Goal: Information Seeking & Learning: Learn about a topic

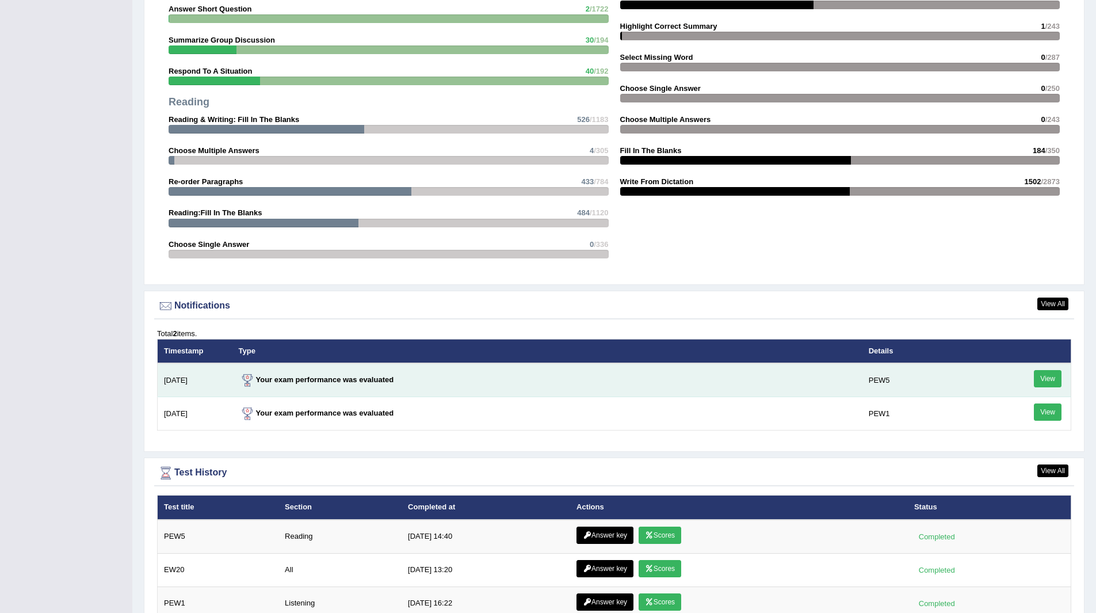
scroll to position [1248, 0]
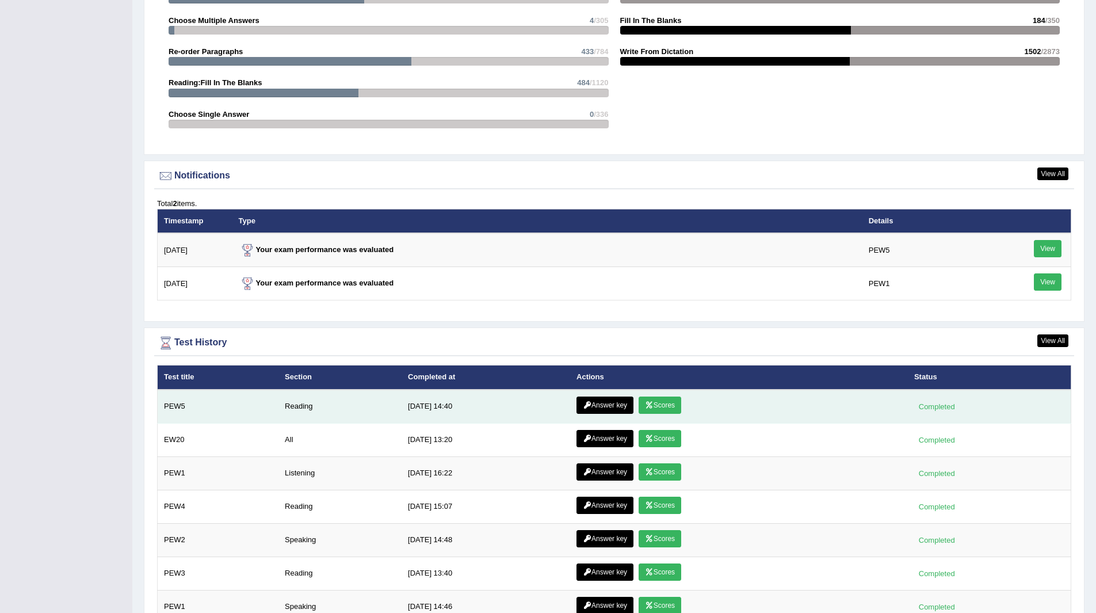
click at [595, 405] on link "Answer key" at bounding box center [604, 404] width 57 height 17
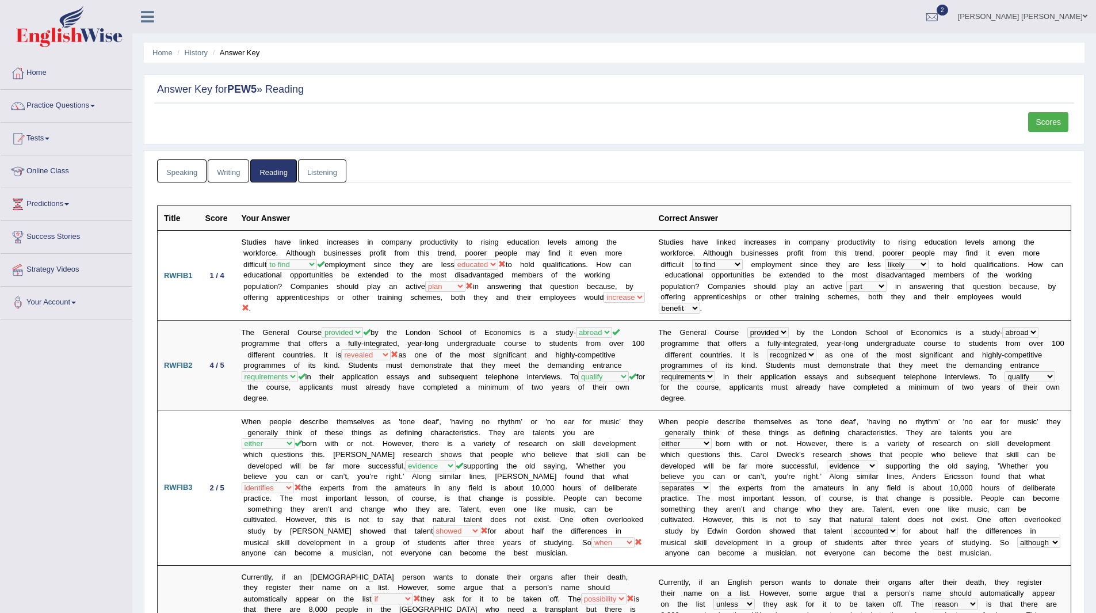
click at [1050, 121] on link "Scores" at bounding box center [1048, 122] width 40 height 20
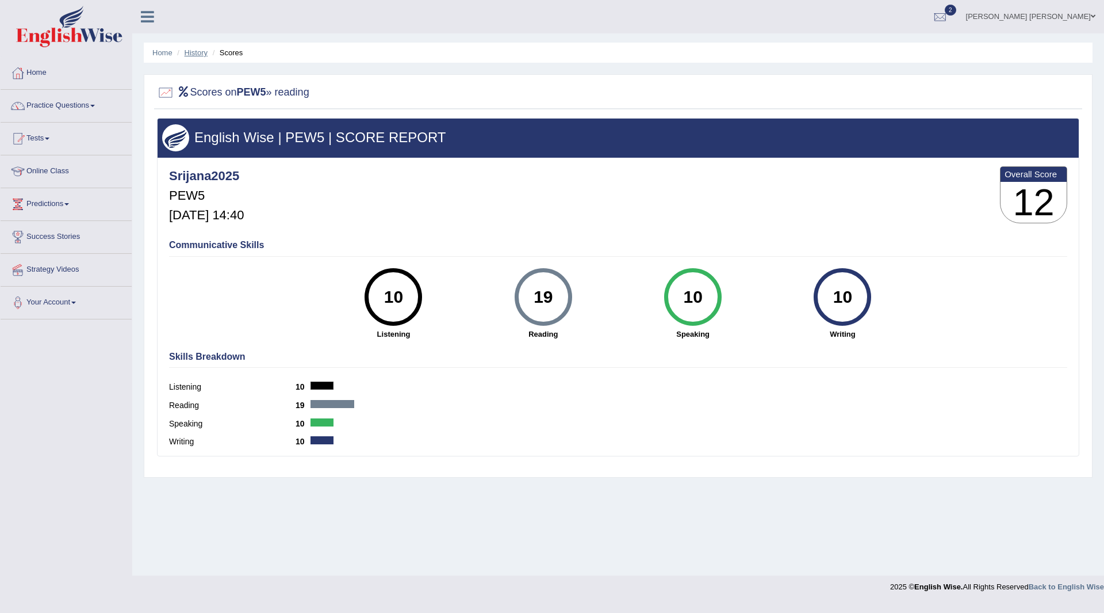
click at [189, 54] on link "History" at bounding box center [196, 52] width 23 height 9
click at [196, 51] on link "History" at bounding box center [196, 52] width 23 height 9
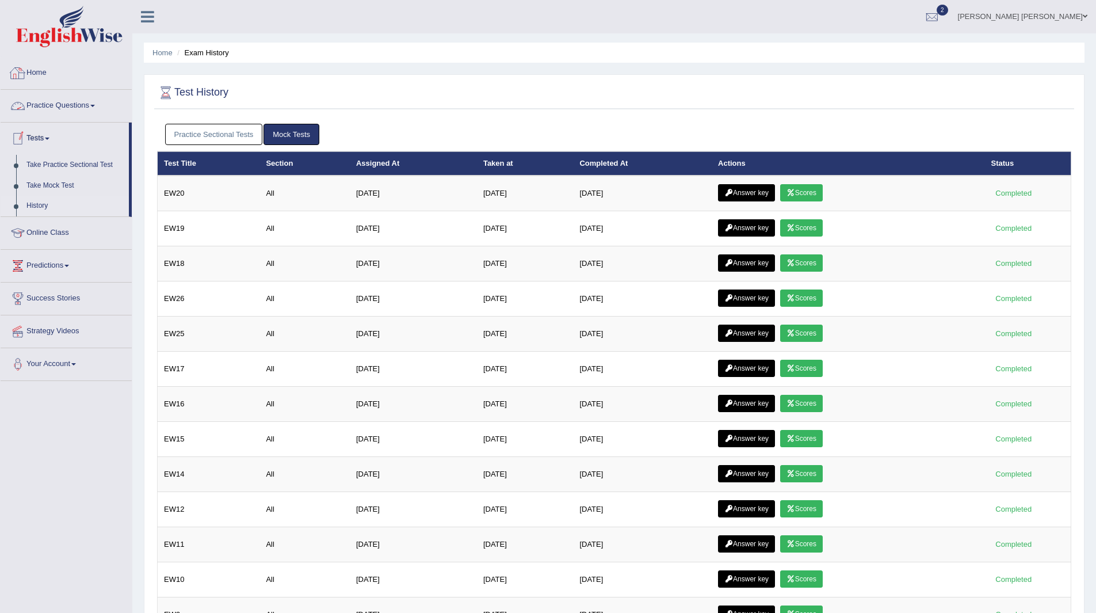
click at [36, 69] on link "Home" at bounding box center [66, 71] width 131 height 29
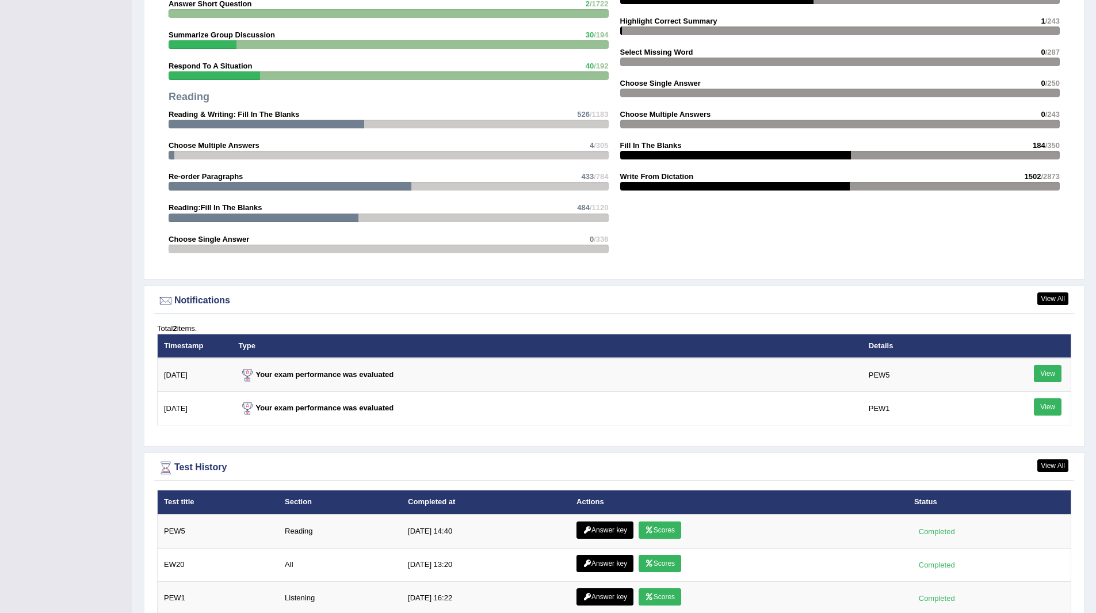
scroll to position [1208, 0]
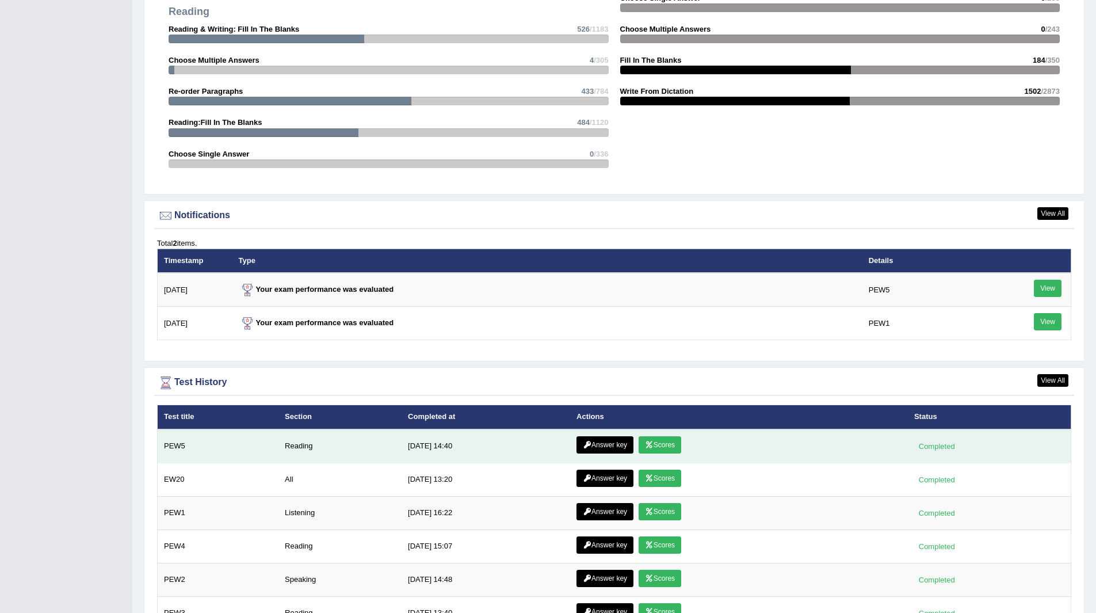
click at [612, 443] on link "Answer key" at bounding box center [604, 444] width 57 height 17
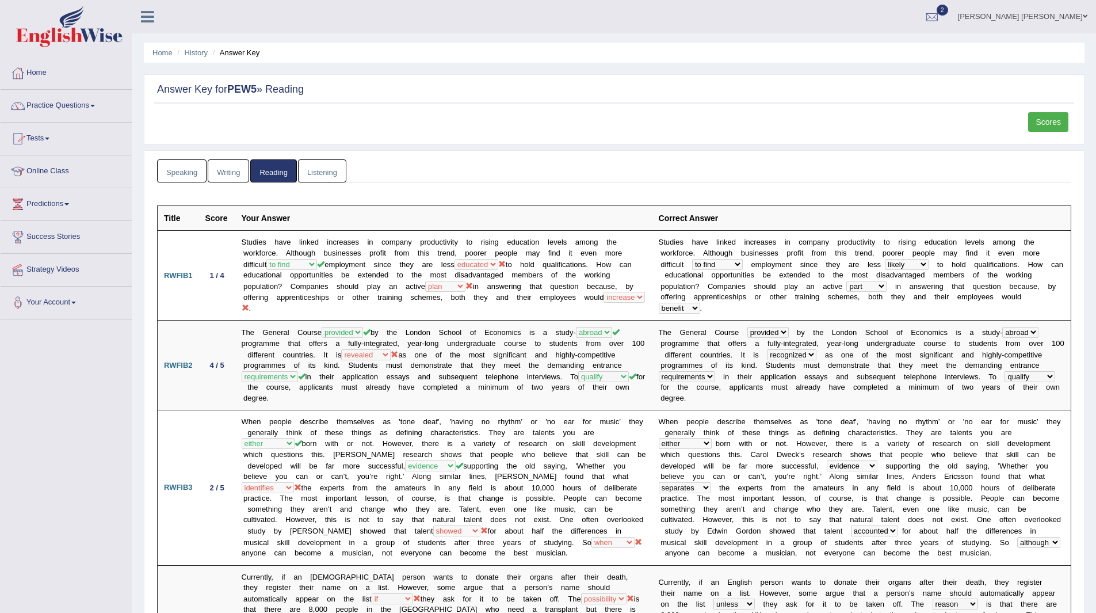
click at [60, 103] on link "Practice Questions" at bounding box center [66, 104] width 131 height 29
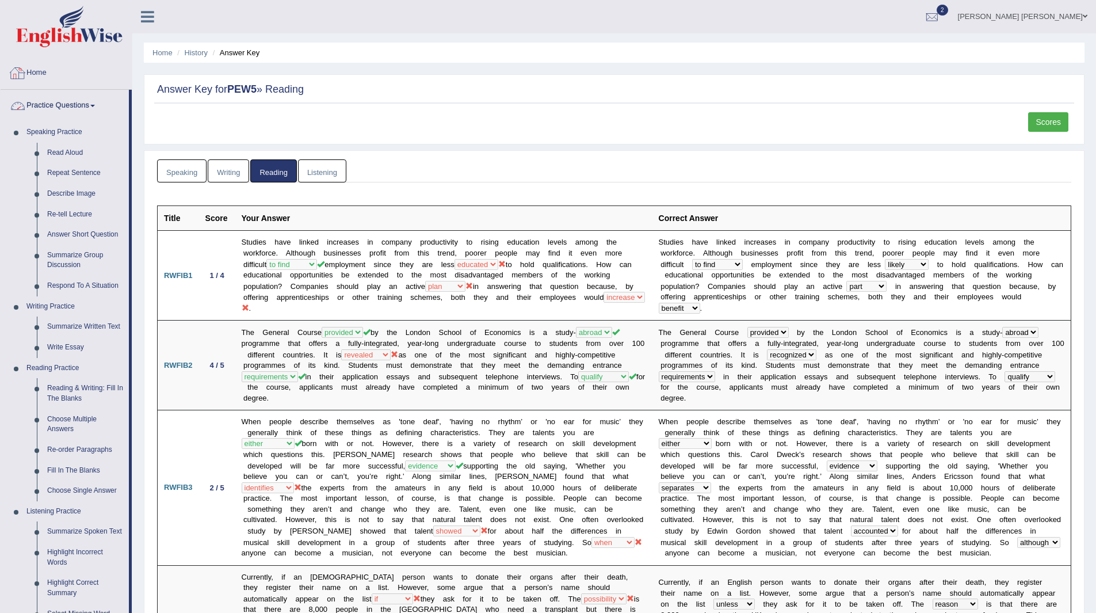
click at [40, 73] on link "Home" at bounding box center [66, 71] width 131 height 29
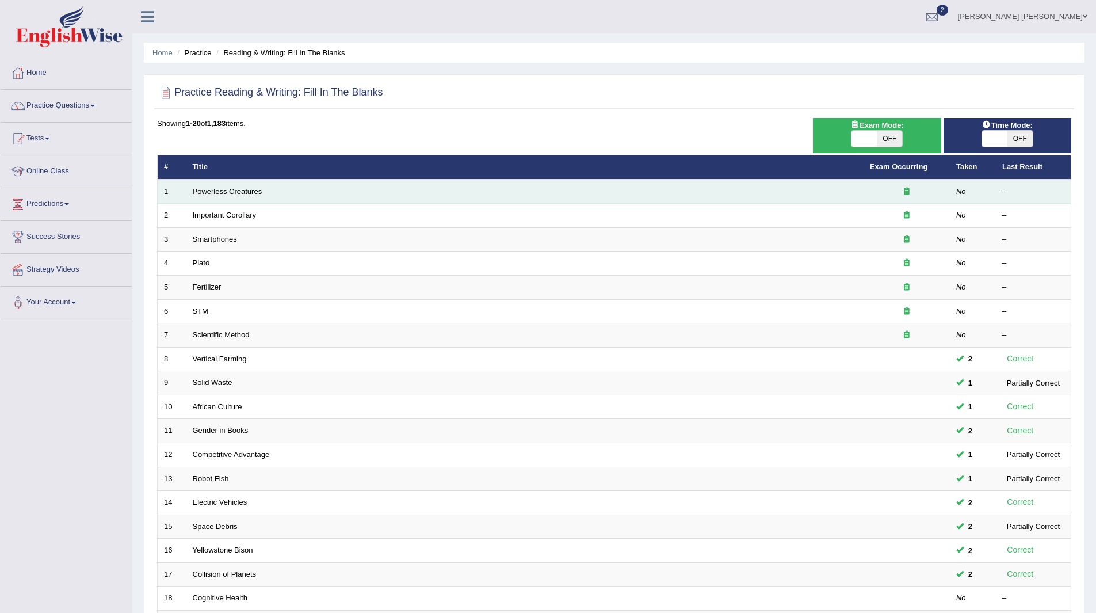
click at [205, 188] on link "Powerless Creatures" at bounding box center [228, 191] width 70 height 9
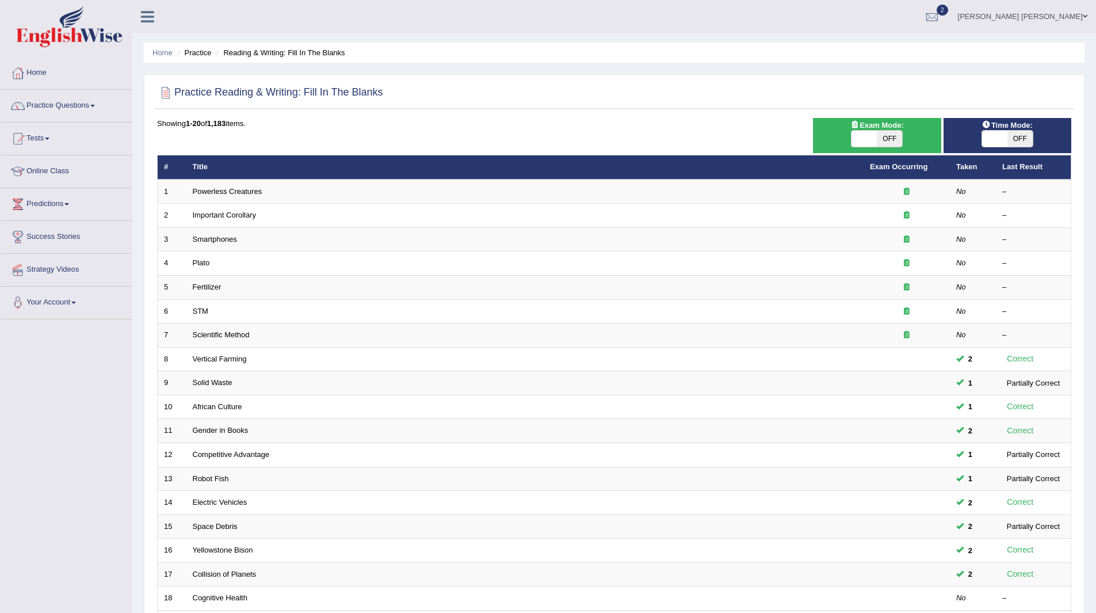
click at [1022, 139] on span "OFF" at bounding box center [1019, 139] width 25 height 16
checkbox input "true"
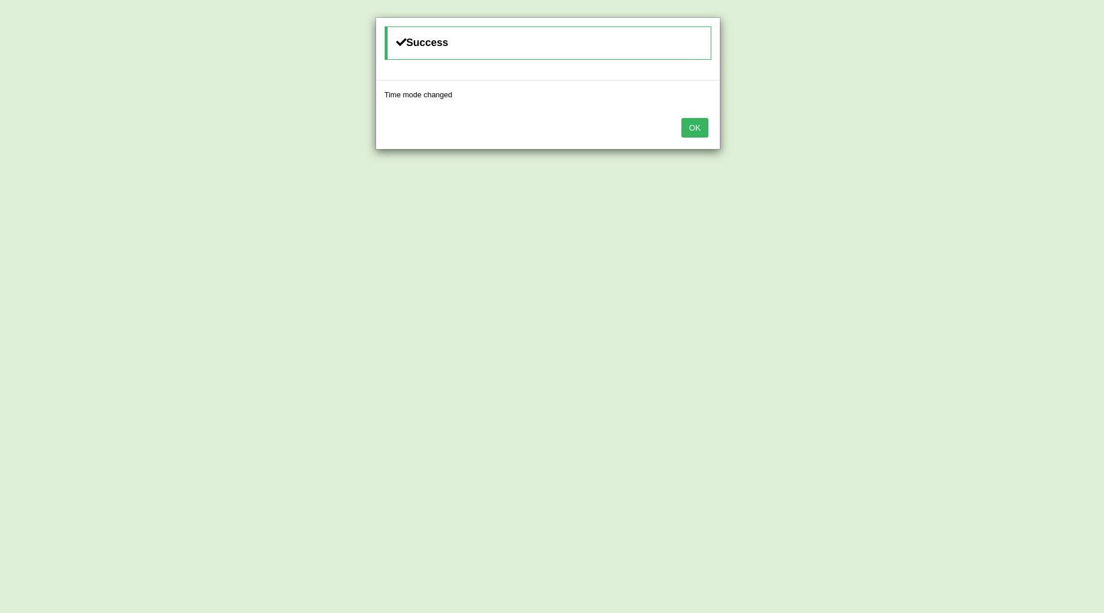
click at [702, 123] on button "OK" at bounding box center [695, 128] width 26 height 20
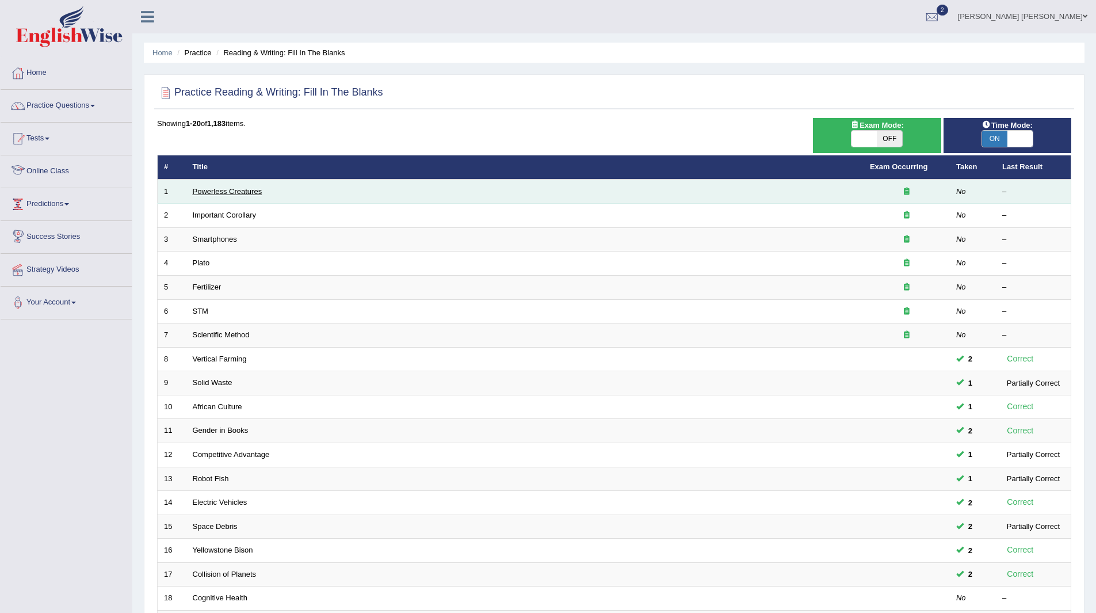
click at [222, 192] on link "Powerless Creatures" at bounding box center [228, 191] width 70 height 9
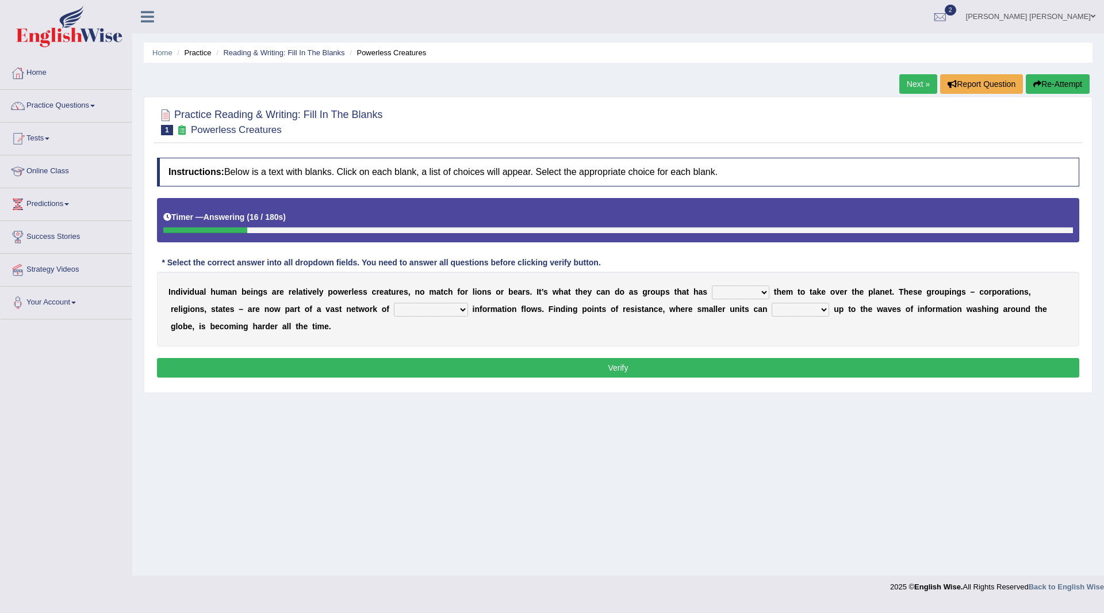
click at [766, 292] on select "enabled contended embodied conjured" at bounding box center [741, 292] width 58 height 14
select select "enabled"
click at [712, 285] on select "enabled contended embodied conjured" at bounding box center [741, 292] width 58 height 14
click at [461, 310] on select "interconnected overlapping fastened exploited" at bounding box center [431, 310] width 74 height 14
select select "fastened"
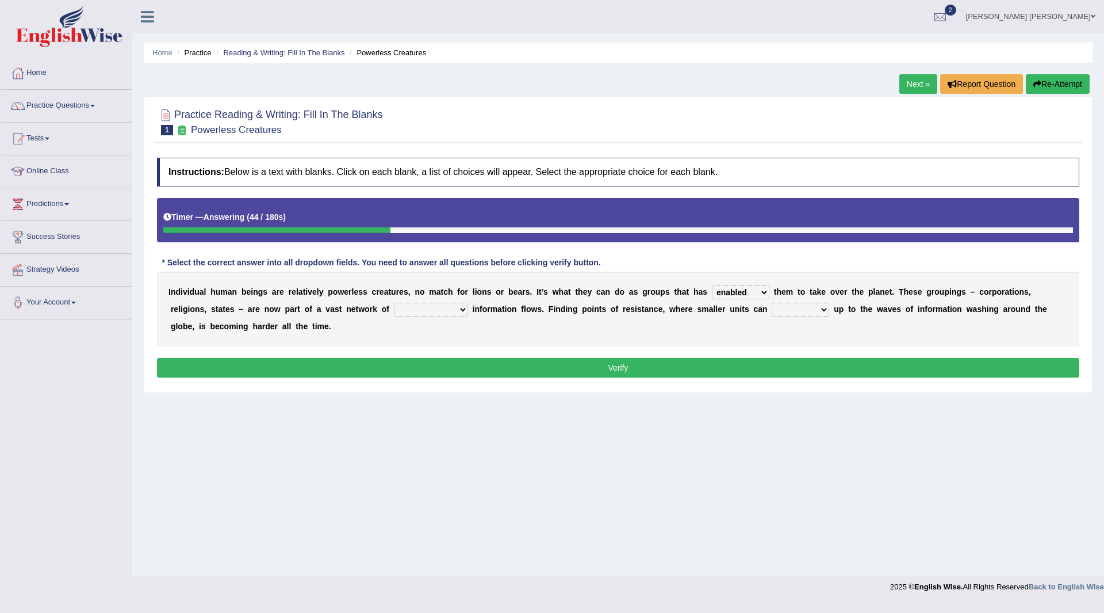
click at [394, 303] on select "interconnected overlapping fastened exploited" at bounding box center [431, 310] width 74 height 14
click at [822, 309] on select "stand raise hail pump" at bounding box center [801, 310] width 58 height 14
select select "raise"
click at [772, 303] on select "stand raise hail pump" at bounding box center [801, 310] width 58 height 14
click at [660, 365] on button "Verify" at bounding box center [618, 368] width 923 height 20
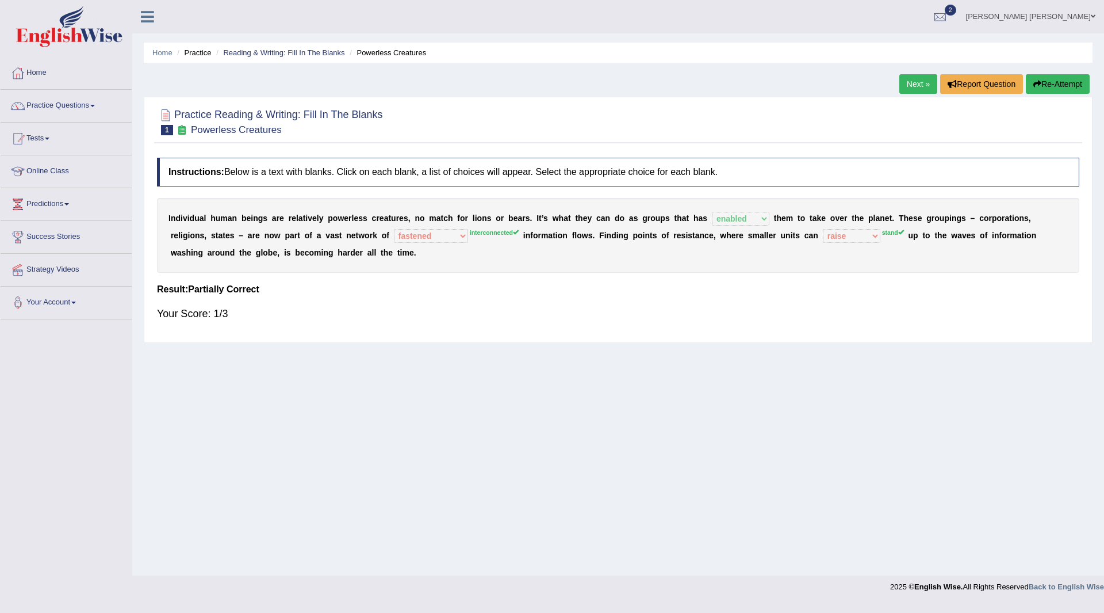
click at [1050, 78] on button "Re-Attempt" at bounding box center [1058, 84] width 64 height 20
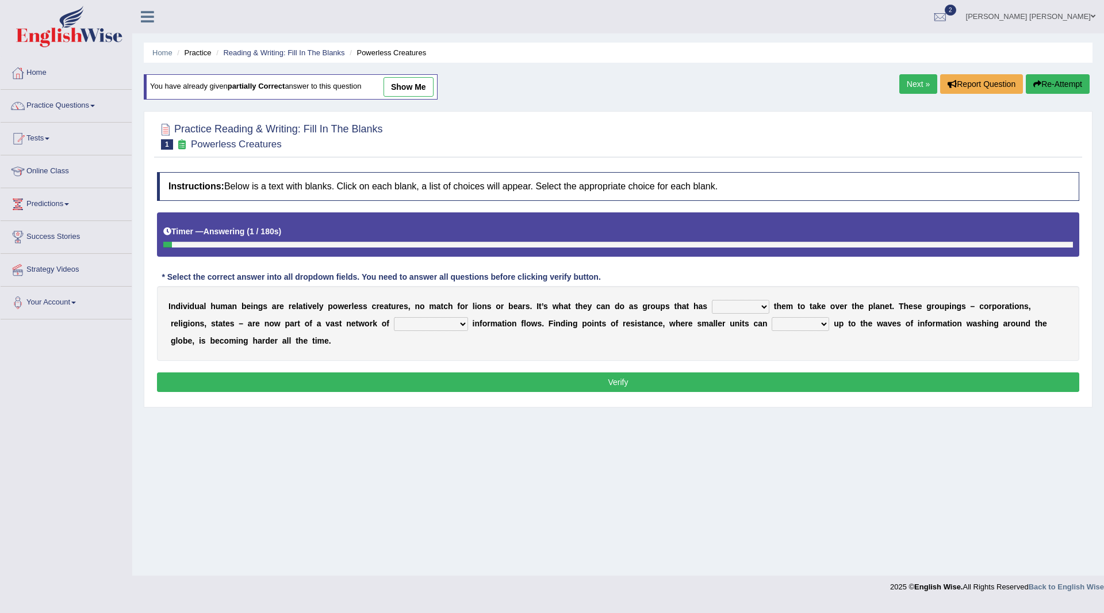
click at [763, 303] on select "enabled contended embodied conjured" at bounding box center [741, 307] width 58 height 14
select select "enabled"
click at [712, 300] on select "enabled contended embodied conjured" at bounding box center [741, 307] width 58 height 14
click at [461, 324] on select "interconnected overlapping fastened exploited" at bounding box center [431, 324] width 74 height 14
select select "interconnected"
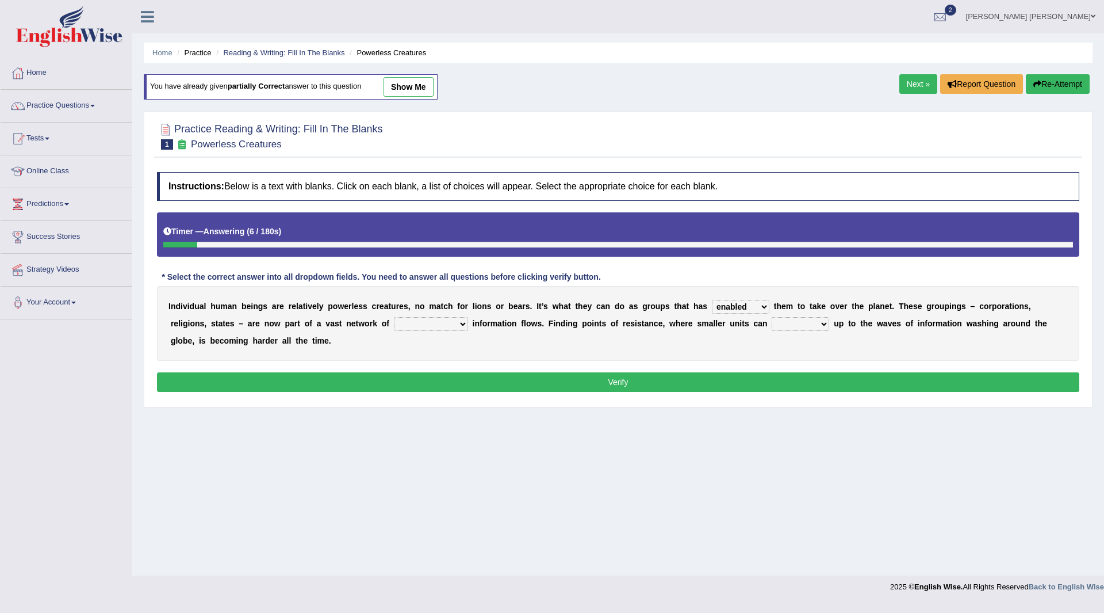
click at [394, 317] on select "interconnected overlapping fastened exploited" at bounding box center [431, 324] width 74 height 14
click at [822, 323] on select "stand raise hail pump" at bounding box center [801, 324] width 58 height 14
select select "stand"
click at [772, 317] on select "stand raise hail pump" at bounding box center [801, 324] width 58 height 14
click at [677, 384] on button "Verify" at bounding box center [618, 382] width 923 height 20
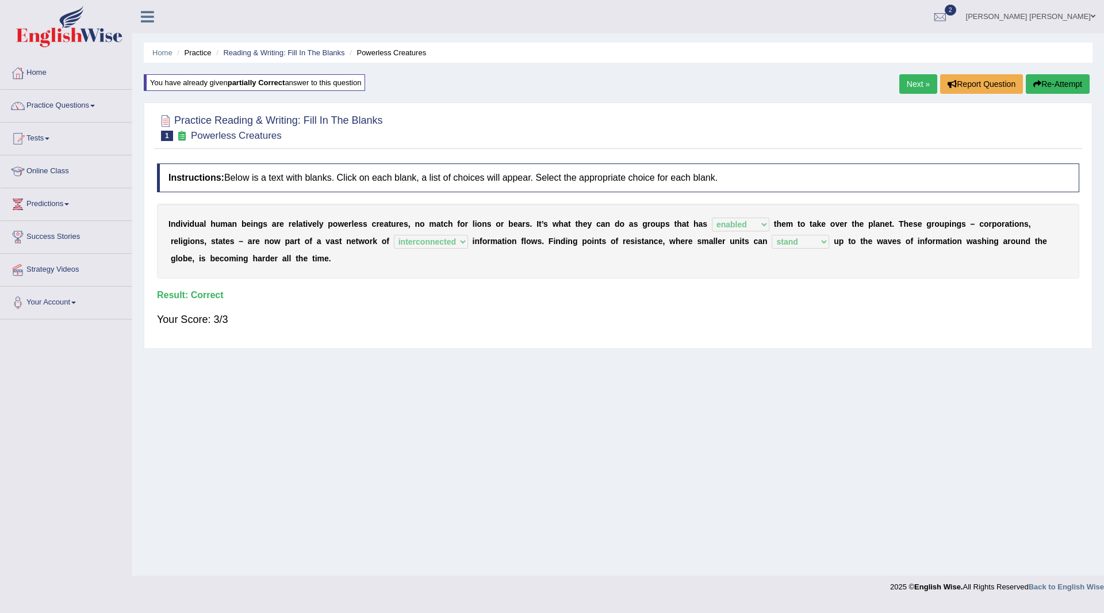
click at [906, 78] on link "Next »" at bounding box center [919, 84] width 38 height 20
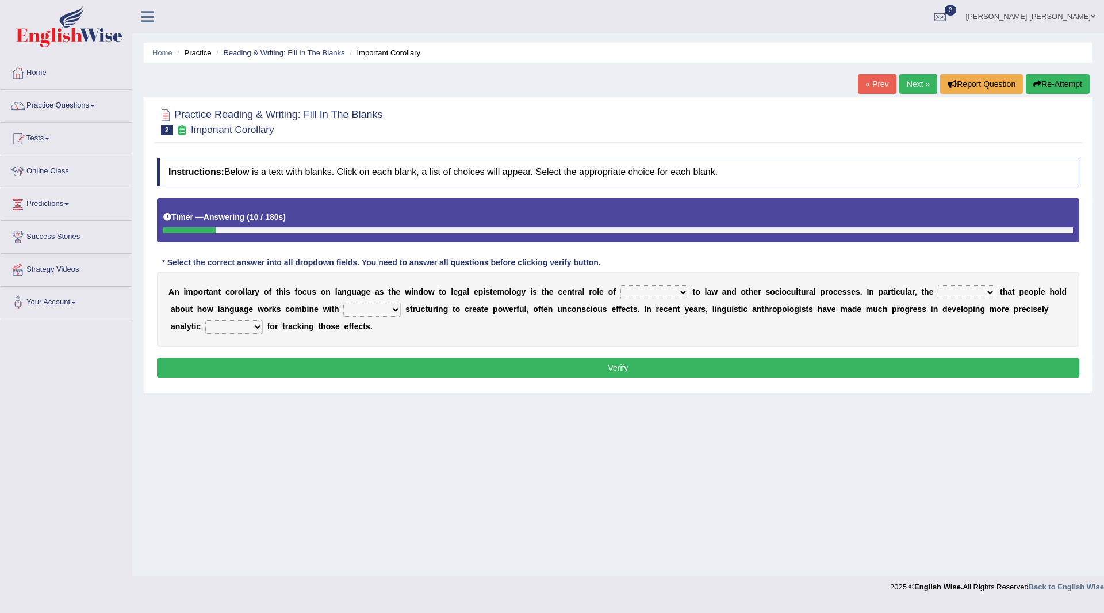
click at [678, 294] on select "discourse epoch dialect acquaintance" at bounding box center [655, 292] width 68 height 14
select select "discourse"
click at [621, 285] on select "discourse epoch dialect acquaintance" at bounding box center [655, 292] width 68 height 14
click at [991, 292] on select "deviation besmirch consent ideas" at bounding box center [967, 292] width 58 height 14
select select "ideas"
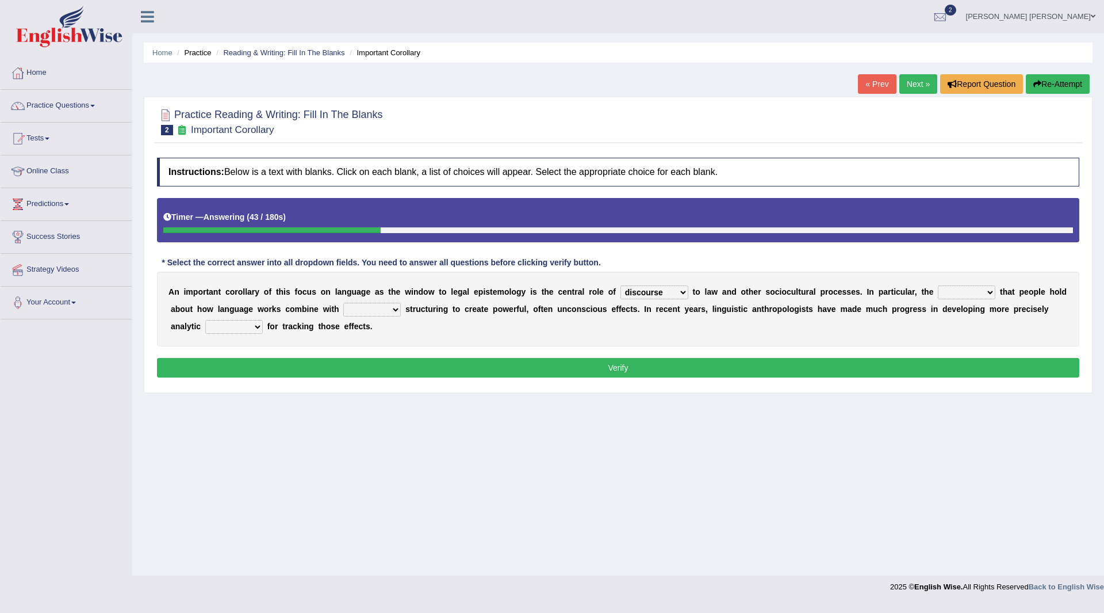
click at [938, 285] on select "deviation besmirch consent ideas" at bounding box center [967, 292] width 58 height 14
click at [395, 308] on select "mandatory linguistic legitimate customary" at bounding box center [372, 310] width 58 height 14
select select "linguistic"
click at [343, 303] on select "mandatory linguistic legitimate customary" at bounding box center [372, 310] width 58 height 14
click at [258, 326] on select "tools appetite albums stroke" at bounding box center [234, 327] width 58 height 14
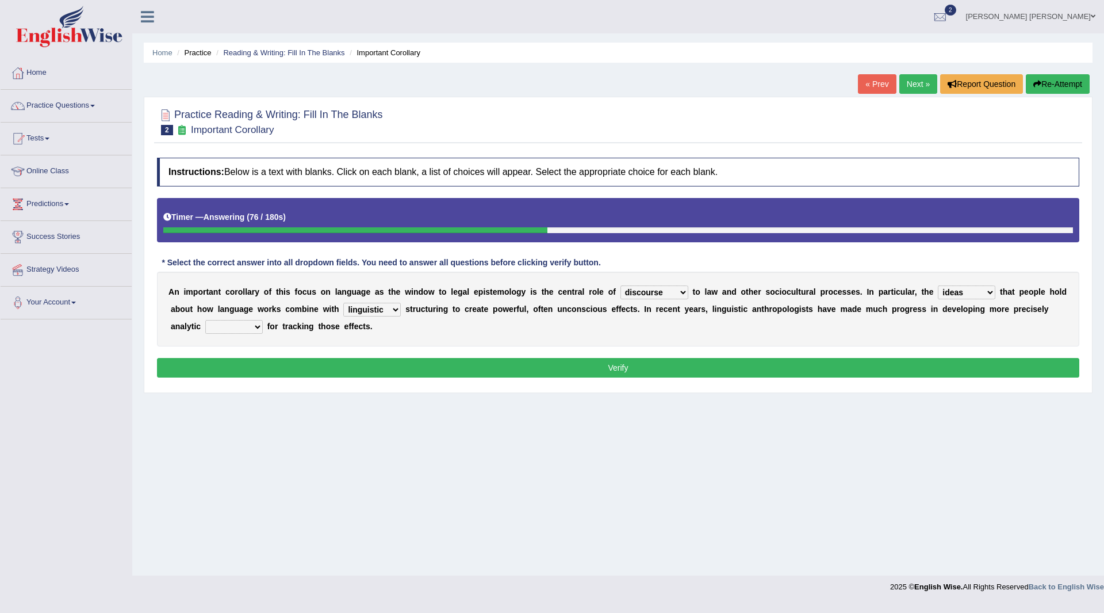
select select "tools"
click at [205, 320] on select "tools appetite albums stroke" at bounding box center [234, 327] width 58 height 14
click at [348, 368] on button "Verify" at bounding box center [618, 368] width 923 height 20
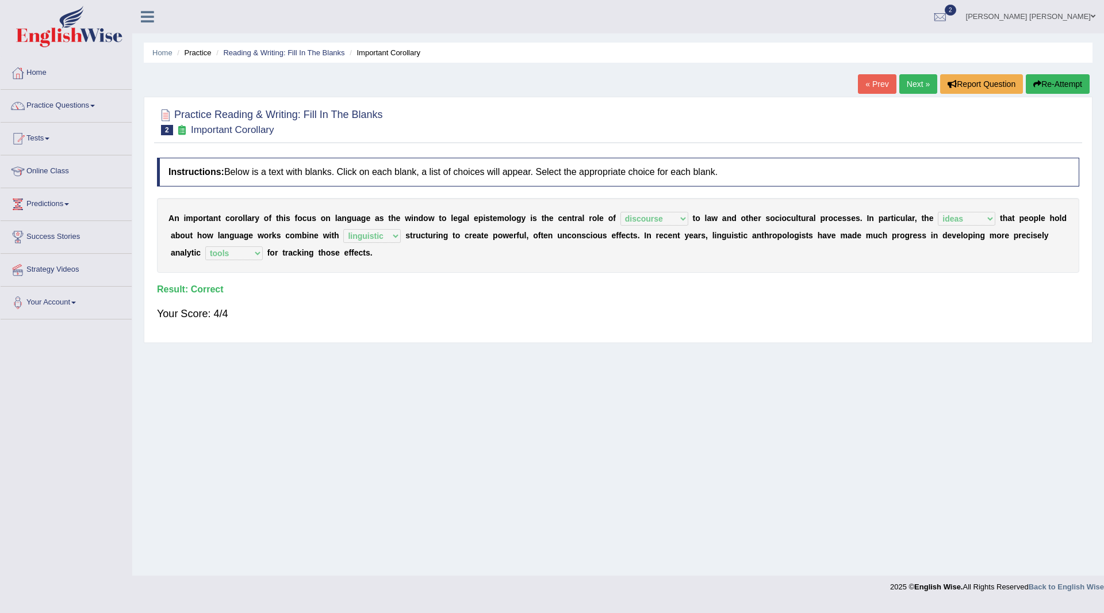
click at [911, 83] on link "Next »" at bounding box center [919, 84] width 38 height 20
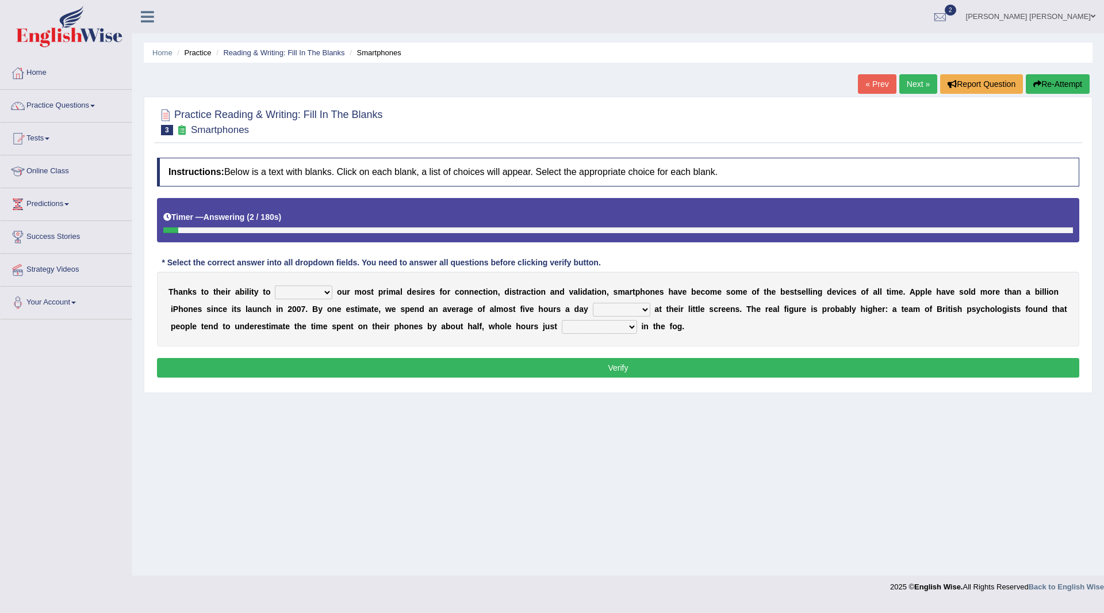
click at [331, 289] on select "hijack describe sharpen conserve" at bounding box center [304, 292] width 58 height 14
select select "describe"
click at [275, 285] on select "hijack describe sharpen conserve" at bounding box center [304, 292] width 58 height 14
click at [644, 309] on select "watching waggling snoring staring" at bounding box center [622, 310] width 58 height 14
select select "watching"
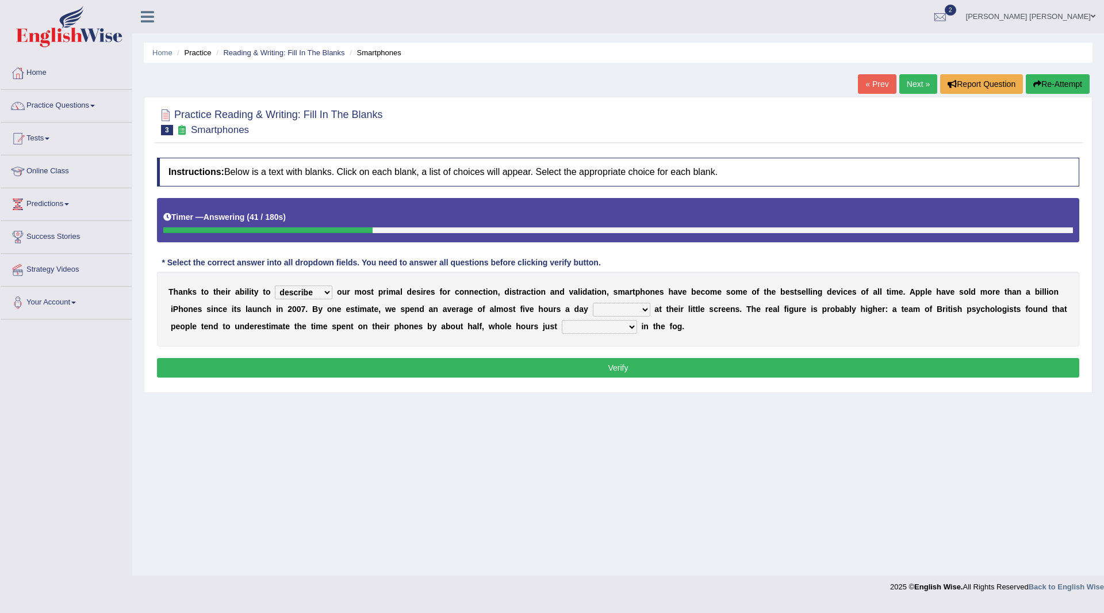
click at [593, 303] on select "watching waggling snoring staring" at bounding box center [622, 310] width 58 height 14
click at [630, 326] on select "has evaporated evaporating evaporate evaporates" at bounding box center [599, 327] width 75 height 14
select select "evaporate"
click at [562, 320] on select "has evaporated evaporating evaporate evaporates" at bounding box center [599, 327] width 75 height 14
click at [575, 369] on button "Verify" at bounding box center [618, 368] width 923 height 20
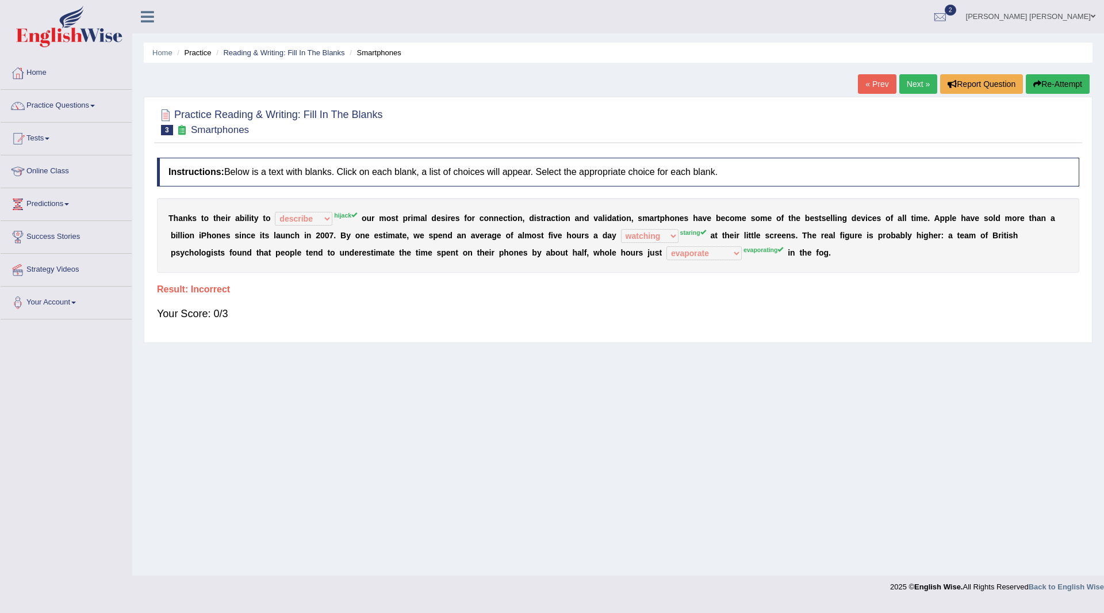
click at [1047, 82] on button "Re-Attempt" at bounding box center [1058, 84] width 64 height 20
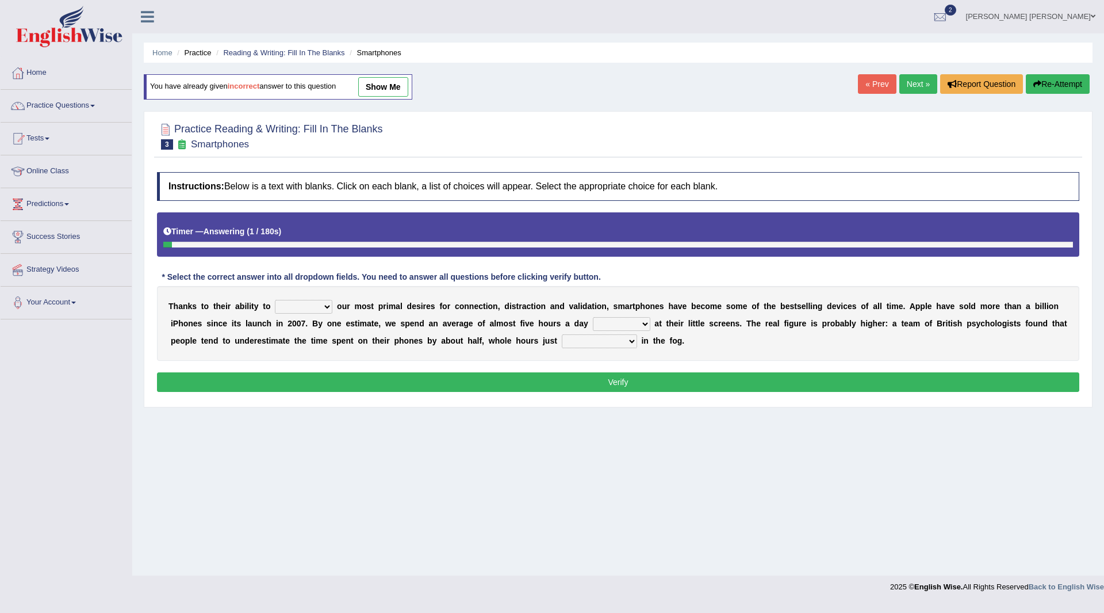
click at [324, 306] on select "hijack describe sharpen conserve" at bounding box center [304, 307] width 58 height 14
select select "hijack"
click at [275, 300] on select "hijack describe sharpen conserve" at bounding box center [304, 307] width 58 height 14
click at [639, 323] on select "watching waggling snoring staring" at bounding box center [622, 324] width 58 height 14
select select "staring"
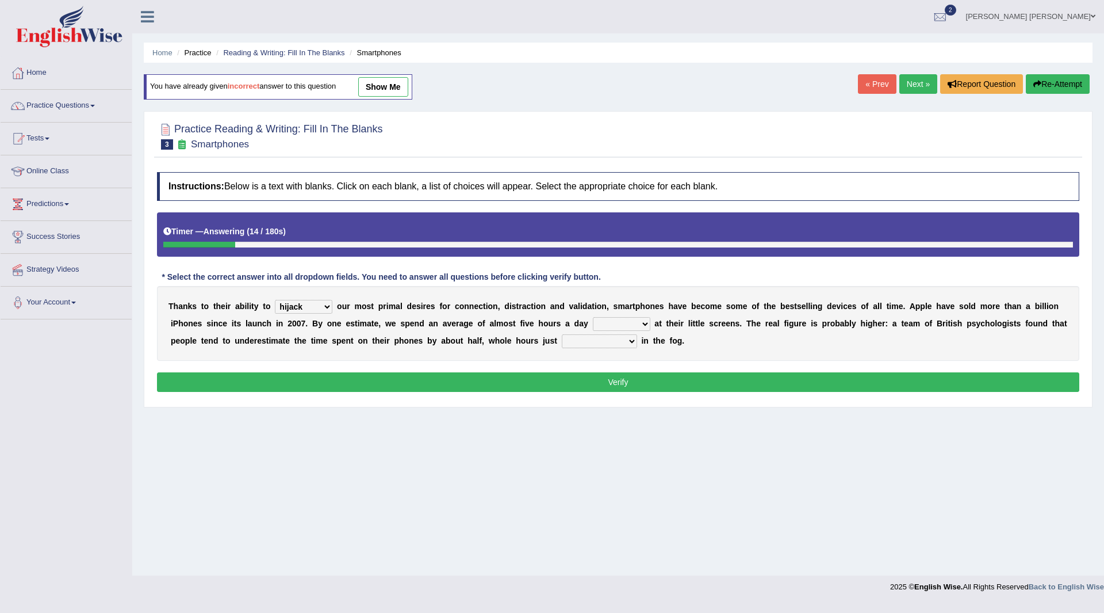
click at [593, 317] on select "watching waggling snoring staring" at bounding box center [622, 324] width 58 height 14
click at [634, 339] on select "has evaporated evaporating evaporate evaporates" at bounding box center [599, 341] width 75 height 14
select select "evaporates"
click at [562, 334] on select "has evaporated evaporating evaporate evaporates" at bounding box center [599, 341] width 75 height 14
click at [569, 382] on button "Verify" at bounding box center [618, 382] width 923 height 20
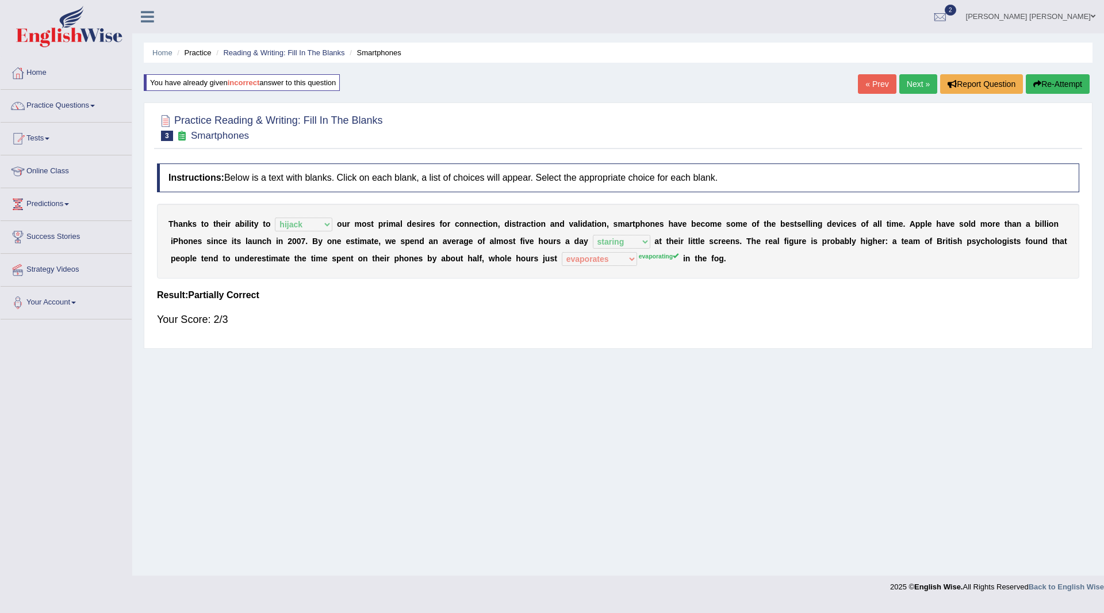
click at [1045, 76] on button "Re-Attempt" at bounding box center [1058, 84] width 64 height 20
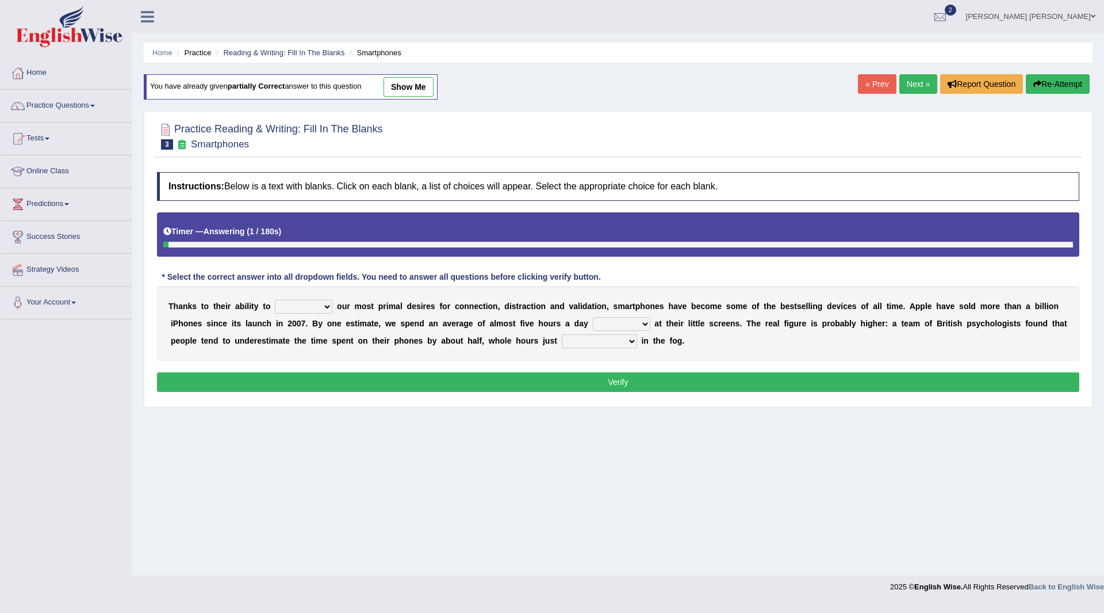
click at [326, 305] on select "hijack describe sharpen conserve" at bounding box center [304, 307] width 58 height 14
select select "hijack"
click at [275, 300] on select "hijack describe sharpen conserve" at bounding box center [304, 307] width 58 height 14
click at [641, 322] on select "watching waggling snoring staring" at bounding box center [622, 324] width 58 height 14
select select "staring"
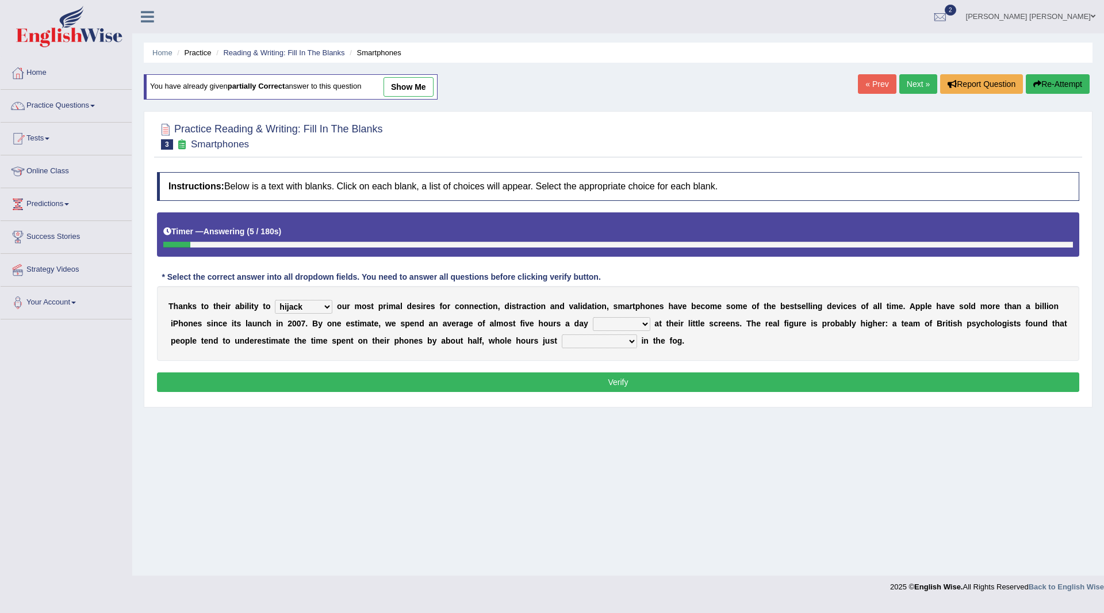
click at [593, 317] on select "watching waggling snoring staring" at bounding box center [622, 324] width 58 height 14
click at [631, 341] on select "has evaporated evaporating evaporate evaporates" at bounding box center [599, 341] width 75 height 14
select select "evaporating"
click at [562, 334] on select "has evaporated evaporating evaporate evaporates" at bounding box center [599, 341] width 75 height 14
click at [676, 384] on button "Verify" at bounding box center [618, 382] width 923 height 20
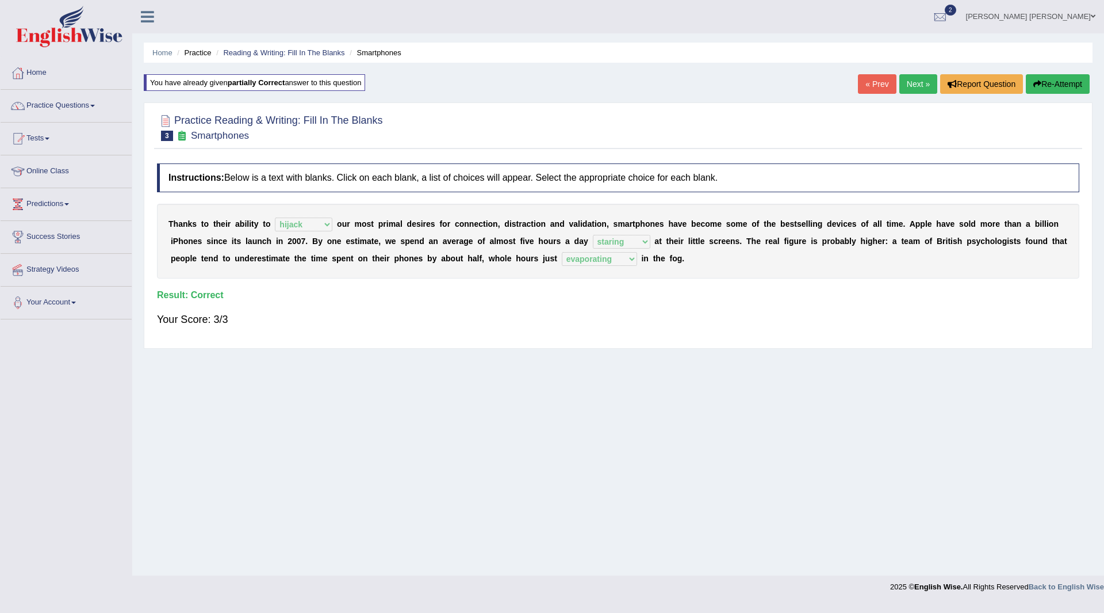
click at [912, 83] on link "Next »" at bounding box center [919, 84] width 38 height 20
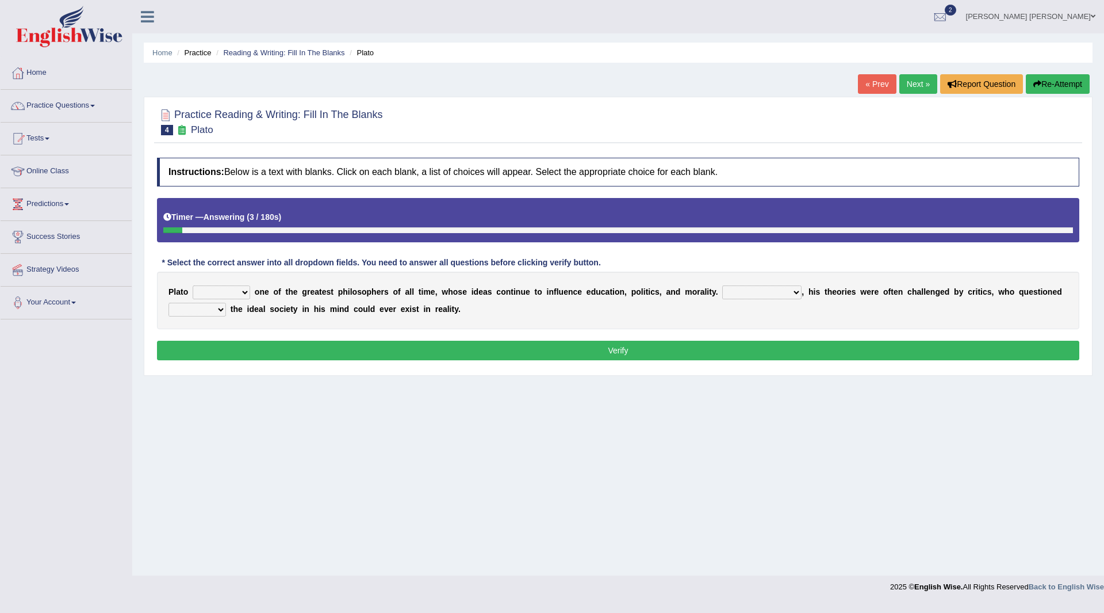
click at [248, 295] on select "keeps comes claims remains" at bounding box center [222, 292] width 58 height 14
select select "remains"
click at [193, 285] on select "keeps comes claims remains" at bounding box center [222, 292] width 58 height 14
click at [798, 291] on select "Notwithstanding So However Whatever" at bounding box center [761, 292] width 79 height 14
select select "However"
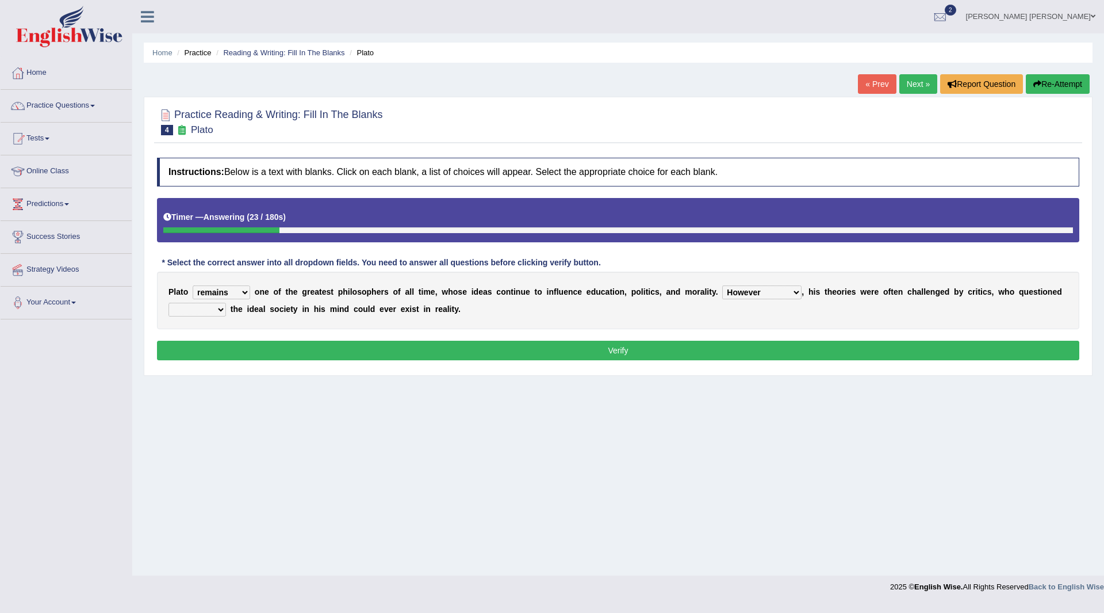
click at [722, 285] on select "Notwithstanding So However Whatever" at bounding box center [761, 292] width 79 height 14
click at [224, 308] on select "which what that whether" at bounding box center [198, 310] width 58 height 14
select select "that"
click at [169, 303] on select "which what that whether" at bounding box center [198, 310] width 58 height 14
click at [495, 350] on button "Verify" at bounding box center [618, 351] width 923 height 20
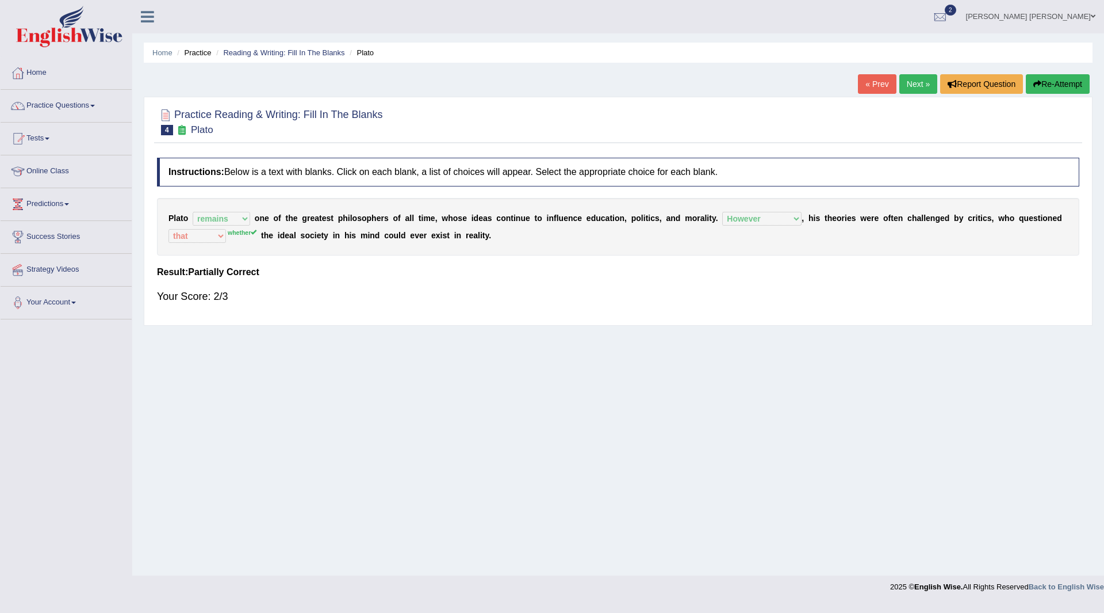
click at [1047, 81] on button "Re-Attempt" at bounding box center [1058, 84] width 64 height 20
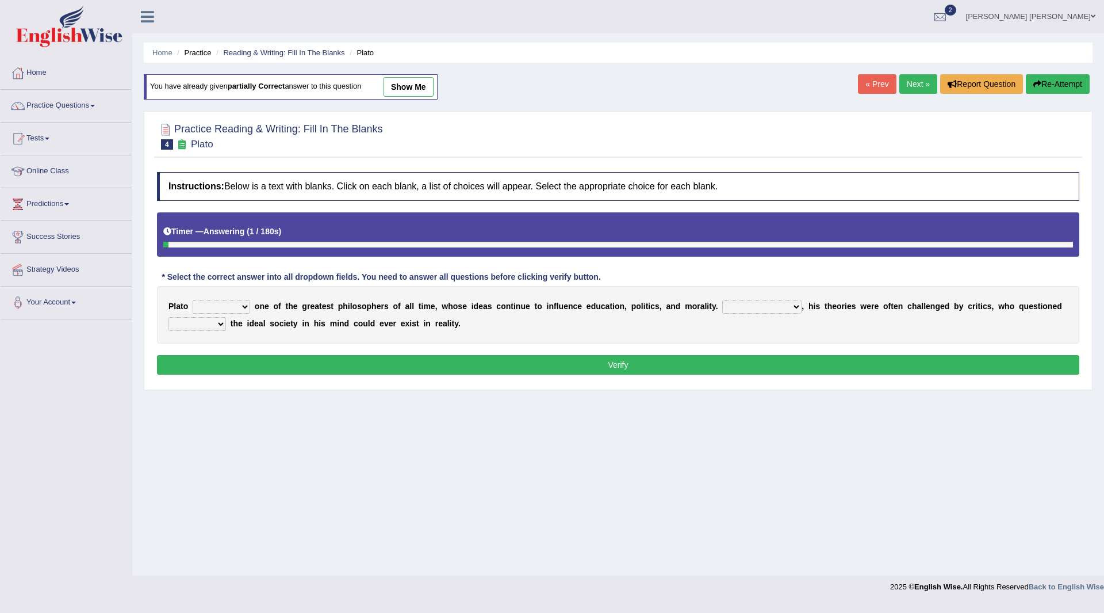
click at [243, 308] on select "keeps comes claims remains" at bounding box center [222, 307] width 58 height 14
select select "remains"
click at [193, 300] on select "keeps comes claims remains" at bounding box center [222, 307] width 58 height 14
click at [798, 305] on select "Notwithstanding So However Whatever" at bounding box center [761, 307] width 79 height 14
select select "However"
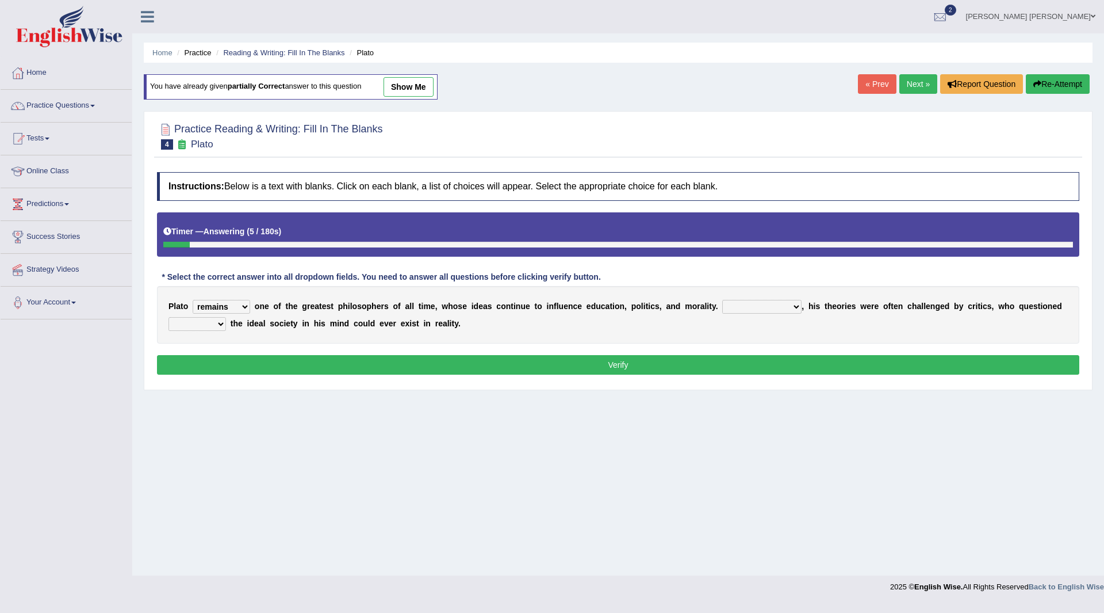
click at [722, 300] on select "Notwithstanding So However Whatever" at bounding box center [761, 307] width 79 height 14
click at [220, 323] on select "which what that whether" at bounding box center [198, 324] width 58 height 14
select select "whether"
click at [169, 317] on select "which what that whether" at bounding box center [198, 324] width 58 height 14
click at [442, 368] on button "Verify" at bounding box center [618, 365] width 923 height 20
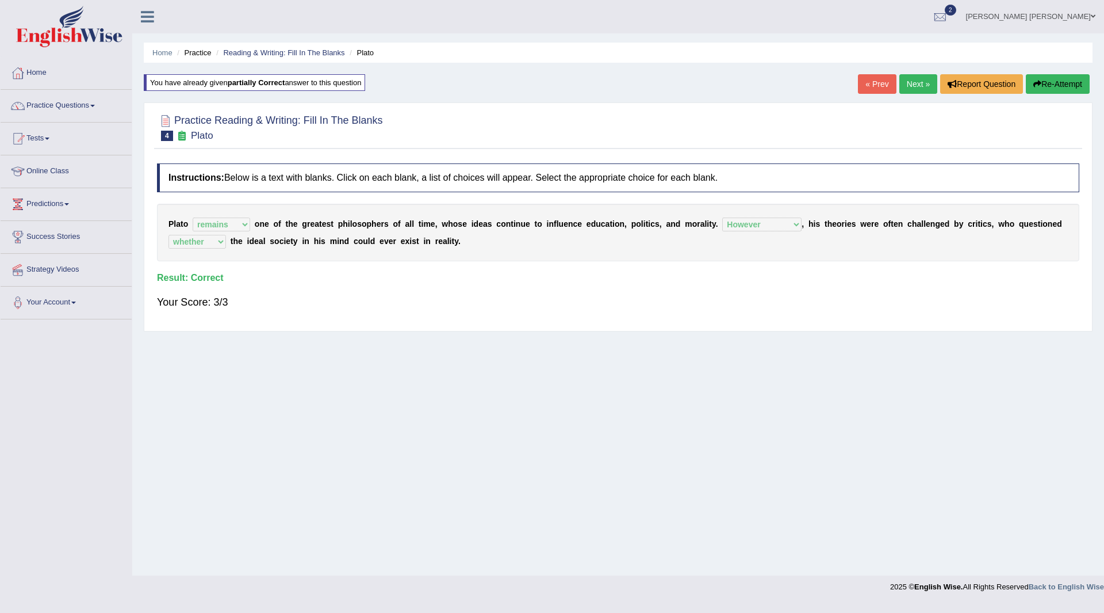
click at [1040, 83] on button "Re-Attempt" at bounding box center [1058, 84] width 64 height 20
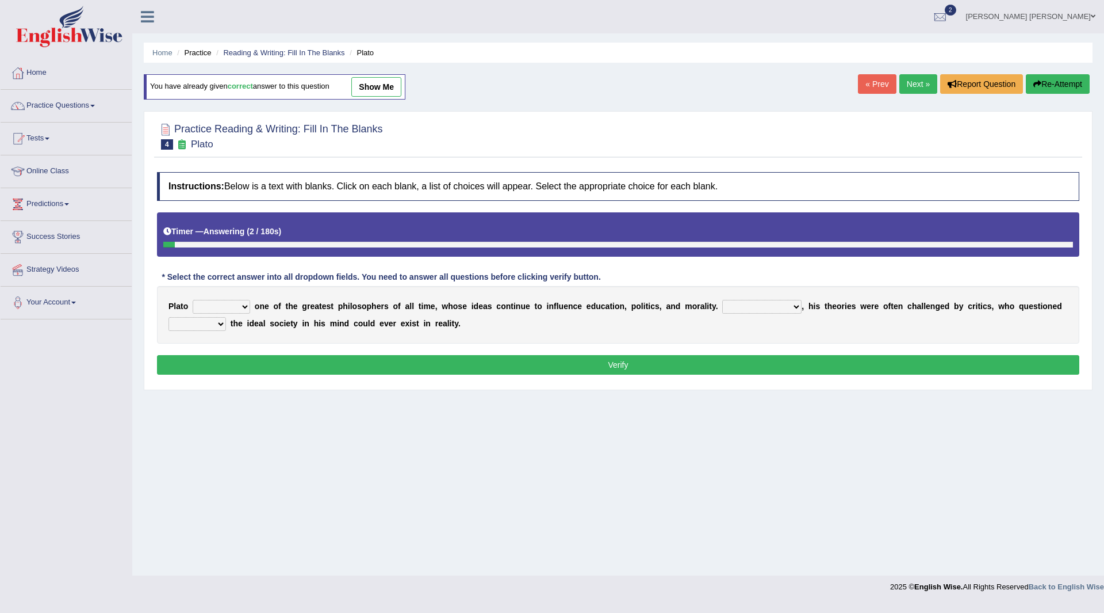
click at [908, 83] on link "Next »" at bounding box center [919, 84] width 38 height 20
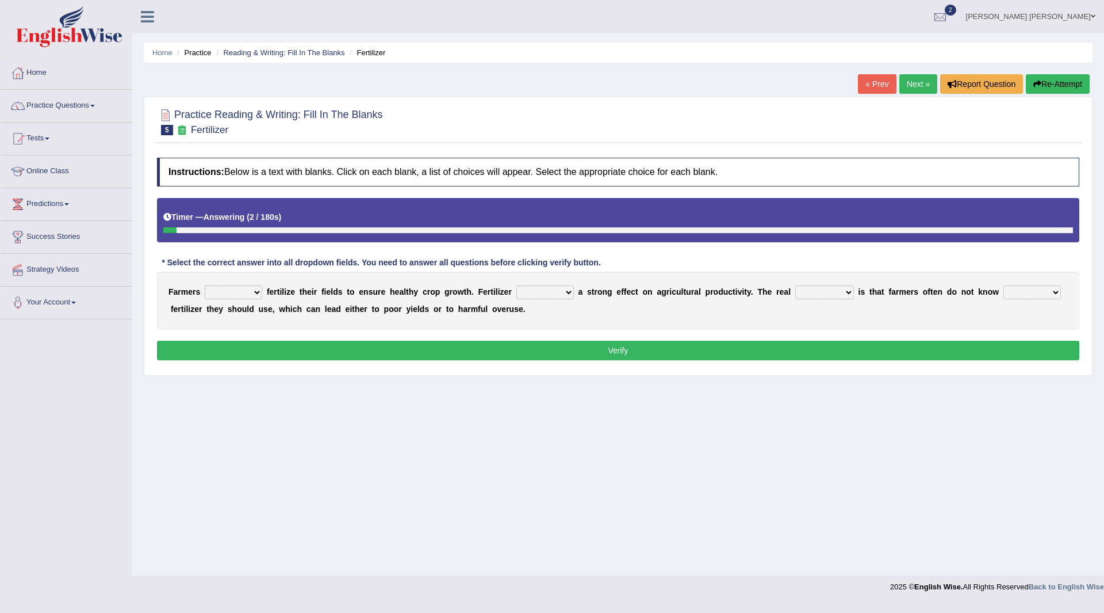
click at [256, 291] on select "must should need can" at bounding box center [234, 292] width 58 height 14
select select "should"
click at [205, 285] on select "must should need can" at bounding box center [234, 292] width 58 height 14
click at [571, 292] on select "has had have having" at bounding box center [546, 292] width 58 height 14
select select "has"
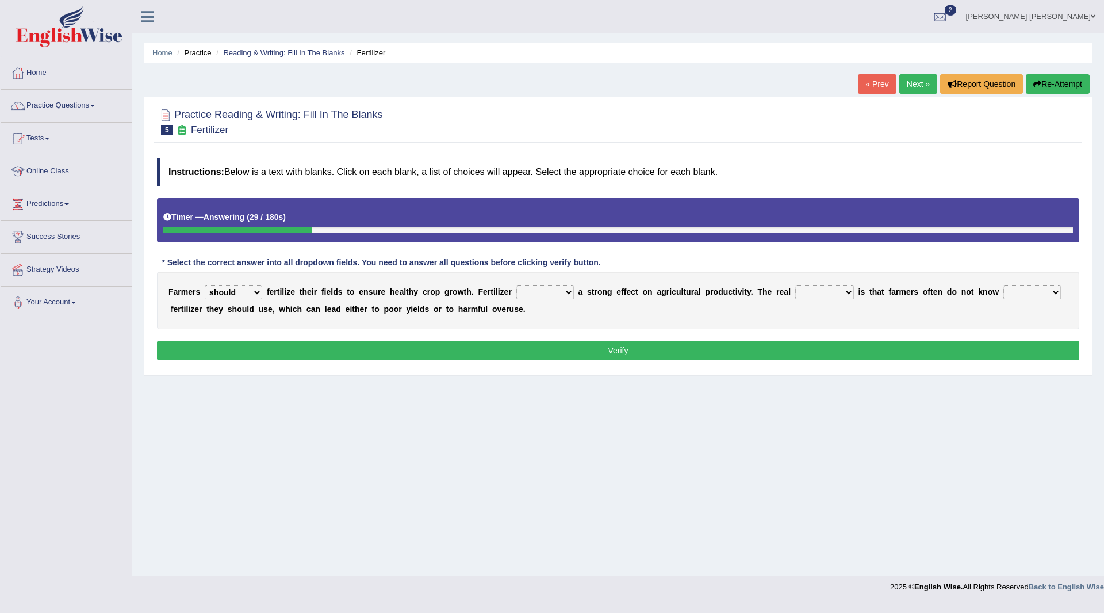
click at [517, 285] on select "has had have having" at bounding box center [546, 292] width 58 height 14
click at [850, 289] on select "problem question conclusion answer" at bounding box center [824, 292] width 59 height 14
select select "problem"
click at [795, 285] on select "problem question conclusion answer" at bounding box center [824, 292] width 59 height 14
click at [1051, 288] on select "how much how many however so much" at bounding box center [1033, 292] width 58 height 14
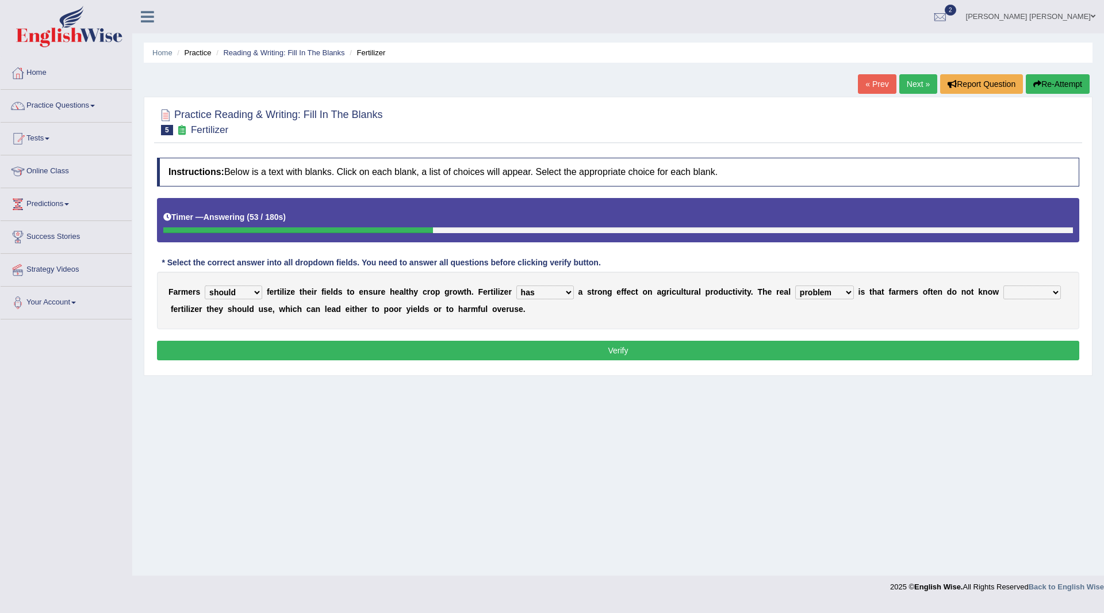
select select "how much"
click at [1004, 285] on select "how much how many however so much" at bounding box center [1033, 292] width 58 height 14
click at [544, 351] on button "Verify" at bounding box center [618, 351] width 923 height 20
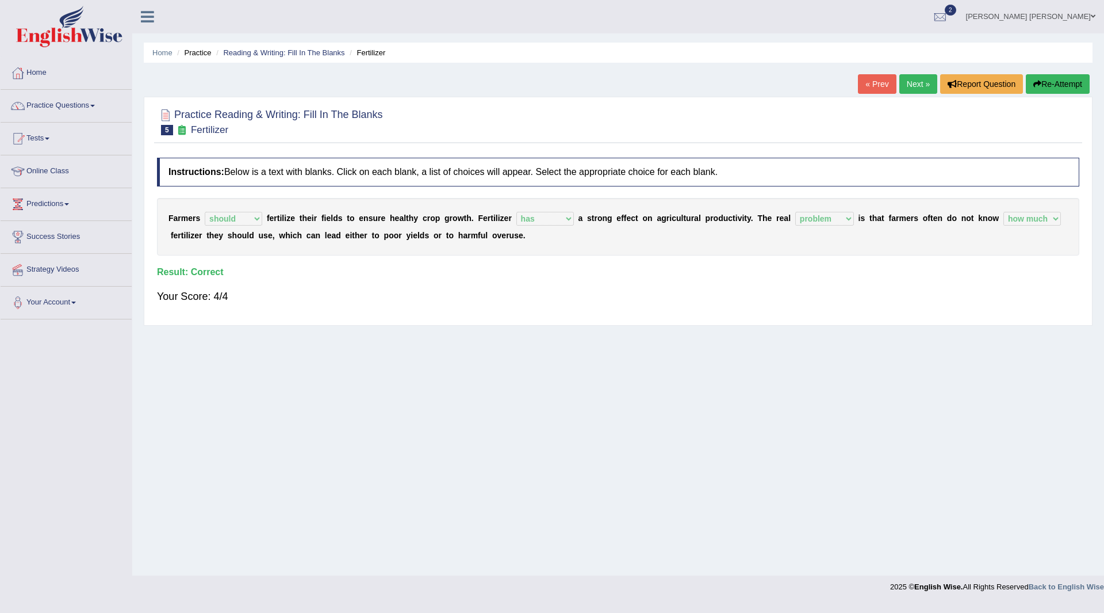
click at [906, 79] on link "Next »" at bounding box center [919, 84] width 38 height 20
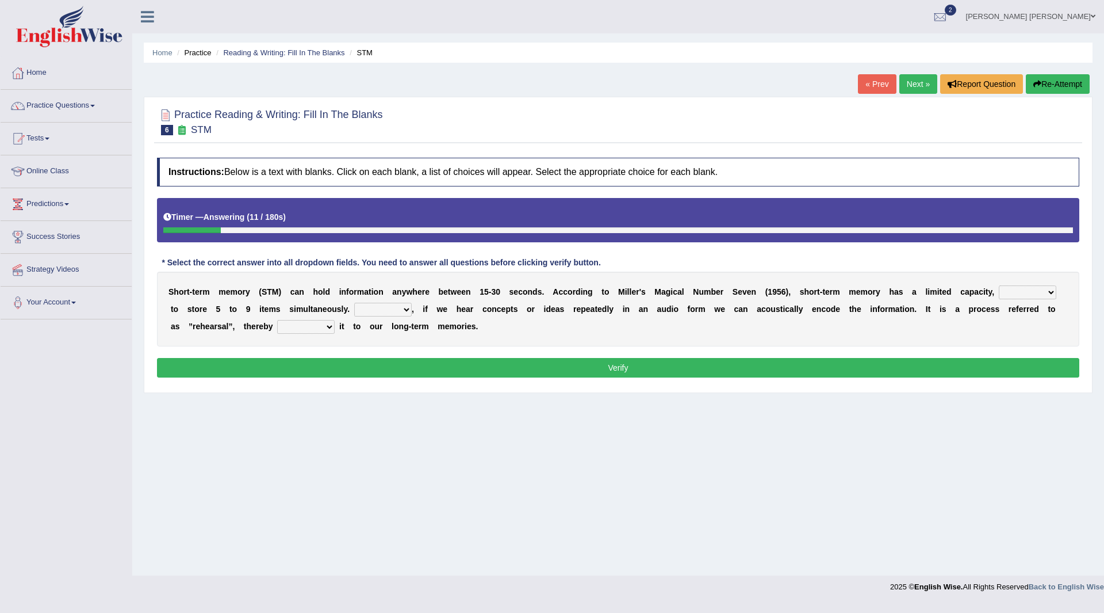
click at [1049, 292] on select "being able is able be able unable" at bounding box center [1028, 292] width 58 height 14
select select "being able"
click at [999, 285] on select "being able is able be able unable" at bounding box center [1028, 292] width 58 height 14
click at [404, 305] on select "However So Moreover Therefore" at bounding box center [383, 310] width 58 height 14
select select "However"
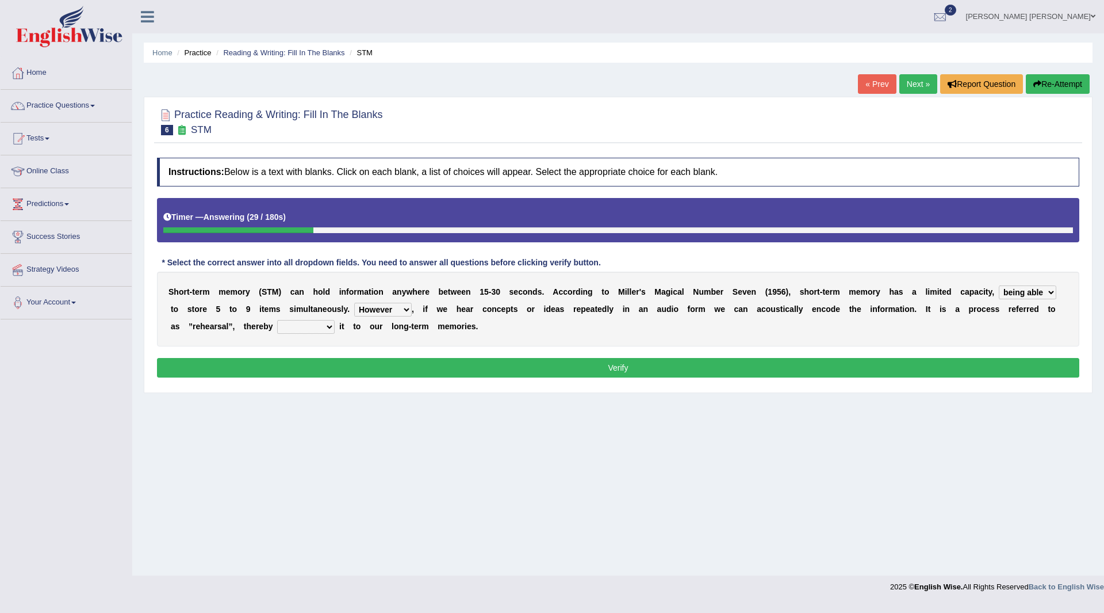
click at [354, 303] on select "However So Moreover Therefore" at bounding box center [383, 310] width 58 height 14
click at [404, 309] on select "However So Moreover Therefore" at bounding box center [383, 310] width 58 height 14
click at [328, 326] on select "commit commits commiting commited" at bounding box center [306, 327] width 58 height 14
select select "commits"
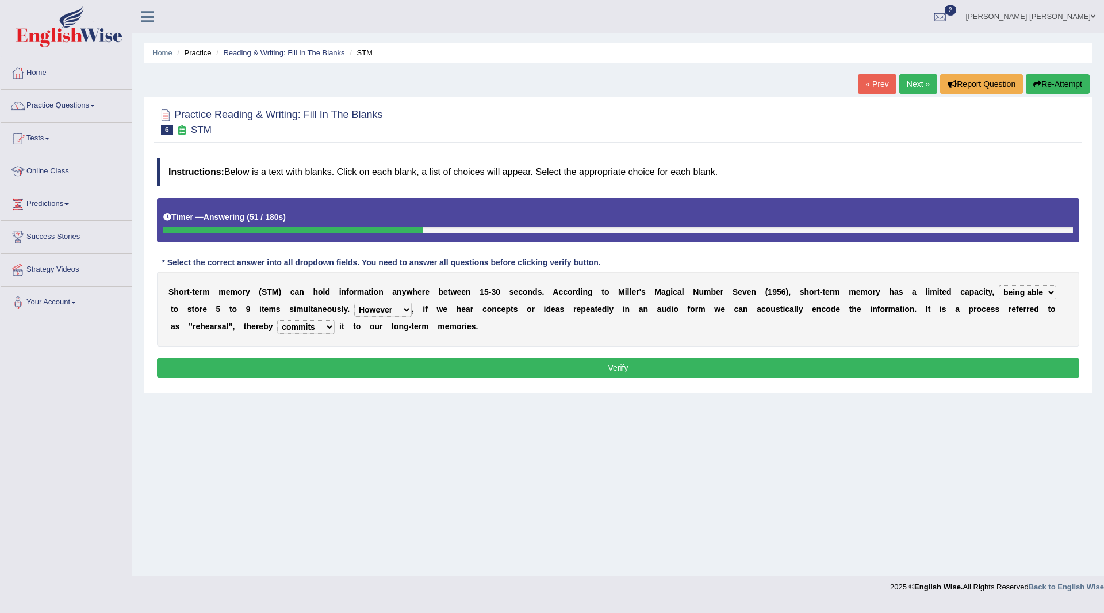
click at [277, 320] on select "commit commits commiting commited" at bounding box center [306, 327] width 58 height 14
click at [402, 363] on button "Verify" at bounding box center [618, 368] width 923 height 20
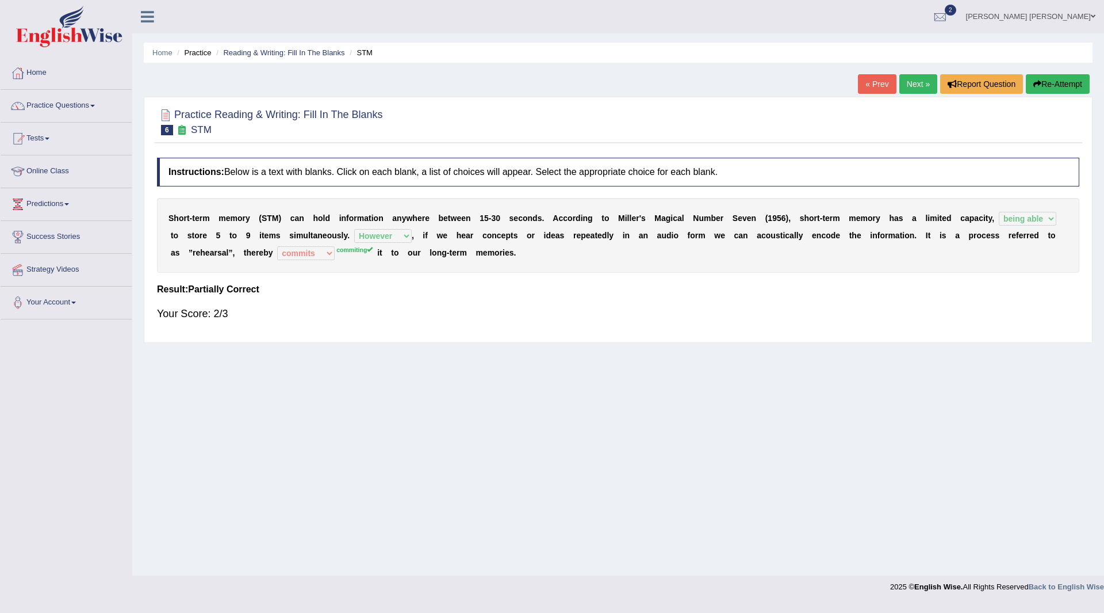
click at [1058, 85] on button "Re-Attempt" at bounding box center [1058, 84] width 64 height 20
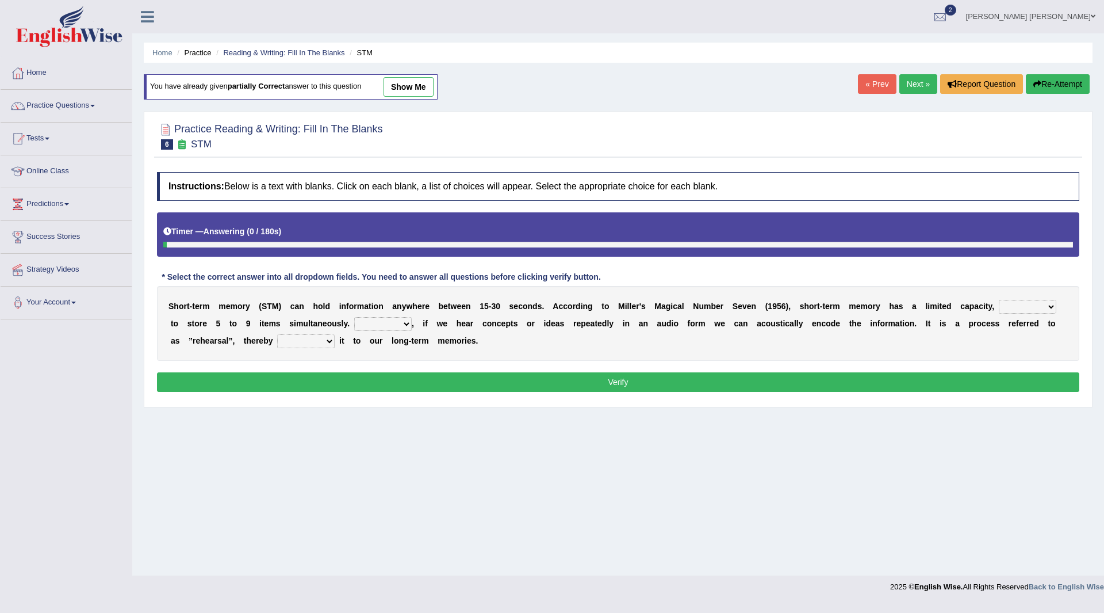
click at [405, 322] on select "However So Moreover Therefore" at bounding box center [383, 324] width 58 height 14
click at [1046, 308] on select "being able is able be able unable" at bounding box center [1028, 307] width 58 height 14
select select "being able"
click at [999, 300] on select "being able is able be able unable" at bounding box center [1028, 307] width 58 height 14
click at [408, 324] on select "However So Moreover Therefore" at bounding box center [383, 324] width 58 height 14
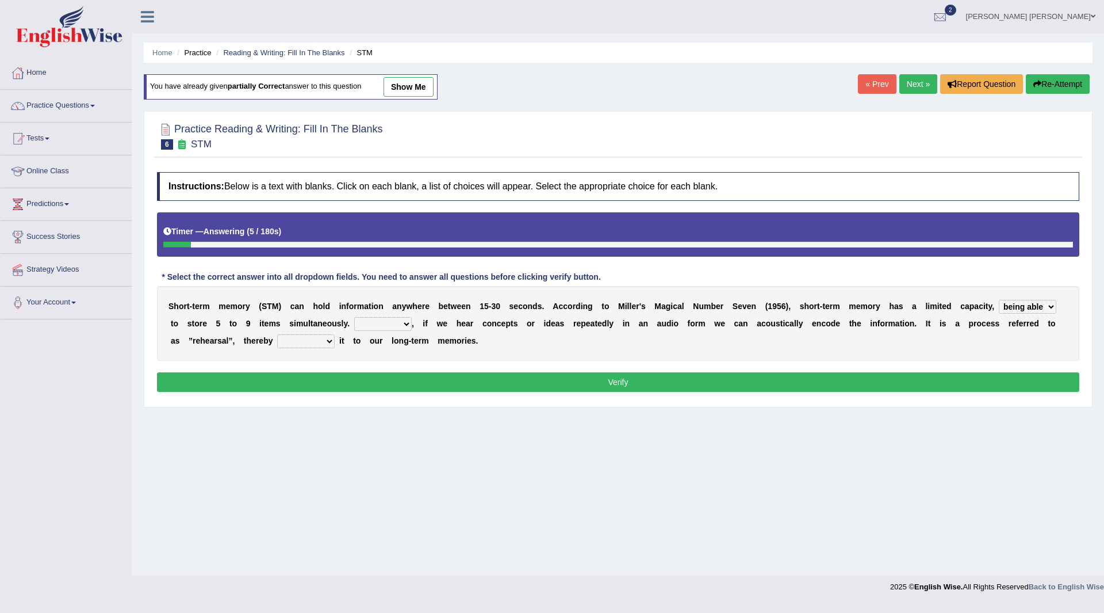
select select "However"
click at [354, 317] on select "However So Moreover Therefore" at bounding box center [383, 324] width 58 height 14
click at [330, 338] on select "commit commits commiting commited" at bounding box center [306, 341] width 58 height 14
select select "commiting"
click at [277, 334] on select "commit commits commiting commited" at bounding box center [306, 341] width 58 height 14
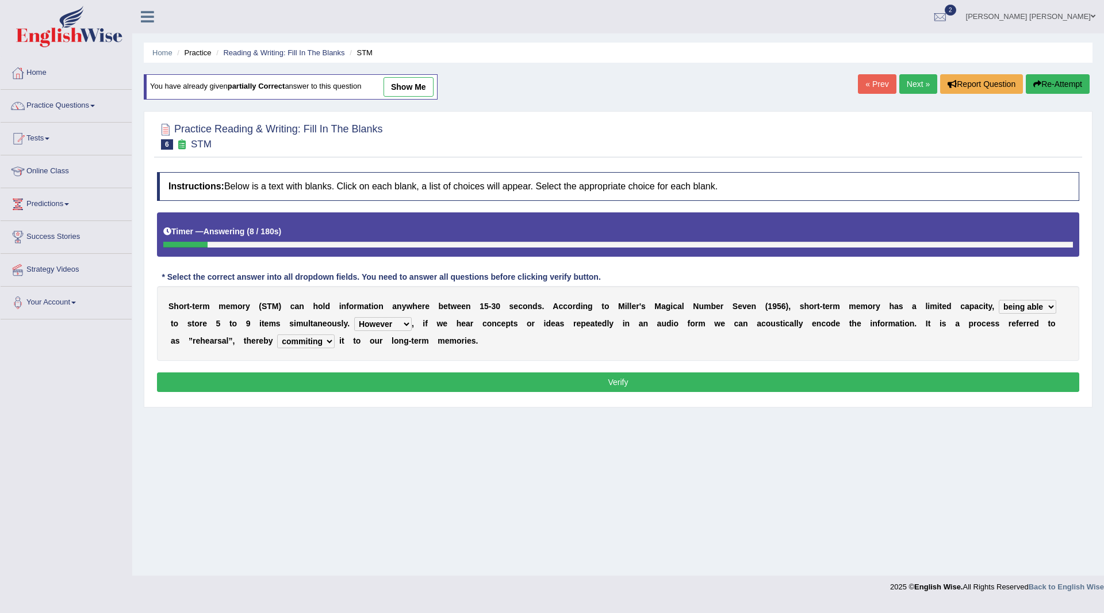
click at [414, 381] on button "Verify" at bounding box center [618, 382] width 923 height 20
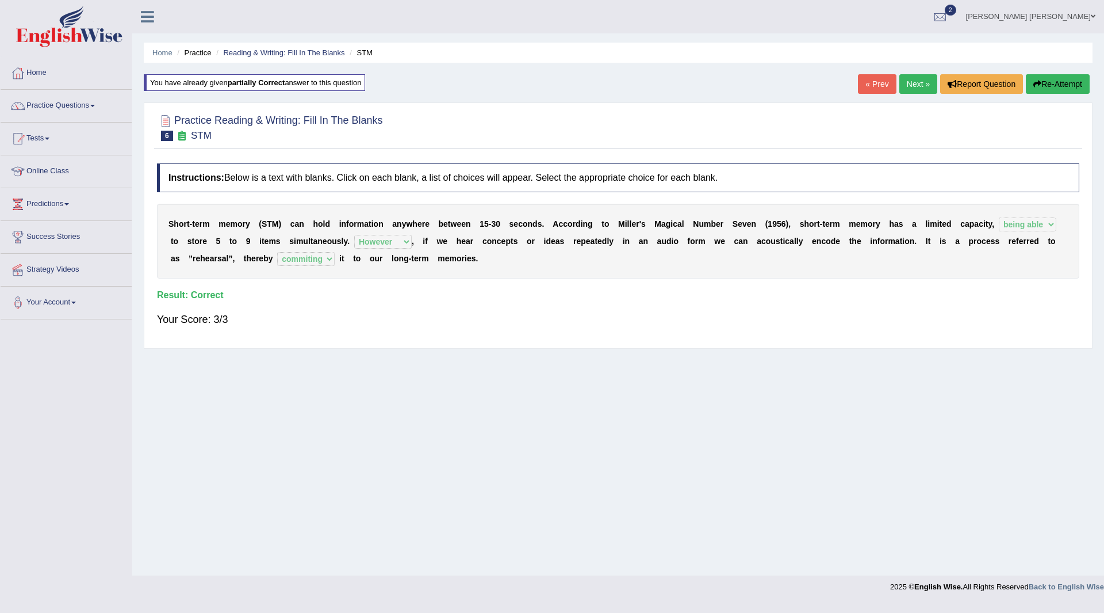
click at [912, 82] on link "Next »" at bounding box center [919, 84] width 38 height 20
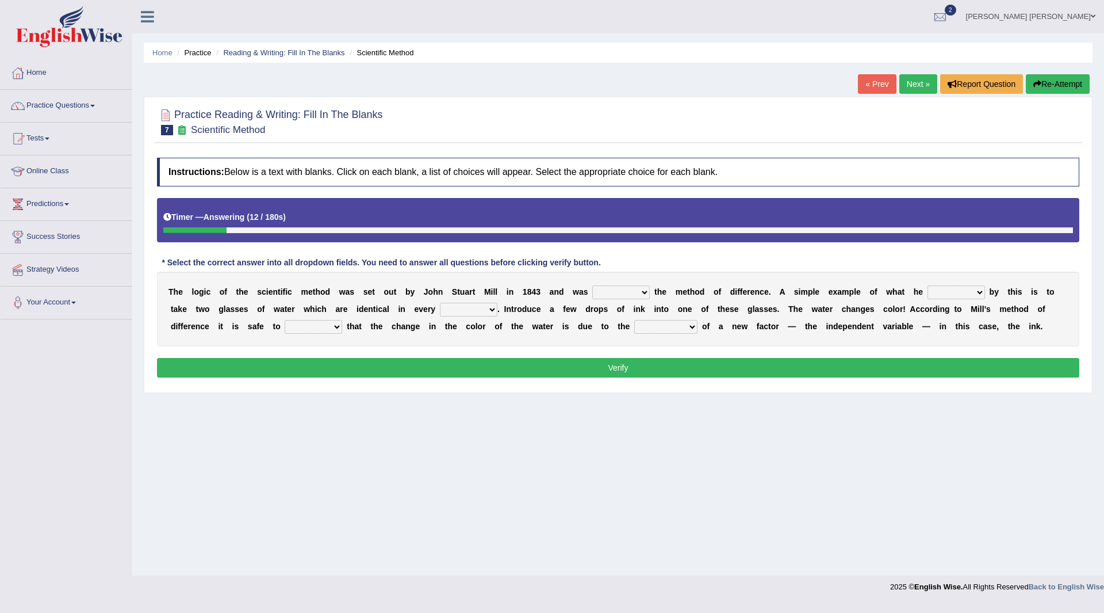
click at [637, 292] on select "pointed claimed demanded named" at bounding box center [621, 292] width 58 height 14
select select "named"
click at [592, 285] on select "pointed claimed demanded named" at bounding box center [621, 292] width 58 height 14
click at [978, 292] on select "capped charged found meant" at bounding box center [957, 292] width 58 height 14
select select "found"
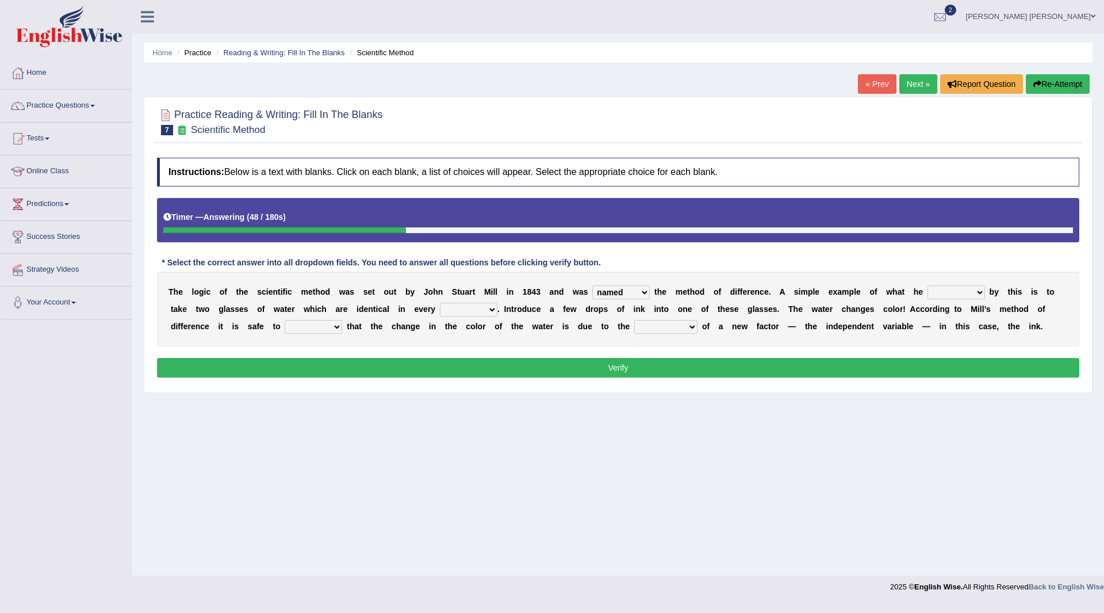
click at [928, 285] on select "capped charged found meant" at bounding box center [957, 292] width 58 height 14
click at [488, 310] on select "thought identity measure respect" at bounding box center [469, 310] width 58 height 14
select select "measure"
click at [440, 303] on select "thought identity measure respect" at bounding box center [469, 310] width 58 height 14
click at [334, 329] on select "assume discuss prefer acclaim" at bounding box center [314, 327] width 58 height 14
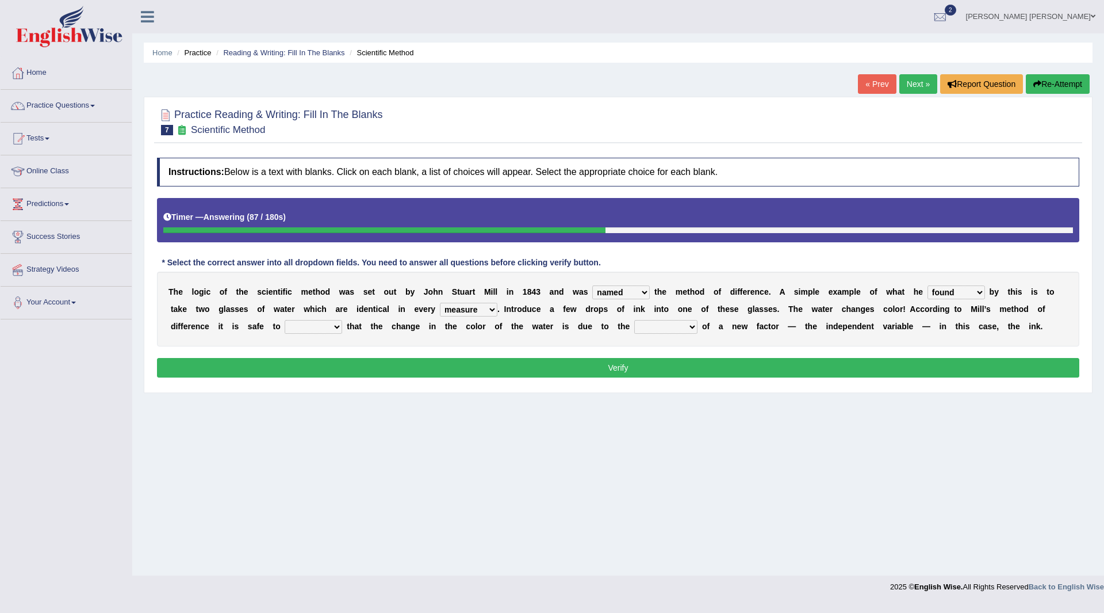
select select "prefer"
click at [285, 320] on select "assume discuss prefer acclaim" at bounding box center [314, 327] width 58 height 14
click at [687, 327] on select "introduction magnitude preparation purification" at bounding box center [665, 327] width 63 height 14
select select "purification"
click at [634, 320] on select "introduction magnitude preparation purification" at bounding box center [665, 327] width 63 height 14
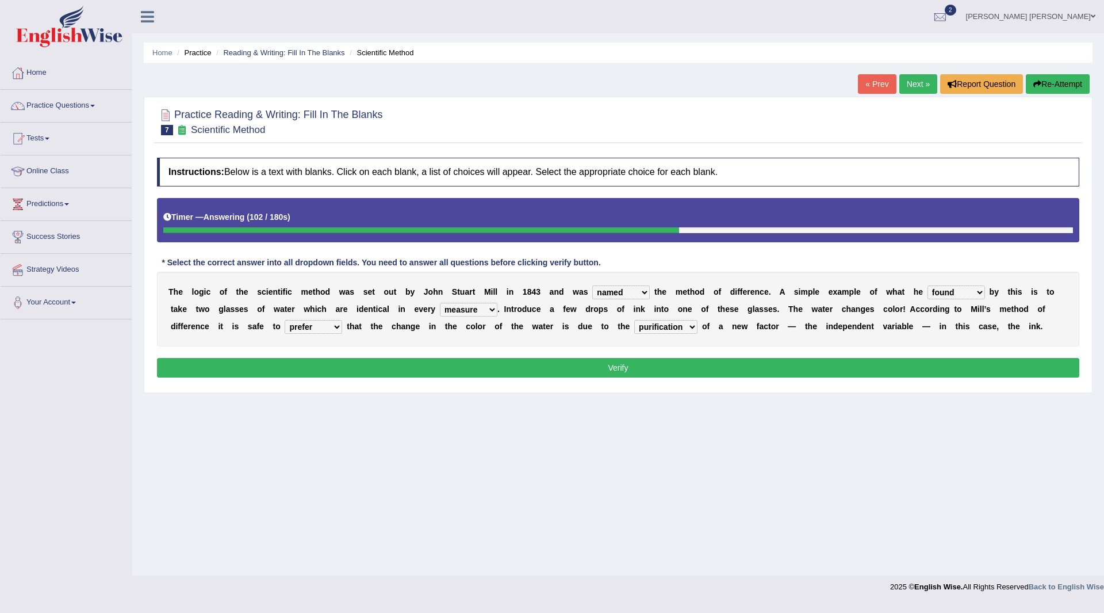
click at [577, 369] on button "Verify" at bounding box center [618, 368] width 923 height 20
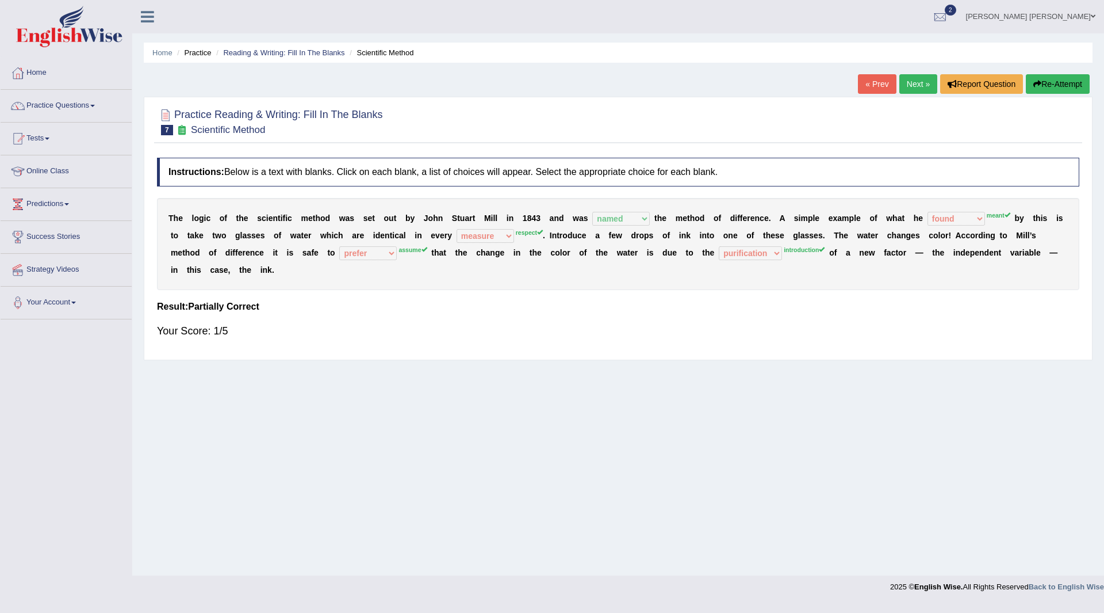
click at [1056, 77] on button "Re-Attempt" at bounding box center [1058, 84] width 64 height 20
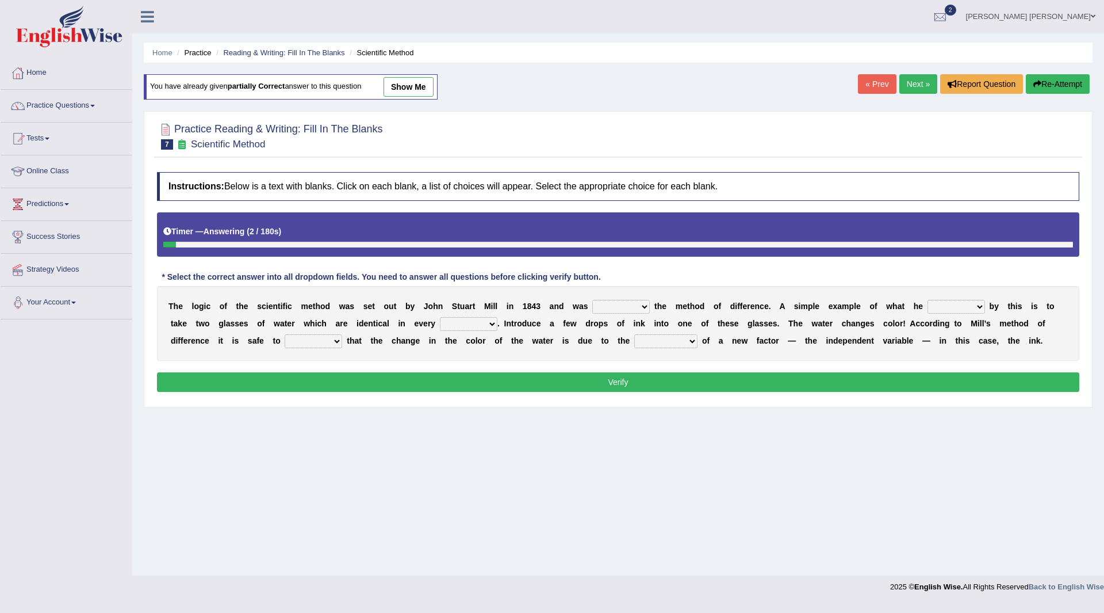
click at [639, 307] on select "pointed claimed demanded named" at bounding box center [621, 307] width 58 height 14
select select "named"
click at [592, 300] on select "pointed claimed demanded named" at bounding box center [621, 307] width 58 height 14
click at [975, 307] on select "capped charged found meant" at bounding box center [957, 307] width 58 height 14
select select "meant"
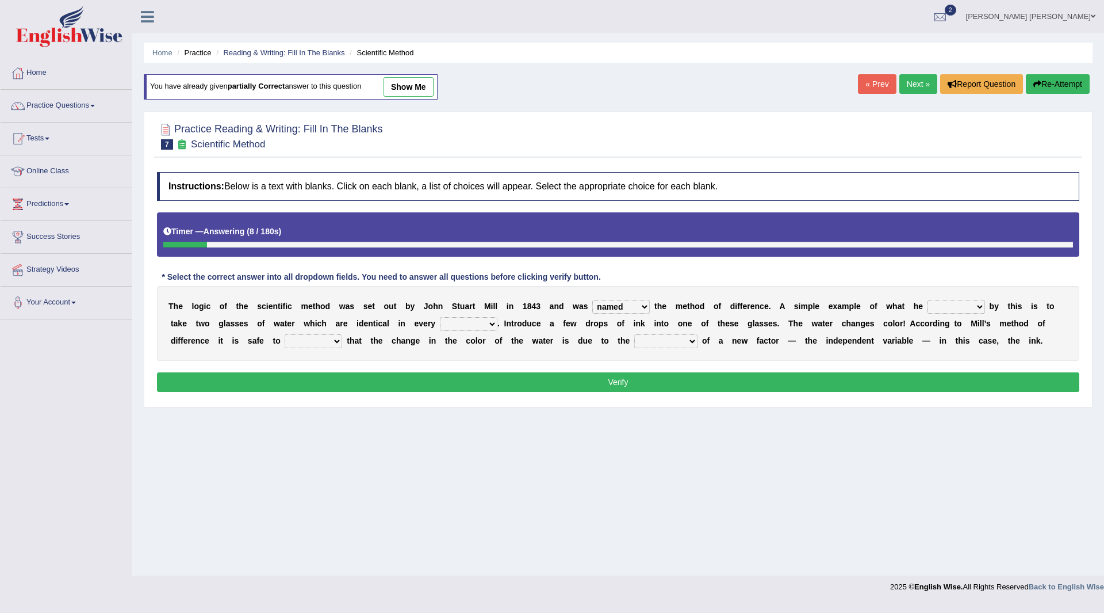
click at [928, 300] on select "capped charged found meant" at bounding box center [957, 307] width 58 height 14
click at [487, 320] on select "thought identity measure respect" at bounding box center [469, 324] width 58 height 14
select select "respect"
click at [440, 317] on select "thought identity measure respect" at bounding box center [469, 324] width 58 height 14
click at [338, 341] on select "assume discuss prefer acclaim" at bounding box center [314, 341] width 58 height 14
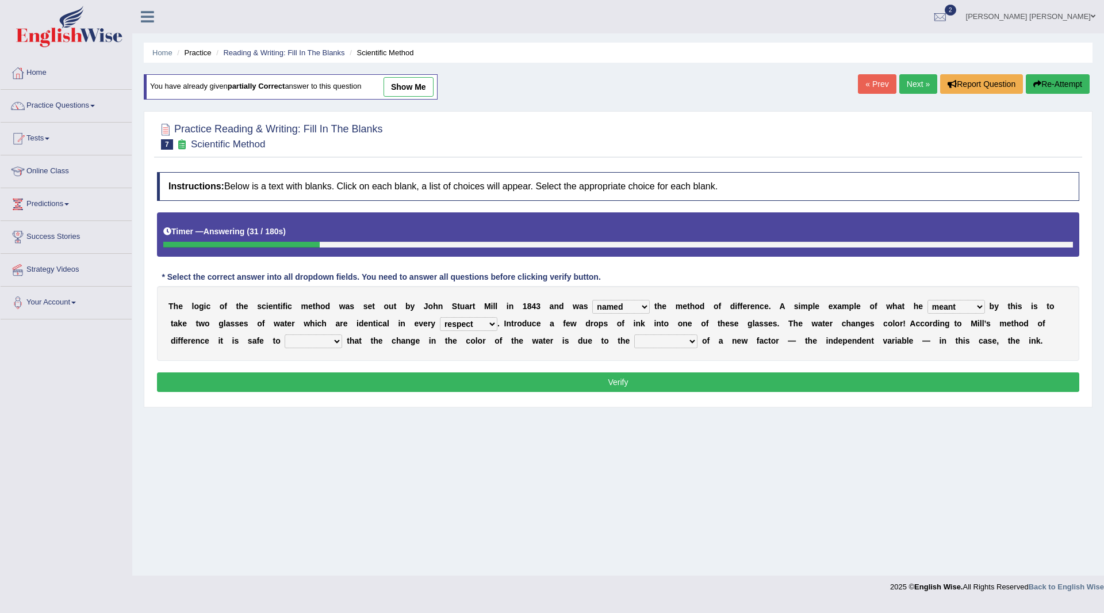
select select "assume"
click at [285, 334] on select "assume discuss prefer acclaim" at bounding box center [314, 341] width 58 height 14
click at [689, 339] on select "introduction magnitude preparation purification" at bounding box center [665, 341] width 63 height 14
select select "introduction"
click at [634, 334] on select "introduction magnitude preparation purification" at bounding box center [665, 341] width 63 height 14
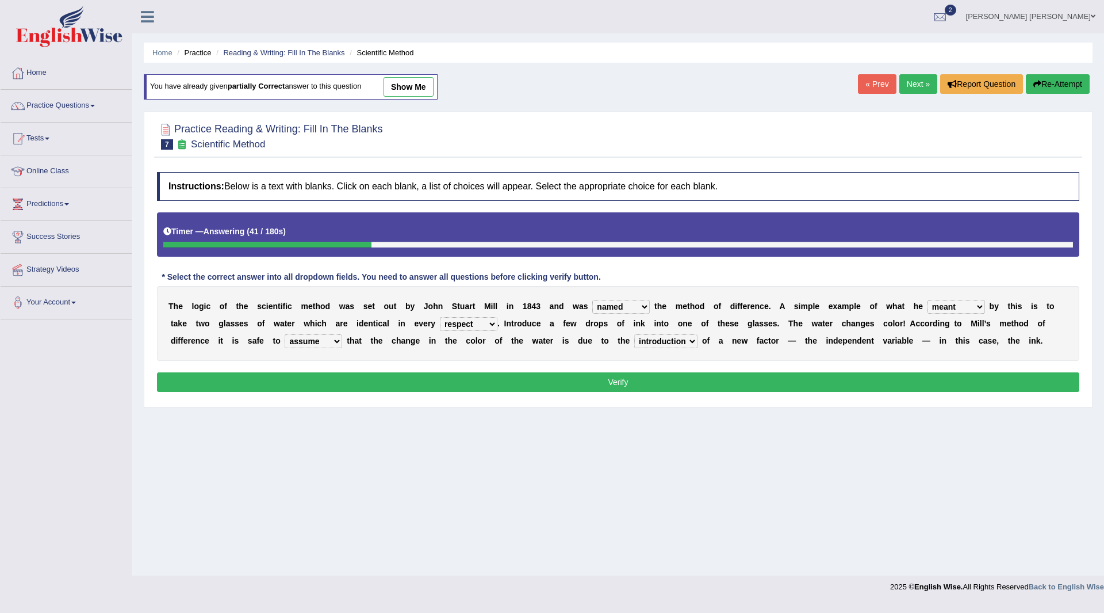
click at [588, 384] on button "Verify" at bounding box center [618, 382] width 923 height 20
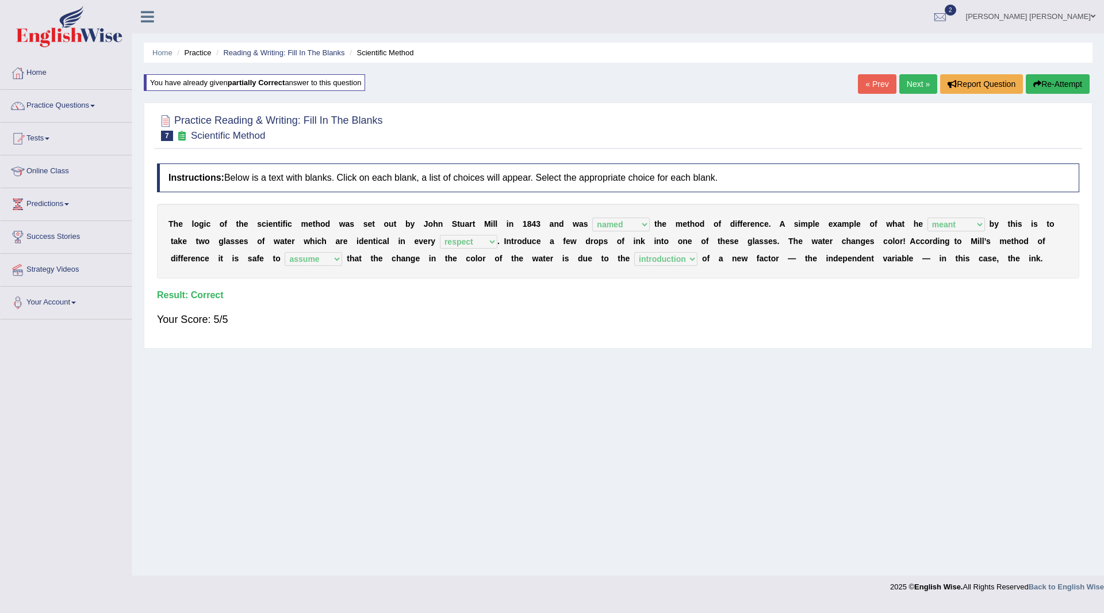
click at [912, 83] on link "Next »" at bounding box center [919, 84] width 38 height 20
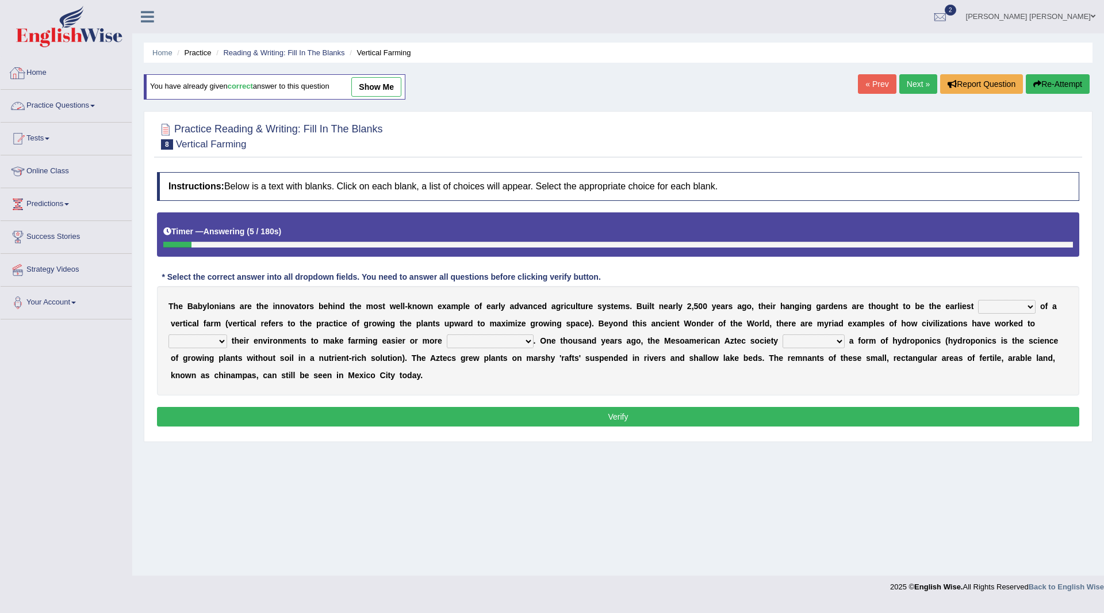
click at [61, 104] on link "Practice Questions" at bounding box center [66, 104] width 131 height 29
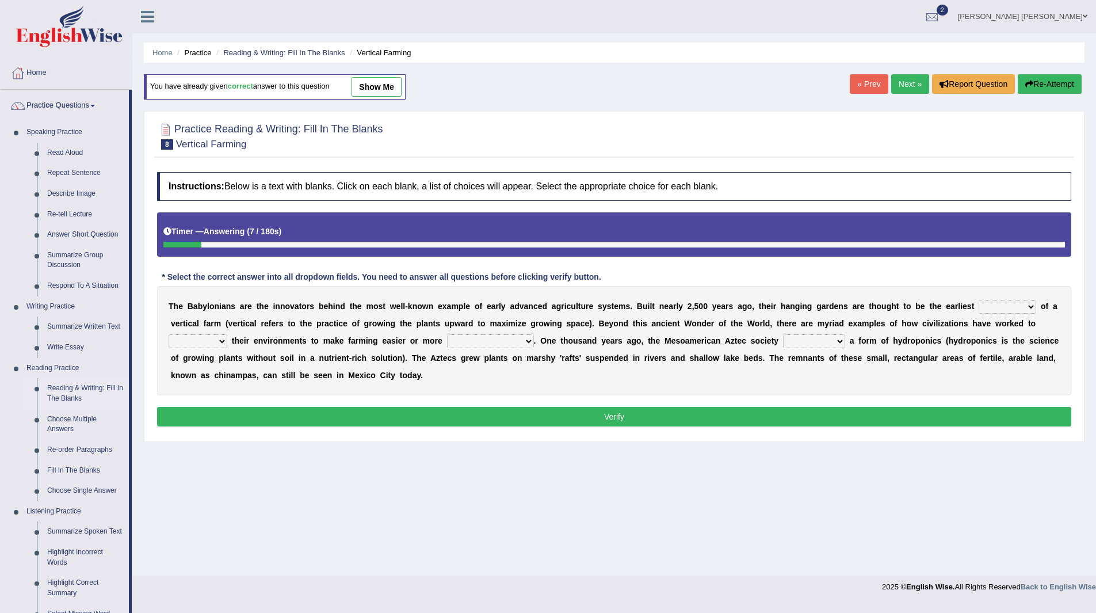
click at [70, 387] on link "Reading & Writing: Fill In The Blanks" at bounding box center [85, 393] width 87 height 30
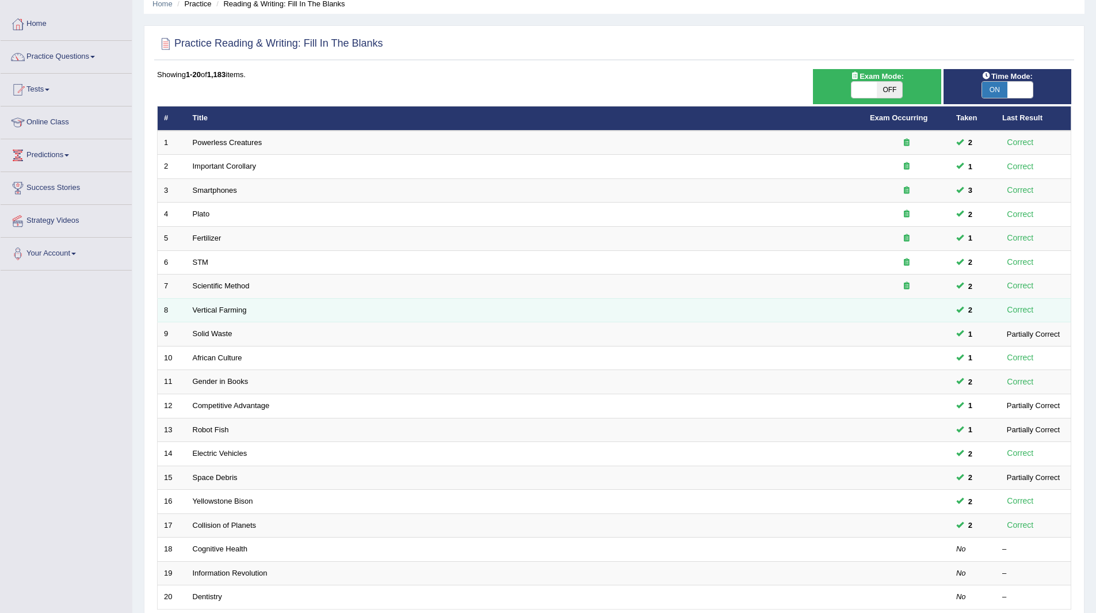
scroll to position [149, 0]
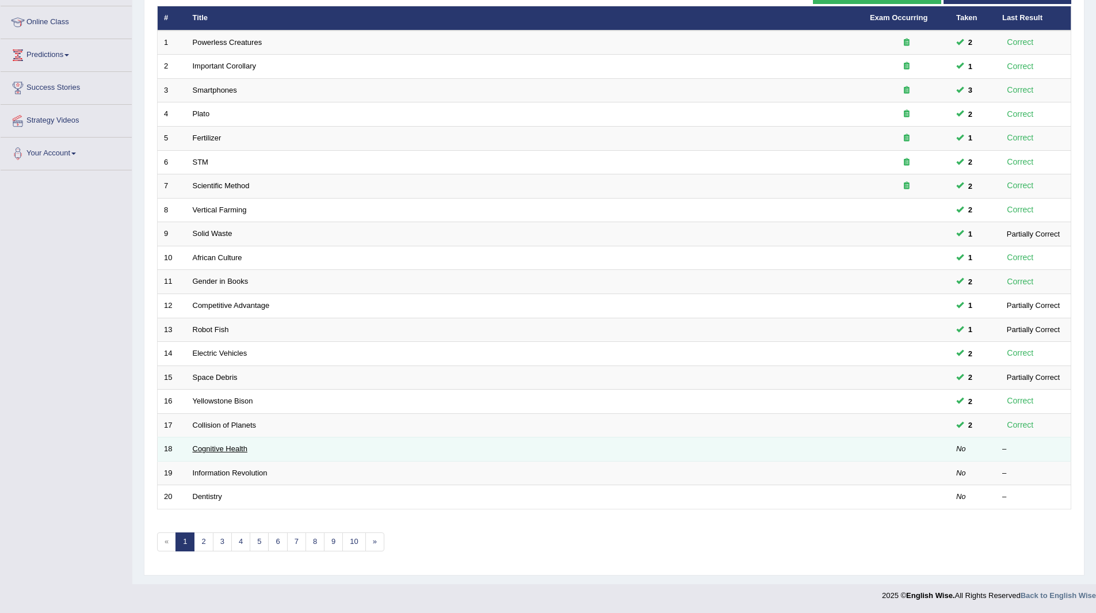
click at [213, 446] on link "Cognitive Health" at bounding box center [220, 448] width 55 height 9
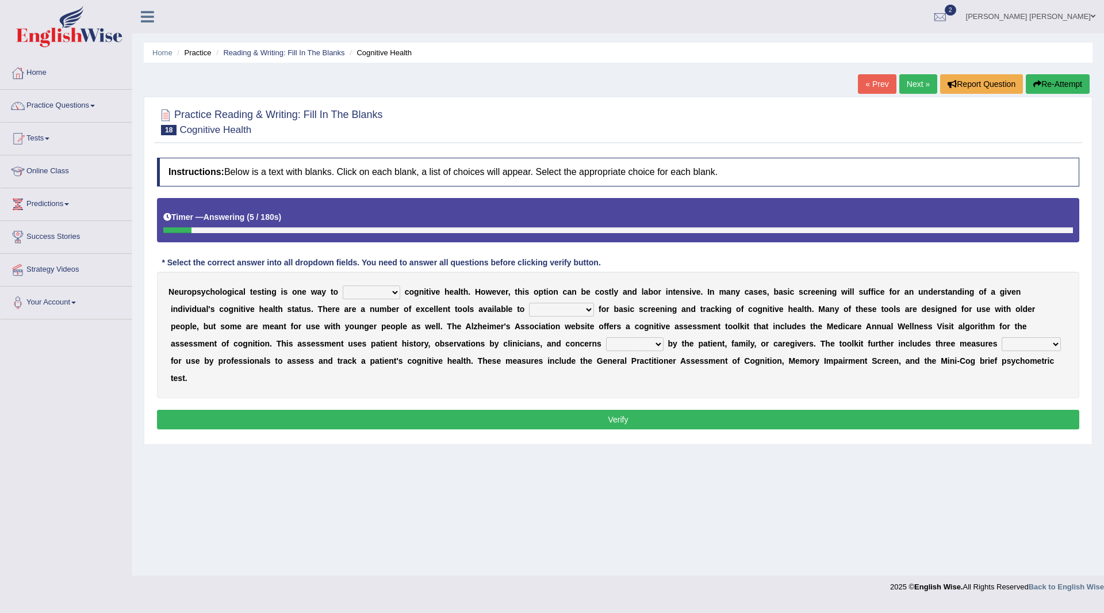
click at [396, 293] on select "obsess assess possess access" at bounding box center [372, 292] width 58 height 14
select select "assess"
click at [343, 285] on select "obsess assess possess access" at bounding box center [372, 292] width 58 height 14
click at [588, 313] on select "stationers practitioners petitioners questioners" at bounding box center [561, 310] width 65 height 14
select select "practitioners"
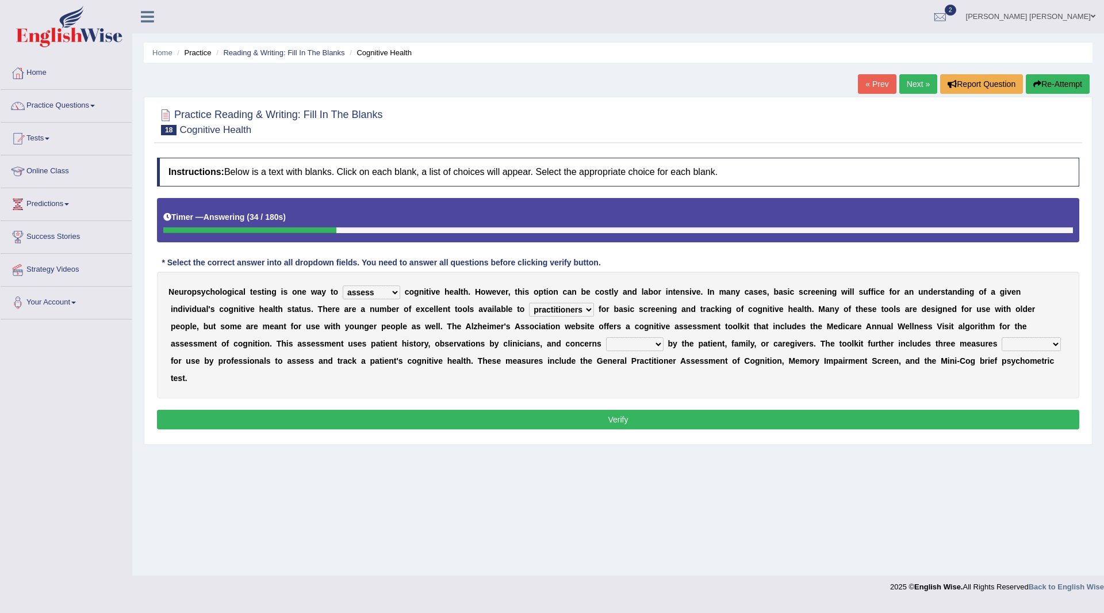
click at [529, 303] on select "stationers practitioners petitioners questioners" at bounding box center [561, 310] width 65 height 14
click at [656, 345] on select "raised rising arising praised" at bounding box center [635, 344] width 58 height 14
select select "raised"
click at [606, 337] on select "raised rising arising praised" at bounding box center [635, 344] width 58 height 14
click at [1058, 343] on select "validated intimidated dilapidated antedated" at bounding box center [1031, 344] width 59 height 14
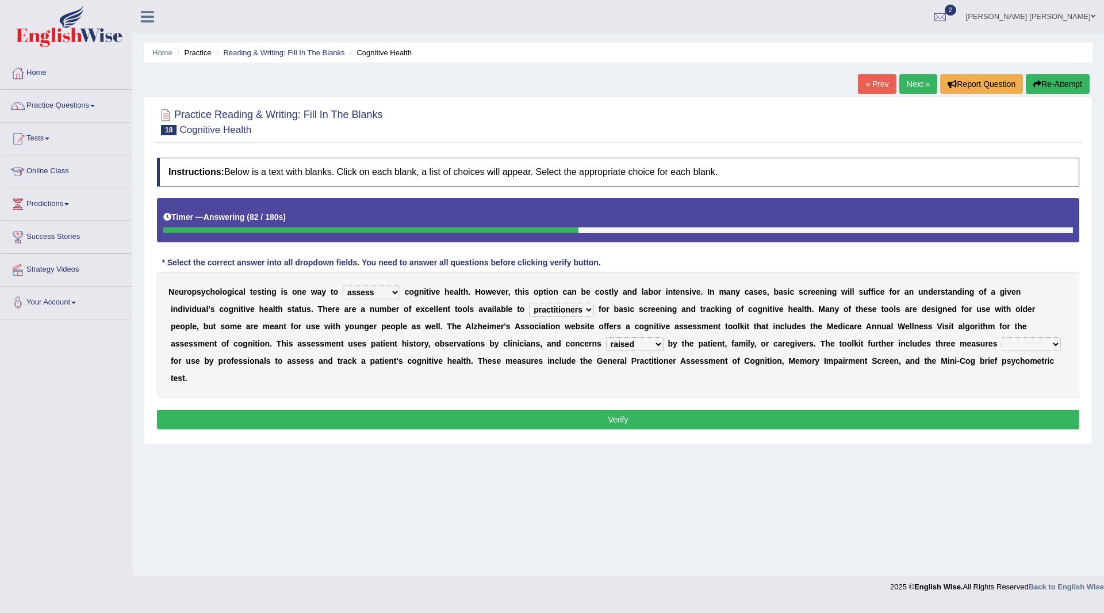
select select "validated"
click at [1002, 337] on select "validated intimidated dilapidated antedated" at bounding box center [1031, 344] width 59 height 14
click at [570, 421] on button "Verify" at bounding box center [618, 420] width 923 height 20
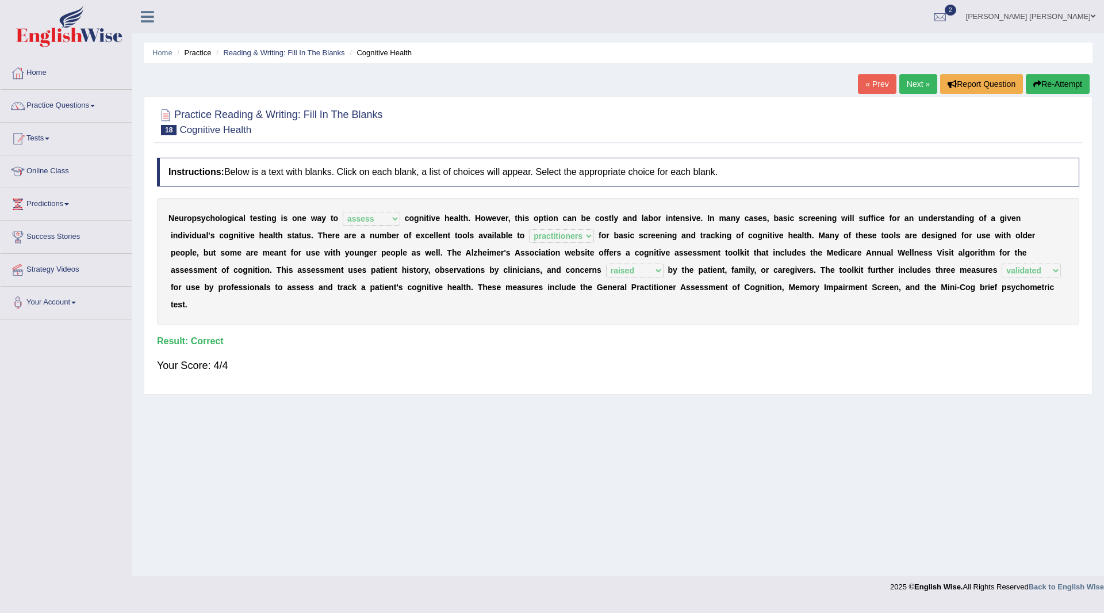
click at [909, 86] on link "Next »" at bounding box center [919, 84] width 38 height 20
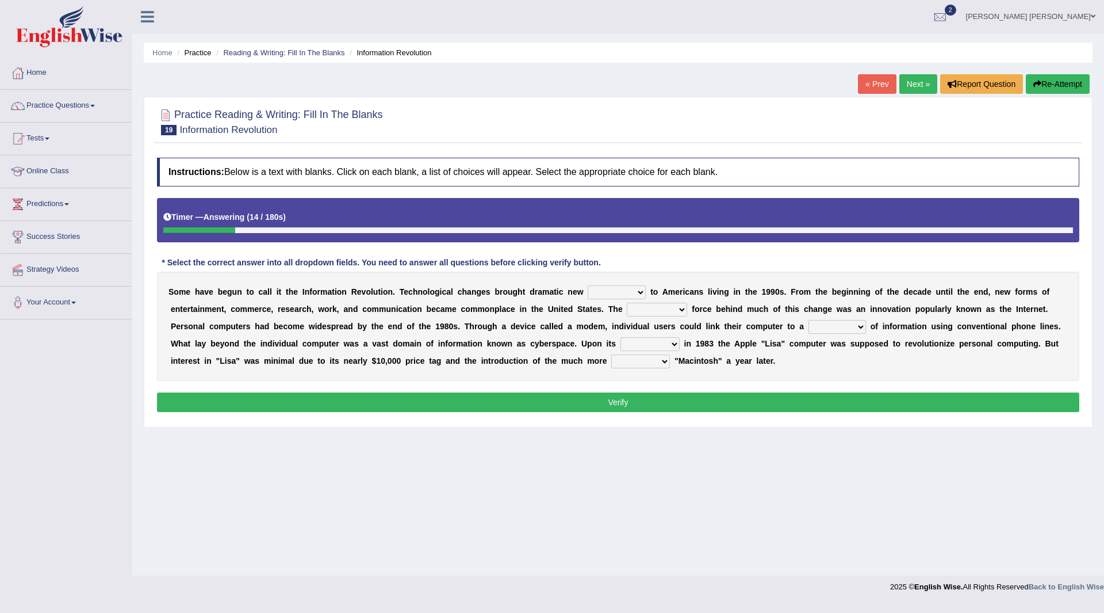
click at [641, 289] on select "challenges puzzles options confusion" at bounding box center [617, 292] width 58 height 14
select select "options"
click at [588, 285] on select "challenges puzzles options confusion" at bounding box center [617, 292] width 58 height 14
click at [682, 308] on select "unremitting uninspiring driving insinuating" at bounding box center [657, 310] width 60 height 14
select select "driving"
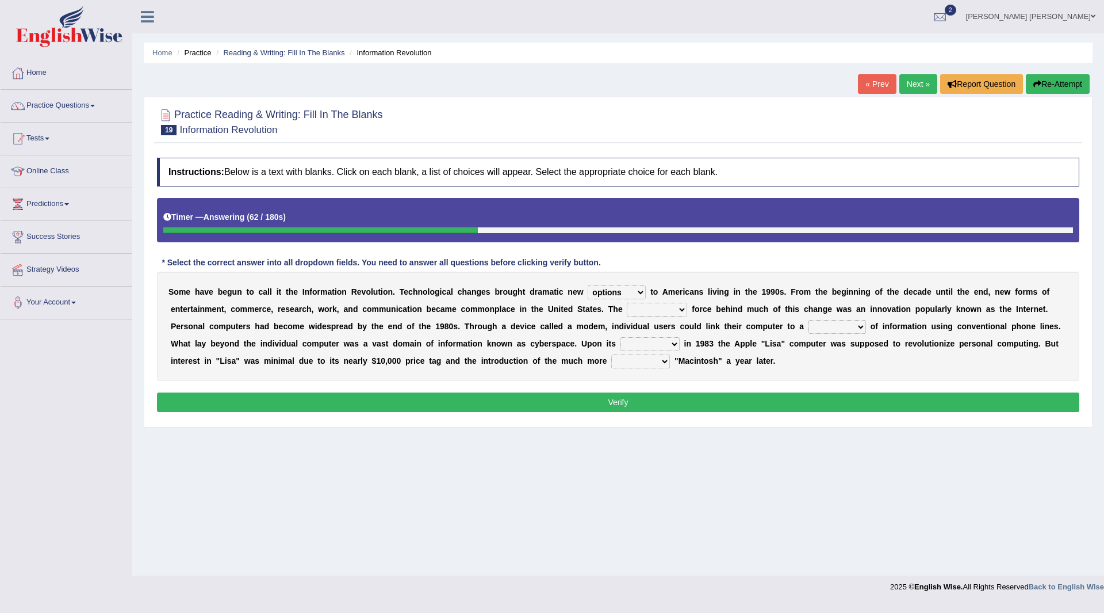
click at [627, 303] on select "unremitting uninspiring driving insinuating" at bounding box center [657, 310] width 60 height 14
click at [859, 327] on select "magnitude bulk wealth volume" at bounding box center [838, 327] width 58 height 14
click at [809, 320] on select "magnitude bulk wealth volume" at bounding box center [838, 327] width 58 height 14
click at [862, 329] on select "magnitude bulk wealth volume" at bounding box center [838, 327] width 58 height 14
select select "bulk"
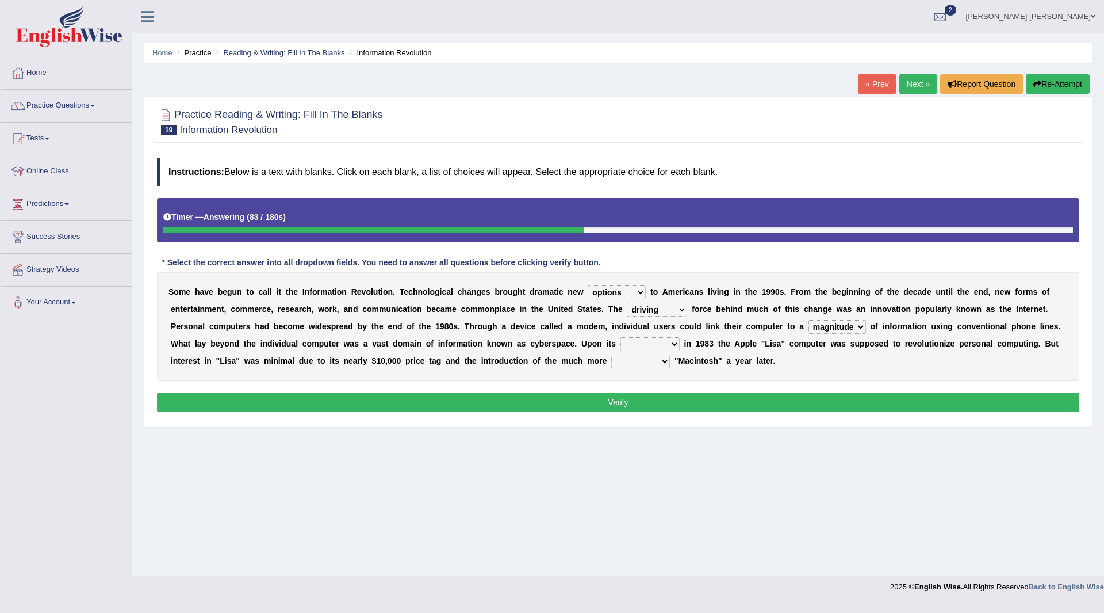
click at [809, 320] on select "magnitude bulk wealth volume" at bounding box center [838, 327] width 58 height 14
click at [671, 344] on select "relief release publication emission" at bounding box center [650, 344] width 59 height 14
select select "release"
click at [621, 337] on select "relief release publication emission" at bounding box center [650, 344] width 59 height 14
click at [663, 359] on select "convenient affordable advanced formidable" at bounding box center [640, 361] width 59 height 14
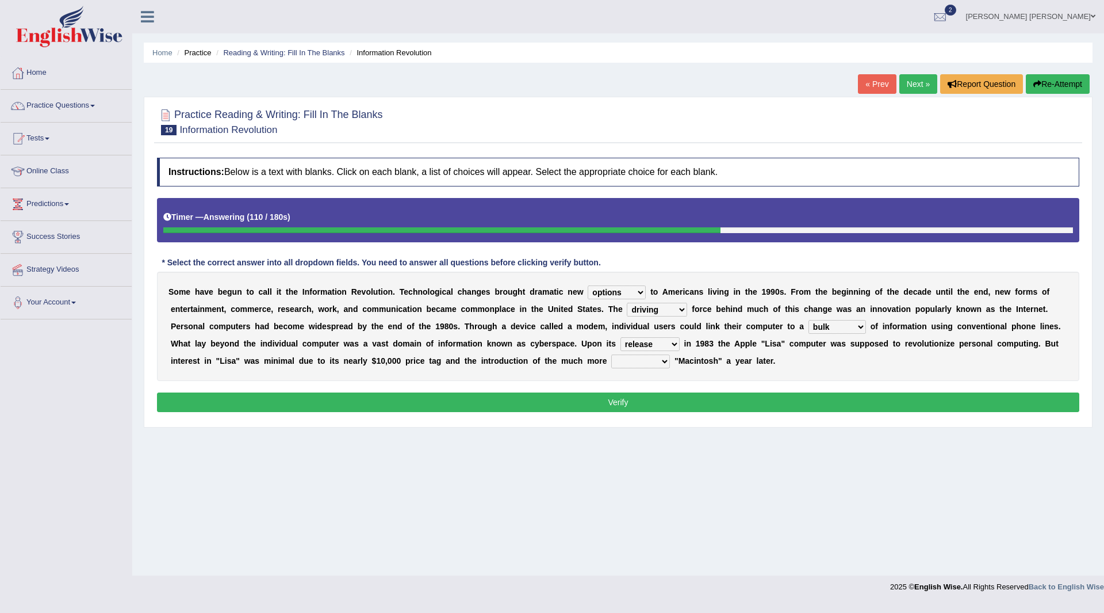
select select "advanced"
click at [611, 354] on select "convenient affordable advanced formidable" at bounding box center [640, 361] width 59 height 14
click at [570, 404] on button "Verify" at bounding box center [618, 402] width 923 height 20
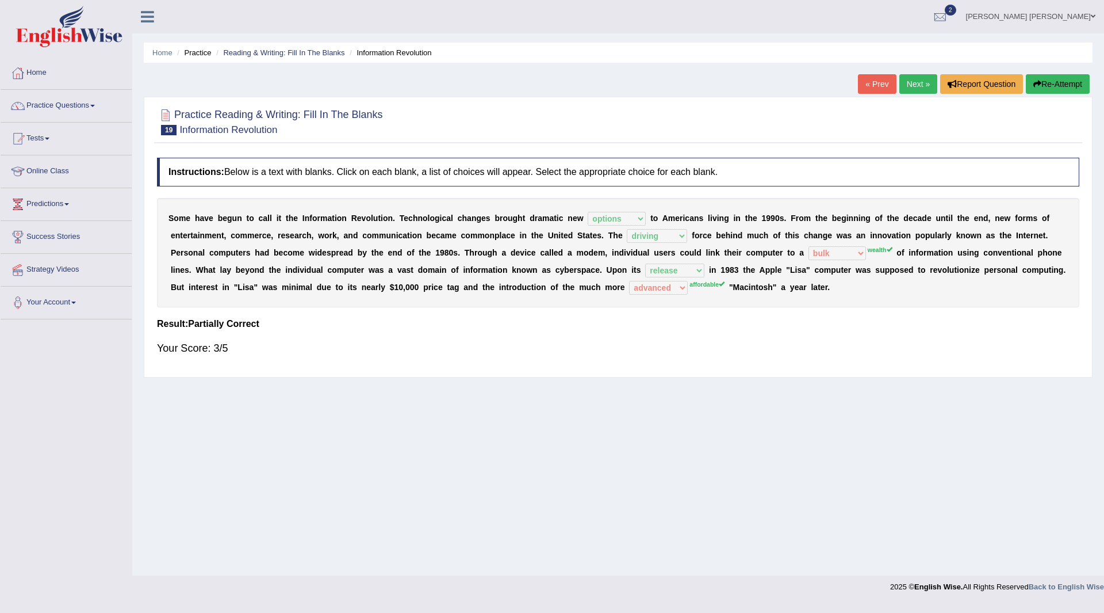
click at [1047, 79] on button "Re-Attempt" at bounding box center [1058, 84] width 64 height 20
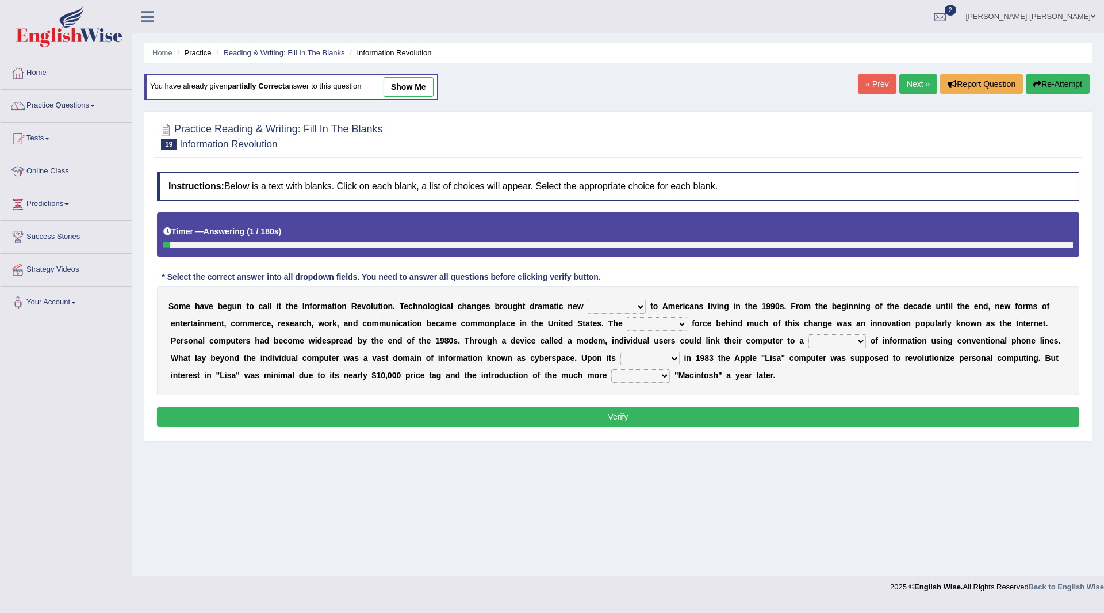
click at [638, 305] on select "challenges puzzles options confusion" at bounding box center [617, 307] width 58 height 14
select select "options"
click at [588, 300] on select "challenges puzzles options confusion" at bounding box center [617, 307] width 58 height 14
click at [683, 323] on select "unremitting uninspiring driving insinuating" at bounding box center [657, 324] width 60 height 14
select select "driving"
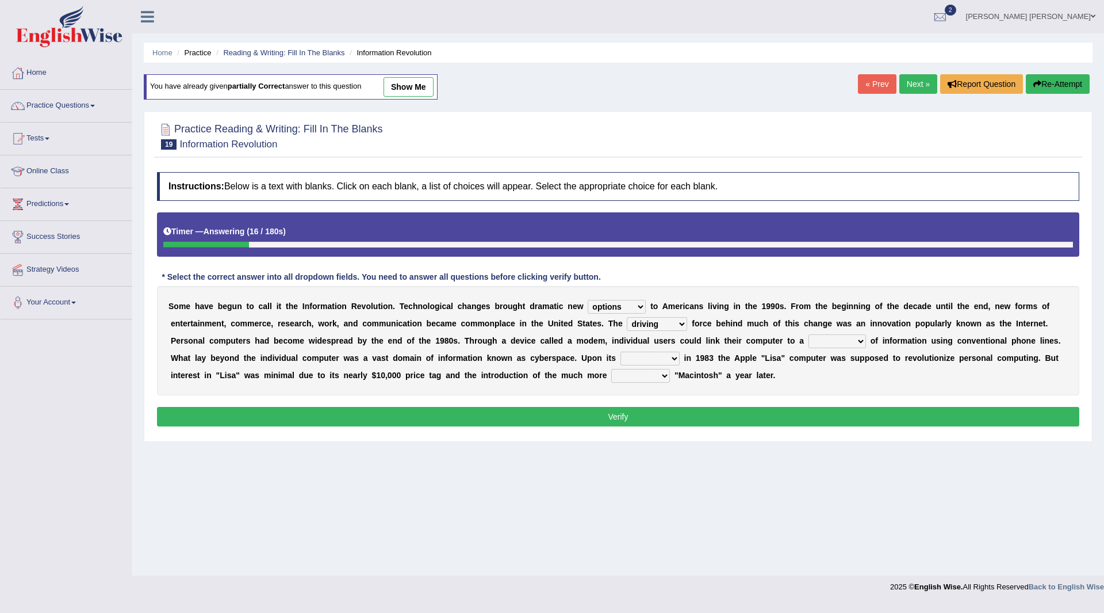
click at [627, 317] on select "unremitting uninspiring driving insinuating" at bounding box center [657, 324] width 60 height 14
click at [858, 337] on select "magnitude bulk wealth volume" at bounding box center [838, 341] width 58 height 14
select select "wealth"
click at [809, 334] on select "magnitude bulk wealth volume" at bounding box center [838, 341] width 58 height 14
click at [675, 357] on select "relief release publication emission" at bounding box center [650, 358] width 59 height 14
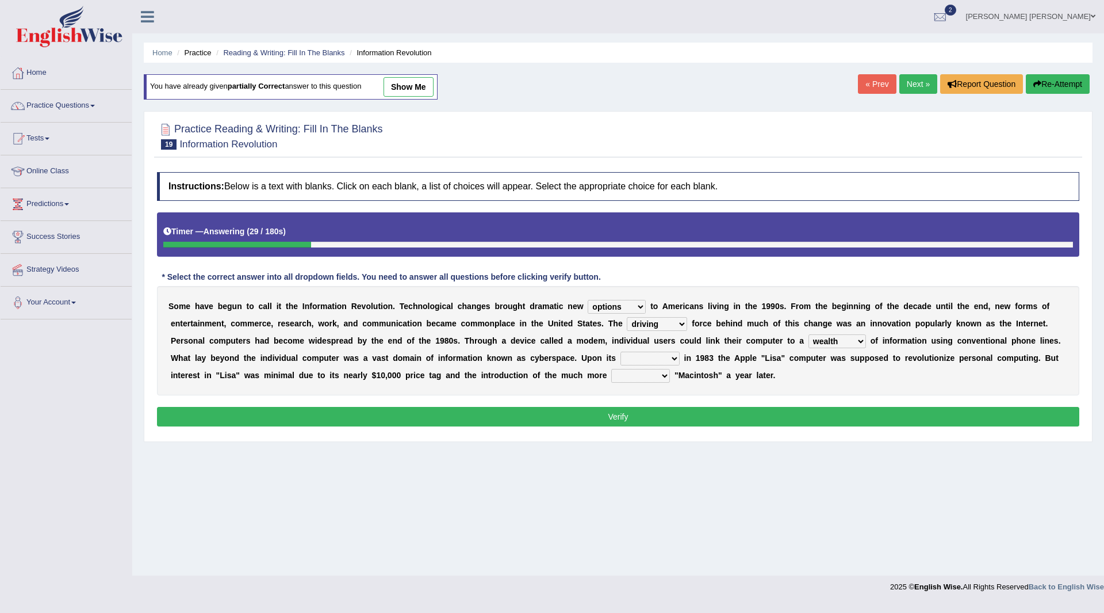
select select "release"
click at [621, 351] on select "relief release publication emission" at bounding box center [650, 358] width 59 height 14
click at [665, 375] on select "convenient affordable advanced formidable" at bounding box center [640, 376] width 59 height 14
select select "affordable"
click at [611, 369] on select "convenient affordable advanced formidable" at bounding box center [640, 376] width 59 height 14
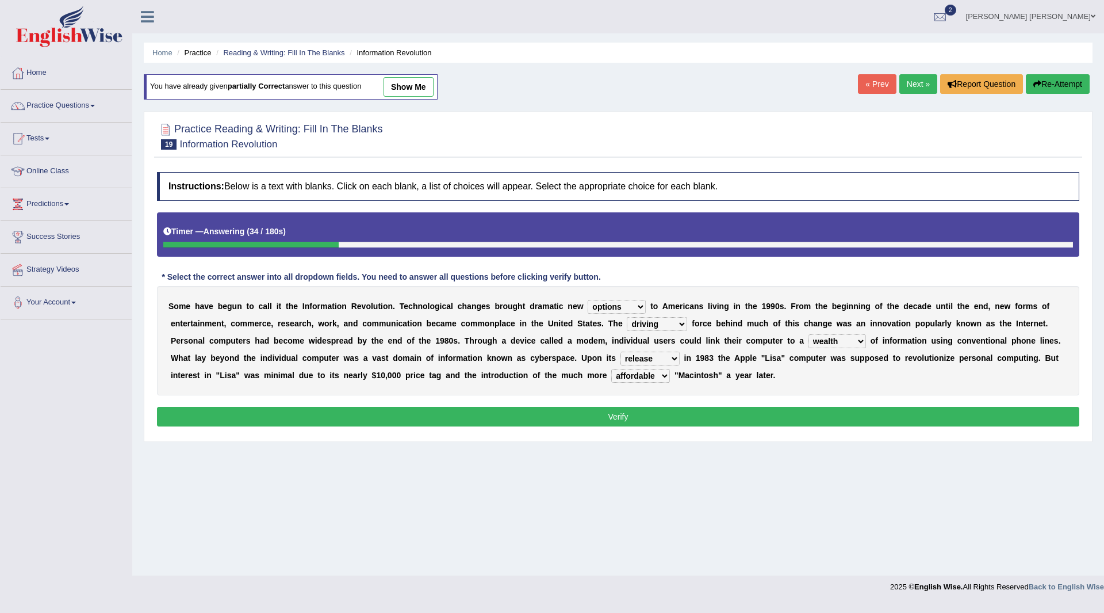
click at [675, 412] on button "Verify" at bounding box center [618, 417] width 923 height 20
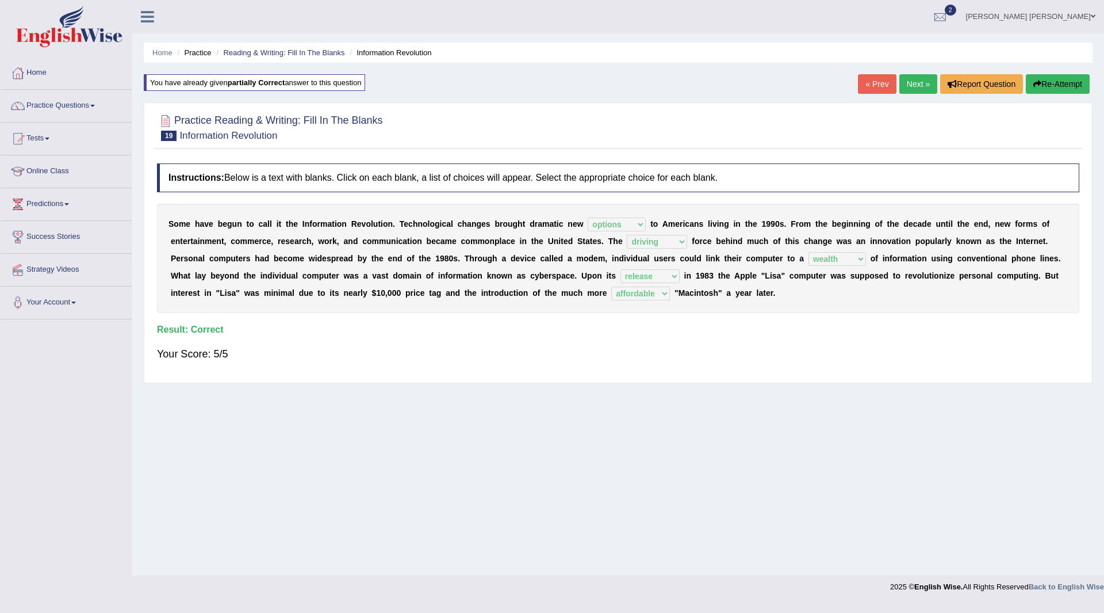
drag, startPoint x: 913, startPoint y: 78, endPoint x: 814, endPoint y: 64, distance: 99.9
click at [913, 78] on link "Next »" at bounding box center [919, 84] width 38 height 20
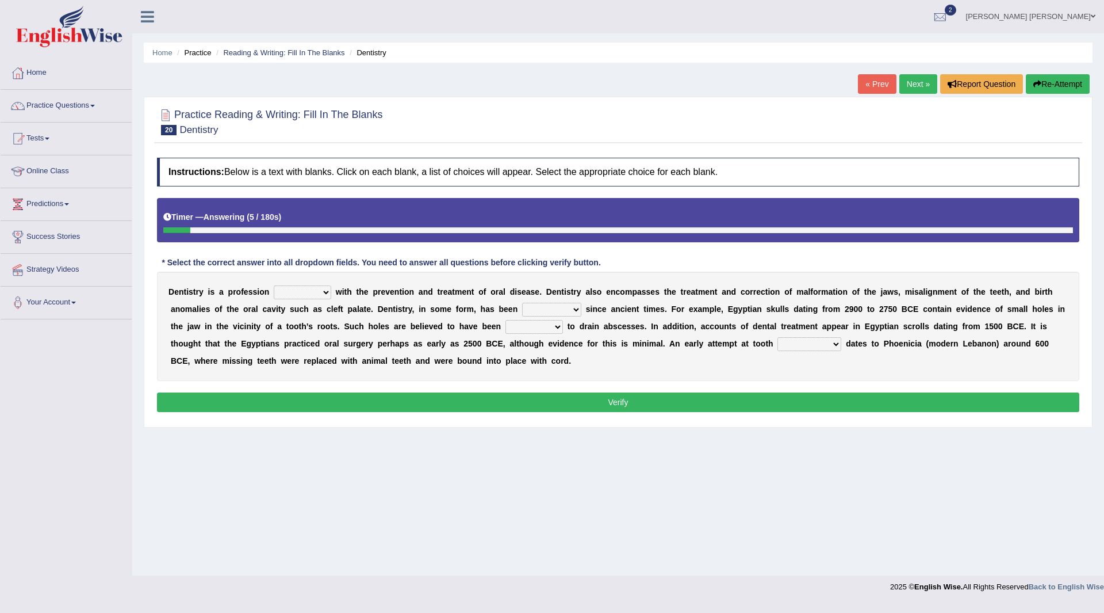
click at [328, 292] on select "agreed dealt concerned taken" at bounding box center [303, 292] width 58 height 14
select select "concerned"
click at [274, 285] on select "agreed dealt concerned taken" at bounding box center [303, 292] width 58 height 14
click at [571, 308] on select "criticized replaced practiced abandoned" at bounding box center [551, 310] width 59 height 14
select select "practiced"
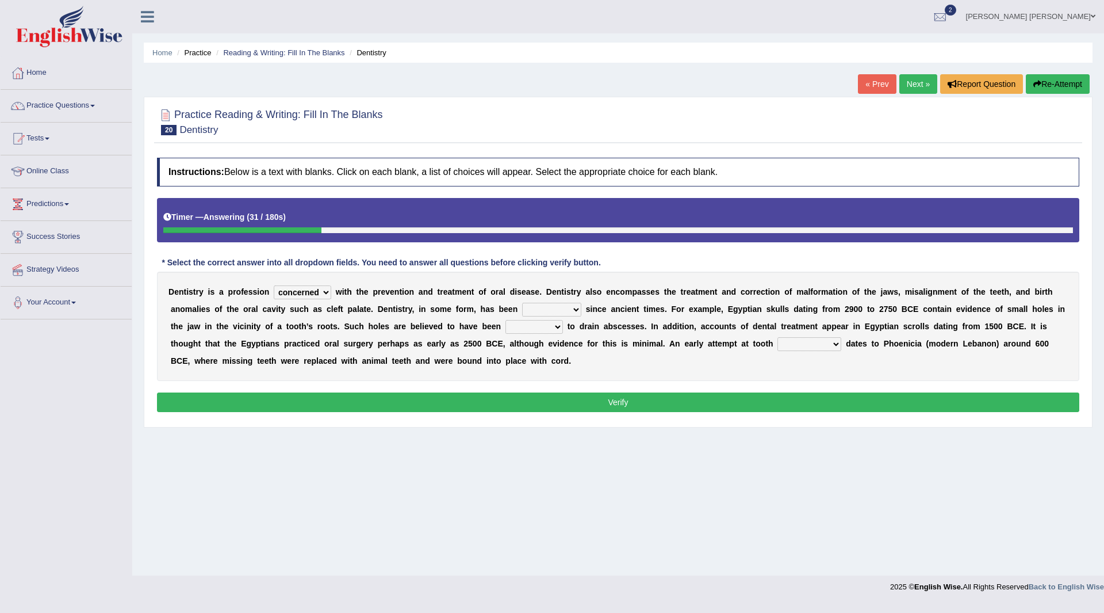
click at [522, 303] on select "criticized replaced practiced abandoned" at bounding box center [551, 310] width 59 height 14
click at [560, 327] on select "fluctuated laminated drilled sealed" at bounding box center [535, 327] width 58 height 14
select select "drilled"
click at [506, 320] on select "fluctuated laminated drilled sealed" at bounding box center [535, 327] width 58 height 14
click at [831, 345] on select "reparation sacrament restitution replacement" at bounding box center [810, 344] width 64 height 14
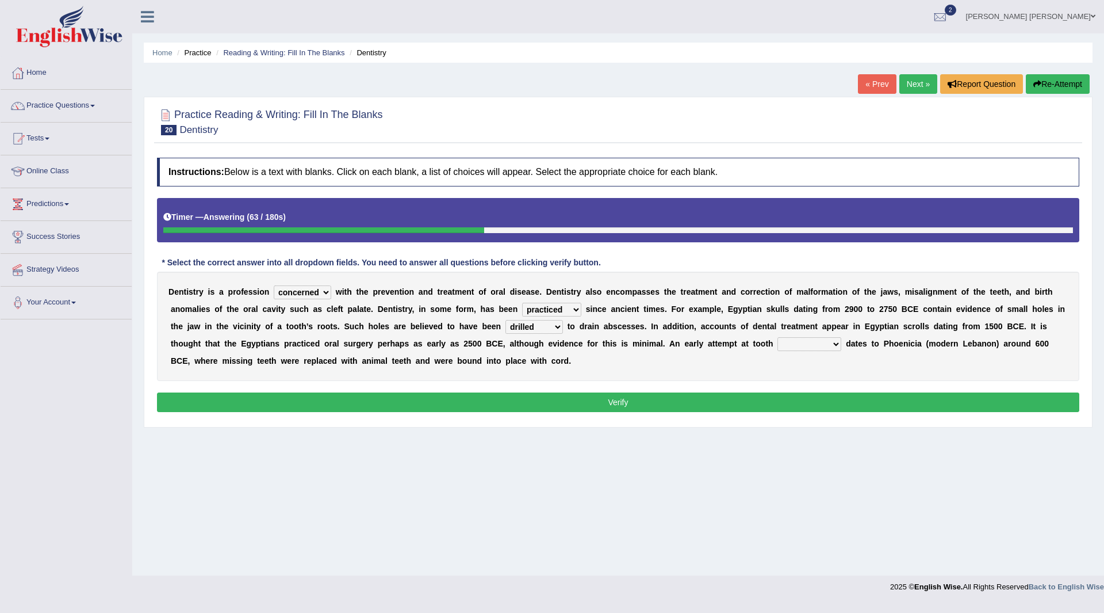
select select "replacement"
click at [778, 337] on select "reparation sacrament restitution replacement" at bounding box center [810, 344] width 64 height 14
click at [680, 399] on button "Verify" at bounding box center [618, 402] width 923 height 20
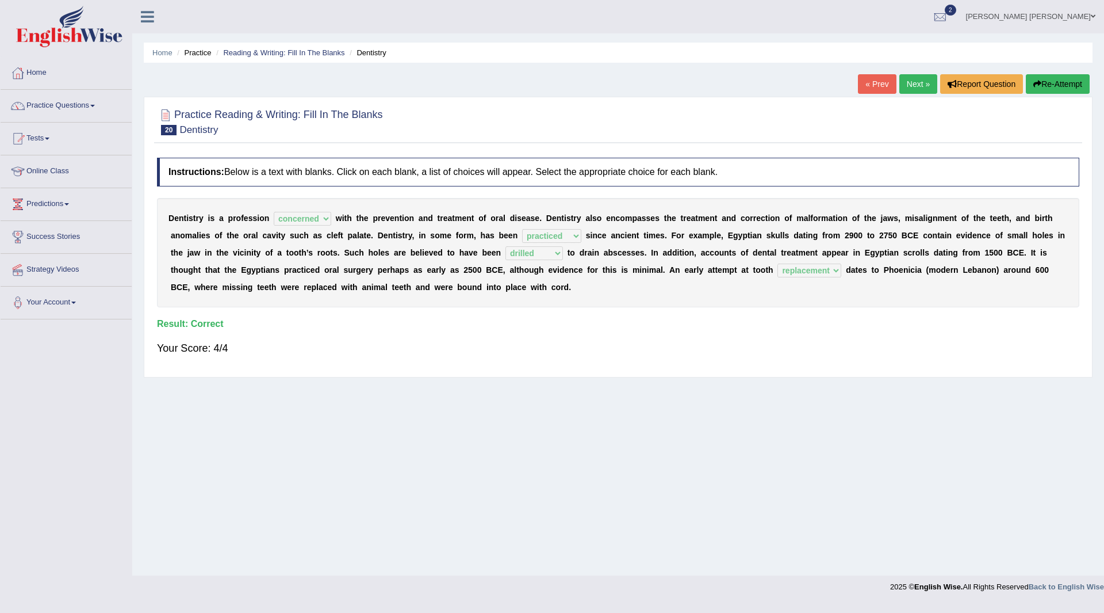
click at [913, 82] on link "Next »" at bounding box center [919, 84] width 38 height 20
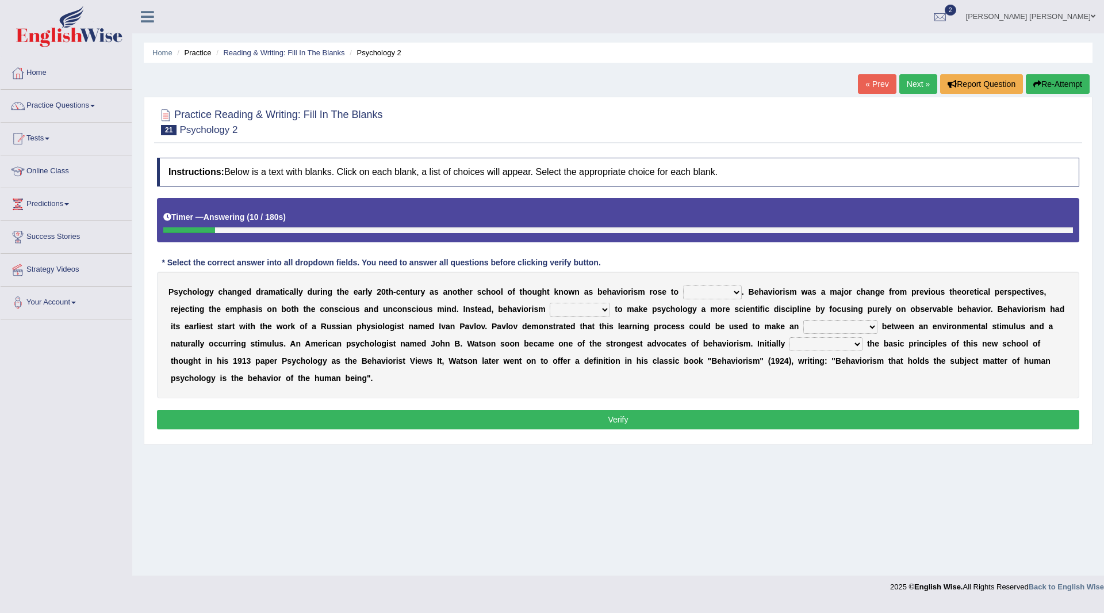
click at [738, 291] on select "dominance temptation challenge temper" at bounding box center [712, 292] width 59 height 14
select select "temper"
click at [683, 285] on select "dominance temptation challenge temper" at bounding box center [712, 292] width 59 height 14
click at [600, 309] on select "reproached reproved strove rewove" at bounding box center [580, 310] width 60 height 14
select select "reproached"
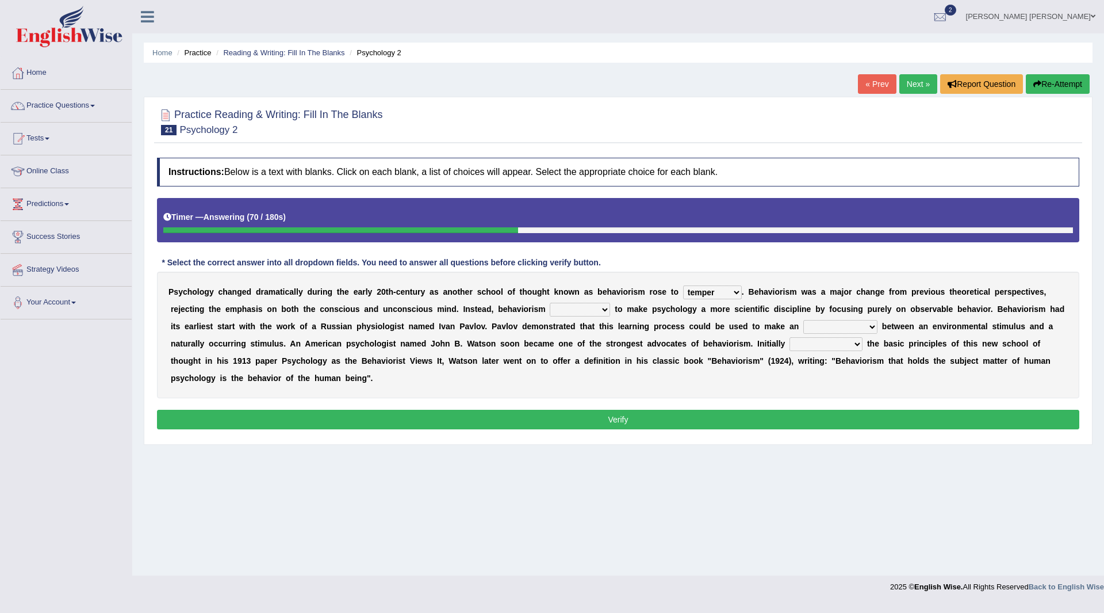
click at [550, 303] on select "reproached reproved strove rewove" at bounding box center [580, 310] width 60 height 14
click at [874, 326] on select "acclimatization association union combination" at bounding box center [841, 327] width 74 height 14
select select "association"
click at [804, 320] on select "acclimatization association union combination" at bounding box center [841, 327] width 74 height 14
click at [858, 342] on select "questioning foreshortening unburdening outlining" at bounding box center [826, 344] width 73 height 14
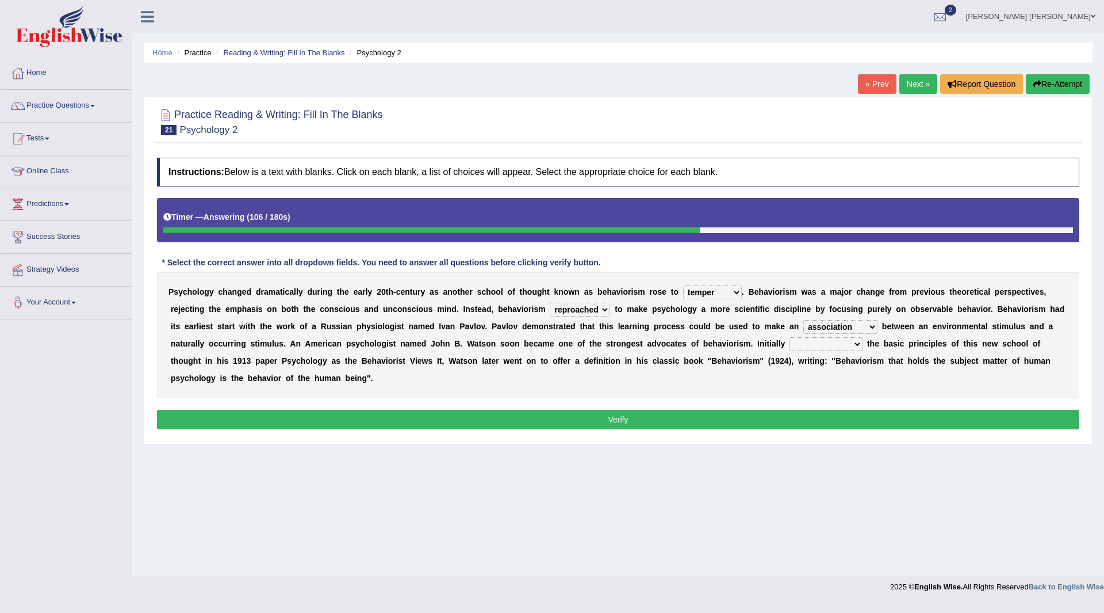
select select "questioning"
click at [790, 337] on select "questioning foreshortening unburdening outlining" at bounding box center [826, 344] width 73 height 14
click at [534, 421] on button "Verify" at bounding box center [618, 420] width 923 height 20
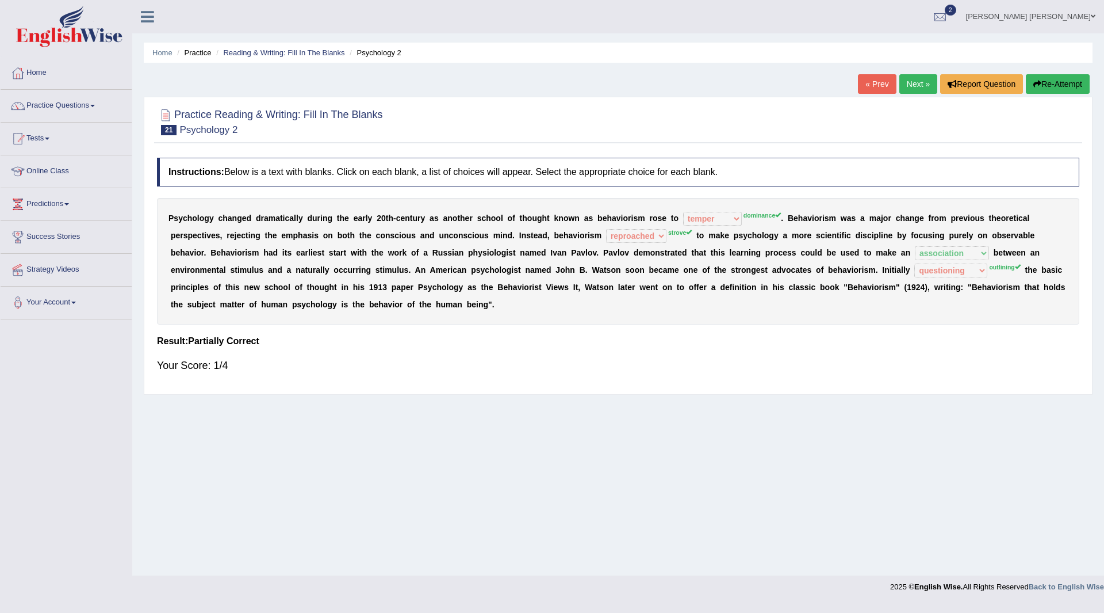
click at [1062, 78] on button "Re-Attempt" at bounding box center [1058, 84] width 64 height 20
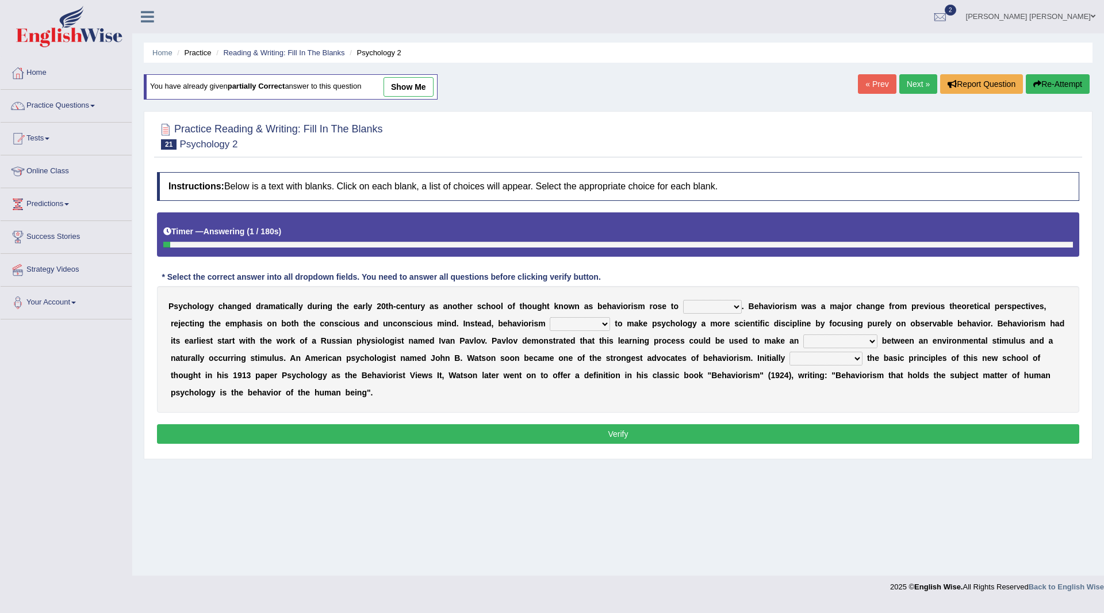
click at [734, 302] on select "dominance temptation challenge temper" at bounding box center [712, 307] width 59 height 14
select select "dominance"
click at [683, 300] on select "dominance temptation challenge temper" at bounding box center [712, 307] width 59 height 14
click at [605, 319] on select "reproached reproved strove rewove" at bounding box center [580, 324] width 60 height 14
select select "strove"
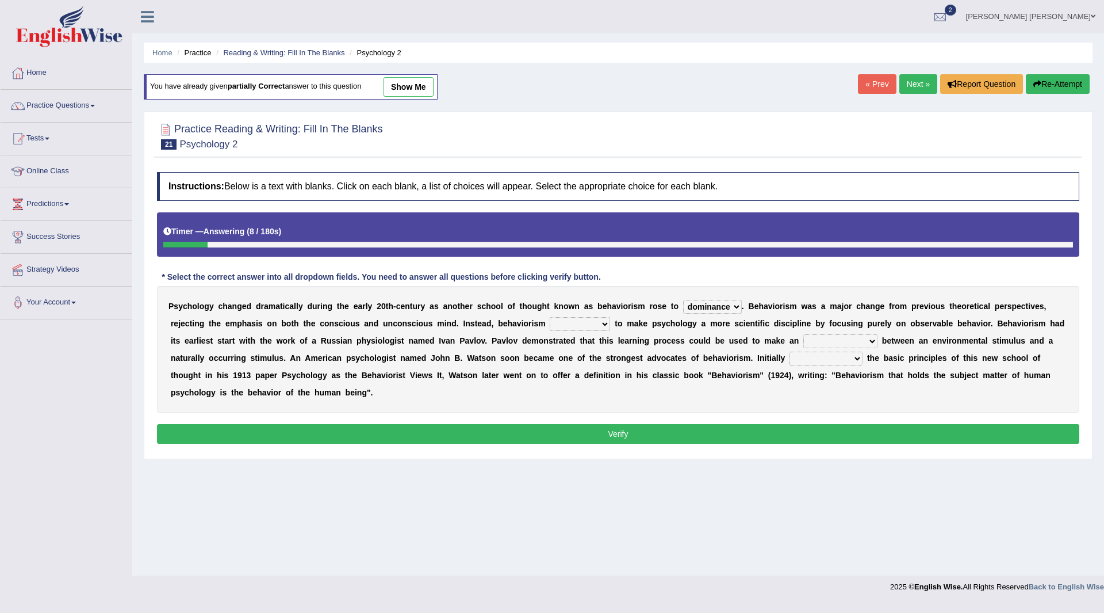
click at [550, 317] on select "reproached reproved strove rewove" at bounding box center [580, 324] width 60 height 14
click at [870, 337] on select "acclimatization association union combination" at bounding box center [841, 341] width 74 height 14
select select "association"
click at [804, 334] on select "acclimatization association union combination" at bounding box center [841, 341] width 74 height 14
click at [855, 359] on select "questioning foreshortening unburdening outlining" at bounding box center [826, 358] width 73 height 14
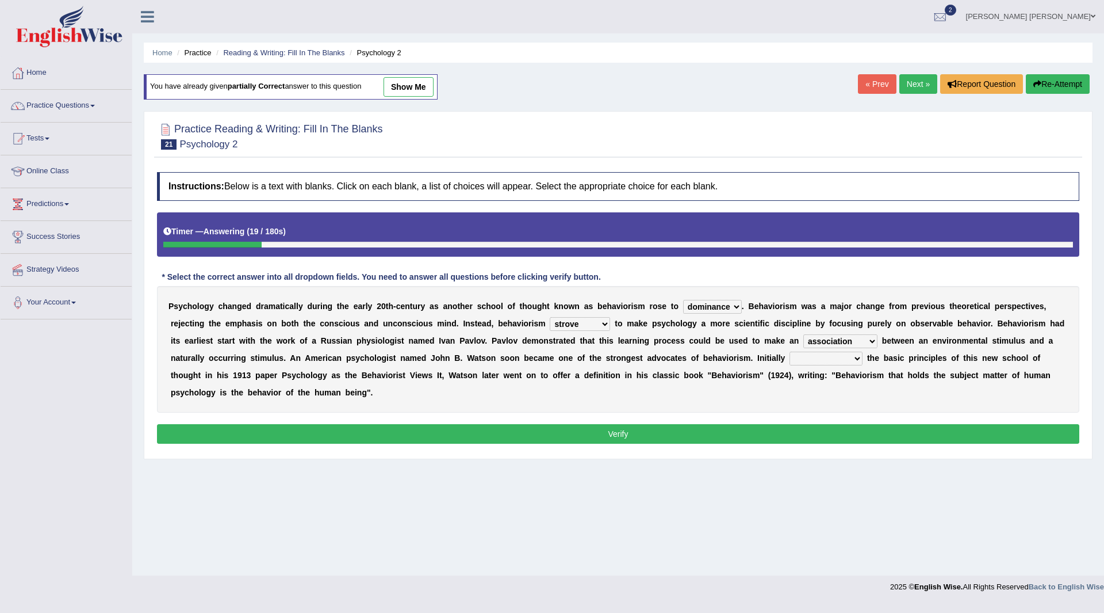
select select "outlining"
click at [790, 351] on select "questioning foreshortening unburdening outlining" at bounding box center [826, 358] width 73 height 14
click at [688, 436] on button "Verify" at bounding box center [618, 434] width 923 height 20
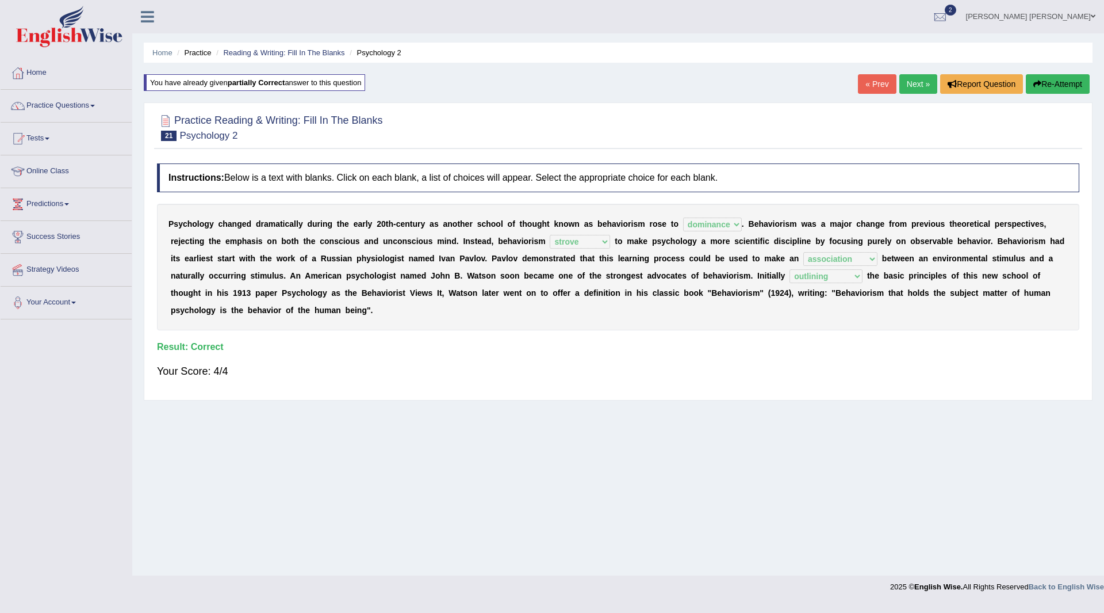
click at [917, 84] on link "Next »" at bounding box center [919, 84] width 38 height 20
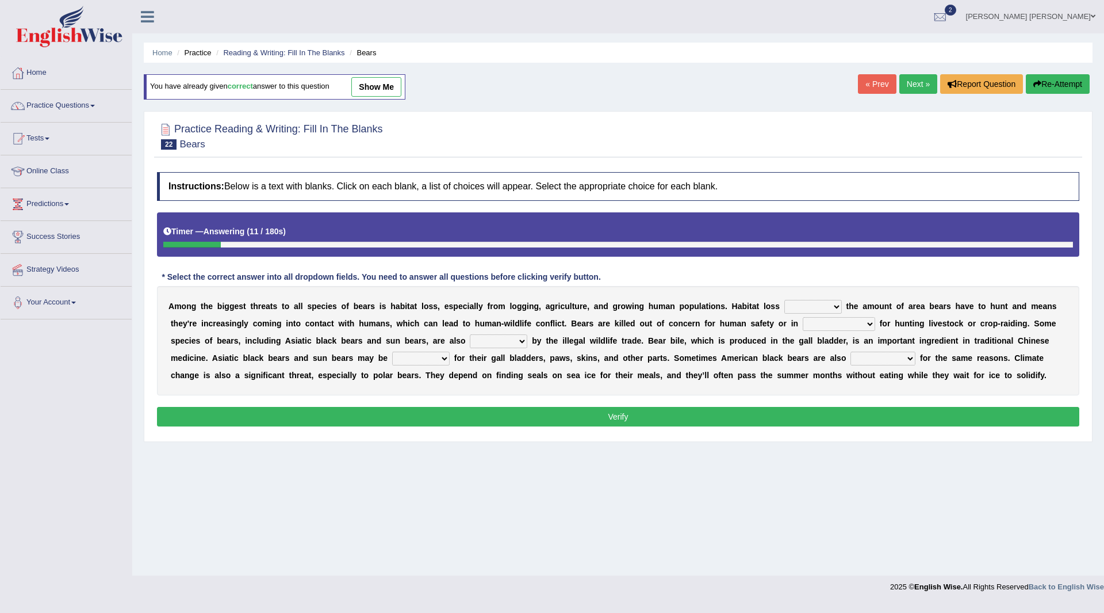
click at [835, 305] on select "increases reduces complies interacts" at bounding box center [814, 307] width 58 height 14
select select "reduces"
click at [785, 300] on select "increases reduces complies interacts" at bounding box center [814, 307] width 58 height 14
click at [869, 324] on select "coalition retaliation appreciation disinformation" at bounding box center [839, 324] width 72 height 14
select select "coalition"
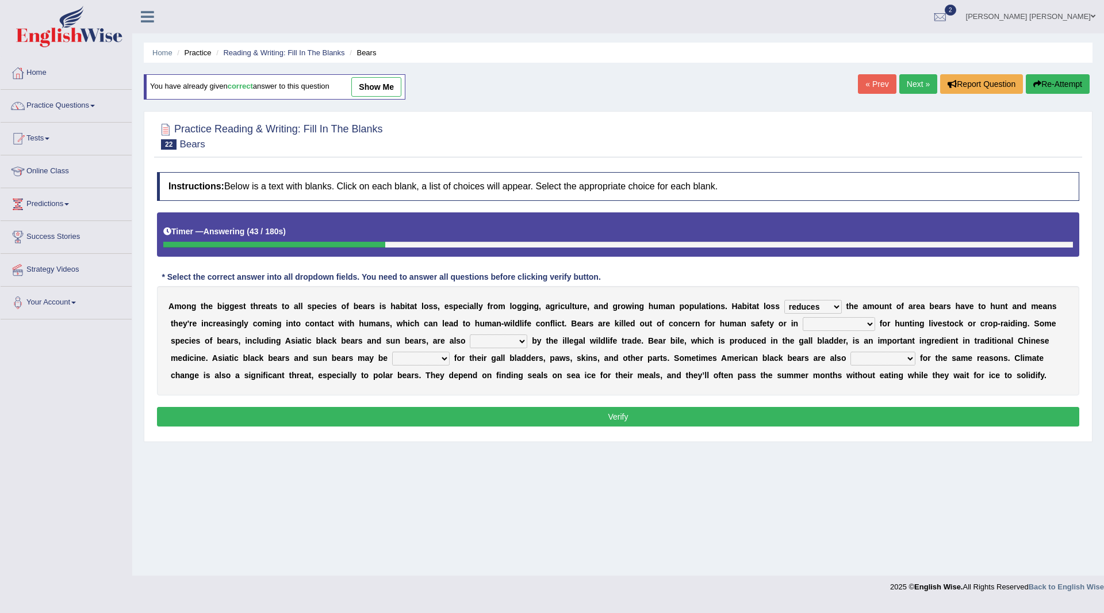
click at [803, 317] on select "coalition retaliation appreciation disinformation" at bounding box center [839, 324] width 72 height 14
click at [522, 341] on select "protected prohibited fattened threatened" at bounding box center [499, 341] width 58 height 14
select select "prohibited"
click at [470, 334] on select "protected prohibited fattened threatened" at bounding box center [499, 341] width 58 height 14
click at [443, 358] on select "poached squelched coached blenched" at bounding box center [421, 358] width 58 height 14
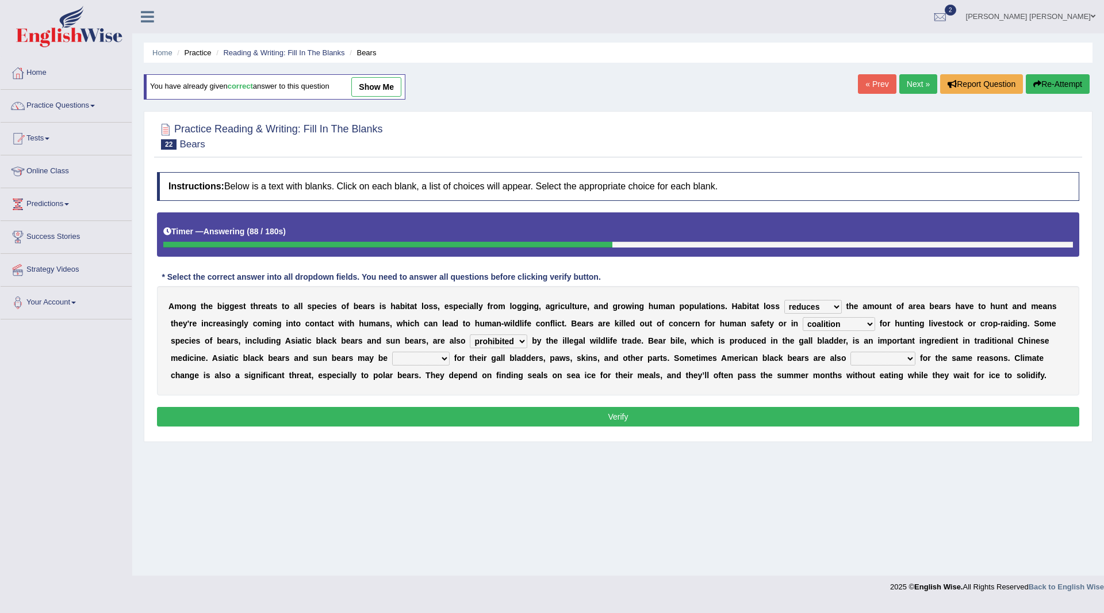
select select "poached"
click at [392, 351] on select "poached squelched coached blenched" at bounding box center [421, 358] width 58 height 14
click at [910, 359] on select "begot foreseen encountered targeted" at bounding box center [883, 358] width 65 height 14
select select "targeted"
click at [851, 351] on select "begot foreseen encountered targeted" at bounding box center [883, 358] width 65 height 14
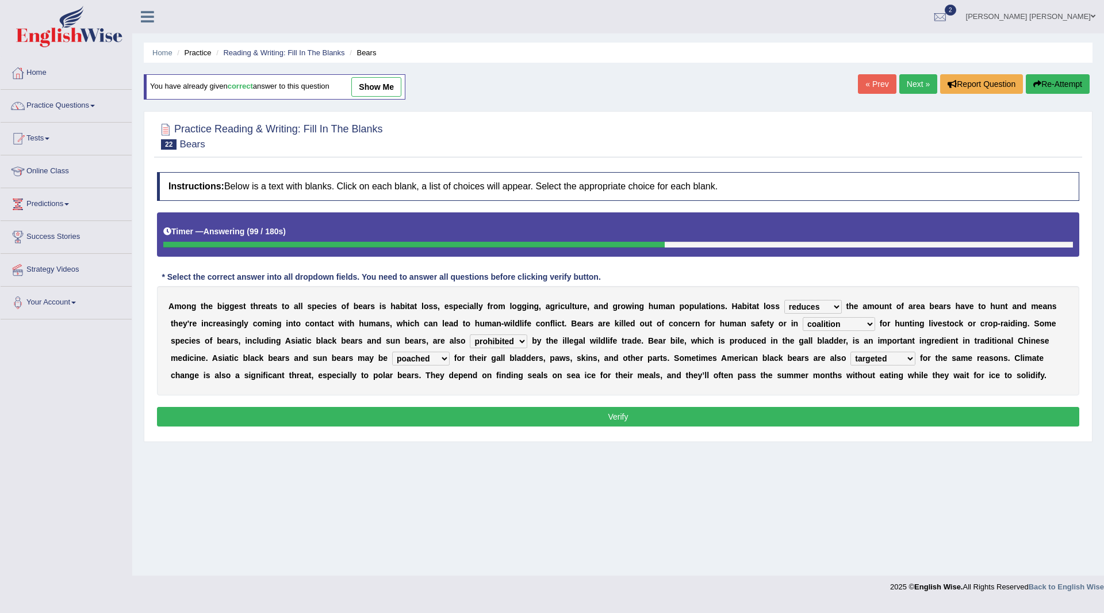
click at [699, 416] on button "Verify" at bounding box center [618, 417] width 923 height 20
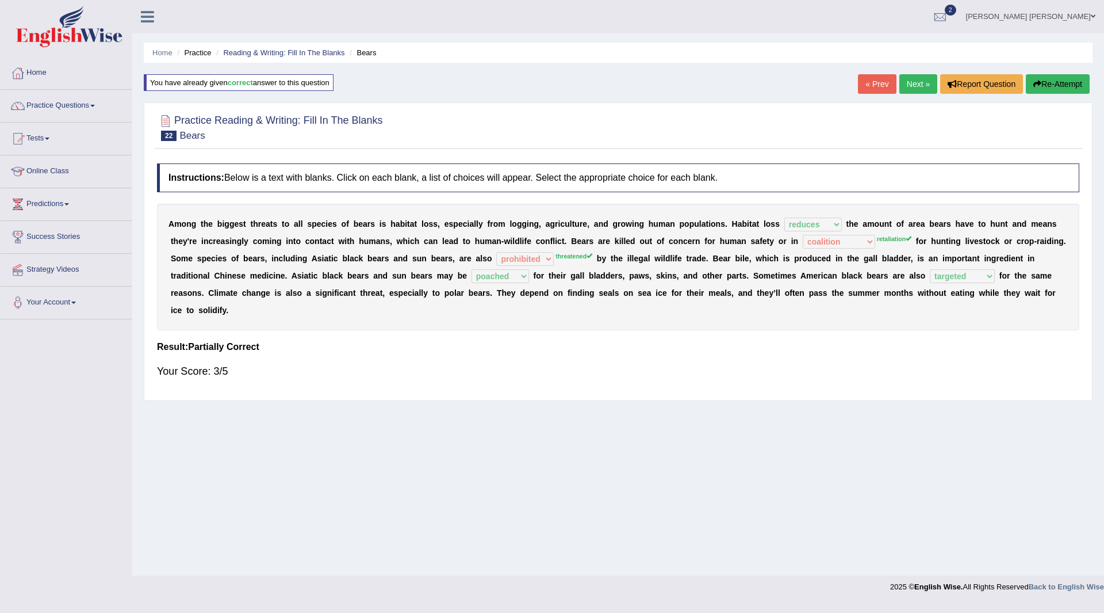
click at [1043, 76] on button "Re-Attempt" at bounding box center [1058, 84] width 64 height 20
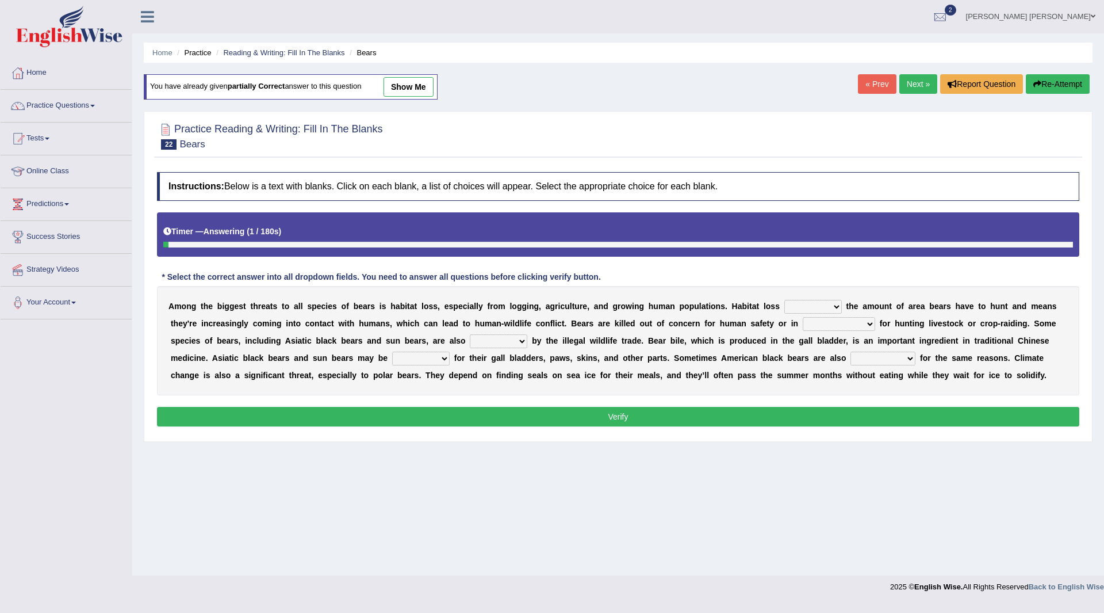
click at [835, 304] on select "increases reduces complies interacts" at bounding box center [814, 307] width 58 height 14
select select "reduces"
click at [785, 300] on select "increases reduces complies interacts" at bounding box center [814, 307] width 58 height 14
click at [871, 323] on select "coalition retaliation appreciation disinformation" at bounding box center [839, 324] width 72 height 14
select select "retaliation"
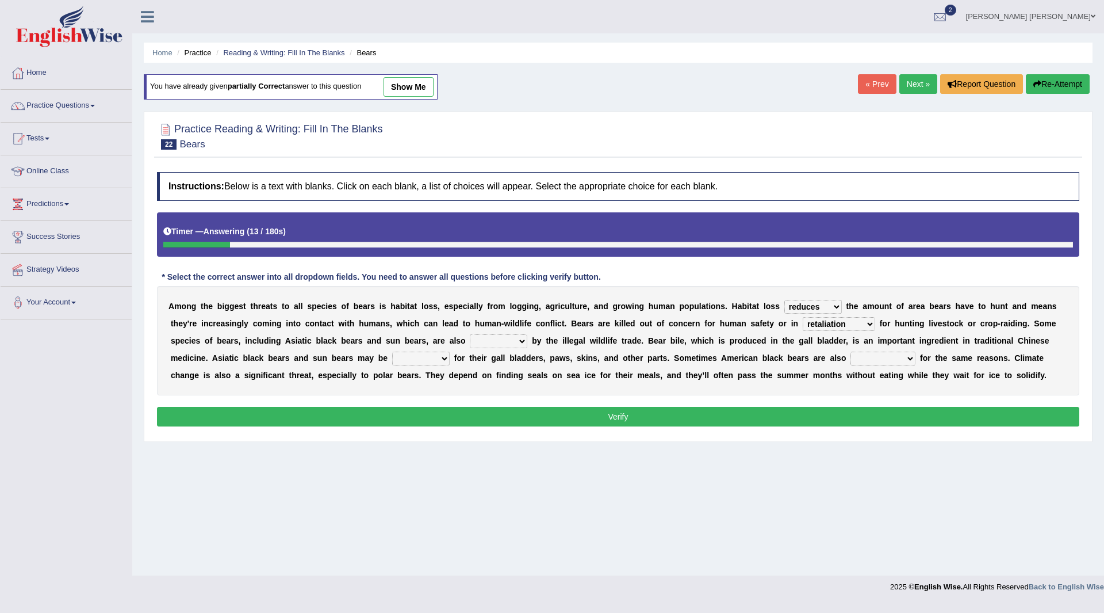
click at [803, 317] on select "coalition retaliation appreciation disinformation" at bounding box center [839, 324] width 72 height 14
click at [519, 341] on select "protected prohibited fattened threatened" at bounding box center [499, 341] width 58 height 14
click at [470, 334] on select "protected prohibited fattened threatened" at bounding box center [499, 341] width 58 height 14
click at [523, 342] on select "protected prohibited fattened threatened" at bounding box center [499, 341] width 58 height 14
select select "threatened"
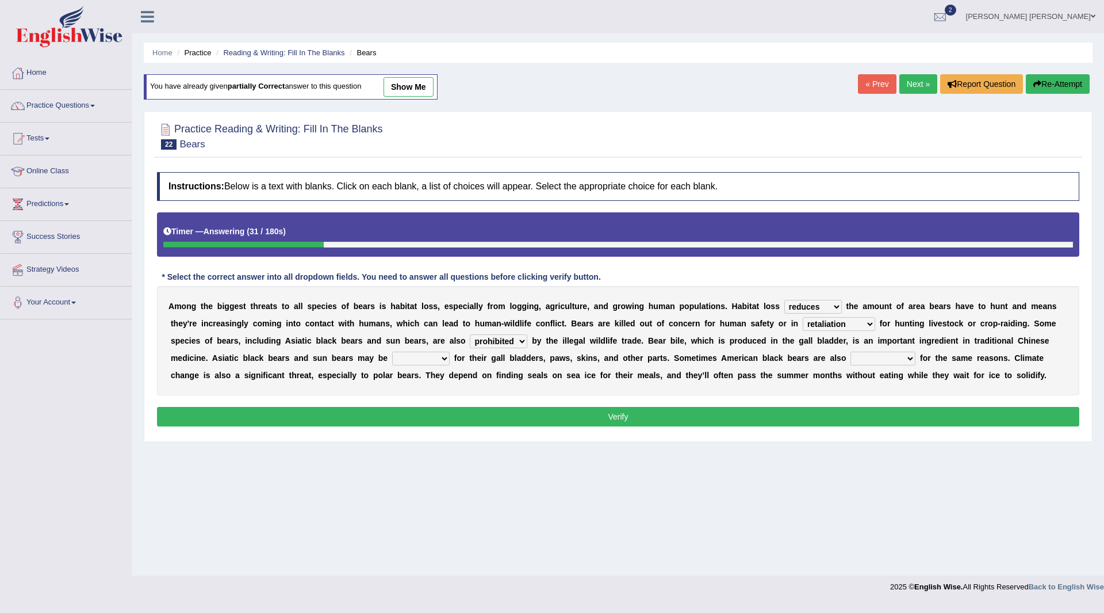
click at [470, 334] on select "protected prohibited fattened threatened" at bounding box center [499, 341] width 58 height 14
click at [443, 360] on select "poached squelched coached blenched" at bounding box center [421, 358] width 58 height 14
select select "poached"
click at [392, 351] on select "poached squelched coached blenched" at bounding box center [421, 358] width 58 height 14
click at [901, 356] on select "begot foreseen encountered targeted" at bounding box center [883, 358] width 65 height 14
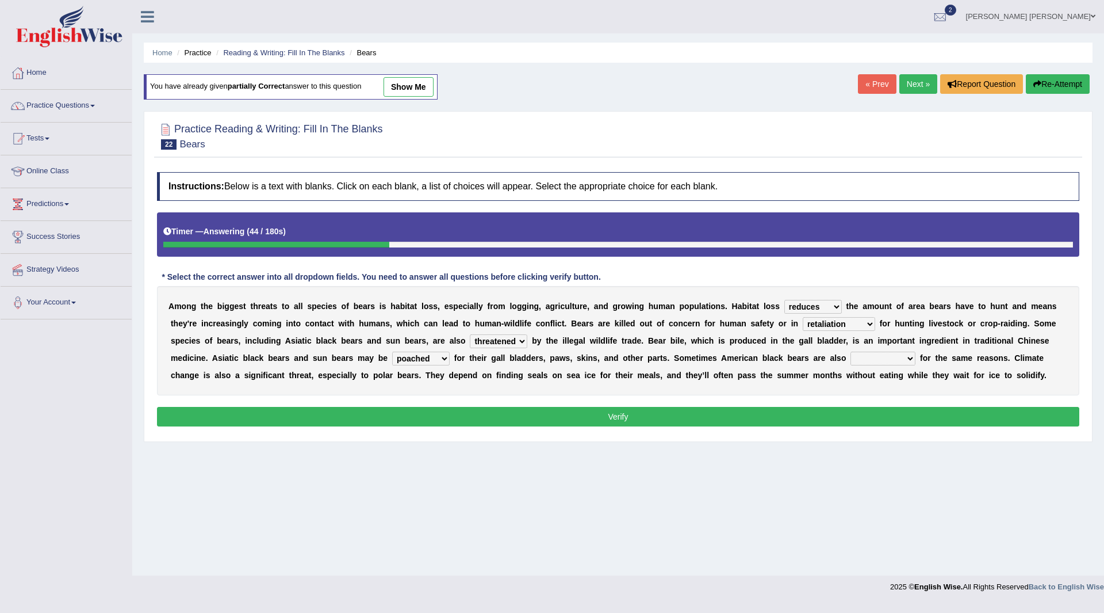
select select "targeted"
click at [851, 351] on select "begot foreseen encountered targeted" at bounding box center [883, 358] width 65 height 14
click at [709, 416] on button "Verify" at bounding box center [618, 417] width 923 height 20
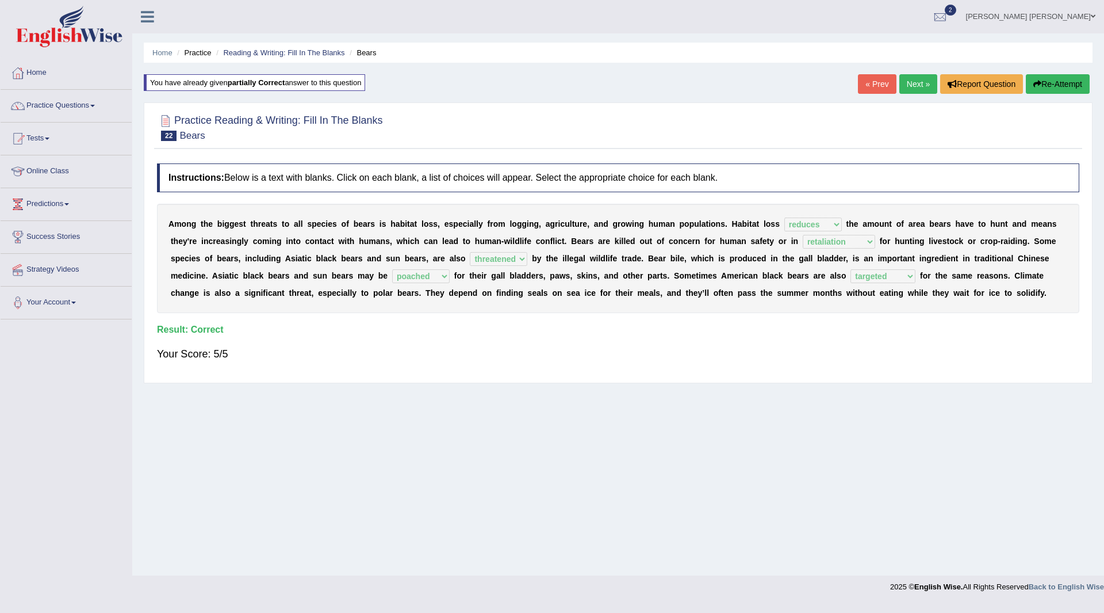
click at [904, 83] on link "Next »" at bounding box center [919, 84] width 38 height 20
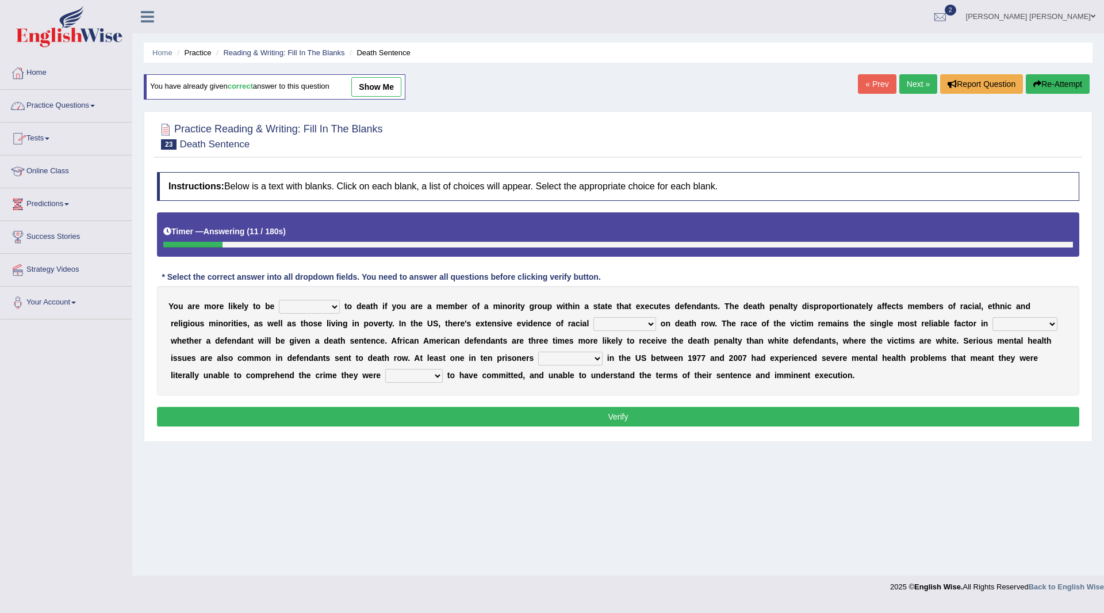
click at [332, 308] on select "penalized blamed complained sentenced" at bounding box center [309, 307] width 61 height 14
select select "blamed"
click at [279, 300] on select "penalized blamed complained sentenced" at bounding box center [309, 307] width 61 height 14
click at [644, 323] on select "bias equality appearance background" at bounding box center [625, 324] width 63 height 14
select select "bias"
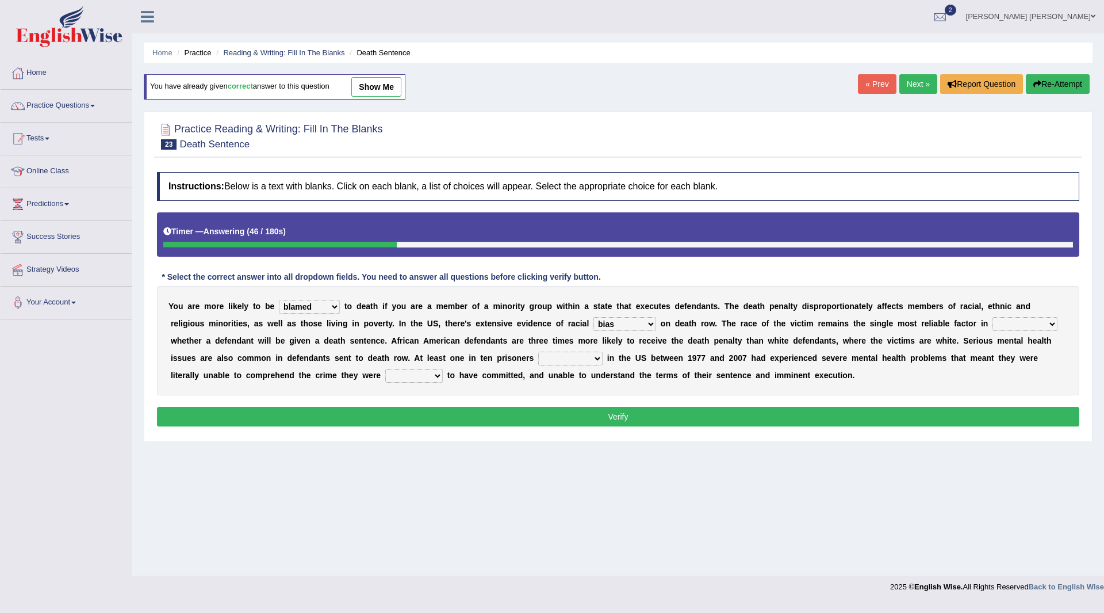
click at [594, 317] on select "bias equality appearance background" at bounding box center [625, 324] width 63 height 14
click at [1054, 322] on select "determining adjoining undermining examining" at bounding box center [1025, 324] width 65 height 14
select select "determining"
click at [993, 317] on select "determining adjoining undermining examining" at bounding box center [1025, 324] width 65 height 14
click at [592, 357] on select "electrocuted persecuted executed captured" at bounding box center [570, 358] width 64 height 14
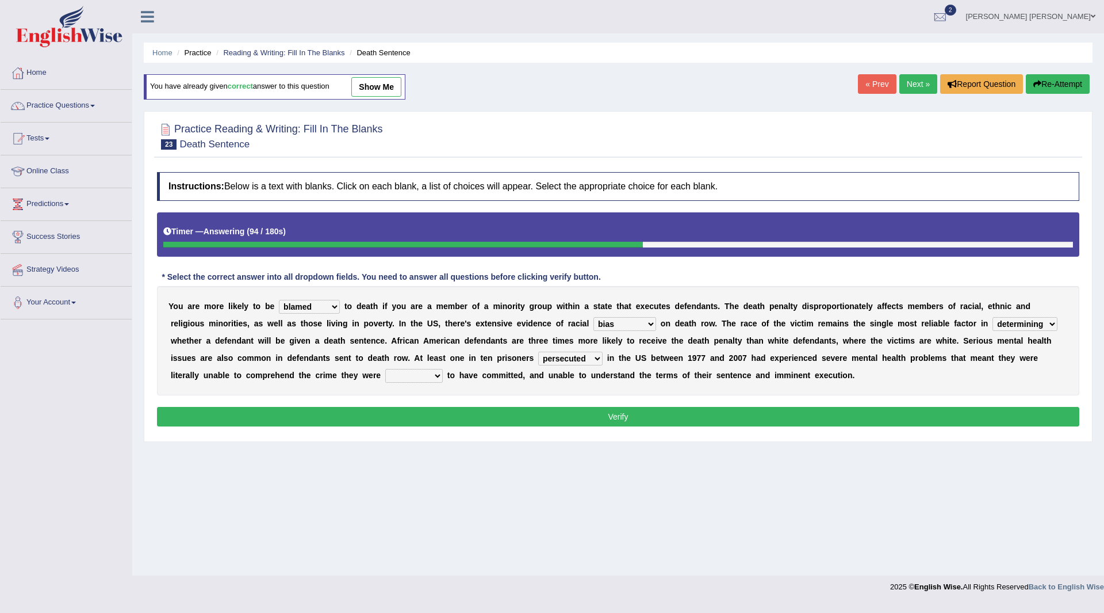
click at [538, 351] on select "electrocuted persecuted executed captured" at bounding box center [570, 358] width 64 height 14
click at [597, 356] on select "electrocuted persecuted executed captured" at bounding box center [570, 358] width 64 height 14
select select "executed"
click at [538, 351] on select "electrocuted persecuted executed captured" at bounding box center [570, 358] width 64 height 14
click at [436, 374] on select "alleged acclaimed persuaded claimed" at bounding box center [414, 376] width 58 height 14
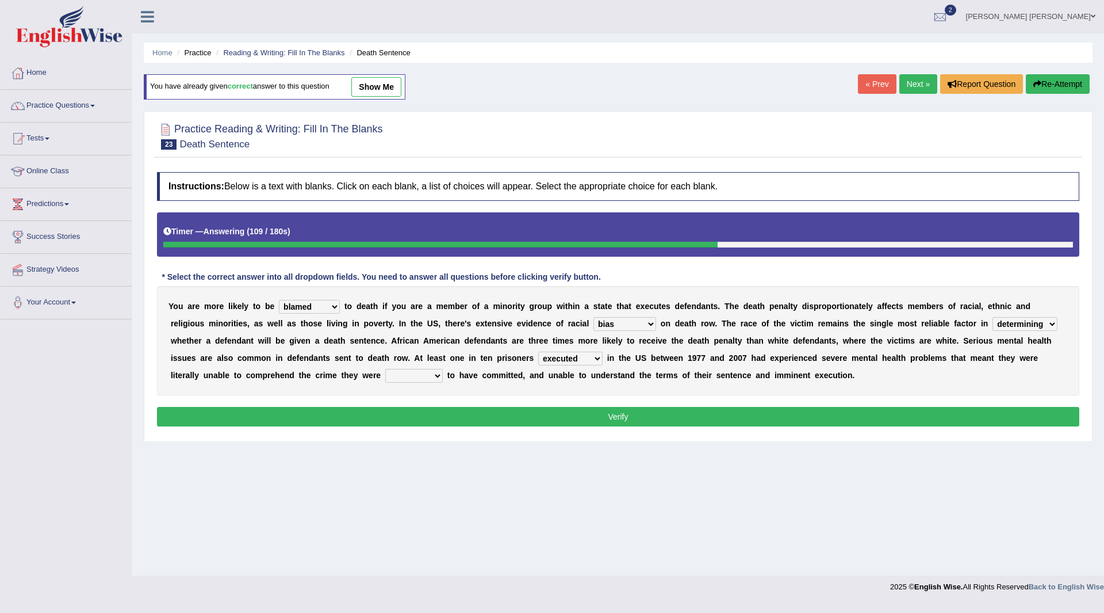
select select "alleged"
click at [385, 369] on select "alleged acclaimed persuaded claimed" at bounding box center [414, 376] width 58 height 14
click at [458, 415] on button "Verify" at bounding box center [618, 417] width 923 height 20
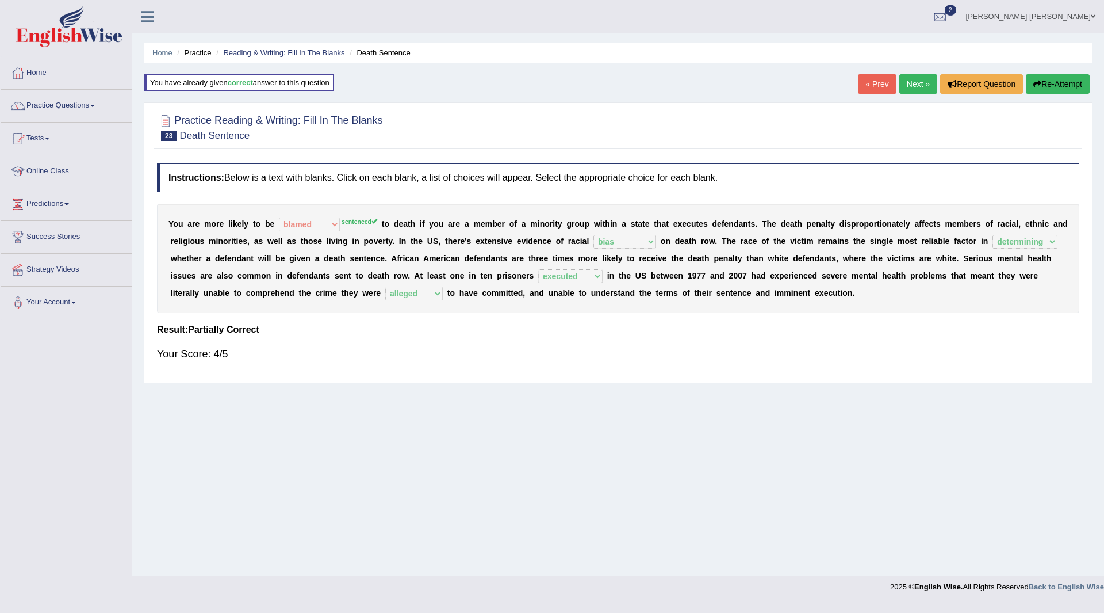
click at [1056, 84] on button "Re-Attempt" at bounding box center [1058, 84] width 64 height 20
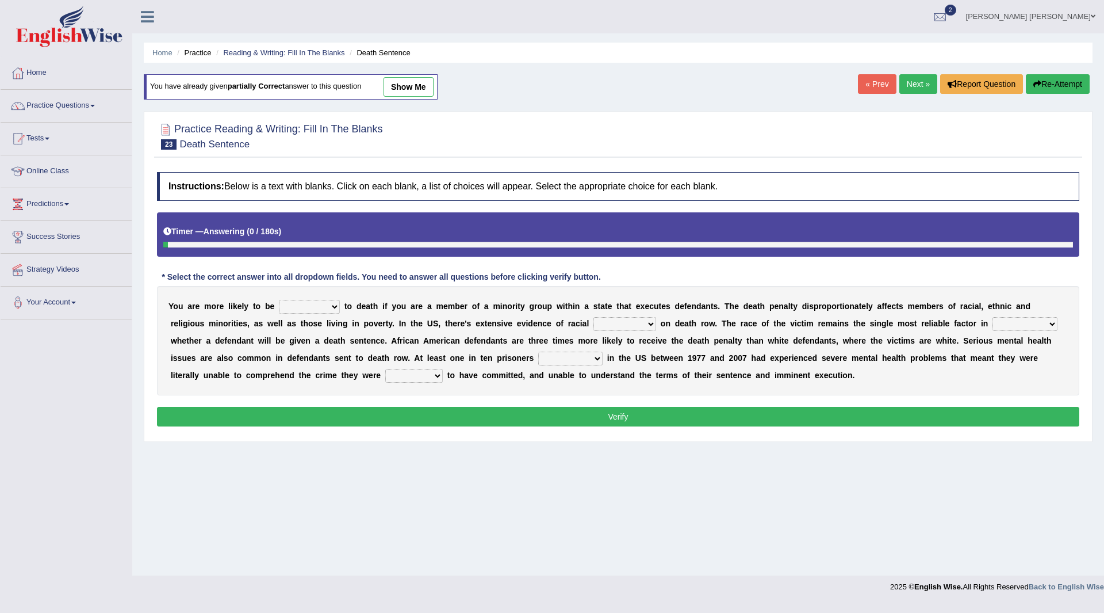
click at [333, 303] on select "penalized blamed complained sentenced" at bounding box center [309, 307] width 61 height 14
select select "sentenced"
click at [279, 300] on select "penalized blamed complained sentenced" at bounding box center [309, 307] width 61 height 14
click at [339, 304] on select "penalized blamed complained sentenced" at bounding box center [309, 307] width 61 height 14
click at [414, 499] on div "Home Practice Reading & Writing: Fill In The Blanks Death Sentence You have alr…" at bounding box center [618, 287] width 972 height 575
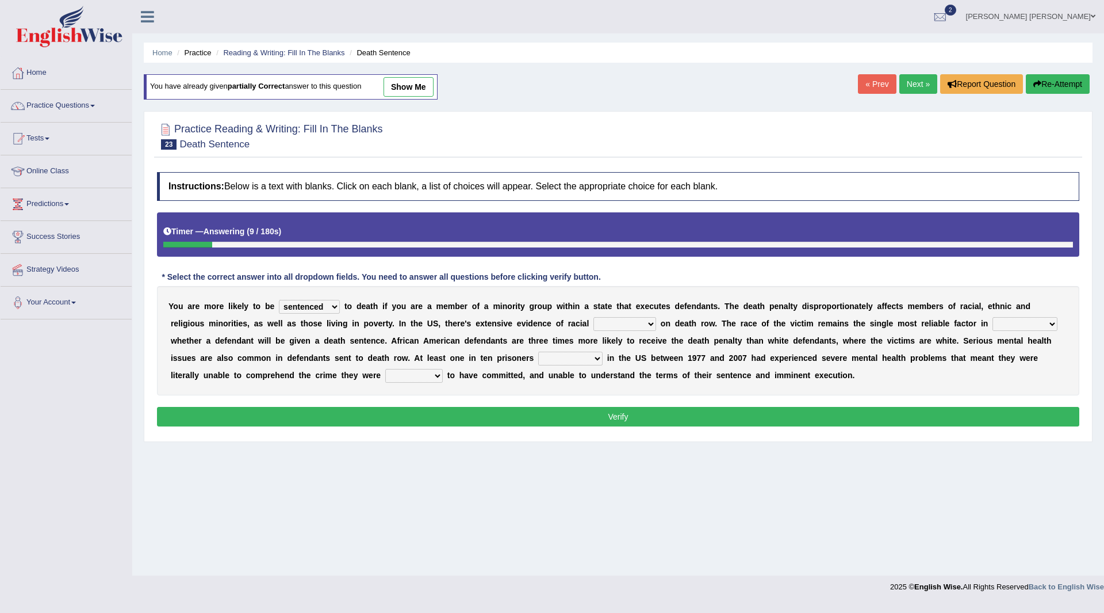
click at [649, 323] on select "bias equality appearance background" at bounding box center [625, 324] width 63 height 14
select select "bias"
click at [594, 317] on select "bias equality appearance background" at bounding box center [625, 324] width 63 height 14
click at [1047, 320] on select "determining adjoining undermining examining" at bounding box center [1025, 324] width 65 height 14
select select "determining"
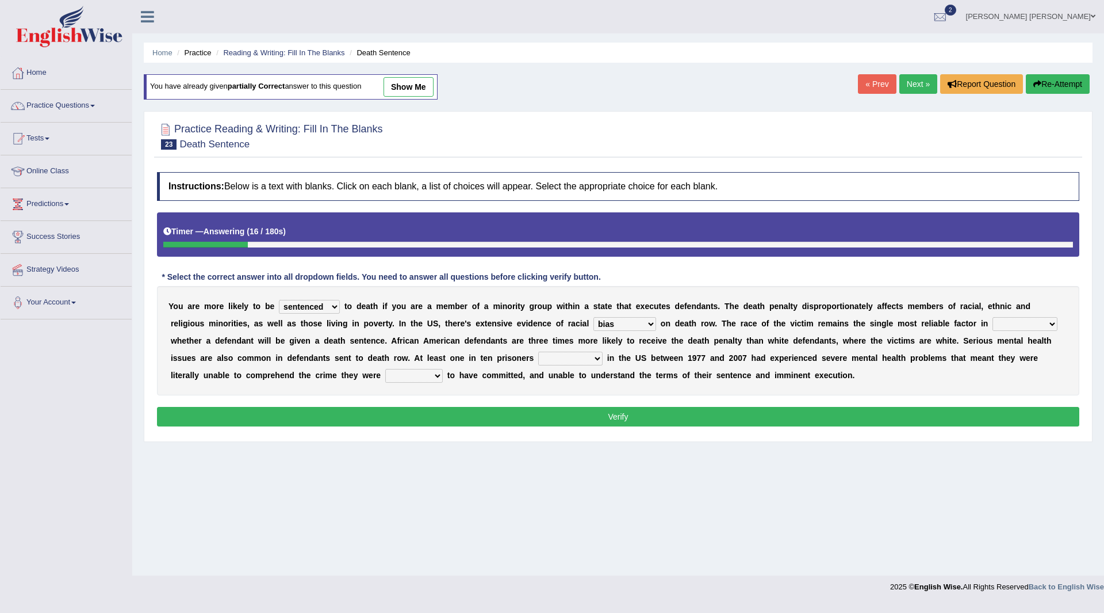
click at [993, 317] on select "determining adjoining undermining examining" at bounding box center [1025, 324] width 65 height 14
click at [596, 359] on select "electrocuted persecuted executed captured" at bounding box center [570, 358] width 64 height 14
select select "executed"
click at [538, 351] on select "electrocuted persecuted executed captured" at bounding box center [570, 358] width 64 height 14
click at [434, 375] on select "alleged acclaimed persuaded claimed" at bounding box center [414, 376] width 58 height 14
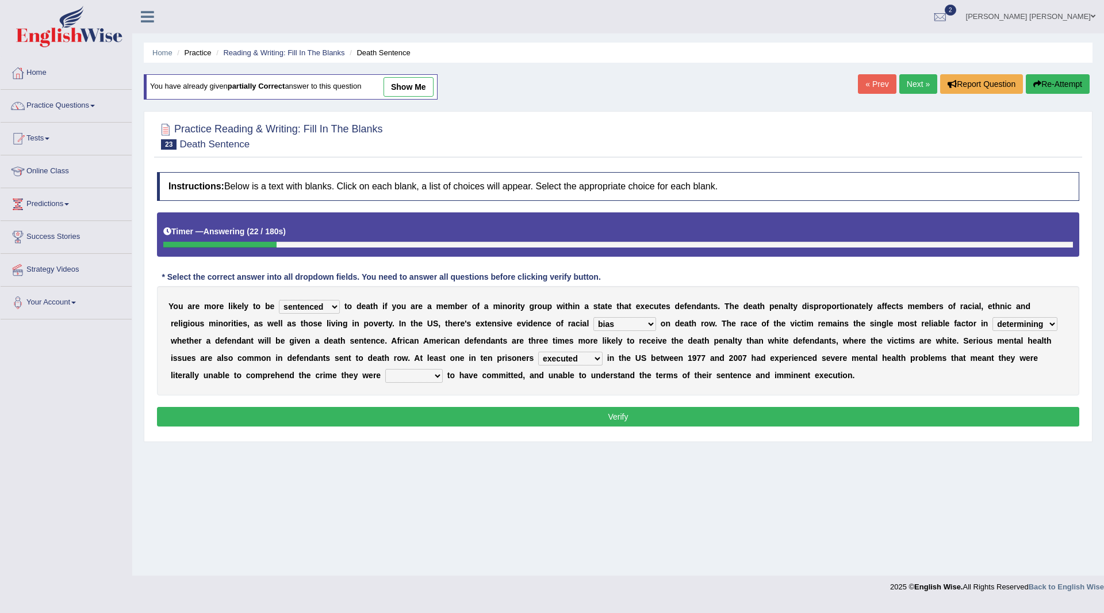
select select "alleged"
click at [385, 369] on select "alleged acclaimed persuaded claimed" at bounding box center [414, 376] width 58 height 14
click at [511, 420] on button "Verify" at bounding box center [618, 417] width 923 height 20
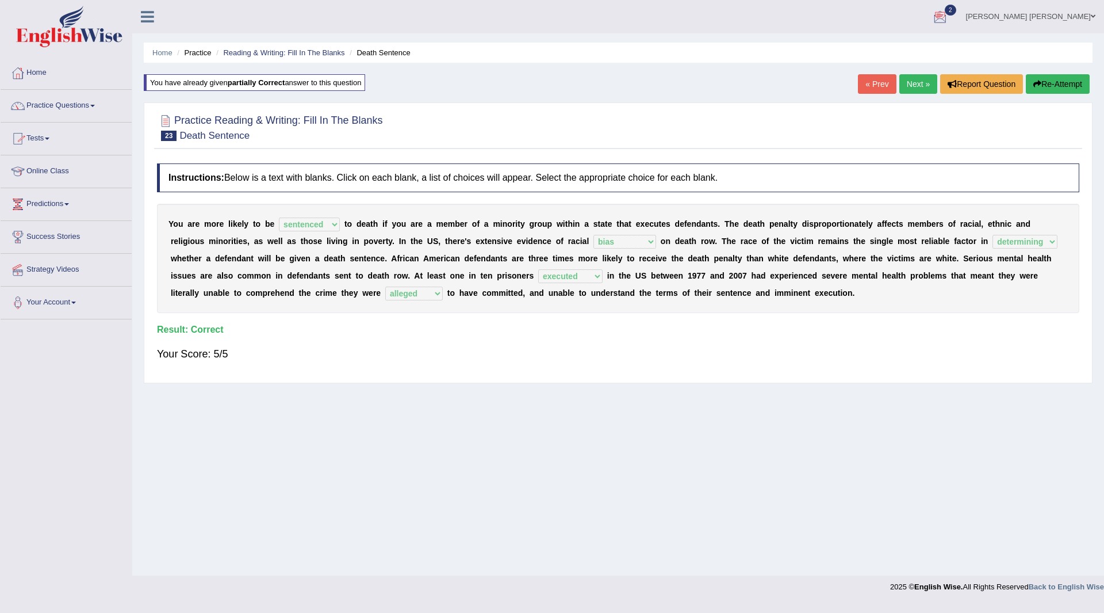
click at [916, 83] on link "Next »" at bounding box center [919, 84] width 38 height 20
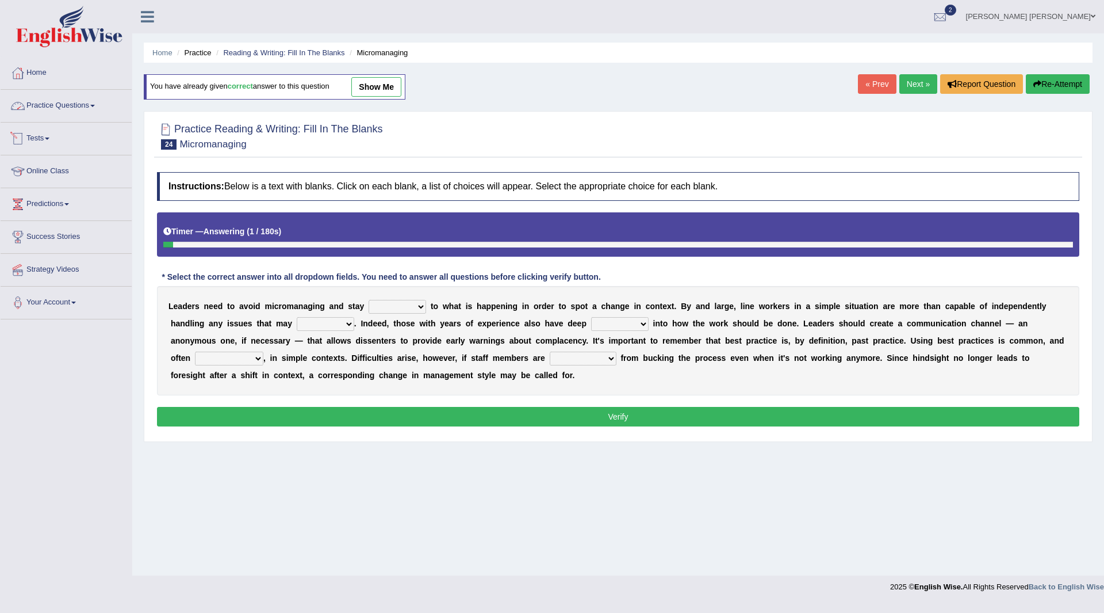
click at [56, 104] on link "Practice Questions" at bounding box center [66, 104] width 131 height 29
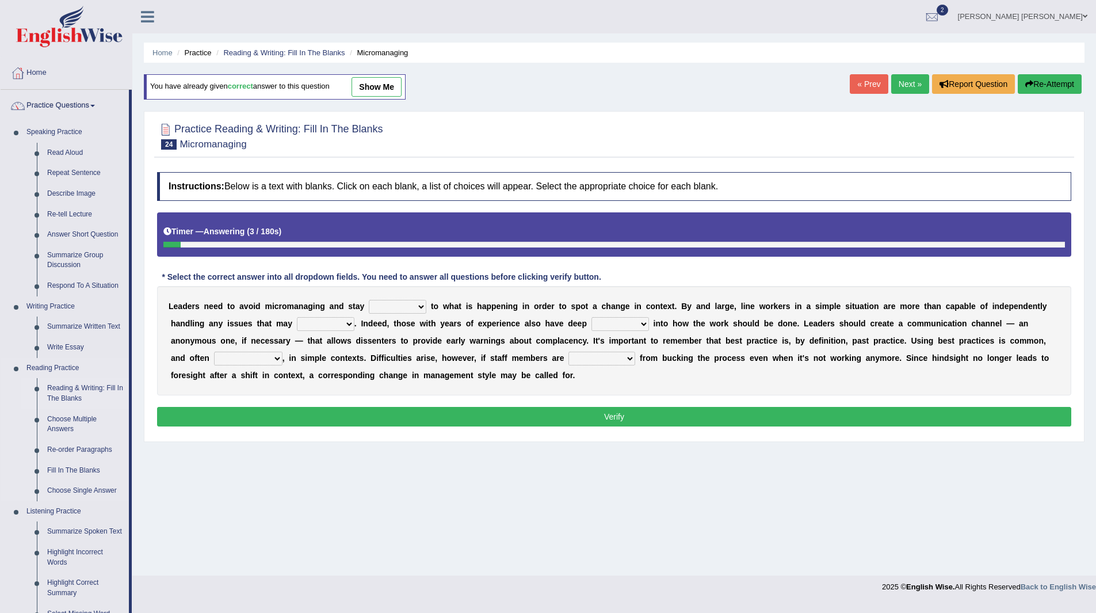
click at [59, 386] on link "Reading & Writing: Fill In The Blanks" at bounding box center [85, 393] width 87 height 30
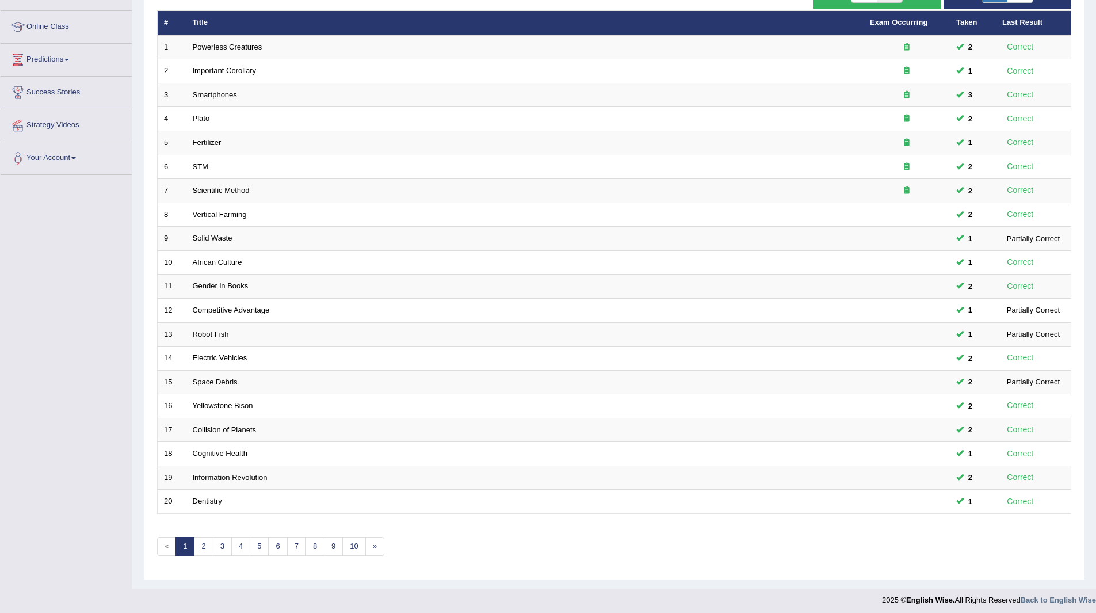
scroll to position [149, 0]
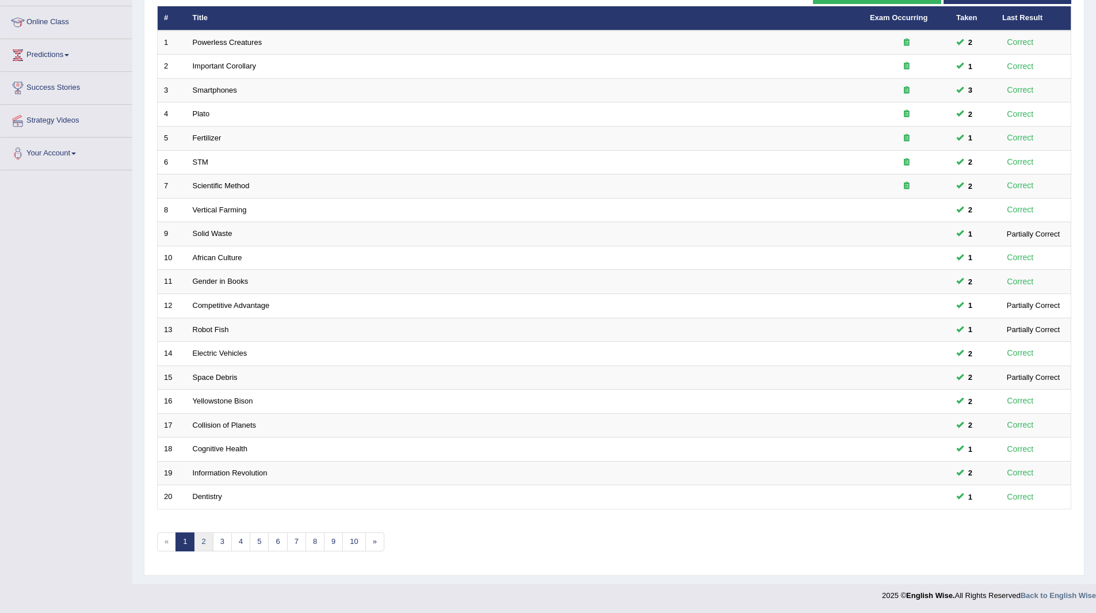
click at [204, 541] on link "2" at bounding box center [203, 541] width 19 height 19
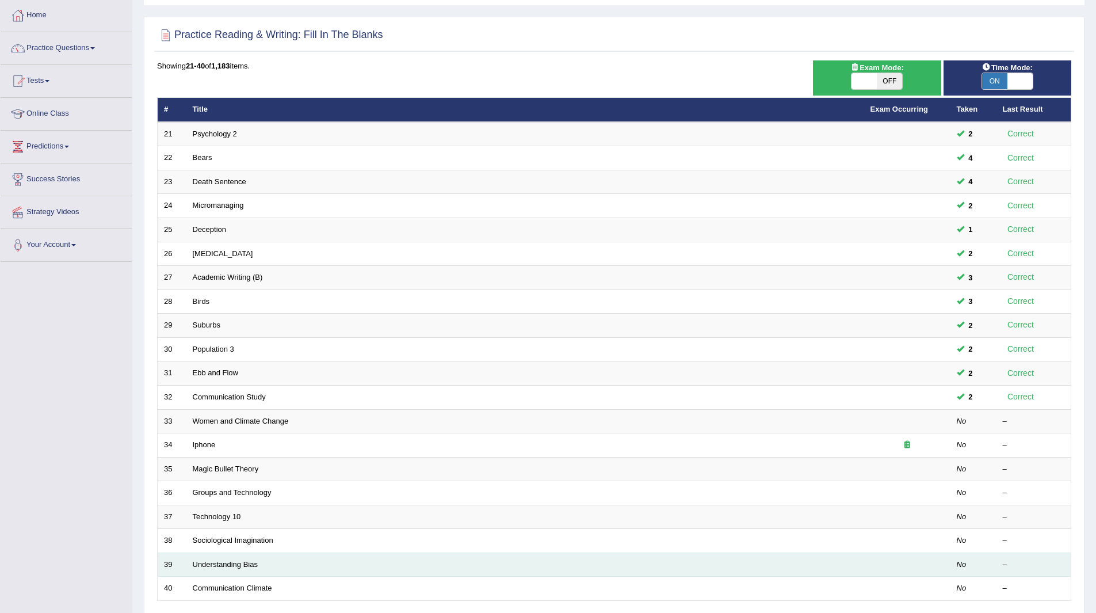
scroll to position [149, 0]
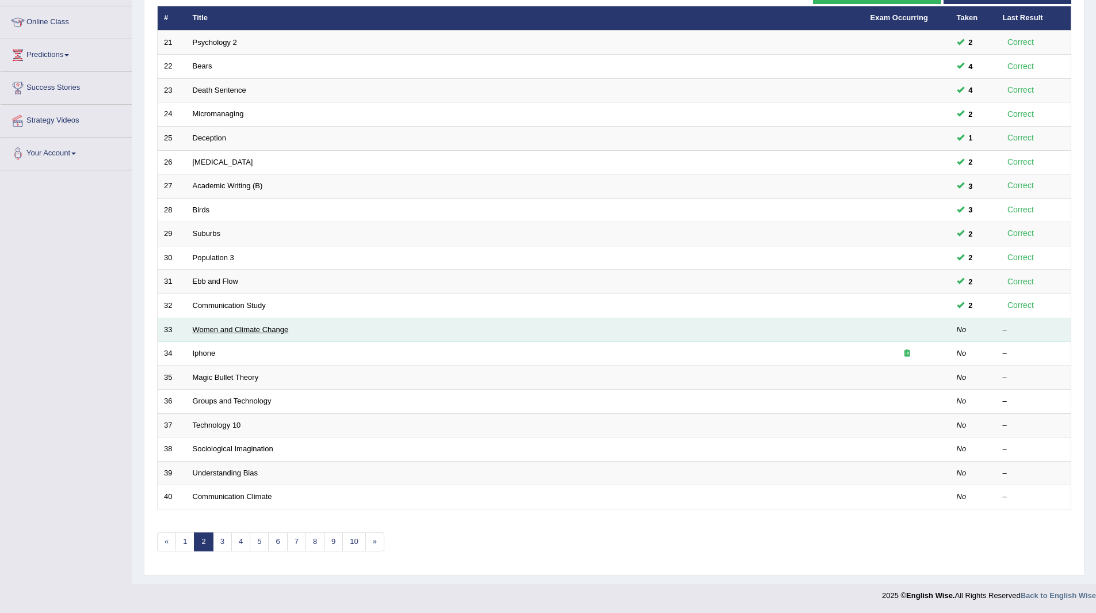
click at [220, 327] on link "Women and Climate Change" at bounding box center [241, 329] width 96 height 9
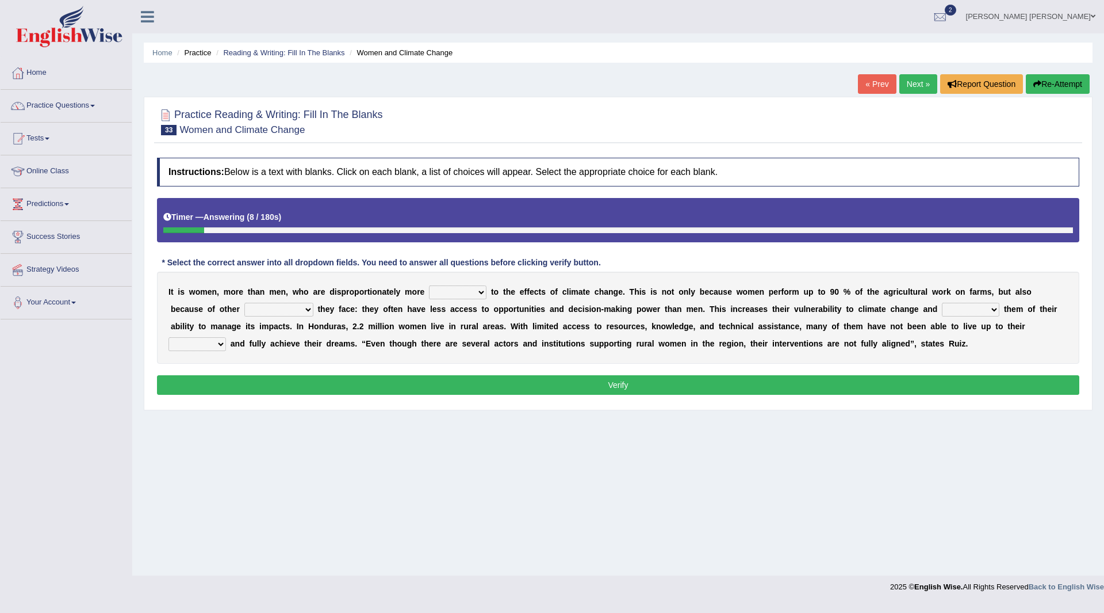
click at [477, 292] on select "defensive beatable vulnerable defective" at bounding box center [458, 292] width 58 height 14
select select "vulnerable"
click at [429, 285] on select "defensive beatable vulnerable defective" at bounding box center [458, 292] width 58 height 14
click at [304, 310] on select "chances challenges awkwardness changes" at bounding box center [278, 310] width 69 height 14
select select "challenges"
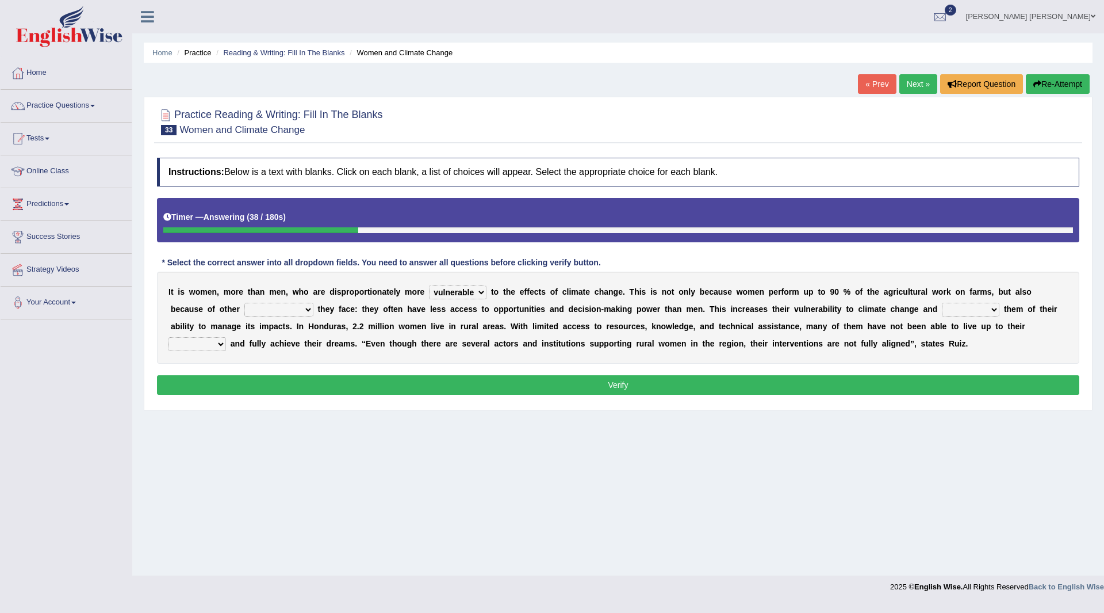
click at [244, 303] on select "chances challenges awkwardness changes" at bounding box center [278, 310] width 69 height 14
click at [997, 310] on select "deprives caprices deposits thrives" at bounding box center [971, 310] width 58 height 14
select select "thrives"
click at [942, 303] on select "deprives caprices deposits thrives" at bounding box center [971, 310] width 58 height 14
click at [216, 341] on select "endurance patience capacities publicity" at bounding box center [198, 344] width 58 height 14
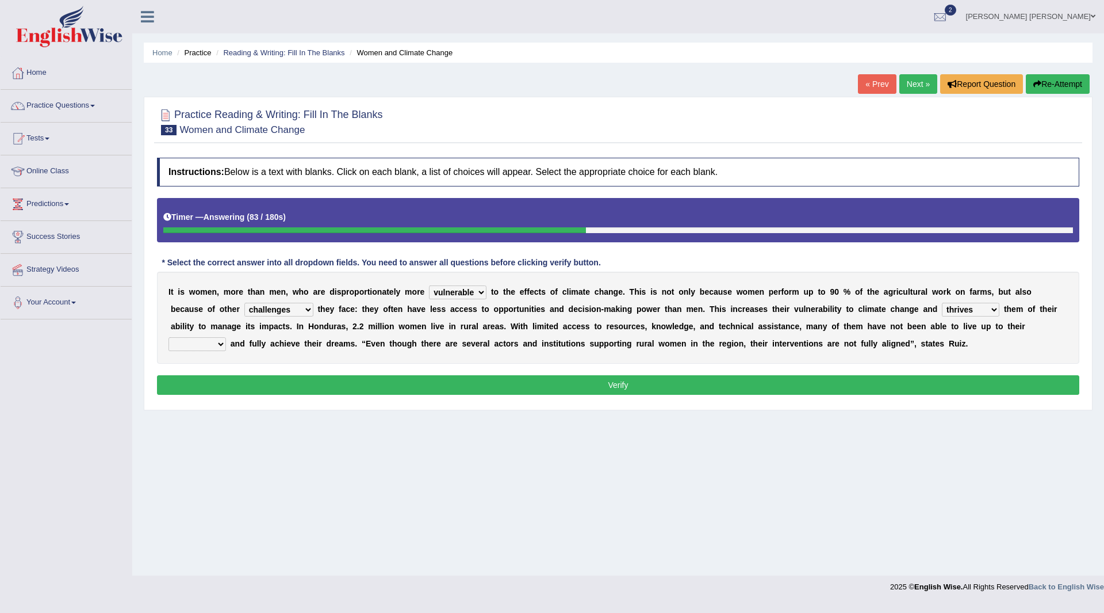
select select "capacities"
click at [169, 337] on select "endurance patience capacities publicity" at bounding box center [198, 344] width 58 height 14
click at [307, 384] on button "Verify" at bounding box center [618, 385] width 923 height 20
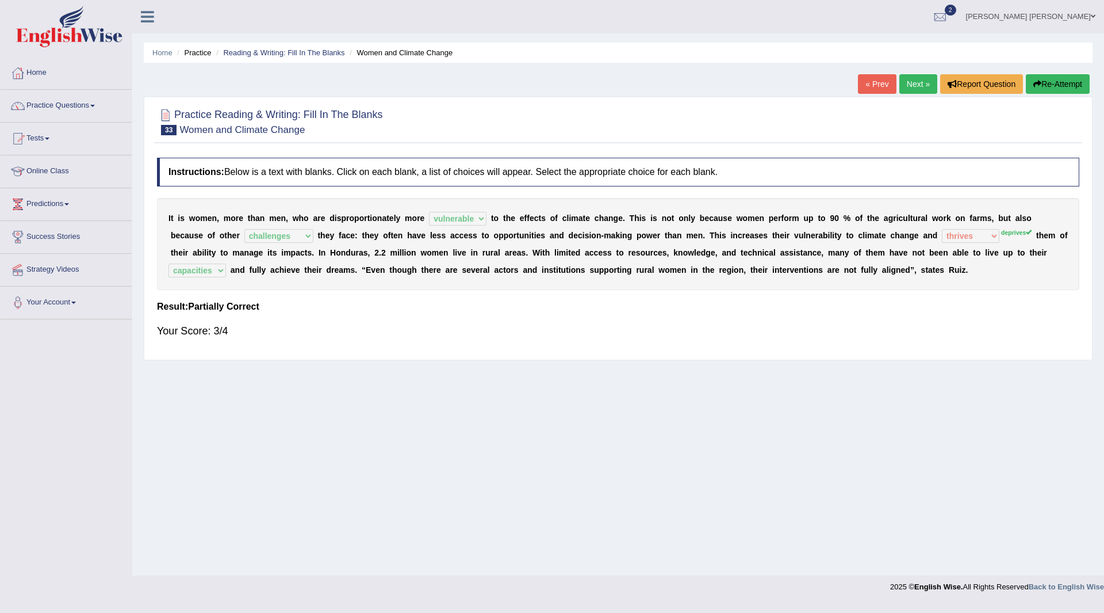
click at [1057, 83] on button "Re-Attempt" at bounding box center [1058, 84] width 64 height 20
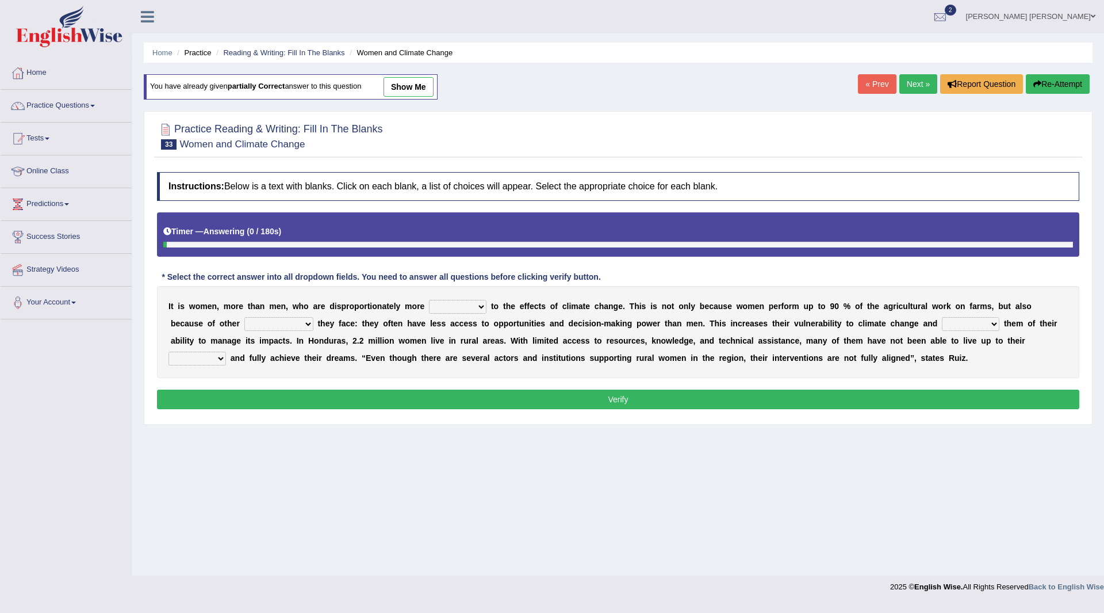
click at [476, 306] on select "defensive beatable vulnerable defective" at bounding box center [458, 307] width 58 height 14
select select "vulnerable"
click at [429, 300] on select "defensive beatable vulnerable defective" at bounding box center [458, 307] width 58 height 14
click at [305, 323] on select "chances challenges awkwardness changes" at bounding box center [278, 324] width 69 height 14
select select "challenges"
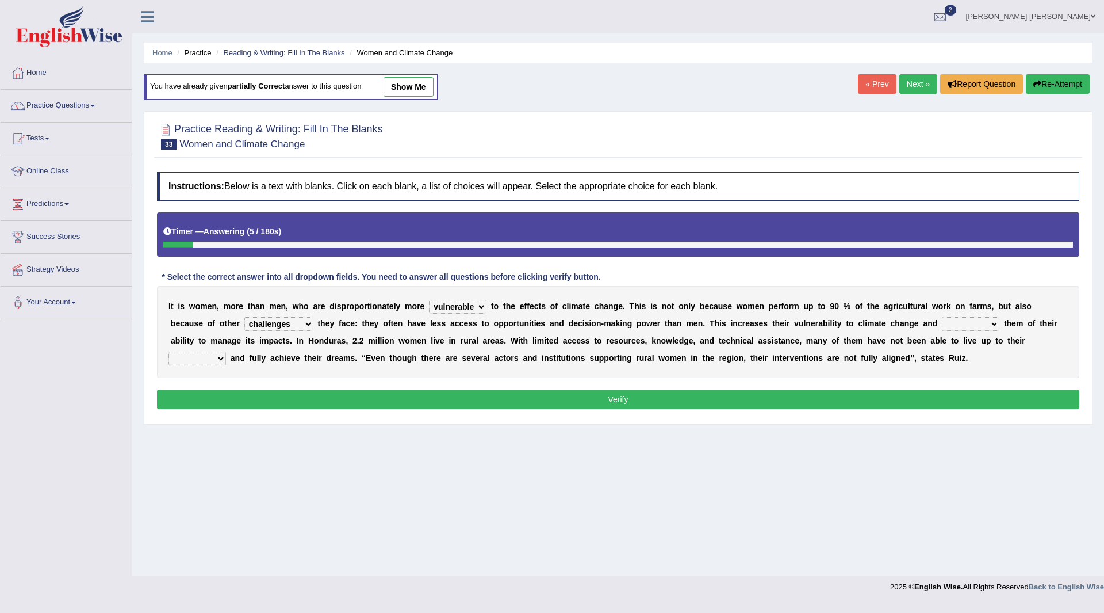
click at [244, 317] on select "chances challenges awkwardness changes" at bounding box center [278, 324] width 69 height 14
click at [990, 324] on select "deprives caprices deposits thrives" at bounding box center [971, 324] width 58 height 14
select select "deprives"
click at [942, 317] on select "deprives caprices deposits thrives" at bounding box center [971, 324] width 58 height 14
click at [221, 357] on select "endurance patience capacities publicity" at bounding box center [198, 358] width 58 height 14
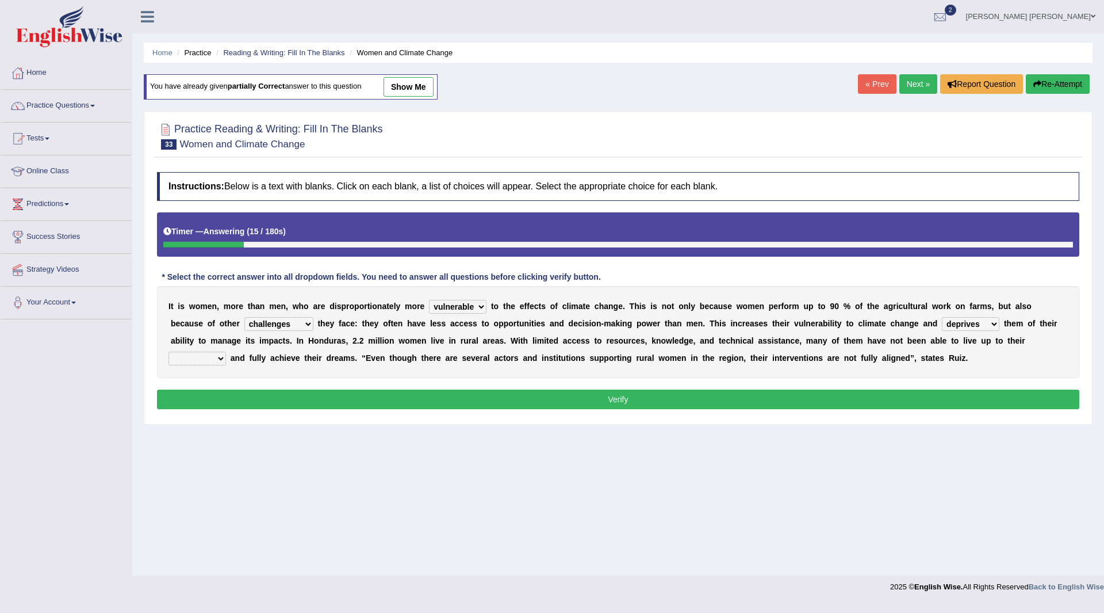
select select "capacities"
click at [169, 351] on select "endurance patience capacities publicity" at bounding box center [198, 358] width 58 height 14
click at [320, 395] on button "Verify" at bounding box center [618, 399] width 923 height 20
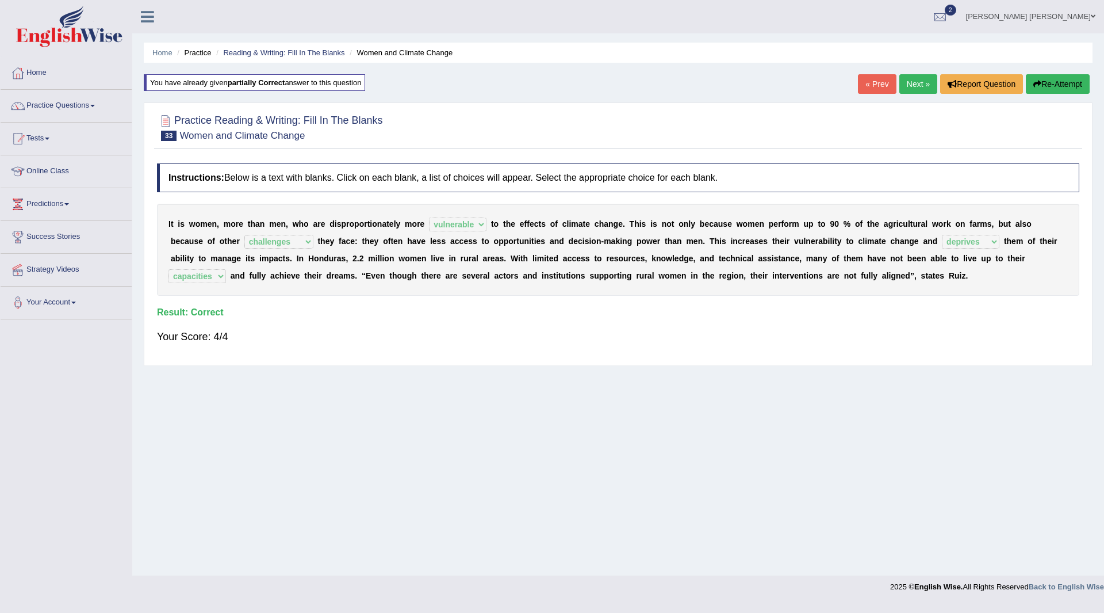
click at [910, 78] on link "Next »" at bounding box center [919, 84] width 38 height 20
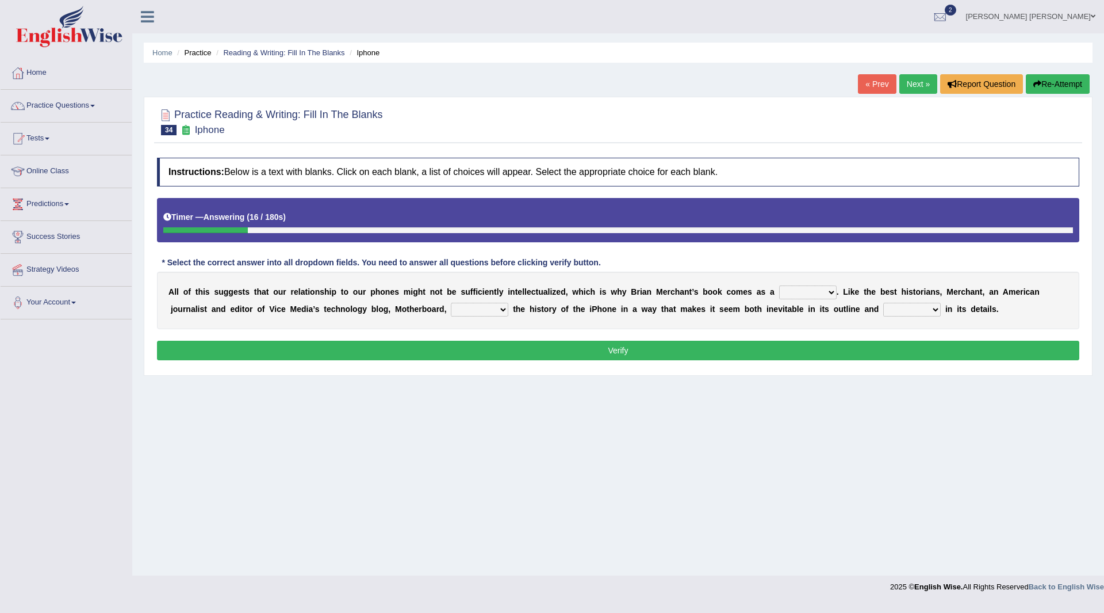
click at [831, 292] on select "privilege relief demotion flash" at bounding box center [808, 292] width 58 height 14
select select "flash"
click at [779, 285] on select "privilege relief demotion flash" at bounding box center [808, 292] width 58 height 14
click at [503, 311] on select "enriches unpacks detours contorts" at bounding box center [480, 310] width 58 height 14
select select "enriches"
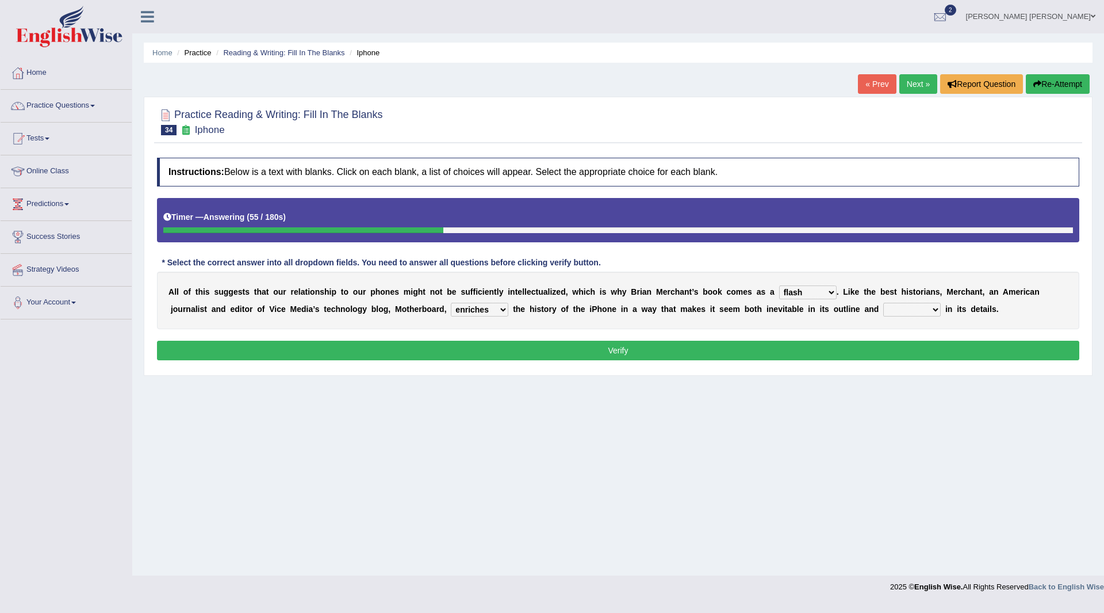
click at [451, 303] on select "enriches unpacks detours contorts" at bounding box center [480, 310] width 58 height 14
click at [934, 308] on select "surprises surprised surprising surprise" at bounding box center [912, 310] width 58 height 14
select select "surprised"
click at [883, 303] on select "surprises surprised surprising surprise" at bounding box center [912, 310] width 58 height 14
click at [712, 351] on button "Verify" at bounding box center [618, 351] width 923 height 20
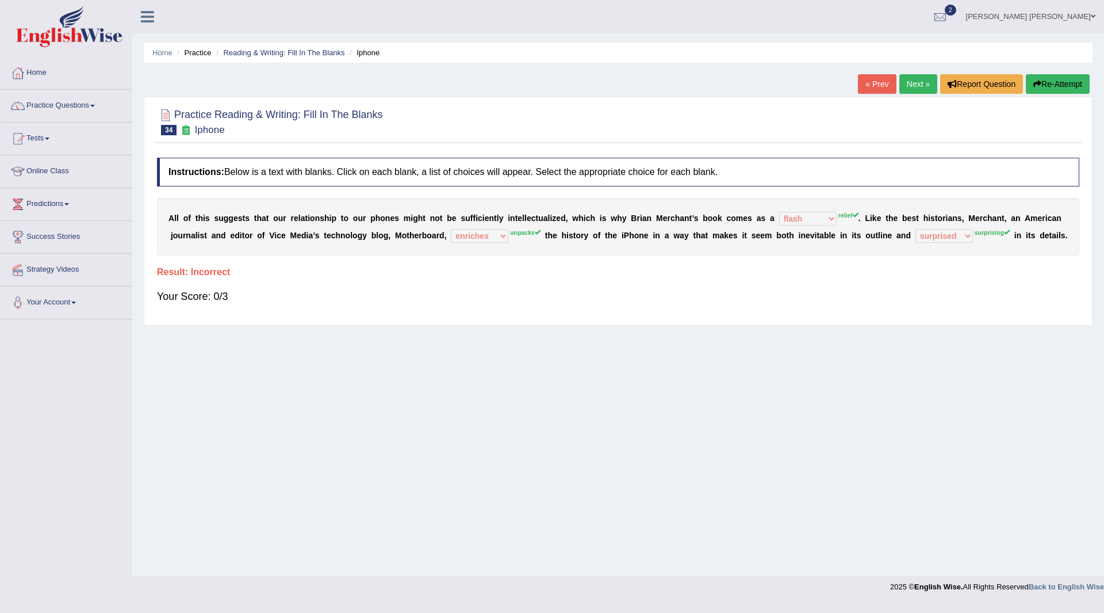
click at [909, 83] on link "Next »" at bounding box center [919, 84] width 38 height 20
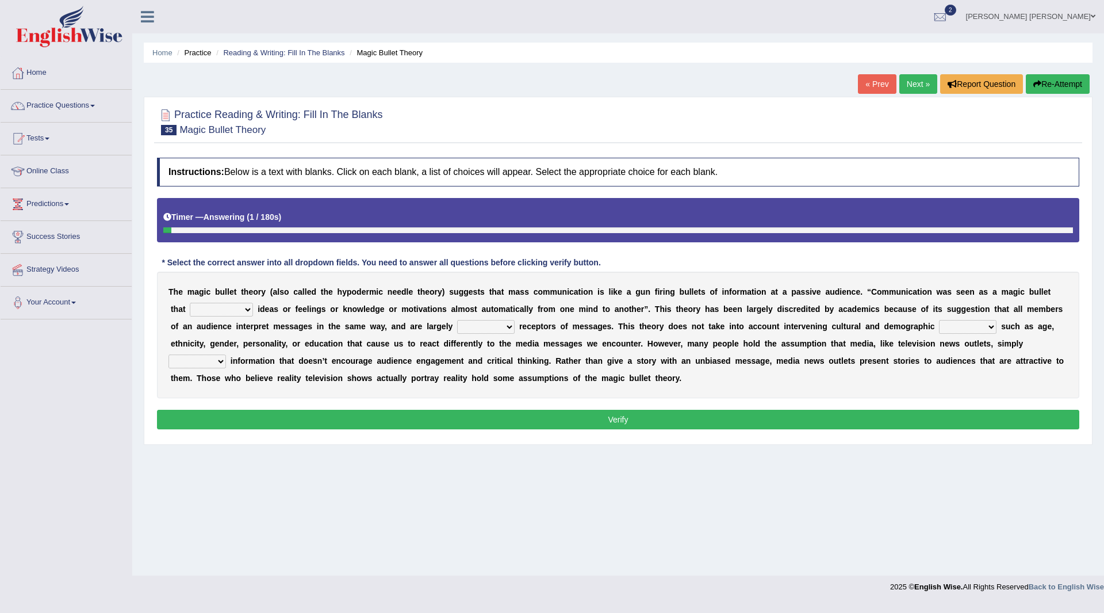
click at [1059, 82] on button "Re-Attempt" at bounding box center [1058, 84] width 64 height 20
click at [875, 85] on link "« Prev" at bounding box center [877, 84] width 38 height 20
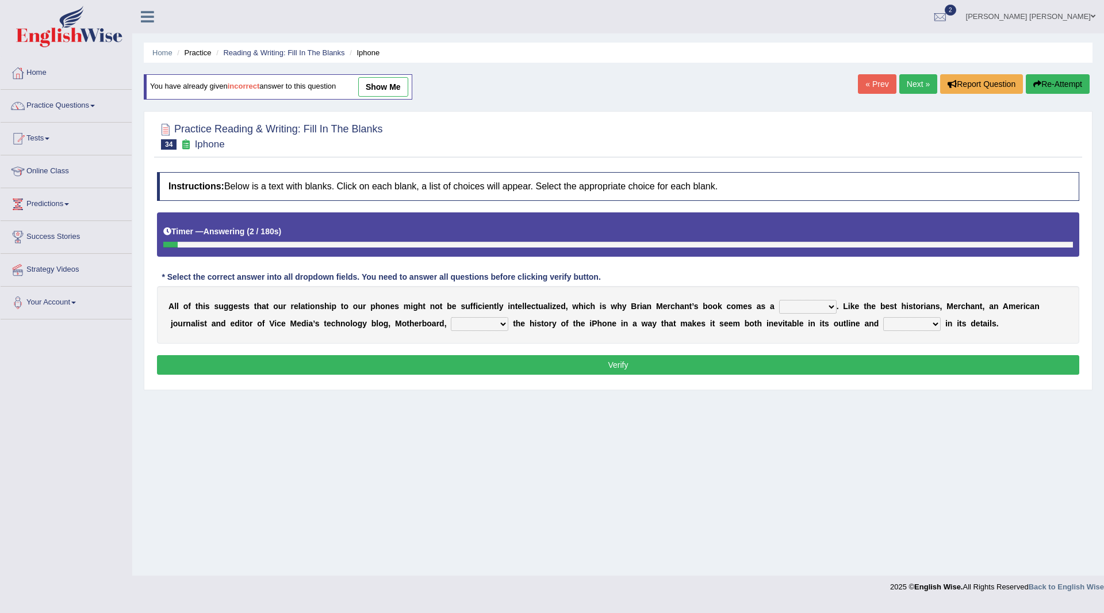
click at [832, 304] on select "privilege relief demotion flash" at bounding box center [808, 307] width 58 height 14
select select "relief"
click at [779, 300] on select "privilege relief demotion flash" at bounding box center [808, 307] width 58 height 14
click at [493, 322] on select "enriches unpacks detours contorts" at bounding box center [480, 324] width 58 height 14
select select "unpacks"
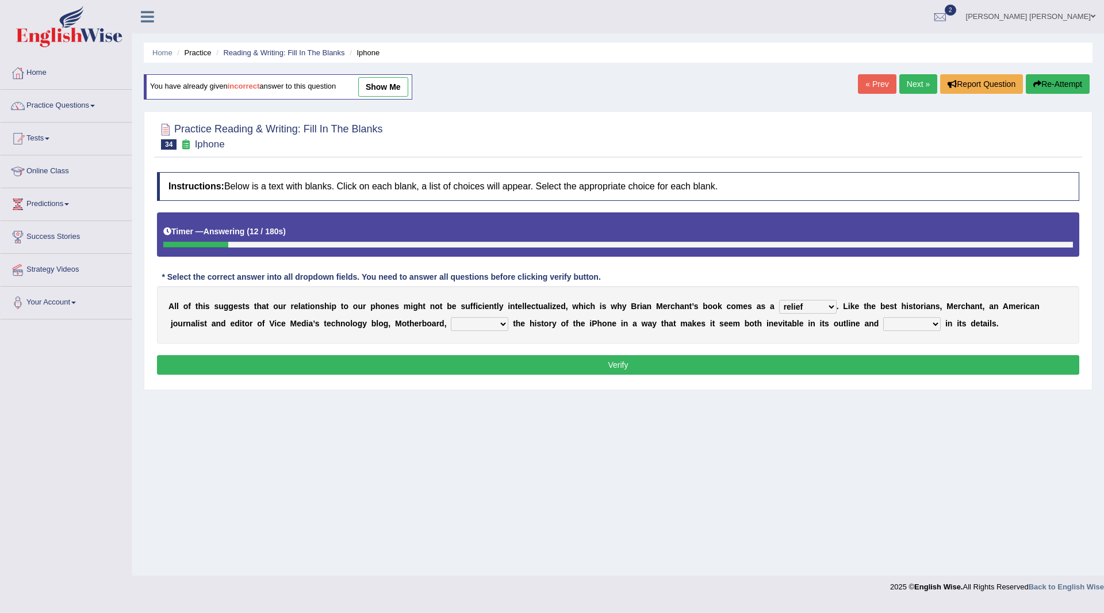
click at [451, 317] on select "enriches unpacks detours contorts" at bounding box center [480, 324] width 58 height 14
click at [931, 324] on select "surprises surprised surprising surprise" at bounding box center [912, 324] width 58 height 14
select select "surprising"
click at [883, 317] on select "surprises surprised surprising surprise" at bounding box center [912, 324] width 58 height 14
click at [814, 359] on button "Verify" at bounding box center [618, 365] width 923 height 20
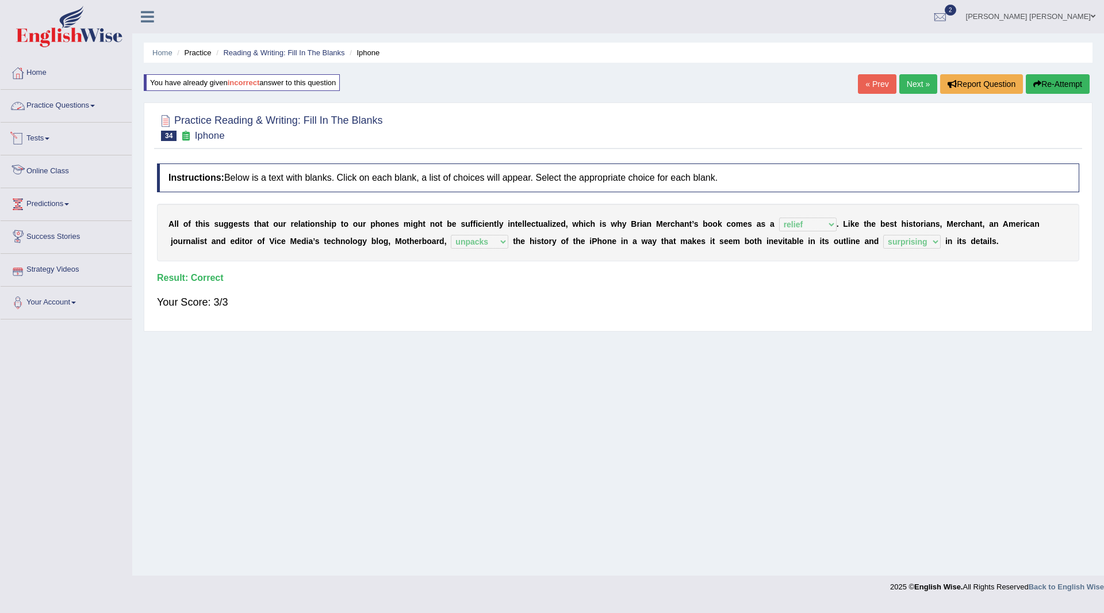
click at [48, 105] on link "Practice Questions" at bounding box center [66, 104] width 131 height 29
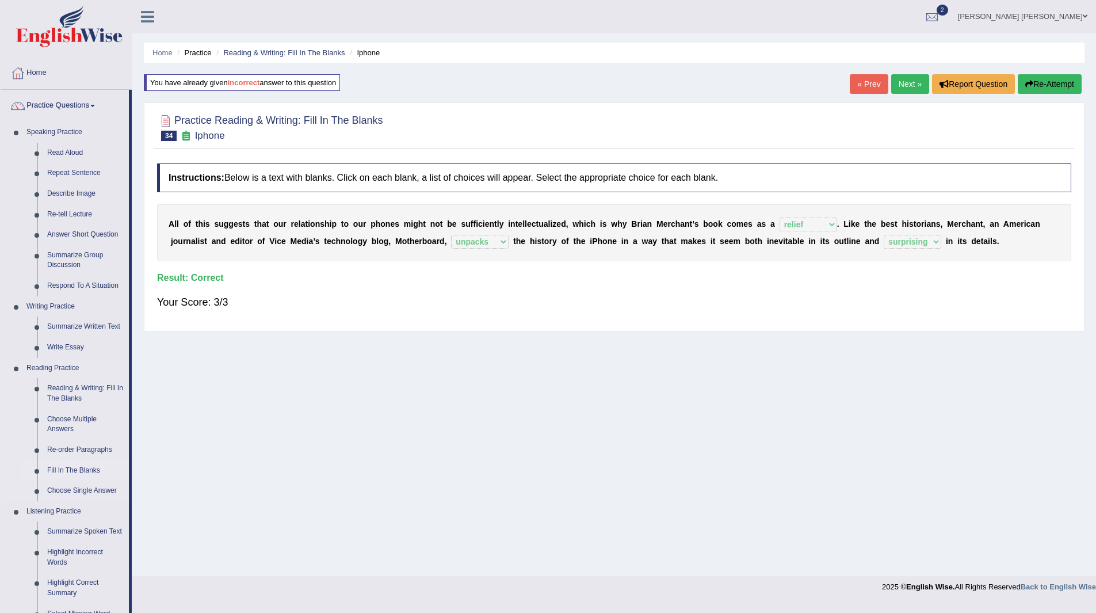
click at [70, 469] on link "Fill In The Blanks" at bounding box center [85, 470] width 87 height 21
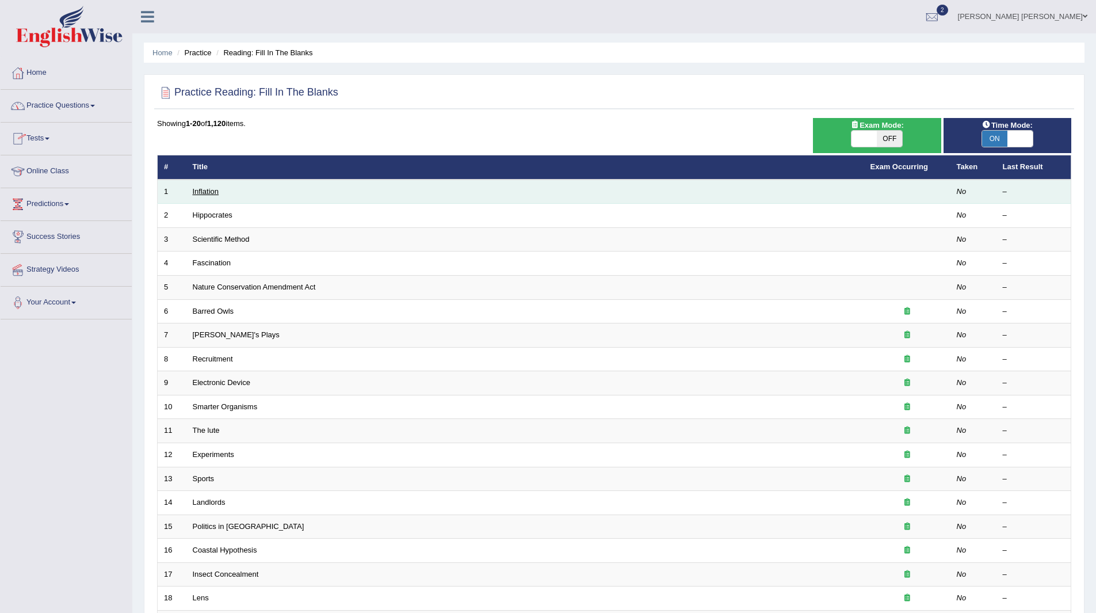
click at [209, 192] on link "Inflation" at bounding box center [206, 191] width 26 height 9
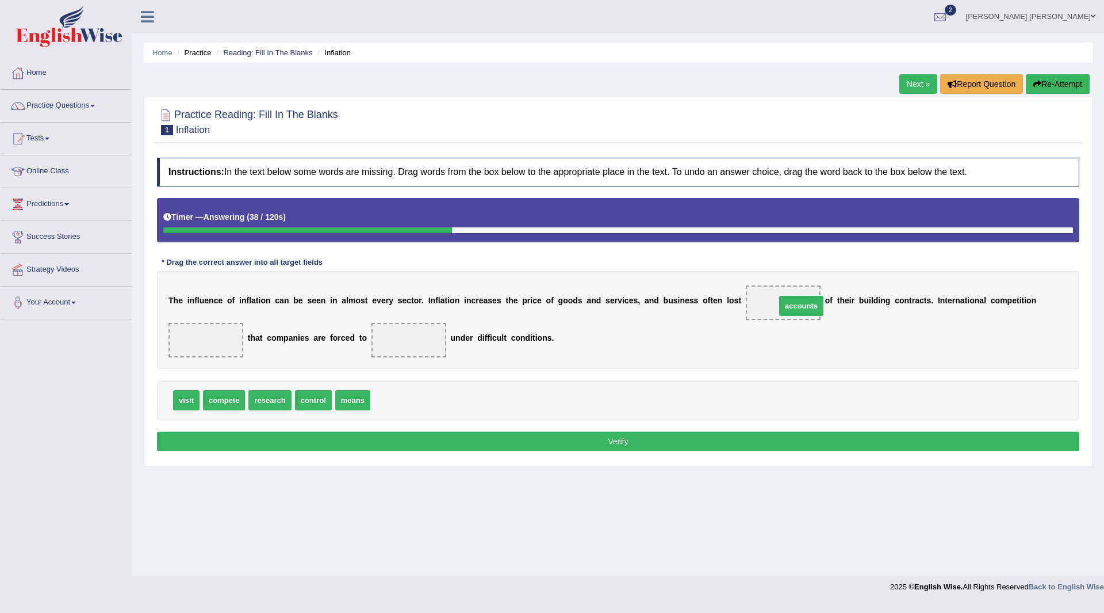
drag, startPoint x: 395, startPoint y: 401, endPoint x: 801, endPoint y: 307, distance: 416.3
drag, startPoint x: 362, startPoint y: 399, endPoint x: 217, endPoint y: 346, distance: 154.3
drag, startPoint x: 338, startPoint y: 386, endPoint x: 417, endPoint y: 331, distance: 96.4
click at [558, 436] on button "Verify" at bounding box center [618, 441] width 923 height 20
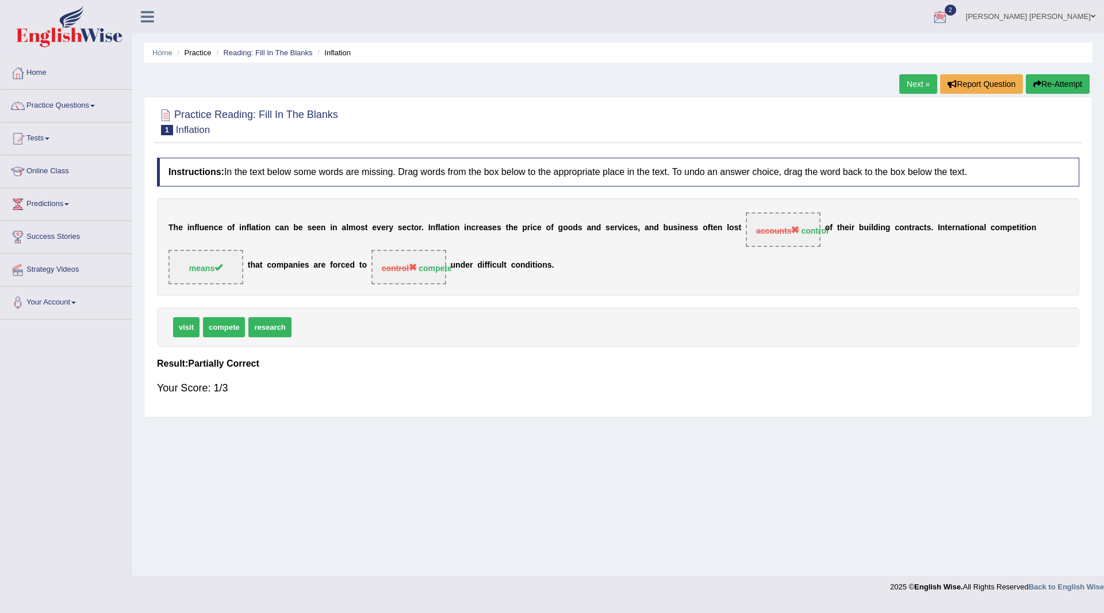
click at [1047, 83] on button "Re-Attempt" at bounding box center [1058, 84] width 64 height 20
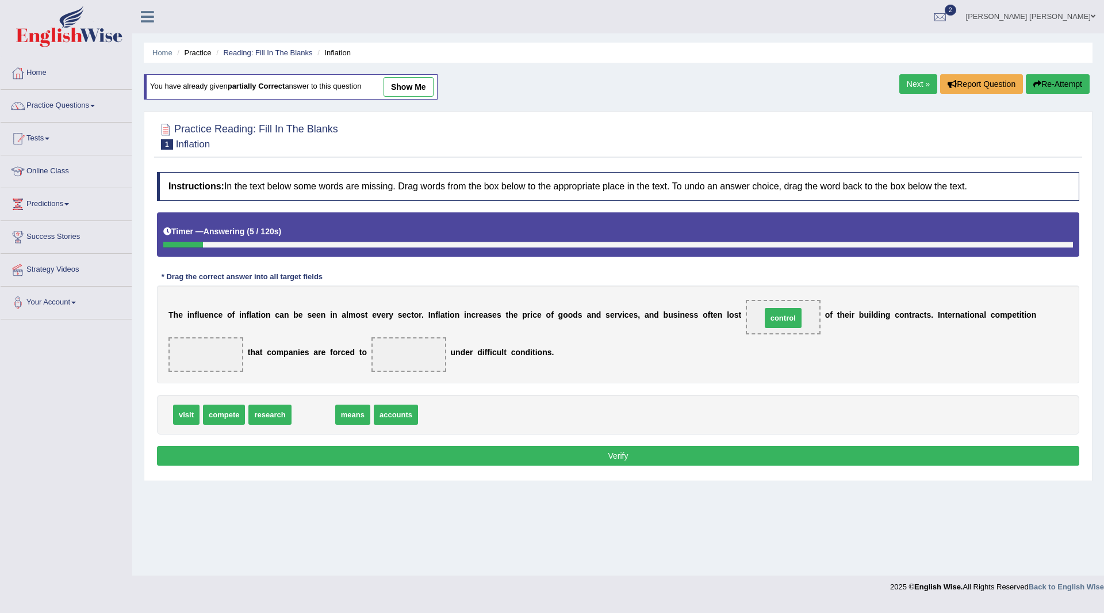
drag, startPoint x: 320, startPoint y: 413, endPoint x: 786, endPoint y: 316, distance: 475.8
drag, startPoint x: 317, startPoint y: 412, endPoint x: 220, endPoint y: 347, distance: 116.9
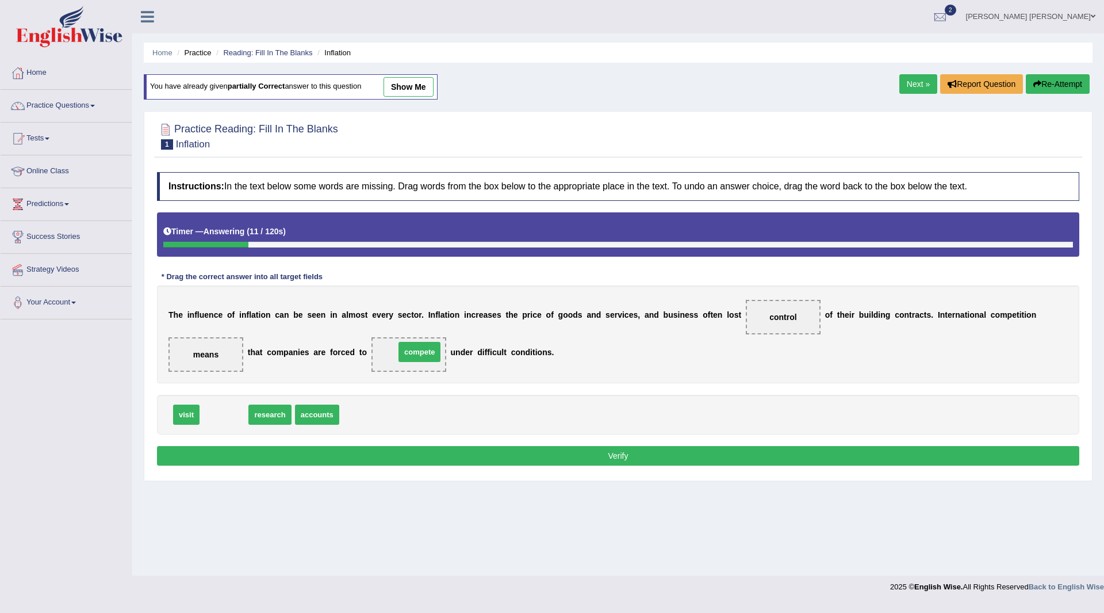
drag, startPoint x: 220, startPoint y: 416, endPoint x: 418, endPoint y: 351, distance: 208.3
click at [577, 457] on button "Verify" at bounding box center [618, 456] width 923 height 20
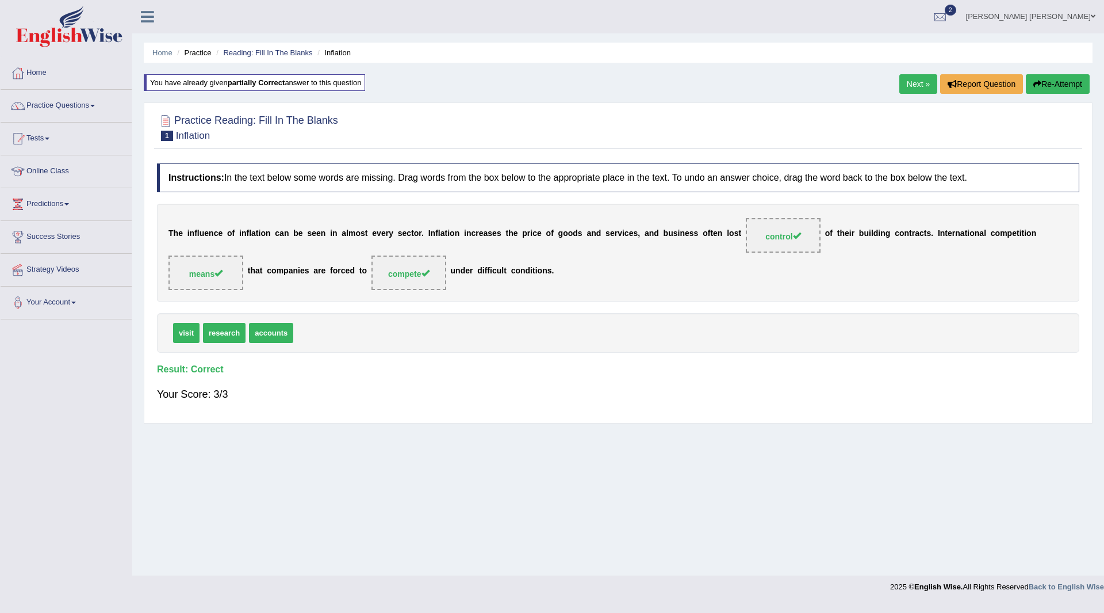
click at [916, 84] on link "Next »" at bounding box center [919, 84] width 38 height 20
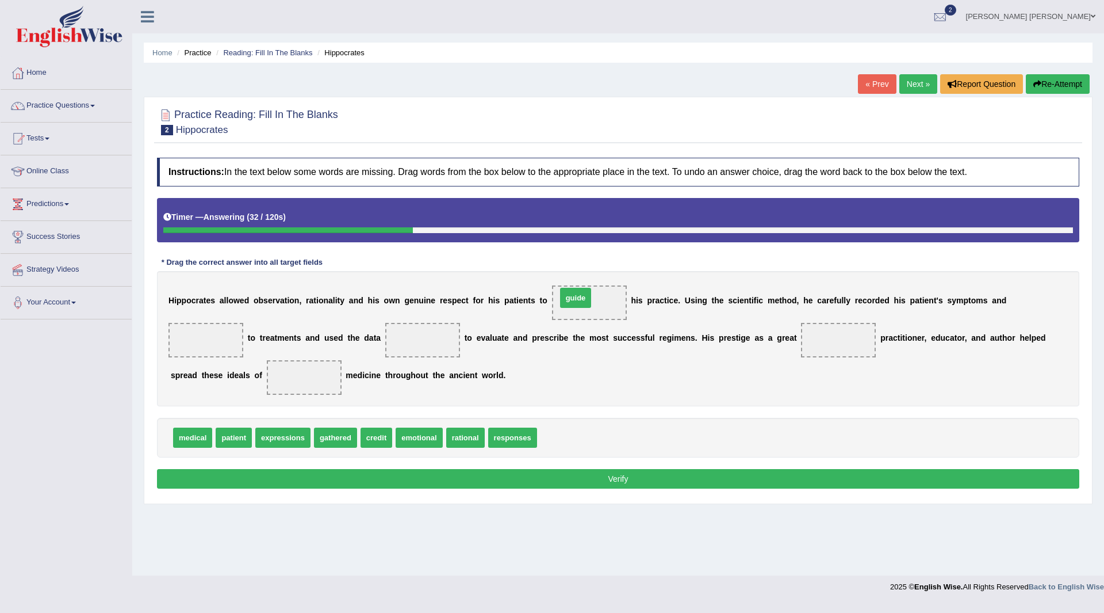
drag, startPoint x: 561, startPoint y: 440, endPoint x: 581, endPoint y: 300, distance: 141.1
drag, startPoint x: 528, startPoint y: 439, endPoint x: 227, endPoint y: 344, distance: 315.4
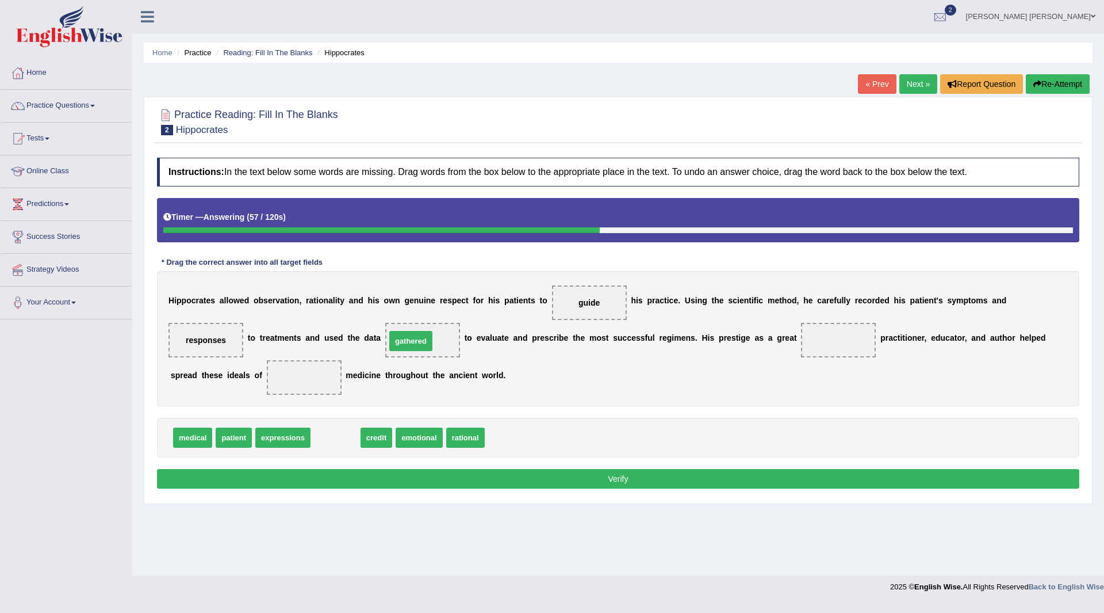
drag, startPoint x: 336, startPoint y: 437, endPoint x: 412, endPoint y: 340, distance: 122.5
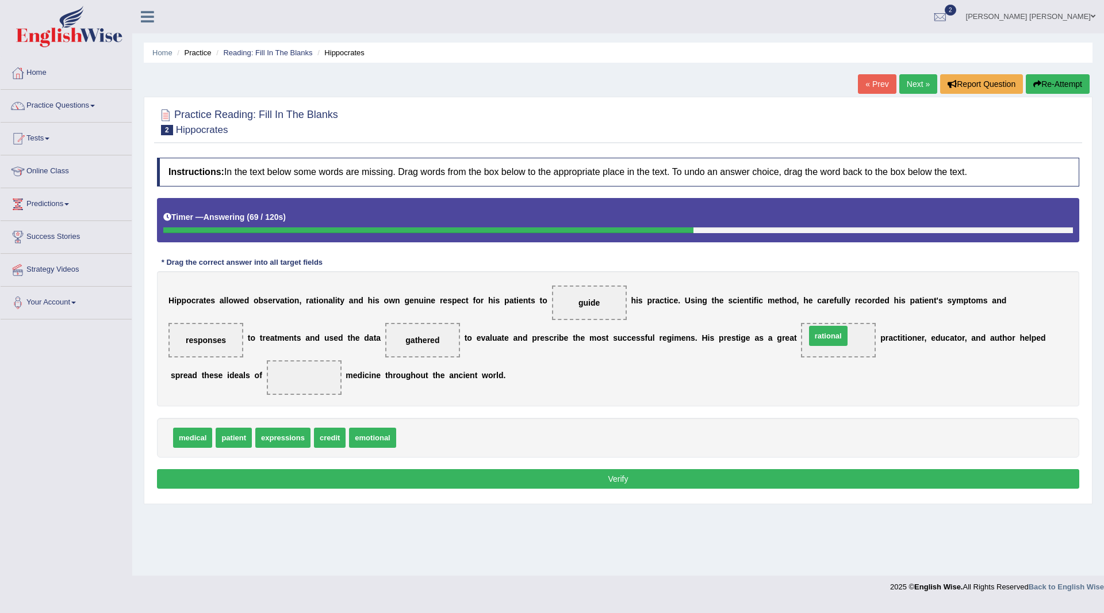
drag, startPoint x: 418, startPoint y: 439, endPoint x: 827, endPoint y: 337, distance: 422.0
drag, startPoint x: 276, startPoint y: 436, endPoint x: 291, endPoint y: 373, distance: 64.5
click at [416, 479] on button "Verify" at bounding box center [618, 479] width 923 height 20
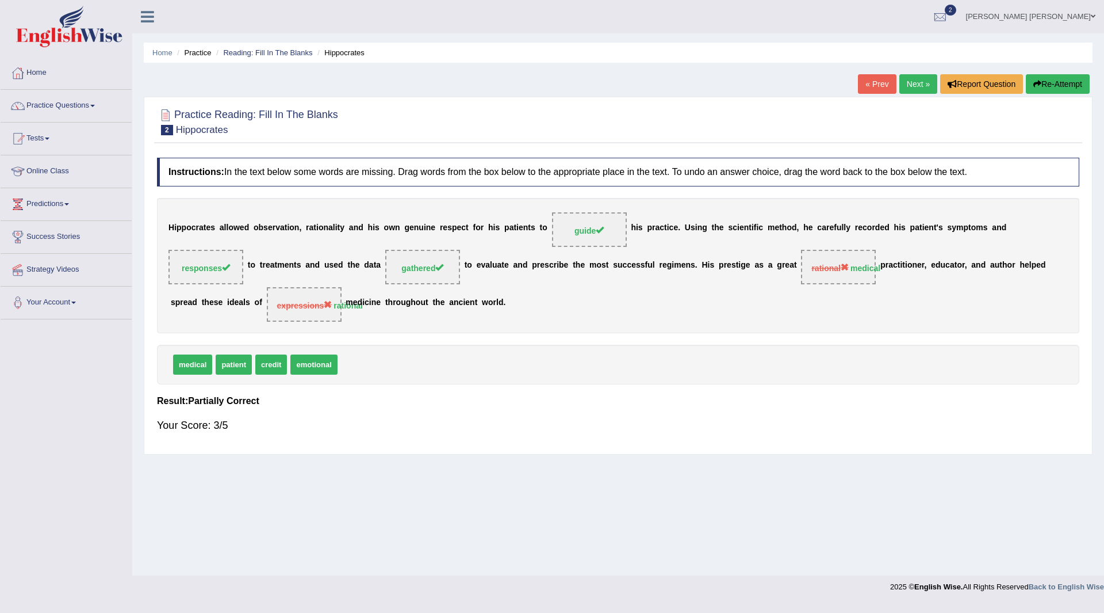
click at [1048, 81] on button "Re-Attempt" at bounding box center [1058, 84] width 64 height 20
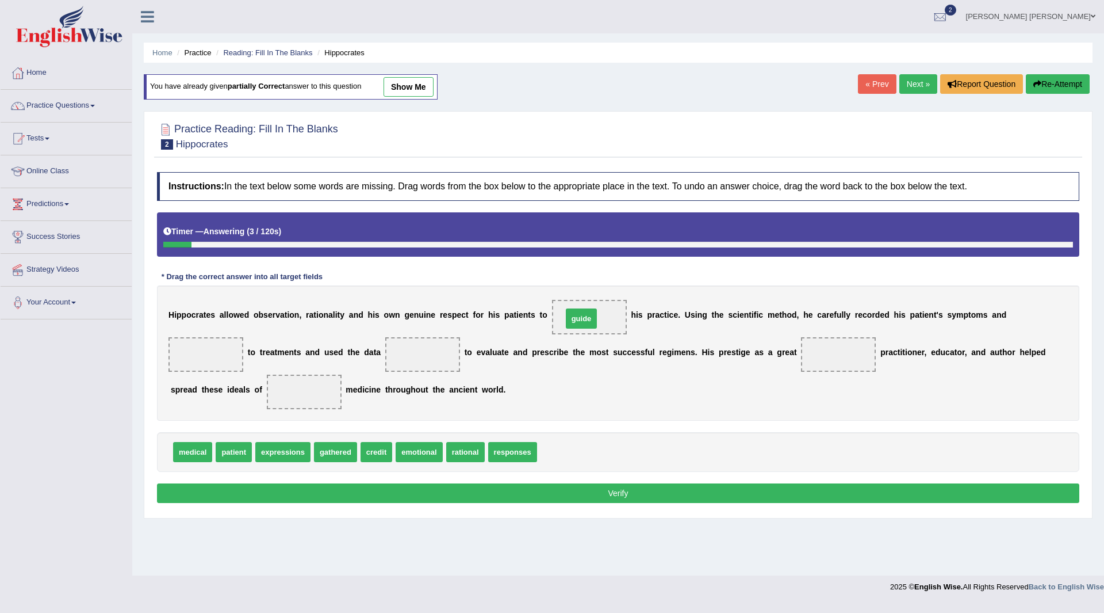
drag, startPoint x: 563, startPoint y: 452, endPoint x: 588, endPoint y: 318, distance: 135.8
drag, startPoint x: 523, startPoint y: 454, endPoint x: 223, endPoint y: 355, distance: 316.3
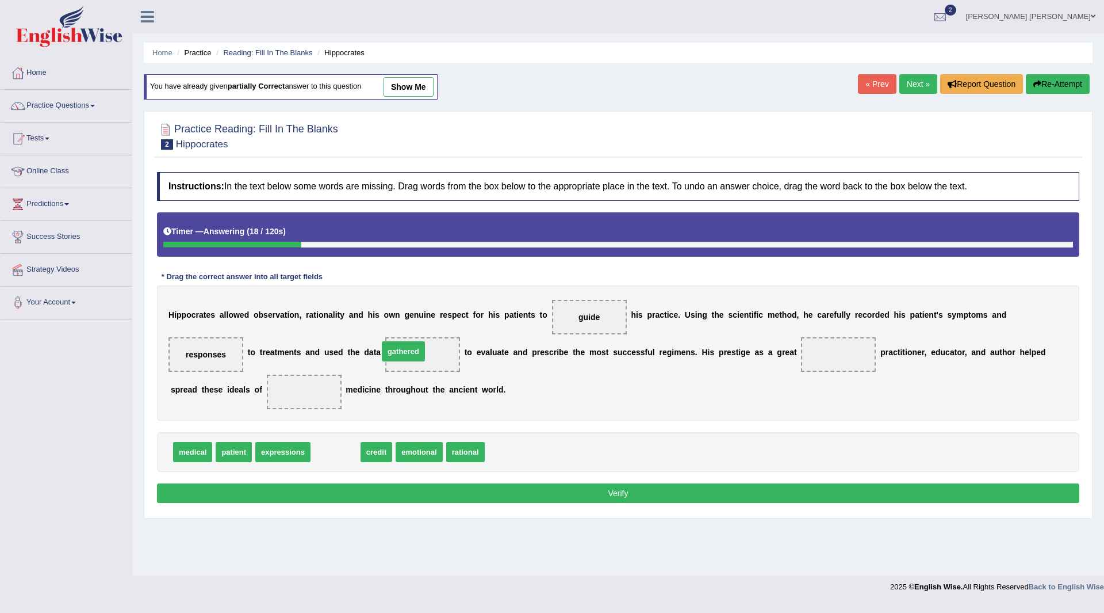
drag, startPoint x: 331, startPoint y: 452, endPoint x: 400, endPoint y: 353, distance: 121.1
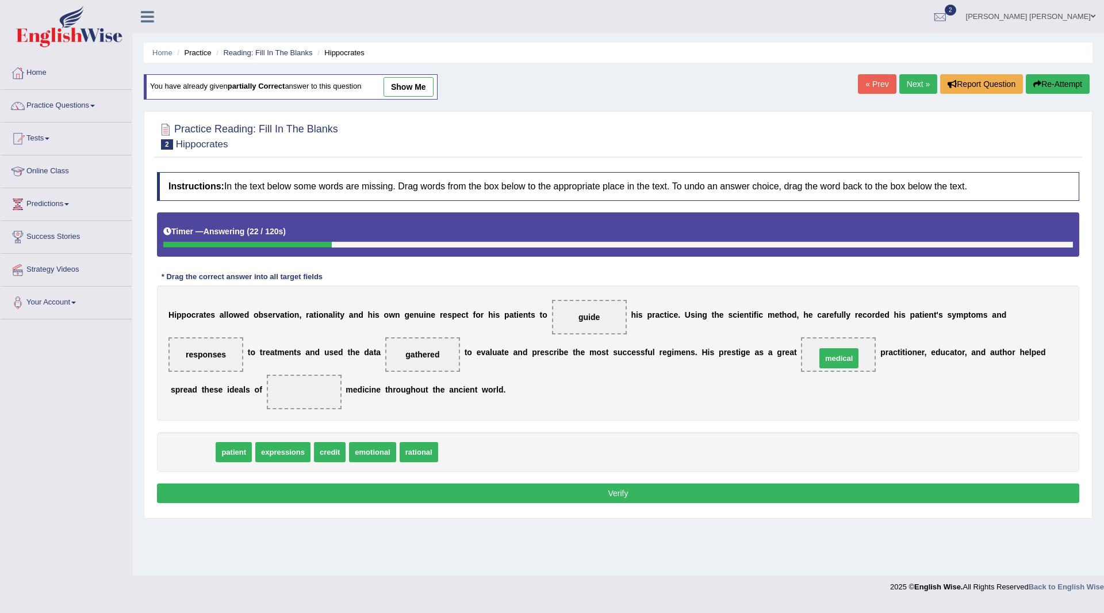
drag, startPoint x: 196, startPoint y: 452, endPoint x: 842, endPoint y: 358, distance: 653.3
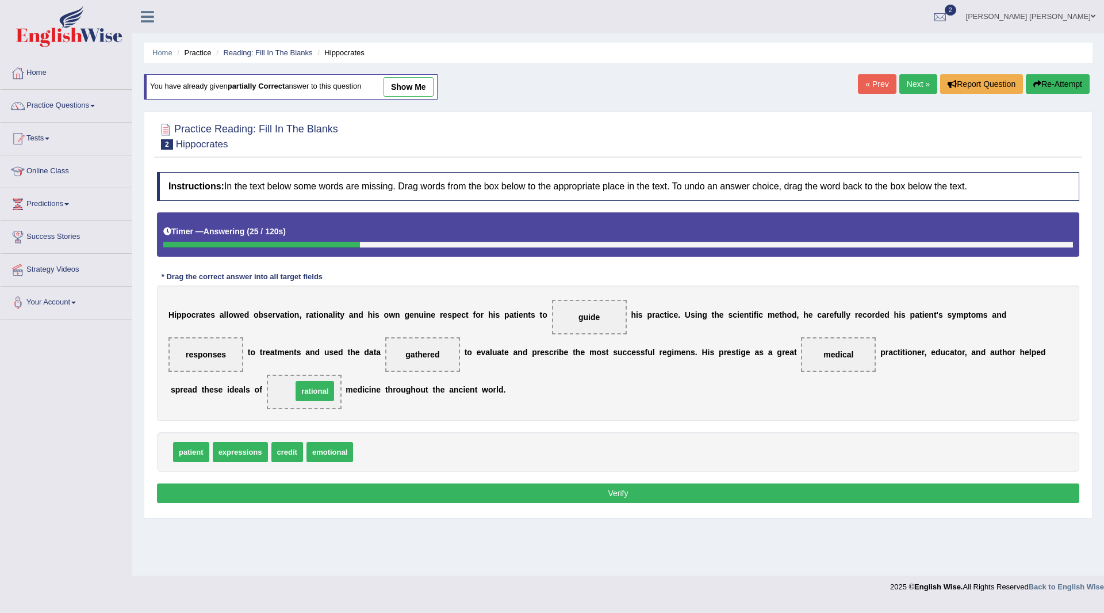
drag, startPoint x: 388, startPoint y: 450, endPoint x: 327, endPoint y: 389, distance: 86.2
click at [560, 491] on button "Verify" at bounding box center [618, 493] width 923 height 20
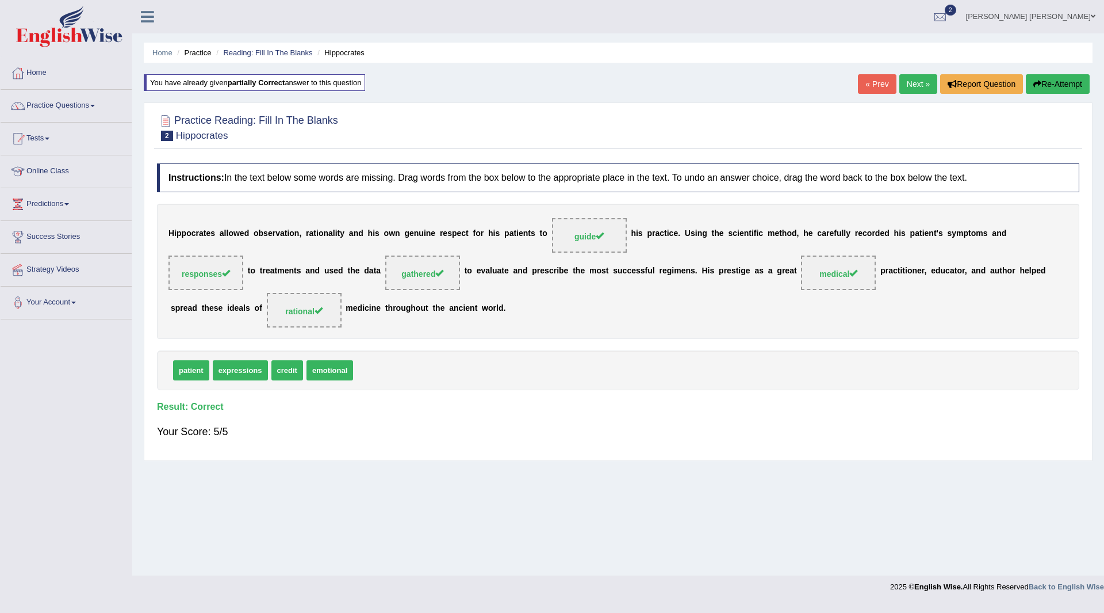
click at [906, 85] on link "Next »" at bounding box center [919, 84] width 38 height 20
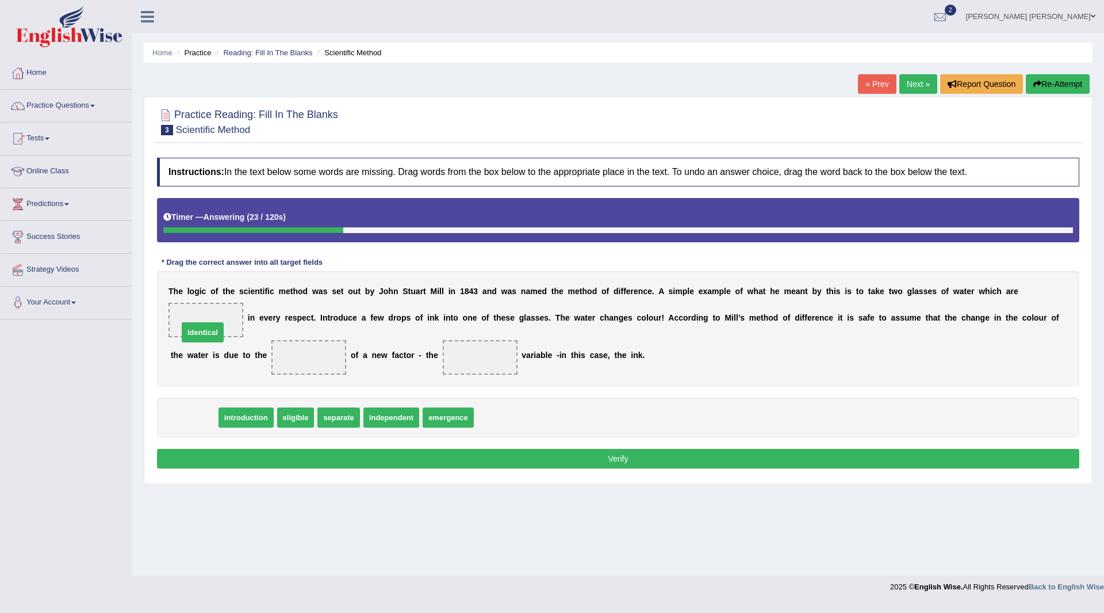
drag, startPoint x: 201, startPoint y: 395, endPoint x: 209, endPoint y: 322, distance: 72.9
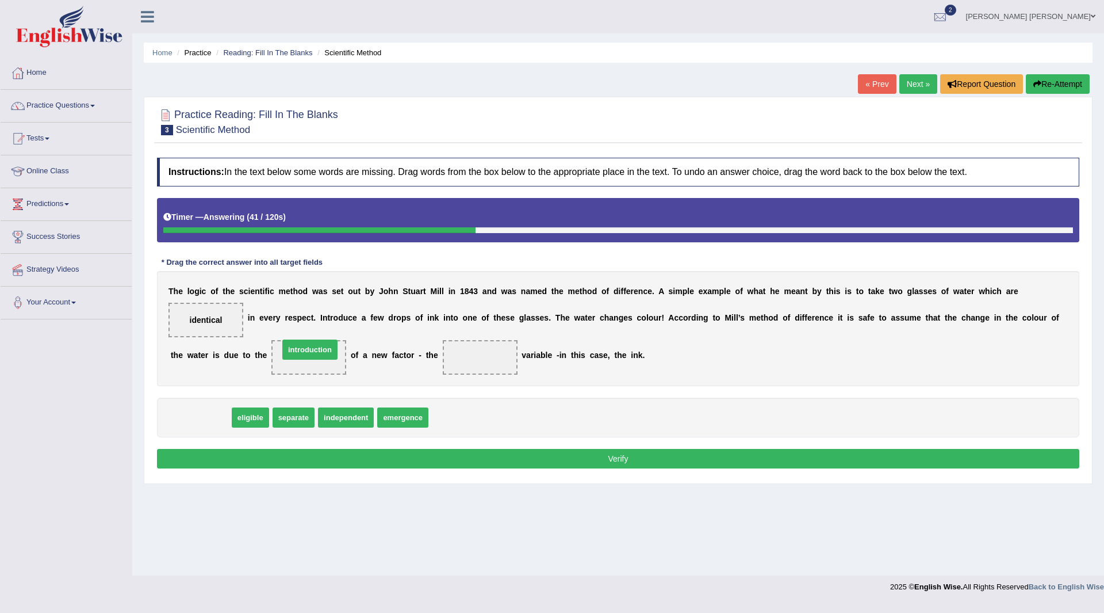
drag, startPoint x: 196, startPoint y: 419, endPoint x: 305, endPoint y: 351, distance: 128.6
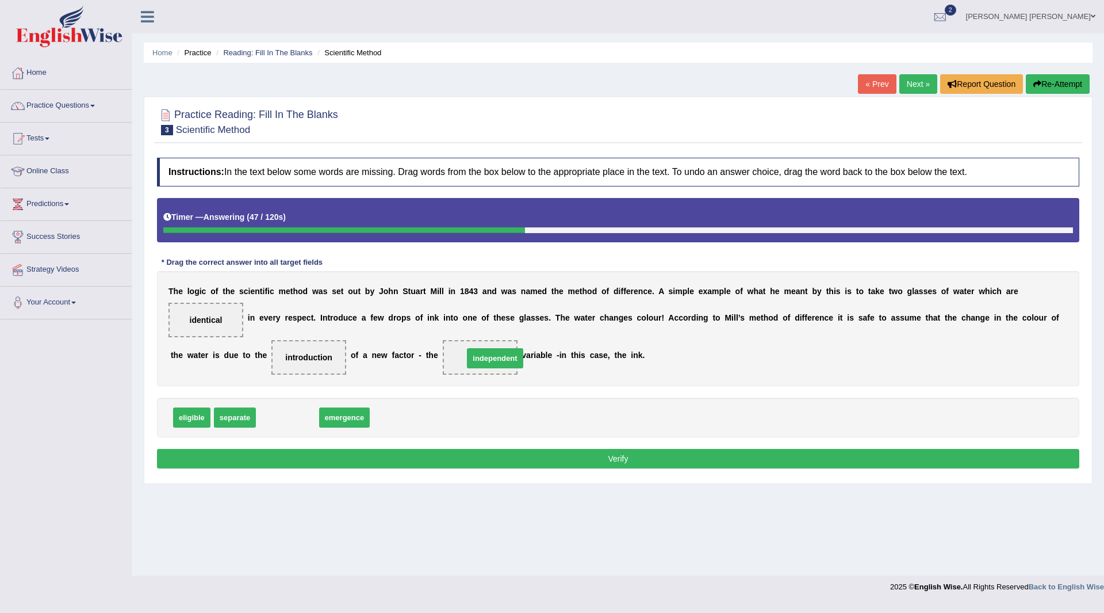
drag, startPoint x: 288, startPoint y: 410, endPoint x: 481, endPoint y: 358, distance: 200.5
click at [503, 462] on button "Verify" at bounding box center [618, 459] width 923 height 20
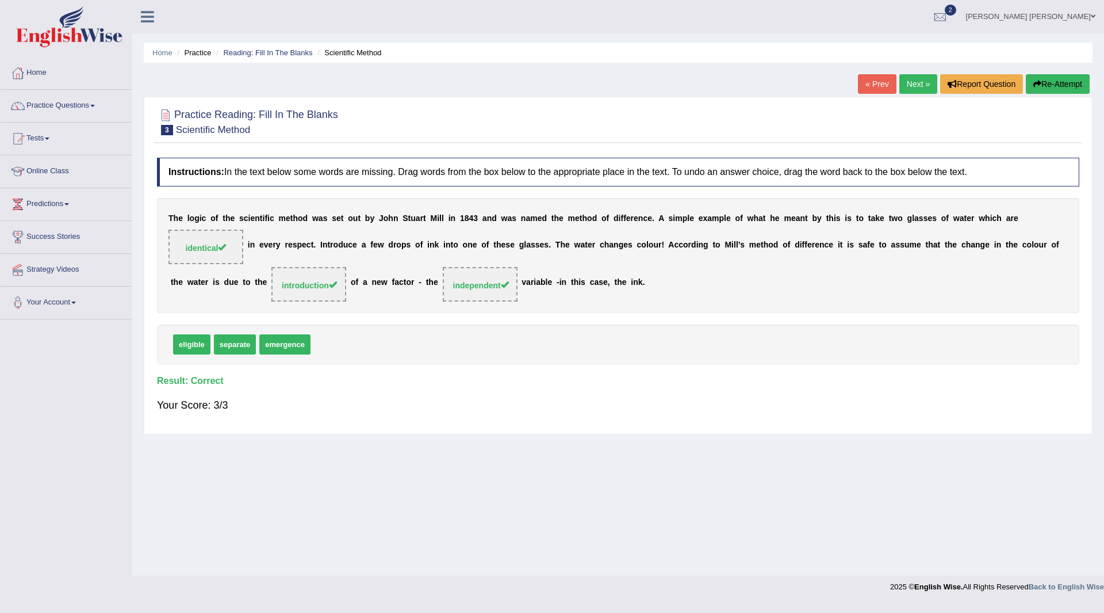
click at [917, 82] on link "Next »" at bounding box center [919, 84] width 38 height 20
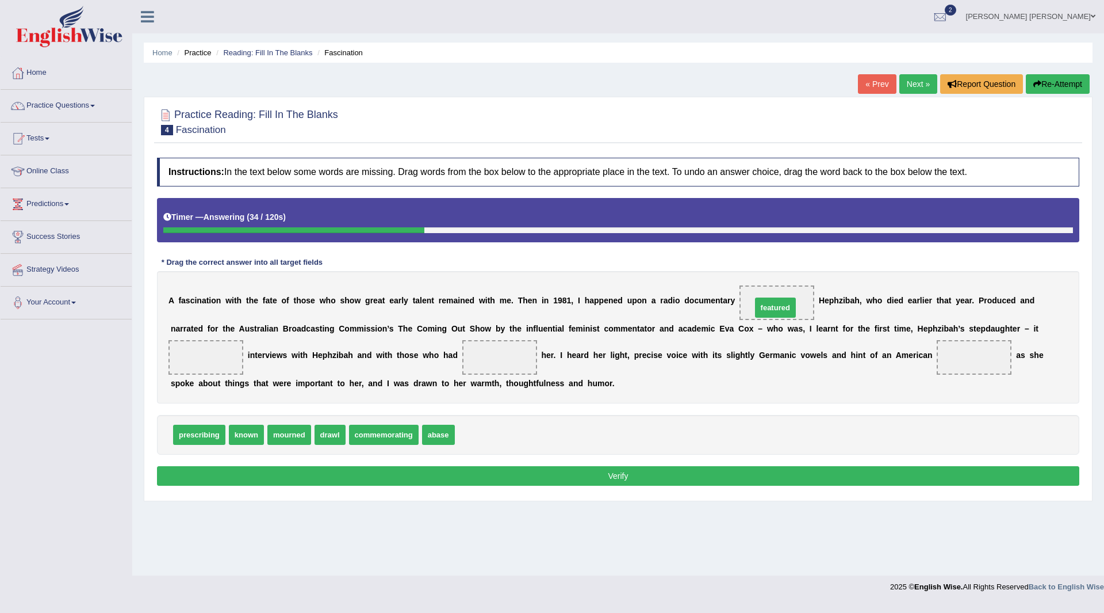
drag, startPoint x: 477, startPoint y: 436, endPoint x: 774, endPoint y: 309, distance: 322.9
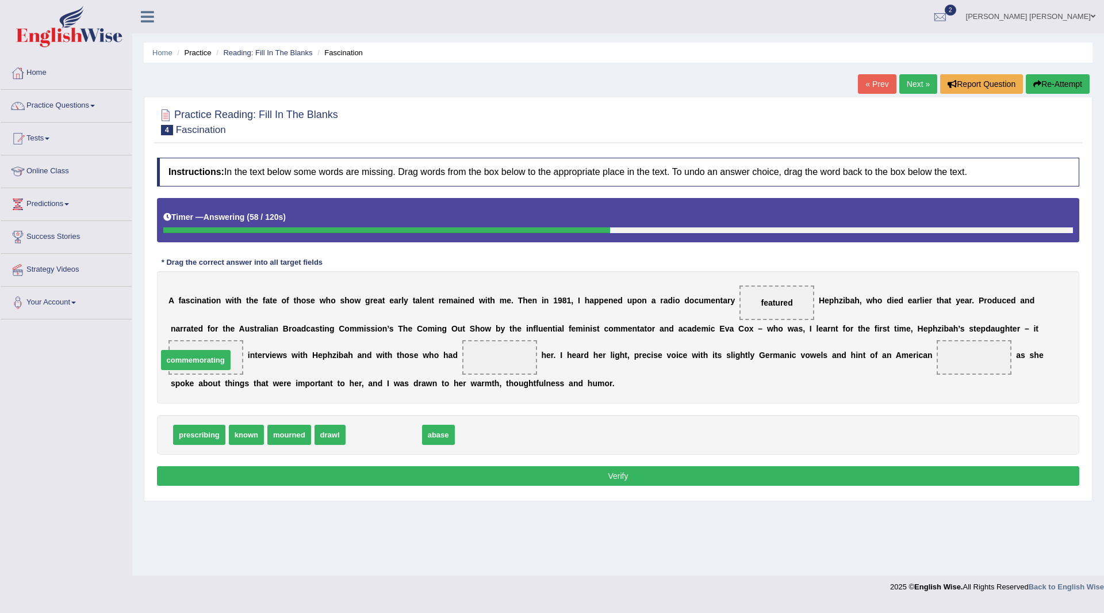
drag, startPoint x: 389, startPoint y: 437, endPoint x: 201, endPoint y: 362, distance: 202.4
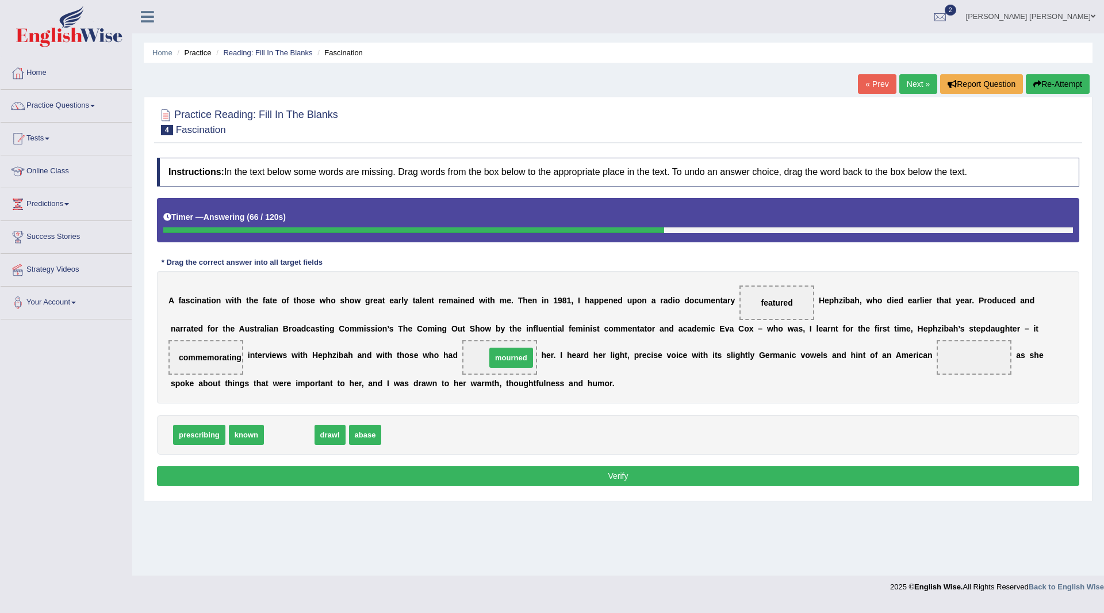
drag, startPoint x: 293, startPoint y: 434, endPoint x: 515, endPoint y: 357, distance: 235.0
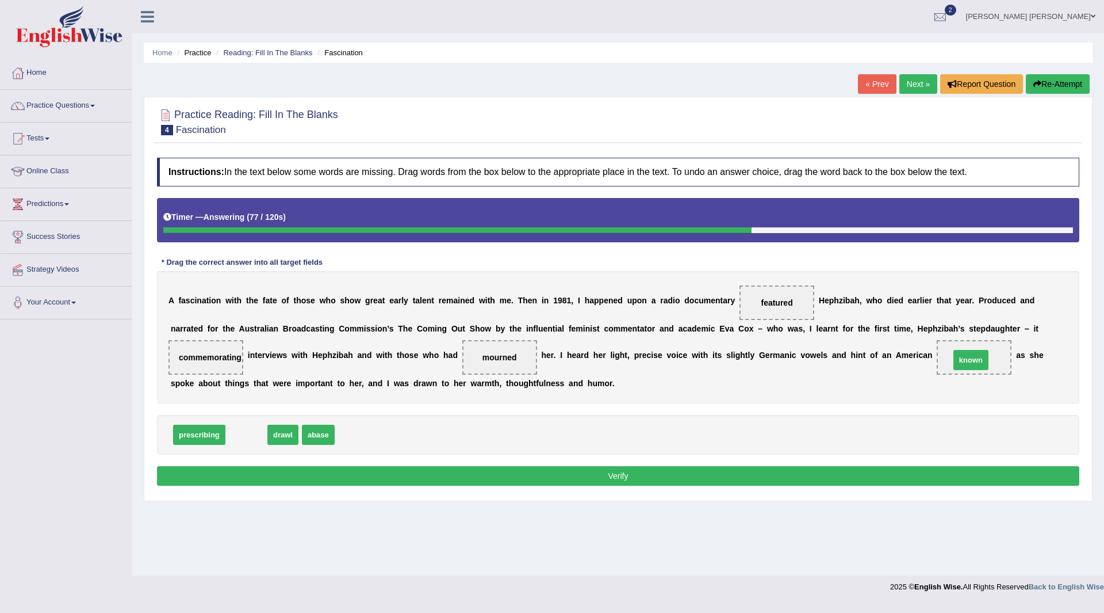
drag, startPoint x: 245, startPoint y: 435, endPoint x: 970, endPoint y: 360, distance: 728.6
click at [578, 472] on button "Verify" at bounding box center [618, 476] width 923 height 20
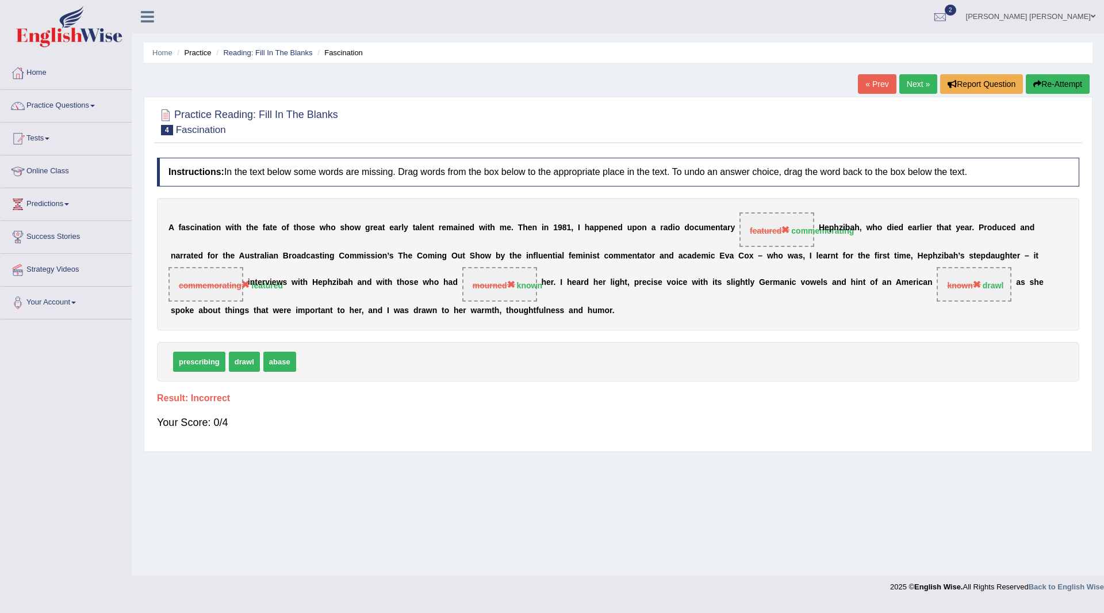
click at [1055, 82] on button "Re-Attempt" at bounding box center [1058, 84] width 64 height 20
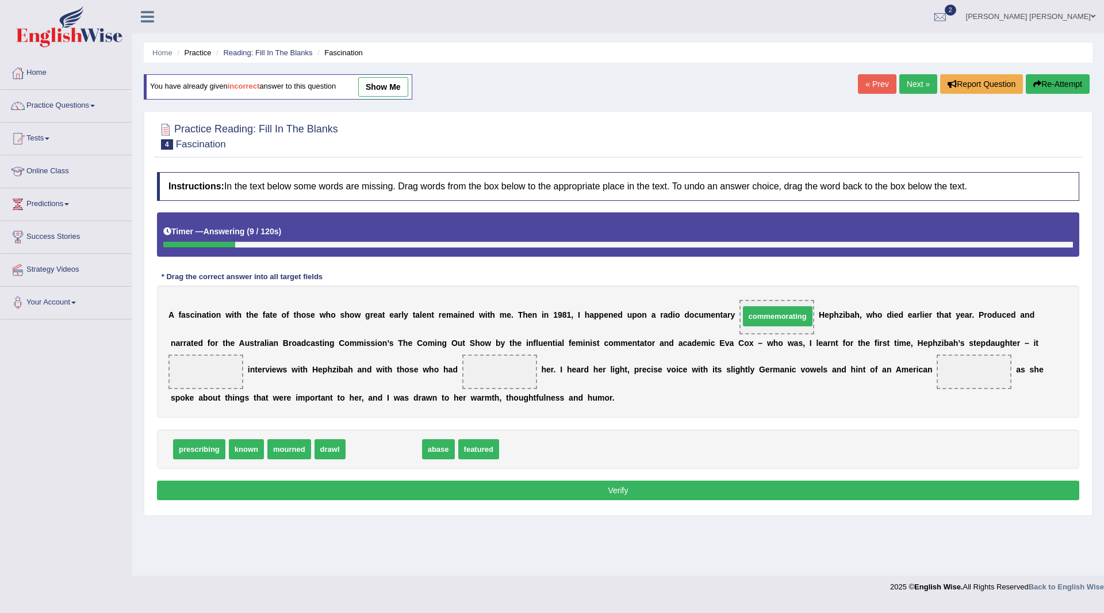
drag, startPoint x: 378, startPoint y: 452, endPoint x: 772, endPoint y: 319, distance: 415.8
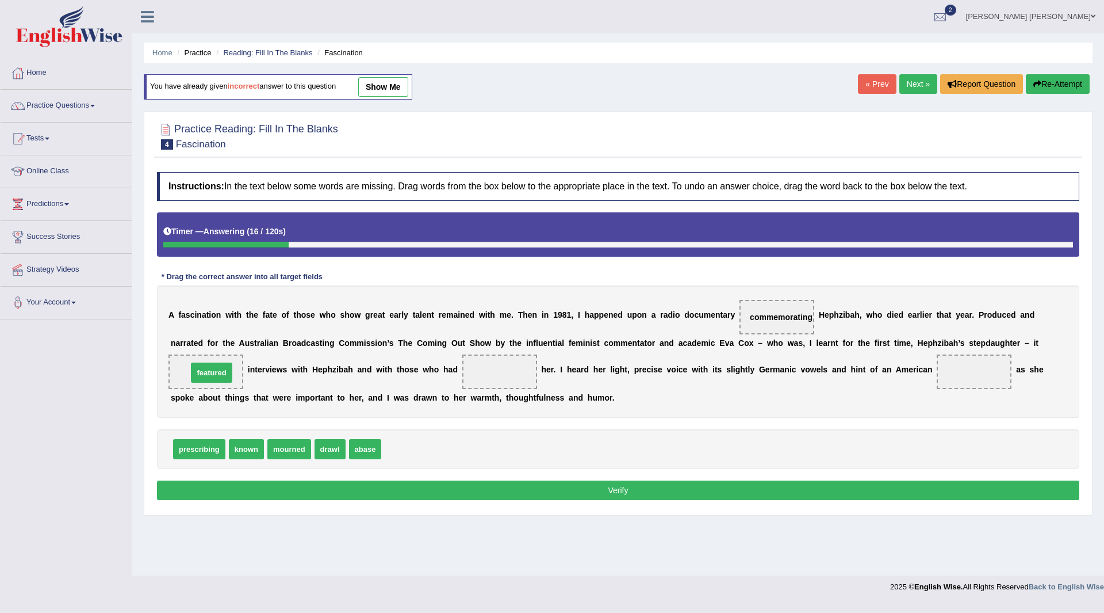
drag, startPoint x: 409, startPoint y: 451, endPoint x: 215, endPoint y: 374, distance: 208.4
drag, startPoint x: 252, startPoint y: 449, endPoint x: 488, endPoint y: 375, distance: 247.8
drag, startPoint x: 390, startPoint y: 385, endPoint x: 977, endPoint y: 366, distance: 587.0
click at [690, 491] on button "Verify" at bounding box center [618, 490] width 923 height 20
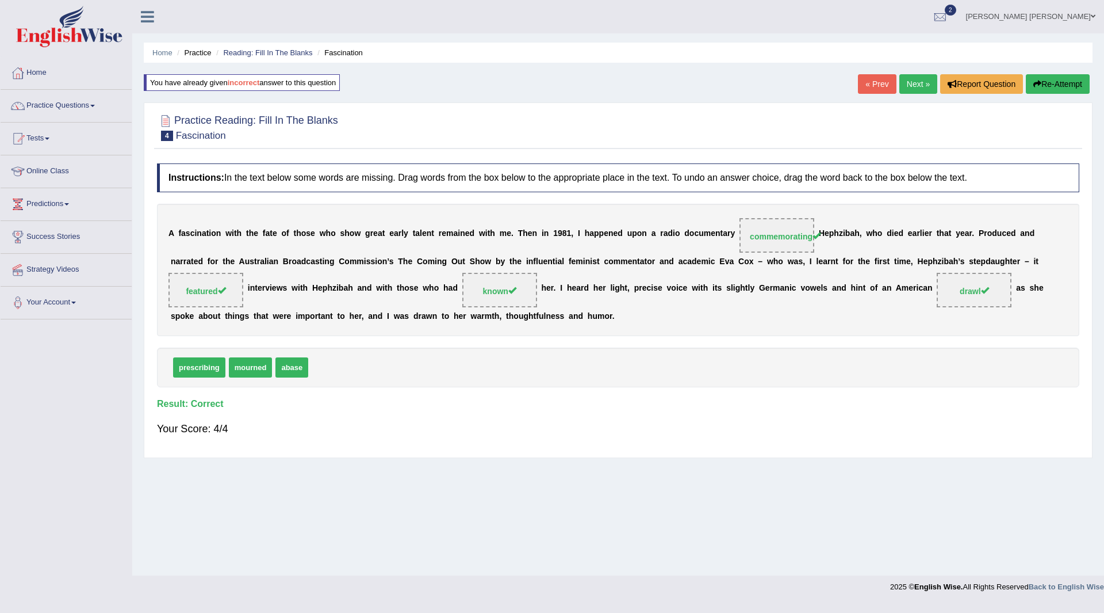
click at [909, 81] on link "Next »" at bounding box center [919, 84] width 38 height 20
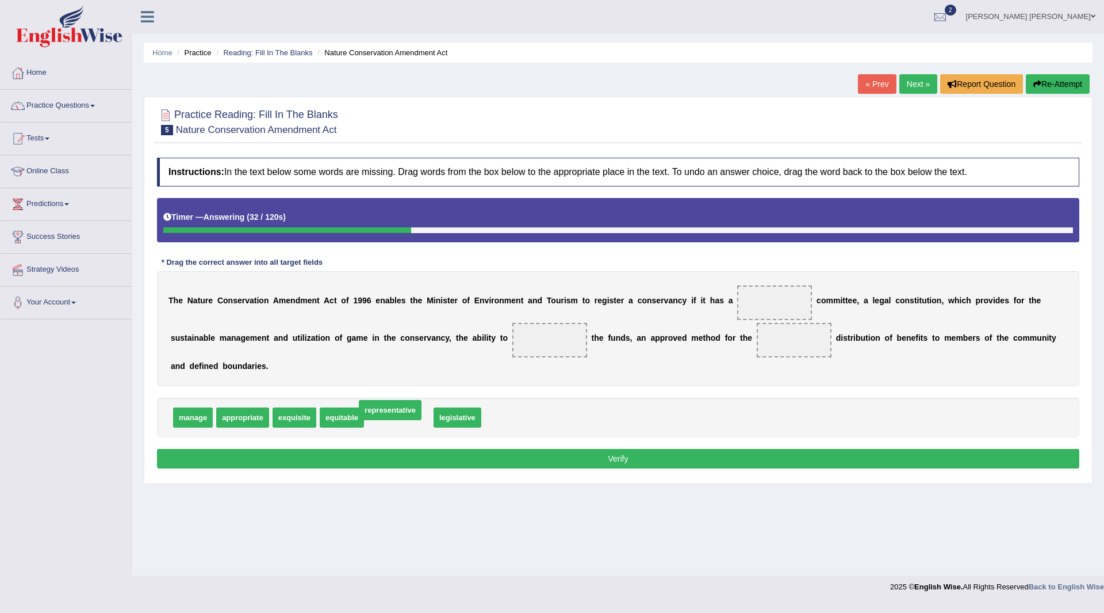
drag, startPoint x: 408, startPoint y: 415, endPoint x: 396, endPoint y: 407, distance: 13.7
drag, startPoint x: 415, startPoint y: 396, endPoint x: 776, endPoint y: 302, distance: 373.9
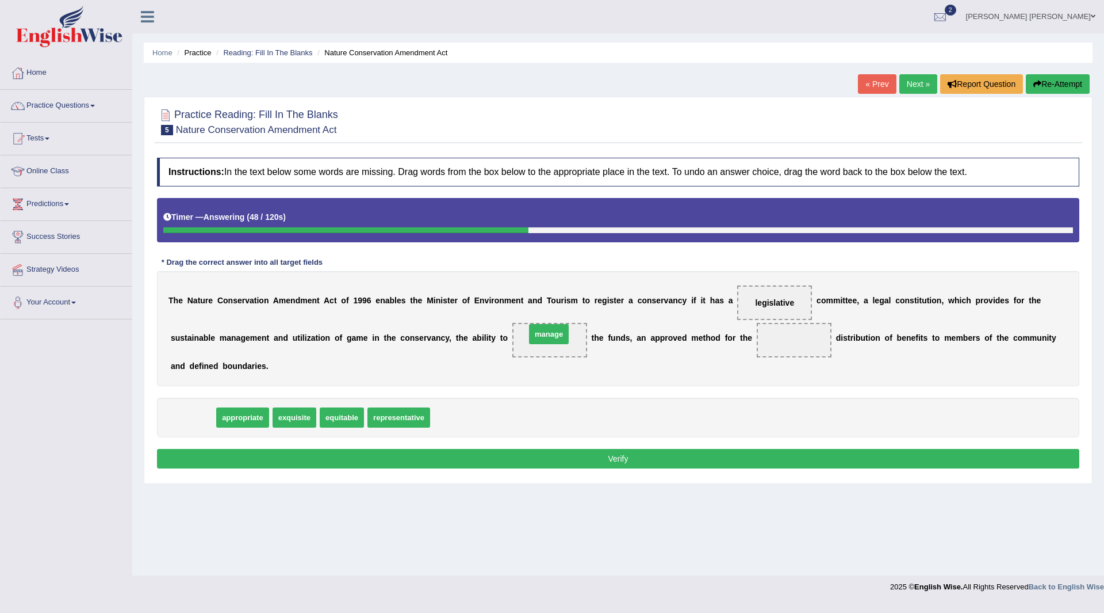
drag, startPoint x: 314, startPoint y: 372, endPoint x: 547, endPoint y: 338, distance: 235.5
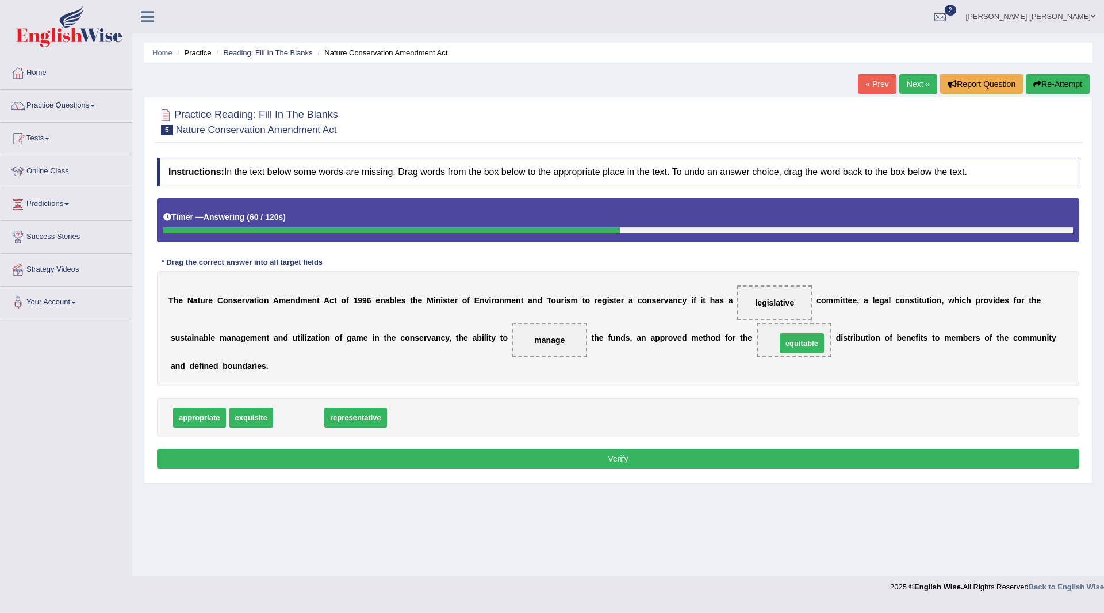
drag, startPoint x: 293, startPoint y: 419, endPoint x: 797, endPoint y: 341, distance: 509.2
click at [562, 457] on button "Verify" at bounding box center [618, 459] width 923 height 20
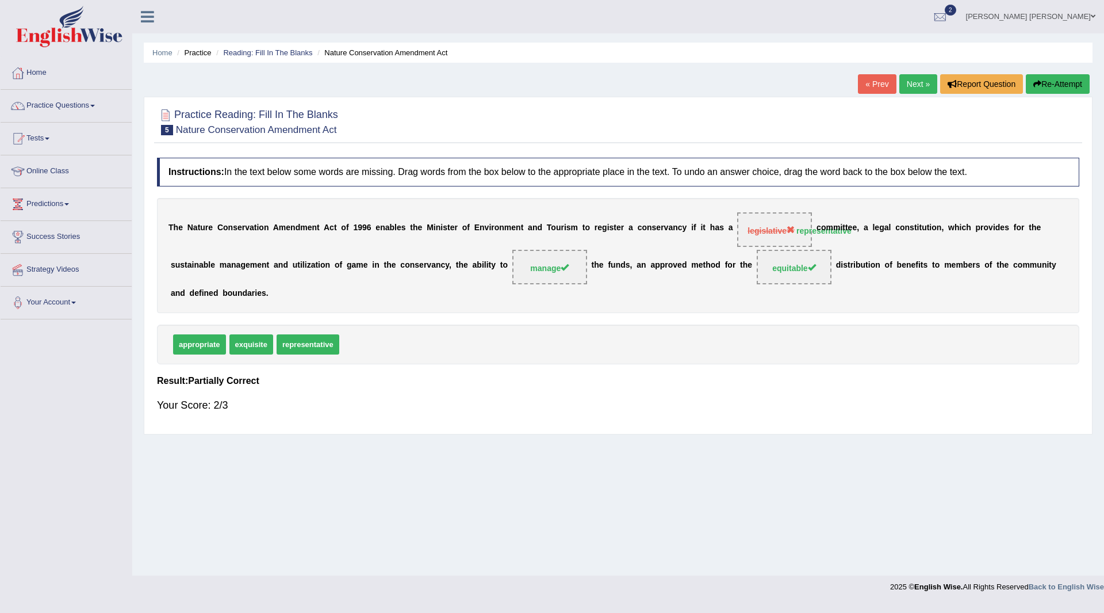
click at [1055, 82] on button "Re-Attempt" at bounding box center [1058, 84] width 64 height 20
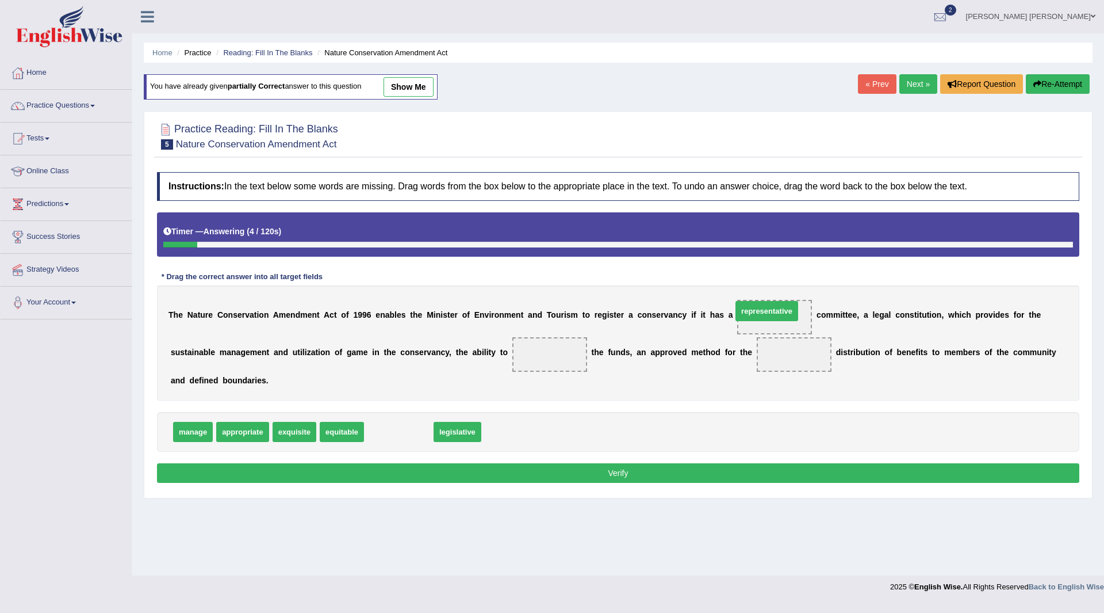
drag, startPoint x: 406, startPoint y: 431, endPoint x: 774, endPoint y: 310, distance: 387.4
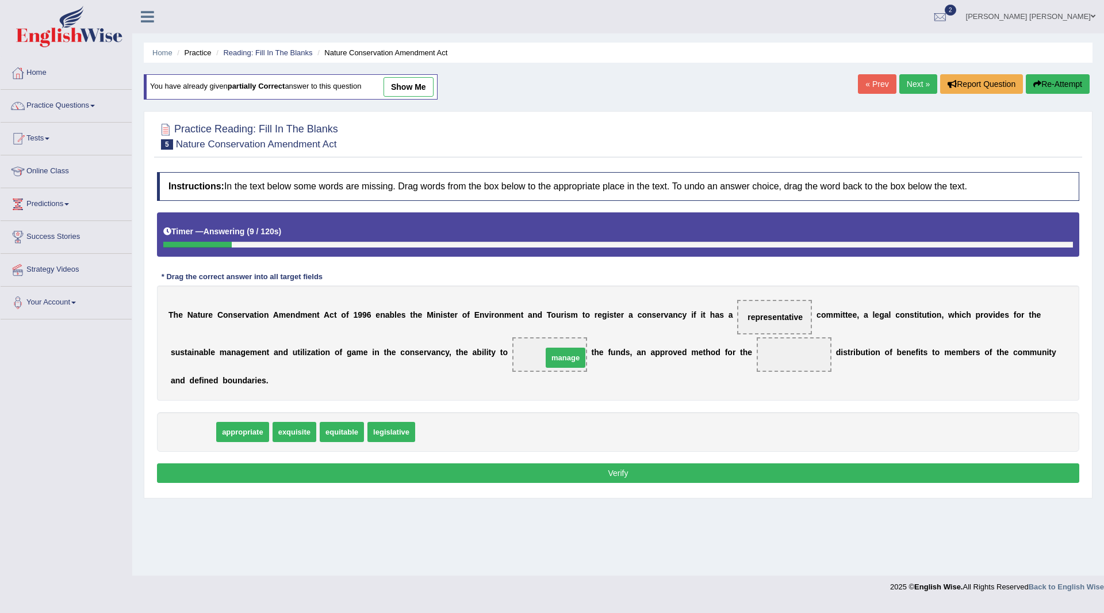
drag, startPoint x: 188, startPoint y: 433, endPoint x: 560, endPoint y: 359, distance: 380.0
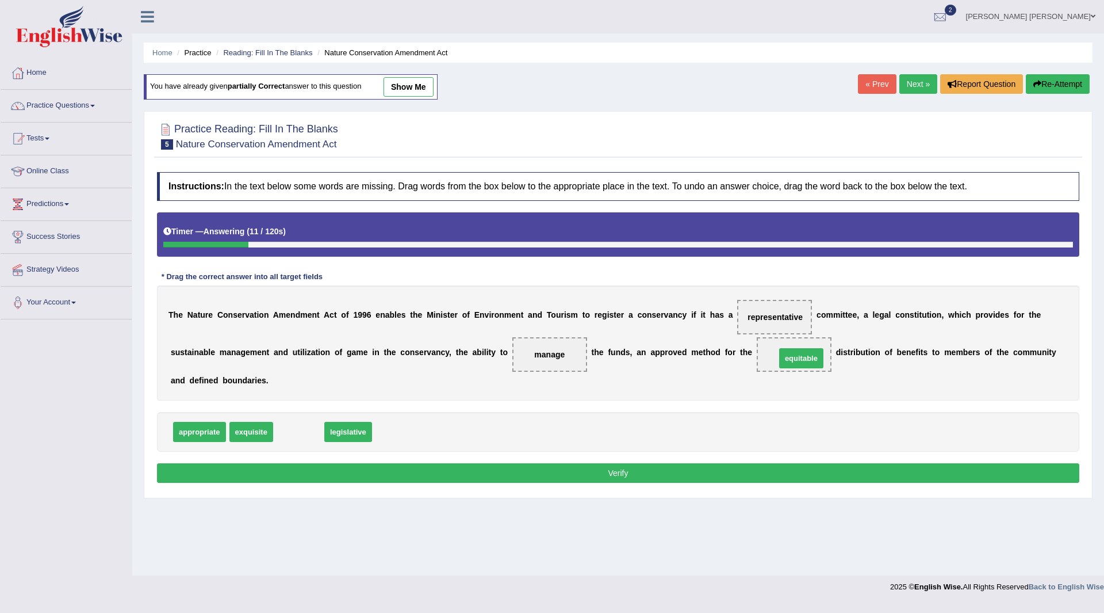
drag, startPoint x: 296, startPoint y: 437, endPoint x: 797, endPoint y: 363, distance: 506.9
click at [682, 473] on button "Verify" at bounding box center [618, 473] width 923 height 20
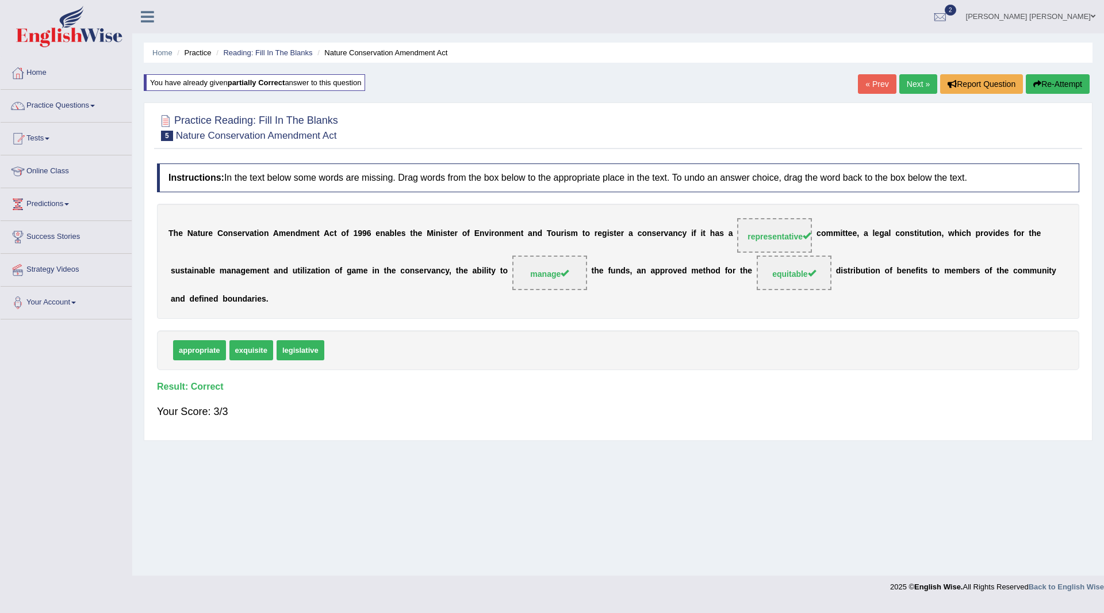
click at [910, 78] on link "Next »" at bounding box center [919, 84] width 38 height 20
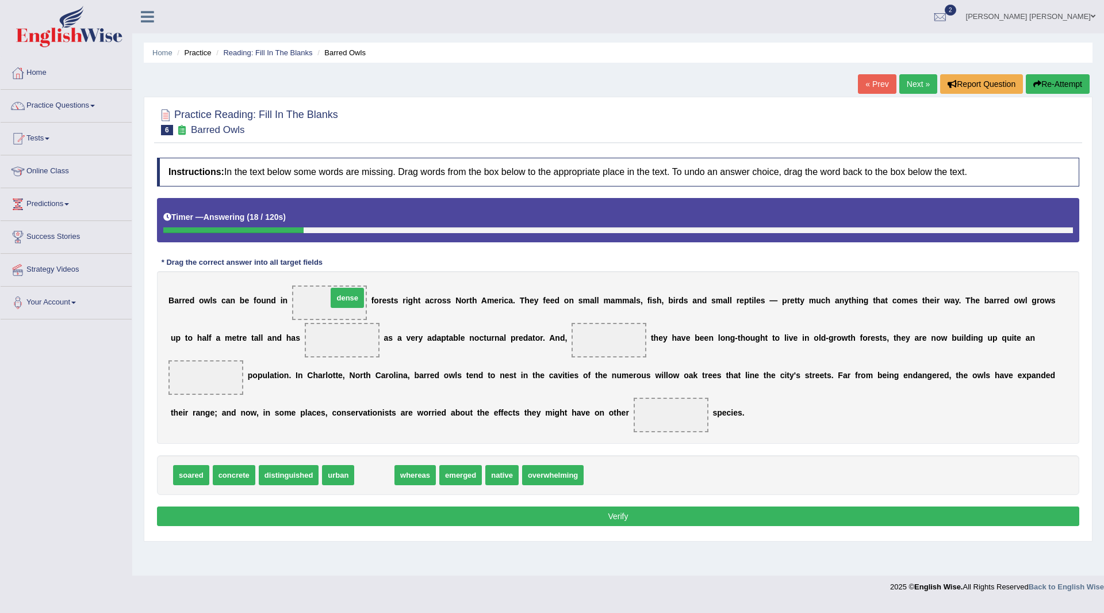
drag, startPoint x: 377, startPoint y: 473, endPoint x: 350, endPoint y: 296, distance: 179.2
drag, startPoint x: 334, startPoint y: 472, endPoint x: 325, endPoint y: 299, distance: 173.4
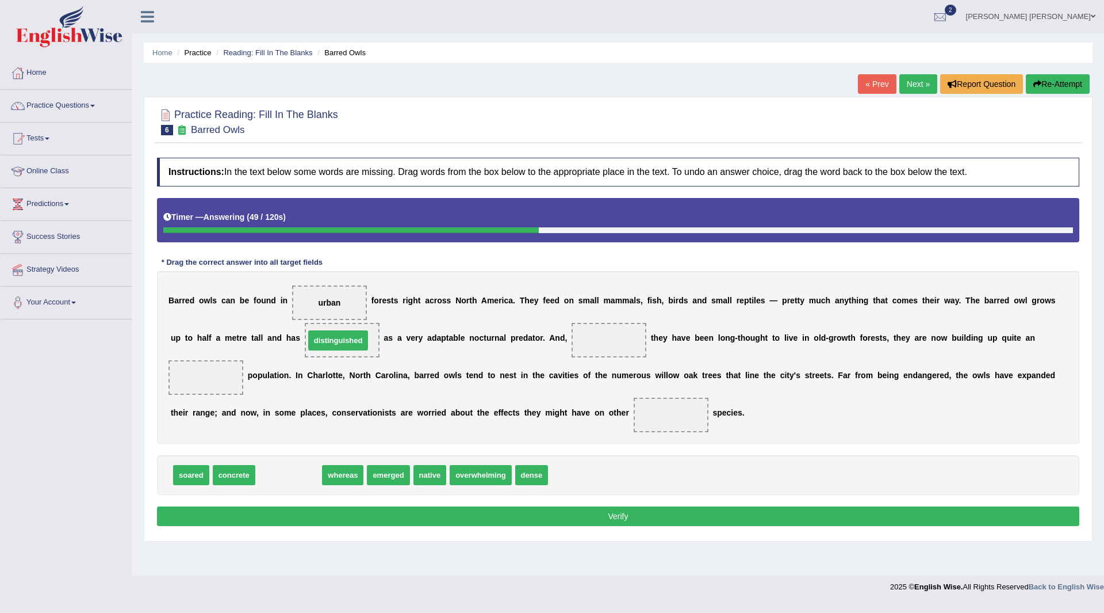
drag, startPoint x: 288, startPoint y: 475, endPoint x: 337, endPoint y: 341, distance: 143.4
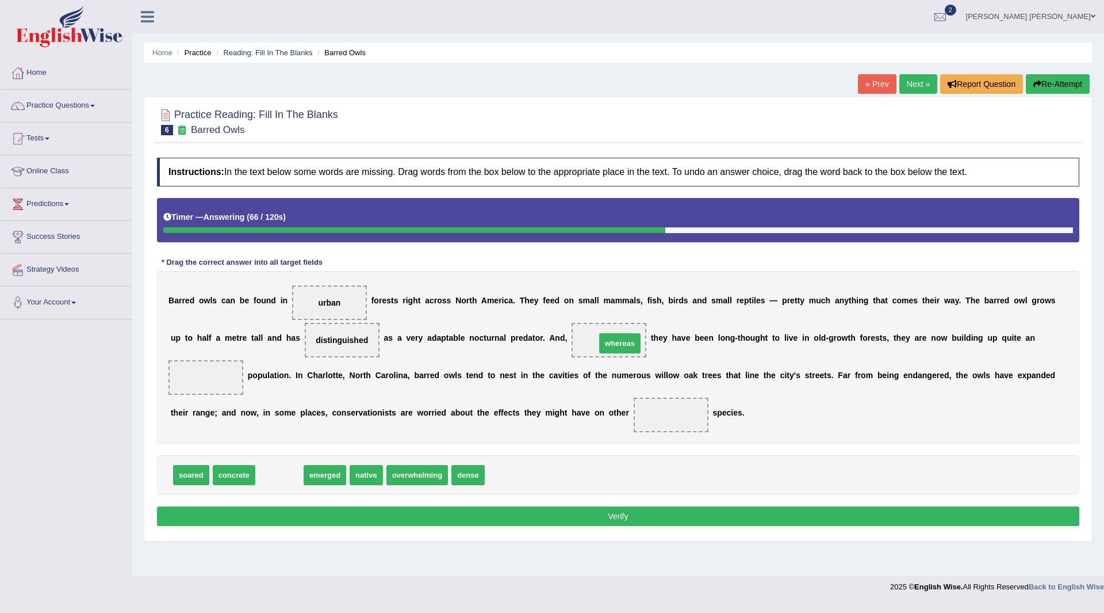
drag, startPoint x: 278, startPoint y: 474, endPoint x: 619, endPoint y: 342, distance: 365.1
drag, startPoint x: 285, startPoint y: 473, endPoint x: 211, endPoint y: 375, distance: 122.9
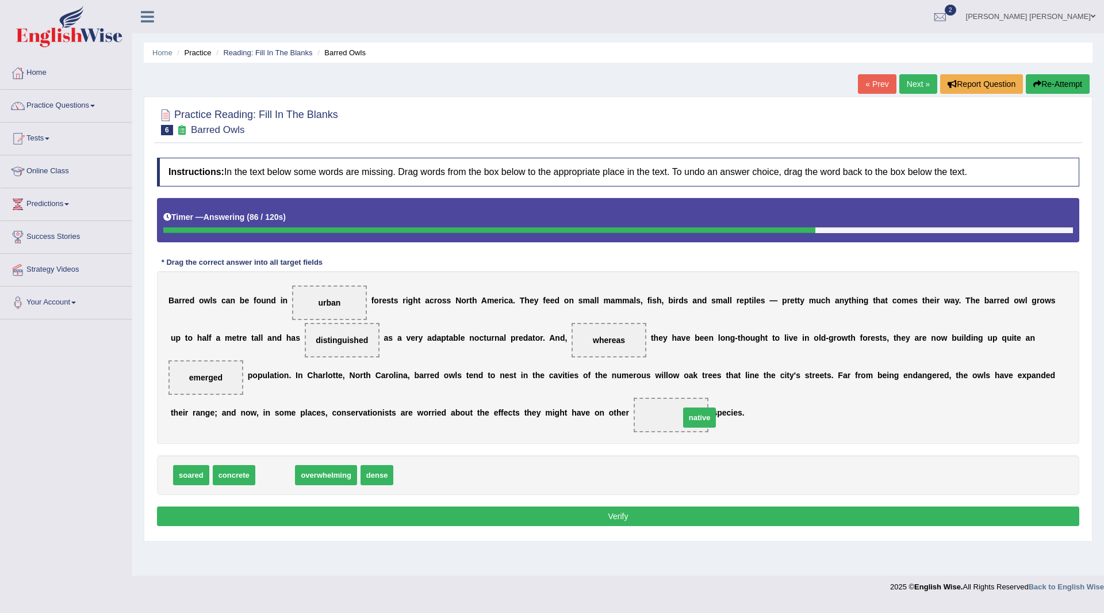
drag, startPoint x: 274, startPoint y: 477, endPoint x: 699, endPoint y: 419, distance: 428.4
click at [520, 513] on button "Verify" at bounding box center [618, 516] width 923 height 20
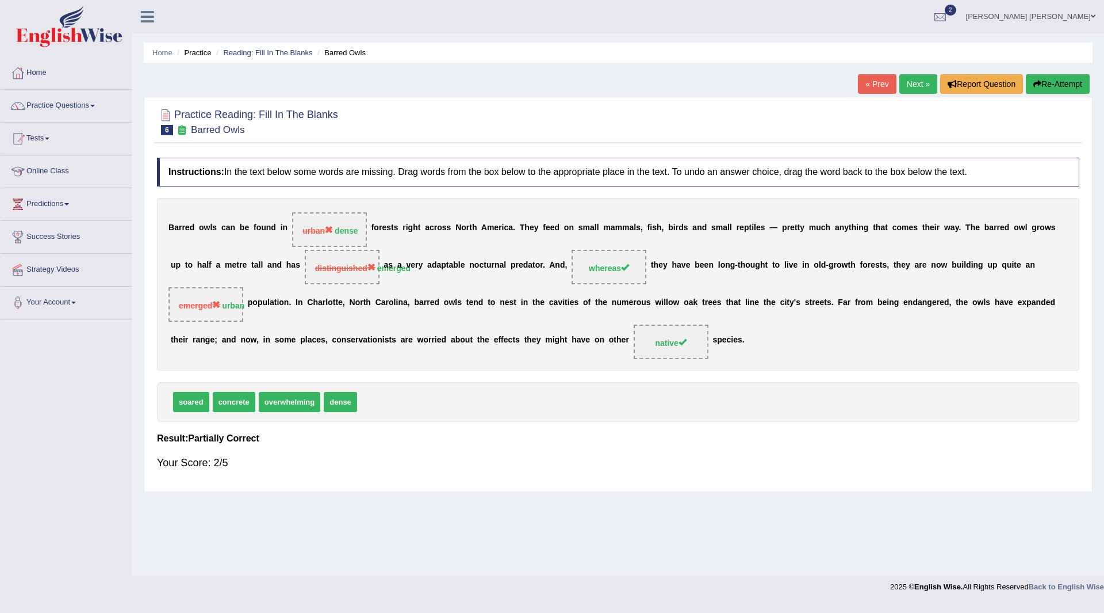
click at [1041, 83] on button "Re-Attempt" at bounding box center [1058, 84] width 64 height 20
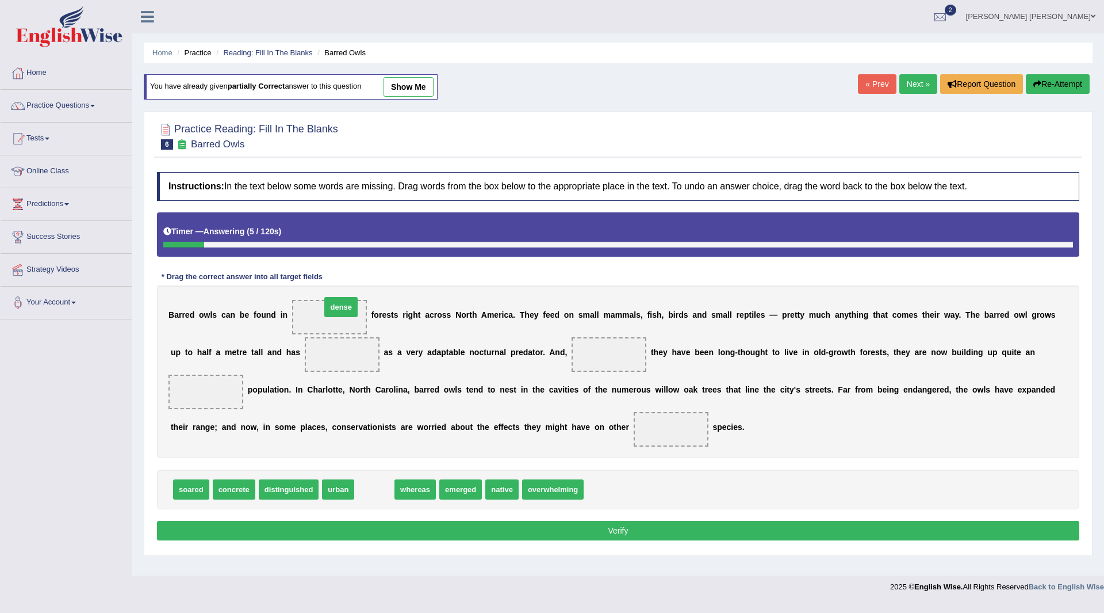
drag, startPoint x: 373, startPoint y: 491, endPoint x: 339, endPoint y: 308, distance: 185.4
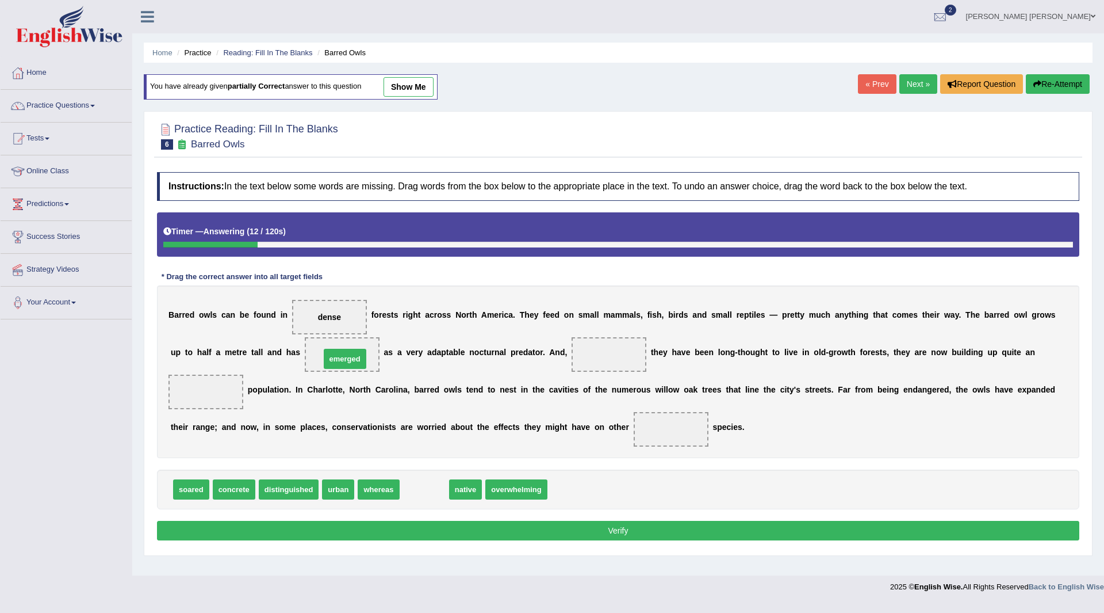
drag, startPoint x: 423, startPoint y: 487, endPoint x: 343, endPoint y: 356, distance: 153.3
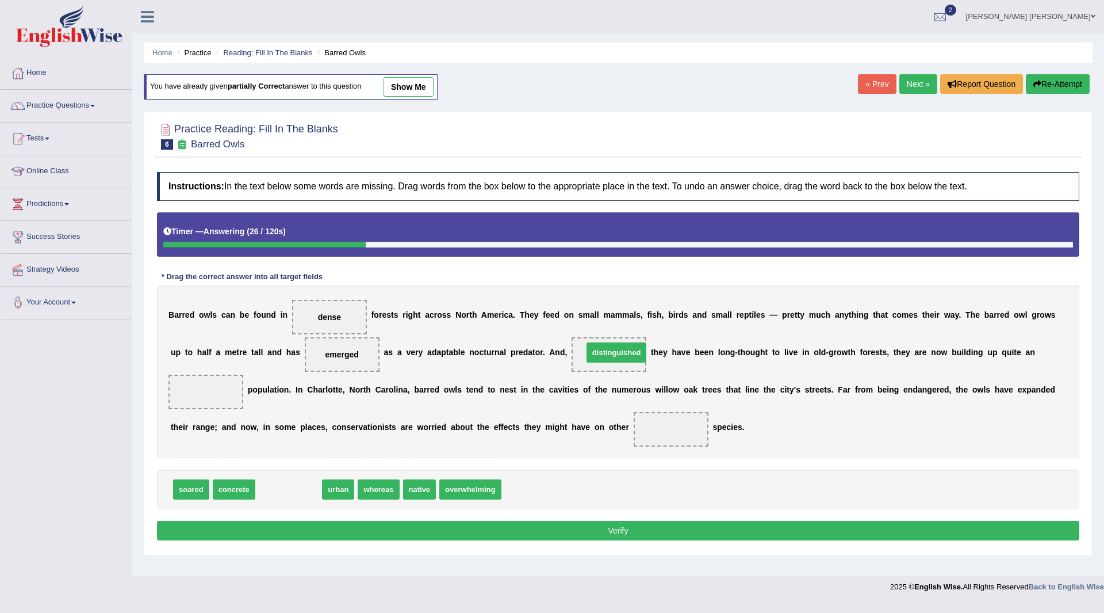
drag, startPoint x: 286, startPoint y: 491, endPoint x: 614, endPoint y: 354, distance: 355.3
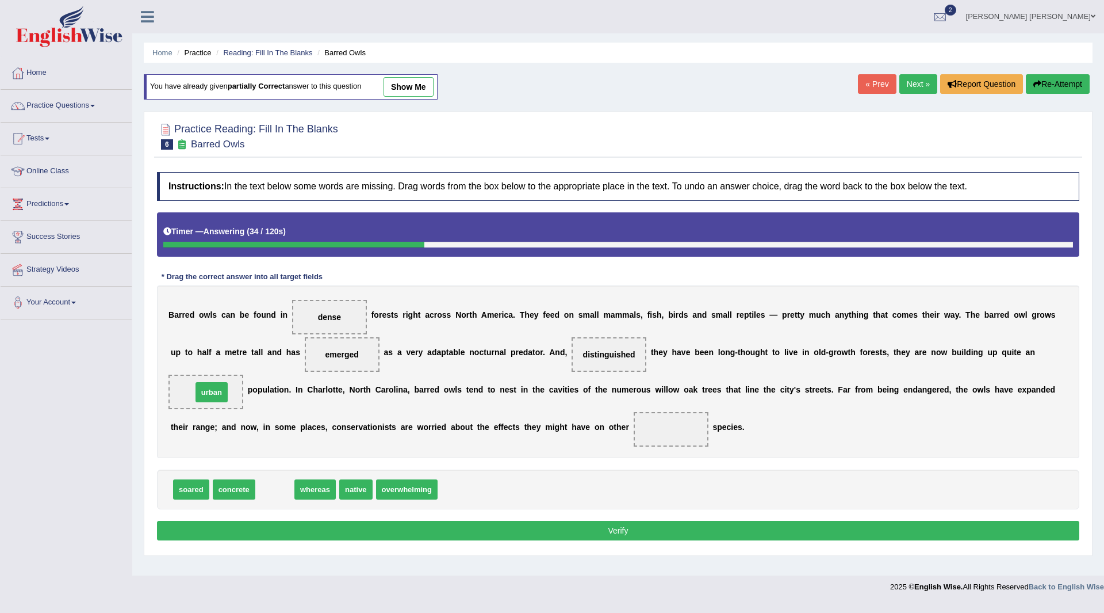
drag, startPoint x: 276, startPoint y: 492, endPoint x: 212, endPoint y: 395, distance: 116.0
drag, startPoint x: 320, startPoint y: 491, endPoint x: 671, endPoint y: 429, distance: 357.0
click at [541, 528] on button "Verify" at bounding box center [618, 531] width 923 height 20
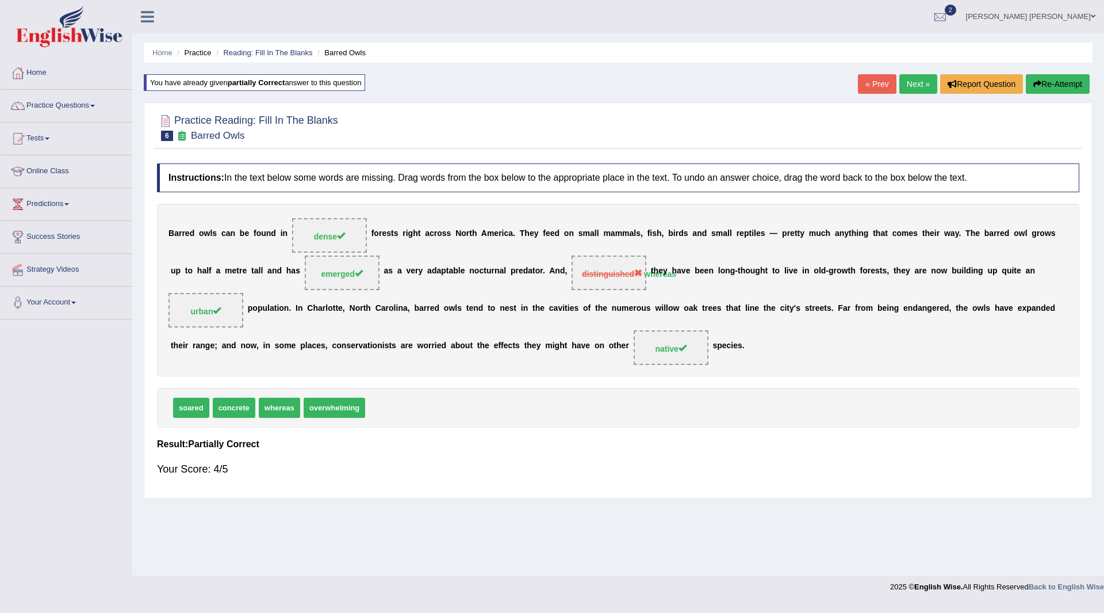
click at [908, 76] on link "Next »" at bounding box center [919, 84] width 38 height 20
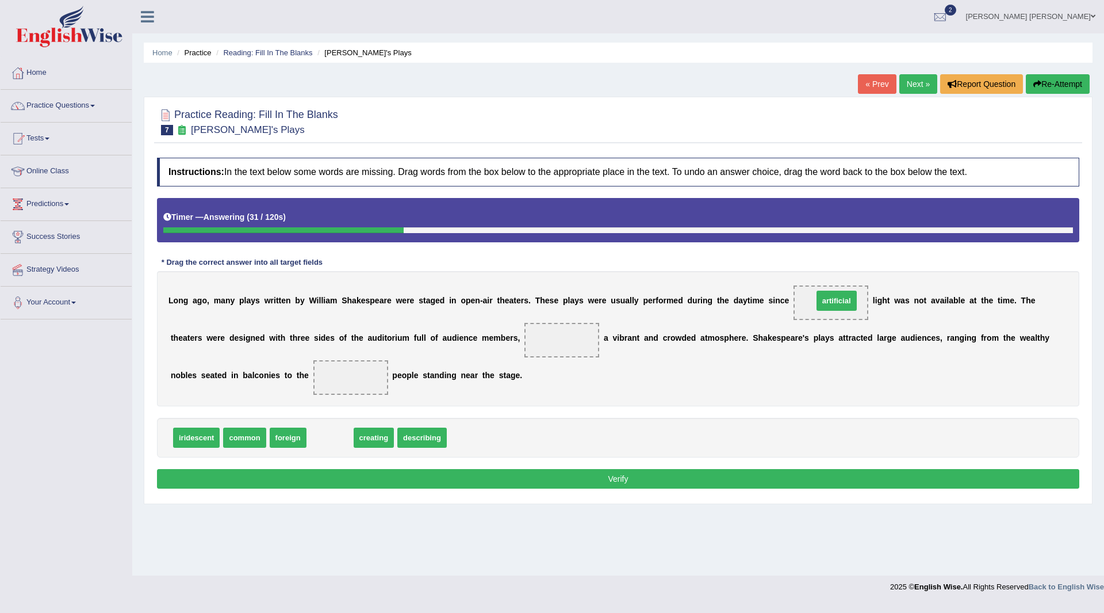
drag, startPoint x: 330, startPoint y: 438, endPoint x: 837, endPoint y: 301, distance: 525.4
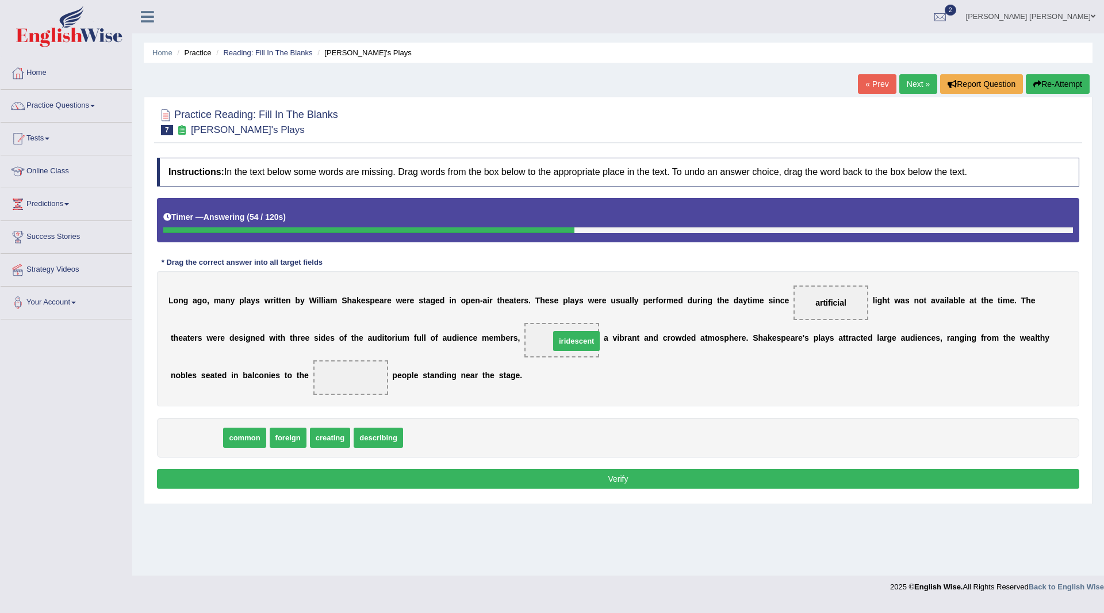
drag, startPoint x: 205, startPoint y: 439, endPoint x: 586, endPoint y: 343, distance: 392.3
drag, startPoint x: 193, startPoint y: 439, endPoint x: 357, endPoint y: 366, distance: 179.7
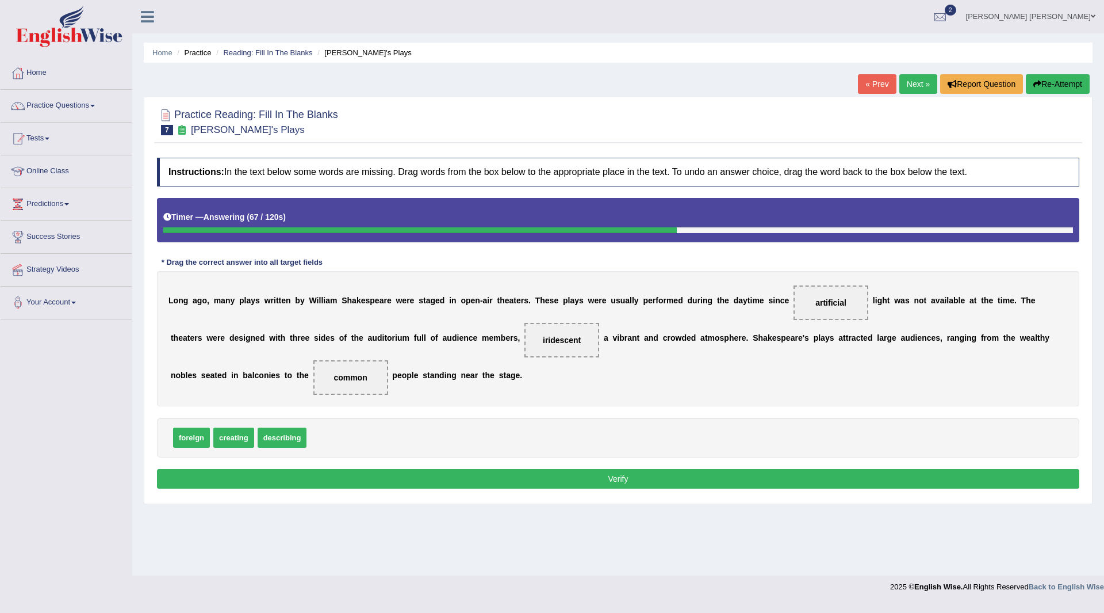
click at [420, 477] on button "Verify" at bounding box center [618, 479] width 923 height 20
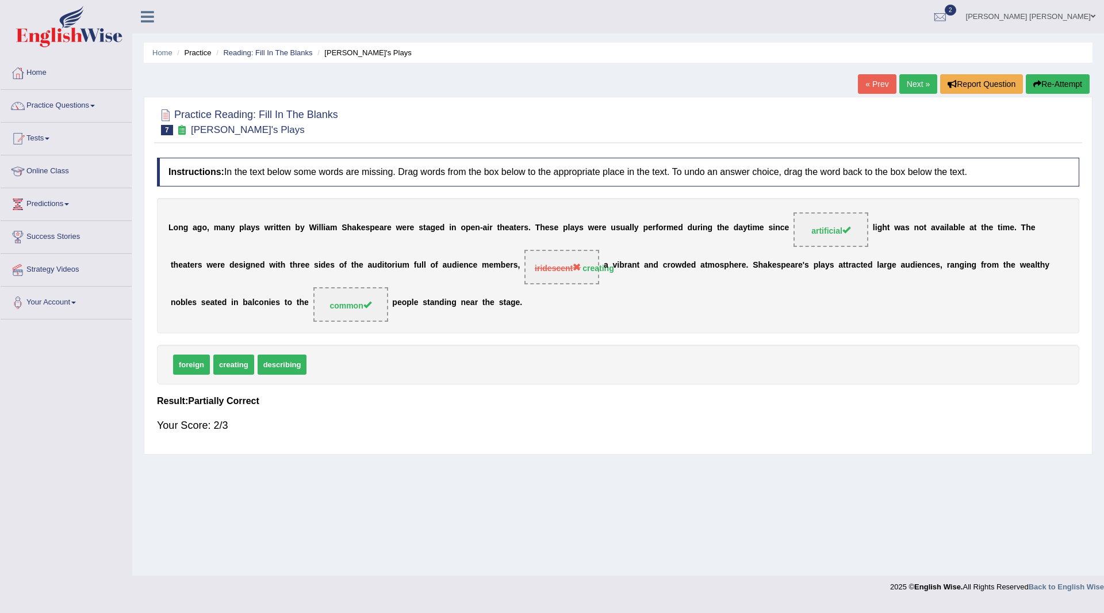
click at [1057, 83] on button "Re-Attempt" at bounding box center [1058, 84] width 64 height 20
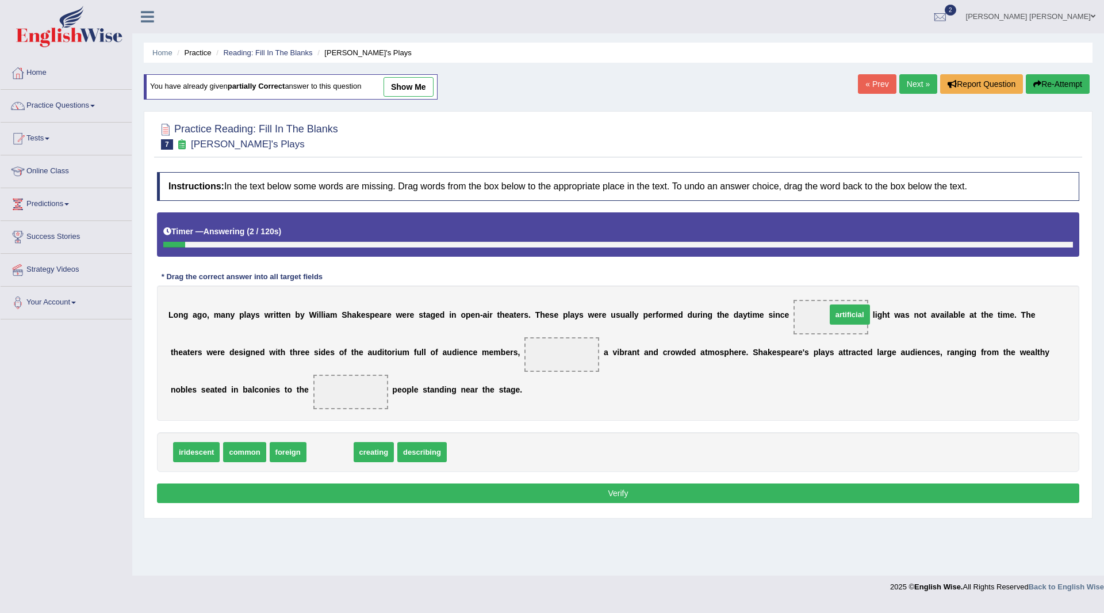
drag, startPoint x: 329, startPoint y: 454, endPoint x: 849, endPoint y: 317, distance: 537.8
drag, startPoint x: 334, startPoint y: 454, endPoint x: 574, endPoint y: 346, distance: 263.4
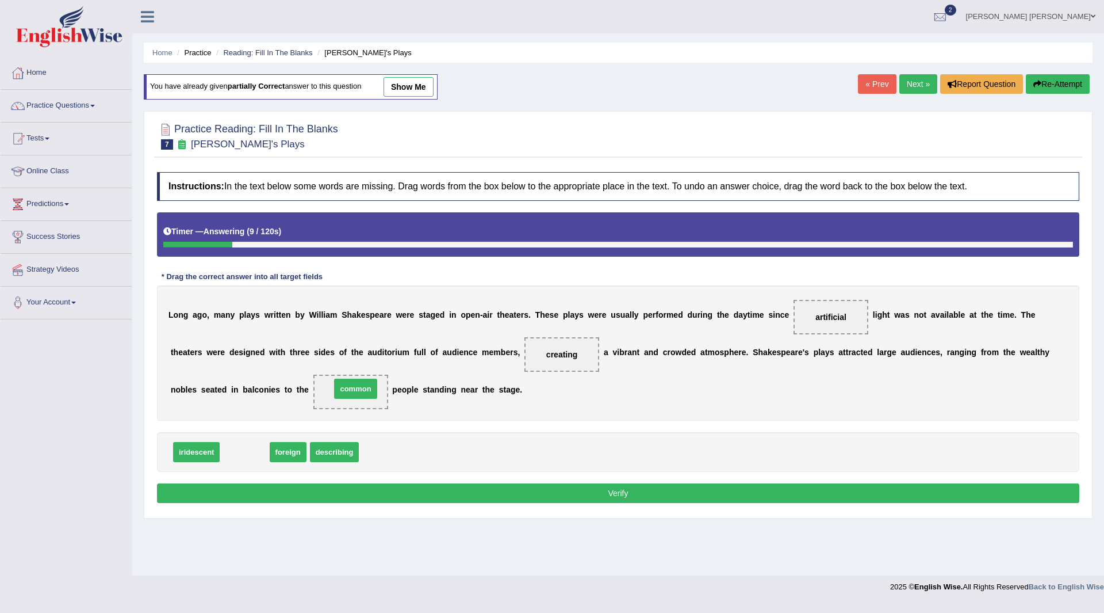
drag, startPoint x: 236, startPoint y: 449, endPoint x: 347, endPoint y: 385, distance: 127.8
click at [480, 491] on button "Verify" at bounding box center [618, 493] width 923 height 20
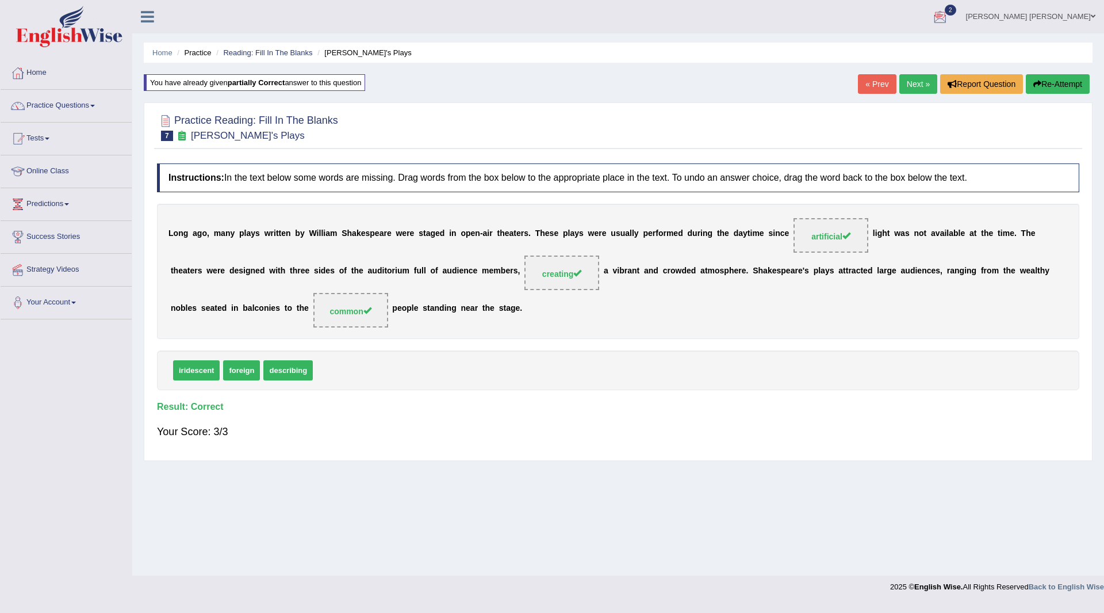
click at [915, 81] on link "Next »" at bounding box center [919, 84] width 38 height 20
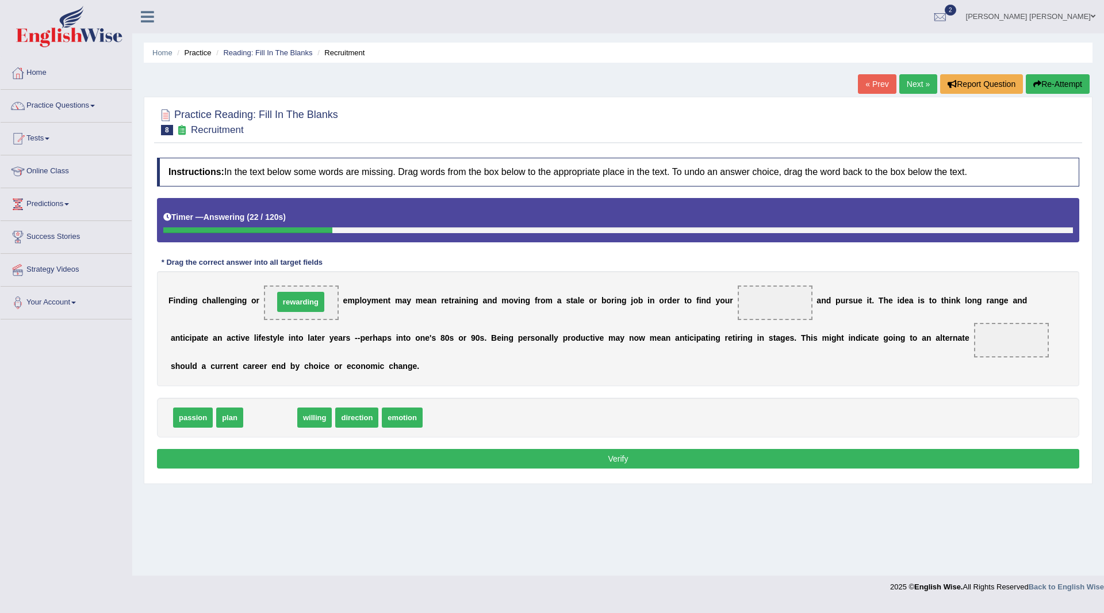
drag, startPoint x: 276, startPoint y: 416, endPoint x: 306, endPoint y: 301, distance: 119.6
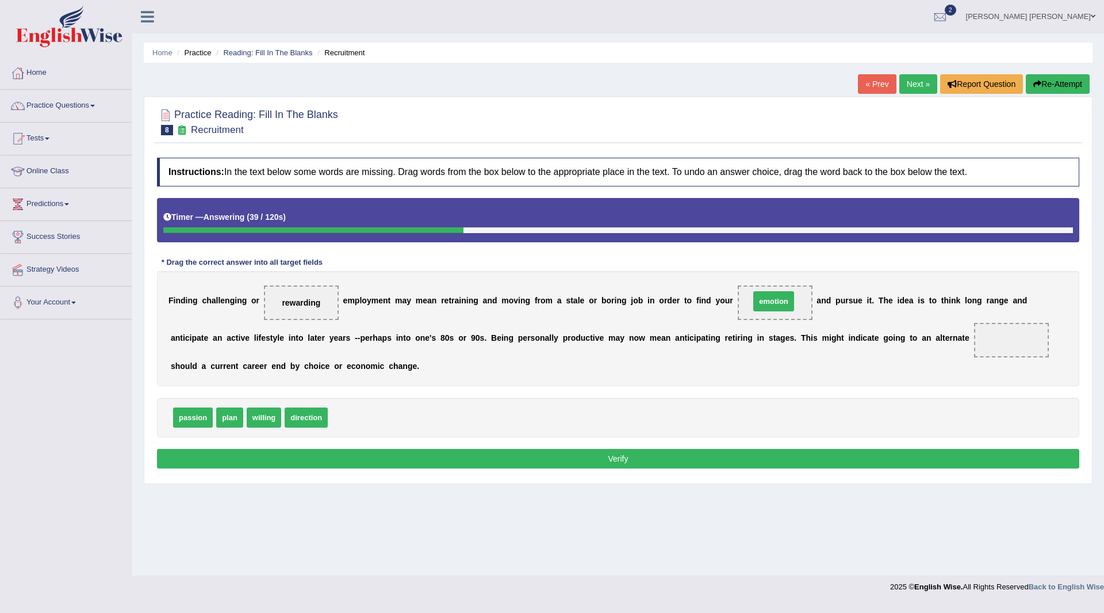
drag, startPoint x: 354, startPoint y: 422, endPoint x: 776, endPoint y: 306, distance: 437.9
drag, startPoint x: 228, startPoint y: 419, endPoint x: 1004, endPoint y: 337, distance: 779.7
click at [524, 458] on button "Verify" at bounding box center [618, 459] width 923 height 20
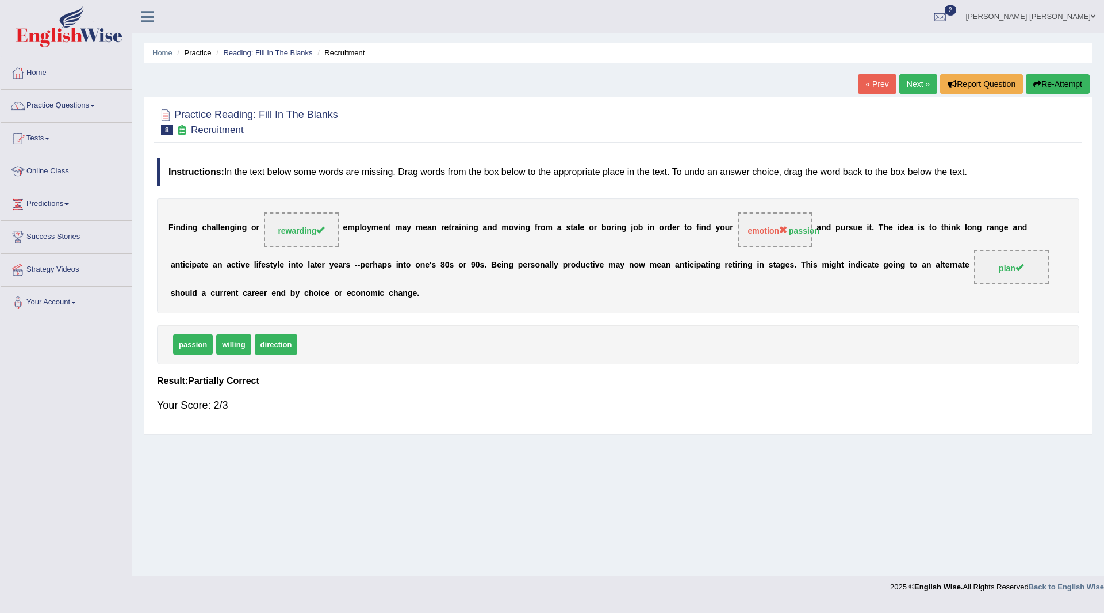
click at [1046, 81] on button "Re-Attempt" at bounding box center [1058, 84] width 64 height 20
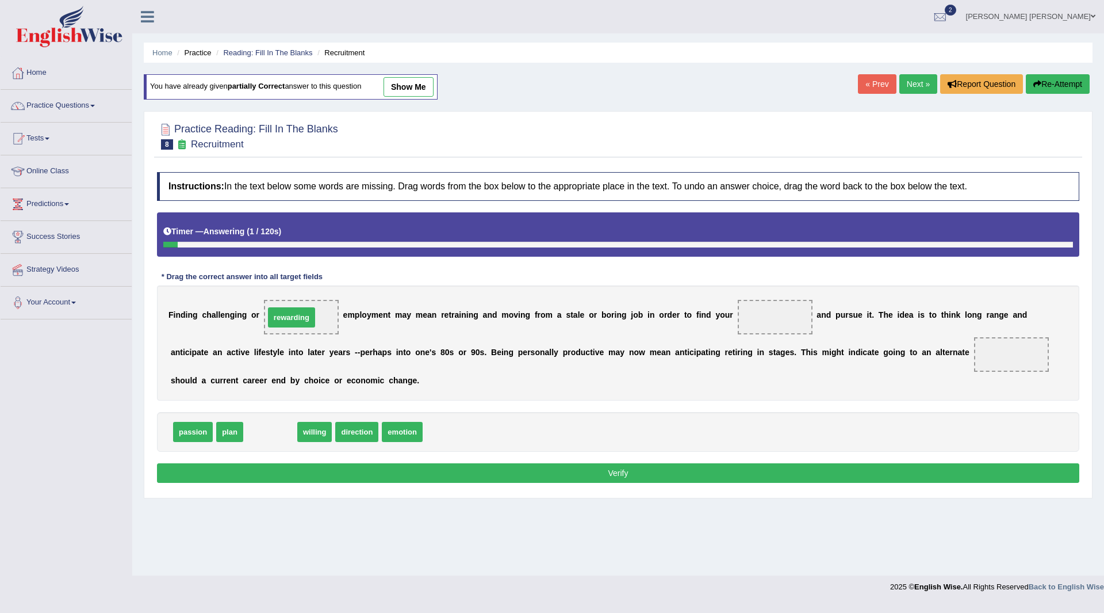
drag, startPoint x: 271, startPoint y: 433, endPoint x: 292, endPoint y: 317, distance: 117.0
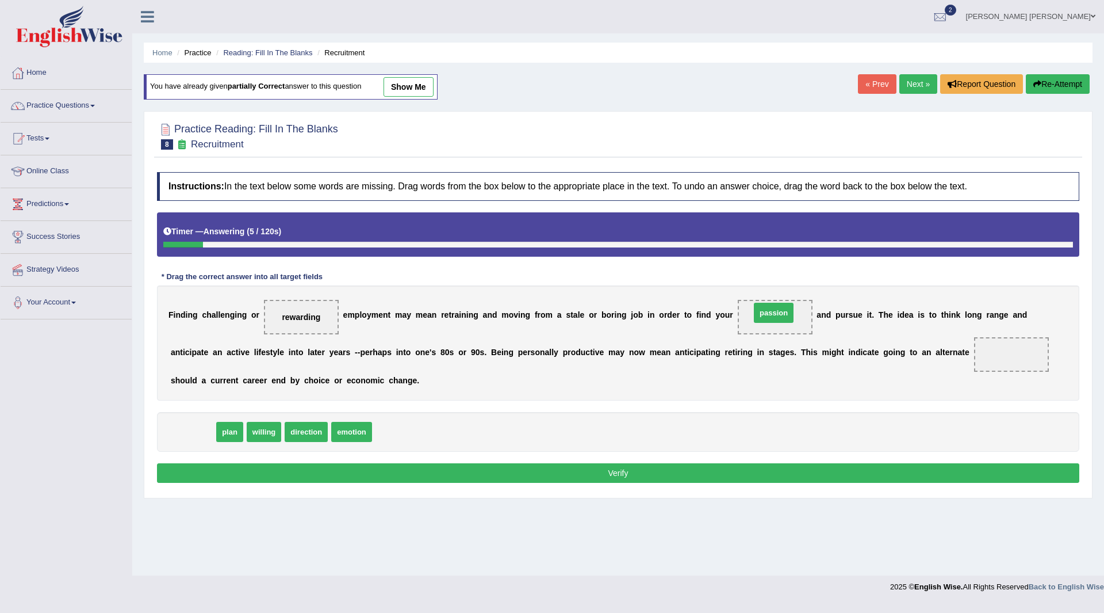
drag, startPoint x: 193, startPoint y: 431, endPoint x: 773, endPoint y: 312, distance: 591.9
drag, startPoint x: 193, startPoint y: 429, endPoint x: 1021, endPoint y: 346, distance: 832.3
click at [576, 476] on button "Verify" at bounding box center [618, 473] width 923 height 20
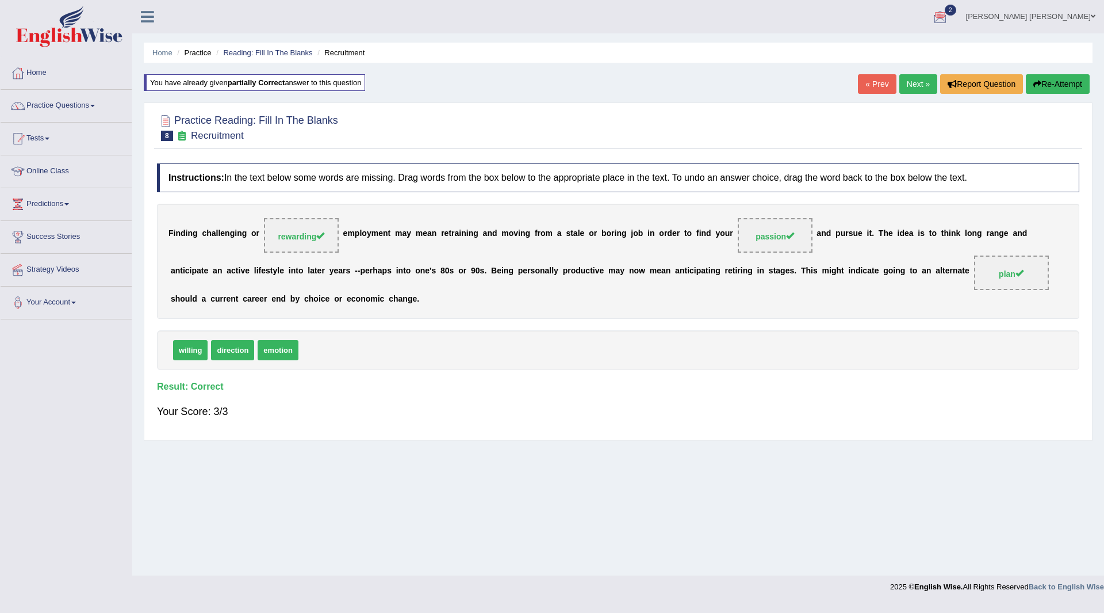
click at [909, 83] on link "Next »" at bounding box center [919, 84] width 38 height 20
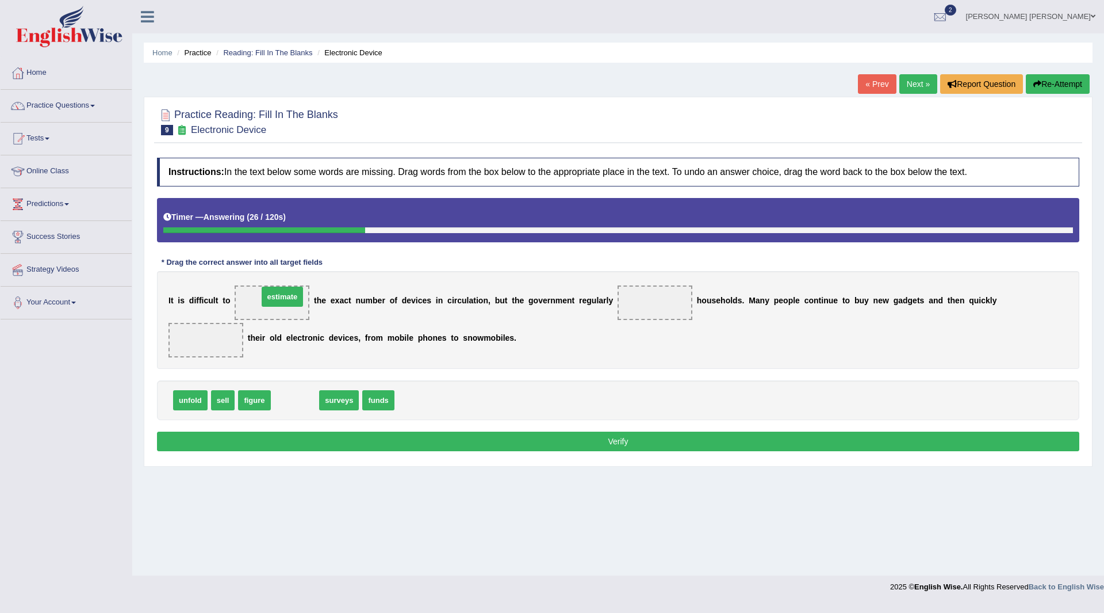
drag, startPoint x: 295, startPoint y: 405, endPoint x: 282, endPoint y: 301, distance: 104.3
drag, startPoint x: 292, startPoint y: 401, endPoint x: 636, endPoint y: 298, distance: 359.2
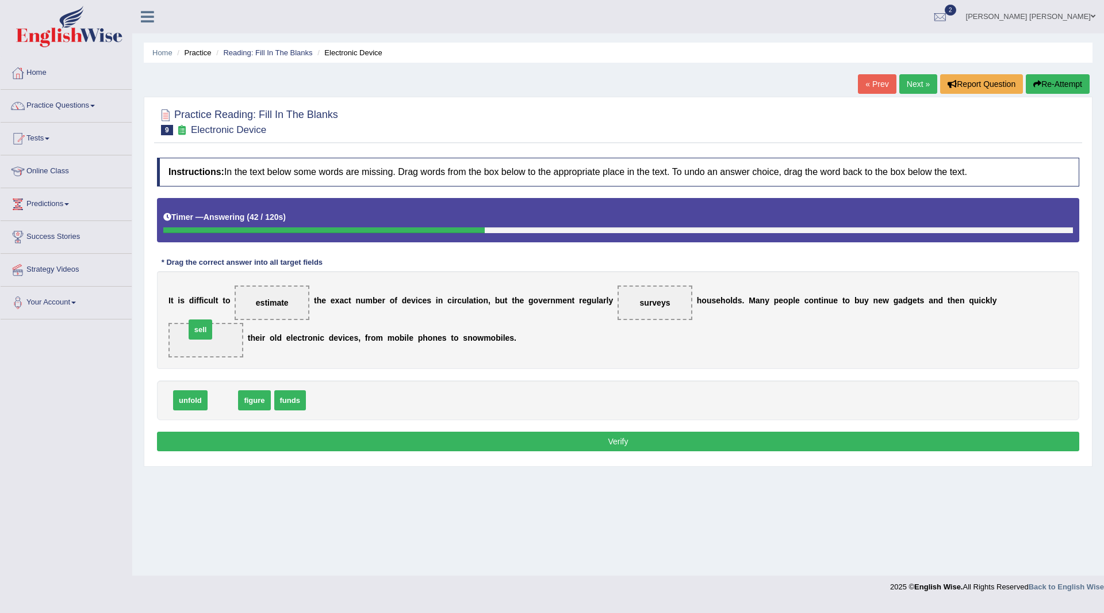
drag, startPoint x: 217, startPoint y: 400, endPoint x: 195, endPoint y: 330, distance: 74.2
click at [534, 439] on button "Verify" at bounding box center [618, 441] width 923 height 20
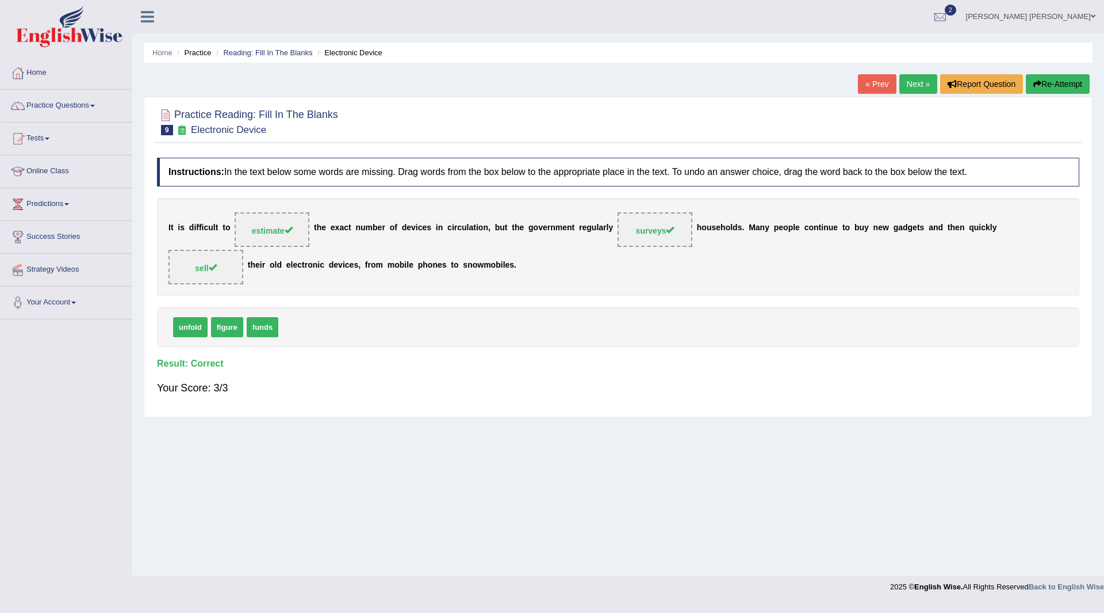
click at [914, 81] on link "Next »" at bounding box center [919, 84] width 38 height 20
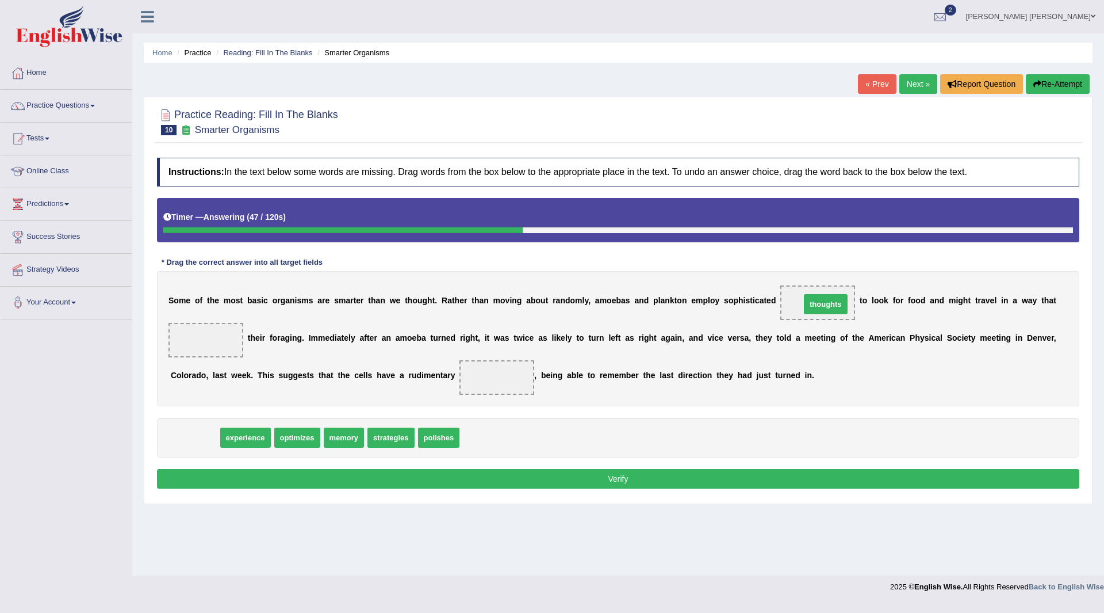
drag, startPoint x: 197, startPoint y: 440, endPoint x: 828, endPoint y: 307, distance: 644.9
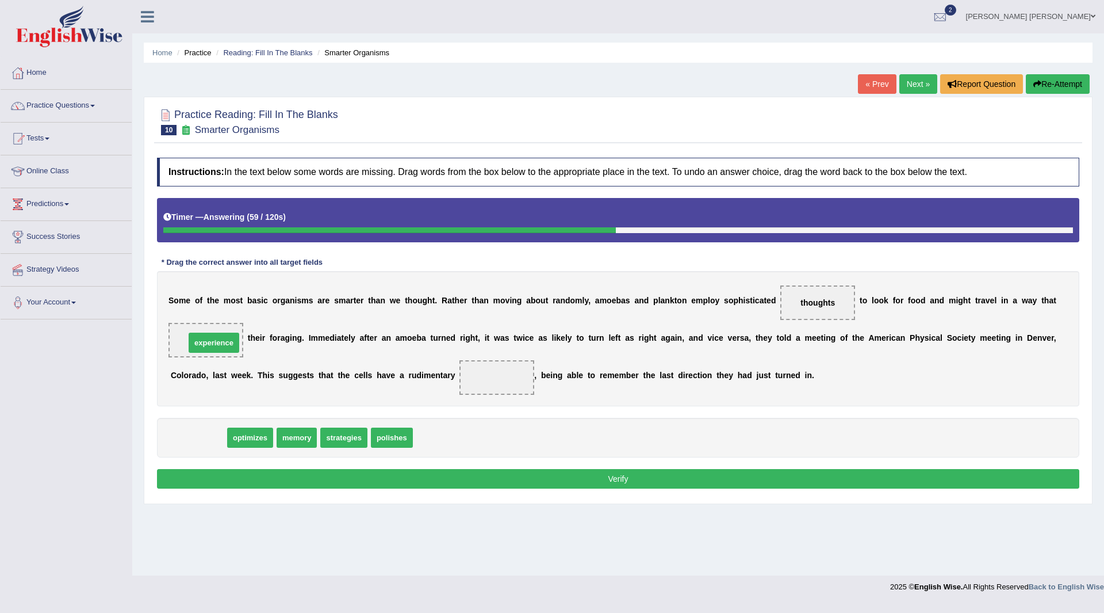
drag, startPoint x: 202, startPoint y: 437, endPoint x: 217, endPoint y: 342, distance: 96.2
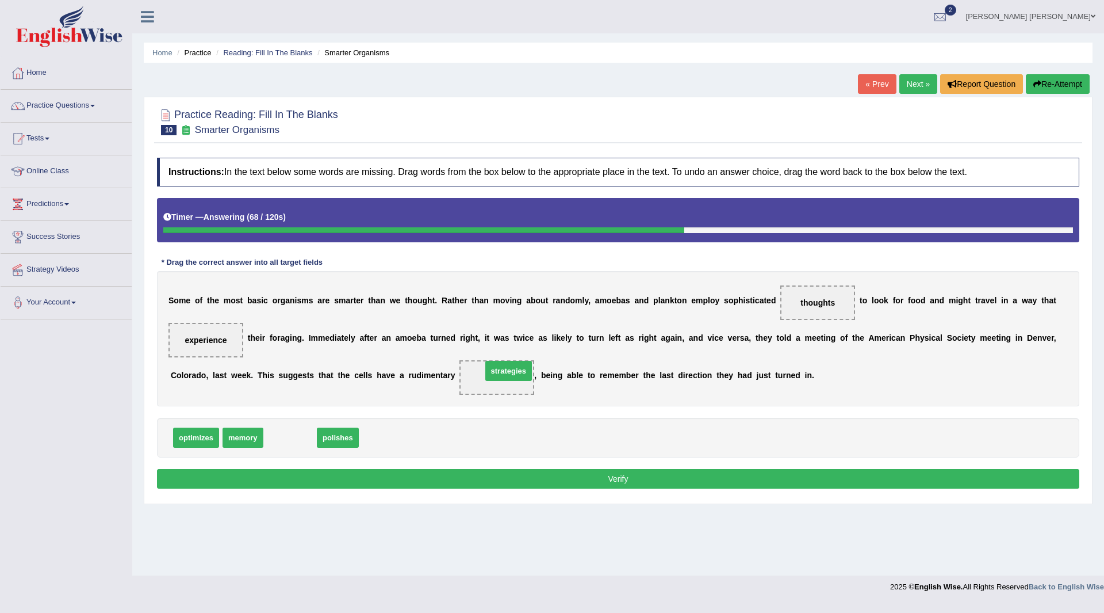
drag, startPoint x: 358, startPoint y: 398, endPoint x: 535, endPoint y: 450, distance: 184.7
click at [545, 480] on button "Verify" at bounding box center [618, 479] width 923 height 20
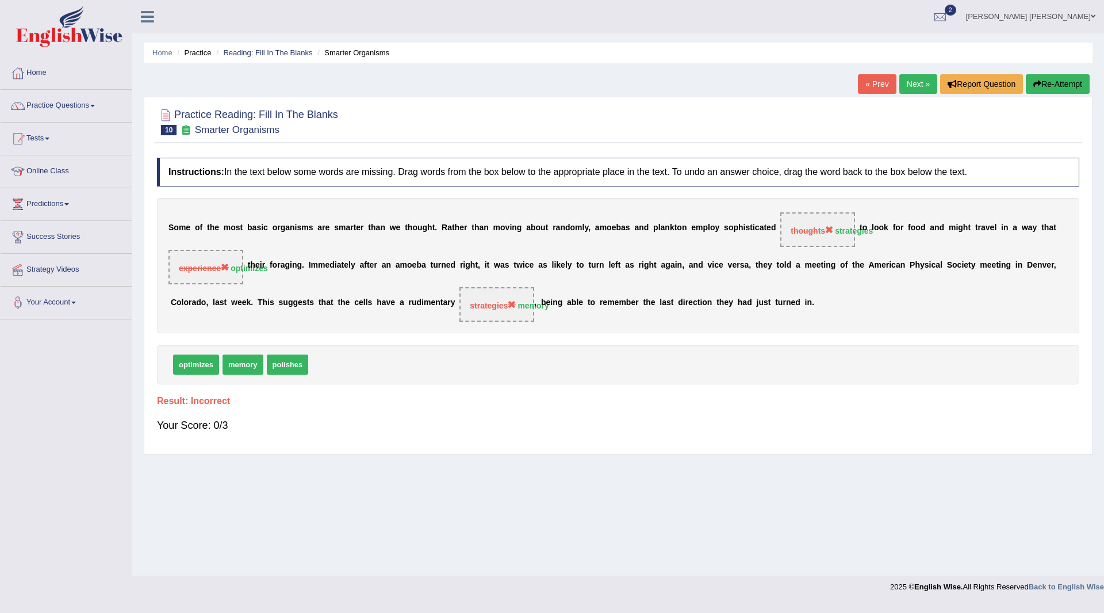
click at [1055, 85] on button "Re-Attempt" at bounding box center [1058, 84] width 64 height 20
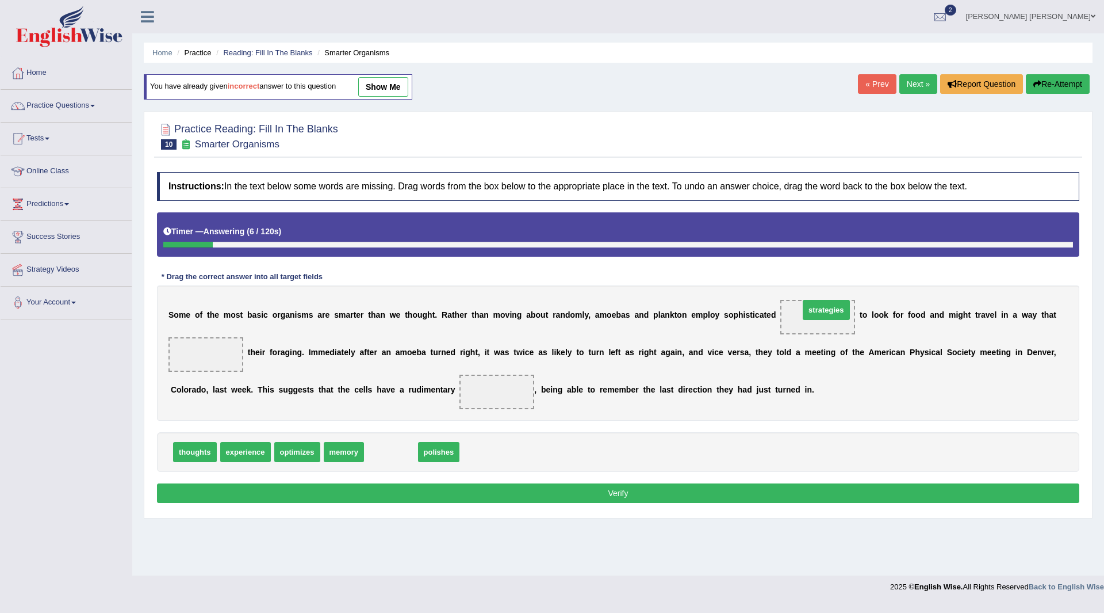
drag, startPoint x: 388, startPoint y: 453, endPoint x: 823, endPoint y: 311, distance: 458.0
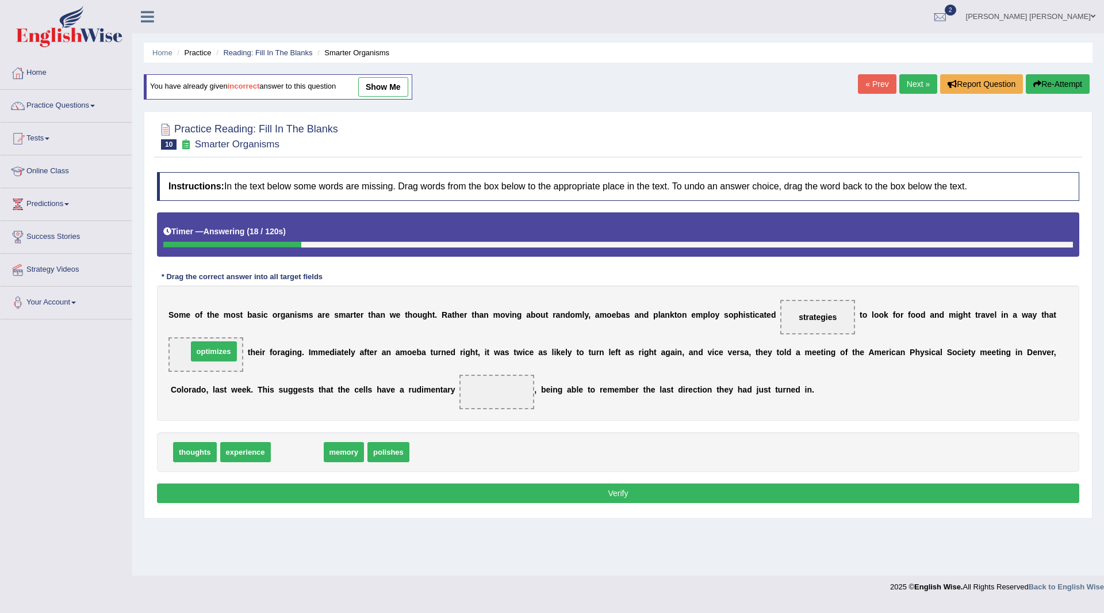
drag, startPoint x: 307, startPoint y: 451, endPoint x: 224, endPoint y: 350, distance: 130.7
drag, startPoint x: 296, startPoint y: 456, endPoint x: 484, endPoint y: 389, distance: 199.6
click at [573, 490] on button "Verify" at bounding box center [618, 493] width 923 height 20
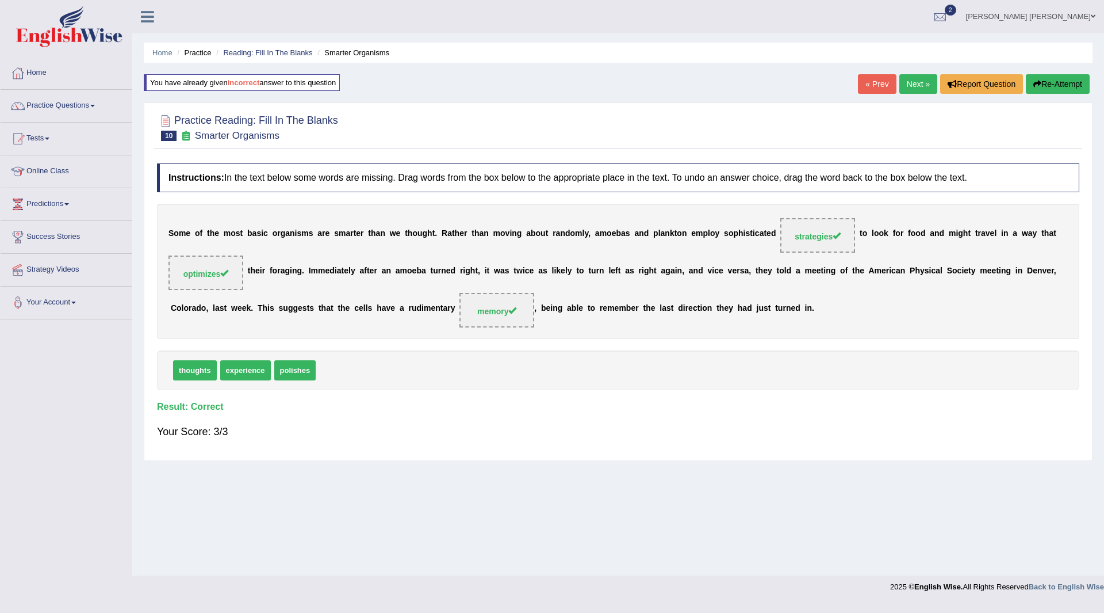
click at [912, 80] on link "Next »" at bounding box center [919, 84] width 38 height 20
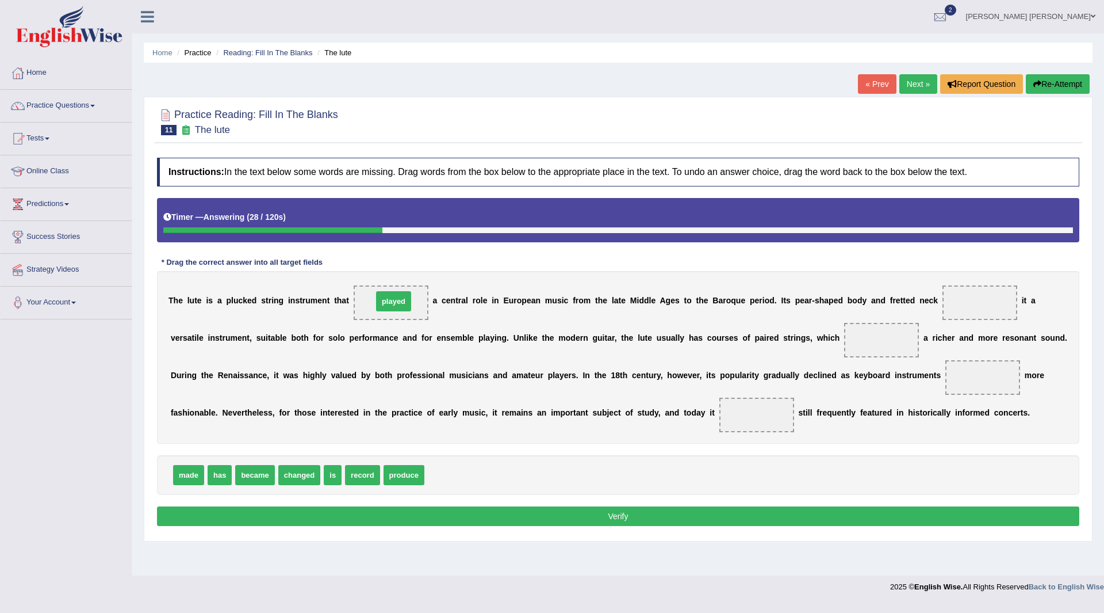
drag, startPoint x: 450, startPoint y: 474, endPoint x: 399, endPoint y: 298, distance: 183.5
drag, startPoint x: 362, startPoint y: 477, endPoint x: 974, endPoint y: 311, distance: 634.0
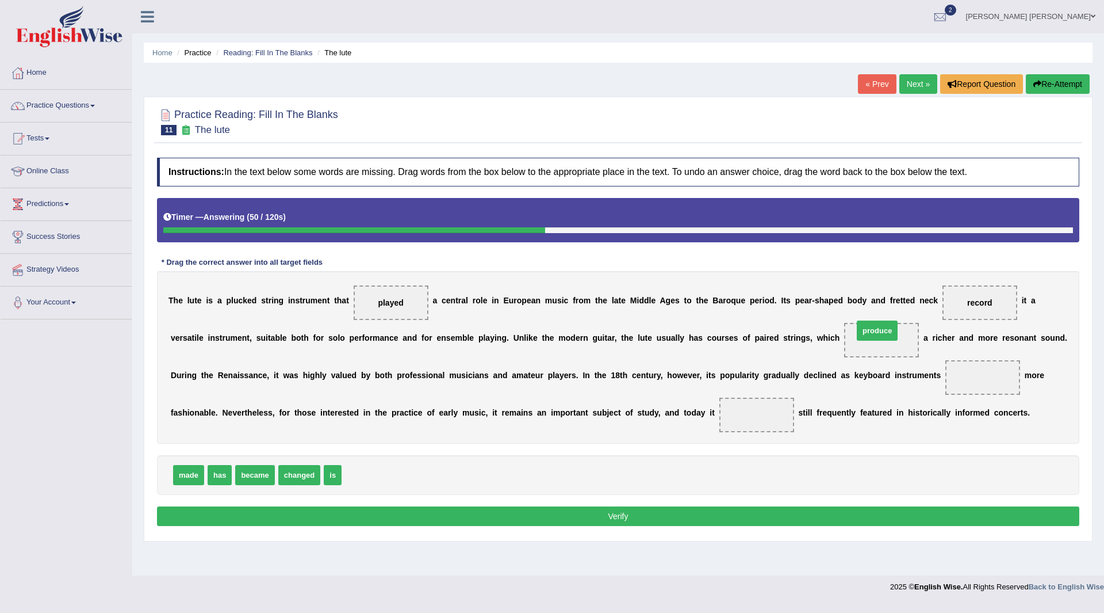
drag, startPoint x: 366, startPoint y: 478, endPoint x: 878, endPoint y: 334, distance: 531.9
drag, startPoint x: 528, startPoint y: 442, endPoint x: 744, endPoint y: 412, distance: 217.8
click at [744, 412] on div "Instructions: In the text below some words are missing. Drag words from the box…" at bounding box center [618, 343] width 928 height 383
drag, startPoint x: 265, startPoint y: 476, endPoint x: 1005, endPoint y: 370, distance: 747.8
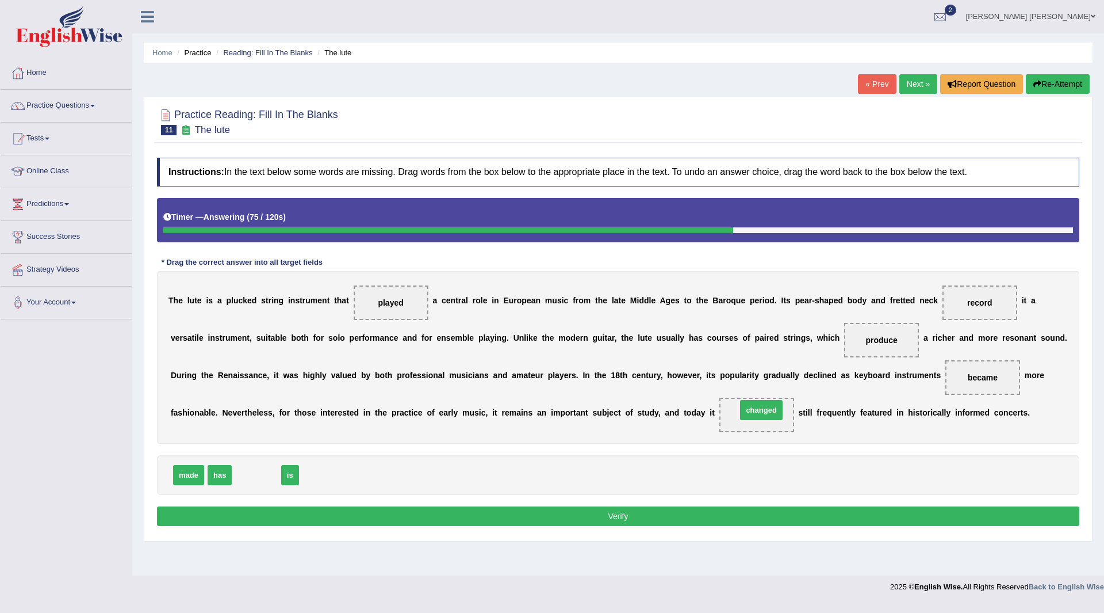
drag, startPoint x: 263, startPoint y: 475, endPoint x: 768, endPoint y: 410, distance: 509.2
drag, startPoint x: 181, startPoint y: 479, endPoint x: 764, endPoint y: 418, distance: 586.3
click at [695, 519] on button "Verify" at bounding box center [618, 516] width 923 height 20
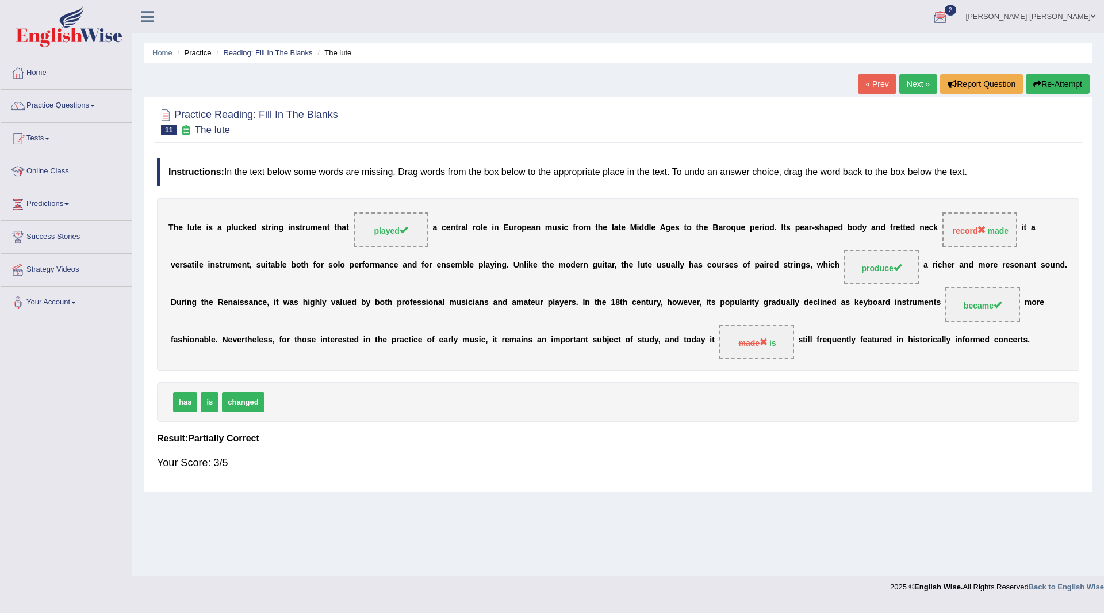
click at [1047, 76] on button "Re-Attempt" at bounding box center [1058, 84] width 64 height 20
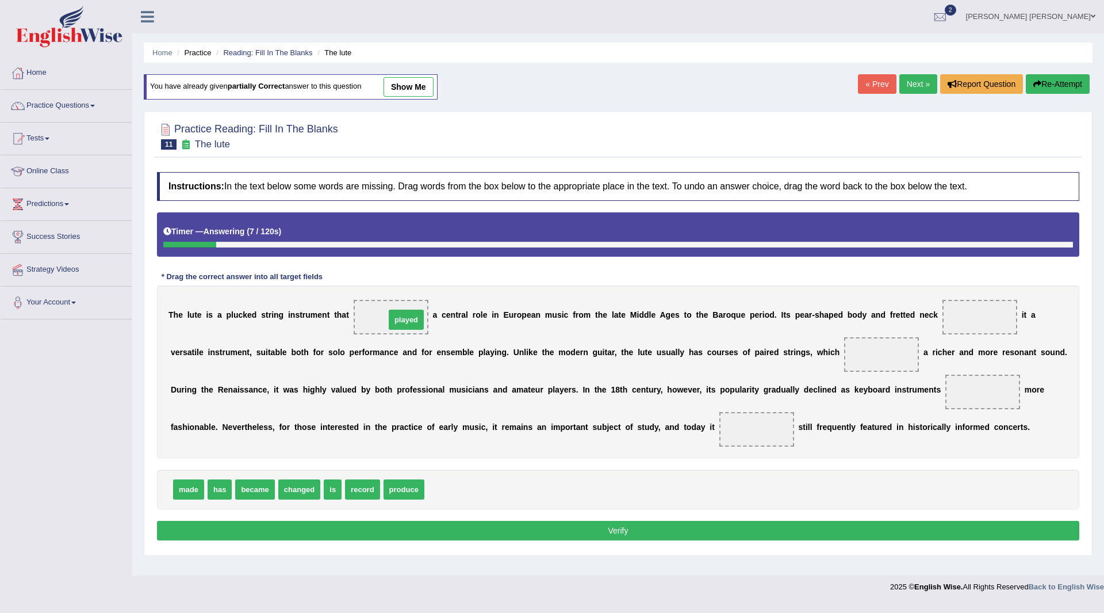
drag, startPoint x: 451, startPoint y: 491, endPoint x: 411, endPoint y: 320, distance: 174.8
drag, startPoint x: 187, startPoint y: 491, endPoint x: 989, endPoint y: 320, distance: 820.4
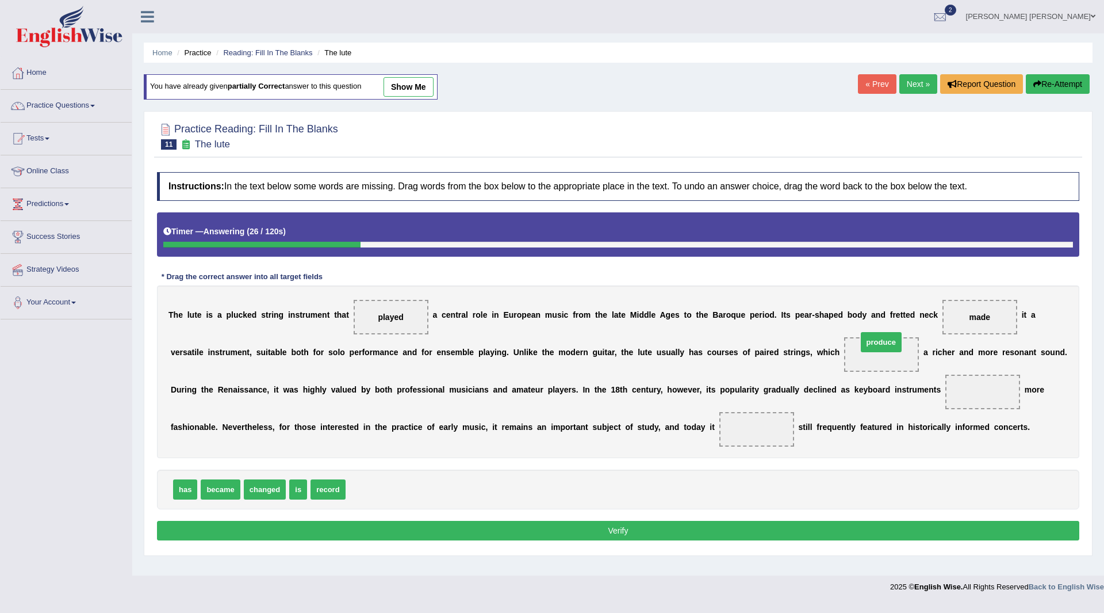
drag, startPoint x: 373, startPoint y: 490, endPoint x: 883, endPoint y: 343, distance: 531.0
drag, startPoint x: 221, startPoint y: 490, endPoint x: 980, endPoint y: 384, distance: 766.1
drag, startPoint x: 273, startPoint y: 487, endPoint x: 769, endPoint y: 428, distance: 499.8
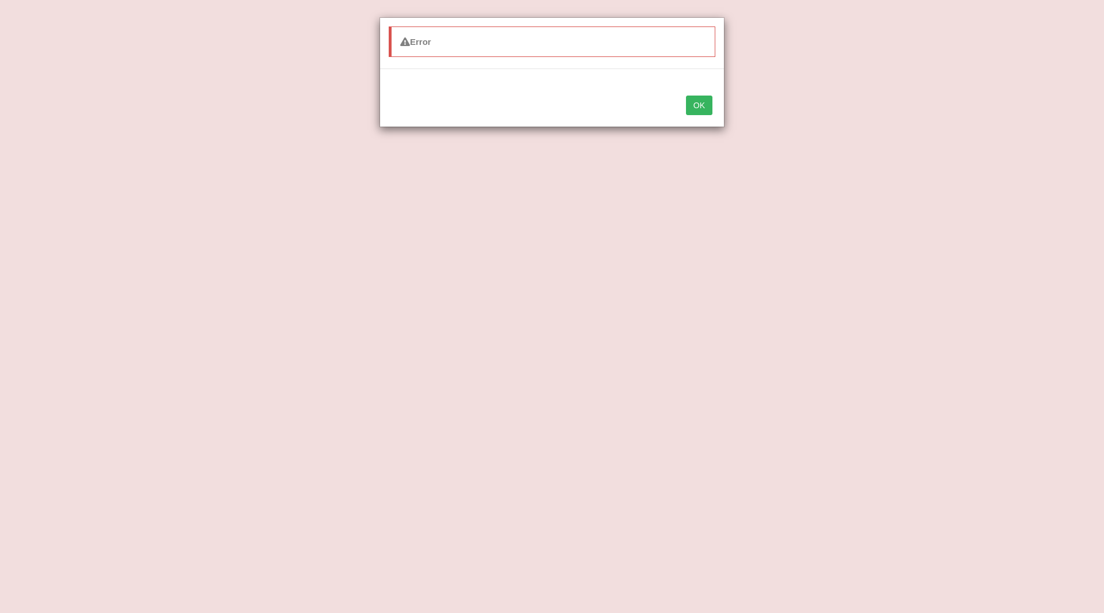
click at [705, 102] on button "OK" at bounding box center [699, 105] width 26 height 20
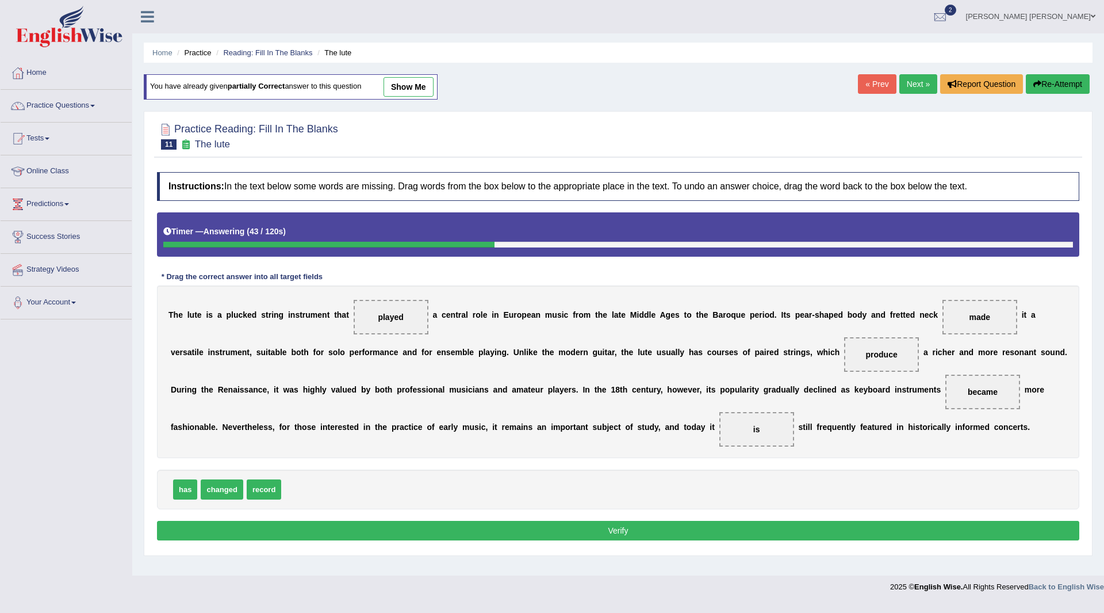
click at [651, 530] on button "Verify" at bounding box center [618, 531] width 923 height 20
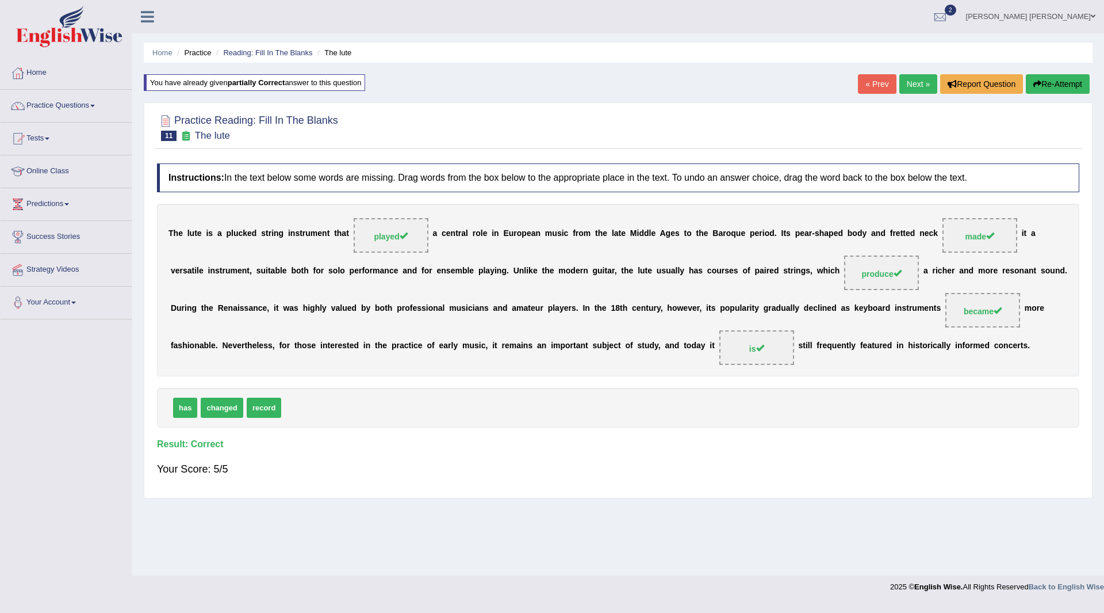
click at [921, 74] on div "Home Practice Reading: Fill In The Blanks The lute You have already given parti…" at bounding box center [618, 287] width 972 height 575
click at [912, 84] on link "Next »" at bounding box center [919, 84] width 38 height 20
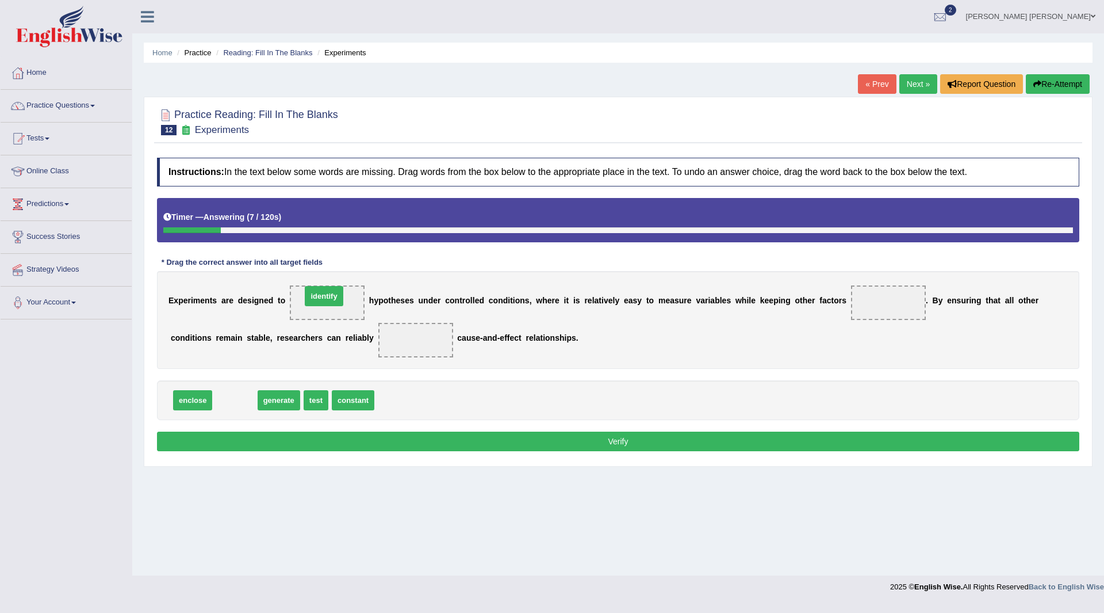
drag, startPoint x: 236, startPoint y: 400, endPoint x: 326, endPoint y: 296, distance: 137.1
drag, startPoint x: 273, startPoint y: 403, endPoint x: 327, endPoint y: 301, distance: 115.0
drag, startPoint x: 245, startPoint y: 402, endPoint x: 885, endPoint y: 303, distance: 647.8
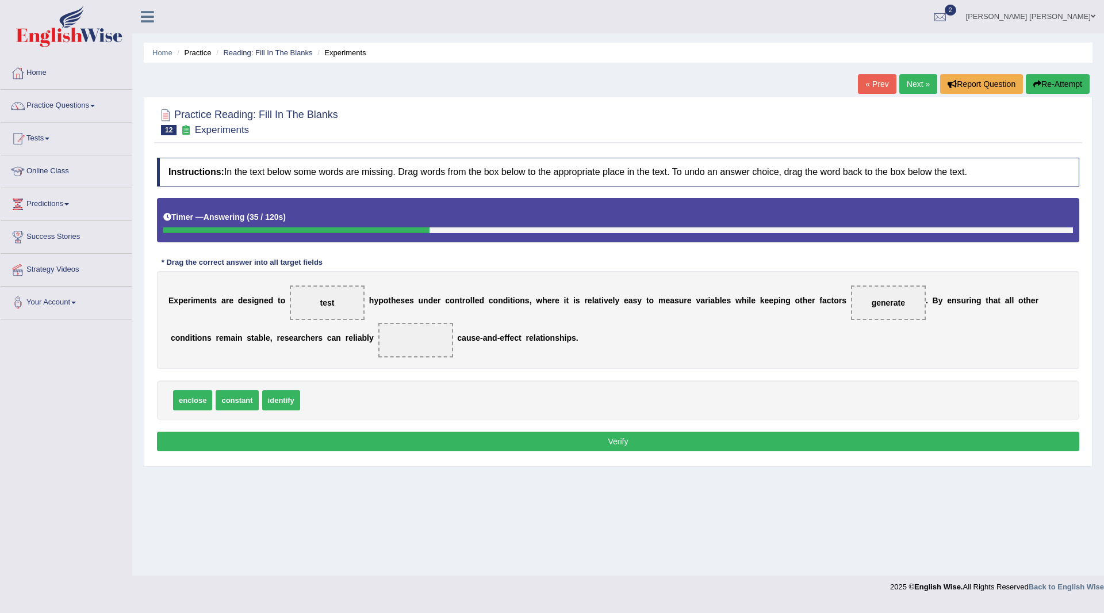
drag, startPoint x: 335, startPoint y: 373, endPoint x: 407, endPoint y: 341, distance: 78.3
click at [407, 341] on div "Instructions: In the text below some words are missing. Drag words from the box…" at bounding box center [618, 306] width 928 height 308
drag, startPoint x: 282, startPoint y: 396, endPoint x: 425, endPoint y: 338, distance: 153.8
click at [488, 443] on button "Verify" at bounding box center [618, 441] width 923 height 20
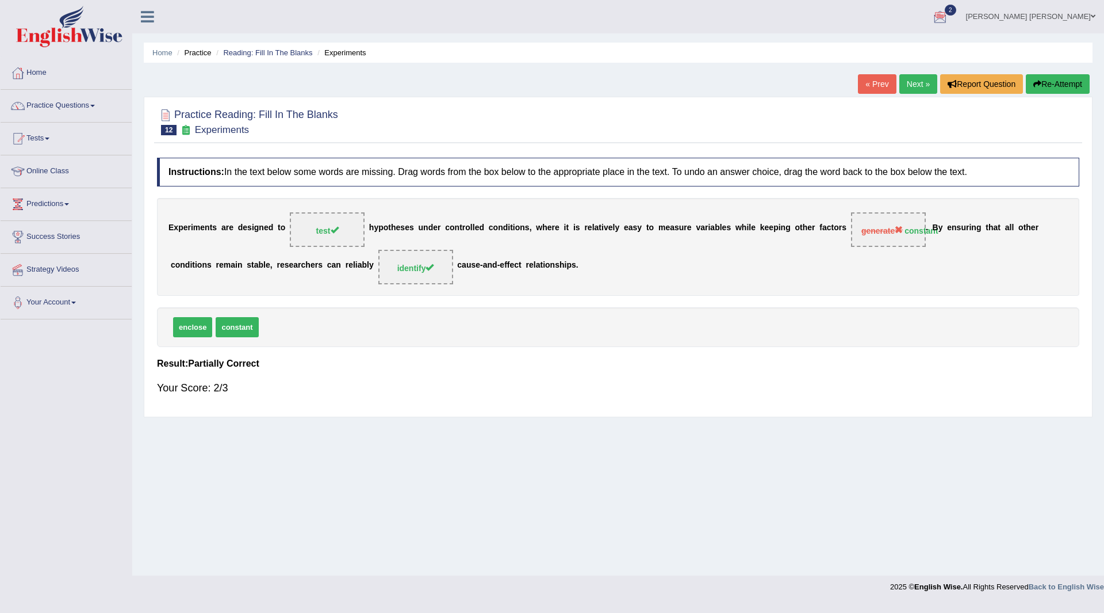
click at [1045, 80] on button "Re-Attempt" at bounding box center [1058, 84] width 64 height 20
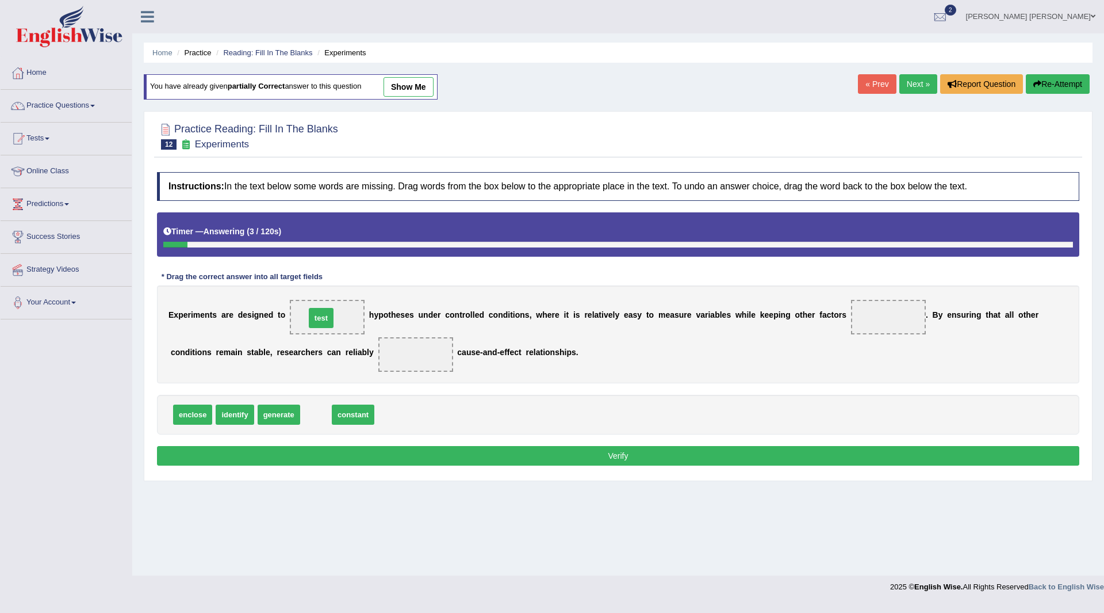
drag, startPoint x: 313, startPoint y: 412, endPoint x: 319, endPoint y: 316, distance: 96.8
drag, startPoint x: 330, startPoint y: 415, endPoint x: 906, endPoint y: 311, distance: 585.7
drag, startPoint x: 231, startPoint y: 418, endPoint x: 427, endPoint y: 359, distance: 204.6
click at [461, 457] on button "Verify" at bounding box center [618, 456] width 923 height 20
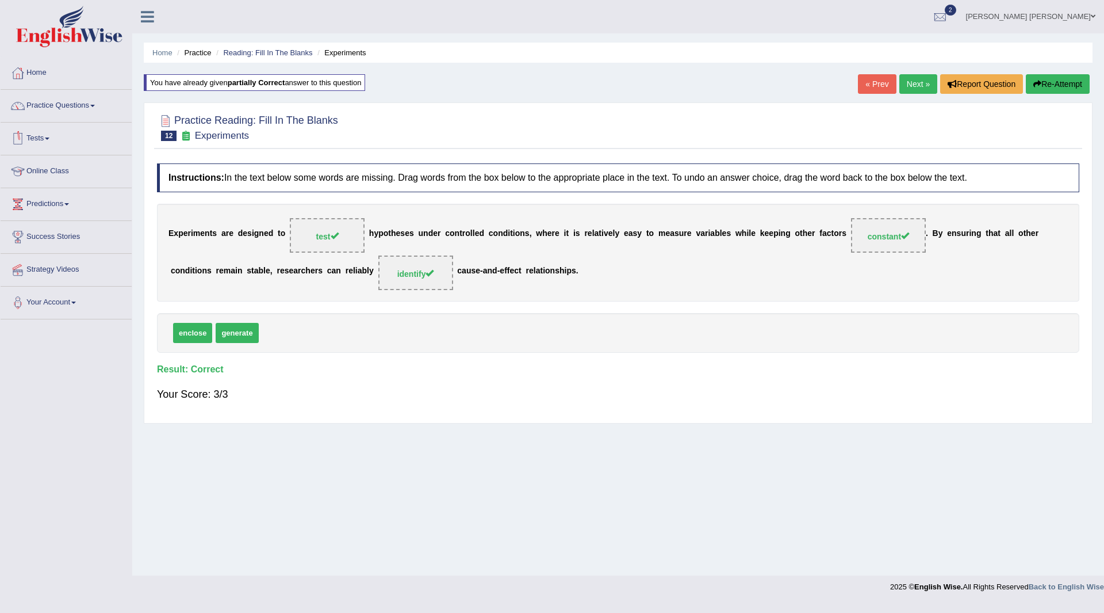
click at [916, 77] on link "Next »" at bounding box center [919, 84] width 38 height 20
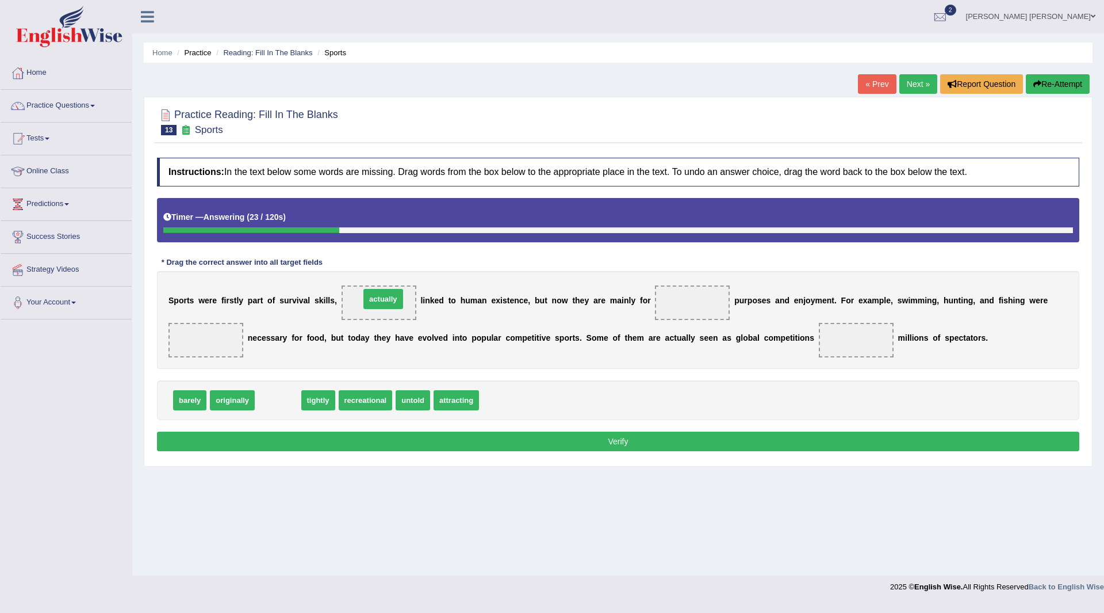
drag, startPoint x: 281, startPoint y: 399, endPoint x: 387, endPoint y: 298, distance: 146.0
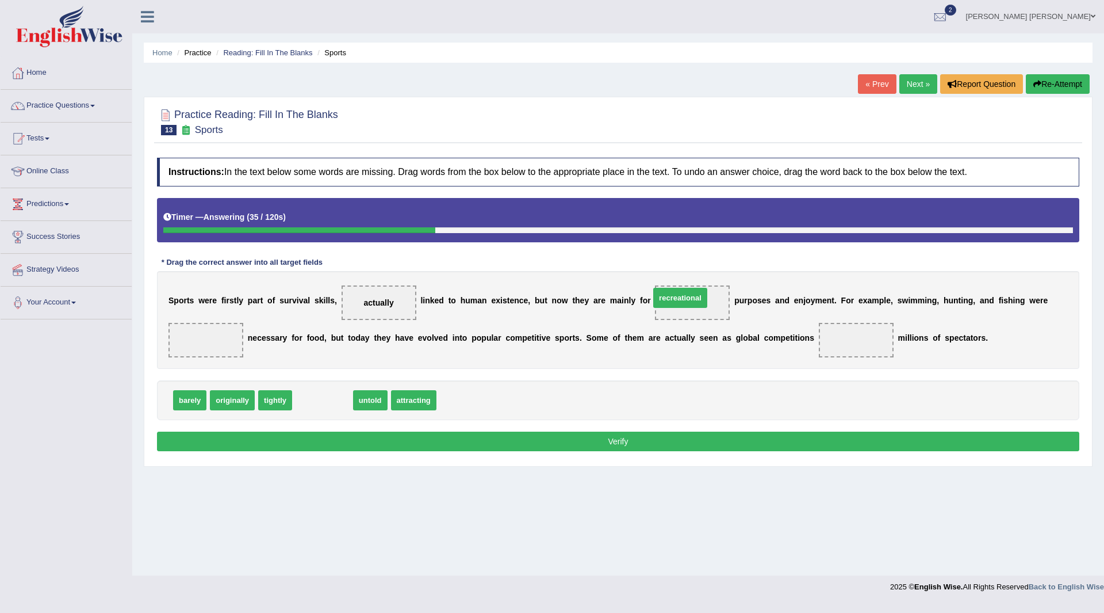
drag, startPoint x: 320, startPoint y: 401, endPoint x: 678, endPoint y: 299, distance: 372.1
drag, startPoint x: 339, startPoint y: 382, endPoint x: 228, endPoint y: 337, distance: 119.9
click at [229, 337] on div "Instructions: In the text below some words are missing. Drag words from the box…" at bounding box center [618, 306] width 928 height 308
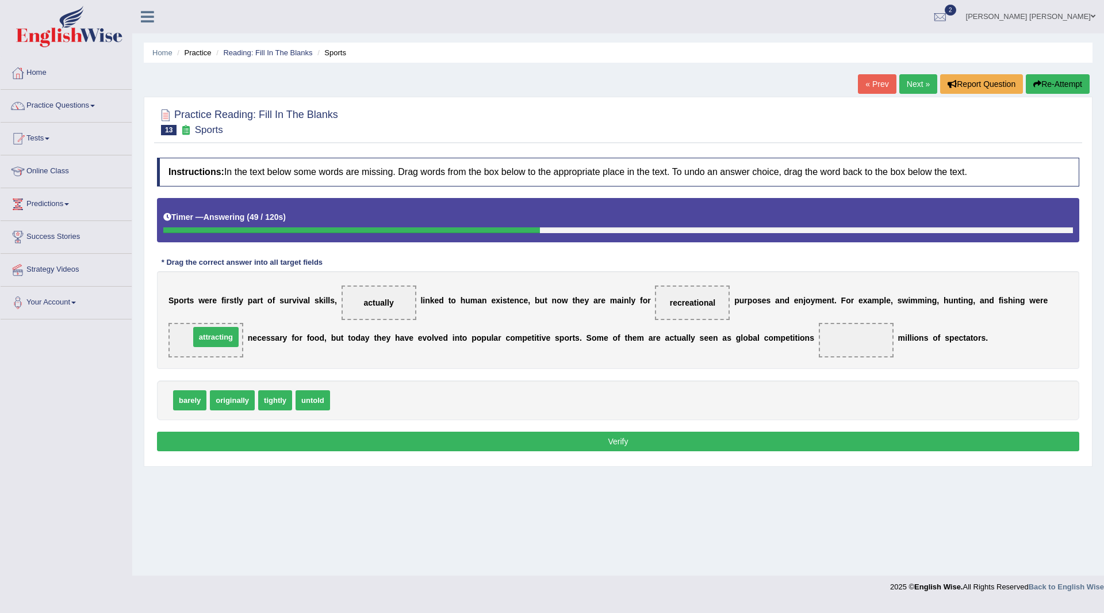
drag, startPoint x: 364, startPoint y: 401, endPoint x: 223, endPoint y: 338, distance: 153.9
drag, startPoint x: 313, startPoint y: 403, endPoint x: 866, endPoint y: 345, distance: 555.8
click at [648, 444] on button "Verify" at bounding box center [618, 441] width 923 height 20
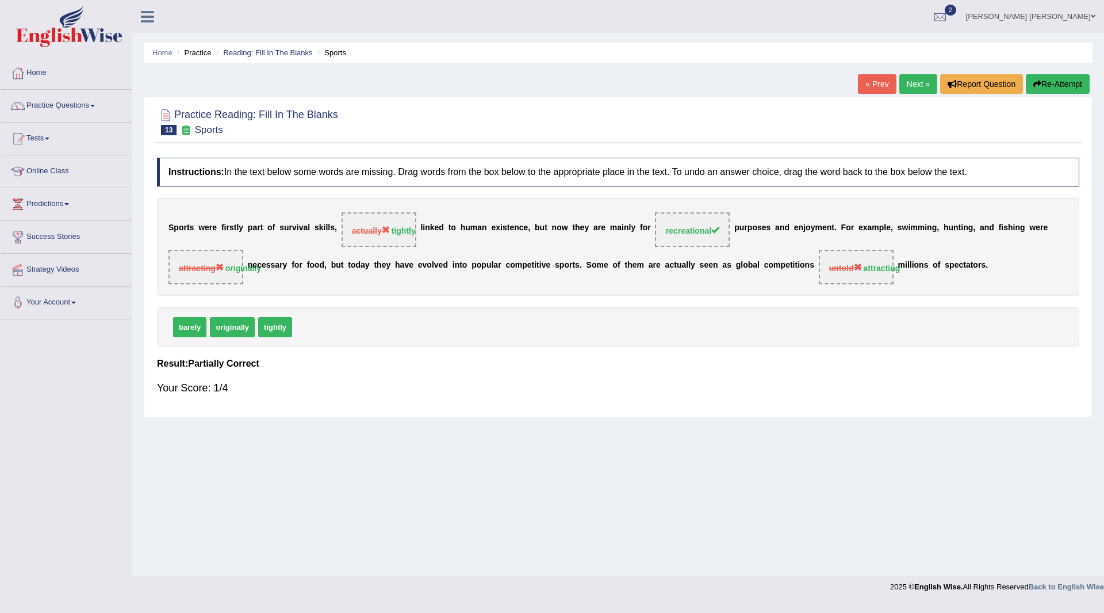
click at [1057, 80] on button "Re-Attempt" at bounding box center [1058, 84] width 64 height 20
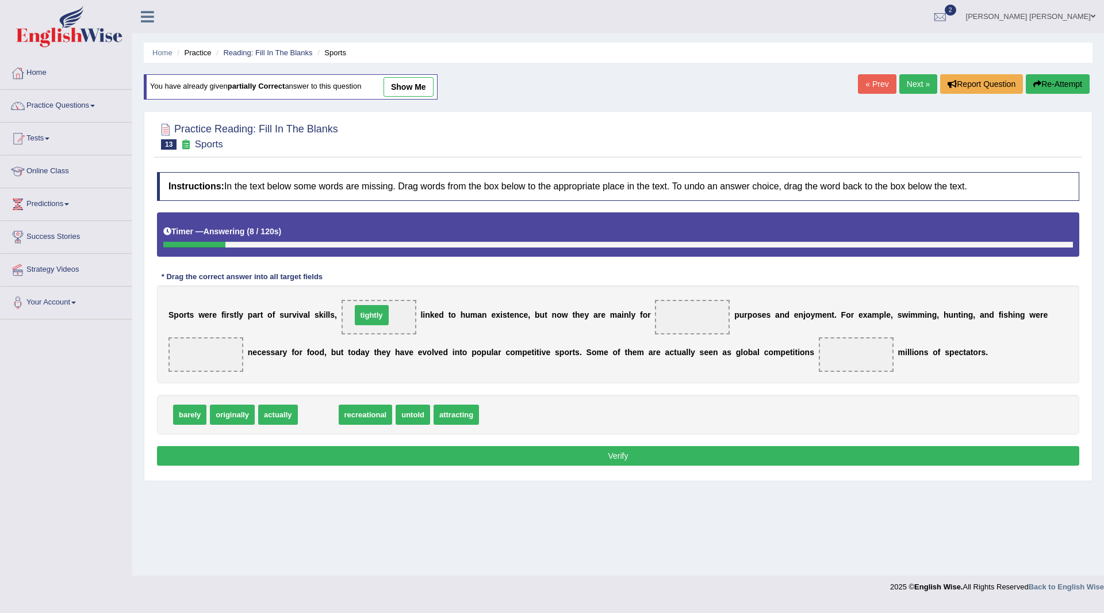
drag, startPoint x: 323, startPoint y: 415, endPoint x: 377, endPoint y: 315, distance: 113.0
drag, startPoint x: 328, startPoint y: 415, endPoint x: 696, endPoint y: 320, distance: 379.6
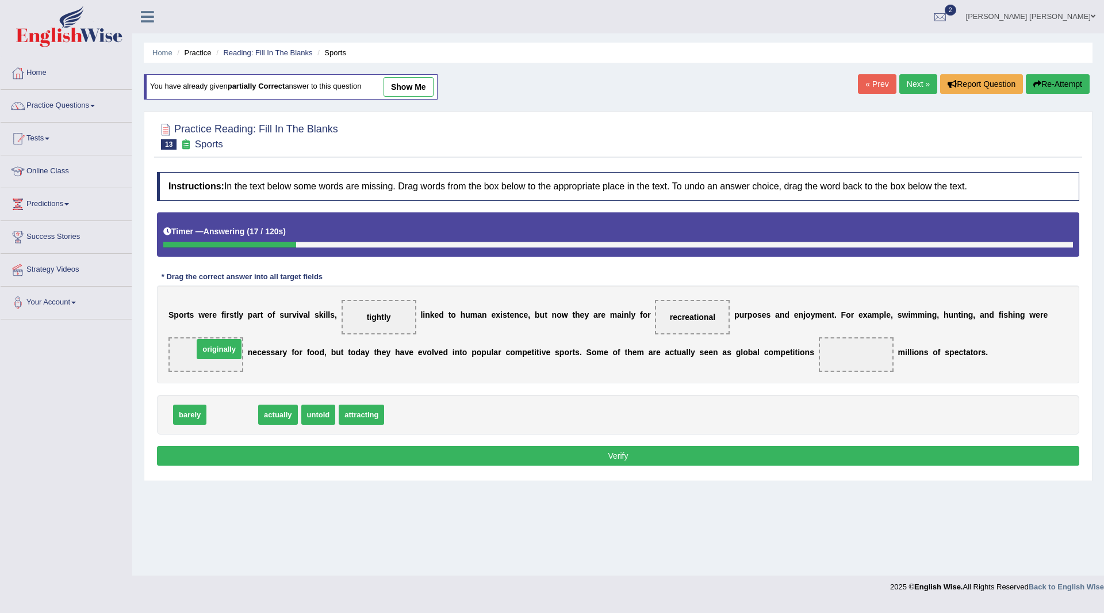
drag, startPoint x: 240, startPoint y: 410, endPoint x: 226, endPoint y: 343, distance: 68.3
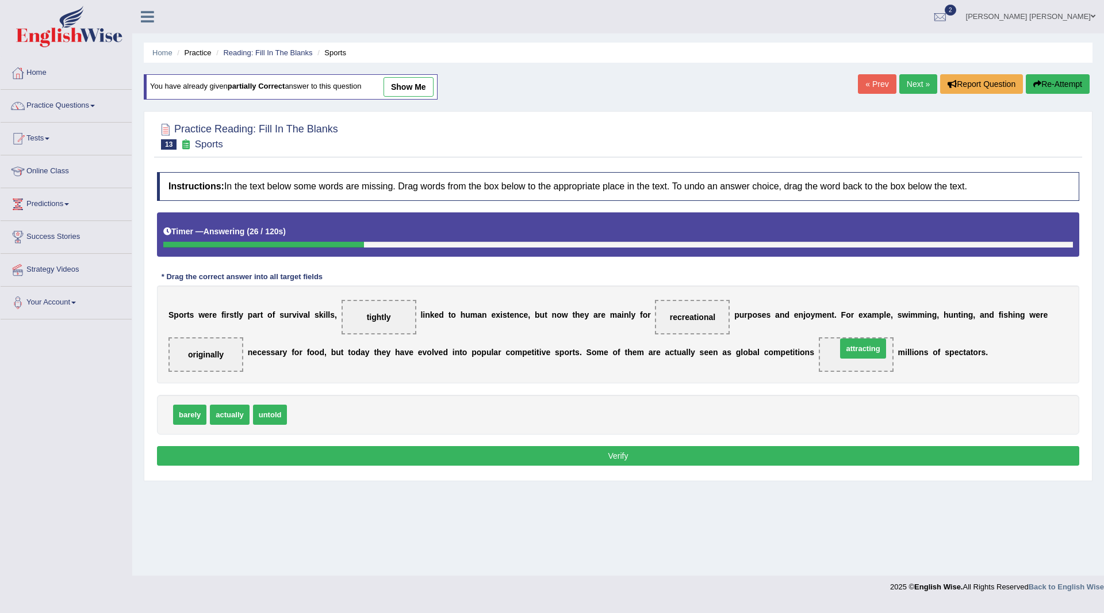
drag, startPoint x: 312, startPoint y: 409, endPoint x: 862, endPoint y: 343, distance: 553.8
click at [674, 453] on button "Verify" at bounding box center [618, 456] width 923 height 20
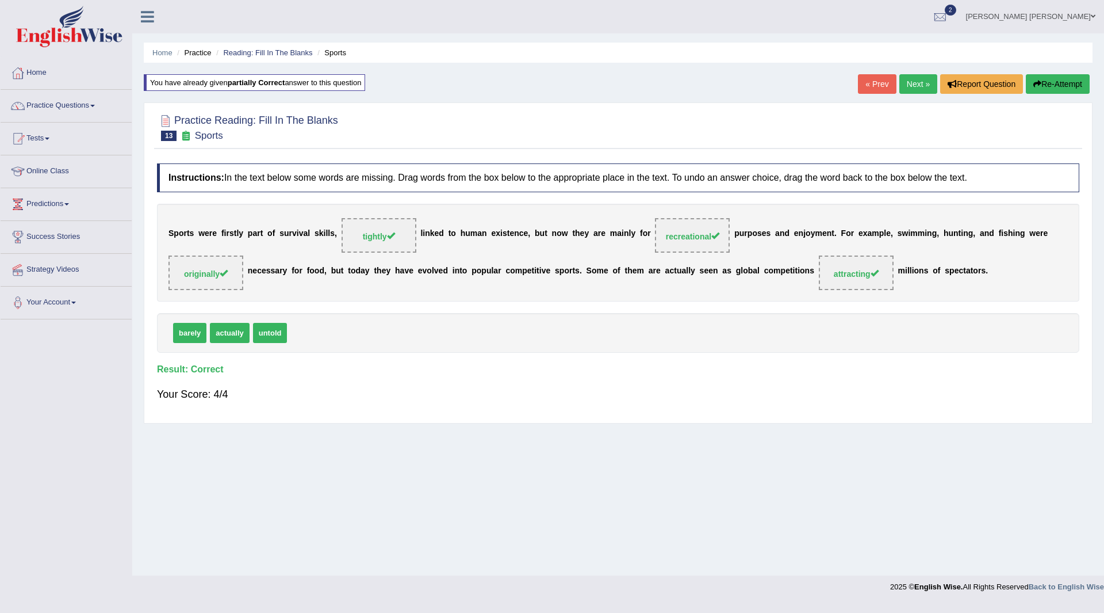
drag, startPoint x: 908, startPoint y: 82, endPoint x: 898, endPoint y: 82, distance: 9.8
click at [908, 82] on link "Next »" at bounding box center [919, 84] width 38 height 20
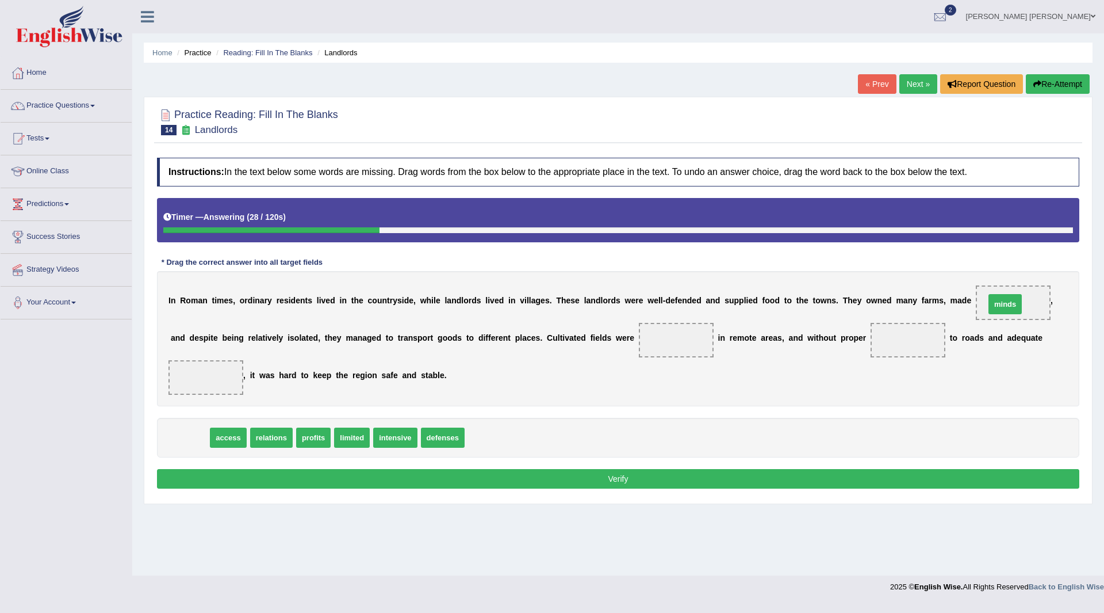
drag, startPoint x: 189, startPoint y: 437, endPoint x: 1004, endPoint y: 303, distance: 826.4
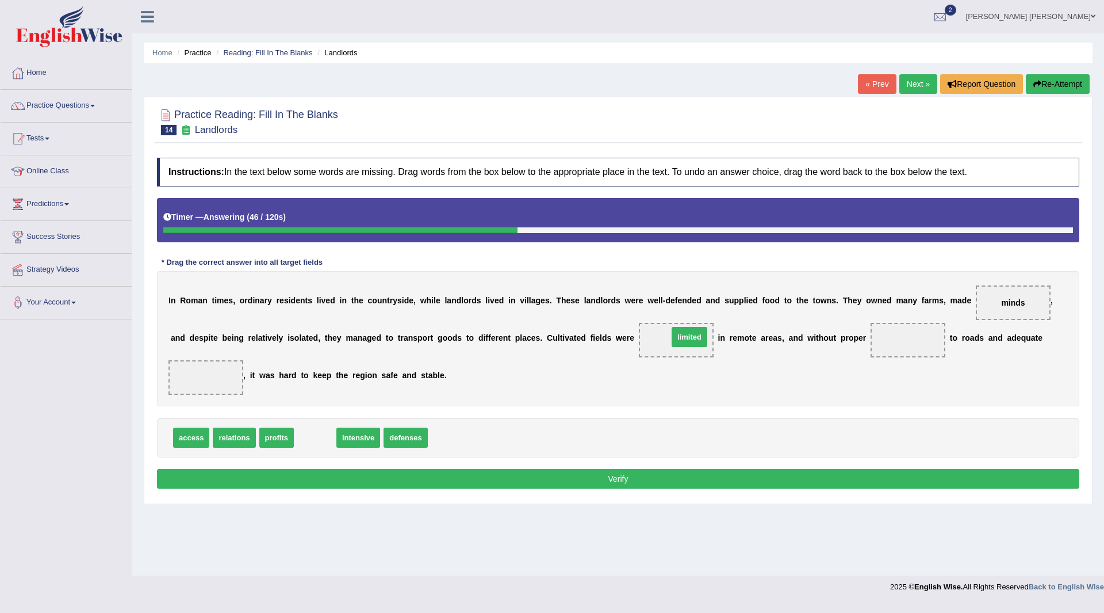
drag, startPoint x: 315, startPoint y: 441, endPoint x: 689, endPoint y: 340, distance: 387.7
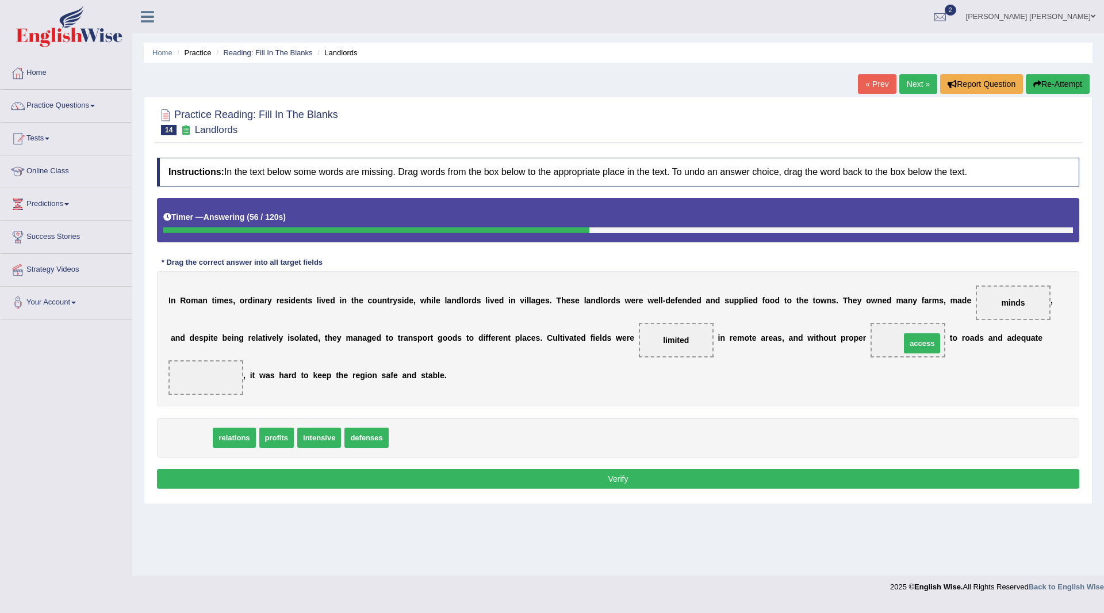
drag, startPoint x: 187, startPoint y: 438, endPoint x: 919, endPoint y: 342, distance: 738.5
drag, startPoint x: 199, startPoint y: 438, endPoint x: 210, endPoint y: 377, distance: 61.4
click at [463, 476] on button "Verify" at bounding box center [618, 479] width 923 height 20
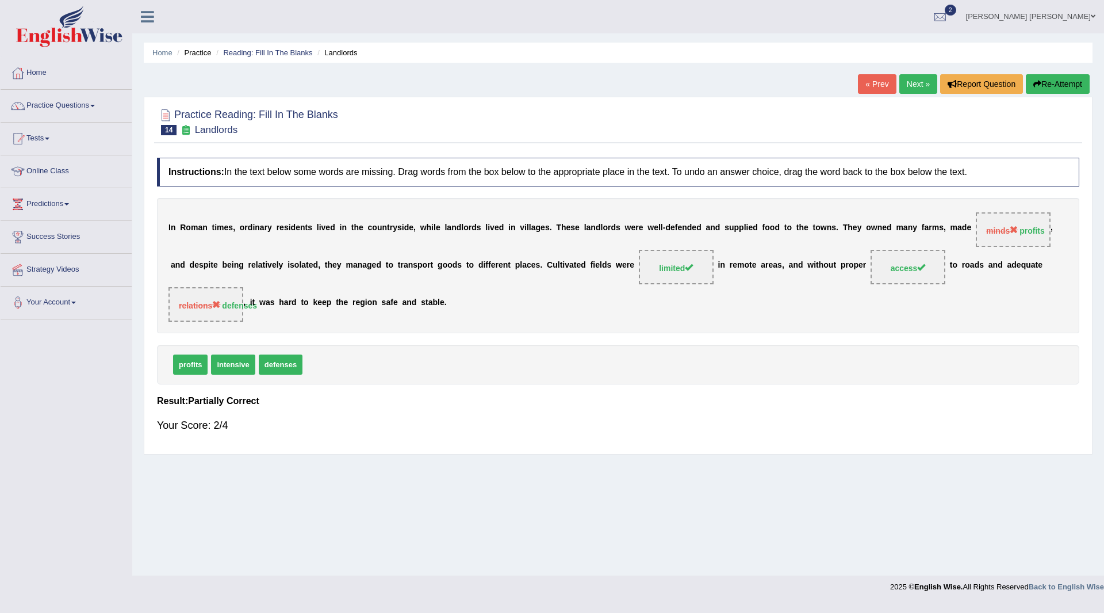
click at [1043, 78] on button "Re-Attempt" at bounding box center [1058, 84] width 64 height 20
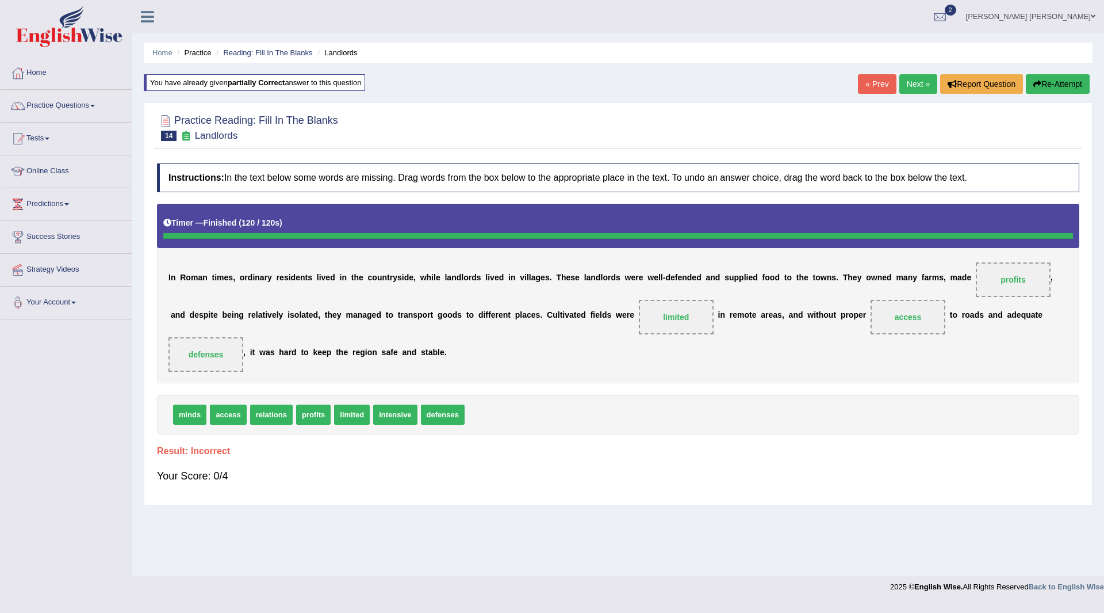
drag, startPoint x: 916, startPoint y: 78, endPoint x: 802, endPoint y: 109, distance: 117.5
click at [915, 79] on link "Next »" at bounding box center [919, 84] width 38 height 20
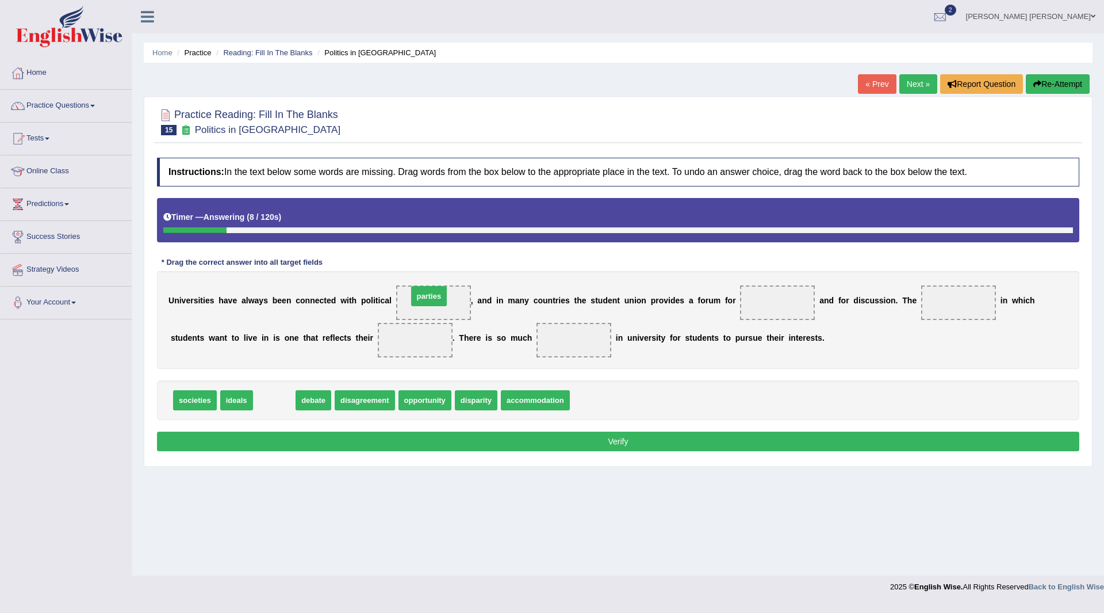
drag, startPoint x: 274, startPoint y: 405, endPoint x: 429, endPoint y: 301, distance: 186.5
drag, startPoint x: 281, startPoint y: 401, endPoint x: 777, endPoint y: 303, distance: 505.3
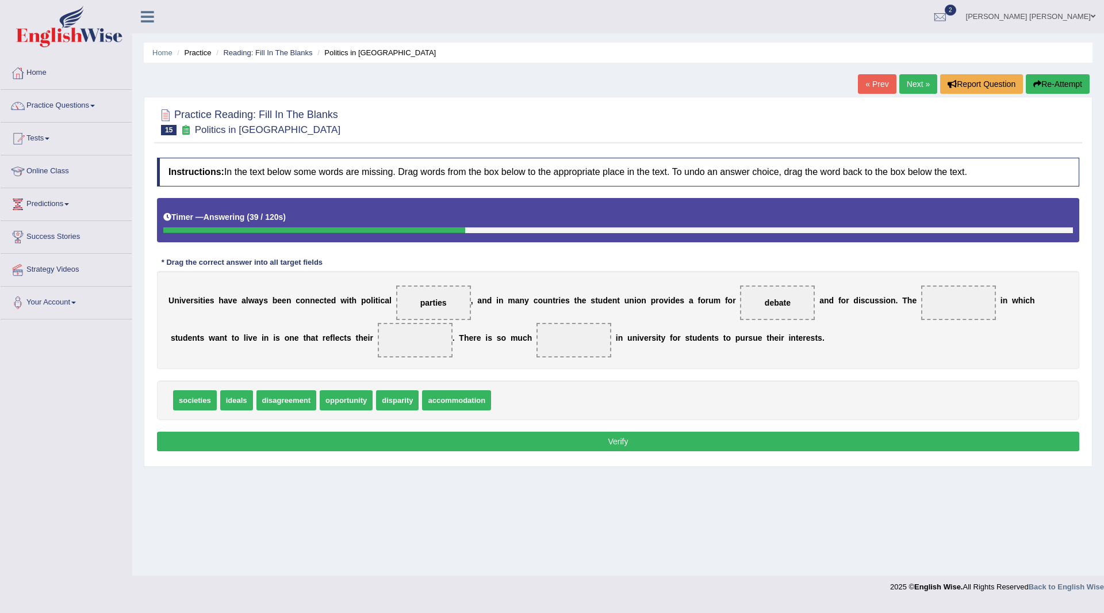
drag, startPoint x: 385, startPoint y: 368, endPoint x: 393, endPoint y: 358, distance: 12.3
click at [393, 358] on div "Instructions: In the text below some words are missing. Drag words from the box…" at bounding box center [618, 306] width 928 height 308
drag, startPoint x: 345, startPoint y: 398, endPoint x: 415, endPoint y: 335, distance: 94.1
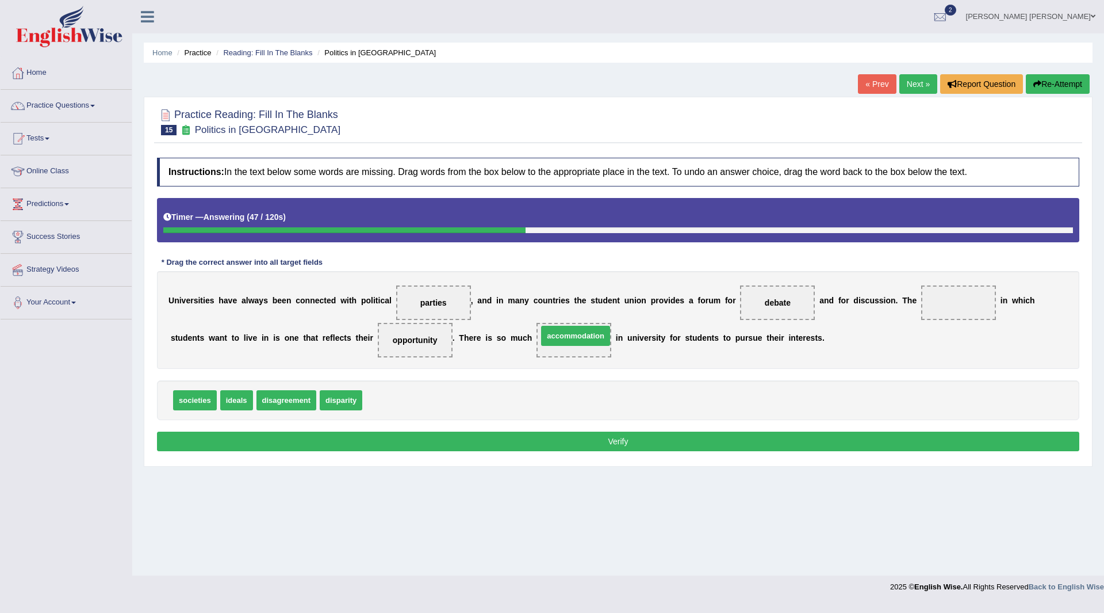
drag, startPoint x: 398, startPoint y: 401, endPoint x: 573, endPoint y: 336, distance: 186.9
drag, startPoint x: 344, startPoint y: 401, endPoint x: 962, endPoint y: 311, distance: 624.2
click at [652, 439] on button "Verify" at bounding box center [618, 441] width 923 height 20
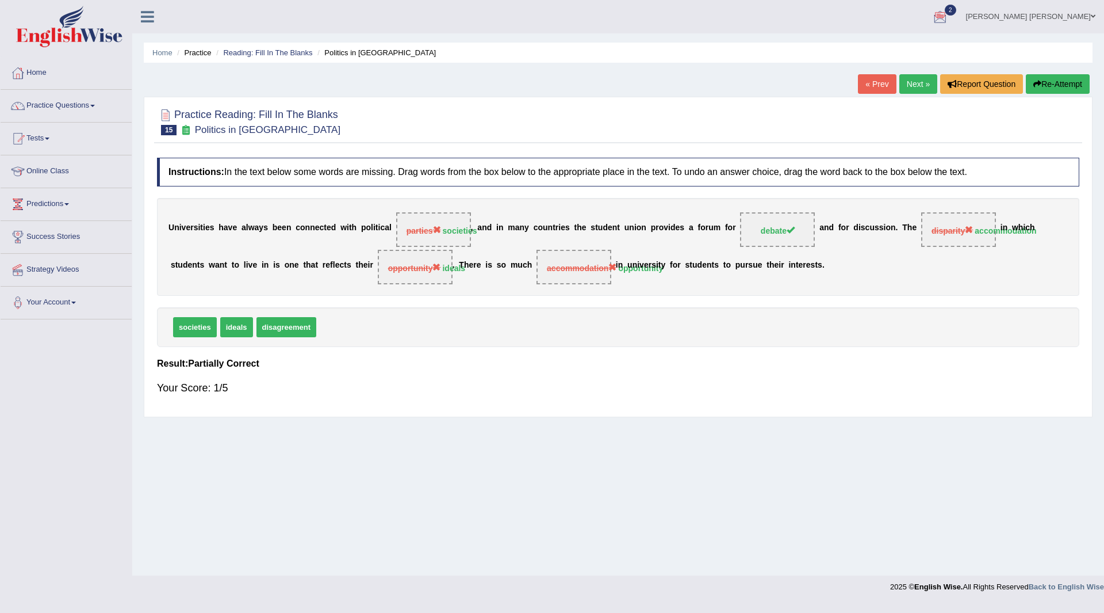
click at [1053, 86] on button "Re-Attempt" at bounding box center [1058, 84] width 64 height 20
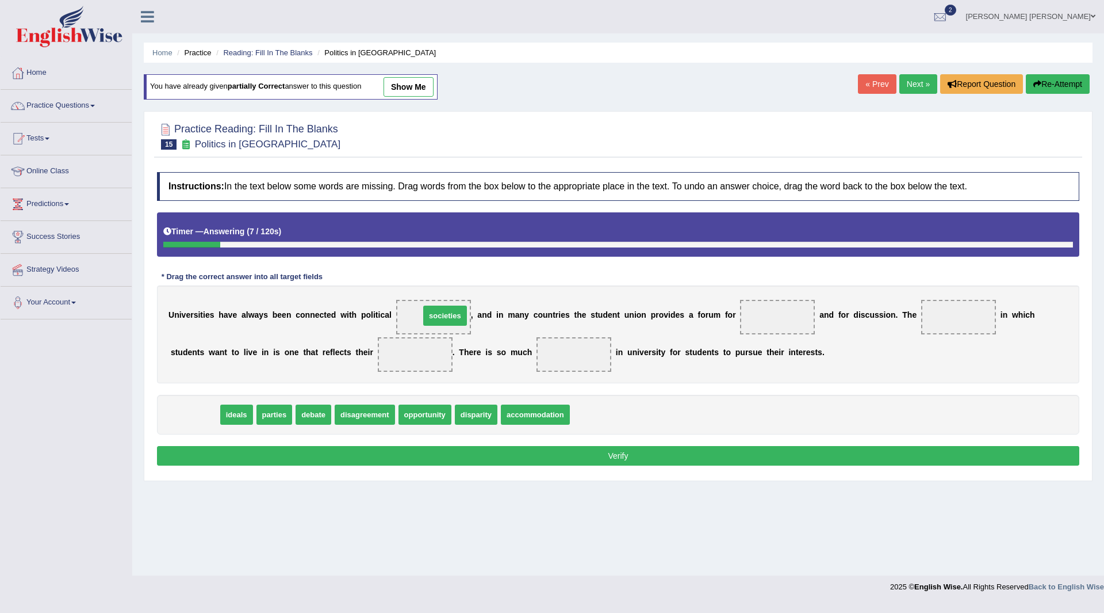
drag, startPoint x: 192, startPoint y: 415, endPoint x: 442, endPoint y: 316, distance: 269.0
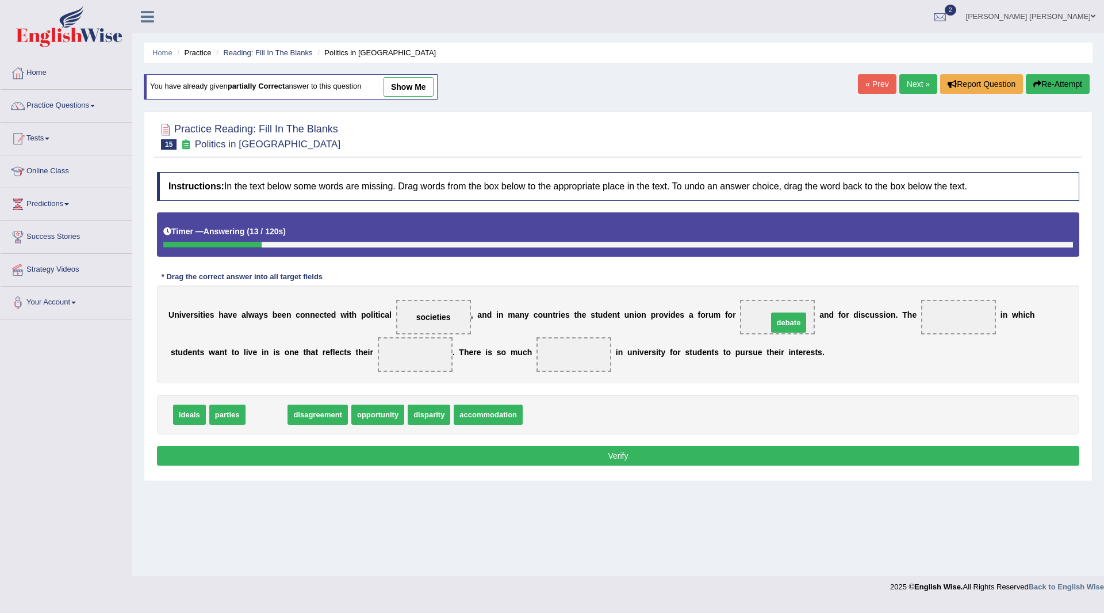
drag, startPoint x: 267, startPoint y: 414, endPoint x: 790, endPoint y: 321, distance: 531.0
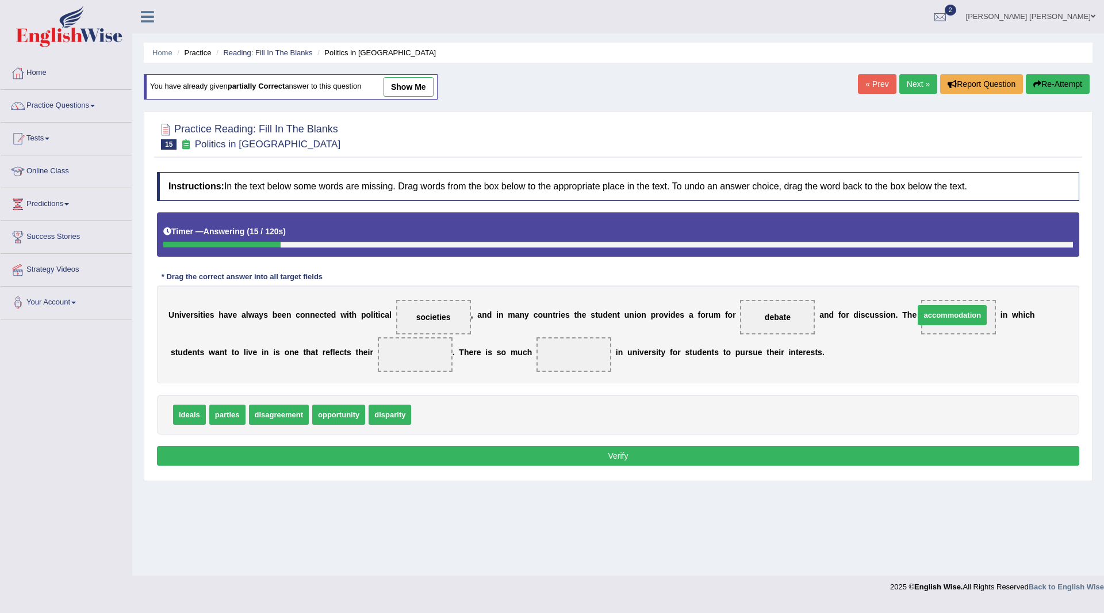
drag, startPoint x: 456, startPoint y: 416, endPoint x: 967, endPoint y: 312, distance: 521.8
drag, startPoint x: 181, startPoint y: 416, endPoint x: 406, endPoint y: 358, distance: 232.8
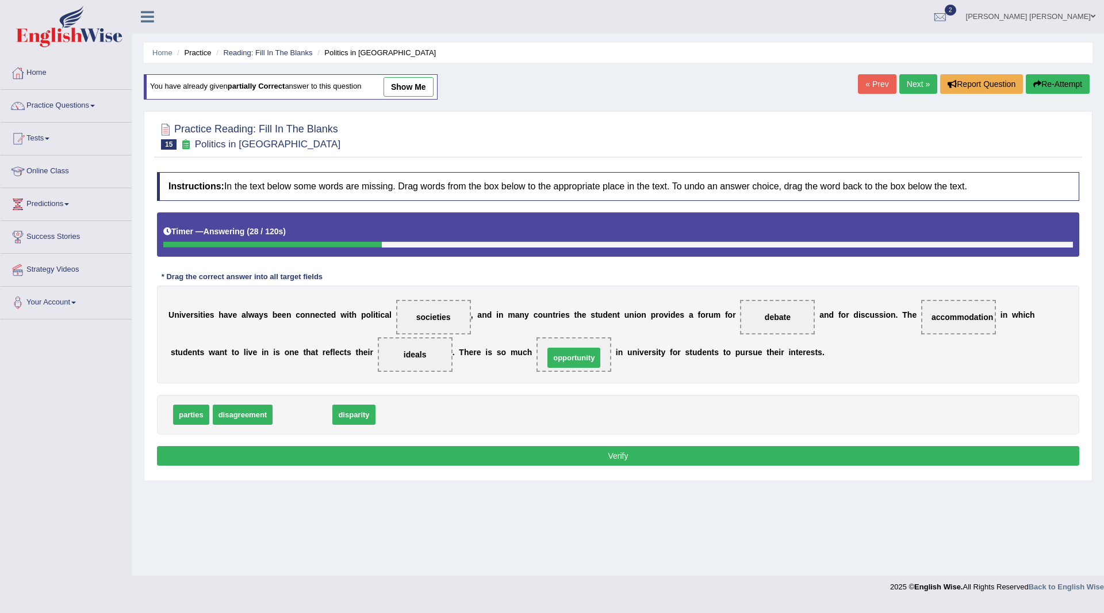
drag, startPoint x: 304, startPoint y: 419, endPoint x: 575, endPoint y: 362, distance: 277.4
click at [533, 454] on button "Verify" at bounding box center [618, 456] width 923 height 20
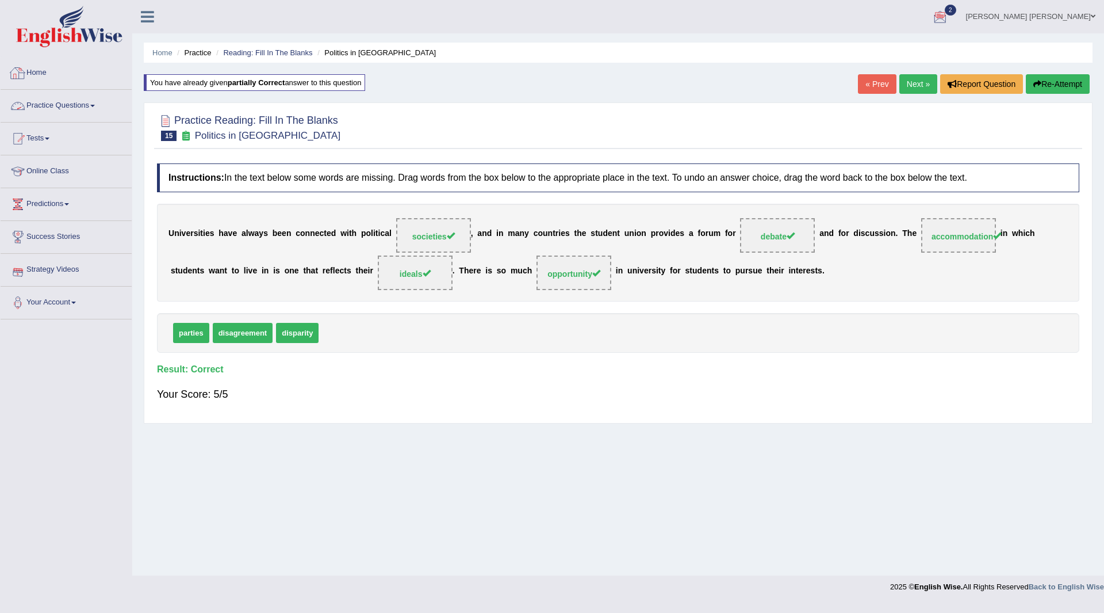
click at [59, 104] on link "Practice Questions" at bounding box center [66, 104] width 131 height 29
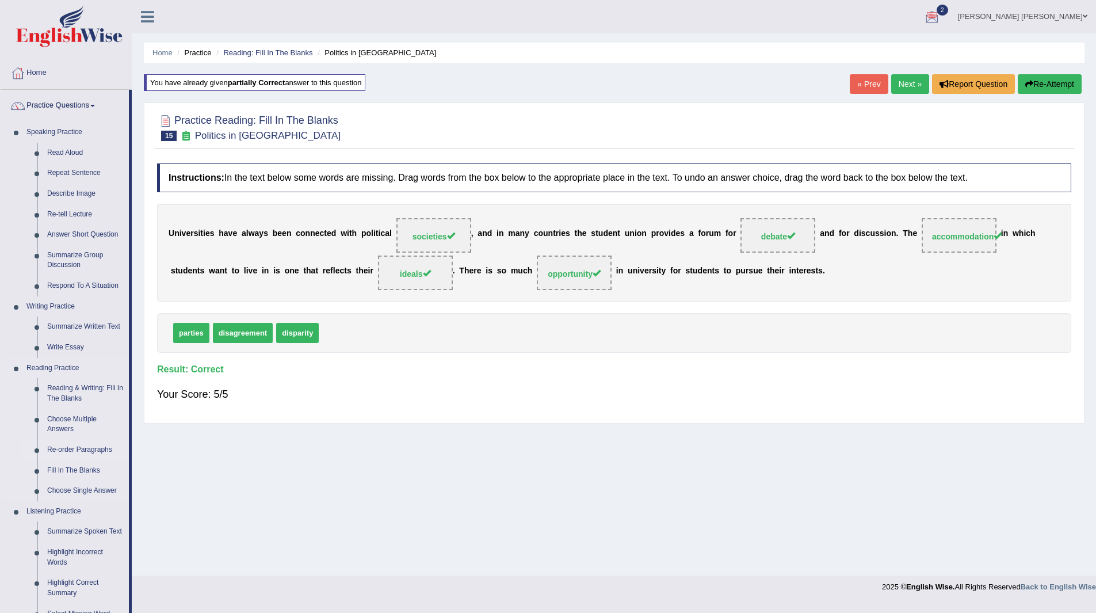
click at [71, 448] on link "Re-order Paragraphs" at bounding box center [85, 449] width 87 height 21
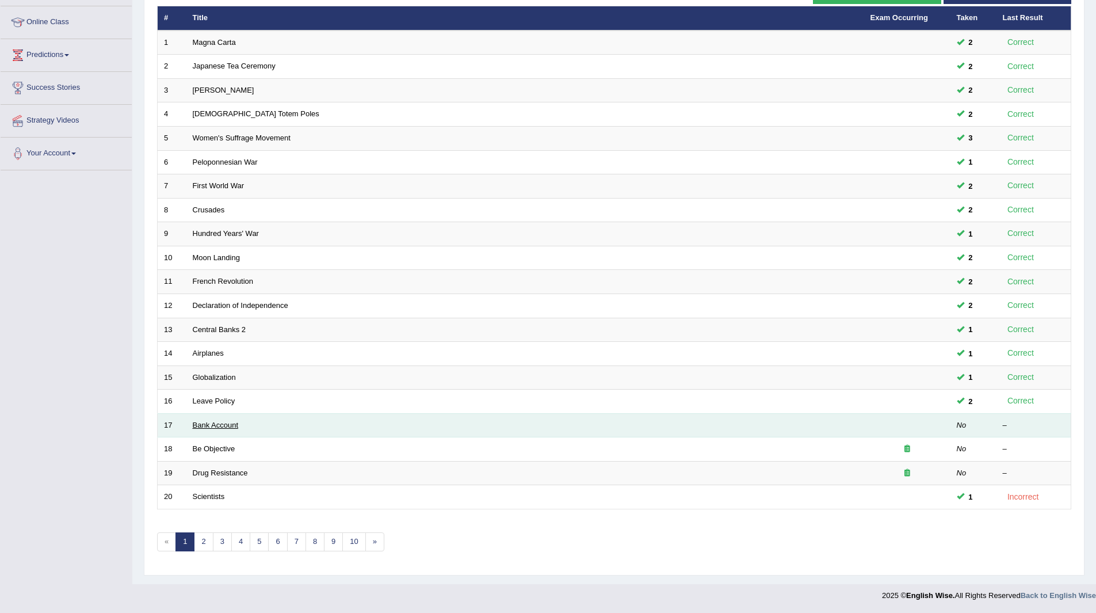
click at [213, 426] on link "Bank Account" at bounding box center [216, 424] width 46 height 9
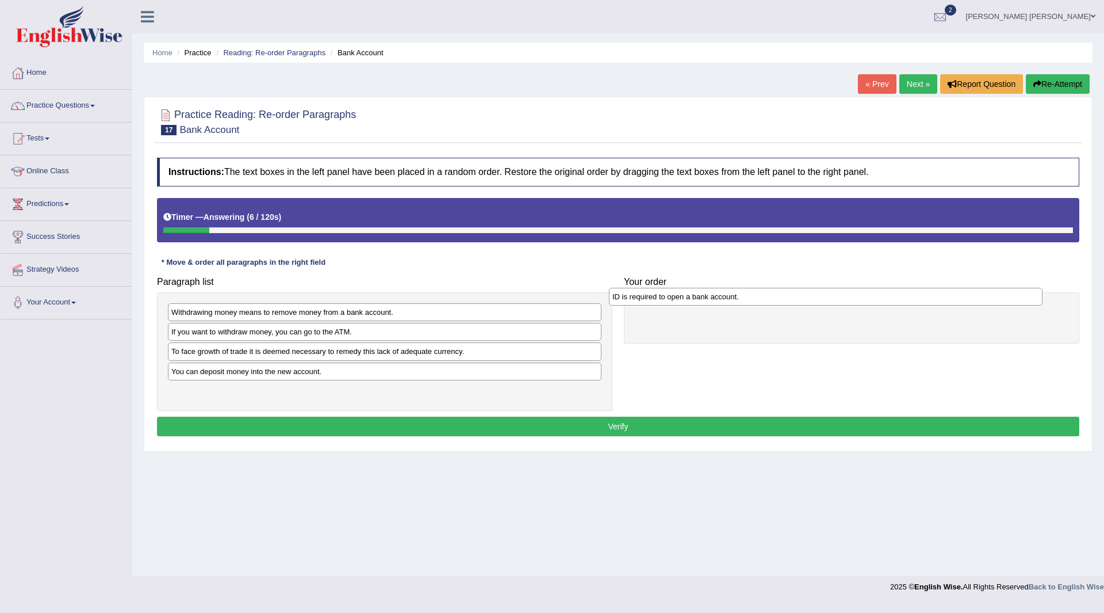
drag, startPoint x: 236, startPoint y: 336, endPoint x: 678, endPoint y: 301, distance: 442.6
click at [678, 301] on div "ID is required to open a bank account." at bounding box center [826, 297] width 434 height 18
click at [223, 340] on div "If you want to withdraw money, you can go to the ATM." at bounding box center [385, 332] width 434 height 18
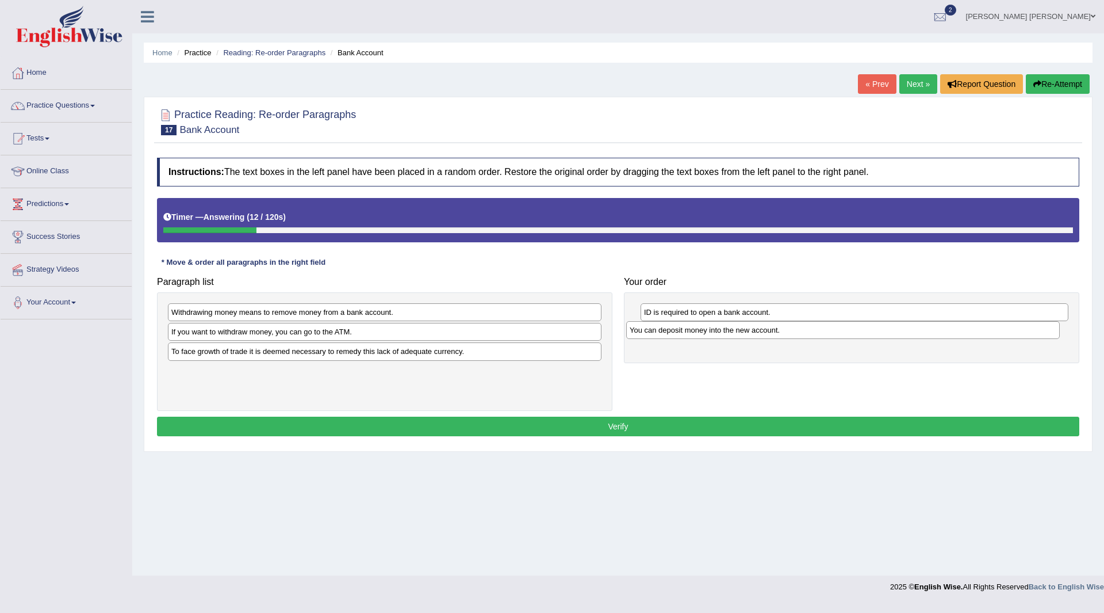
drag, startPoint x: 228, startPoint y: 369, endPoint x: 687, endPoint y: 327, distance: 460.3
click at [687, 327] on div "You can deposit money into the new account." at bounding box center [843, 330] width 434 height 18
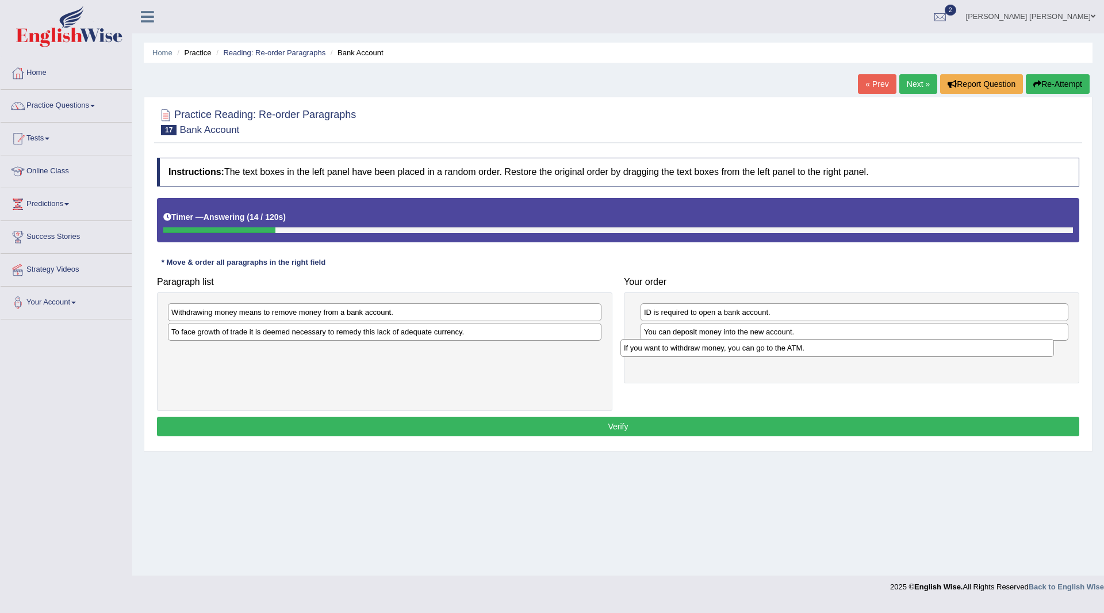
drag, startPoint x: 191, startPoint y: 335, endPoint x: 644, endPoint y: 351, distance: 452.9
click at [644, 351] on div "If you want to withdraw money, you can go to the ATM." at bounding box center [838, 348] width 434 height 18
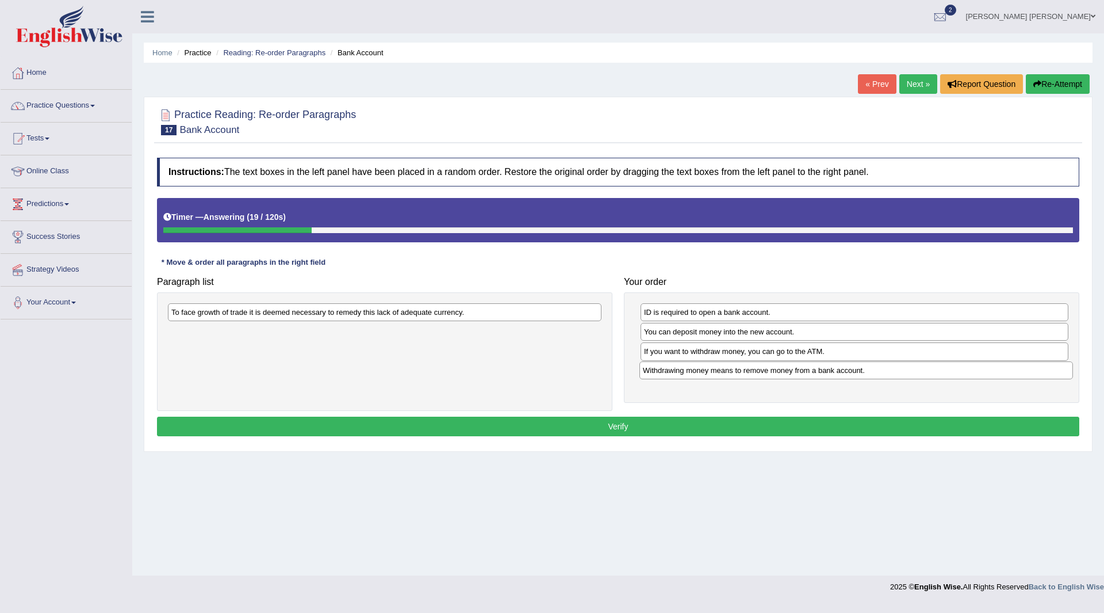
drag, startPoint x: 308, startPoint y: 315, endPoint x: 780, endPoint y: 373, distance: 475.2
click at [780, 373] on div "Withdrawing money means to remove money from a bank account." at bounding box center [857, 370] width 434 height 18
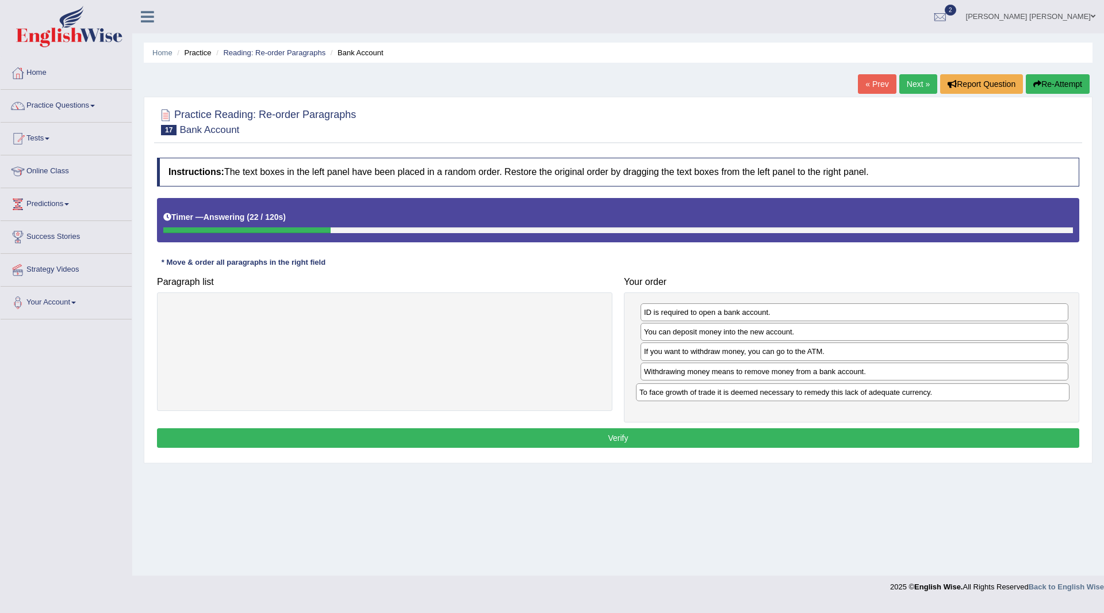
drag, startPoint x: 317, startPoint y: 311, endPoint x: 779, endPoint y: 391, distance: 468.6
click at [786, 390] on div "To face growth of trade it is deemed necessary to remedy this lack of adequate …" at bounding box center [853, 392] width 434 height 18
click at [556, 430] on button "Verify" at bounding box center [618, 438] width 923 height 20
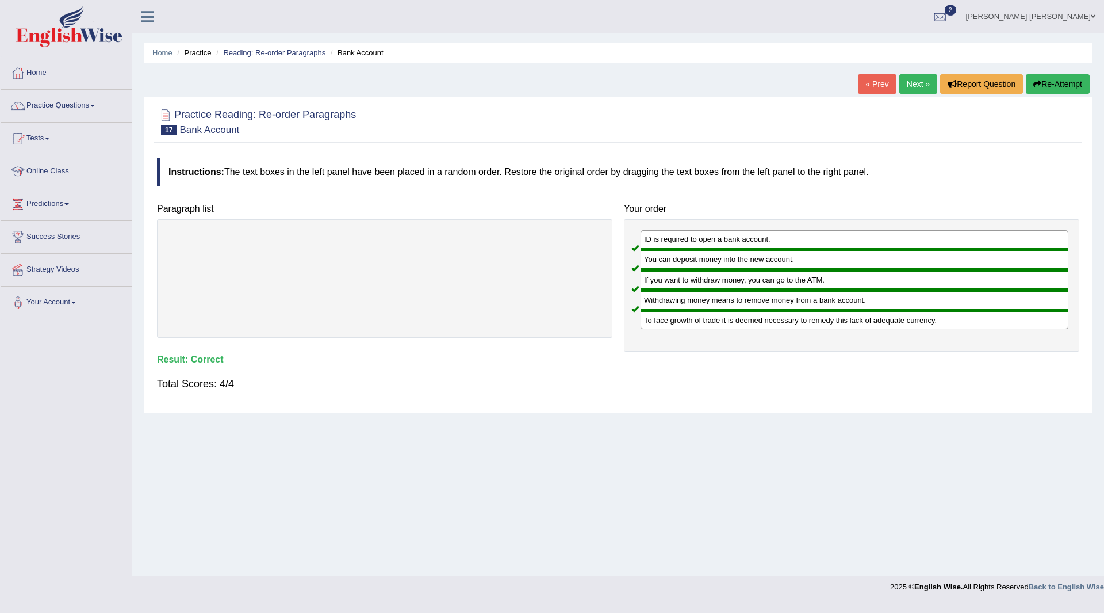
click at [913, 78] on link "Next »" at bounding box center [919, 84] width 38 height 20
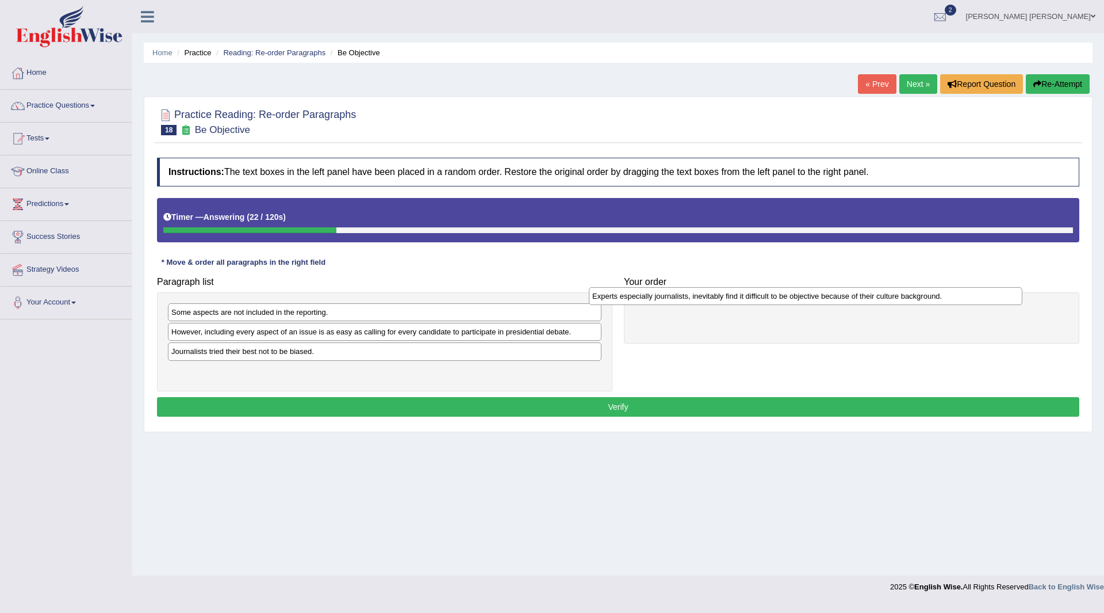
drag, startPoint x: 294, startPoint y: 315, endPoint x: 715, endPoint y: 299, distance: 421.3
click at [715, 299] on div "Experts especially journalists, inevitably find it difficult to be objective be…" at bounding box center [806, 296] width 434 height 18
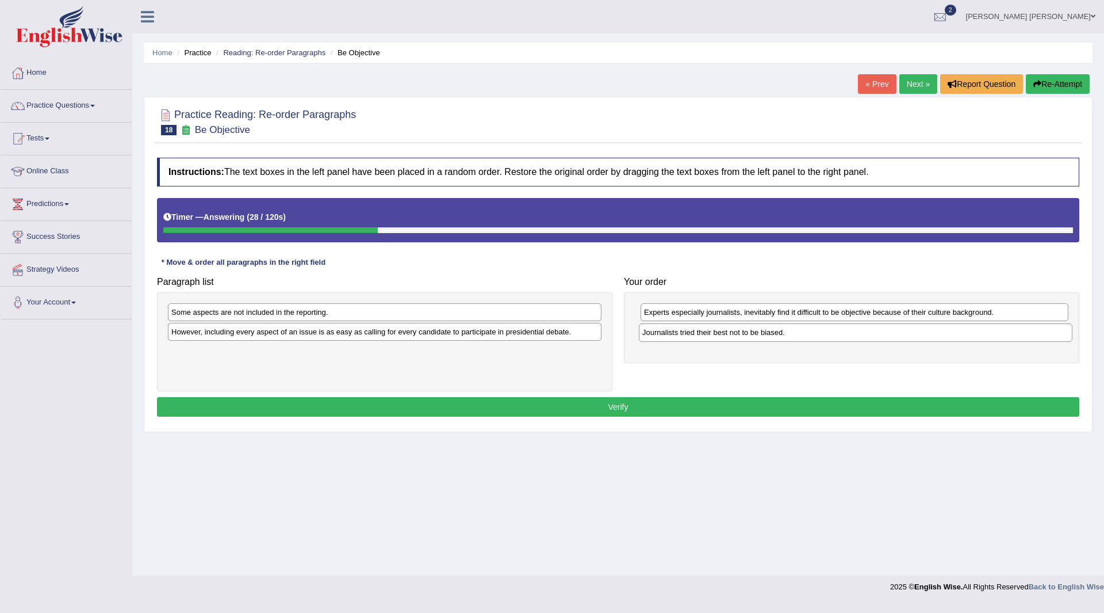
drag, startPoint x: 247, startPoint y: 350, endPoint x: 717, endPoint y: 330, distance: 470.3
click at [717, 330] on div "Journalists tried their best not to be biased." at bounding box center [856, 332] width 434 height 18
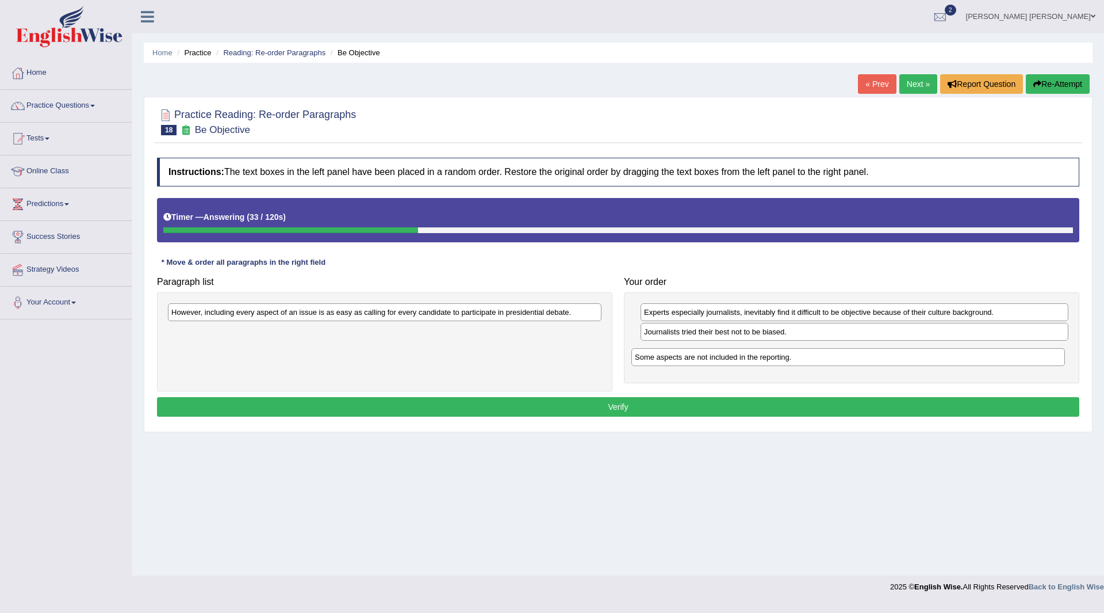
drag, startPoint x: 265, startPoint y: 317, endPoint x: 728, endPoint y: 361, distance: 465.6
click at [728, 361] on div "Some aspects are not included in the reporting." at bounding box center [849, 357] width 434 height 18
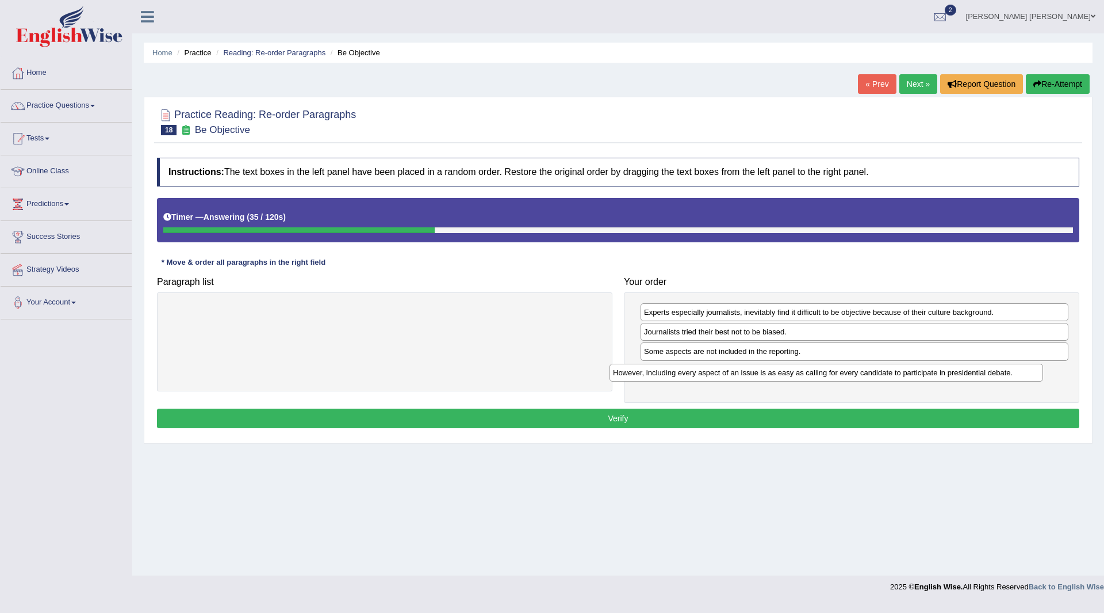
drag, startPoint x: 262, startPoint y: 316, endPoint x: 703, endPoint y: 377, distance: 445.8
click at [703, 377] on div "However, including every aspect of an issue is as easy as calling for every can…" at bounding box center [827, 373] width 434 height 18
click at [557, 419] on button "Verify" at bounding box center [618, 418] width 923 height 20
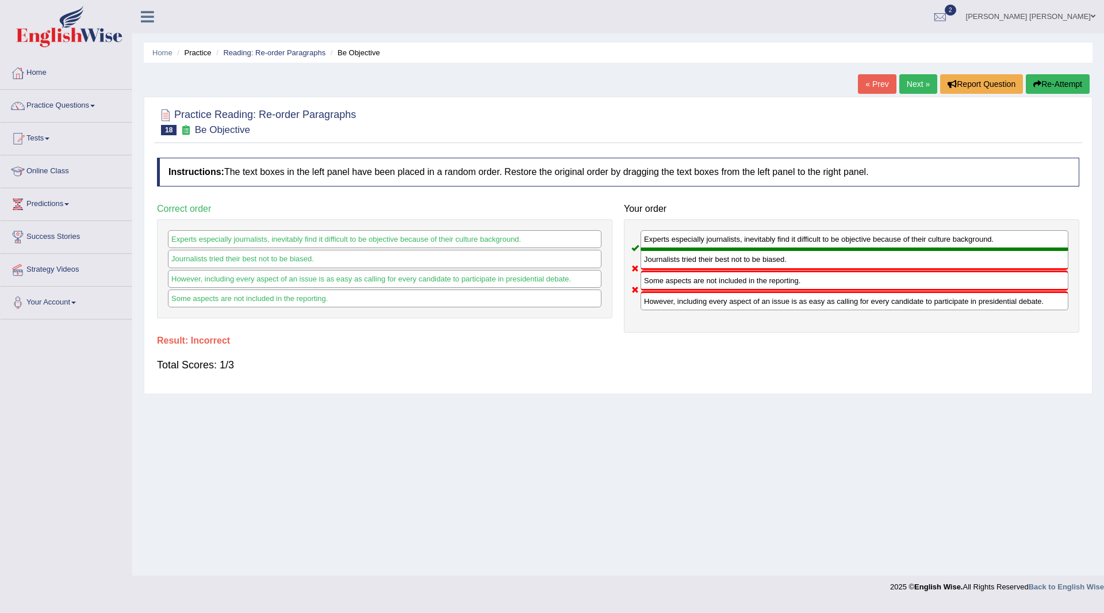
click at [1042, 82] on button "Re-Attempt" at bounding box center [1058, 84] width 64 height 20
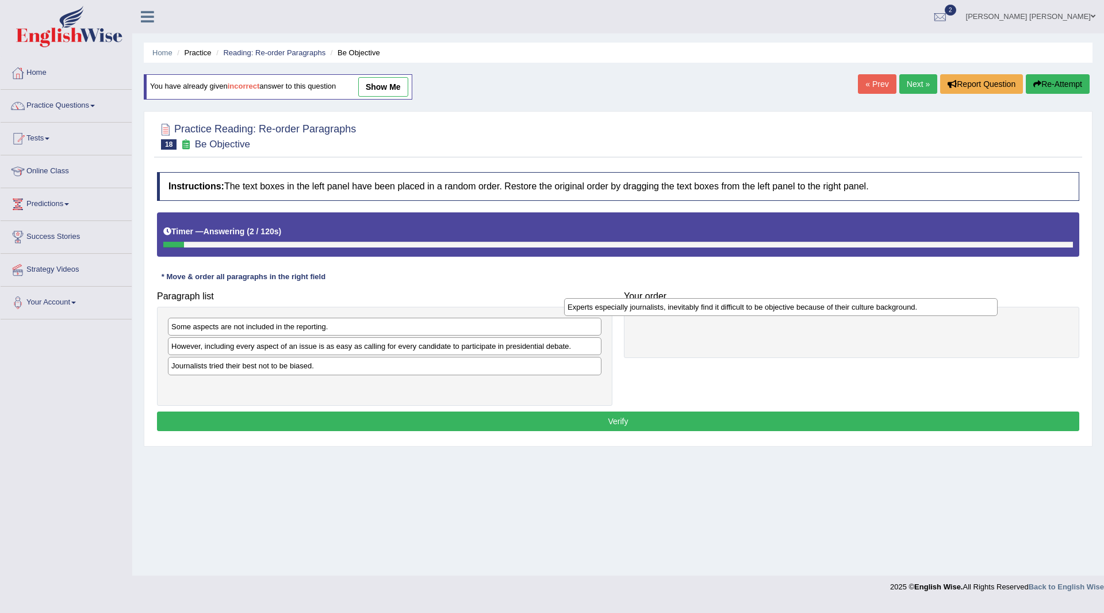
drag, startPoint x: 284, startPoint y: 323, endPoint x: 682, endPoint y: 304, distance: 397.9
click at [682, 304] on div "Experts especially journalists, inevitably find it difficult to be objective be…" at bounding box center [781, 307] width 434 height 18
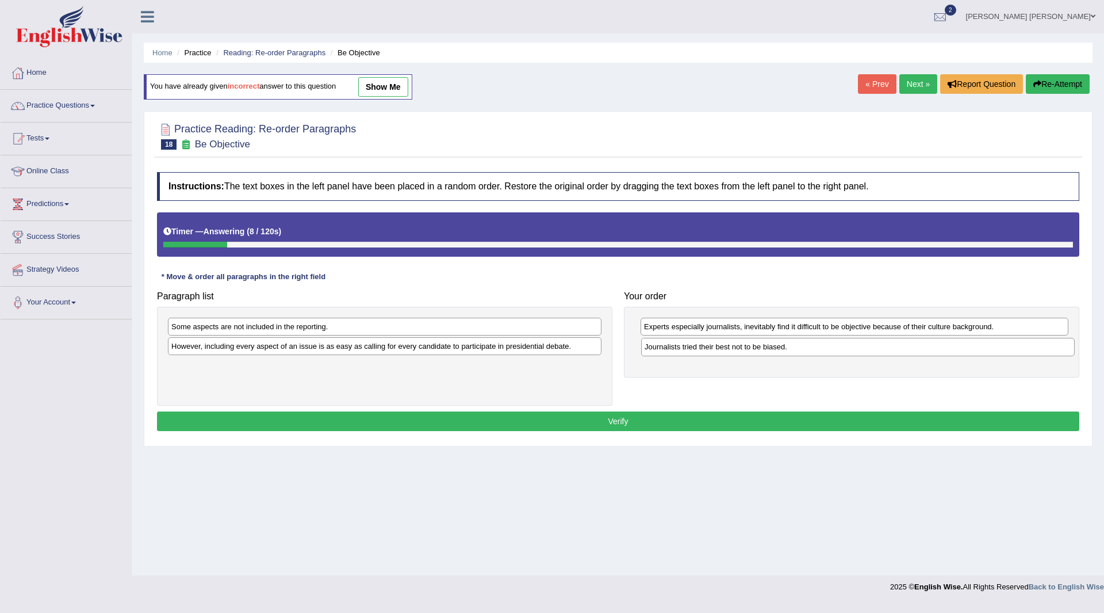
drag, startPoint x: 235, startPoint y: 371, endPoint x: 708, endPoint y: 352, distance: 473.7
click at [708, 352] on div "Journalists tried their best not to be biased." at bounding box center [858, 347] width 434 height 18
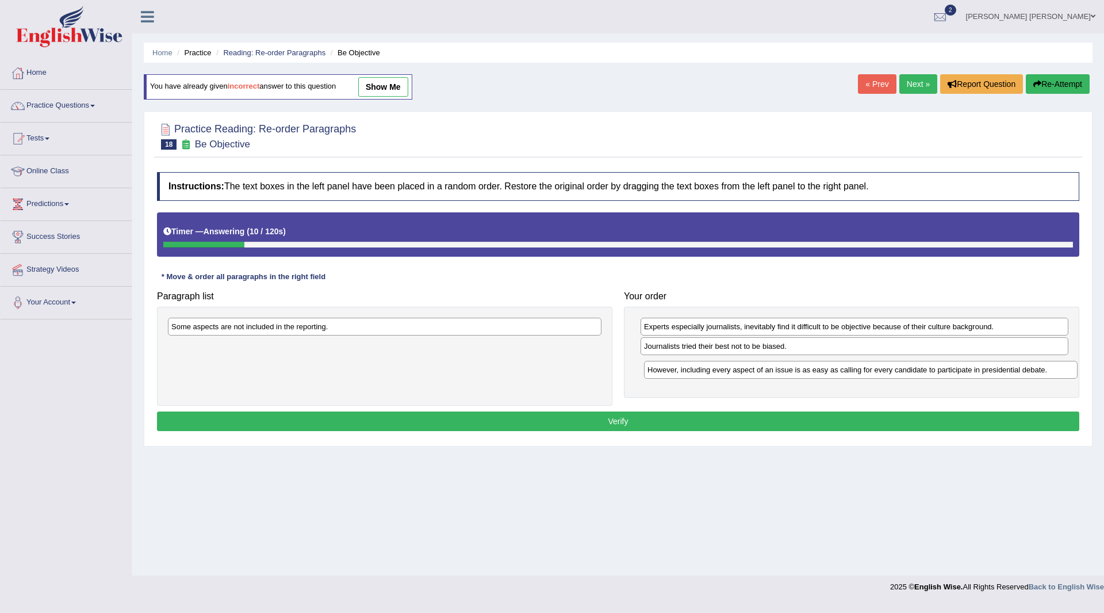
drag, startPoint x: 266, startPoint y: 349, endPoint x: 732, endPoint y: 369, distance: 466.9
click at [732, 369] on div "However, including every aspect of an issue is as easy as calling for every can…" at bounding box center [861, 370] width 434 height 18
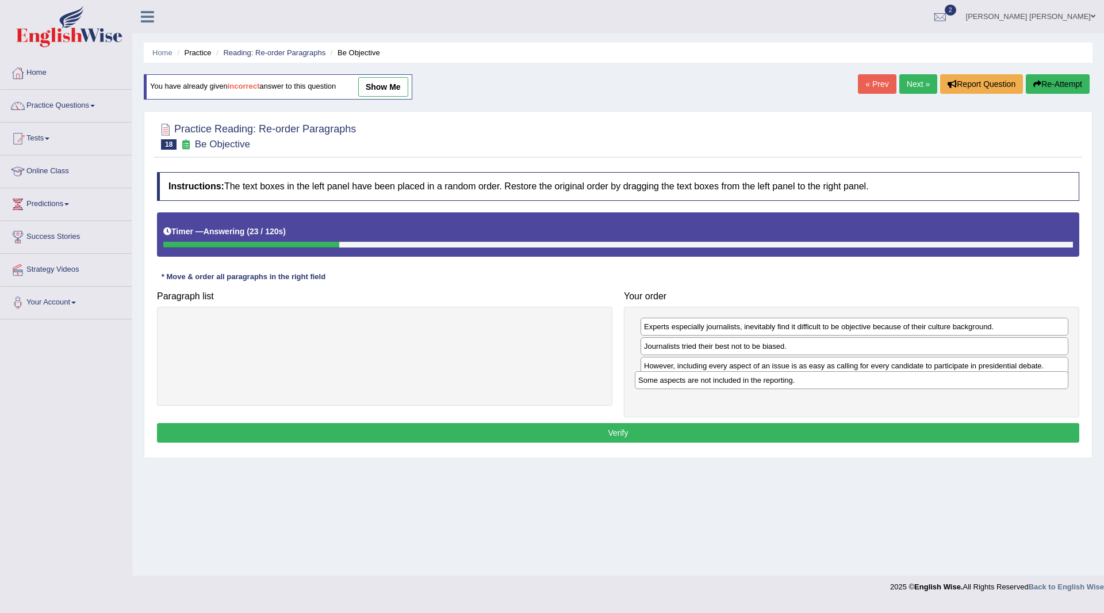
drag, startPoint x: 272, startPoint y: 328, endPoint x: 741, endPoint y: 378, distance: 471.4
click at [740, 378] on div "Some aspects are not included in the reporting." at bounding box center [852, 380] width 434 height 18
click at [642, 431] on button "Verify" at bounding box center [618, 433] width 923 height 20
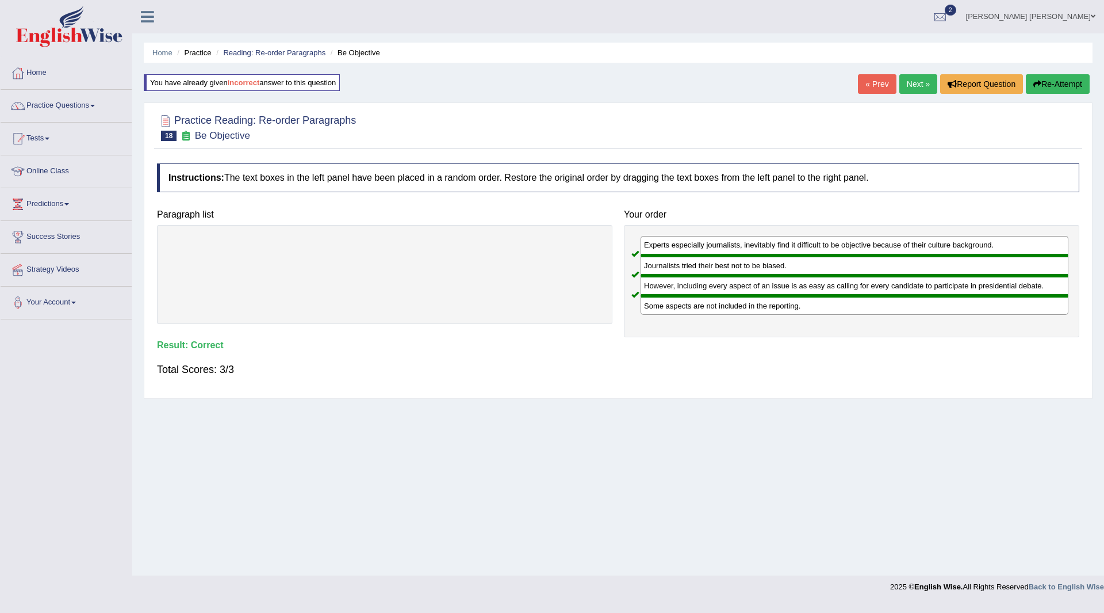
click at [912, 85] on link "Next »" at bounding box center [919, 84] width 38 height 20
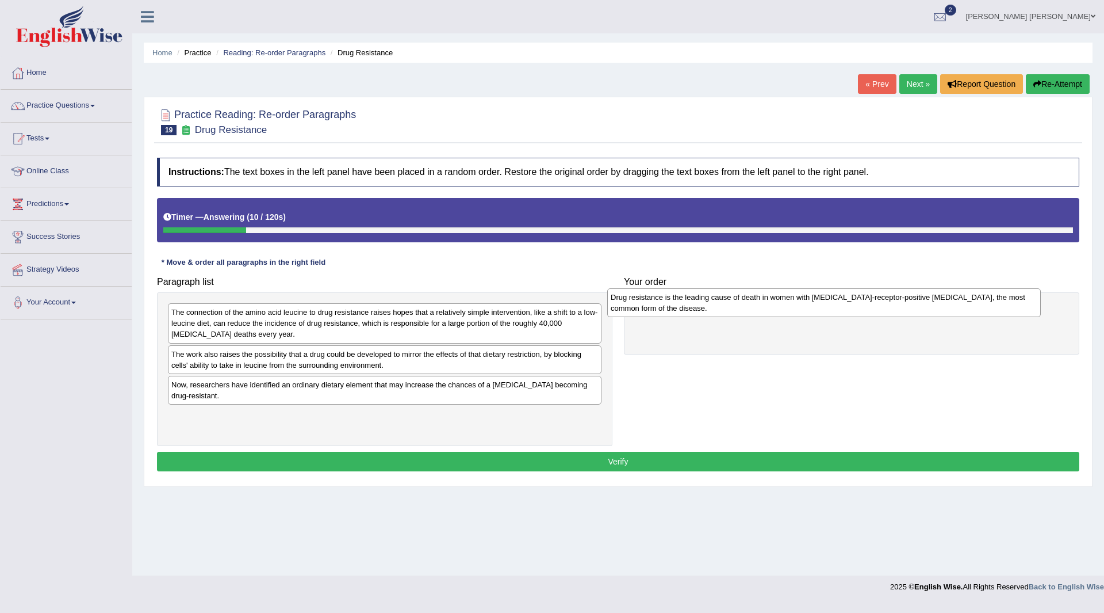
drag, startPoint x: 278, startPoint y: 358, endPoint x: 718, endPoint y: 300, distance: 443.9
click at [718, 300] on div "Drug resistance is the leading cause of death in women with [MEDICAL_DATA]-rece…" at bounding box center [824, 302] width 434 height 29
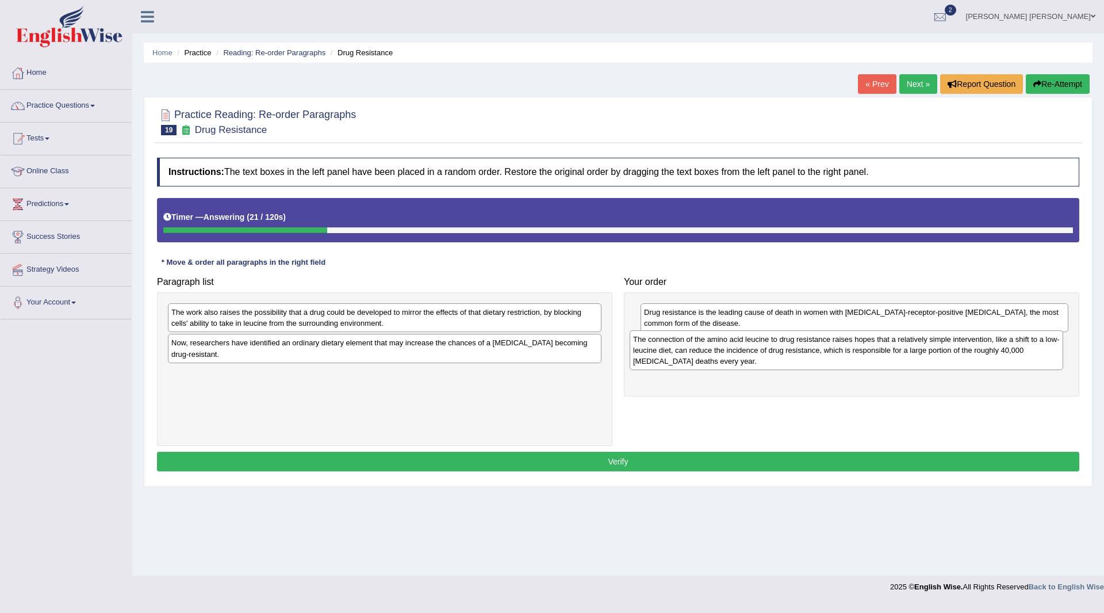
drag, startPoint x: 205, startPoint y: 313, endPoint x: 667, endPoint y: 340, distance: 462.7
click at [667, 340] on div "The connection of the amino acid leucine to drug resistance raises hopes that a…" at bounding box center [847, 350] width 434 height 40
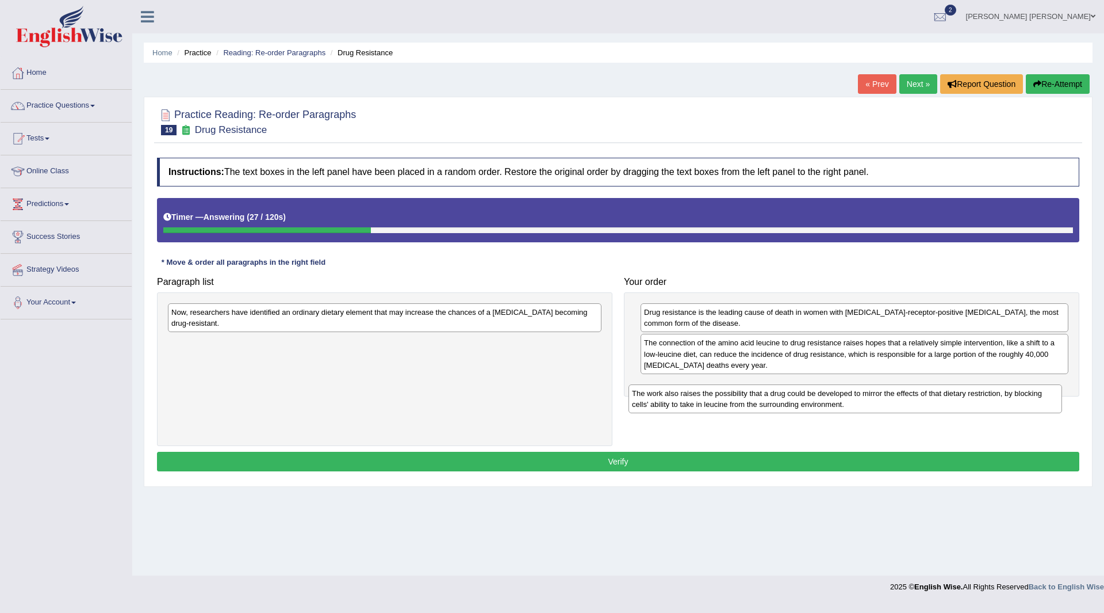
drag, startPoint x: 339, startPoint y: 320, endPoint x: 525, endPoint y: 322, distance: 185.2
click at [789, 384] on div "The work also raises the possibility that a drug could be developed to mirror t…" at bounding box center [846, 398] width 434 height 29
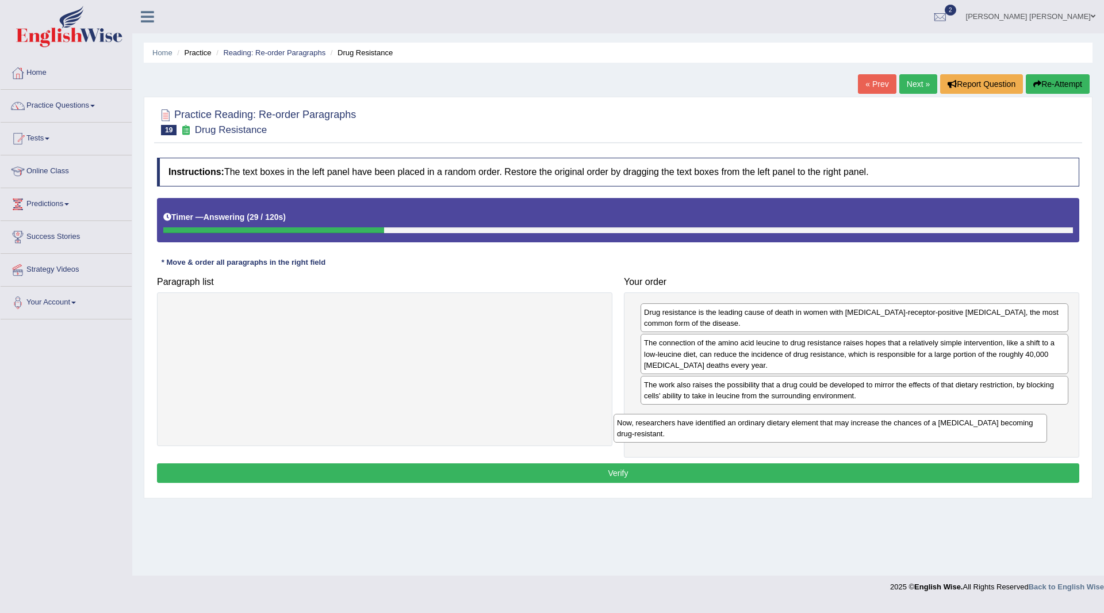
drag, startPoint x: 232, startPoint y: 317, endPoint x: 606, endPoint y: 443, distance: 394.7
click at [676, 423] on div "Now, researchers have identified an ordinary dietary element that may increase …" at bounding box center [831, 428] width 434 height 29
click at [534, 470] on button "Verify" at bounding box center [618, 473] width 923 height 20
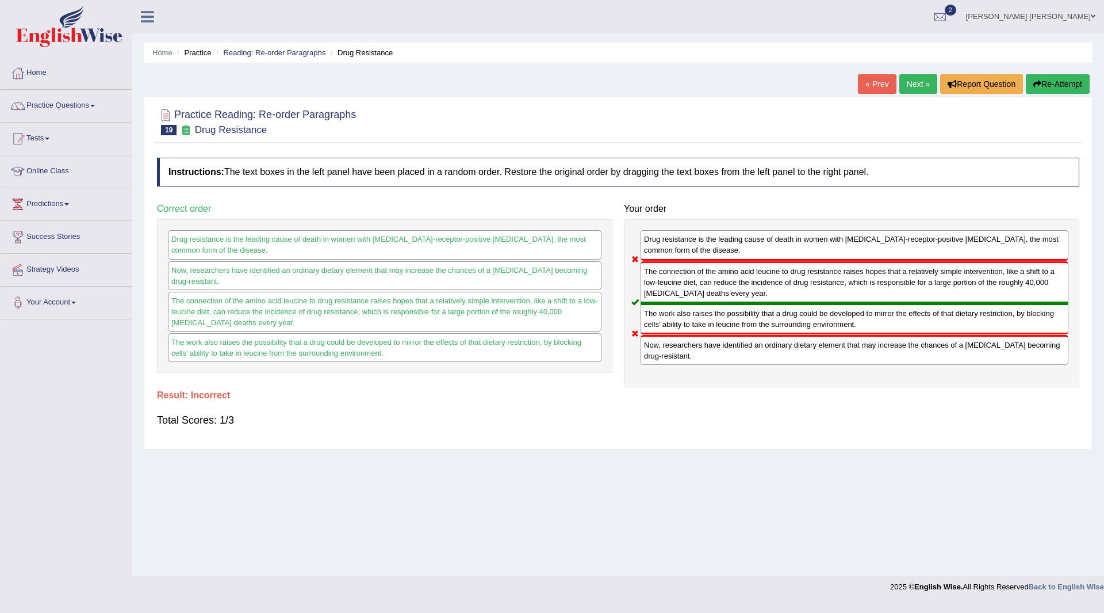
click at [1059, 76] on button "Re-Attempt" at bounding box center [1058, 84] width 64 height 20
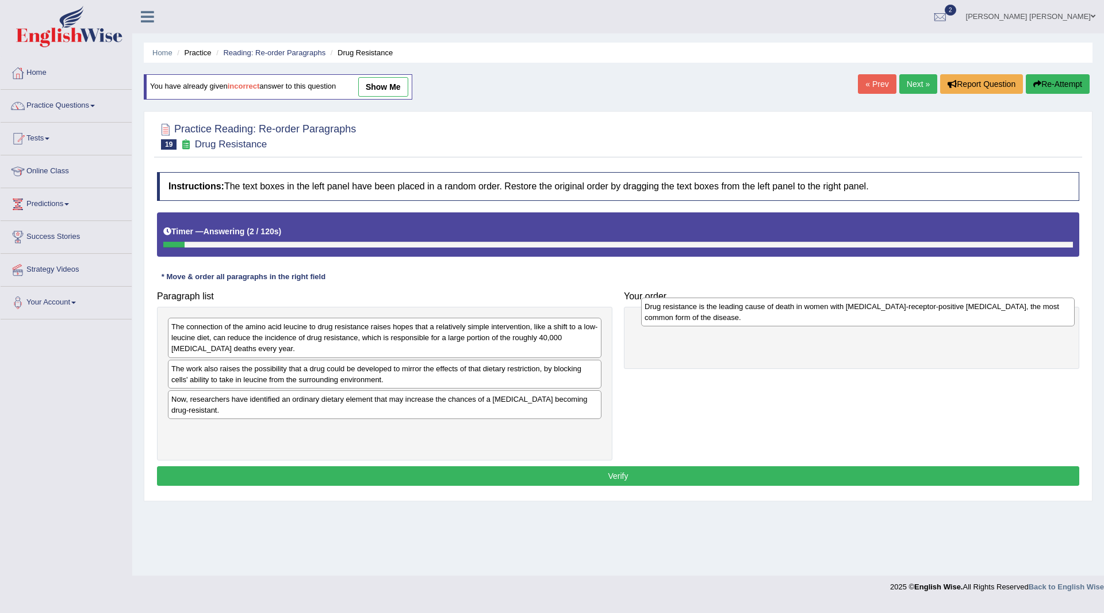
drag, startPoint x: 374, startPoint y: 378, endPoint x: 751, endPoint y: 312, distance: 383.2
click at [751, 312] on div "Drug resistance is the leading cause of death in women with [MEDICAL_DATA]-rece…" at bounding box center [858, 311] width 434 height 29
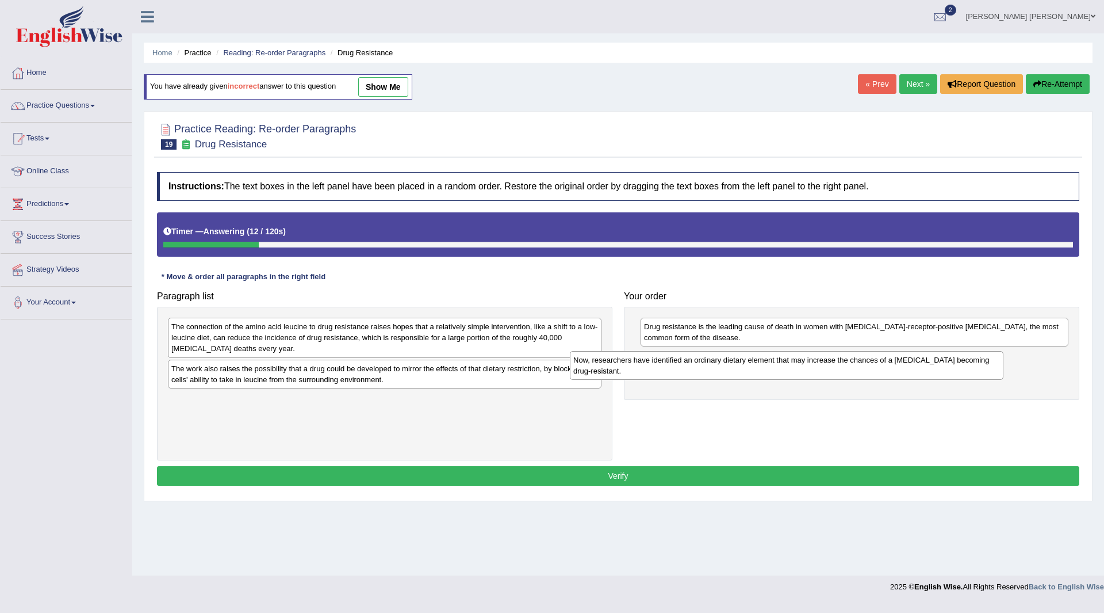
drag, startPoint x: 484, startPoint y: 406, endPoint x: 886, endPoint y: 367, distance: 403.9
click at [886, 367] on div "Now, researchers have identified an ordinary dietary element that may increase …" at bounding box center [787, 365] width 434 height 29
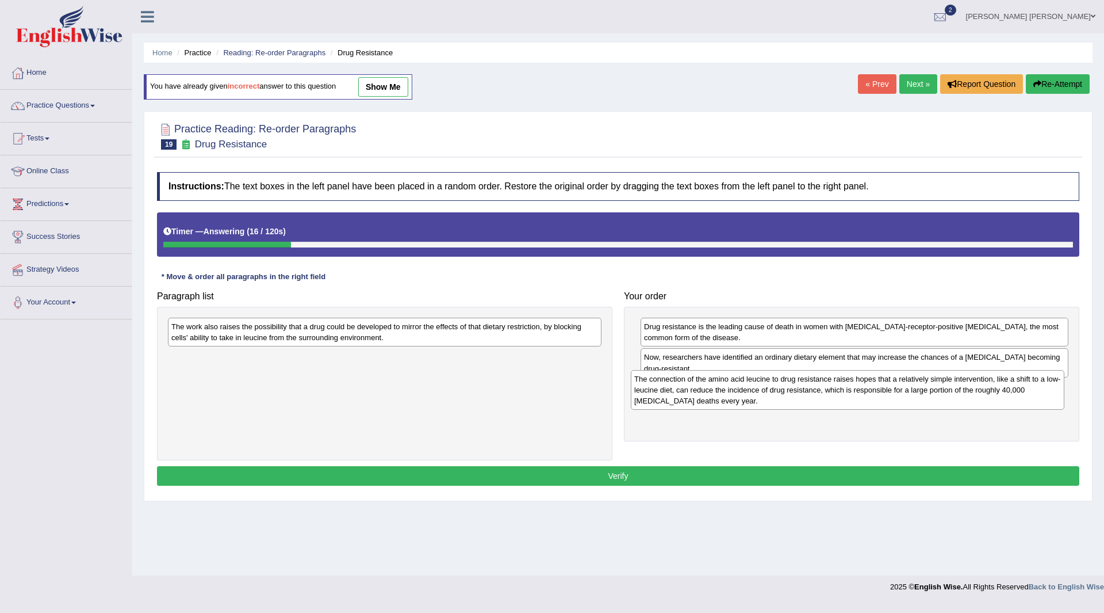
drag, startPoint x: 192, startPoint y: 334, endPoint x: 662, endPoint y: 387, distance: 472.8
click at [662, 387] on div "The connection of the amino acid leucine to drug resistance raises hopes that a…" at bounding box center [848, 390] width 434 height 40
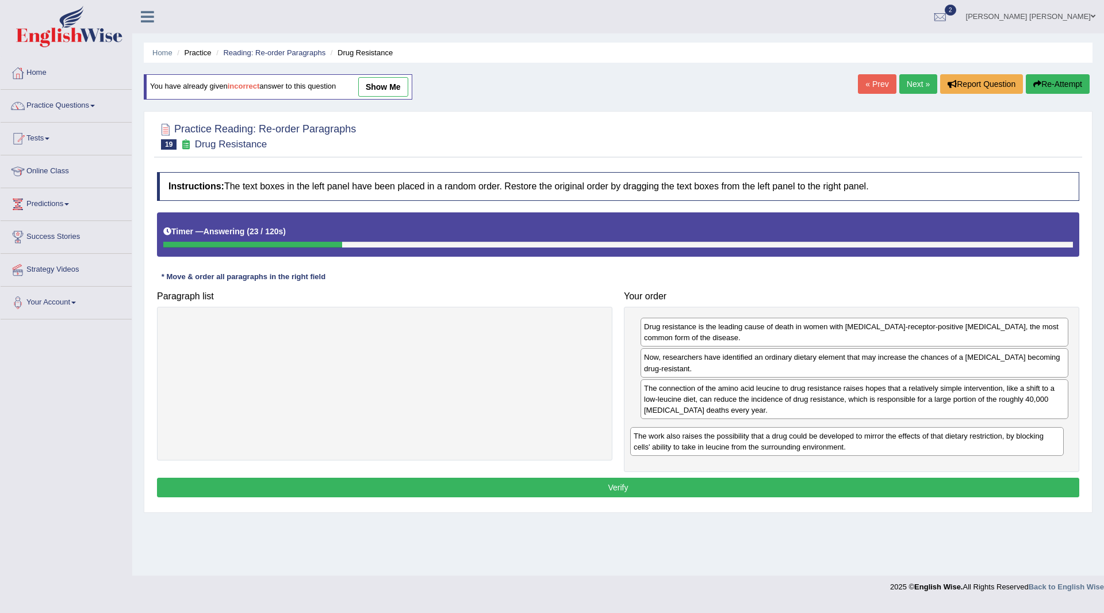
drag, startPoint x: 238, startPoint y: 332, endPoint x: 701, endPoint y: 441, distance: 475.2
click at [701, 441] on div "The work also raises the possibility that a drug could be developed to mirror t…" at bounding box center [847, 441] width 434 height 29
click at [521, 487] on button "Verify" at bounding box center [618, 487] width 923 height 20
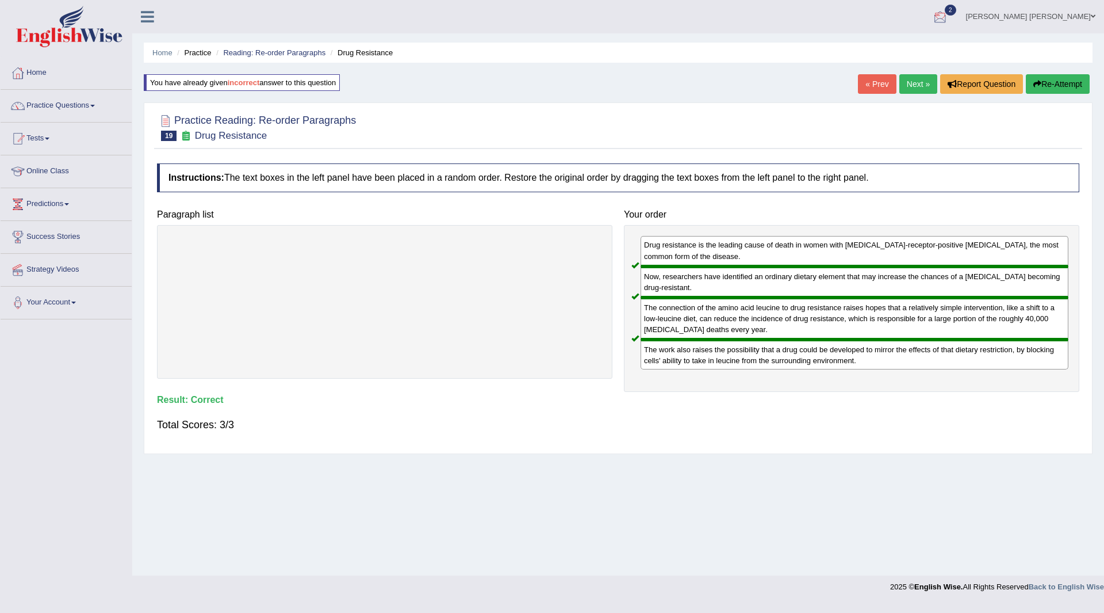
click at [910, 81] on link "Next »" at bounding box center [919, 84] width 38 height 20
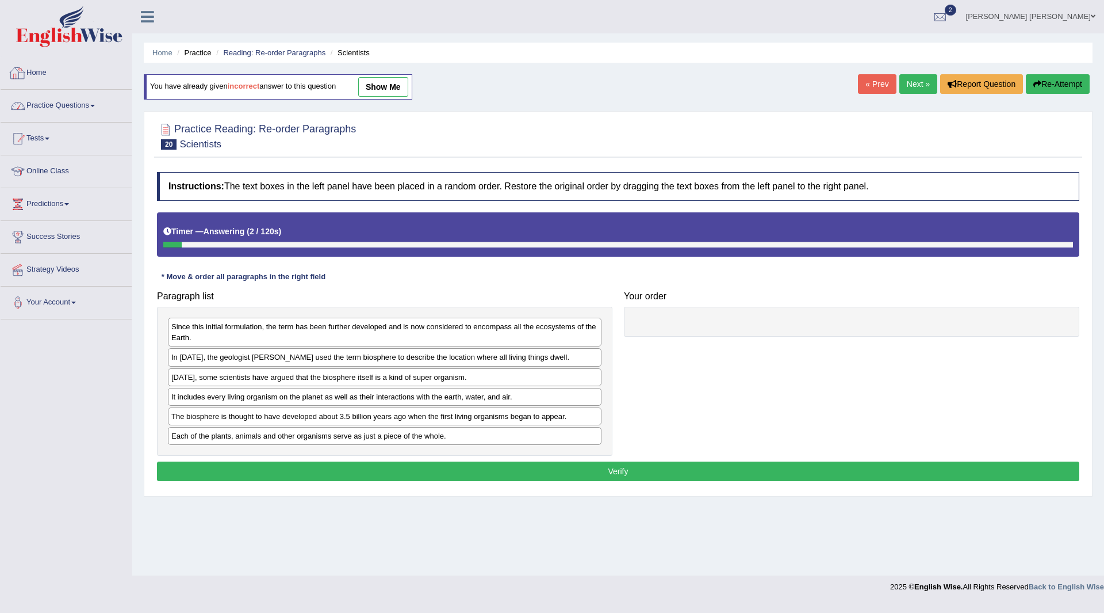
click at [60, 106] on link "Practice Questions" at bounding box center [66, 104] width 131 height 29
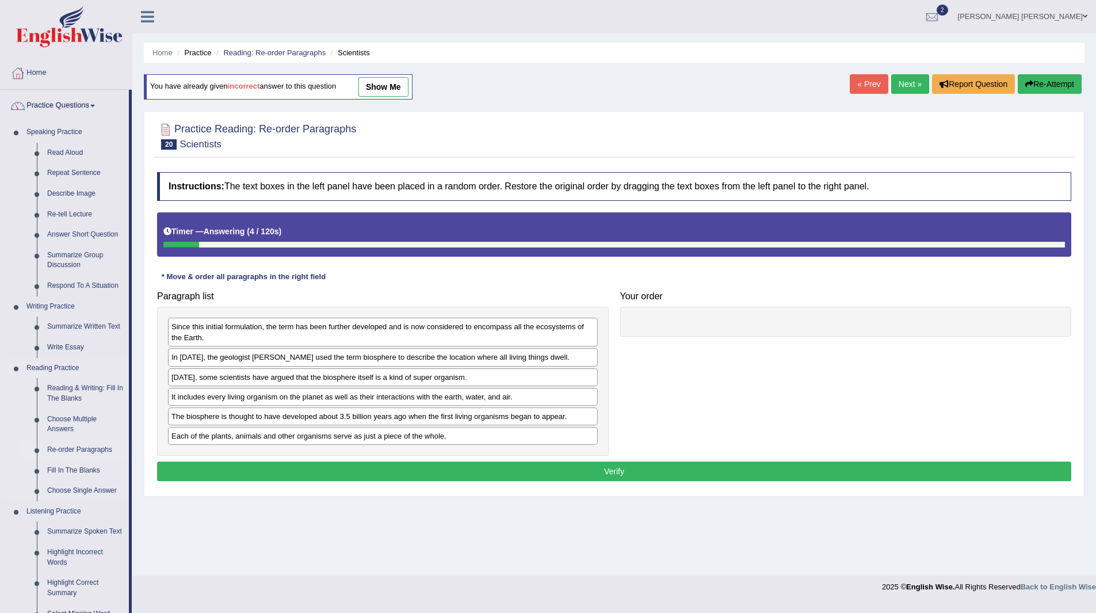
click at [67, 443] on link "Re-order Paragraphs" at bounding box center [85, 449] width 87 height 21
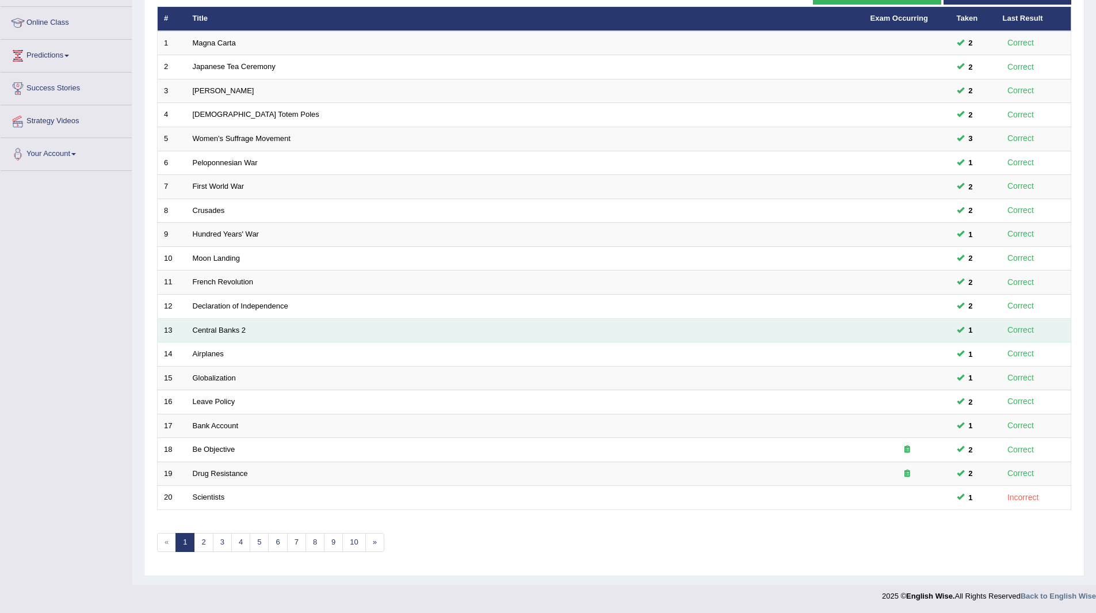
scroll to position [149, 0]
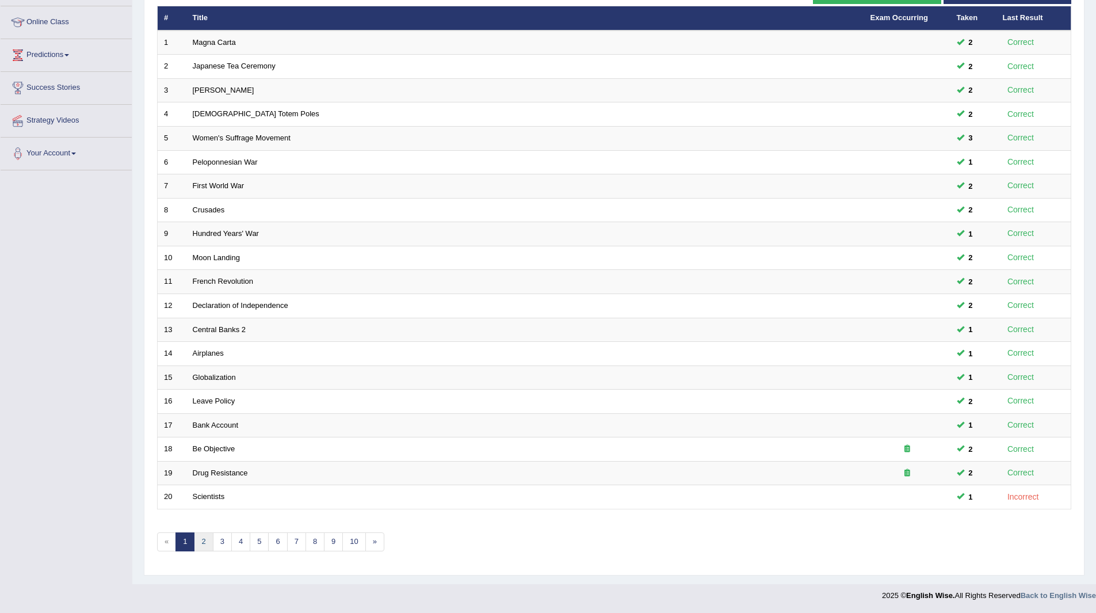
click at [198, 539] on link "2" at bounding box center [203, 541] width 19 height 19
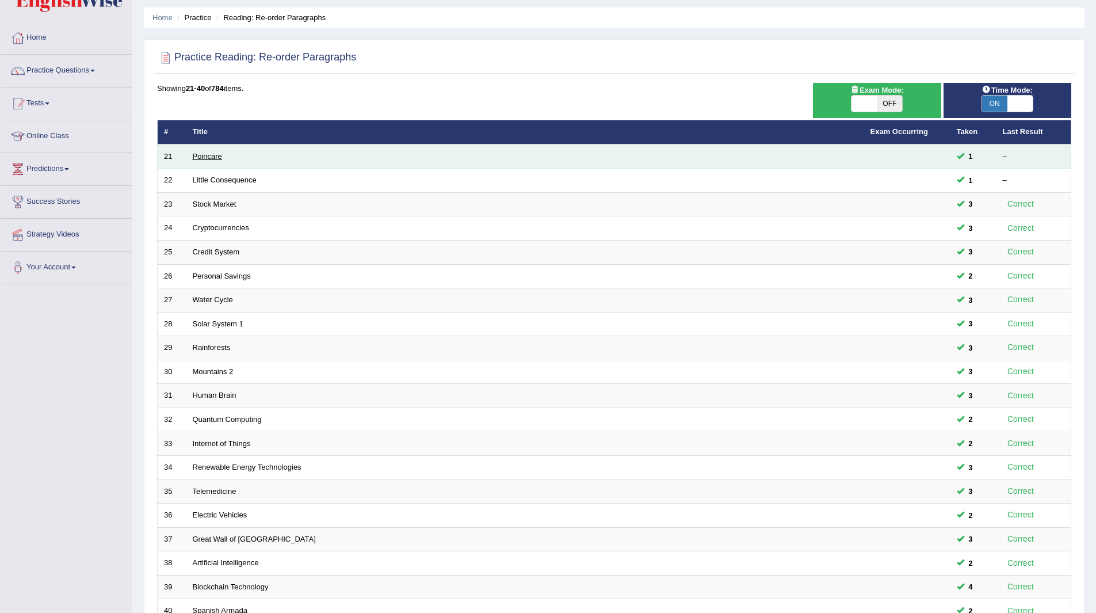
scroll to position [34, 0]
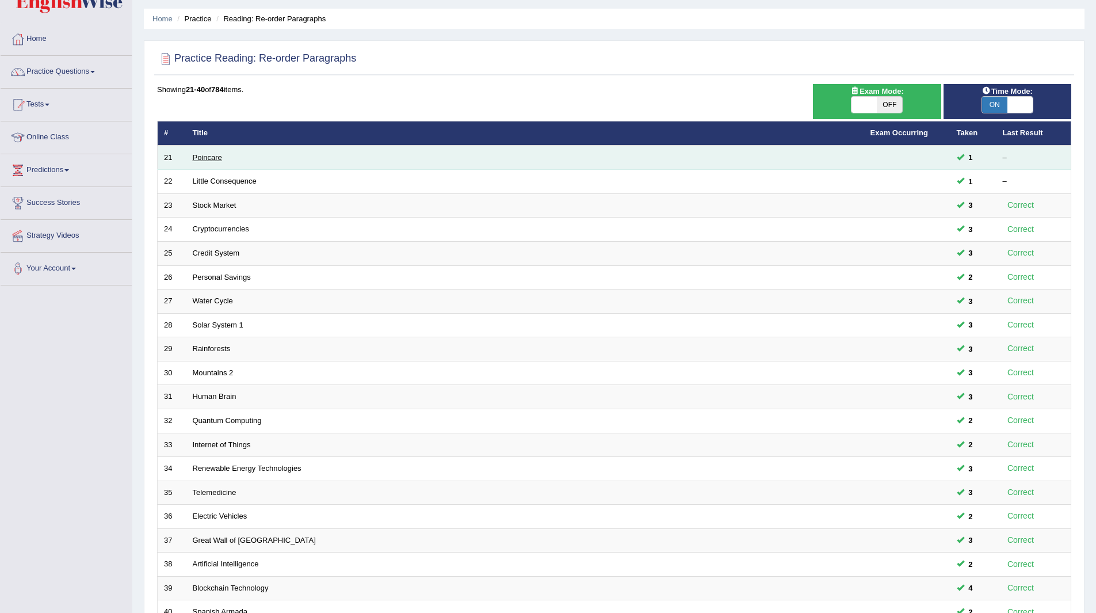
click at [198, 154] on link "Poincare" at bounding box center [207, 157] width 29 height 9
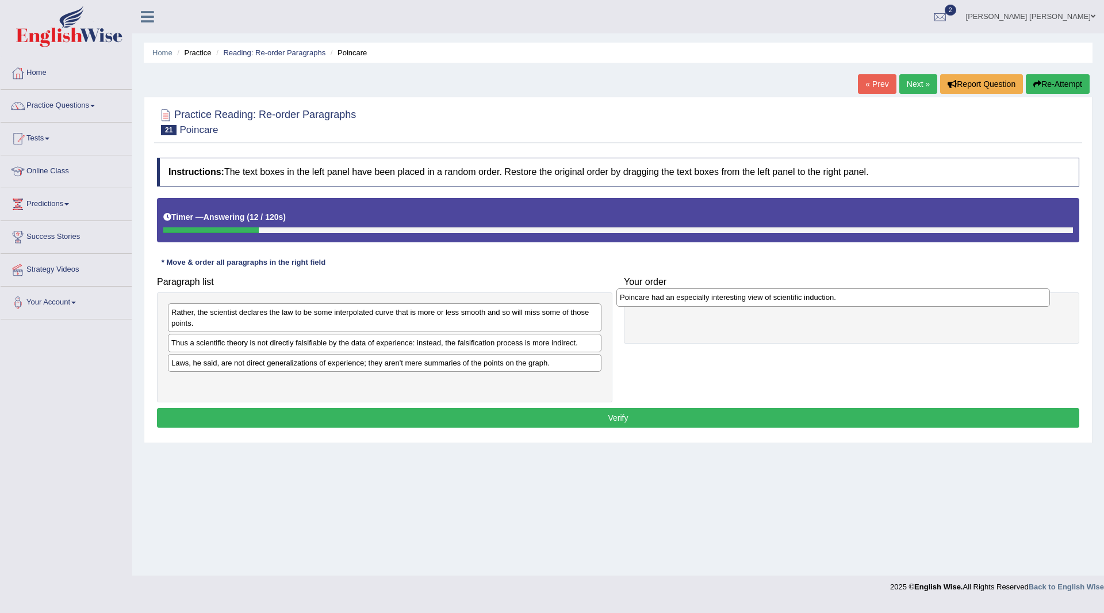
drag, startPoint x: 301, startPoint y: 348, endPoint x: 752, endPoint y: 301, distance: 452.8
click at [752, 301] on div "Poincare had an especially interesting view of scientific induction." at bounding box center [834, 297] width 434 height 18
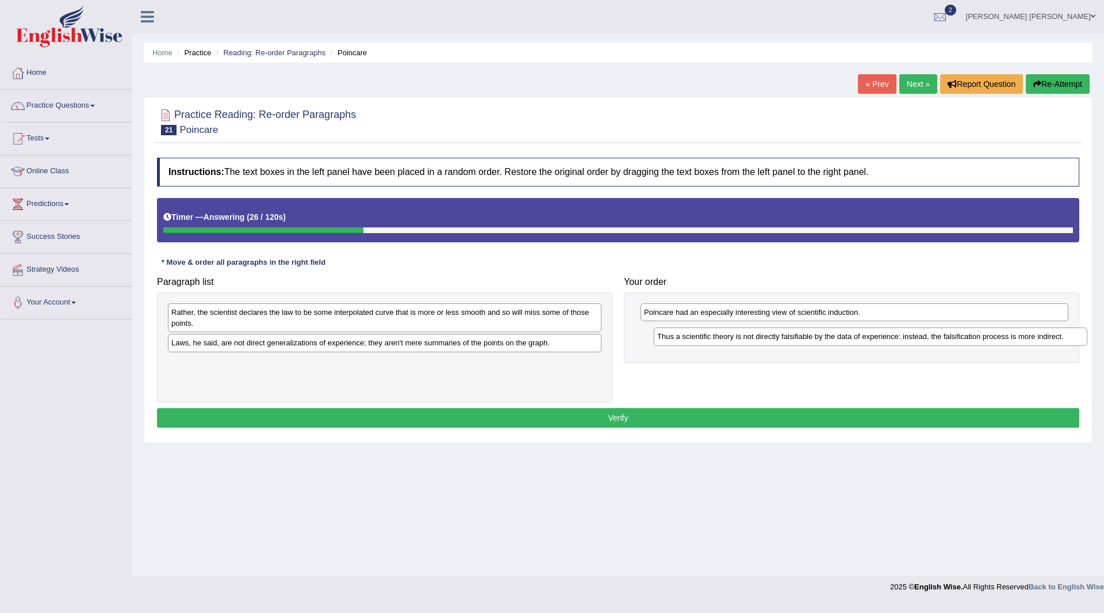
drag, startPoint x: 273, startPoint y: 346, endPoint x: 751, endPoint y: 335, distance: 477.5
click at [751, 335] on div "Thus a scientific theory is not directly falsifiable by the data of experience:…" at bounding box center [871, 336] width 434 height 18
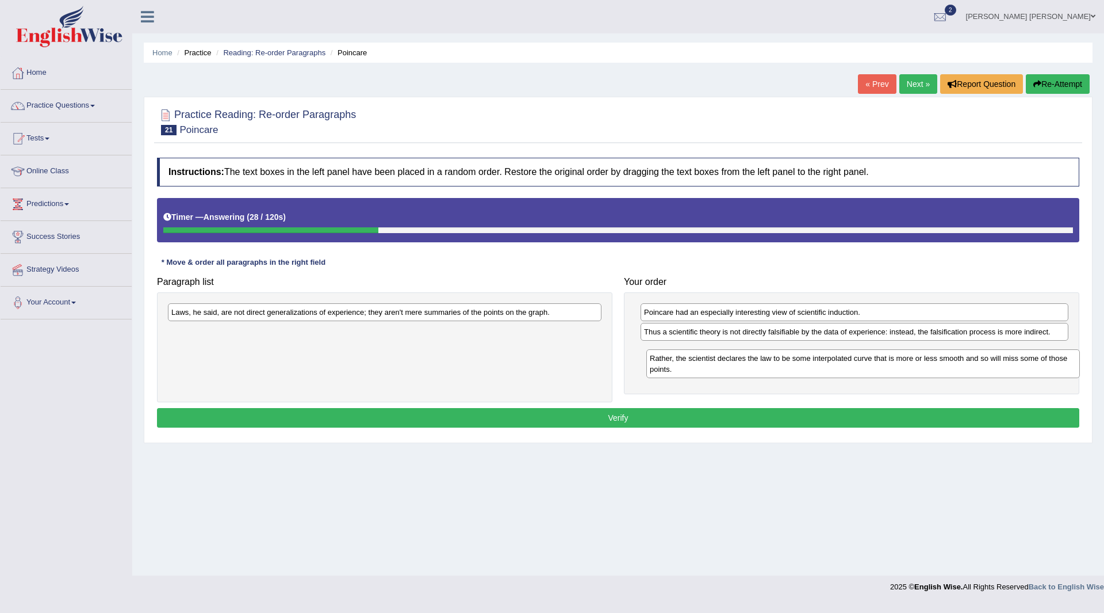
drag, startPoint x: 350, startPoint y: 317, endPoint x: 441, endPoint y: 354, distance: 97.7
click at [828, 362] on div "Rather, the scientist declares the law to be some interpolated curve that is mo…" at bounding box center [863, 363] width 434 height 29
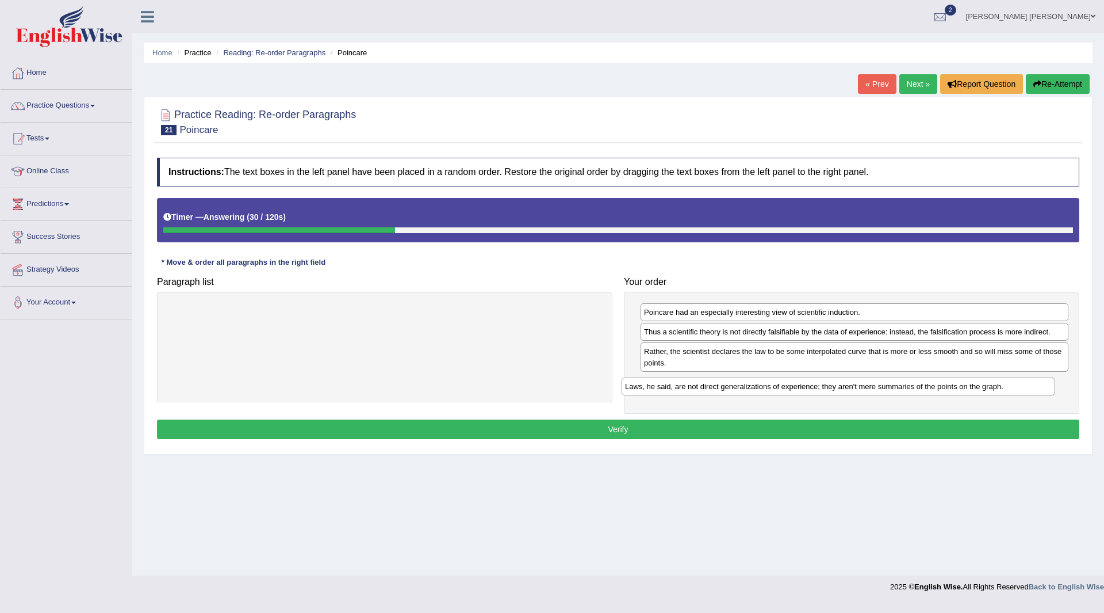
drag, startPoint x: 326, startPoint y: 308, endPoint x: 781, endPoint y: 380, distance: 460.0
click at [780, 381] on div "Laws, he said, are not direct generalizations of experience; they aren't mere s…" at bounding box center [839, 386] width 434 height 18
click at [537, 426] on button "Verify" at bounding box center [618, 429] width 923 height 20
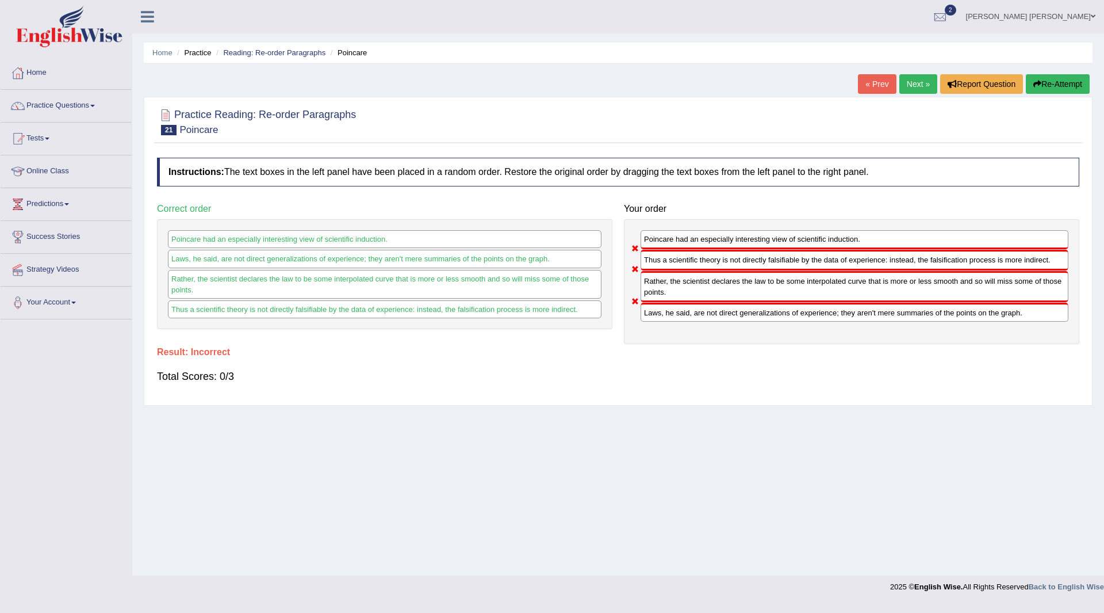
click at [1045, 87] on button "Re-Attempt" at bounding box center [1058, 84] width 64 height 20
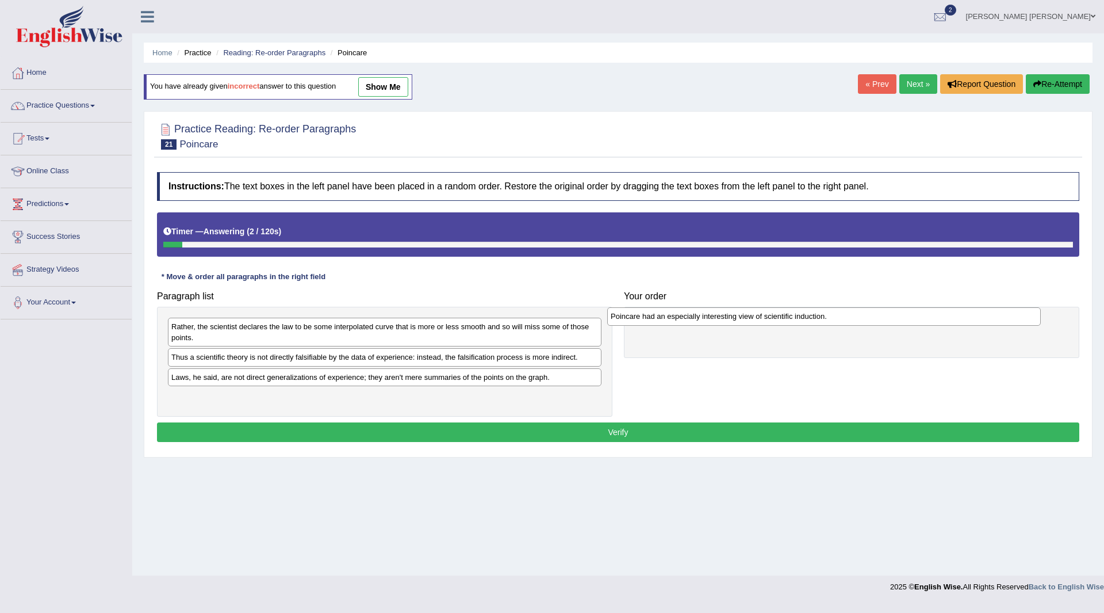
drag, startPoint x: 239, startPoint y: 361, endPoint x: 678, endPoint y: 320, distance: 441.3
click at [678, 320] on div "Poincare had an especially interesting view of scientific induction." at bounding box center [824, 316] width 434 height 18
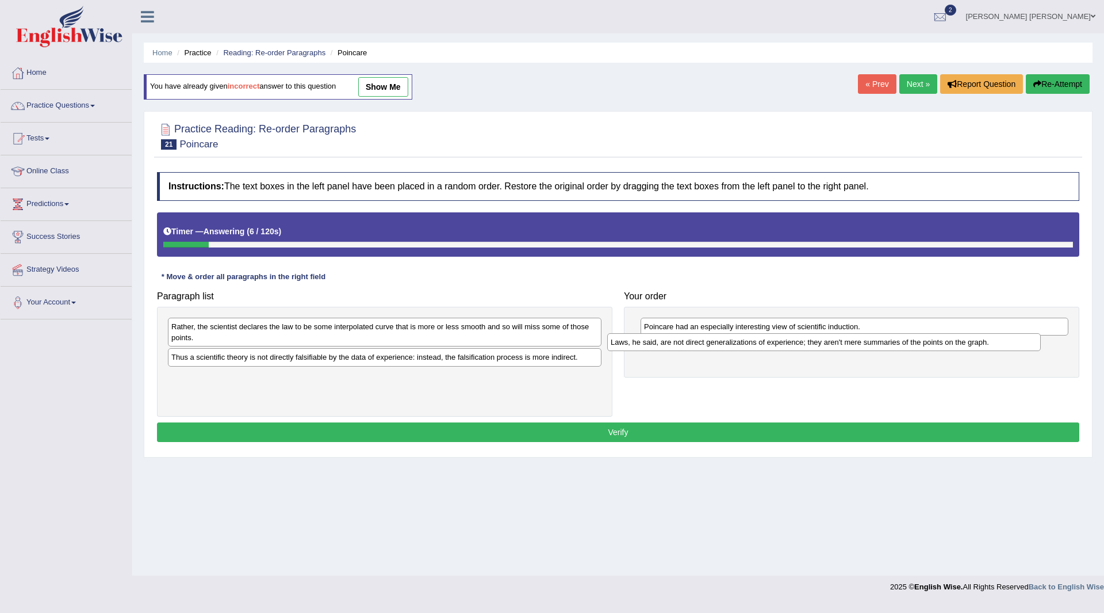
drag, startPoint x: 212, startPoint y: 380, endPoint x: 653, endPoint y: 345, distance: 442.0
click at [653, 345] on div "Laws, he said, are not direct generalizations of experience; they aren't mere s…" at bounding box center [824, 342] width 434 height 18
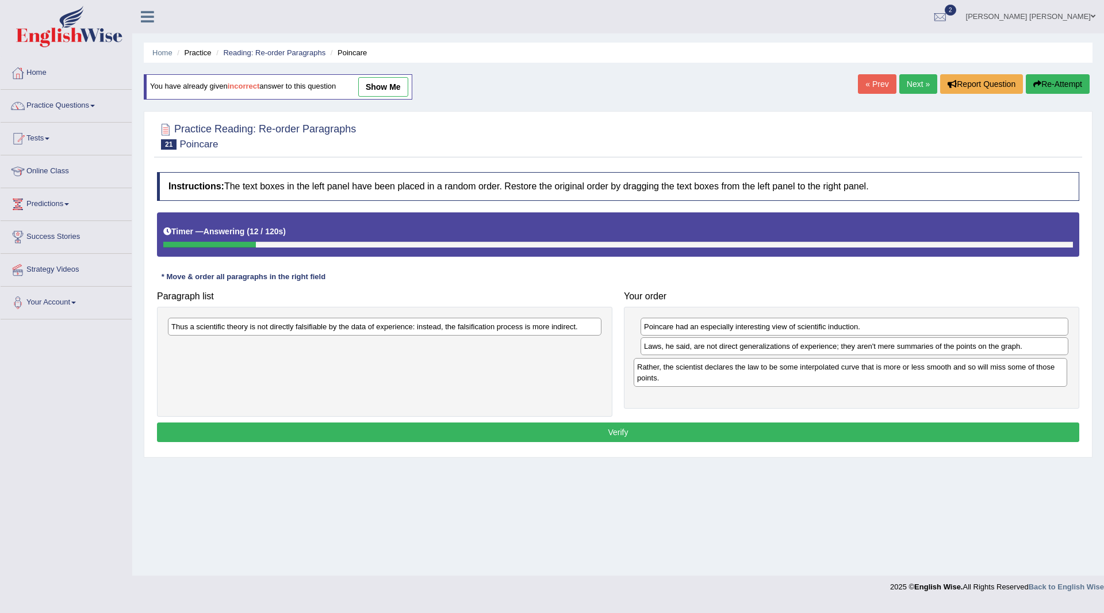
drag, startPoint x: 246, startPoint y: 338, endPoint x: 712, endPoint y: 378, distance: 467.6
click at [712, 378] on div "Rather, the scientist declares the law to be some interpolated curve that is mo…" at bounding box center [851, 372] width 434 height 29
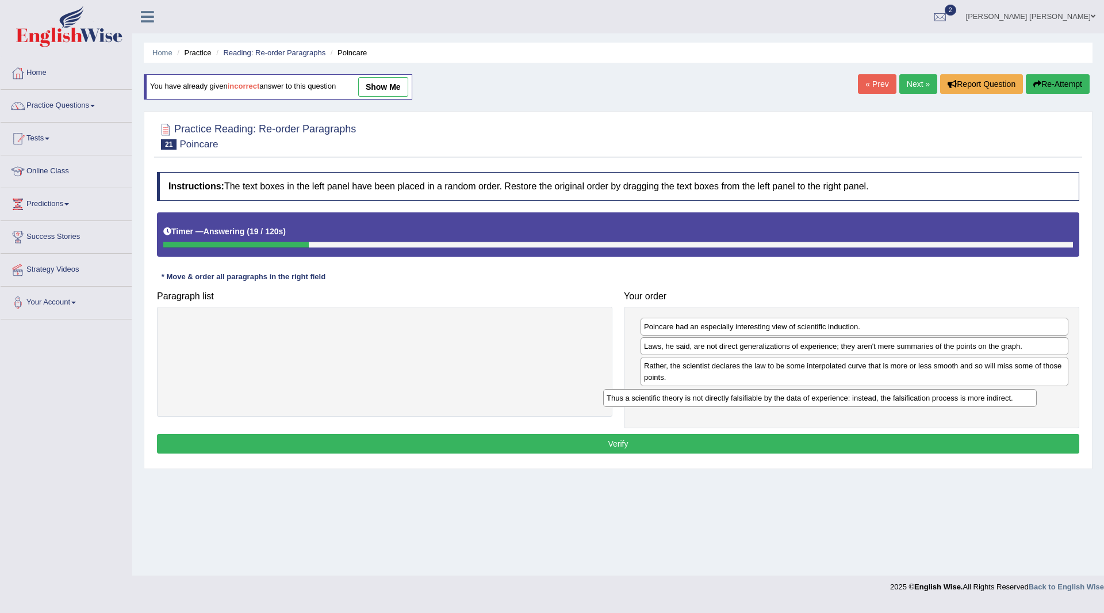
drag, startPoint x: 259, startPoint y: 329, endPoint x: 674, endPoint y: 417, distance: 423.9
click at [696, 400] on div "Thus a scientific theory is not directly falsifiable by the data of experience:…" at bounding box center [820, 398] width 434 height 18
click at [587, 441] on button "Verify" at bounding box center [618, 444] width 923 height 20
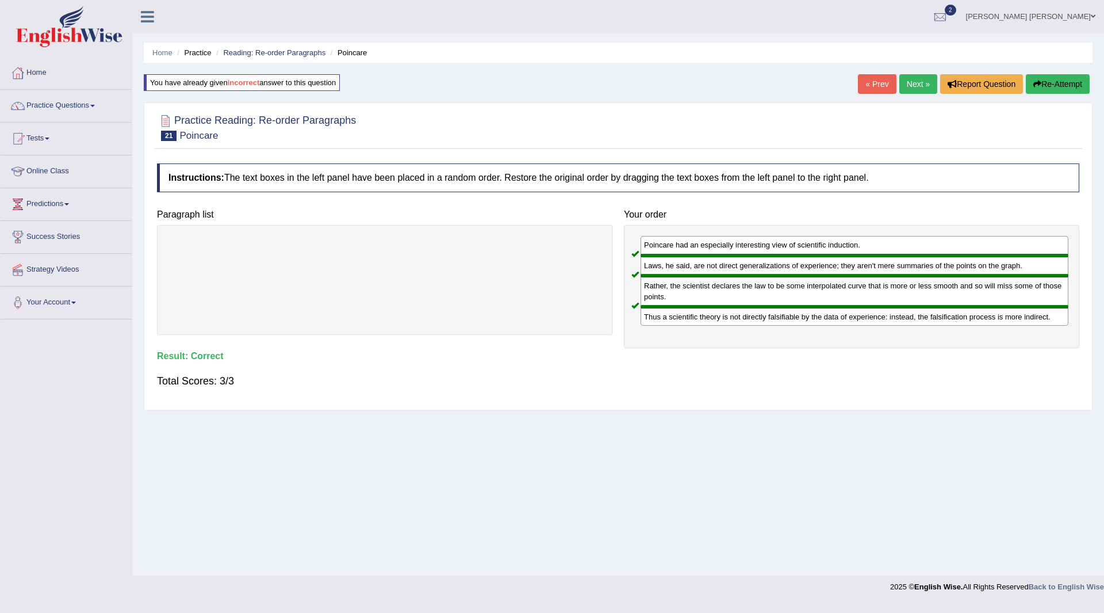
click at [915, 86] on link "Next »" at bounding box center [919, 84] width 38 height 20
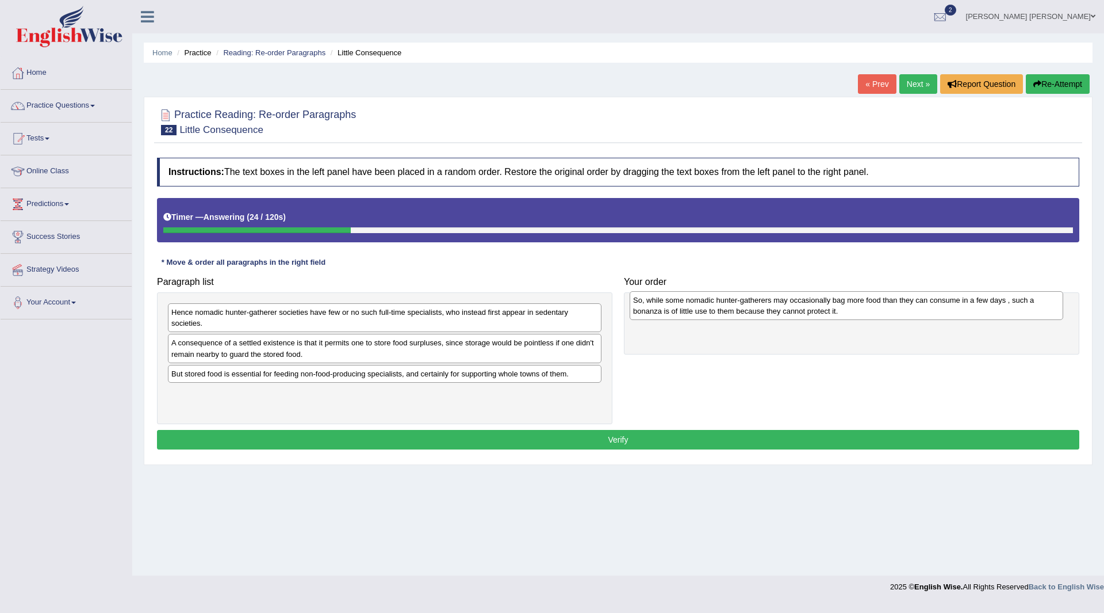
drag, startPoint x: 265, startPoint y: 309, endPoint x: 727, endPoint y: 297, distance: 462.0
click at [727, 297] on div "So, while some nomadic hunter-gatherers may occasionally bag more food than the…" at bounding box center [847, 305] width 434 height 29
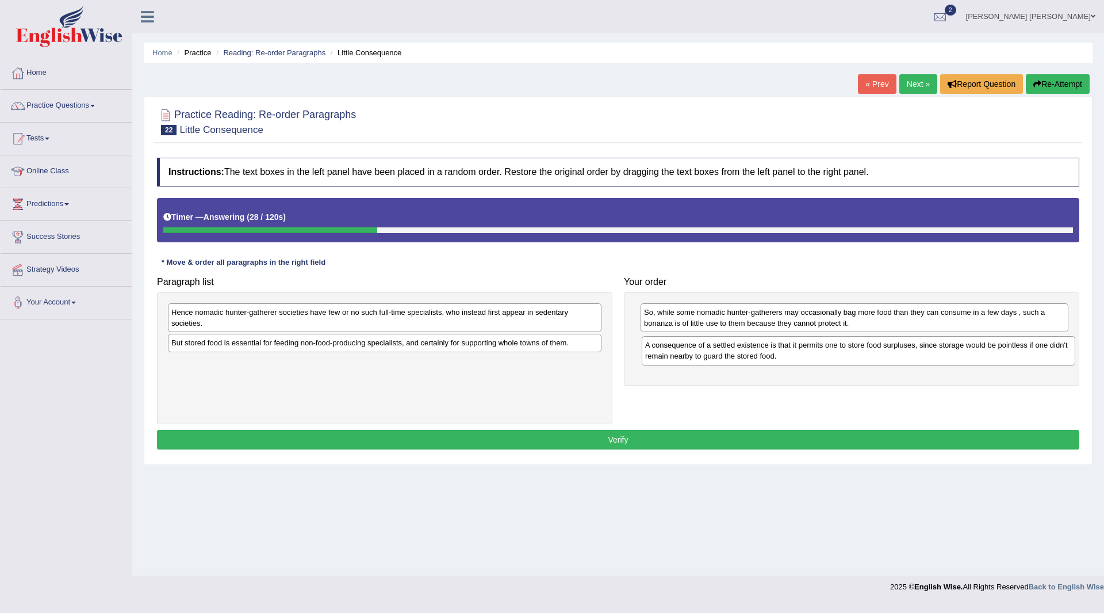
drag, startPoint x: 293, startPoint y: 347, endPoint x: 744, endPoint y: 343, distance: 450.4
click at [760, 346] on div "A consequence of a settled existence is that it permits one to store food surpl…" at bounding box center [859, 350] width 434 height 29
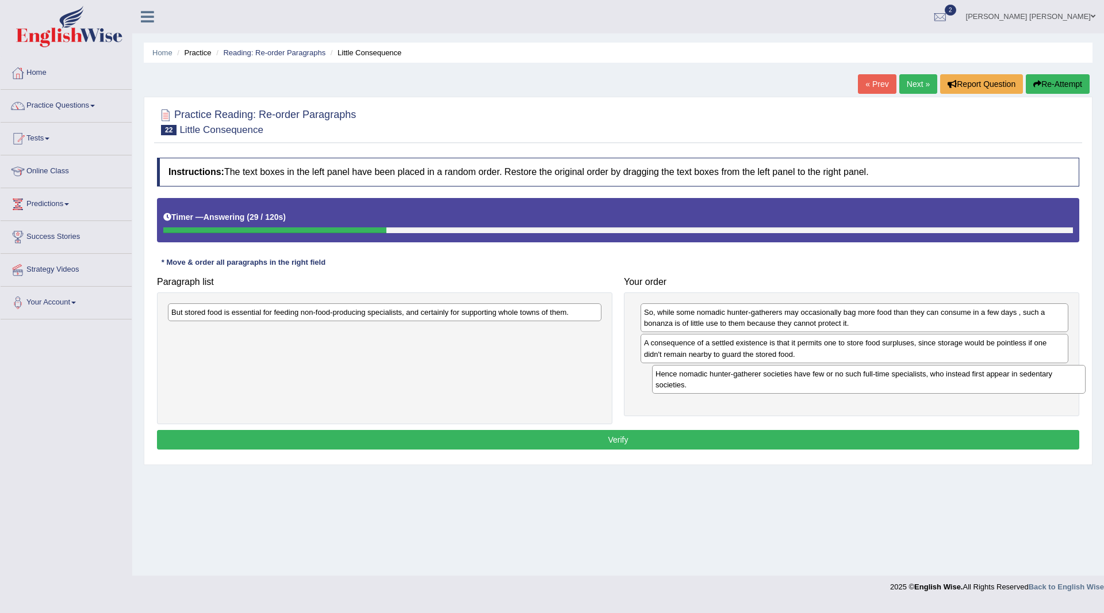
drag, startPoint x: 322, startPoint y: 316, endPoint x: 801, endPoint y: 377, distance: 483.1
click at [801, 377] on div "Hence nomadic hunter-gatherer societies have few or no such full-time specialis…" at bounding box center [869, 379] width 434 height 29
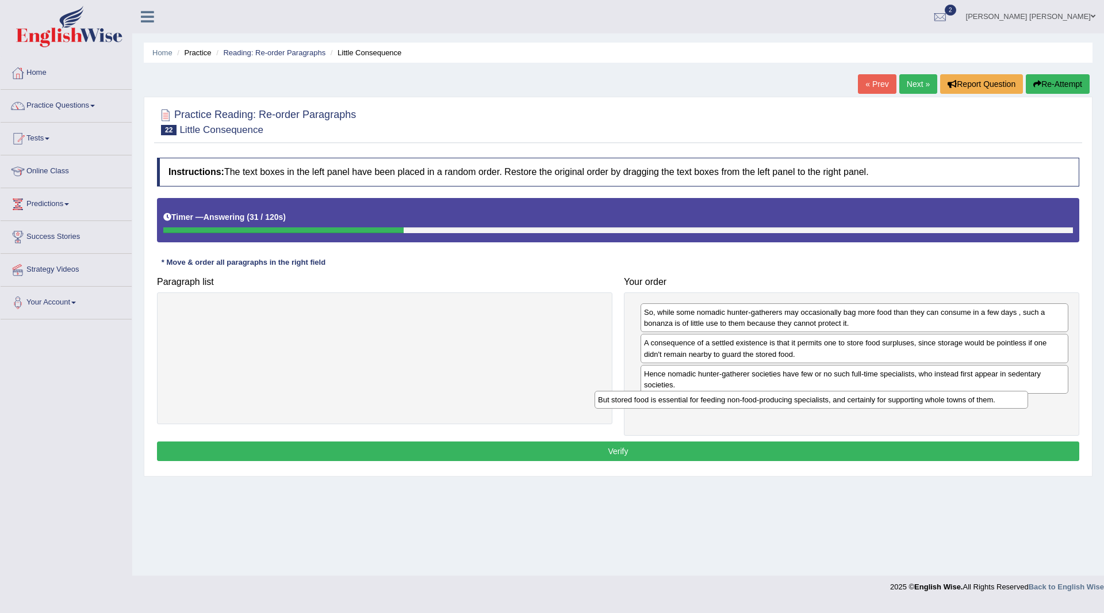
drag, startPoint x: 370, startPoint y: 311, endPoint x: 797, endPoint y: 399, distance: 435.6
click at [797, 399] on div "But stored food is essential for feeding non-food-producing specialists, and ce…" at bounding box center [812, 400] width 434 height 18
click at [589, 450] on button "Verify" at bounding box center [618, 451] width 923 height 20
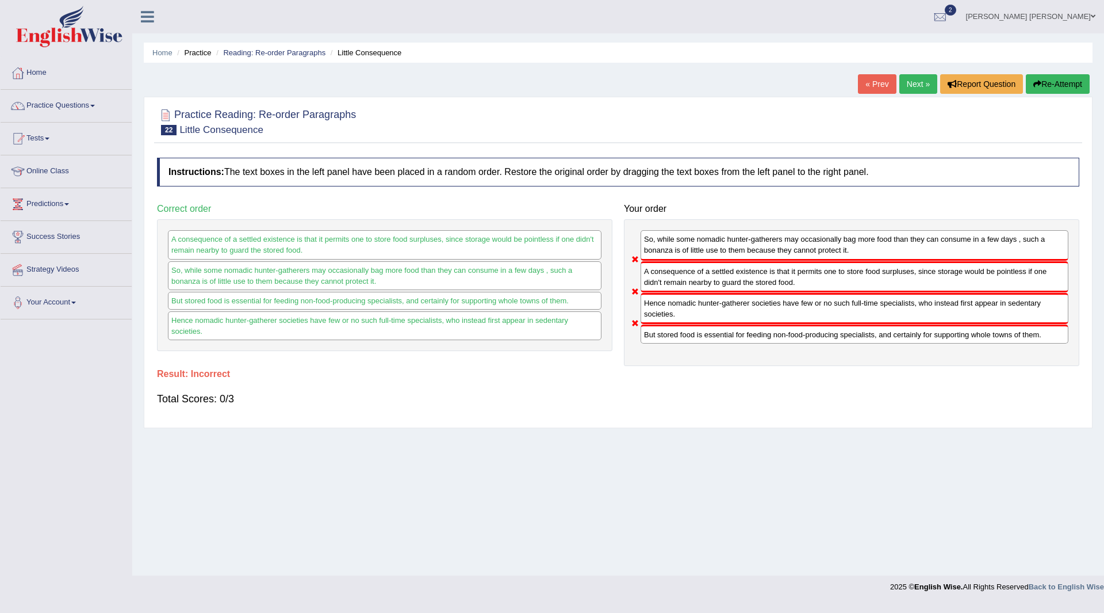
click at [1049, 85] on button "Re-Attempt" at bounding box center [1058, 84] width 64 height 20
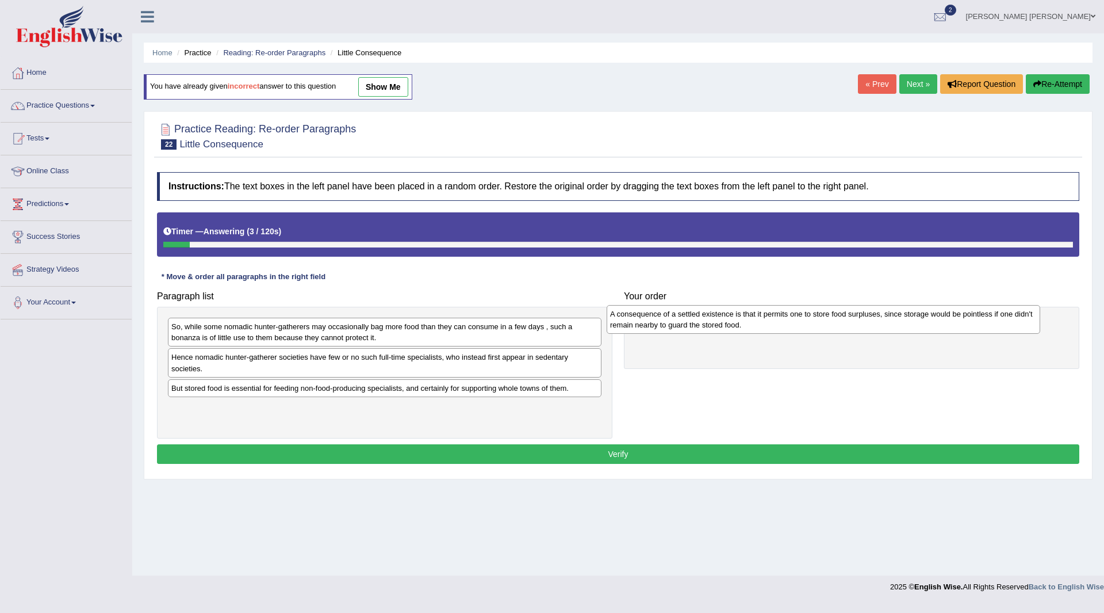
drag, startPoint x: 289, startPoint y: 393, endPoint x: 728, endPoint y: 319, distance: 445.1
click at [728, 319] on div "A consequence of a settled existence is that it permits one to store food surpl…" at bounding box center [824, 319] width 434 height 29
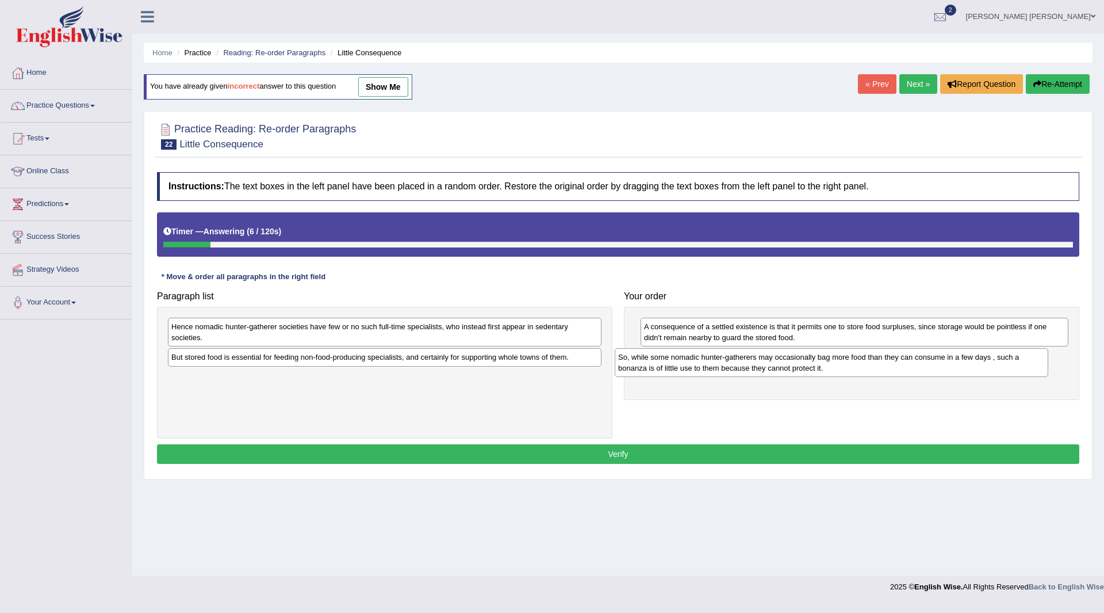
drag, startPoint x: 354, startPoint y: 330, endPoint x: 804, endPoint y: 359, distance: 451.3
click at [804, 359] on div "So, while some nomadic hunter-gatherers may occasionally bag more food than the…" at bounding box center [832, 362] width 434 height 29
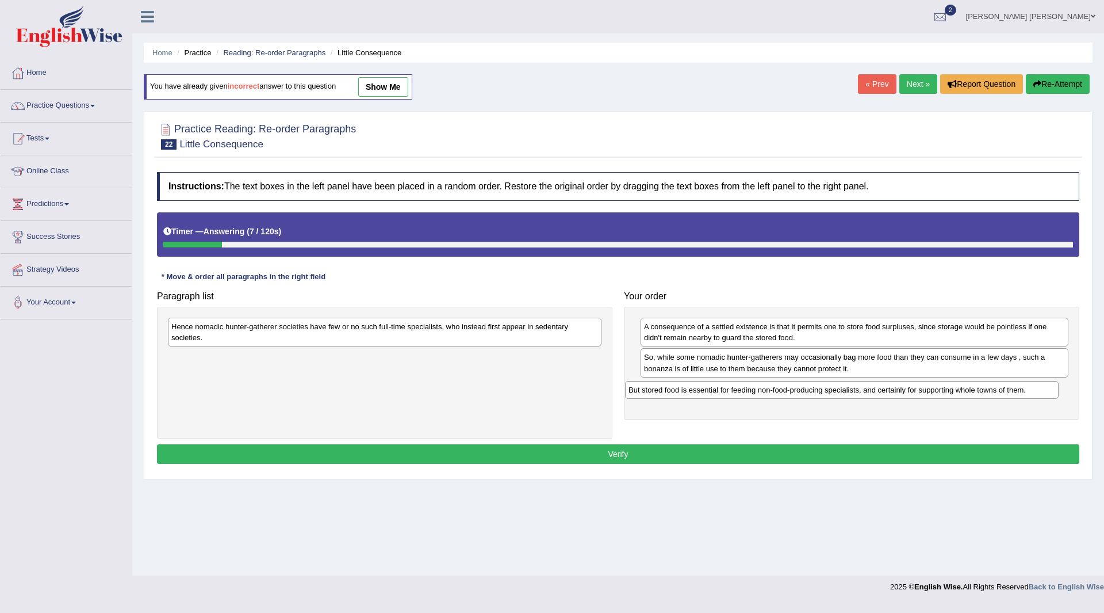
drag, startPoint x: 305, startPoint y: 356, endPoint x: 670, endPoint y: 365, distance: 364.2
click at [773, 387] on div "But stored food is essential for feeding non-food-producing specialists, and ce…" at bounding box center [842, 390] width 434 height 18
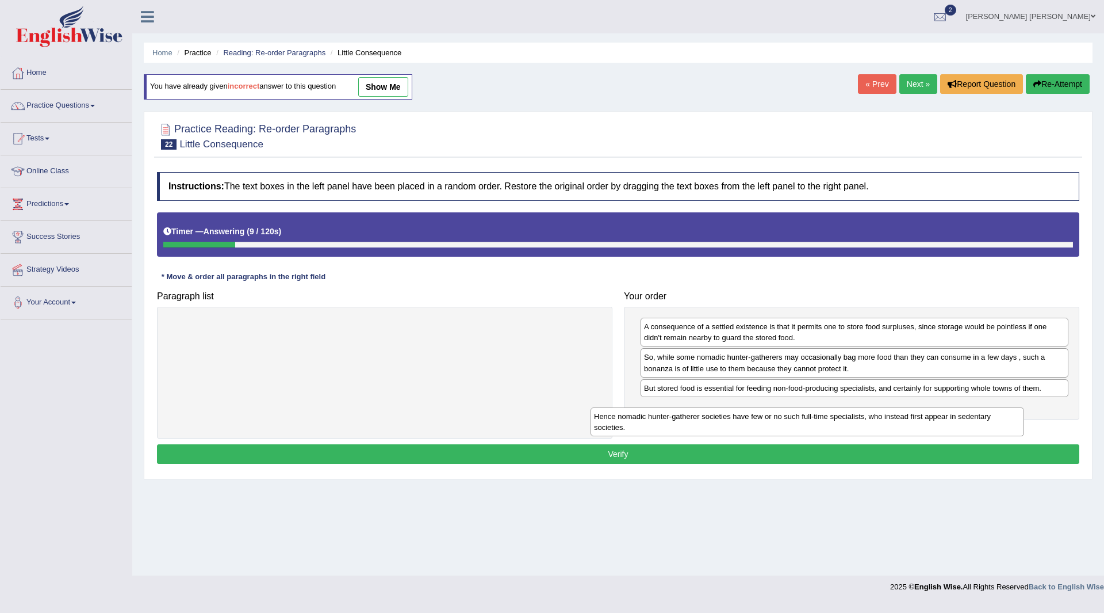
drag, startPoint x: 245, startPoint y: 324, endPoint x: 675, endPoint y: 403, distance: 436.9
click at [674, 407] on div "Hence nomadic hunter-gatherer societies have few or no such full-time specialis…" at bounding box center [808, 421] width 434 height 29
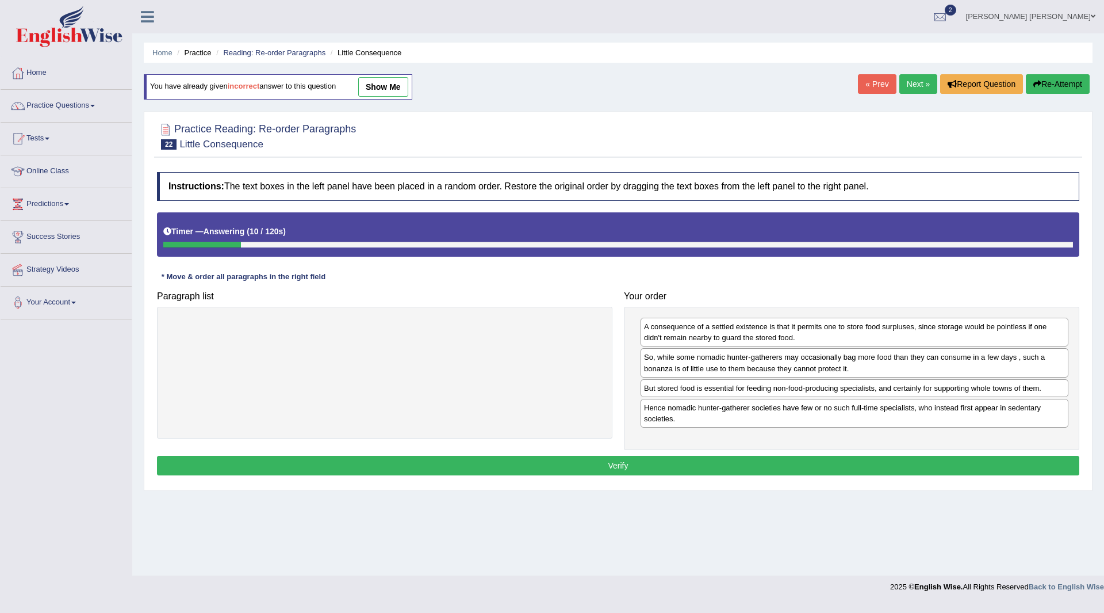
click at [457, 468] on button "Verify" at bounding box center [618, 466] width 923 height 20
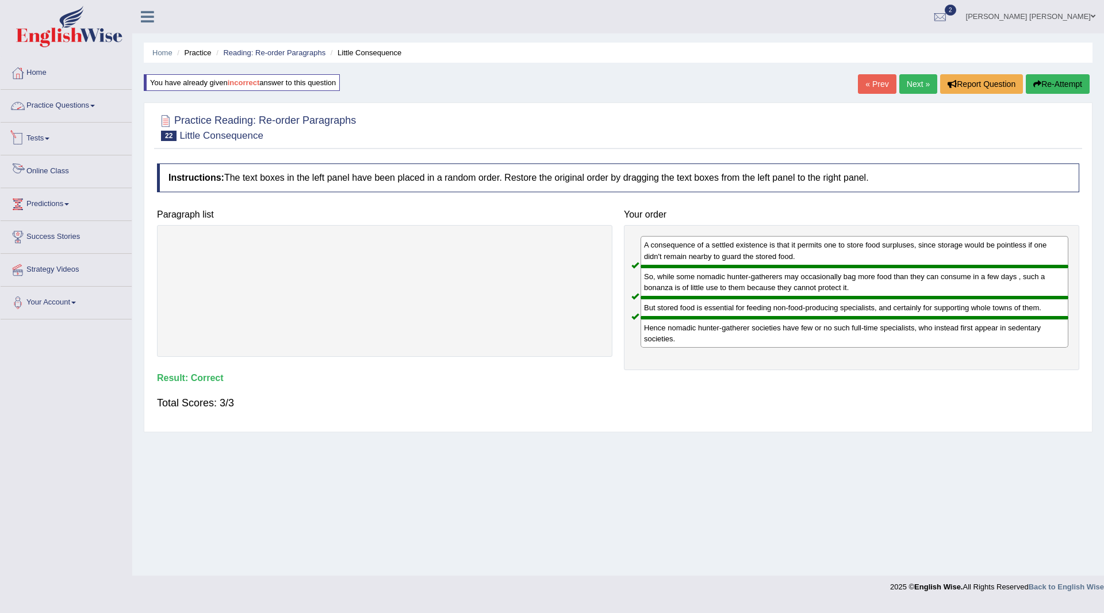
click at [43, 104] on link "Practice Questions" at bounding box center [66, 104] width 131 height 29
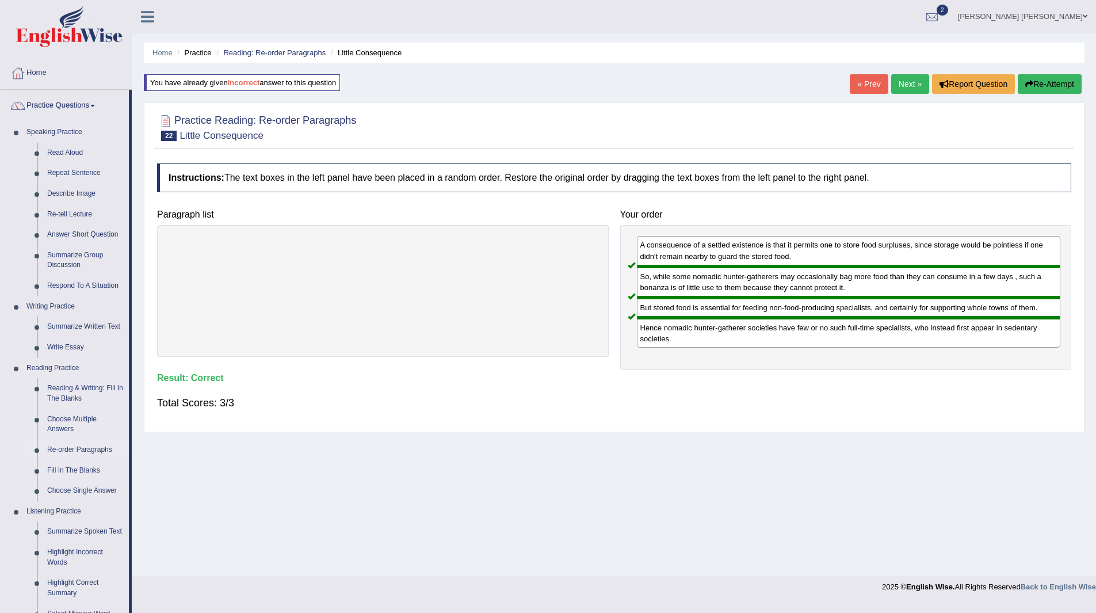
click at [76, 445] on link "Re-order Paragraphs" at bounding box center [85, 449] width 87 height 21
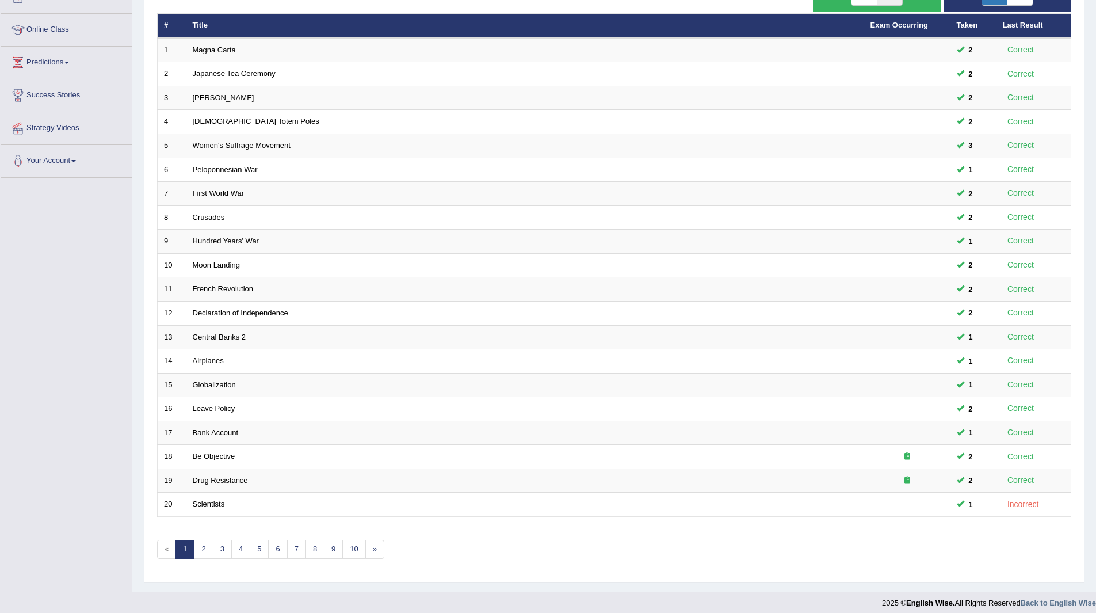
scroll to position [149, 0]
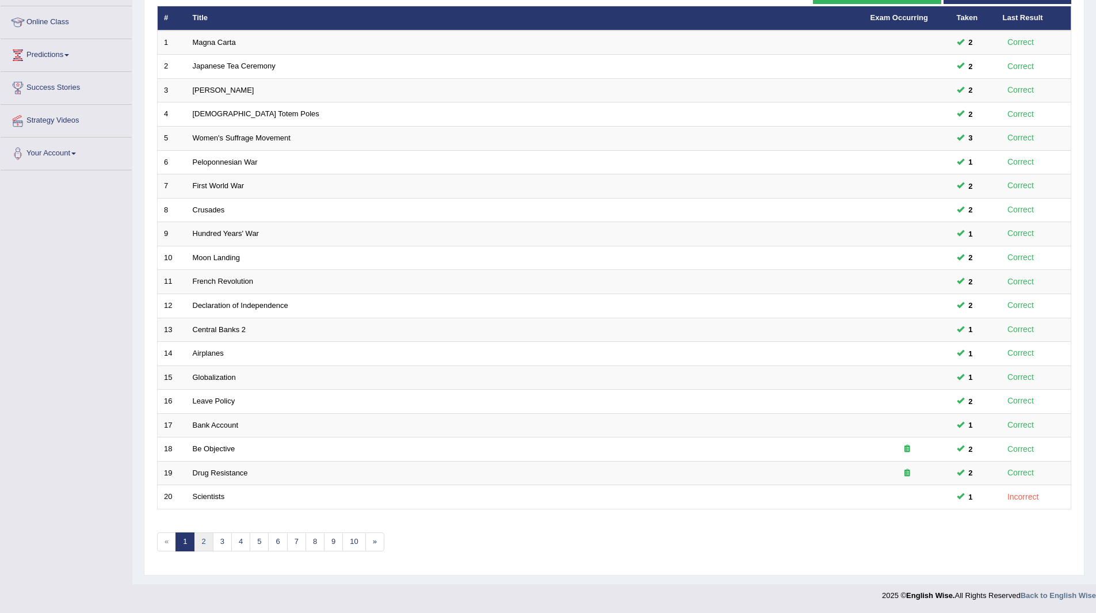
click at [208, 543] on link "2" at bounding box center [203, 541] width 19 height 19
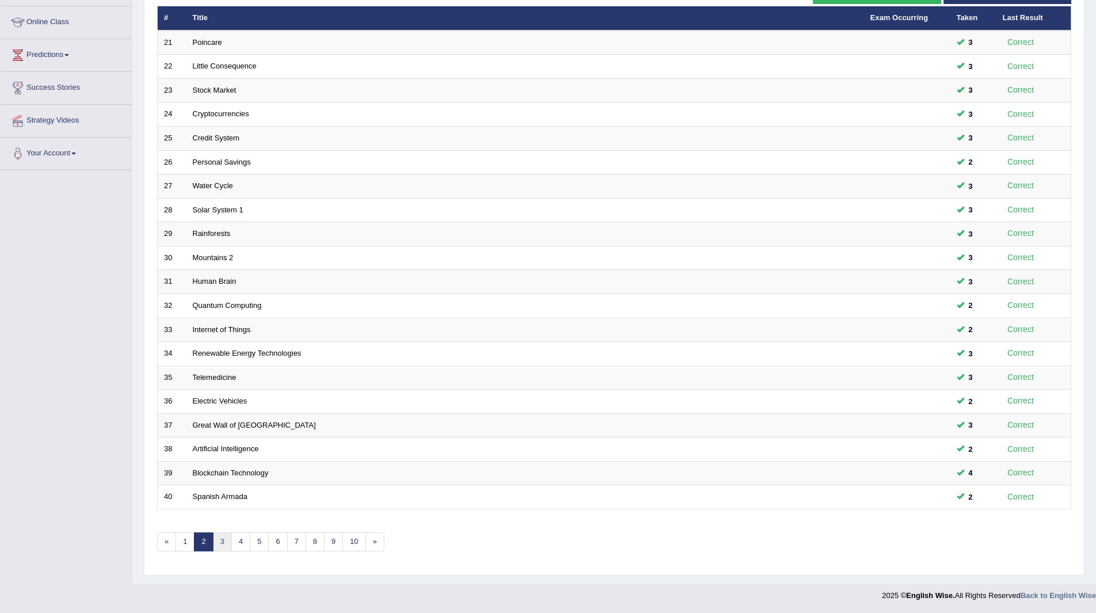
click at [223, 544] on link "3" at bounding box center [222, 541] width 19 height 19
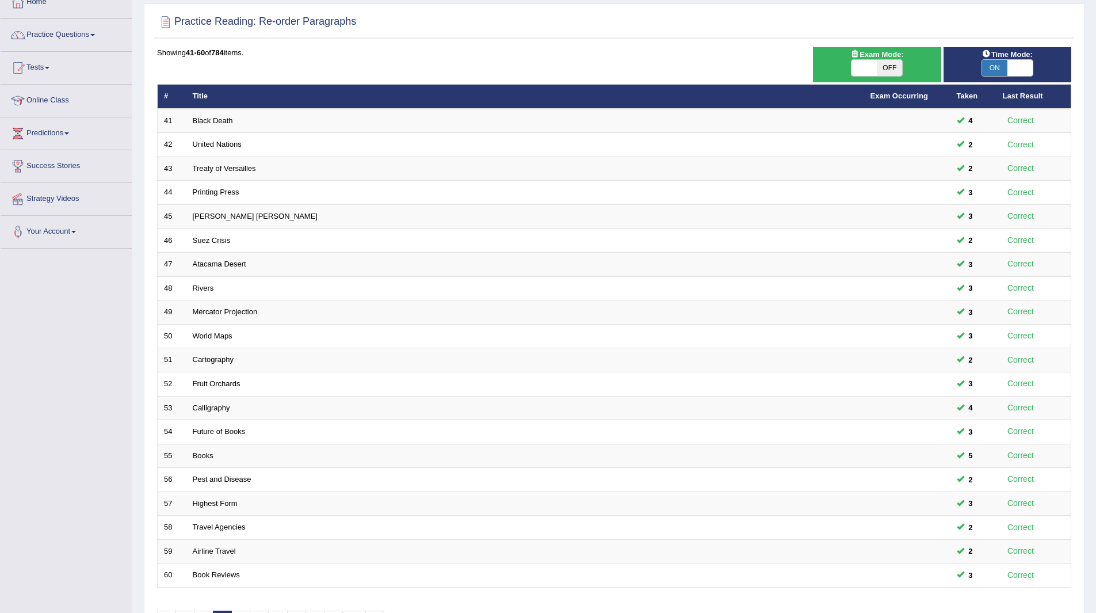
scroll to position [149, 0]
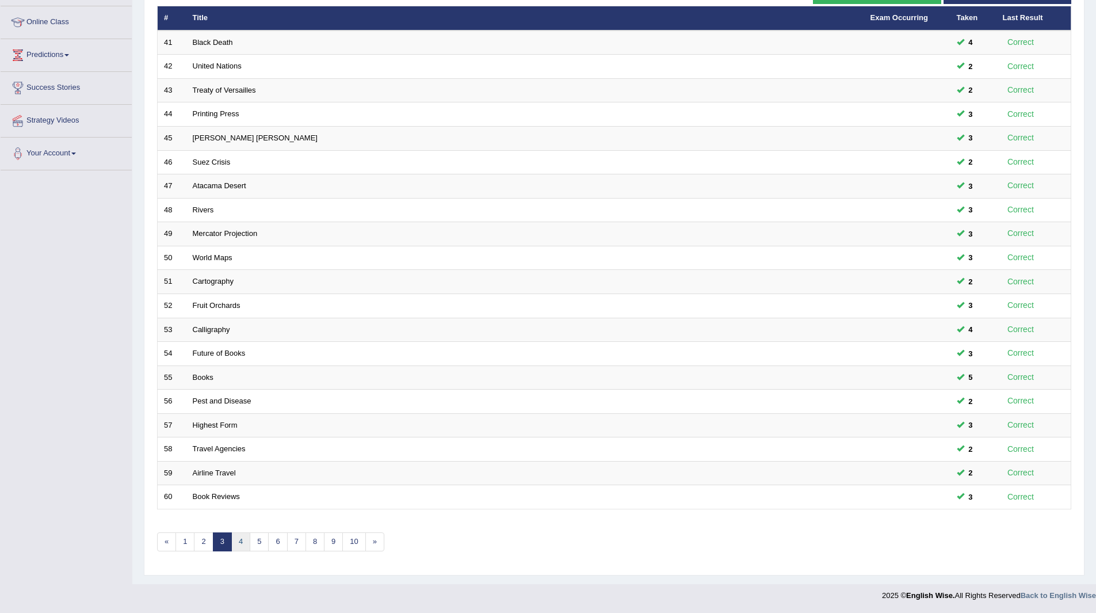
click at [238, 540] on link "4" at bounding box center [240, 541] width 19 height 19
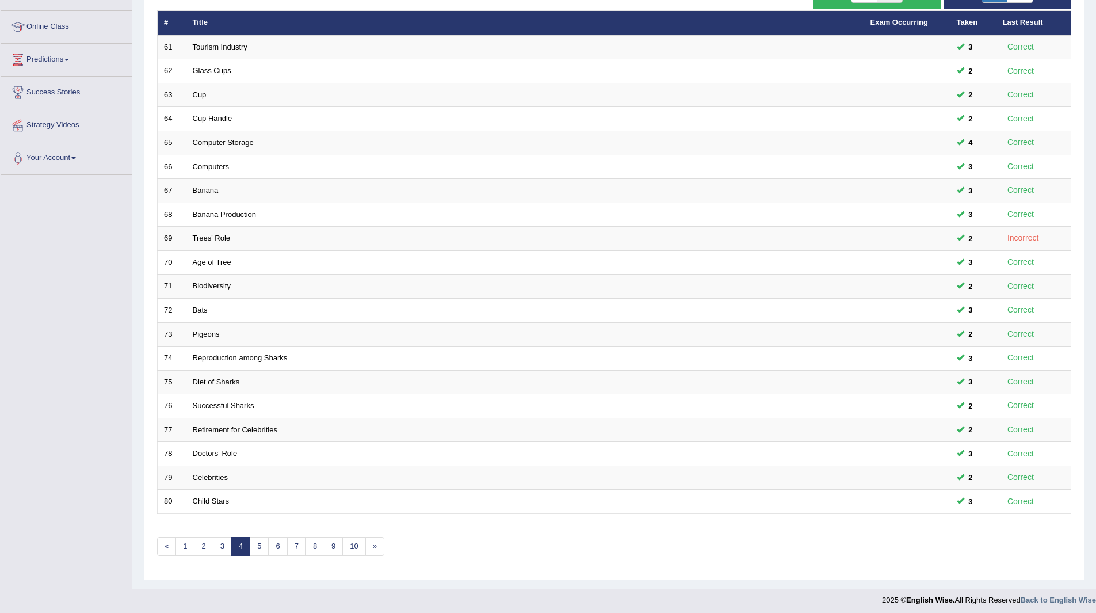
scroll to position [149, 0]
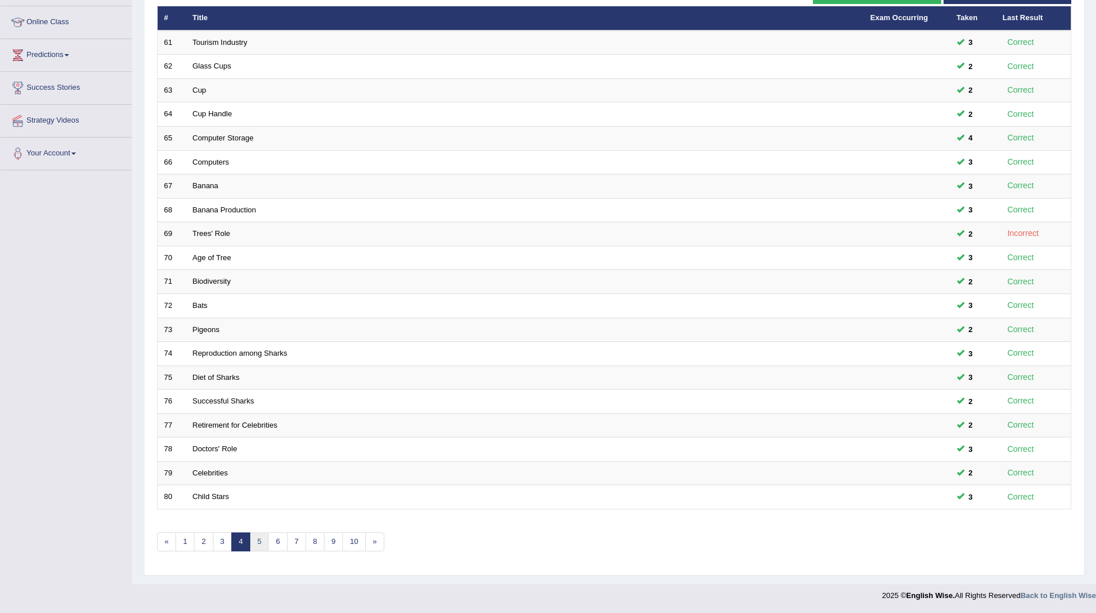
click at [254, 537] on link "5" at bounding box center [259, 541] width 19 height 19
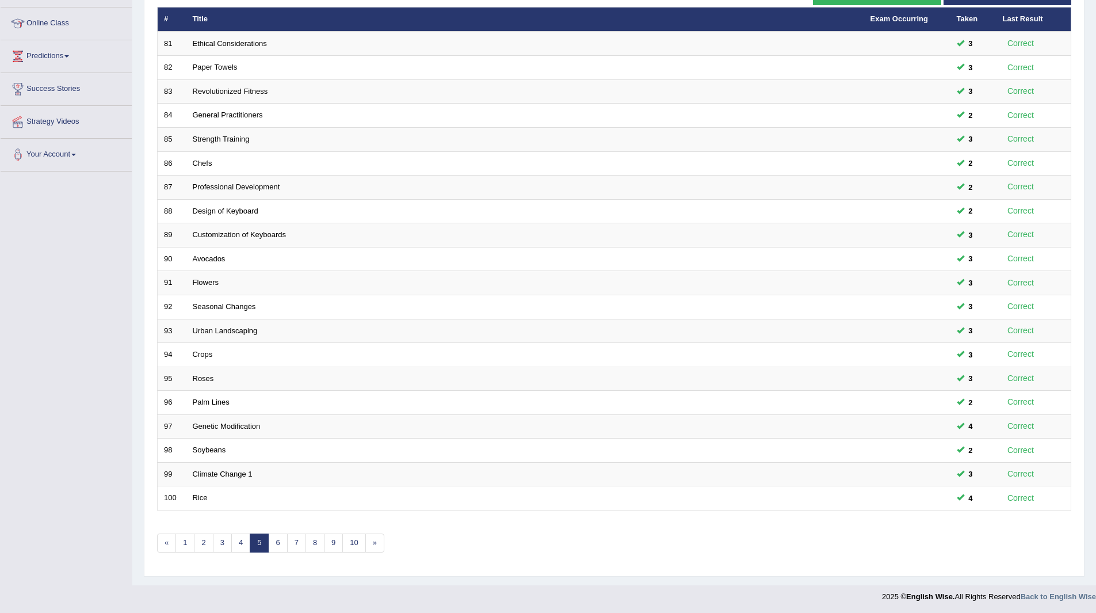
scroll to position [149, 0]
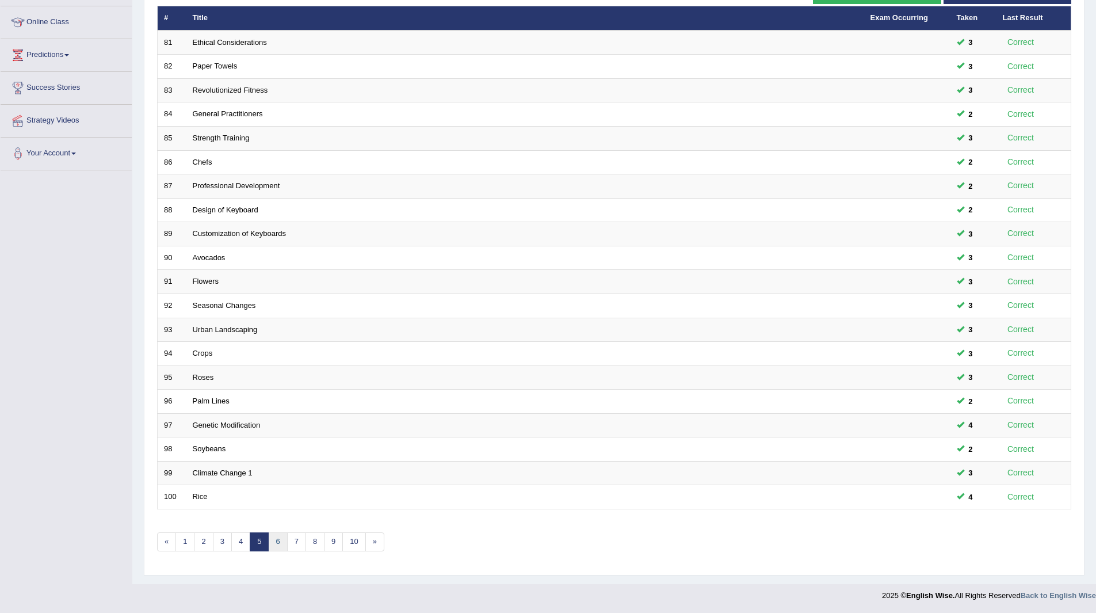
click at [280, 537] on link "6" at bounding box center [277, 541] width 19 height 19
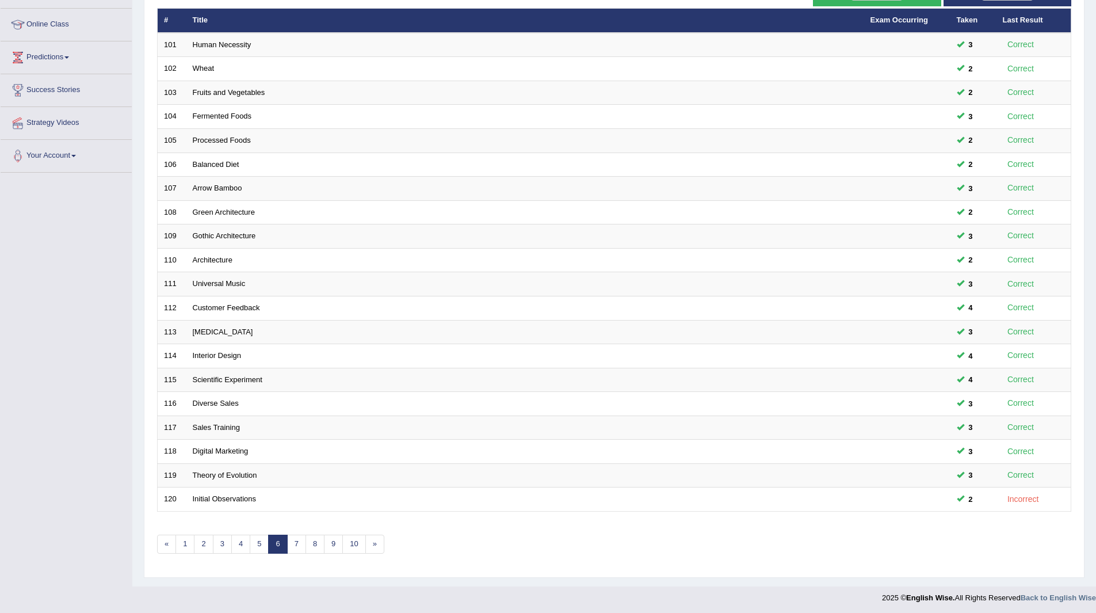
scroll to position [149, 0]
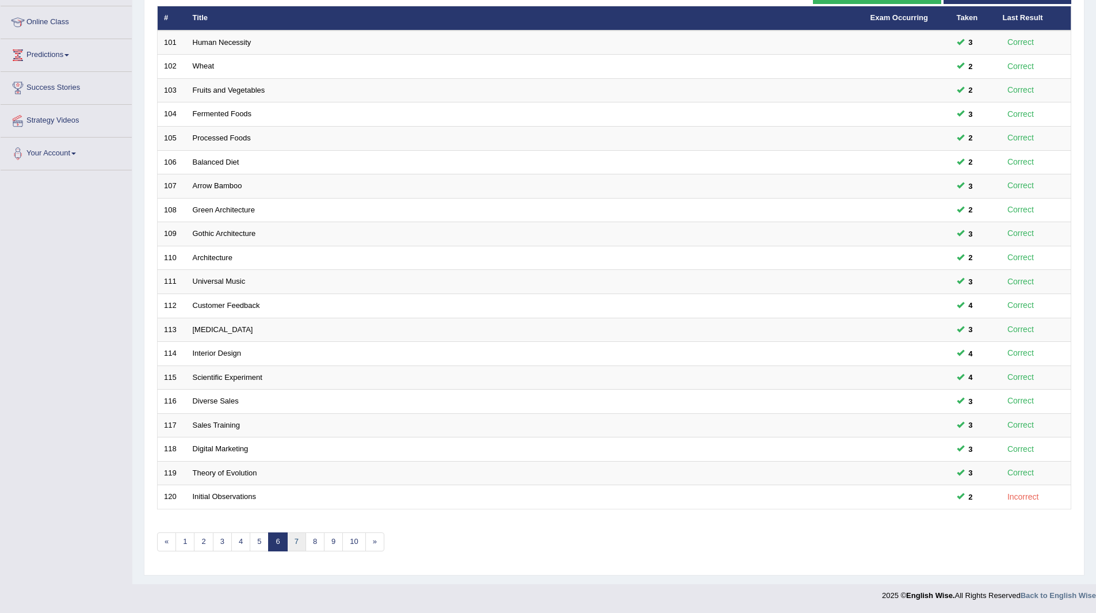
click at [292, 538] on link "7" at bounding box center [296, 541] width 19 height 19
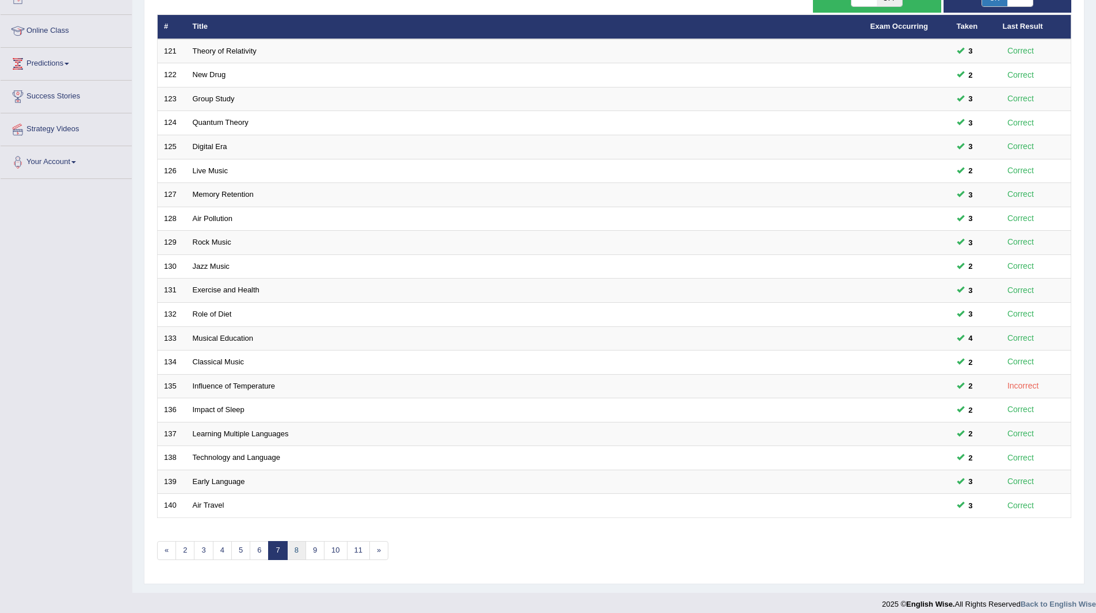
scroll to position [149, 0]
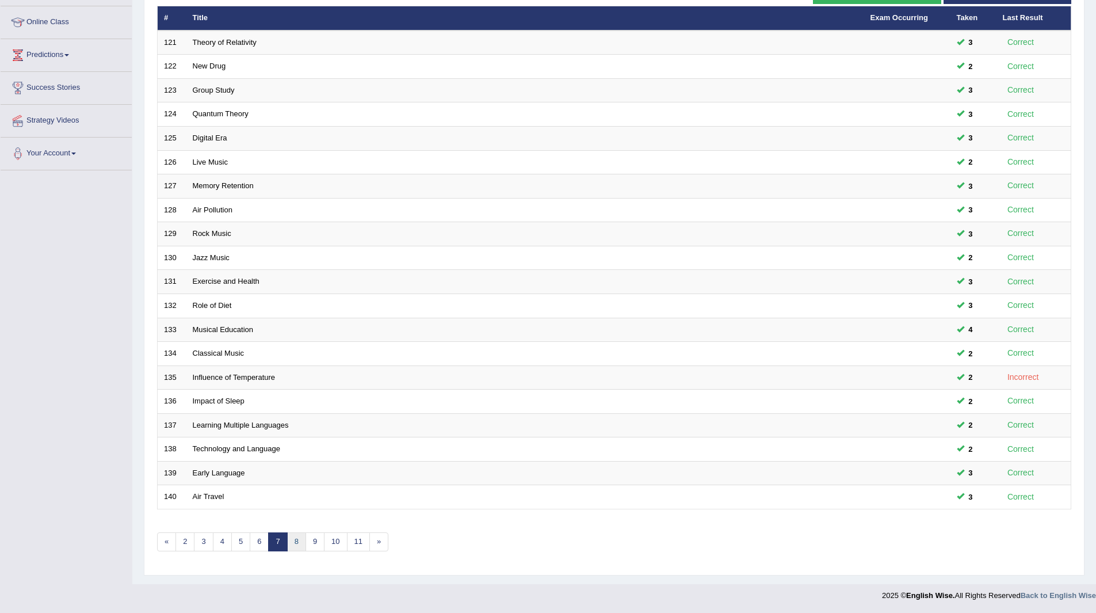
click at [300, 544] on link "8" at bounding box center [296, 541] width 19 height 19
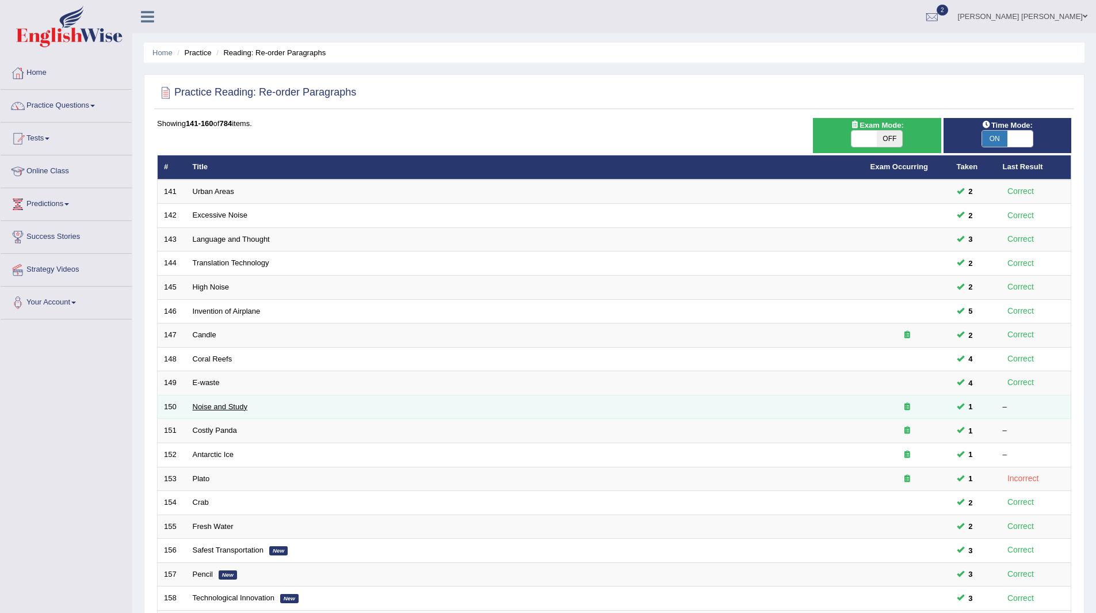
click at [217, 407] on link "Noise and Study" at bounding box center [220, 406] width 55 height 9
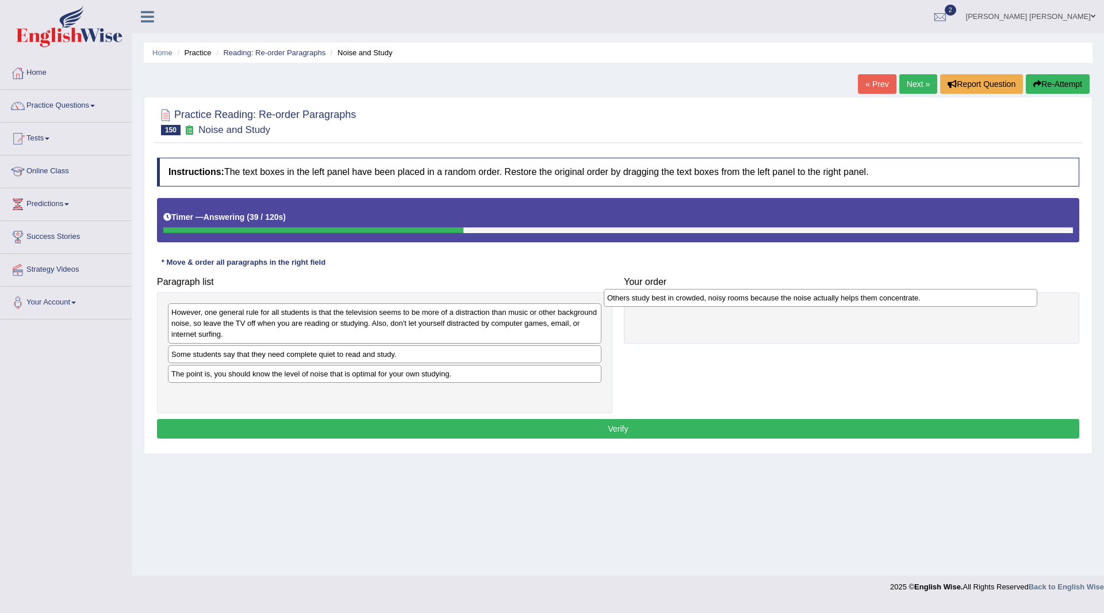
drag, startPoint x: 275, startPoint y: 400, endPoint x: 711, endPoint y: 305, distance: 446.3
click at [711, 305] on div "Others study best in crowded, noisy rooms because the noise actually helps them…" at bounding box center [821, 298] width 434 height 18
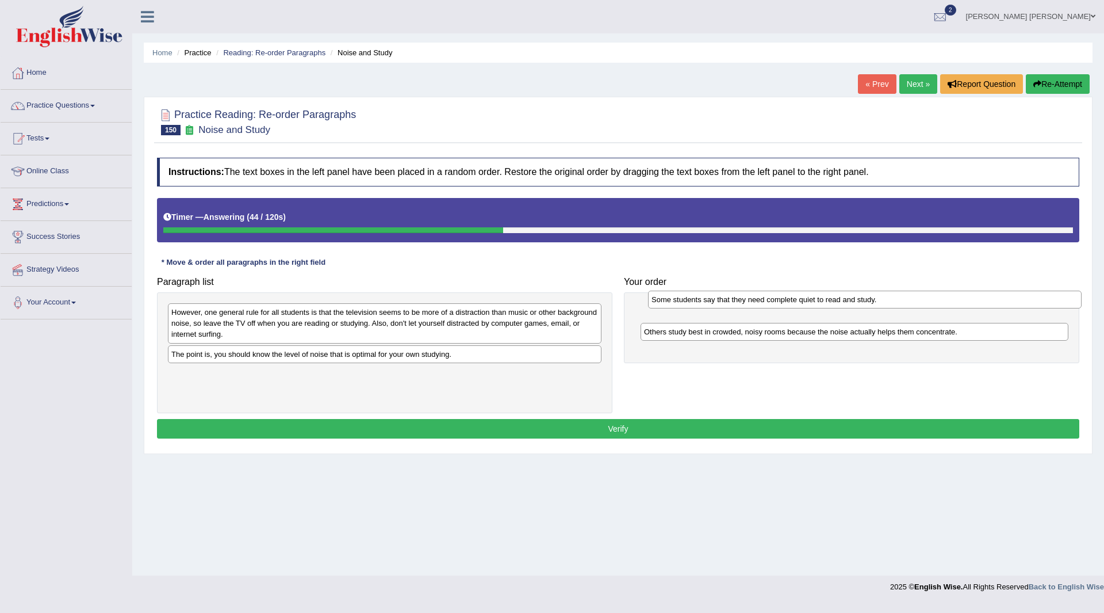
drag, startPoint x: 230, startPoint y: 358, endPoint x: 711, endPoint y: 304, distance: 483.9
click at [711, 304] on div "Some students say that they need complete quiet to read and study." at bounding box center [865, 299] width 434 height 18
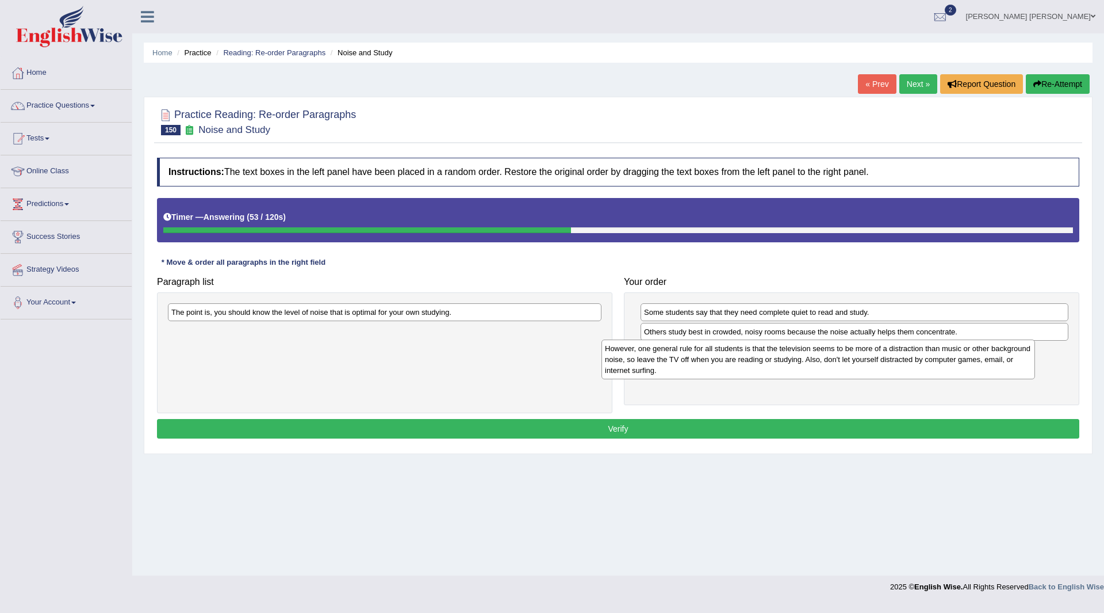
drag, startPoint x: 213, startPoint y: 317, endPoint x: 646, endPoint y: 353, distance: 435.2
click at [646, 353] on div "However, one general rule for all students is that the television seems to be m…" at bounding box center [819, 359] width 434 height 40
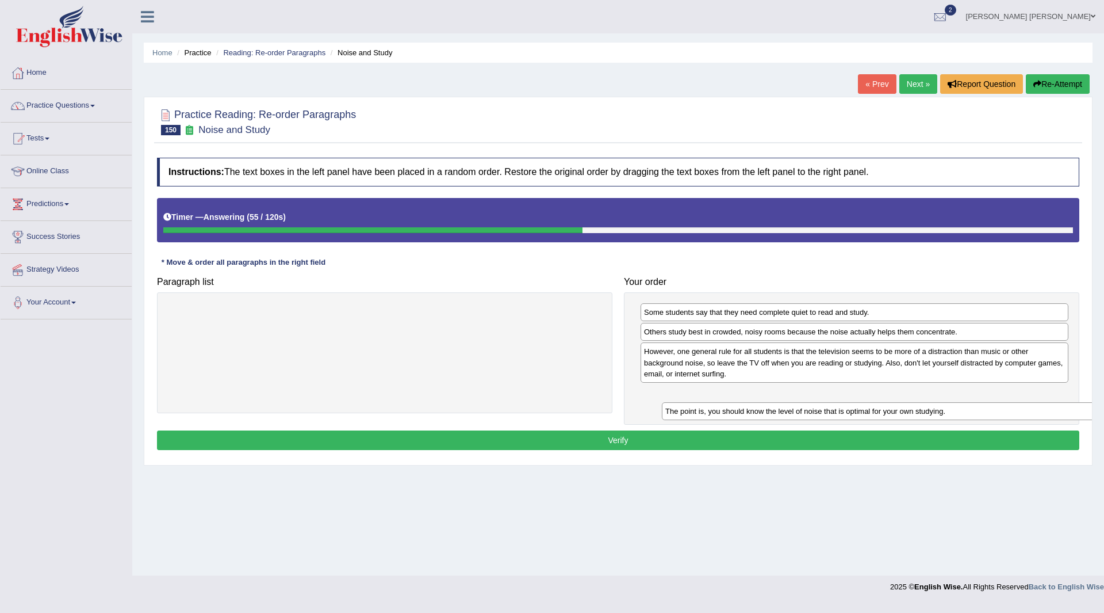
drag, startPoint x: 253, startPoint y: 317, endPoint x: 739, endPoint y: 405, distance: 494.5
click at [740, 405] on div "The point is, you should know the level of noise that is optimal for your own s…" at bounding box center [879, 411] width 434 height 18
click at [573, 443] on button "Verify" at bounding box center [618, 440] width 923 height 20
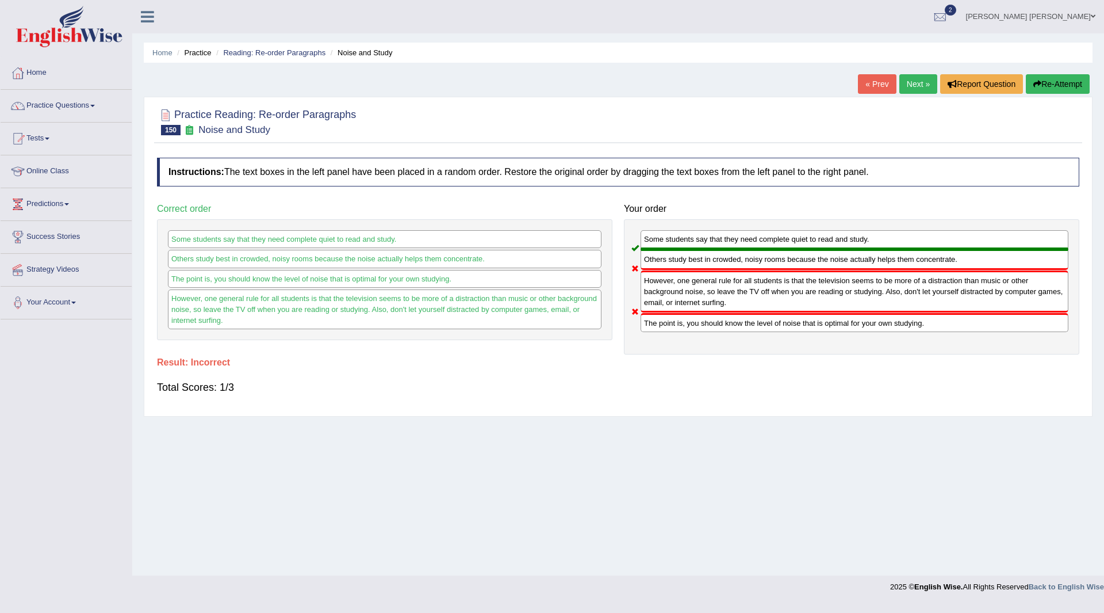
click at [1053, 85] on button "Re-Attempt" at bounding box center [1058, 84] width 64 height 20
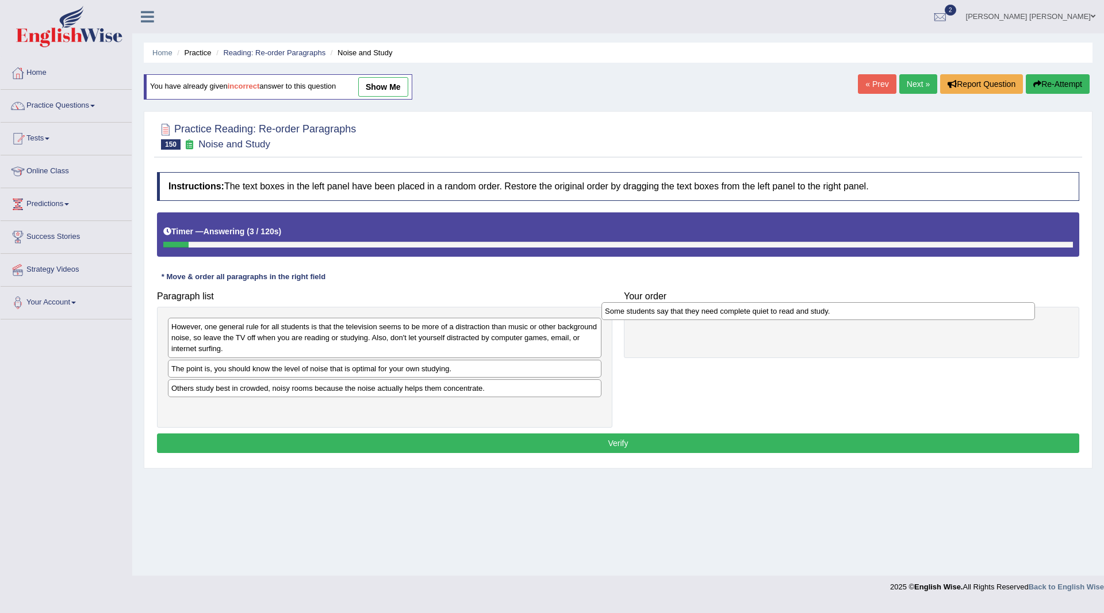
drag, startPoint x: 225, startPoint y: 373, endPoint x: 659, endPoint y: 315, distance: 437.5
click at [659, 315] on div "Some students say that they need complete quiet to read and study." at bounding box center [819, 311] width 434 height 18
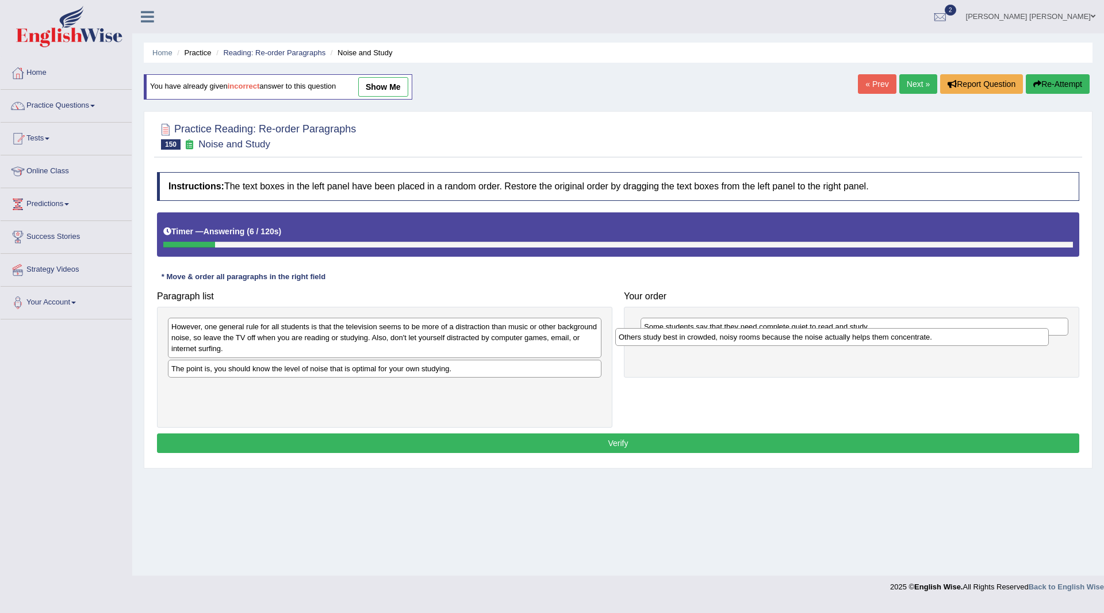
drag, startPoint x: 236, startPoint y: 388, endPoint x: 686, endPoint y: 337, distance: 452.1
click at [686, 337] on div "Others study best in crowded, noisy rooms because the noise actually helps them…" at bounding box center [832, 337] width 434 height 18
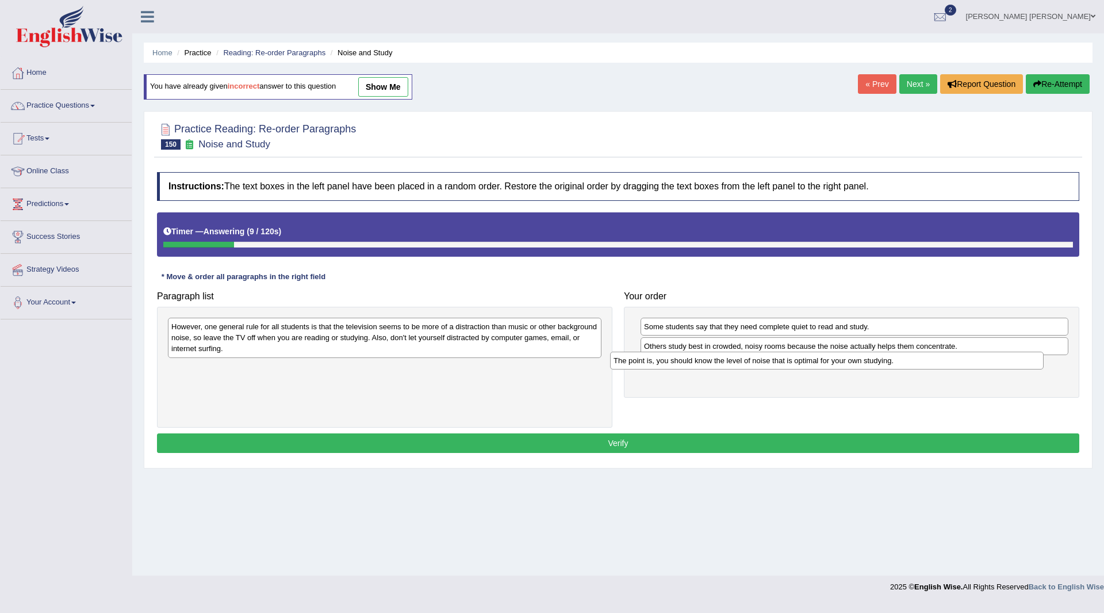
drag, startPoint x: 288, startPoint y: 368, endPoint x: 730, endPoint y: 359, distance: 442.4
click at [730, 359] on div "The point is, you should know the level of noise that is optimal for your own s…" at bounding box center [827, 360] width 434 height 18
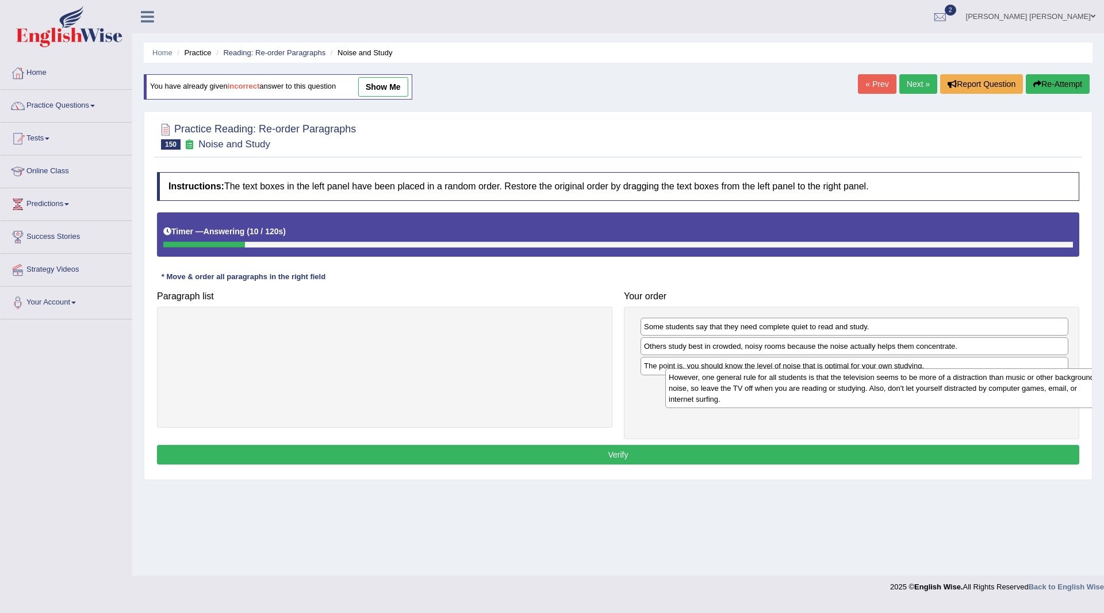
drag, startPoint x: 312, startPoint y: 338, endPoint x: 810, endPoint y: 387, distance: 501.1
click at [810, 387] on div "However, one general rule for all students is that the television seems to be m…" at bounding box center [882, 388] width 434 height 40
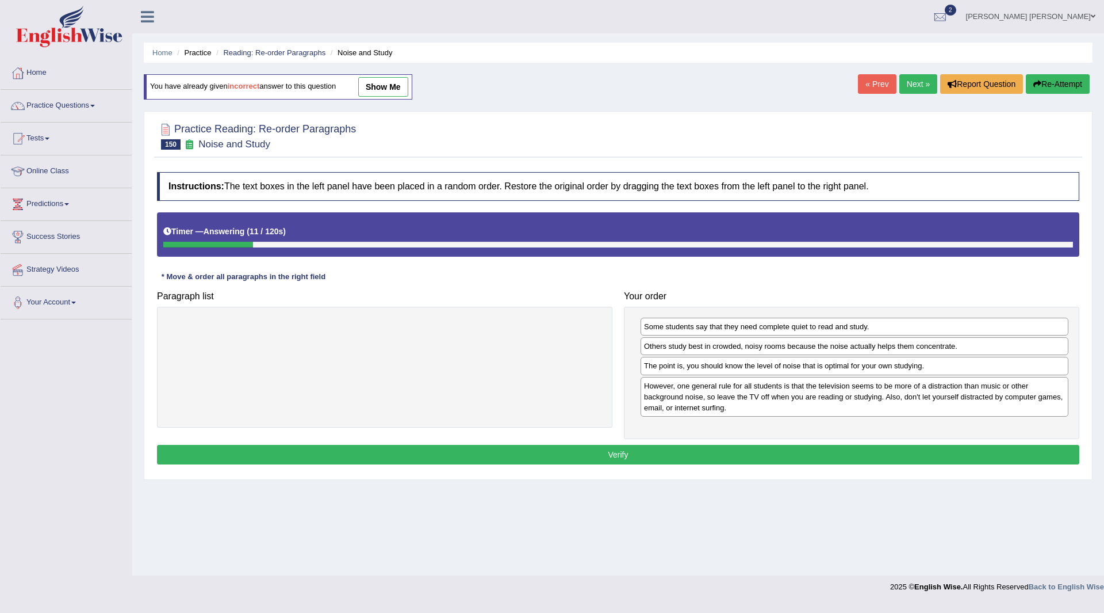
click at [564, 452] on button "Verify" at bounding box center [618, 455] width 923 height 20
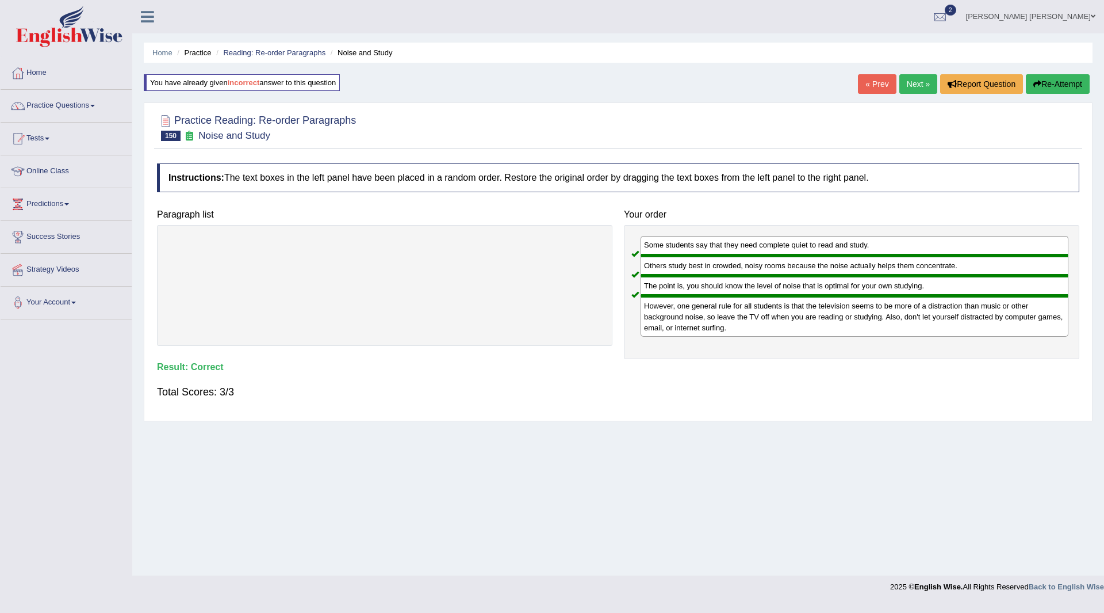
click at [914, 86] on link "Next »" at bounding box center [919, 84] width 38 height 20
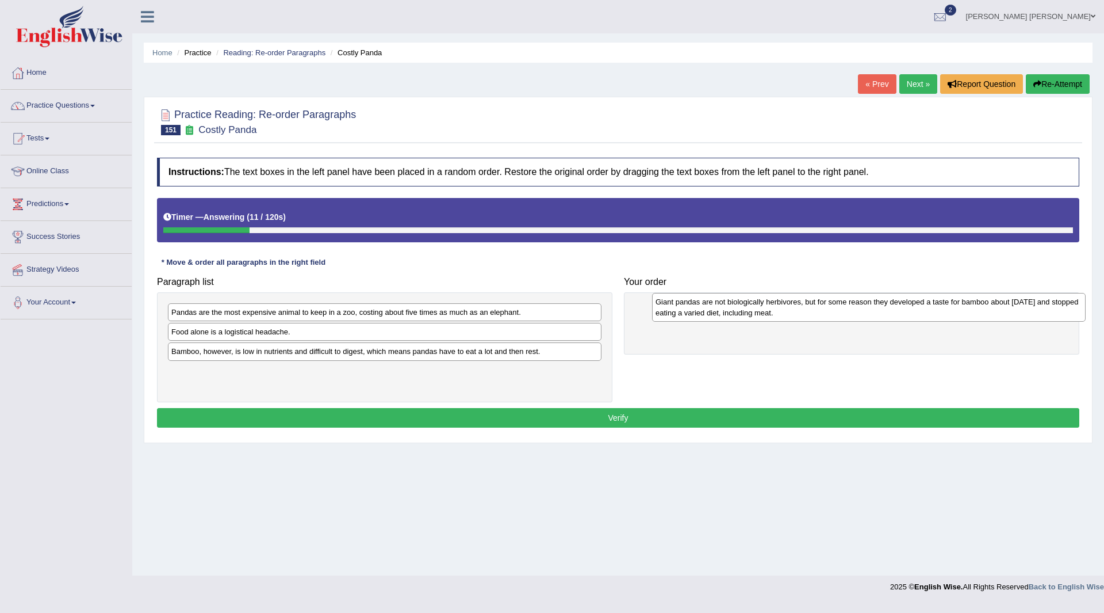
drag, startPoint x: 247, startPoint y: 325, endPoint x: 729, endPoint y: 315, distance: 482.7
click at [729, 315] on div "Giant pandas are not biologically herbivores, but for some reason they develope…" at bounding box center [869, 307] width 434 height 29
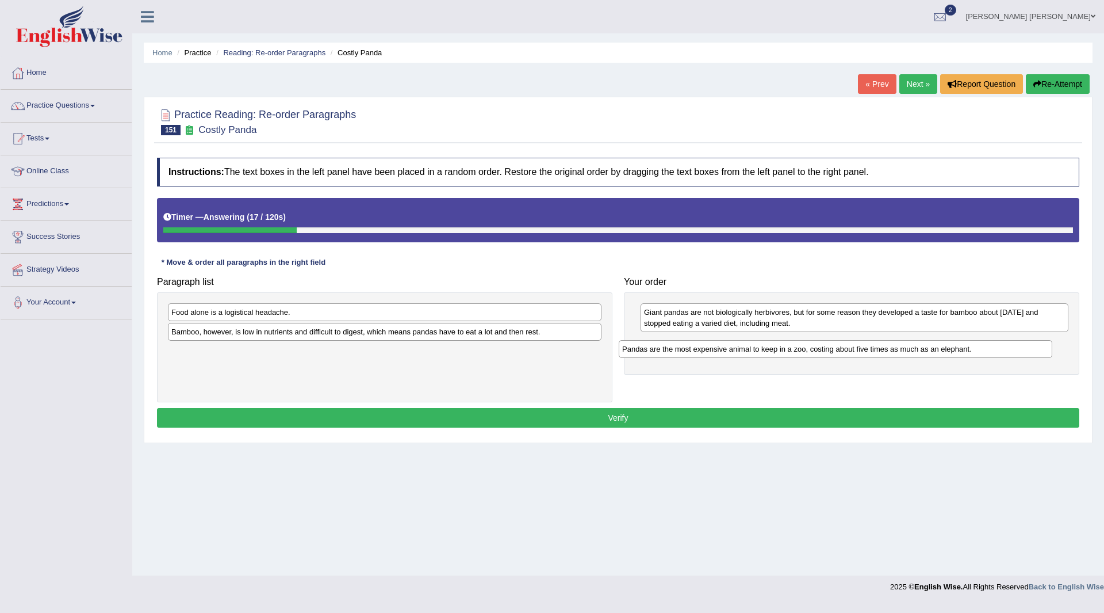
drag, startPoint x: 271, startPoint y: 317, endPoint x: 722, endPoint y: 354, distance: 452.4
click at [722, 354] on div "Pandas are the most expensive animal to keep in a zoo, costing about five times…" at bounding box center [836, 349] width 434 height 18
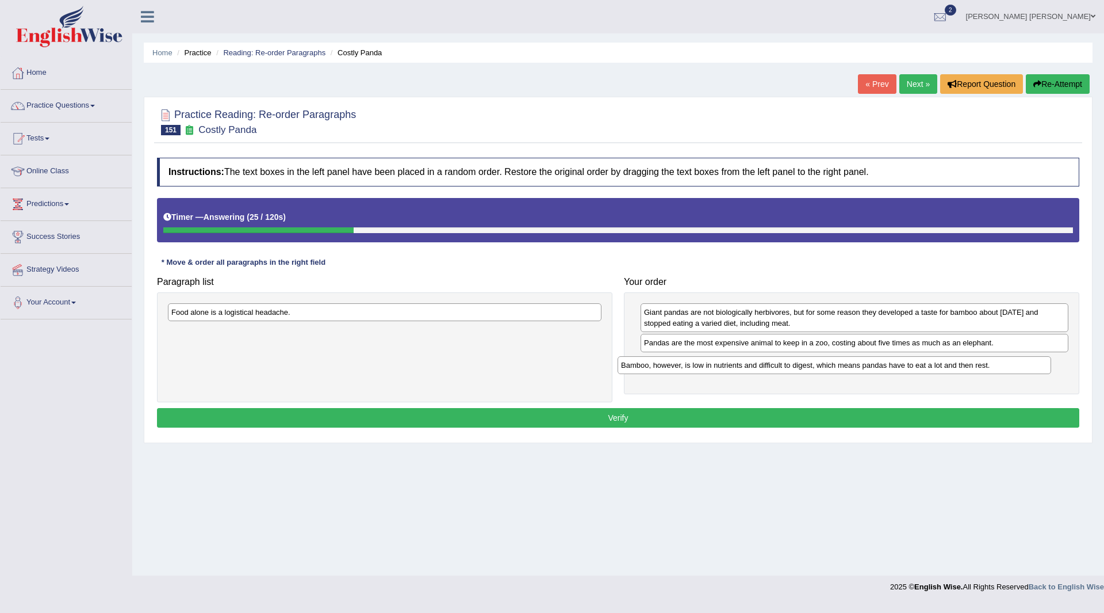
drag, startPoint x: 238, startPoint y: 334, endPoint x: 687, endPoint y: 367, distance: 451.0
click at [687, 367] on div "Bamboo, however, is low in nutrients and difficult to digest, which means panda…" at bounding box center [835, 365] width 434 height 18
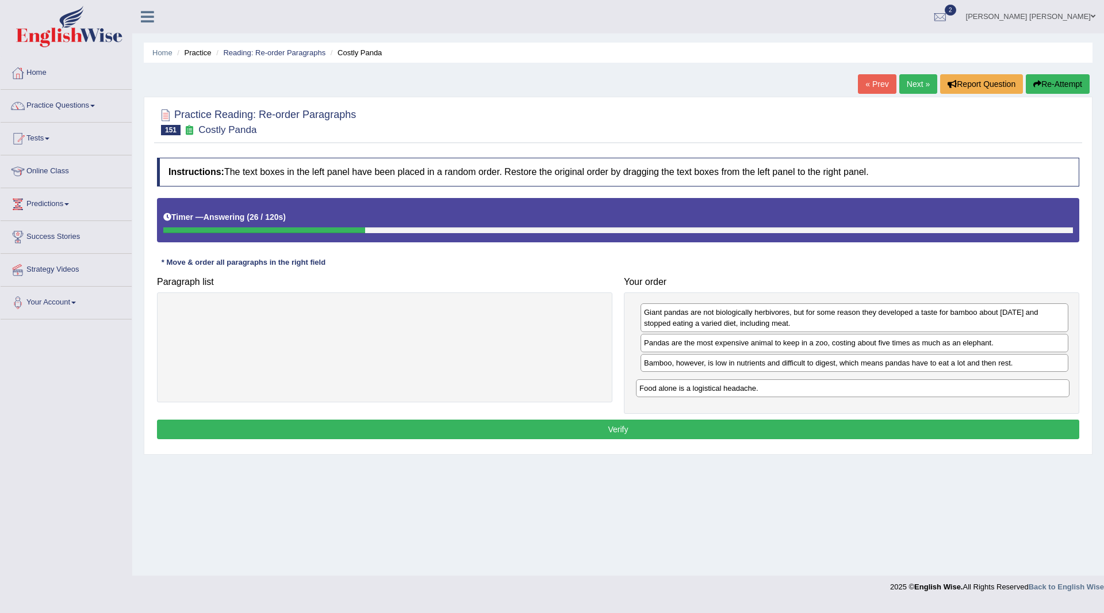
drag, startPoint x: 290, startPoint y: 313, endPoint x: 759, endPoint y: 381, distance: 474.1
click at [759, 381] on div "Food alone is a logistical headache." at bounding box center [853, 388] width 434 height 18
click at [553, 430] on button "Verify" at bounding box center [618, 429] width 923 height 20
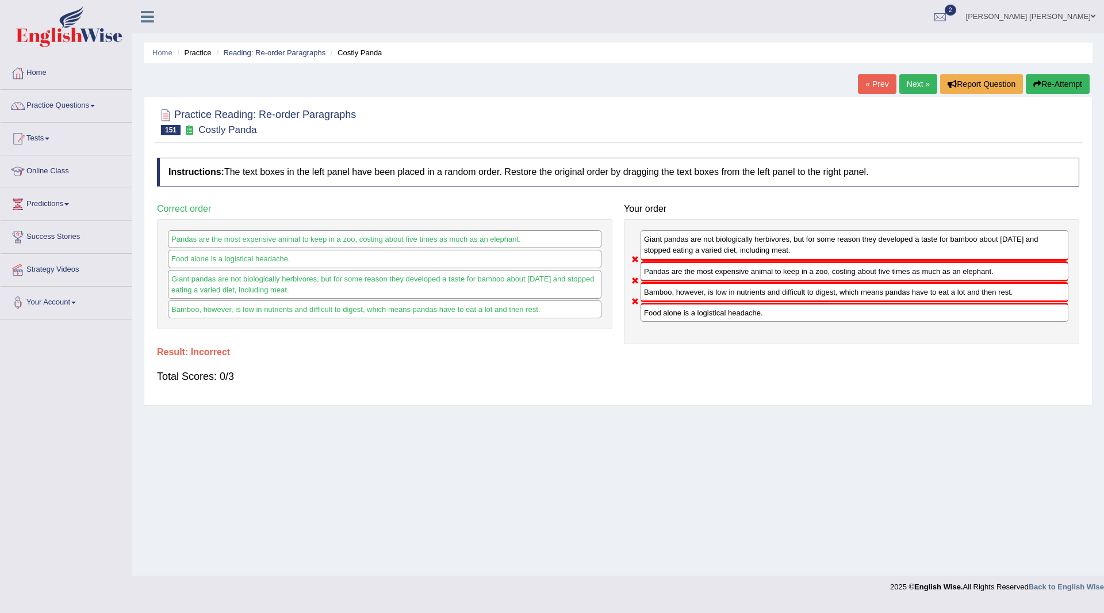
click at [1049, 85] on button "Re-Attempt" at bounding box center [1058, 84] width 64 height 20
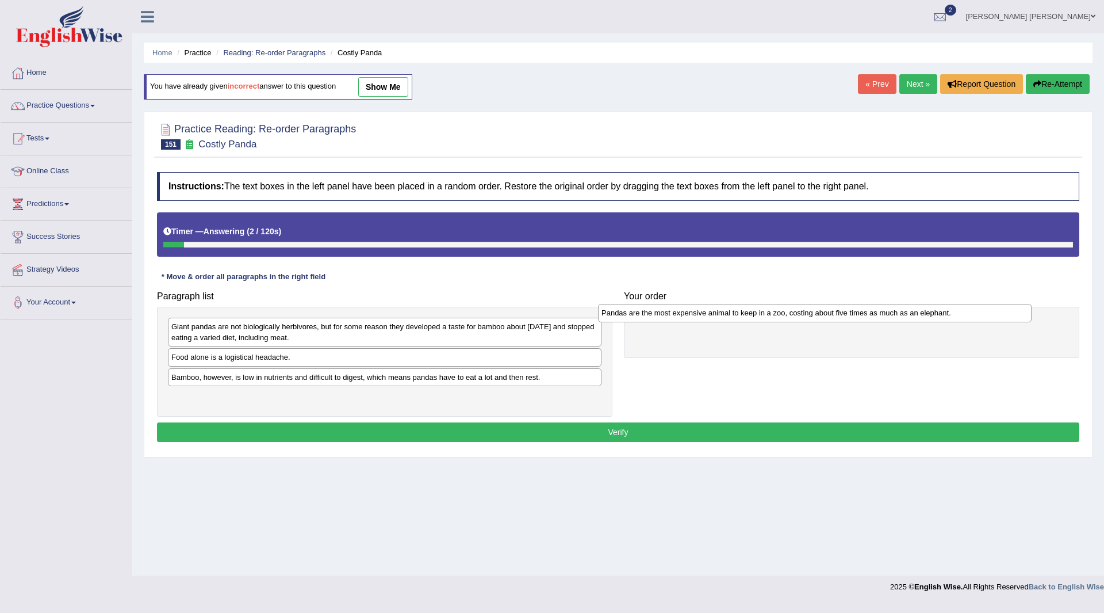
drag, startPoint x: 217, startPoint y: 361, endPoint x: 648, endPoint y: 316, distance: 432.5
click at [648, 316] on div "Pandas are the most expensive animal to keep in a zoo, costing about five times…" at bounding box center [815, 313] width 434 height 18
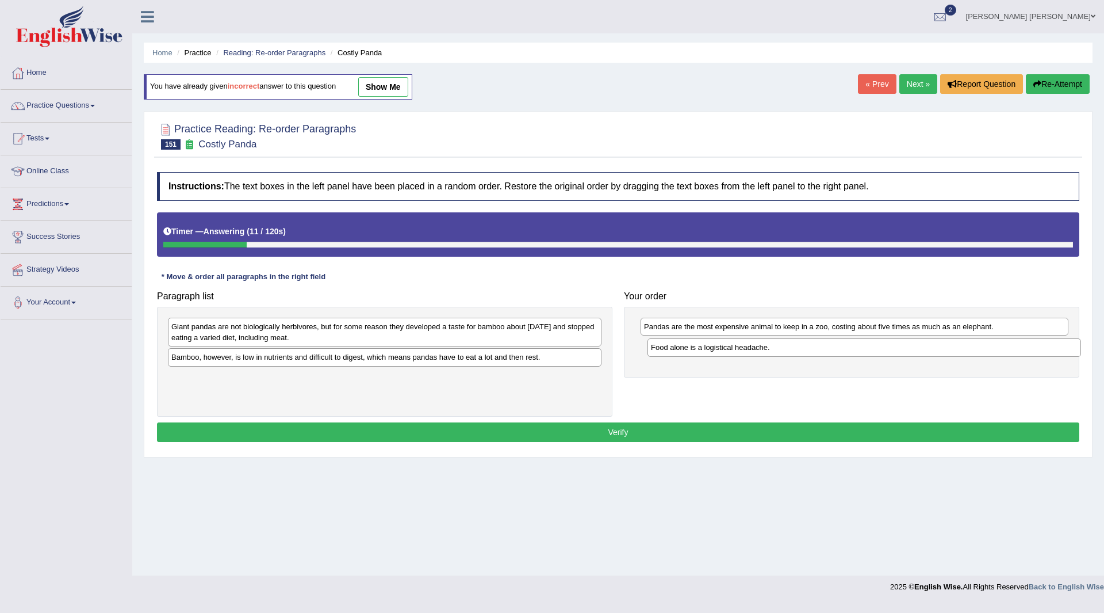
drag, startPoint x: 220, startPoint y: 361, endPoint x: 700, endPoint y: 351, distance: 479.8
click at [700, 351] on div "Food alone is a logistical headache." at bounding box center [865, 347] width 434 height 18
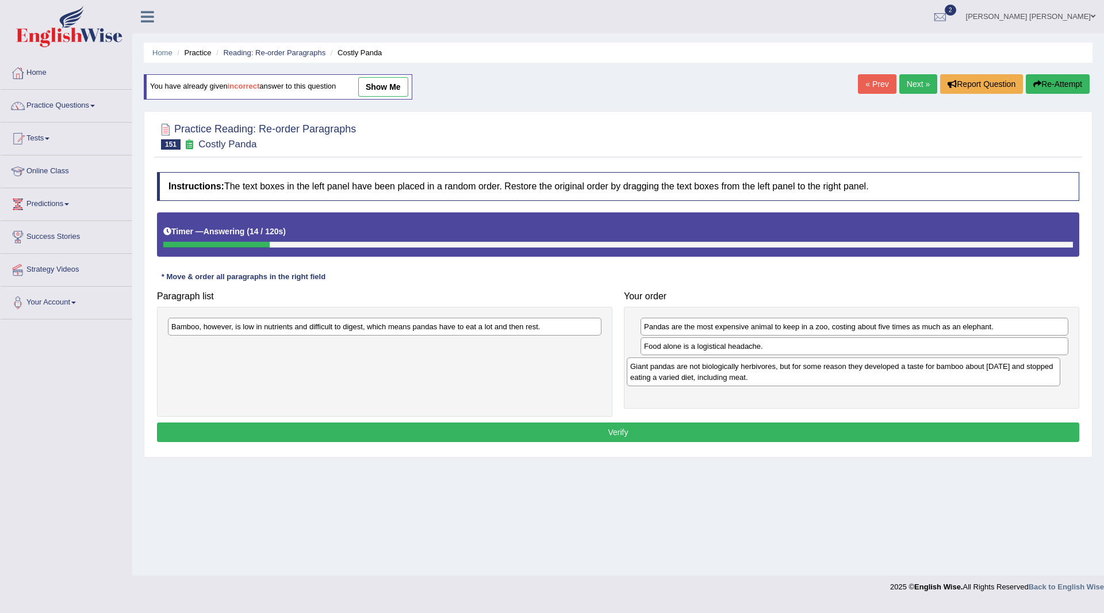
drag, startPoint x: 254, startPoint y: 334, endPoint x: 713, endPoint y: 373, distance: 460.7
click at [713, 373] on div "Giant pandas are not biologically herbivores, but for some reason they develope…" at bounding box center [844, 371] width 434 height 29
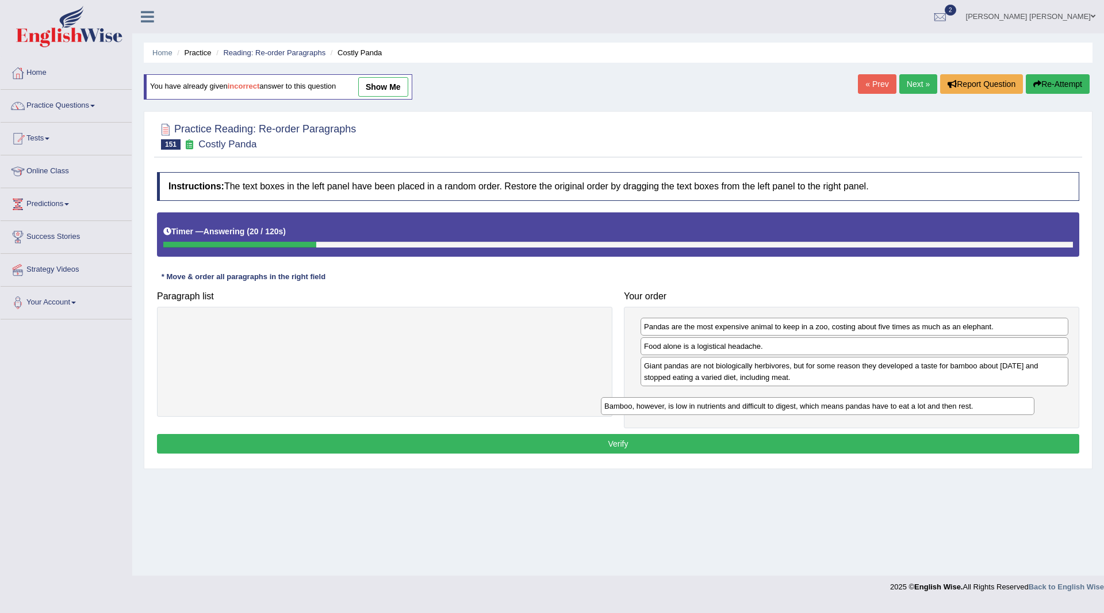
drag, startPoint x: 268, startPoint y: 321, endPoint x: 709, endPoint y: 384, distance: 445.6
click at [709, 397] on div "Bamboo, however, is low in nutrients and difficult to digest, which means panda…" at bounding box center [818, 406] width 434 height 18
drag, startPoint x: 580, startPoint y: 442, endPoint x: 579, endPoint y: 430, distance: 12.7
click at [582, 433] on div "Instructions: The text boxes in the left panel have been placed in a random ord…" at bounding box center [618, 314] width 928 height 296
click at [571, 447] on button "Verify" at bounding box center [618, 444] width 923 height 20
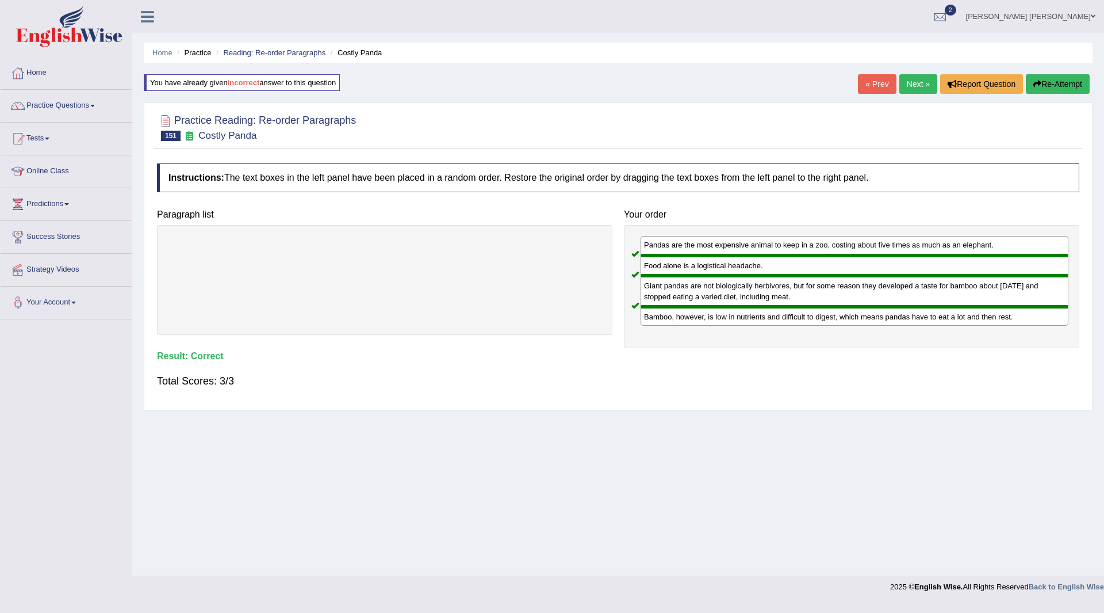
click at [916, 81] on link "Next »" at bounding box center [919, 84] width 38 height 20
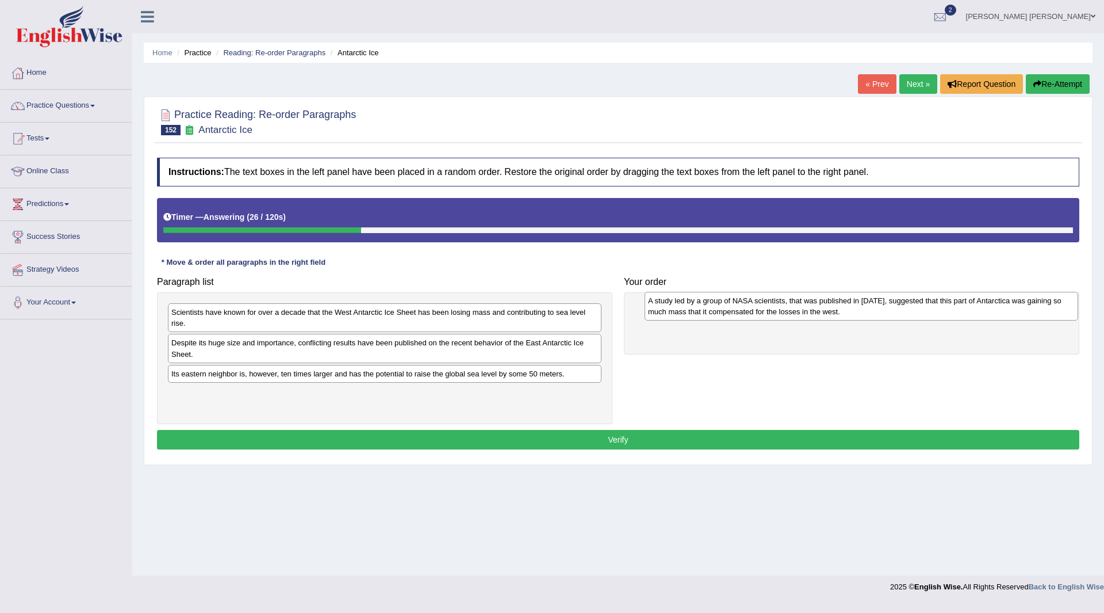
drag, startPoint x: 268, startPoint y: 379, endPoint x: 732, endPoint y: 304, distance: 469.6
click at [732, 304] on div "A study led by a group of NASA scientists, that was published in [DATE], sugges…" at bounding box center [862, 306] width 434 height 29
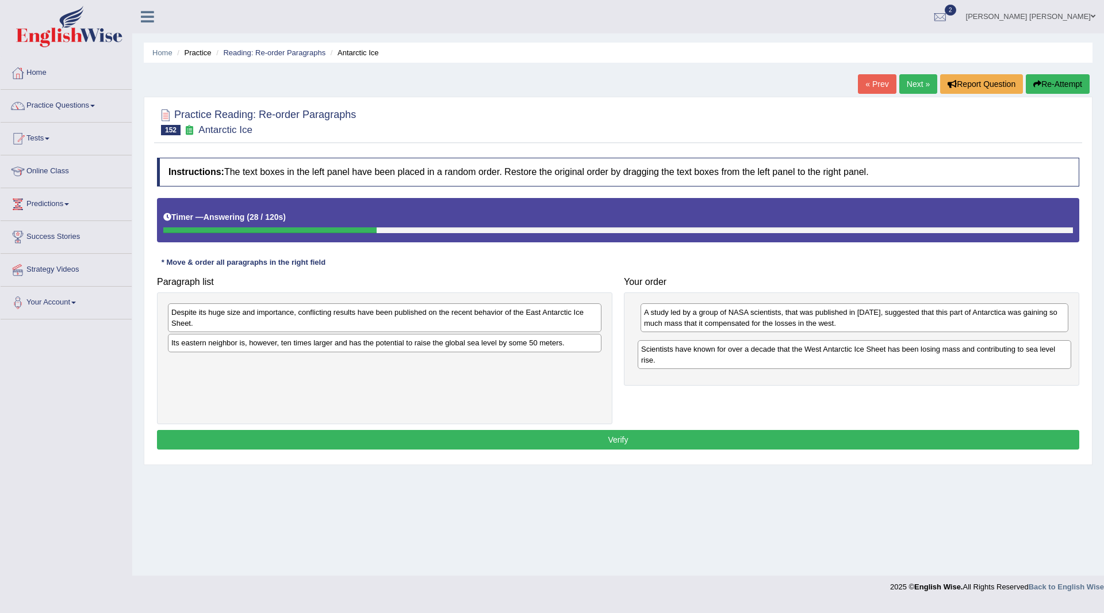
drag, startPoint x: 311, startPoint y: 317, endPoint x: 782, endPoint y: 354, distance: 471.9
click at [782, 354] on div "Scientists have known for over a decade that the West Antarctic Ice Sheet has b…" at bounding box center [855, 354] width 434 height 29
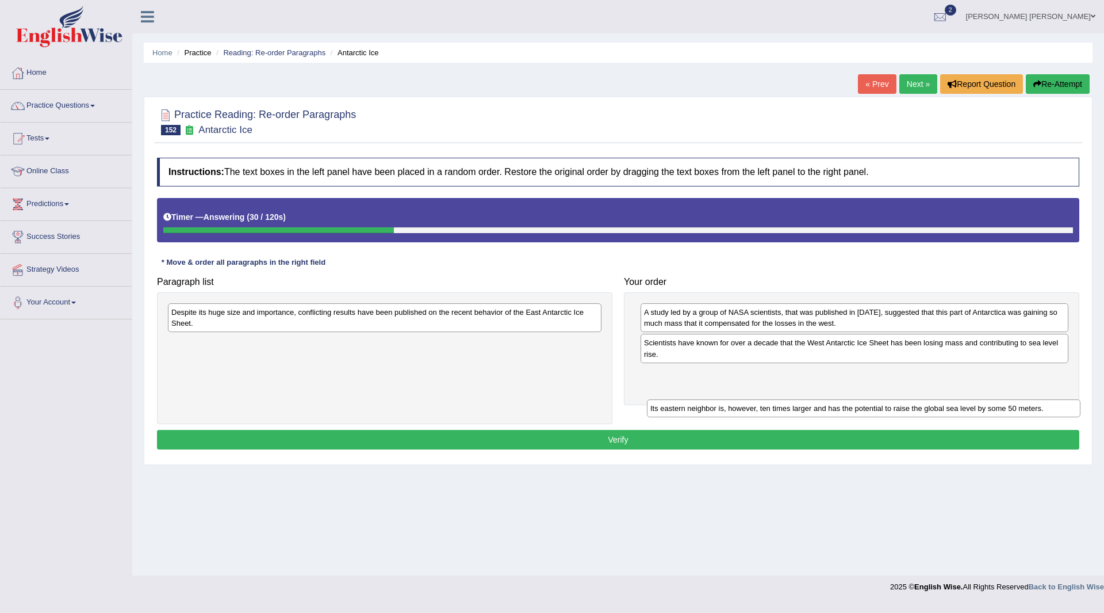
drag, startPoint x: 291, startPoint y: 347, endPoint x: 774, endPoint y: 412, distance: 486.9
click at [774, 412] on div "Its eastern neighbor is, however, ten times larger and has the potential to rai…" at bounding box center [864, 408] width 434 height 18
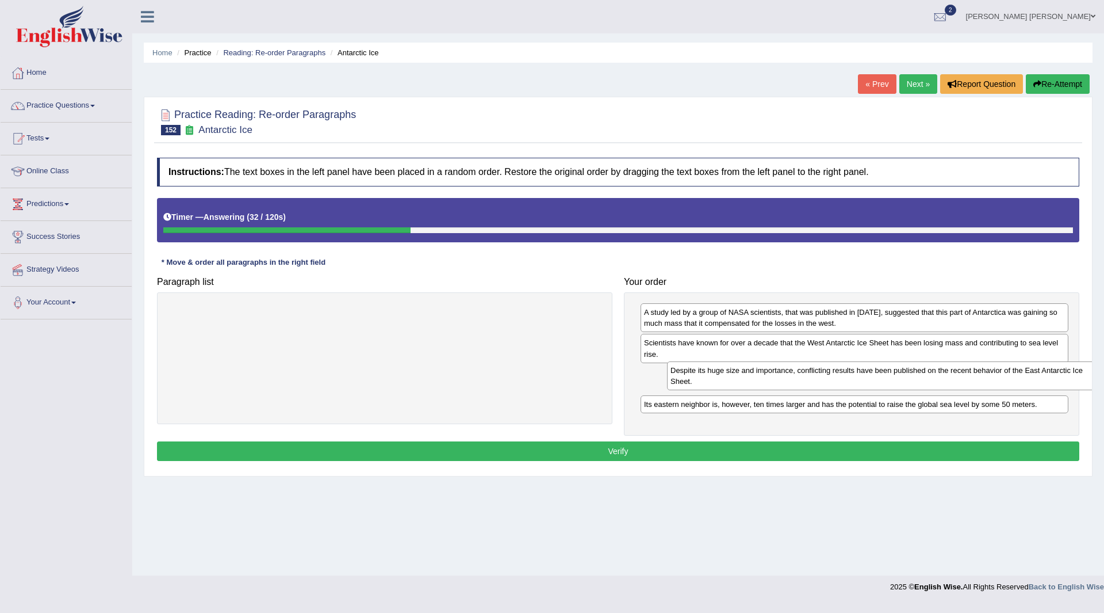
drag, startPoint x: 372, startPoint y: 315, endPoint x: 828, endPoint y: 388, distance: 462.5
click at [828, 388] on div "Despite its huge size and importance, conflicting results have been published o…" at bounding box center [884, 375] width 434 height 29
click at [568, 446] on button "Verify" at bounding box center [618, 451] width 923 height 20
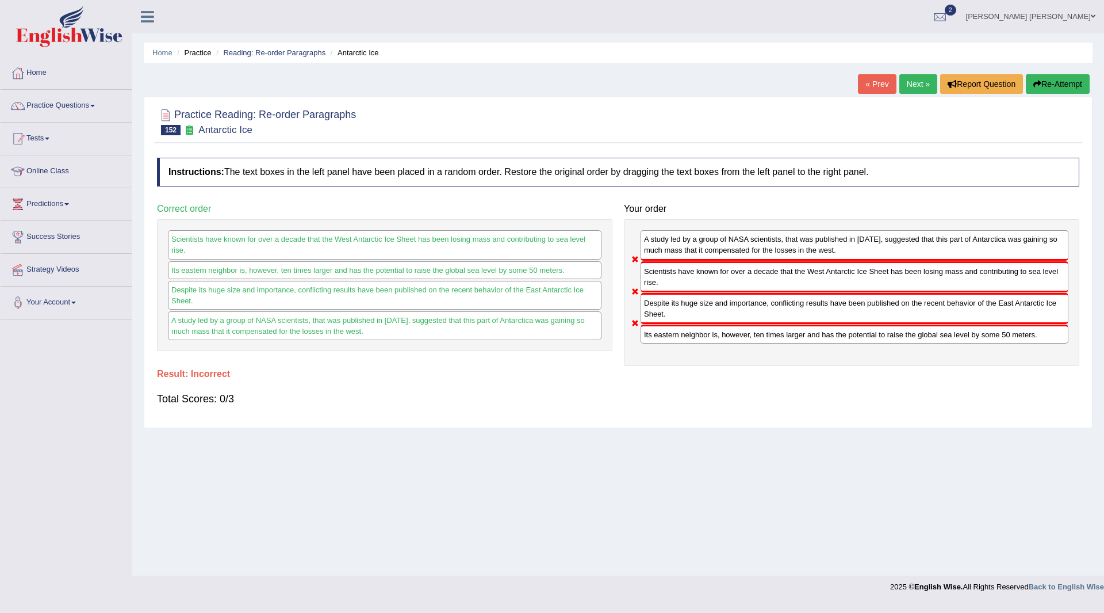
click at [1057, 83] on button "Re-Attempt" at bounding box center [1058, 84] width 64 height 20
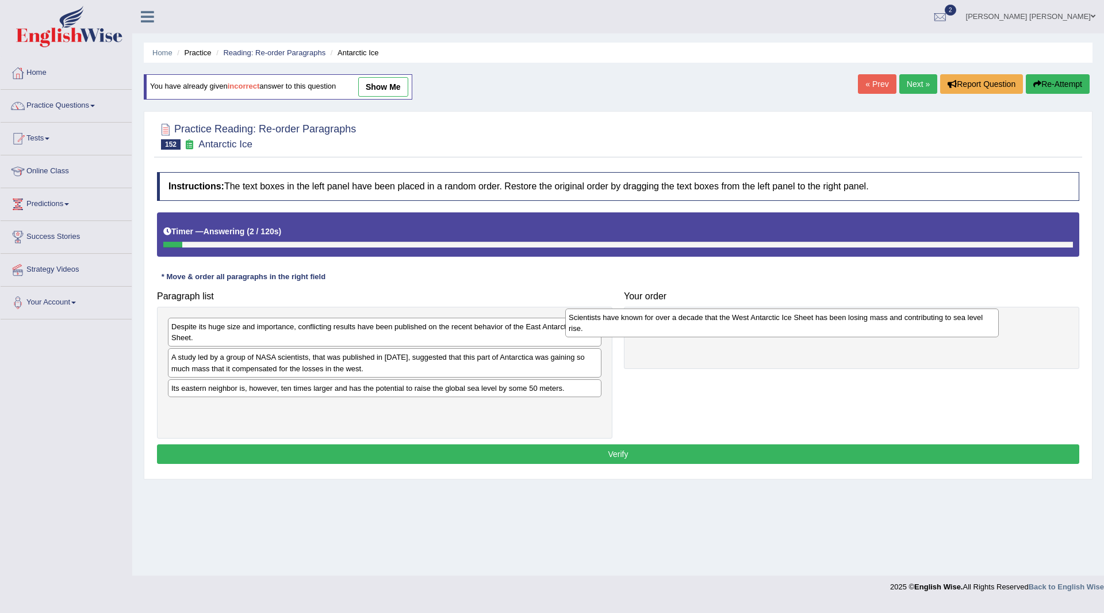
drag, startPoint x: 227, startPoint y: 330, endPoint x: 615, endPoint y: 321, distance: 388.4
click at [615, 321] on div "Scientists have known for over a decade that the West Antarctic Ice Sheet has b…" at bounding box center [782, 322] width 434 height 29
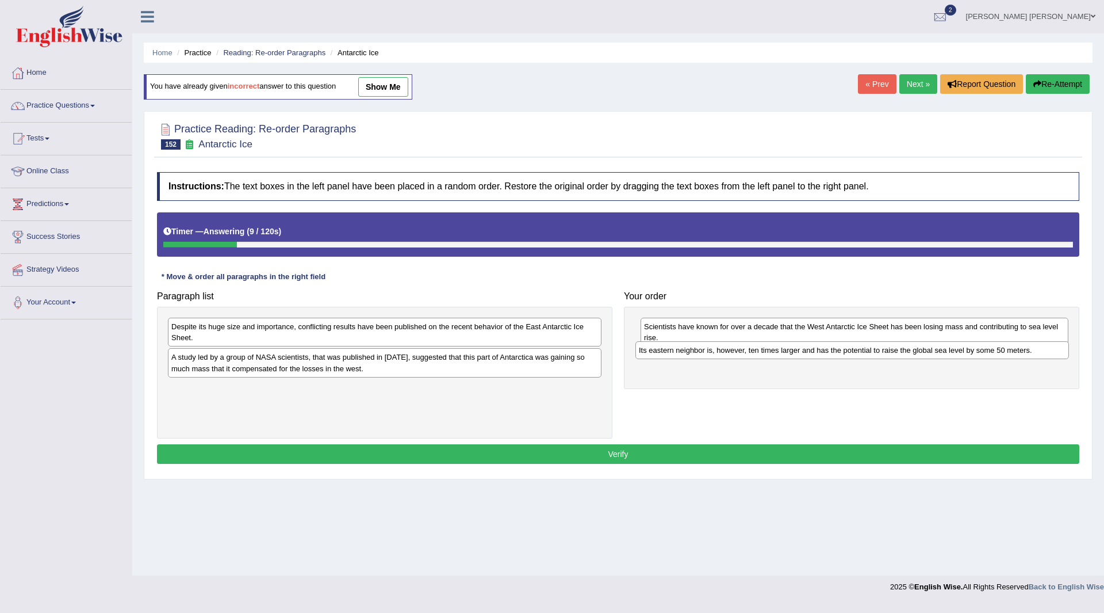
drag, startPoint x: 262, startPoint y: 392, endPoint x: 729, endPoint y: 354, distance: 469.2
click at [729, 354] on div "Its eastern neighbor is, however, ten times larger and has the potential to rai…" at bounding box center [853, 350] width 434 height 18
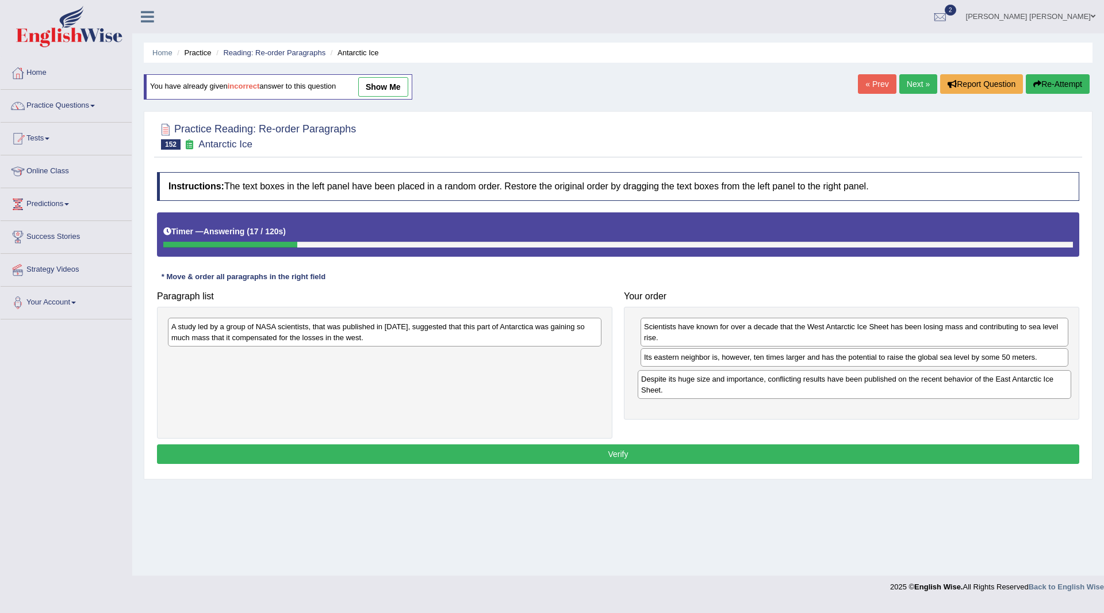
drag, startPoint x: 296, startPoint y: 330, endPoint x: 766, endPoint y: 382, distance: 472.8
click at [766, 382] on div "Despite its huge size and importance, conflicting results have been published o…" at bounding box center [855, 384] width 434 height 29
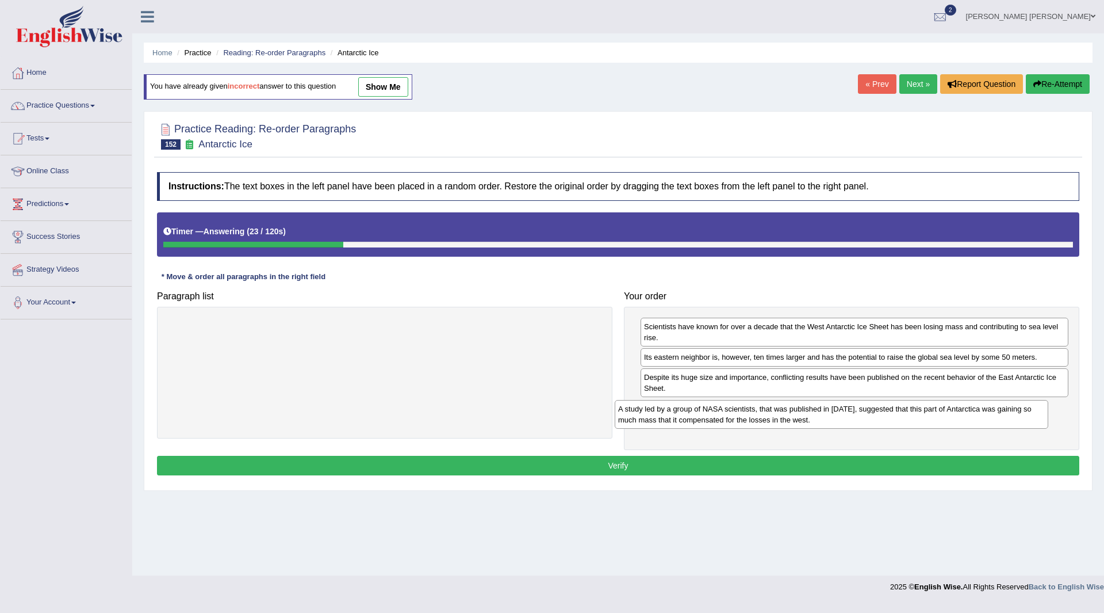
drag, startPoint x: 316, startPoint y: 327, endPoint x: 763, endPoint y: 410, distance: 454.4
click at [763, 410] on div "A study led by a group of NASA scientists, that was published in 2015, suggeste…" at bounding box center [832, 414] width 434 height 29
click at [561, 465] on button "Verify" at bounding box center [618, 466] width 923 height 20
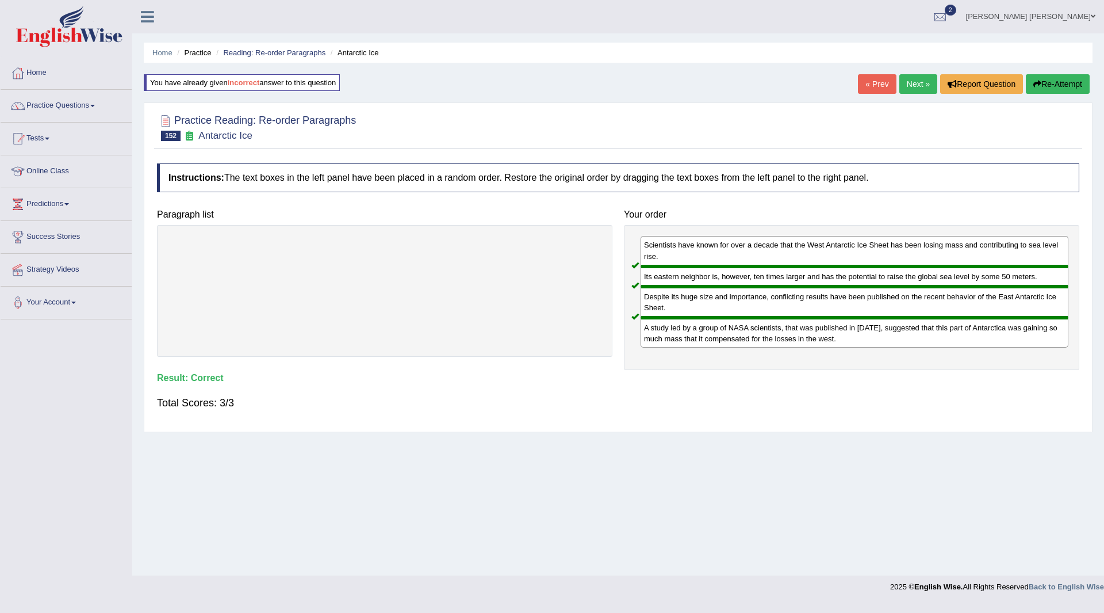
click at [915, 87] on link "Next »" at bounding box center [919, 84] width 38 height 20
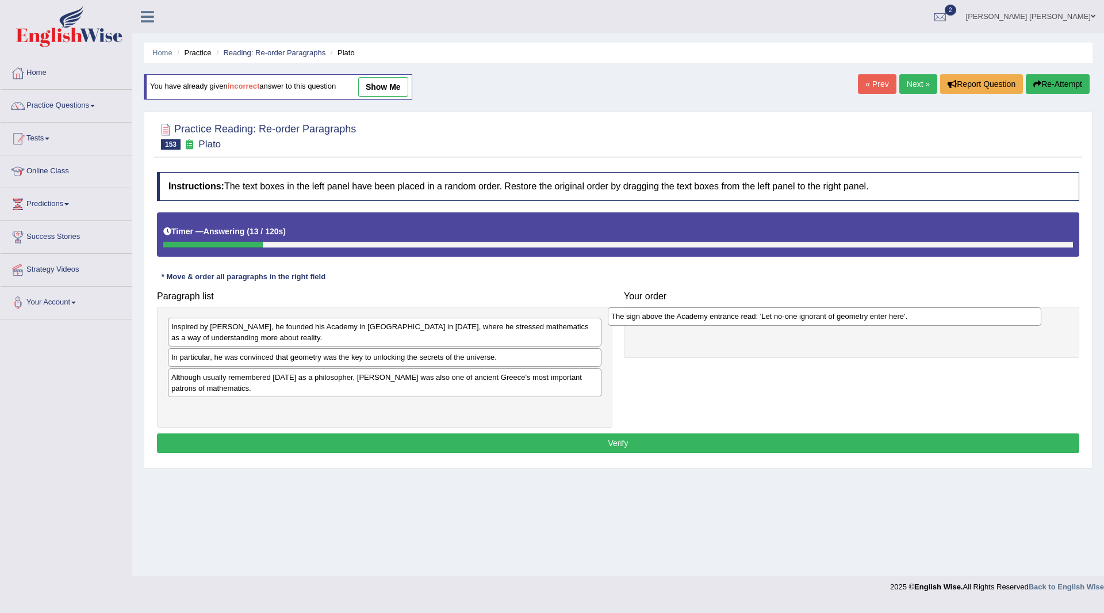
drag, startPoint x: 283, startPoint y: 360, endPoint x: 727, endPoint y: 317, distance: 446.1
click at [727, 317] on div "The sign above the Academy entrance read: 'Let no-one ignorant of geometry ente…" at bounding box center [825, 316] width 434 height 18
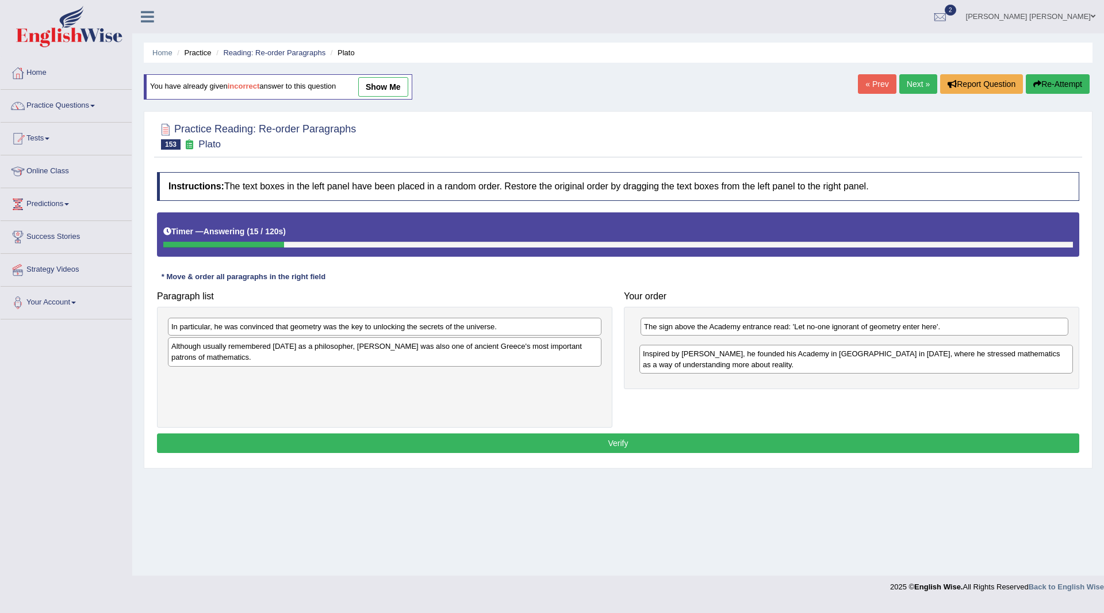
drag, startPoint x: 239, startPoint y: 331, endPoint x: 362, endPoint y: 316, distance: 124.1
click at [706, 355] on div "Inspired by Pythagoras, he founded his Academy in Athens in 387 BC, where he st…" at bounding box center [857, 359] width 434 height 29
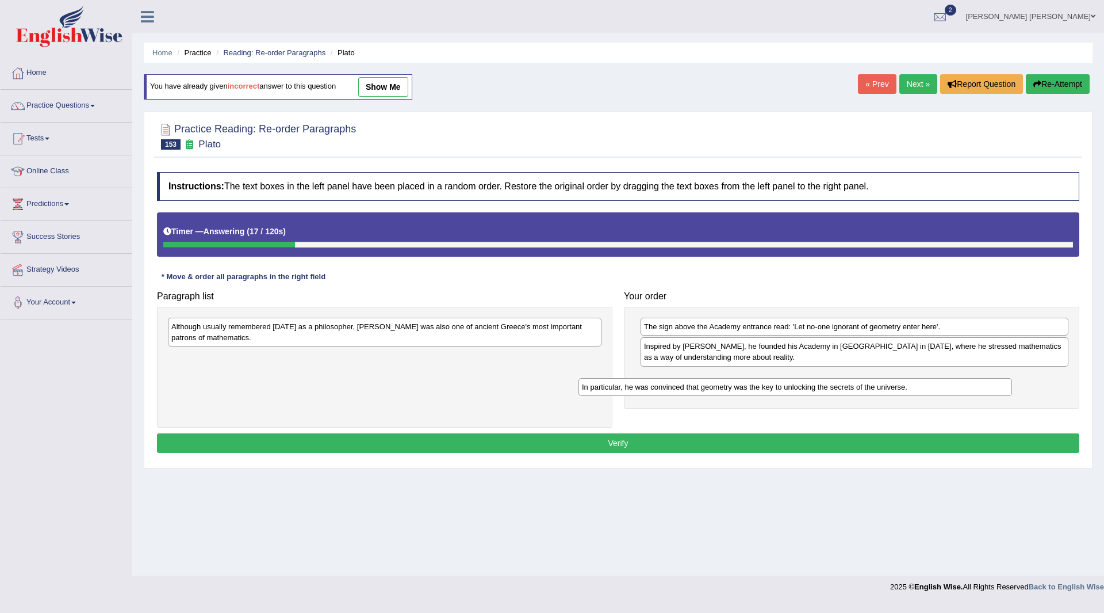
drag, startPoint x: 295, startPoint y: 319, endPoint x: 686, endPoint y: 368, distance: 394.2
click at [706, 378] on div "In particular, he was convinced that geometry was the key to unlocking the secr…" at bounding box center [796, 387] width 434 height 18
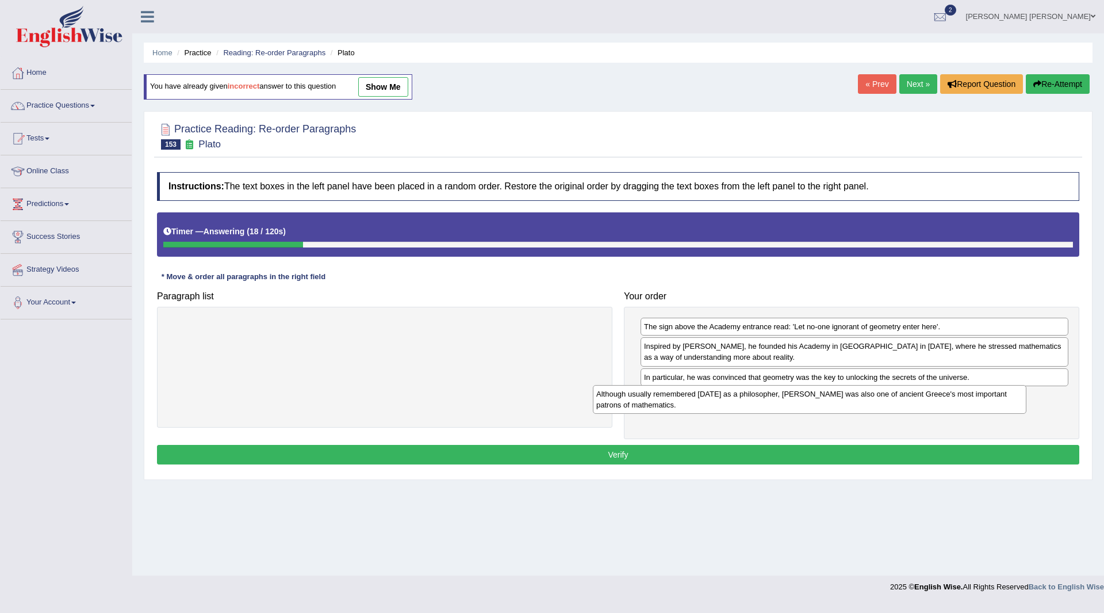
drag, startPoint x: 411, startPoint y: 323, endPoint x: 835, endPoint y: 395, distance: 429.4
click at [851, 387] on div "Although usually remembered today as a philosopher, Plato was also one of ancie…" at bounding box center [810, 399] width 434 height 29
click at [516, 454] on button "Verify" at bounding box center [618, 455] width 923 height 20
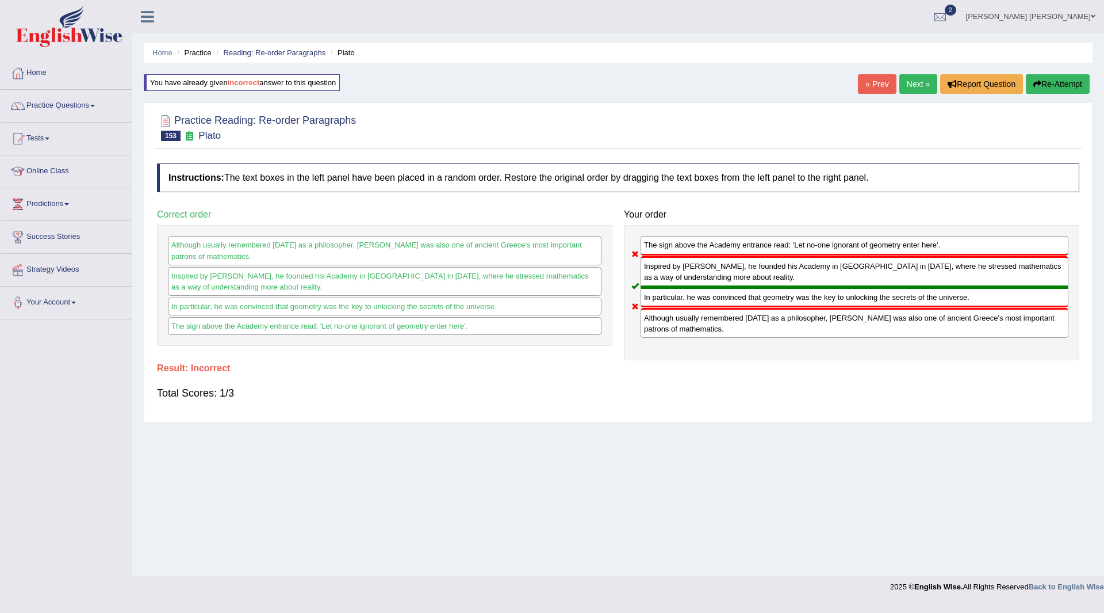
click at [1057, 82] on button "Re-Attempt" at bounding box center [1058, 84] width 64 height 20
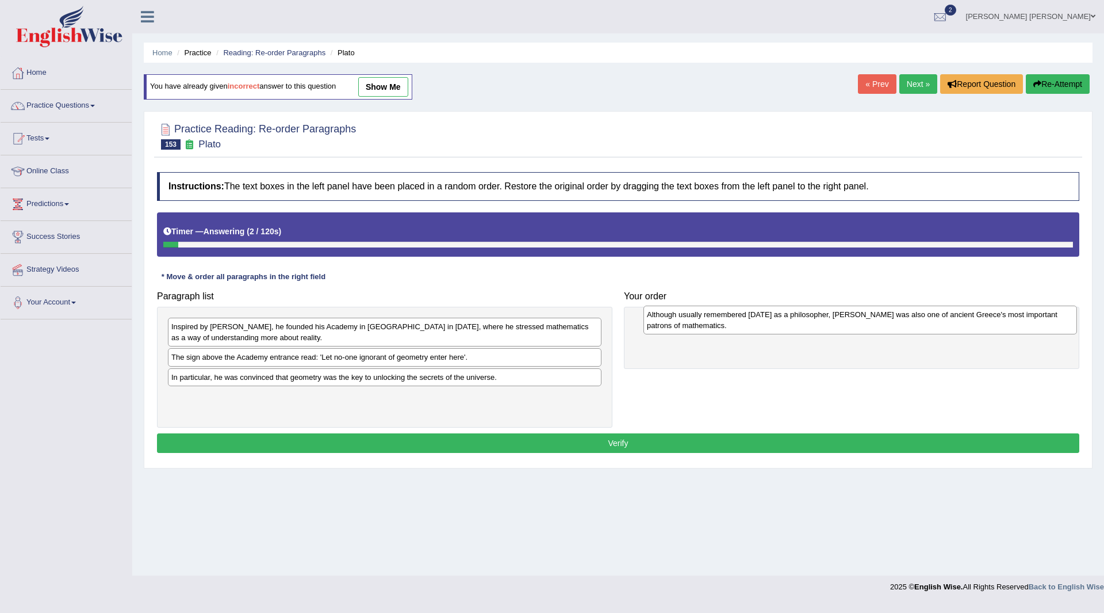
drag, startPoint x: 251, startPoint y: 403, endPoint x: 726, endPoint y: 320, distance: 482.7
click at [726, 320] on div "Although usually remembered [DATE] as a philosopher, [PERSON_NAME] was also one…" at bounding box center [861, 319] width 434 height 29
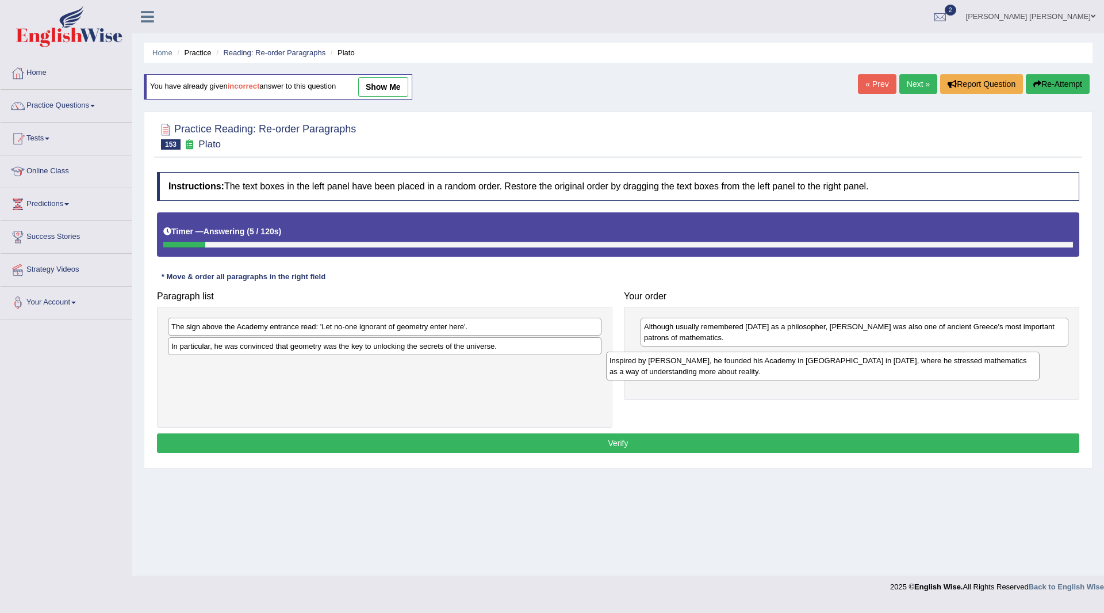
drag, startPoint x: 330, startPoint y: 327, endPoint x: 768, endPoint y: 361, distance: 439.6
click at [768, 361] on div "Inspired by [PERSON_NAME], he founded his Academy in [GEOGRAPHIC_DATA] in [DATE…" at bounding box center [823, 365] width 434 height 29
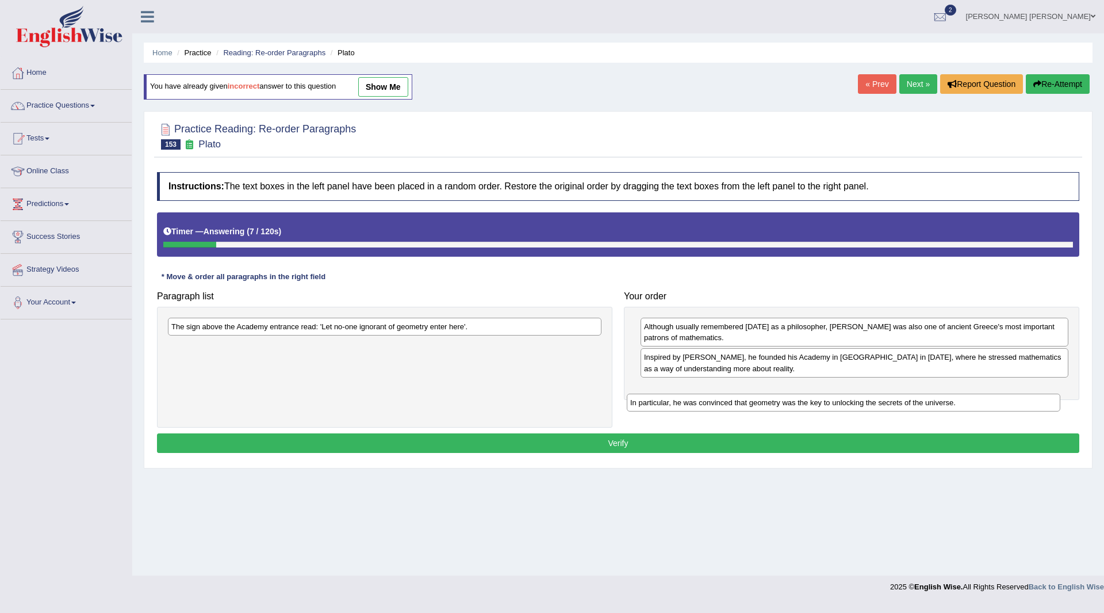
drag, startPoint x: 385, startPoint y: 347, endPoint x: 751, endPoint y: 372, distance: 366.1
click at [856, 395] on div "In particular, he was convinced that geometry was the key to unlocking the secr…" at bounding box center [844, 402] width 434 height 18
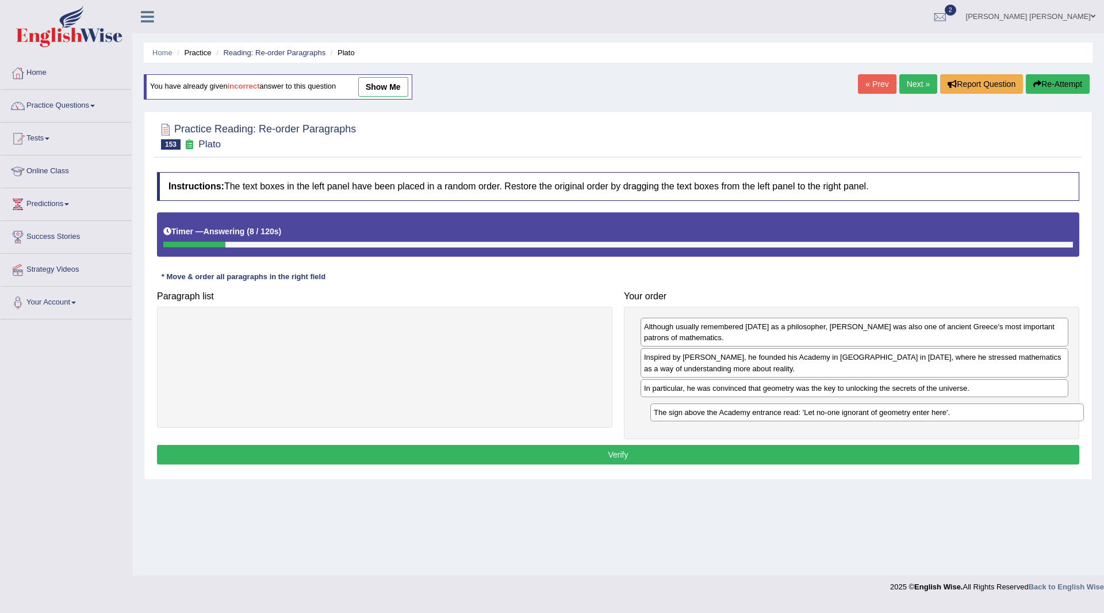
drag, startPoint x: 348, startPoint y: 328, endPoint x: 771, endPoint y: 385, distance: 426.5
click at [837, 403] on div "The sign above the Academy entrance read: 'Let no-one ignorant of geometry ente…" at bounding box center [868, 412] width 434 height 18
drag, startPoint x: 497, startPoint y: 457, endPoint x: 490, endPoint y: 434, distance: 23.5
click at [497, 456] on button "Verify" at bounding box center [618, 455] width 923 height 20
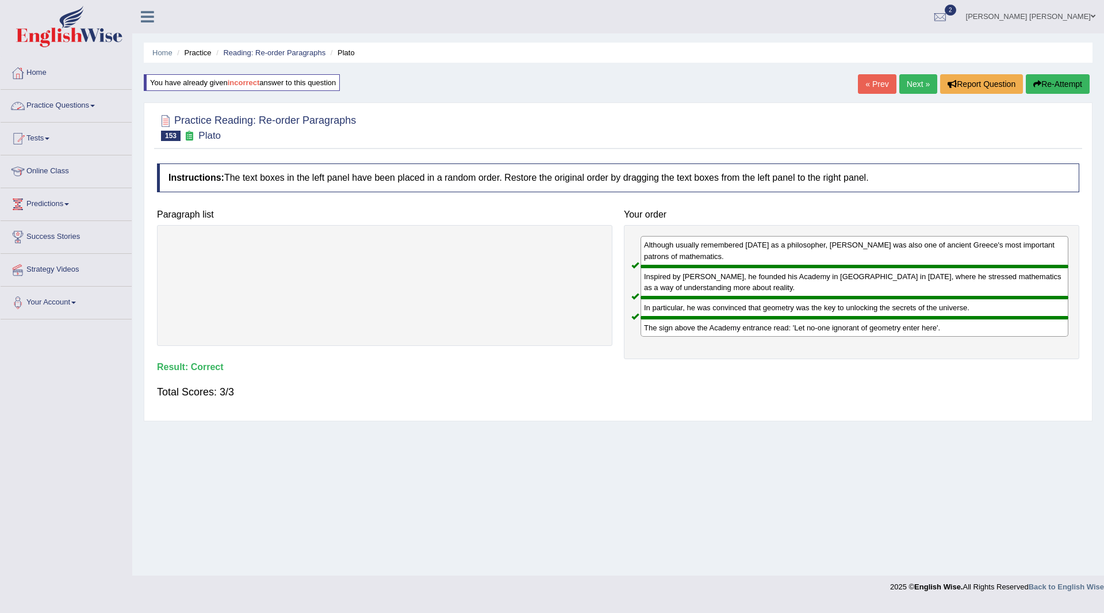
click at [58, 110] on link "Practice Questions" at bounding box center [66, 104] width 131 height 29
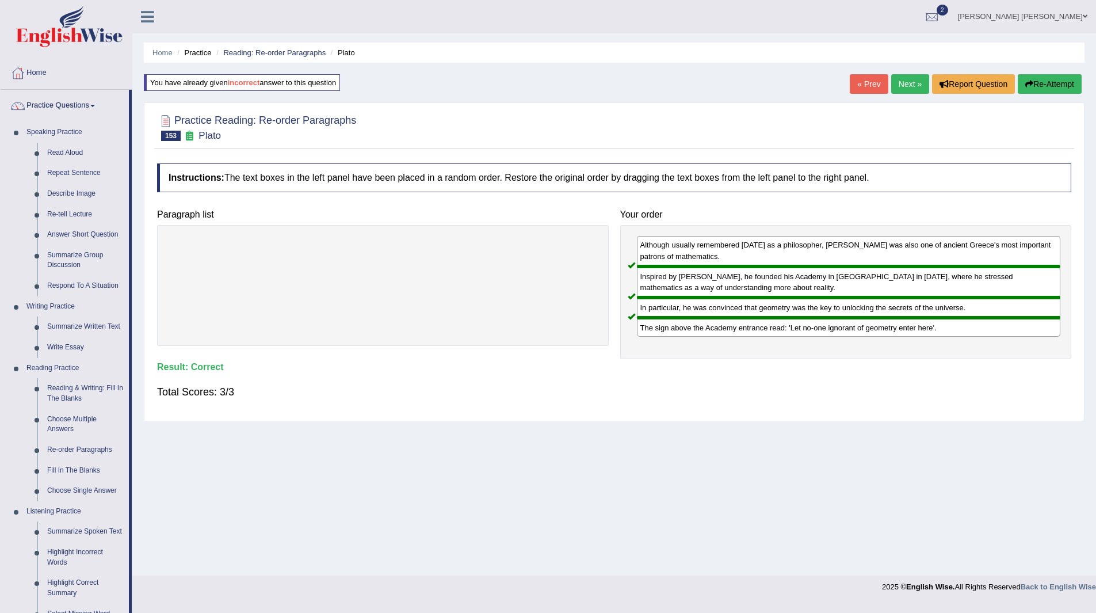
click at [154, 166] on div "Instructions: The text boxes in the left panel have been placed in a random ord…" at bounding box center [614, 286] width 920 height 257
click at [713, 12] on ul "Srijana Pokhrel bhatta Toggle navigation Username: Srijana2025 Access Type: Onl…" at bounding box center [759, 16] width 675 height 33
click at [40, 71] on link "Home" at bounding box center [66, 71] width 131 height 29
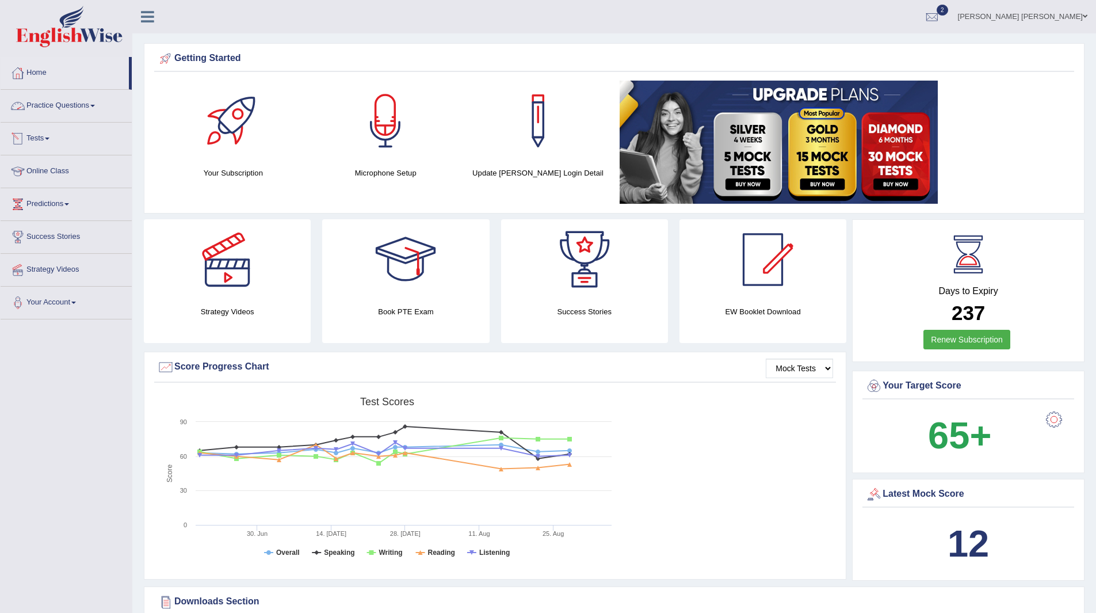
click at [37, 136] on link "Tests" at bounding box center [66, 137] width 131 height 29
click at [52, 182] on link "Take Mock Test" at bounding box center [75, 185] width 108 height 21
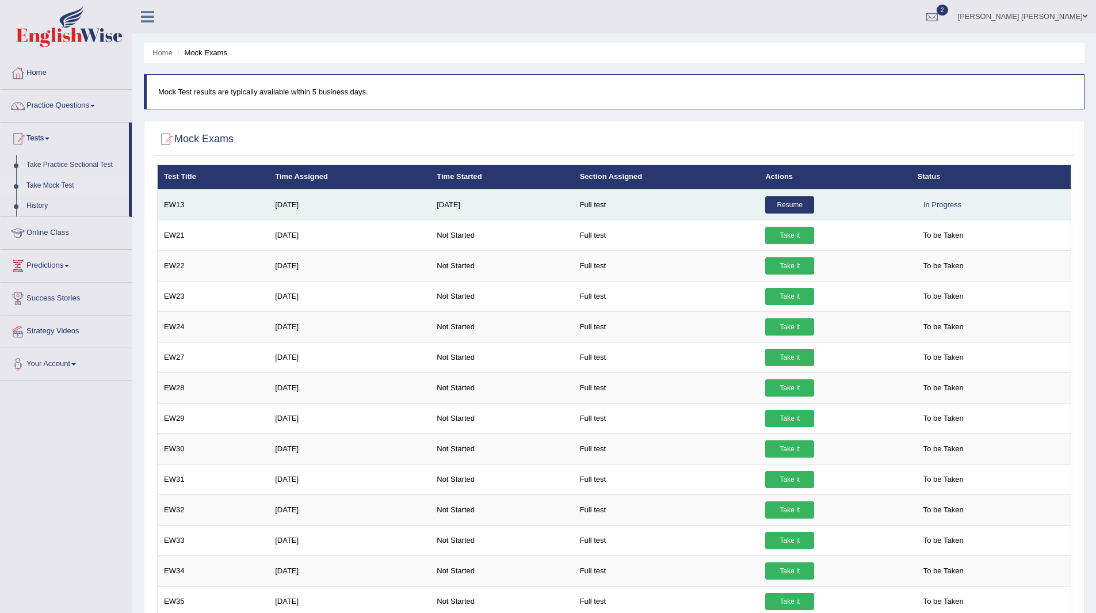
click at [794, 201] on link "Resume" at bounding box center [789, 204] width 49 height 17
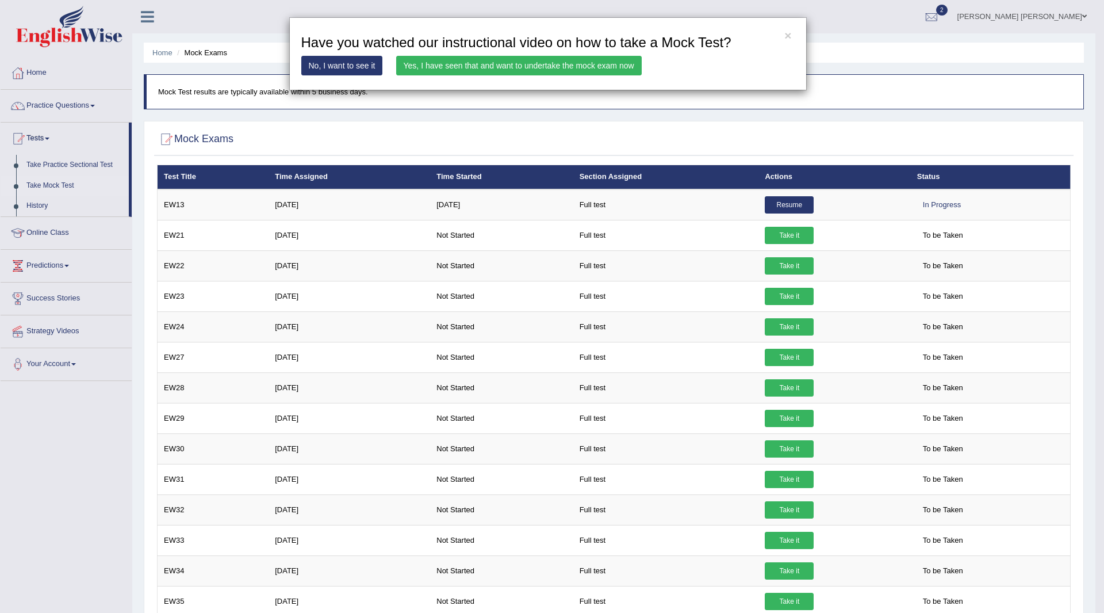
click at [561, 64] on link "Yes, I have seen that and want to undertake the mock exam now" at bounding box center [519, 66] width 246 height 20
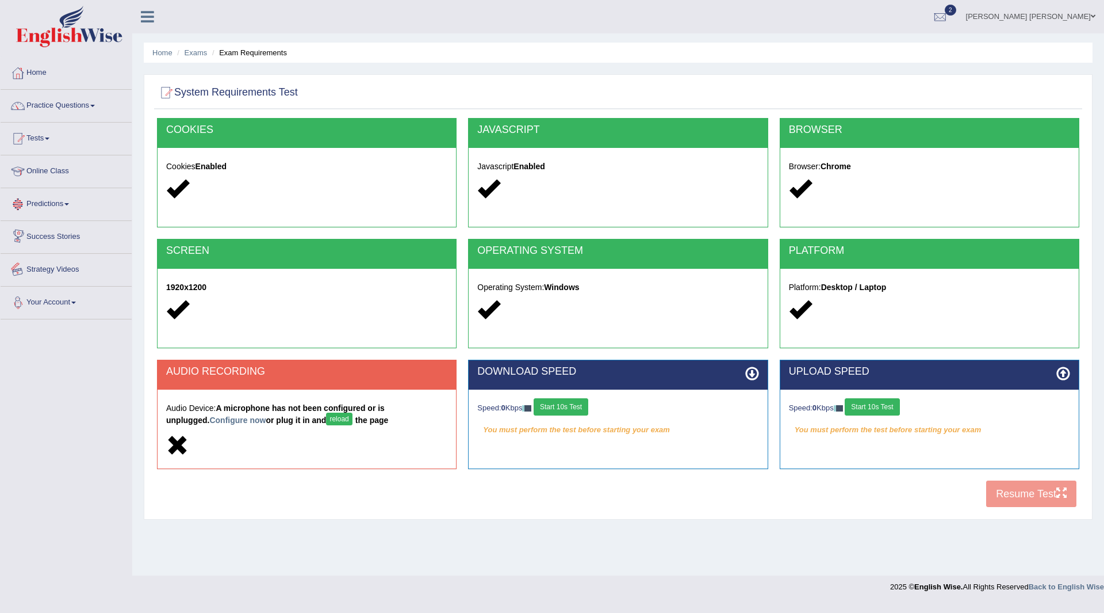
click at [61, 451] on div "Toggle navigation Home Practice Questions Speaking Practice Read Aloud Repeat S…" at bounding box center [552, 299] width 1104 height 598
click at [487, 21] on ul "Srijana Pokhrel bhatta Toggle navigation Username: Srijana2025 Access Type: Onl…" at bounding box center [764, 16] width 680 height 33
click at [37, 70] on link "Home" at bounding box center [66, 71] width 131 height 29
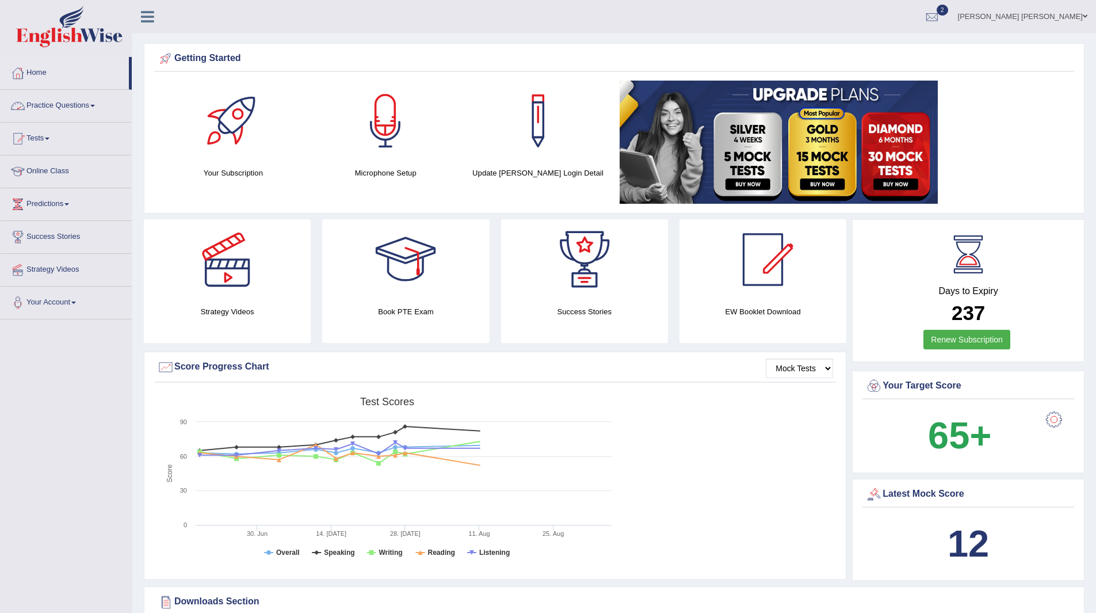
click at [63, 105] on link "Practice Questions" at bounding box center [66, 104] width 131 height 29
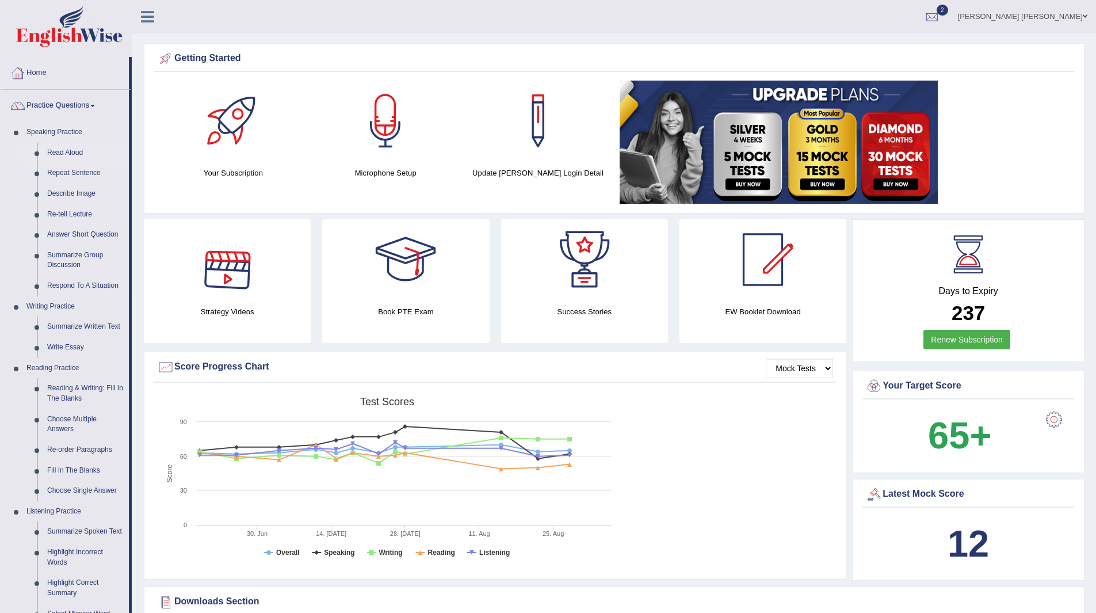
click at [69, 152] on link "Read Aloud" at bounding box center [85, 153] width 87 height 21
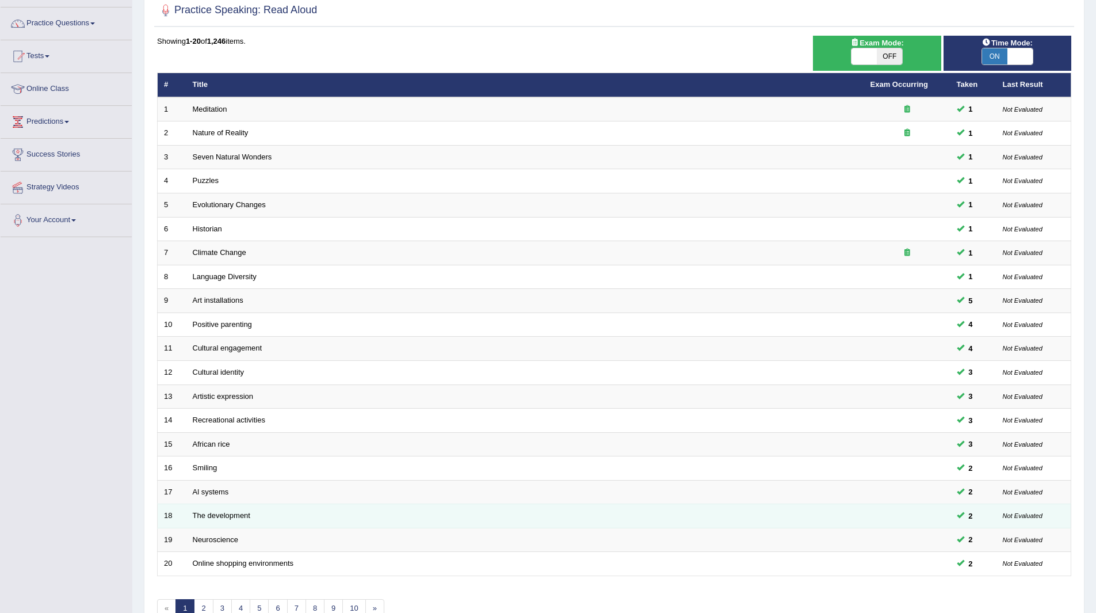
scroll to position [149, 0]
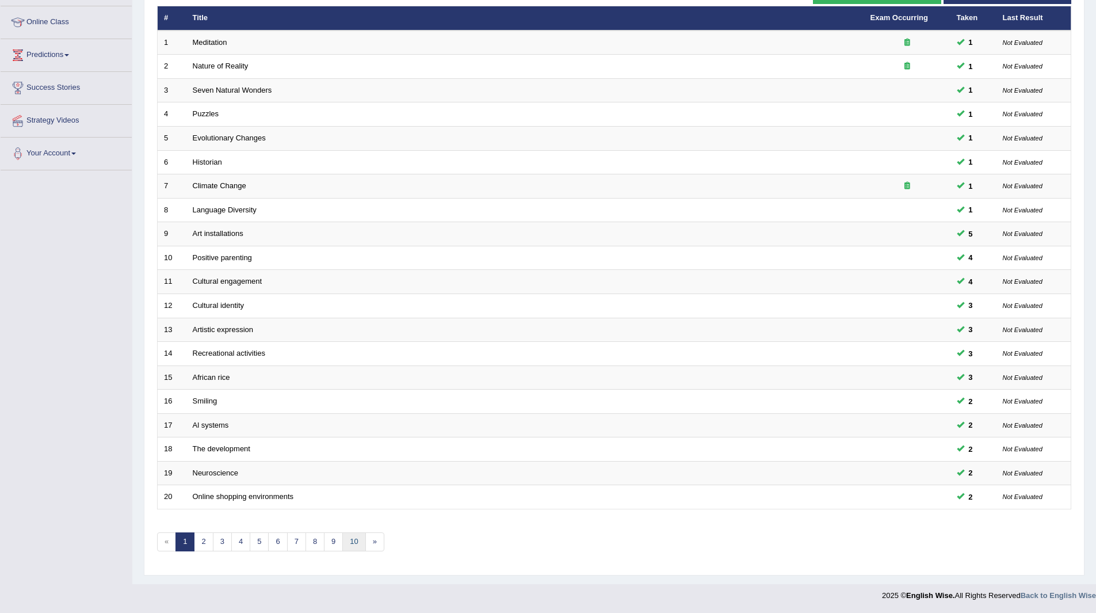
click at [351, 543] on link "10" at bounding box center [353, 541] width 23 height 19
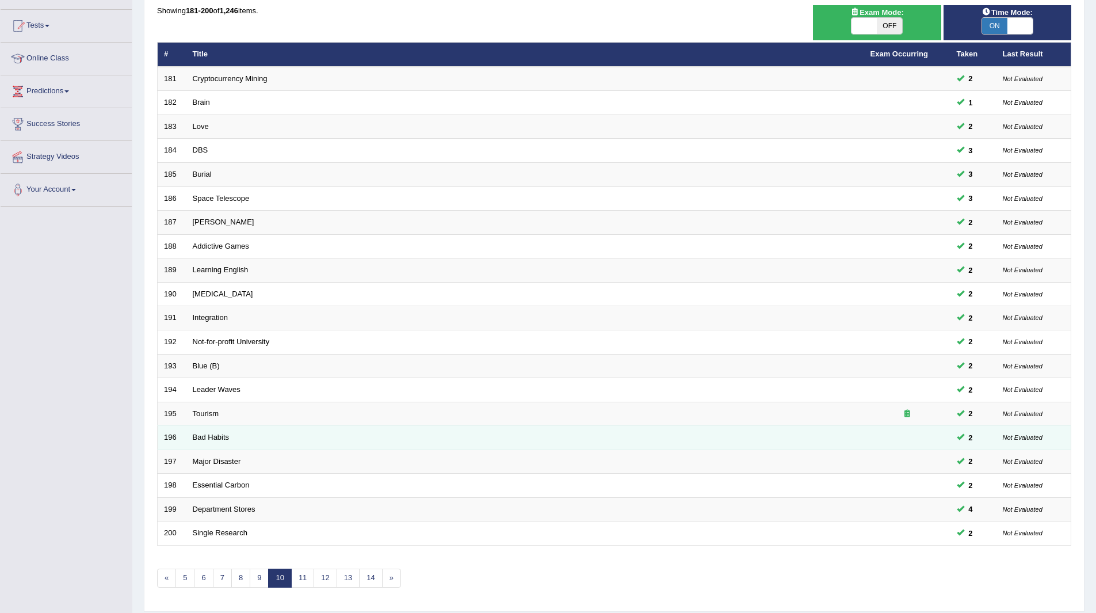
scroll to position [149, 0]
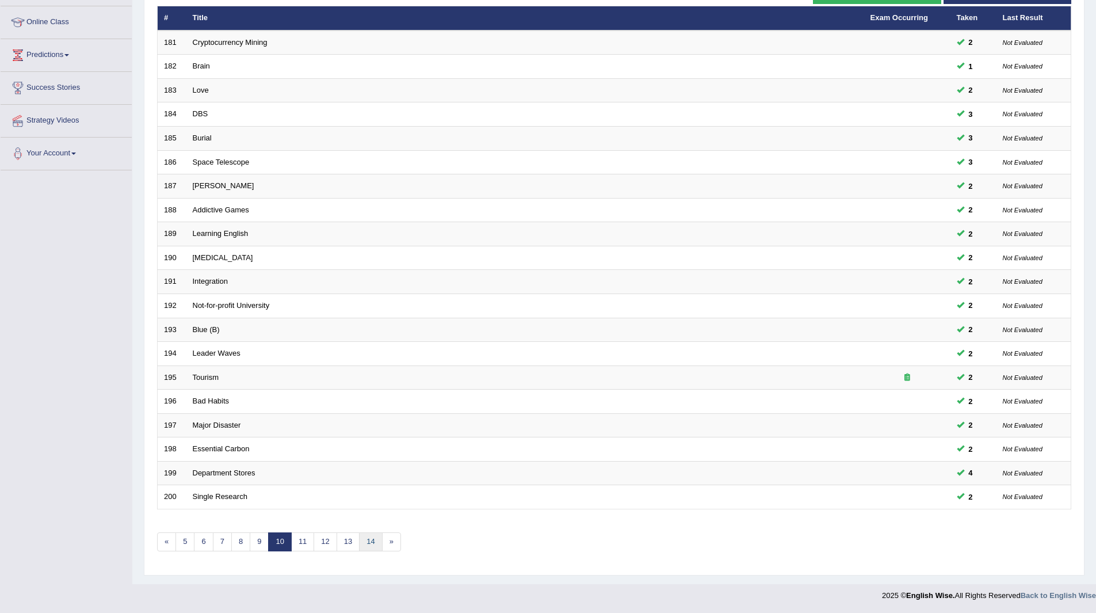
click at [377, 542] on link "14" at bounding box center [370, 541] width 23 height 19
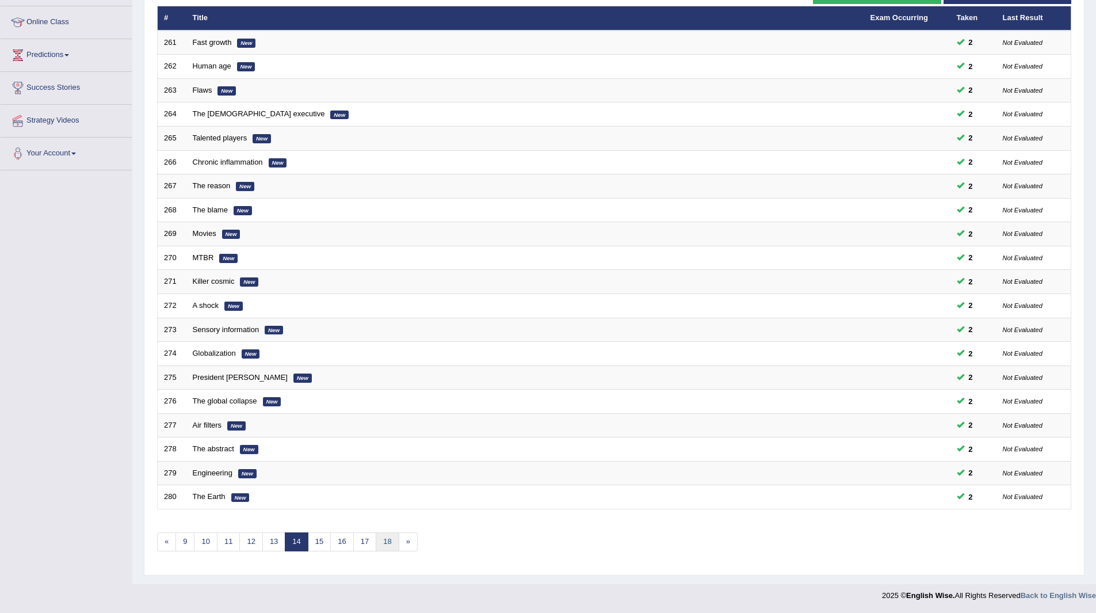
drag, startPoint x: 0, startPoint y: 0, endPoint x: 377, endPoint y: 542, distance: 660.7
click at [377, 542] on link "18" at bounding box center [387, 541] width 23 height 19
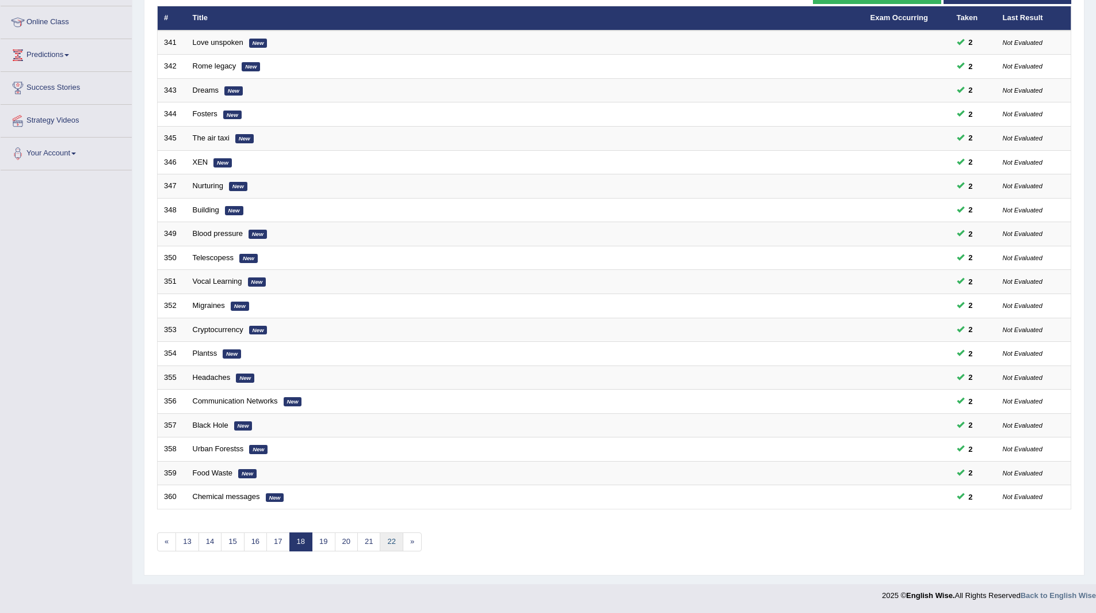
click at [382, 542] on link "22" at bounding box center [391, 541] width 23 height 19
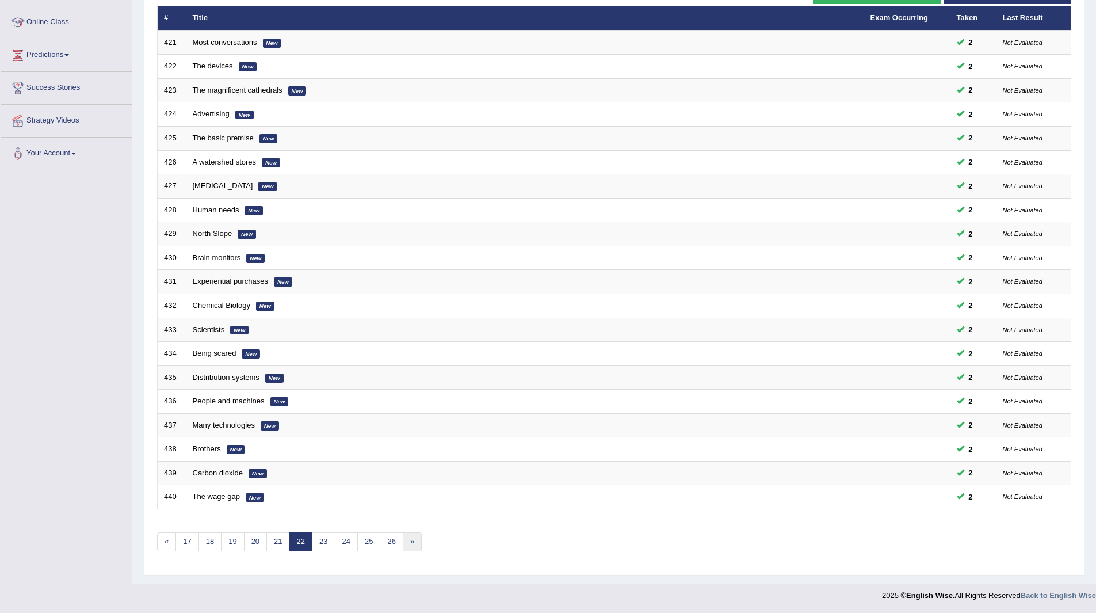
click at [406, 540] on link "»" at bounding box center [412, 541] width 19 height 19
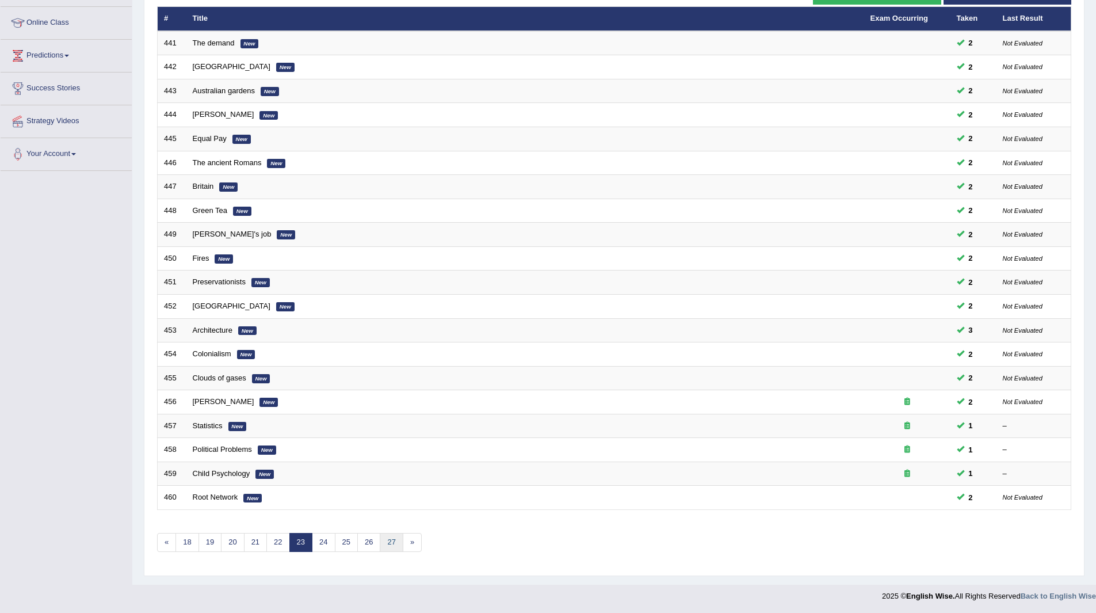
scroll to position [149, 0]
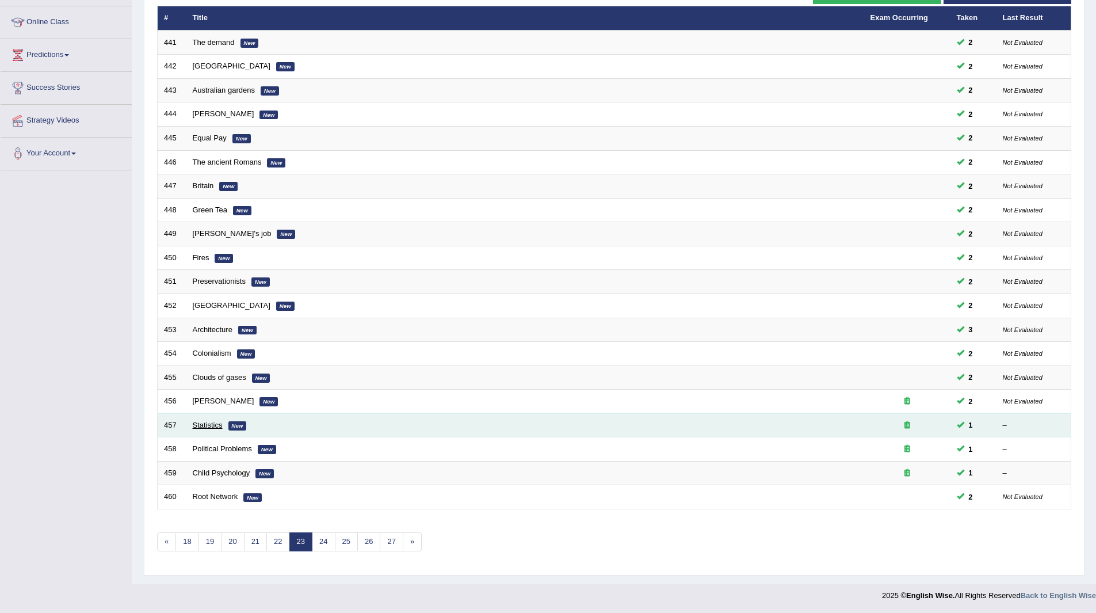
click at [208, 421] on link "Statistics" at bounding box center [208, 424] width 30 height 9
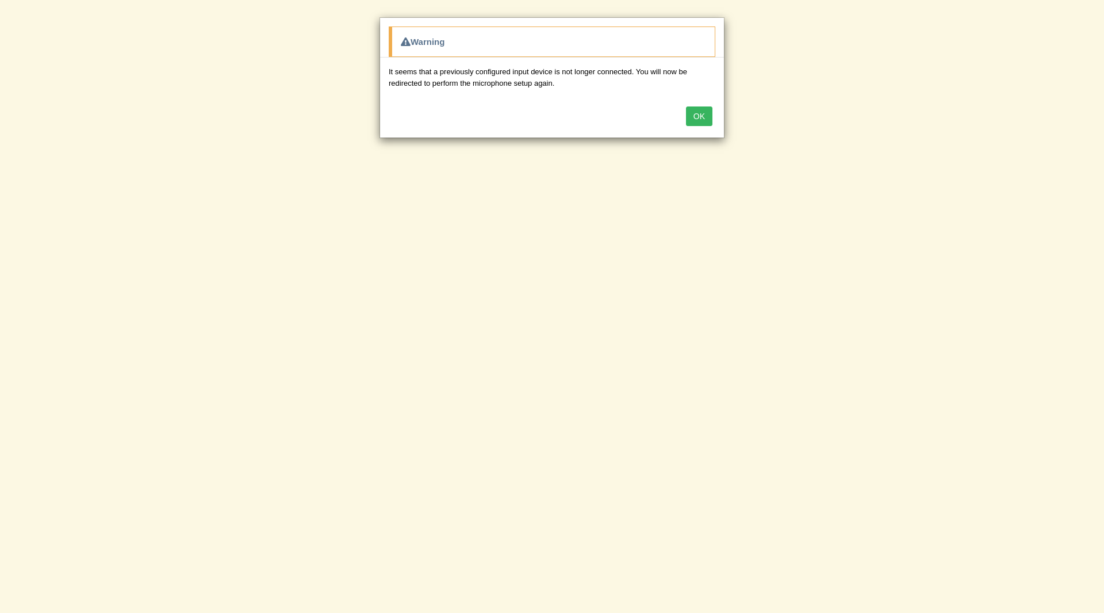
click at [686, 112] on button "OK" at bounding box center [699, 116] width 26 height 20
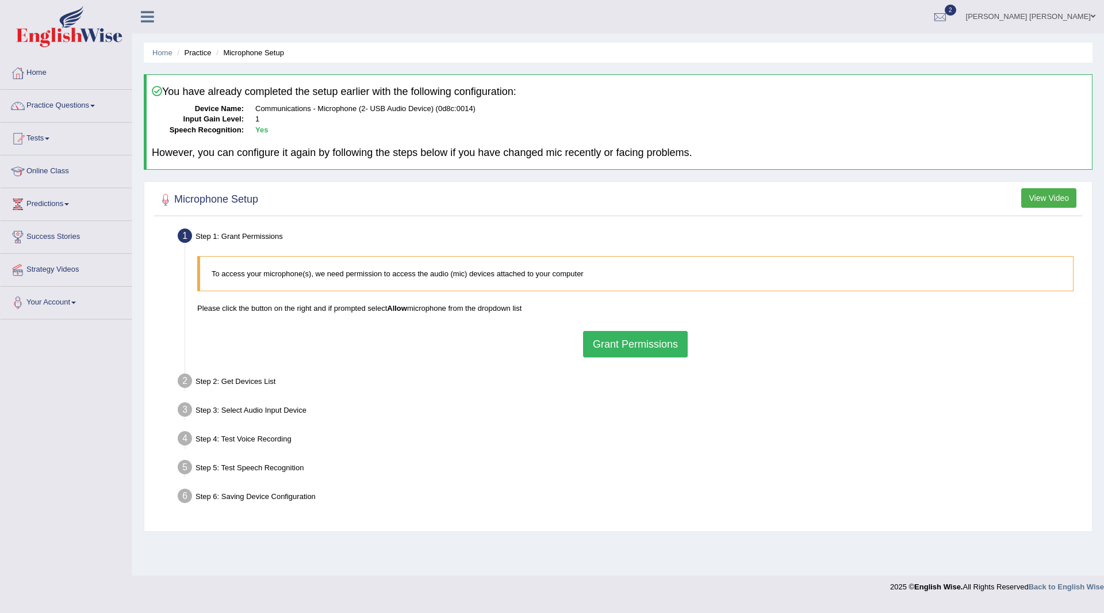
click at [630, 342] on button "Grant Permissions" at bounding box center [635, 344] width 105 height 26
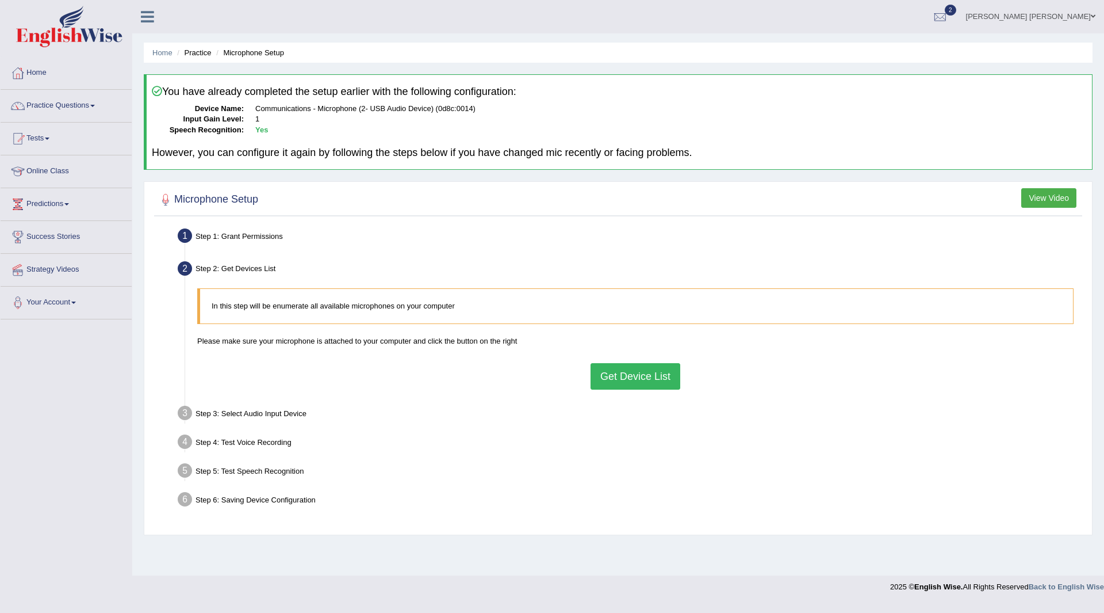
click at [648, 372] on button "Get Device List" at bounding box center [636, 376] width 90 height 26
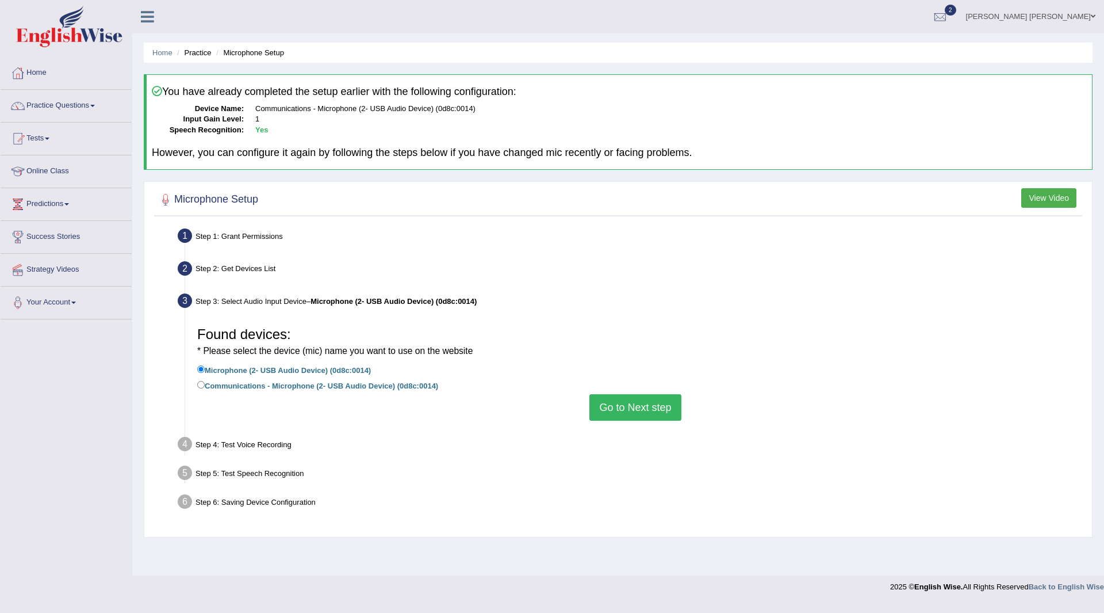
click at [638, 405] on button "Go to Next step" at bounding box center [635, 407] width 91 height 26
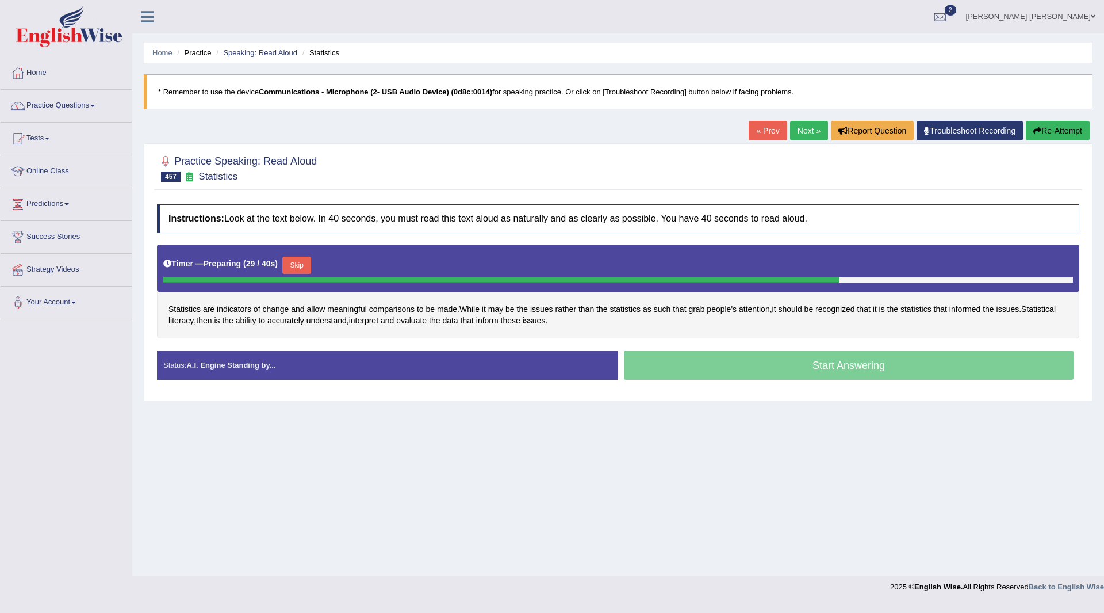
click at [304, 260] on button "Skip" at bounding box center [296, 265] width 29 height 17
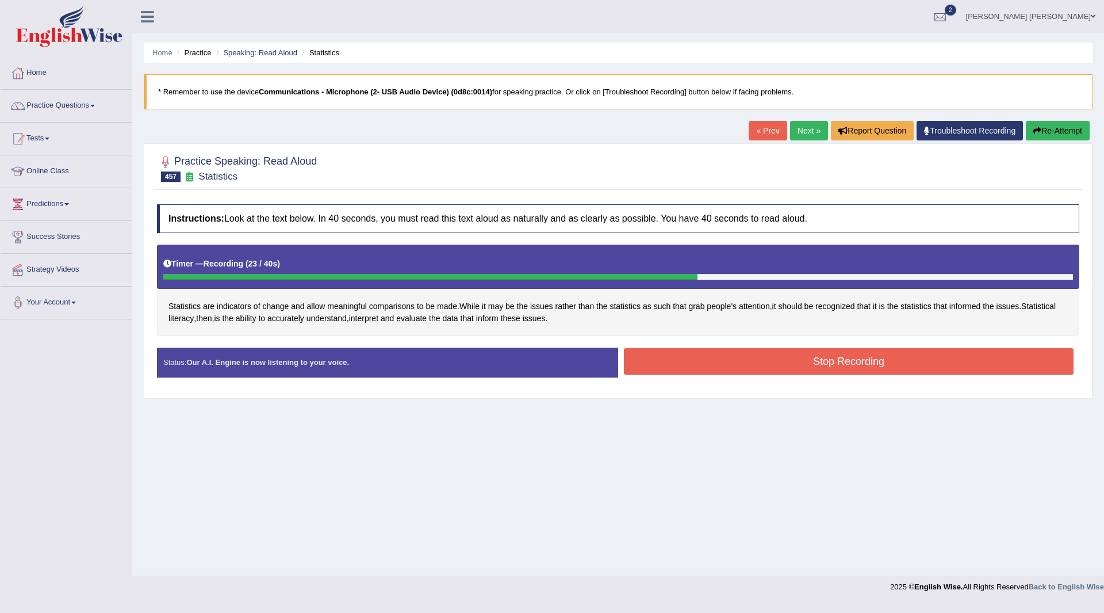
click at [728, 365] on button "Stop Recording" at bounding box center [849, 361] width 450 height 26
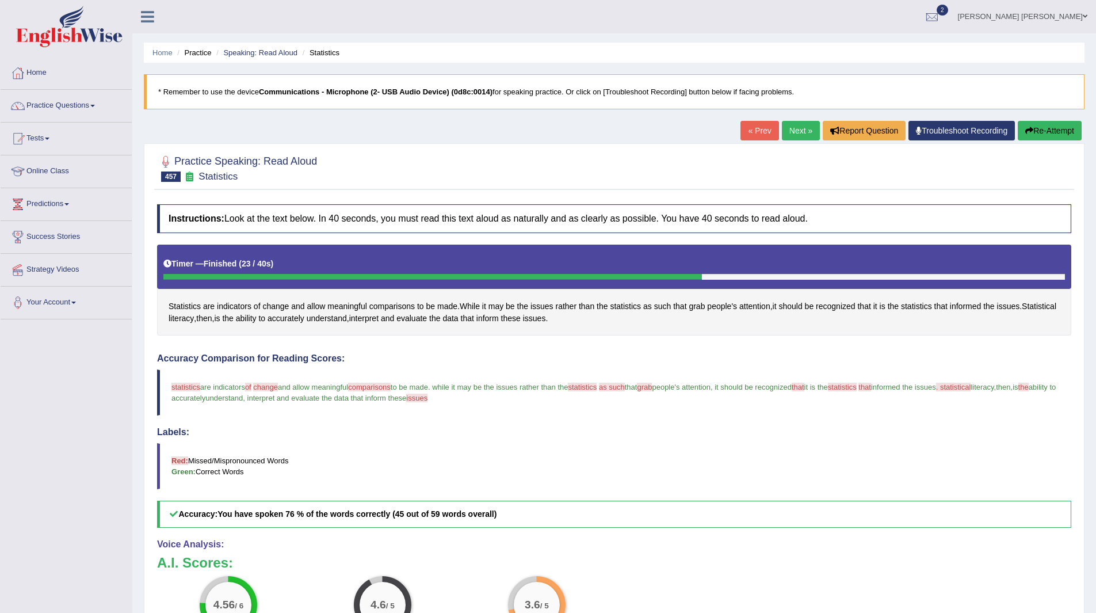
click at [789, 130] on link "Next »" at bounding box center [801, 131] width 38 height 20
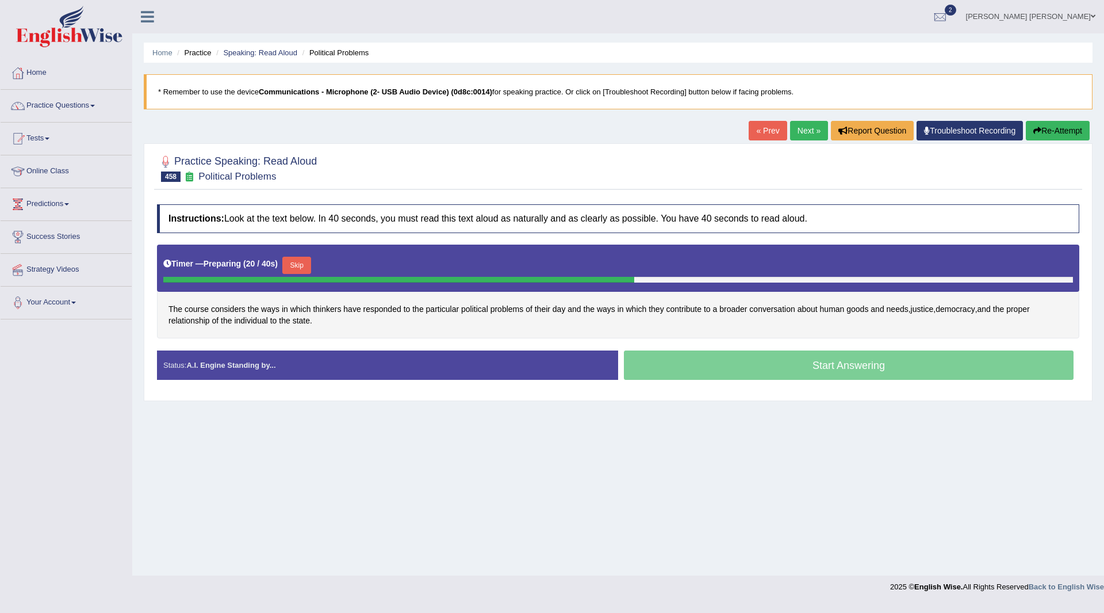
click at [299, 265] on button "Skip" at bounding box center [296, 265] width 29 height 17
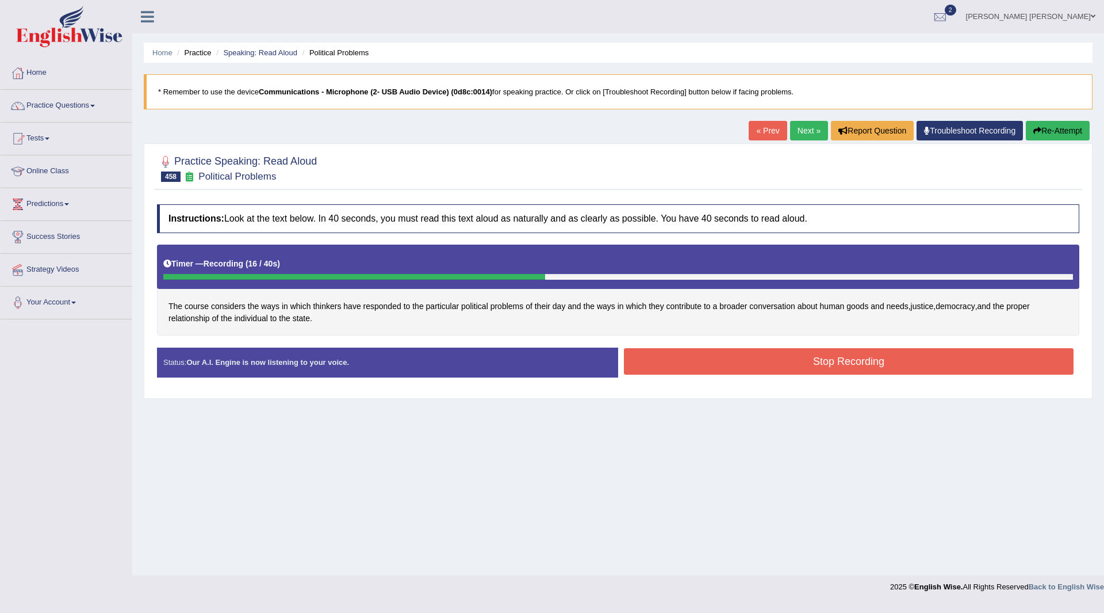
click at [718, 359] on button "Stop Recording" at bounding box center [849, 361] width 450 height 26
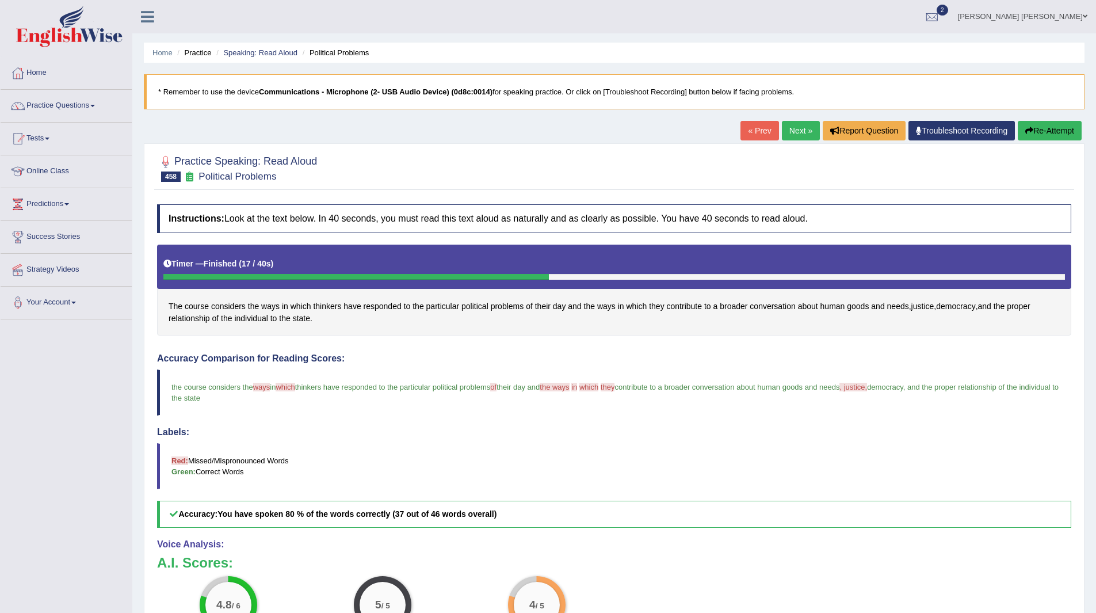
click at [794, 126] on link "Next »" at bounding box center [801, 131] width 38 height 20
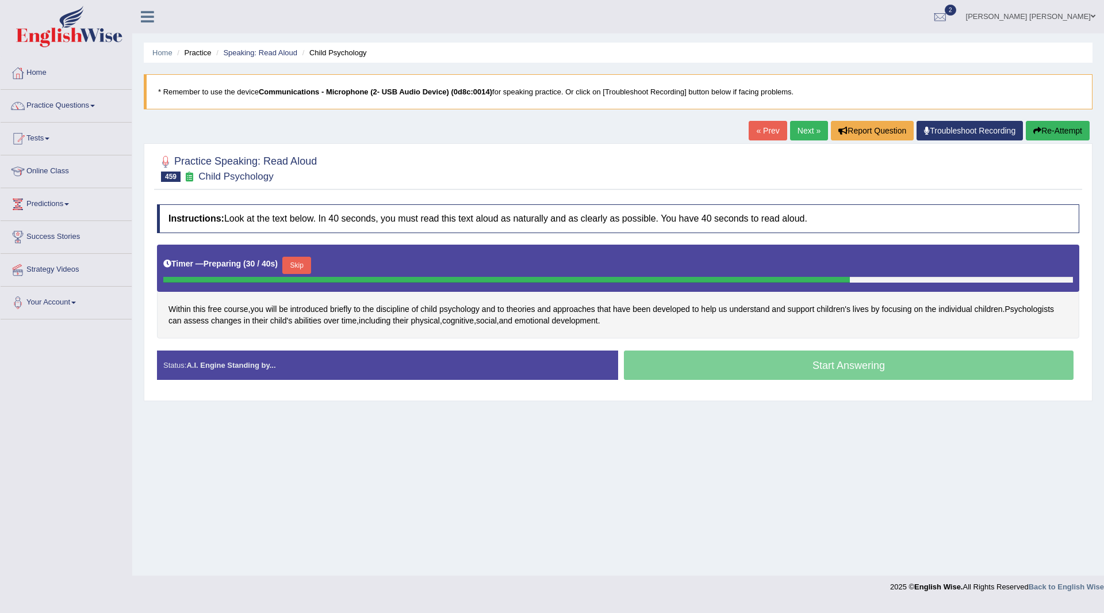
click at [303, 264] on button "Skip" at bounding box center [296, 265] width 29 height 17
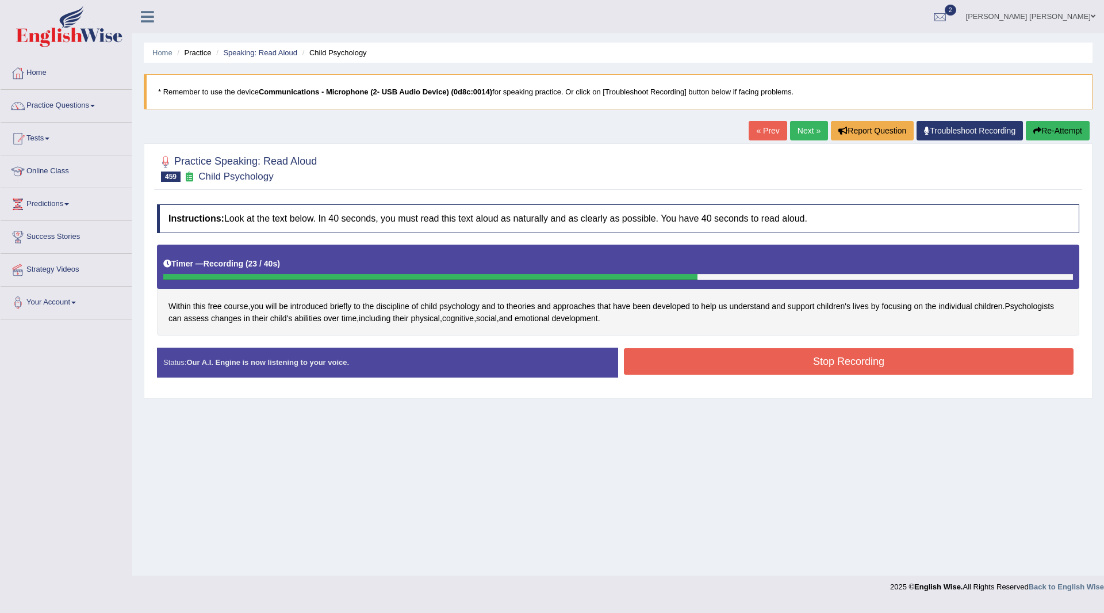
click at [747, 364] on button "Stop Recording" at bounding box center [849, 361] width 450 height 26
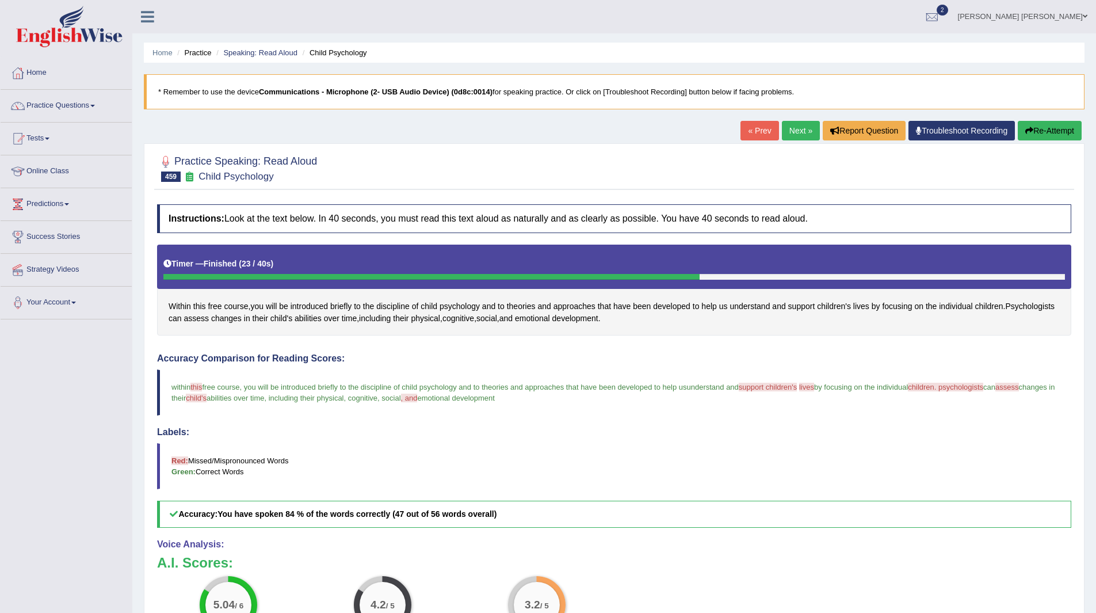
click at [785, 132] on link "Next »" at bounding box center [801, 131] width 38 height 20
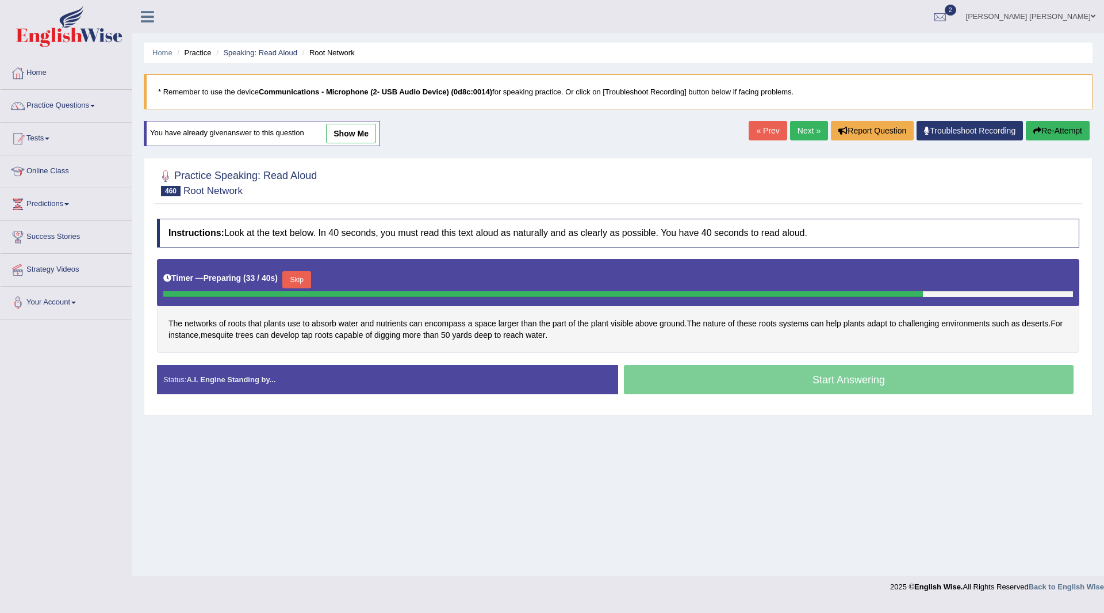
click at [302, 281] on button "Skip" at bounding box center [296, 279] width 29 height 17
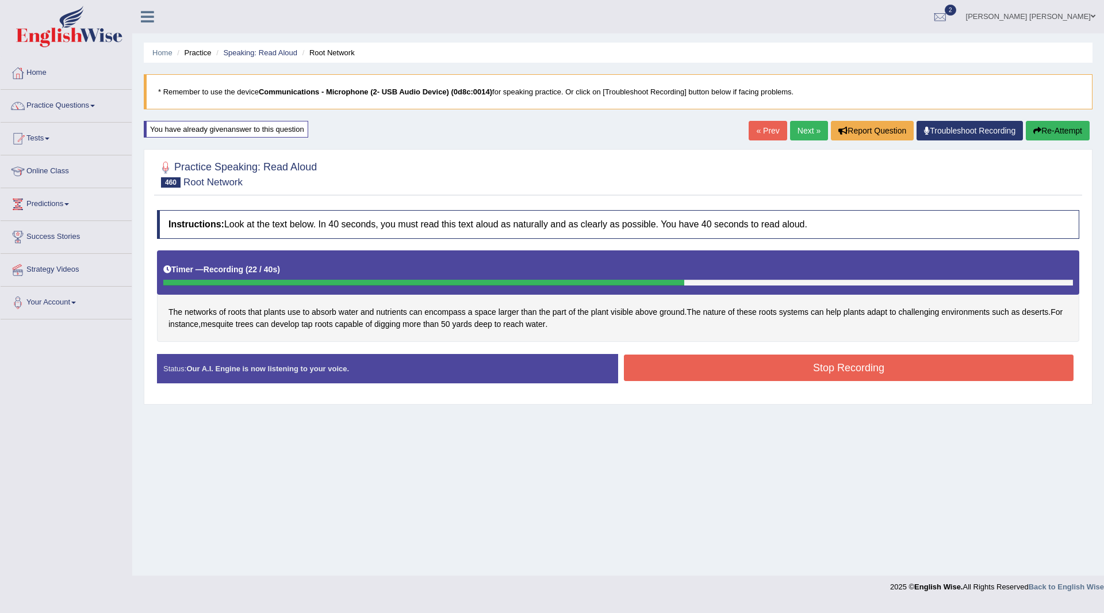
click at [670, 364] on button "Stop Recording" at bounding box center [849, 367] width 450 height 26
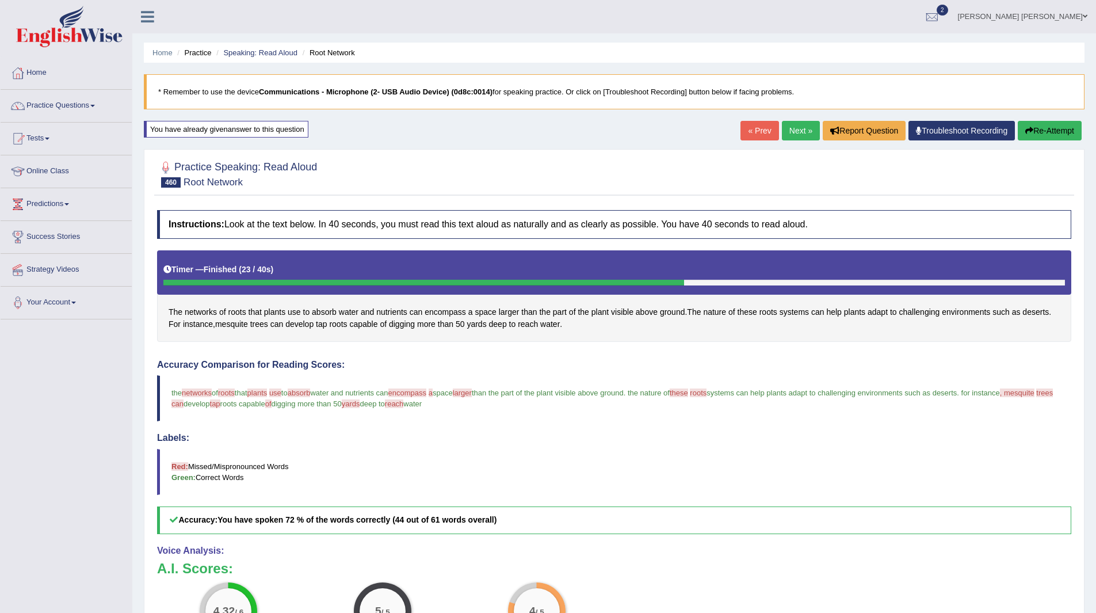
click at [795, 132] on link "Next »" at bounding box center [801, 131] width 38 height 20
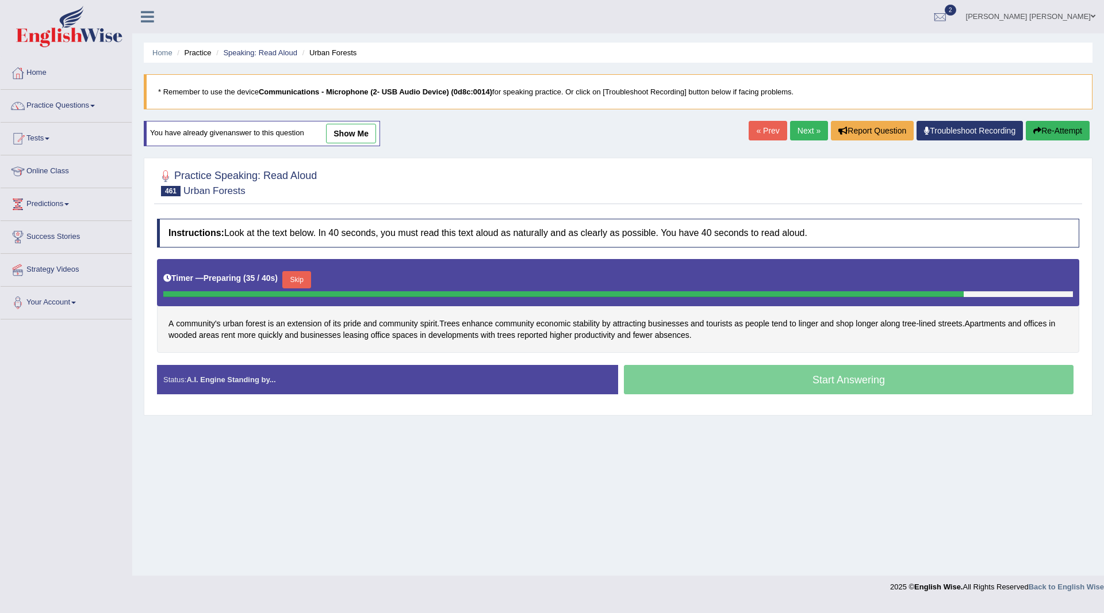
click at [299, 271] on button "Skip" at bounding box center [296, 279] width 29 height 17
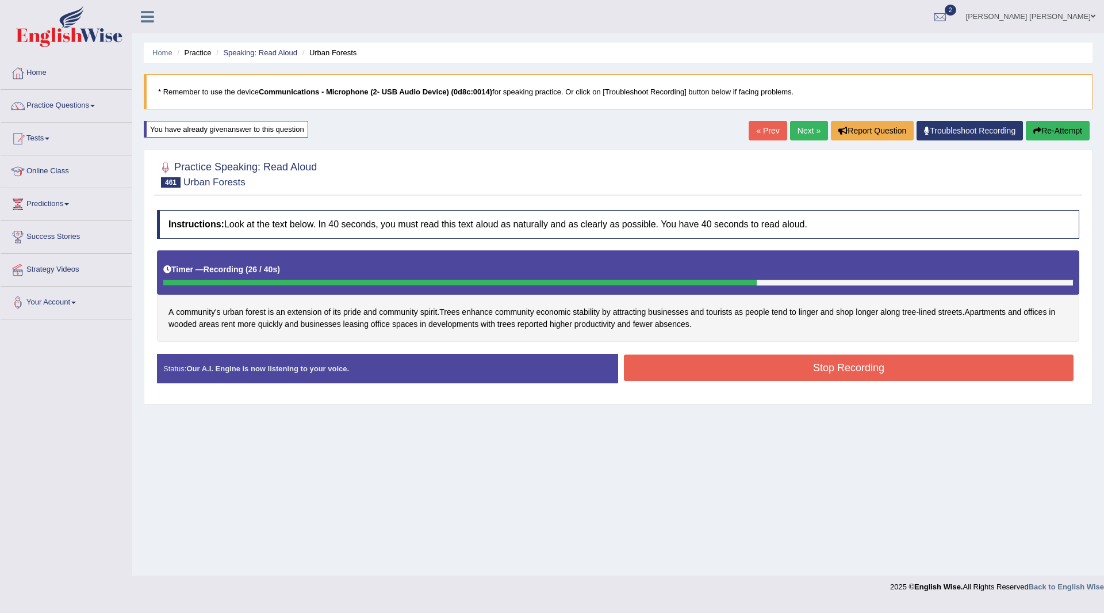
click at [718, 365] on button "Stop Recording" at bounding box center [849, 367] width 450 height 26
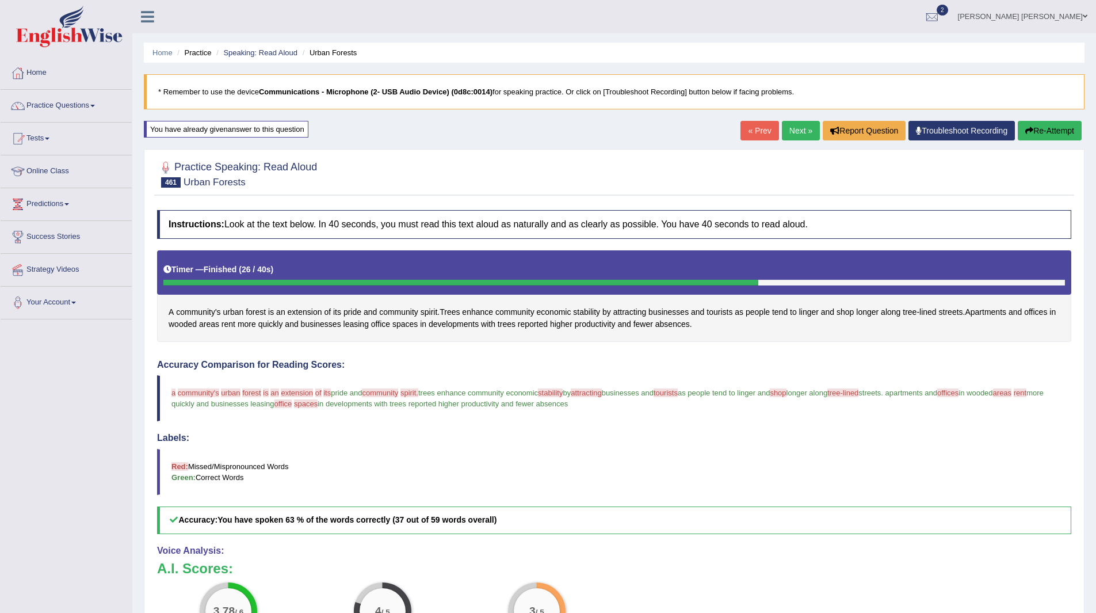
click at [788, 130] on link "Next »" at bounding box center [801, 131] width 38 height 20
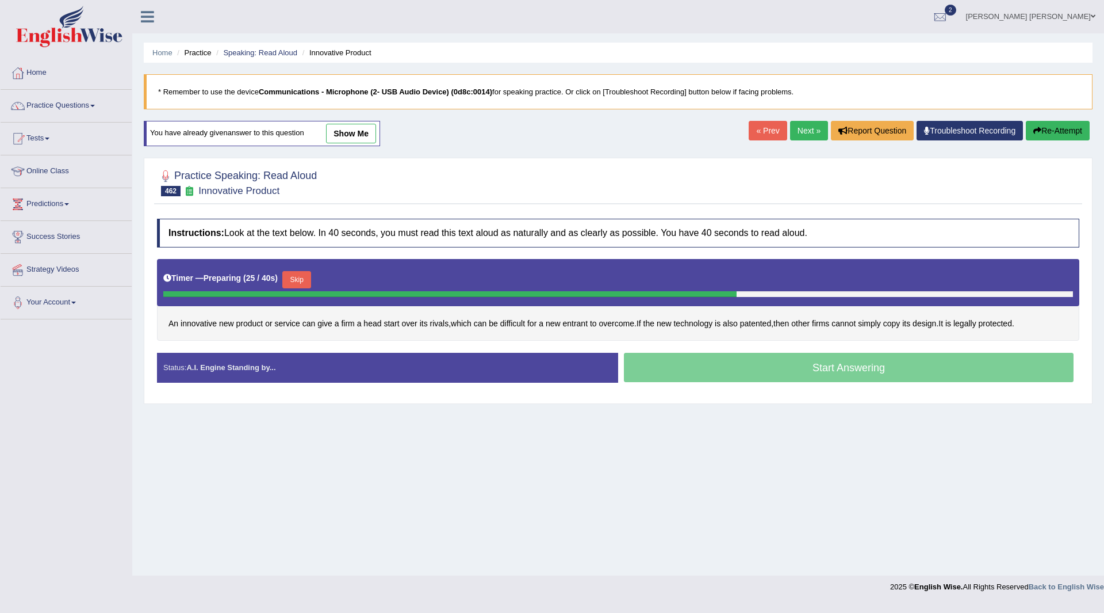
click at [305, 278] on button "Skip" at bounding box center [296, 279] width 29 height 17
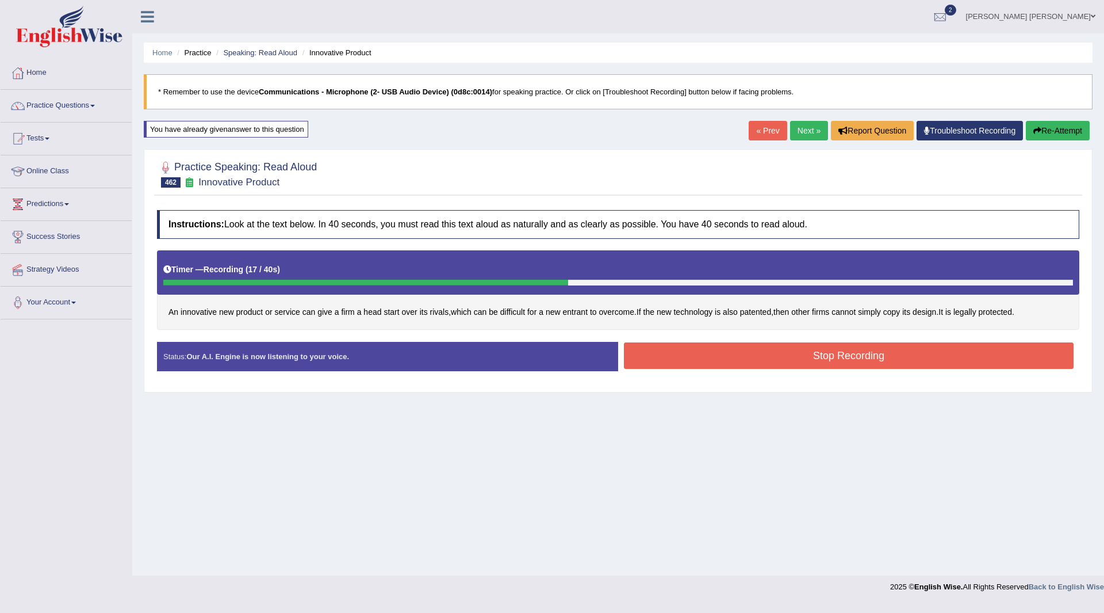
click at [739, 345] on button "Stop Recording" at bounding box center [849, 355] width 450 height 26
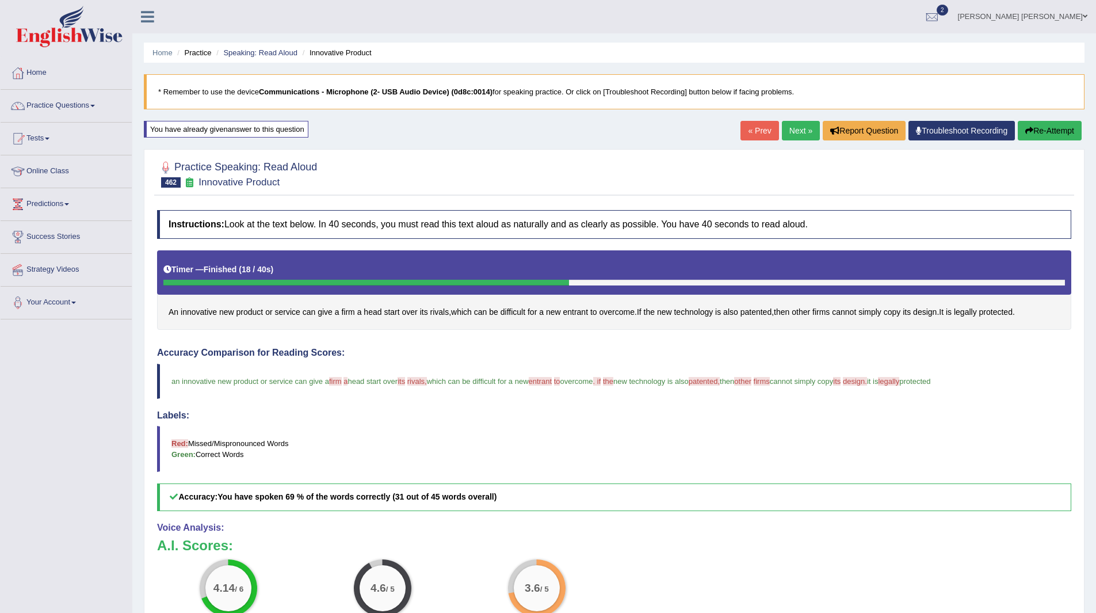
click at [797, 131] on link "Next »" at bounding box center [801, 131] width 38 height 20
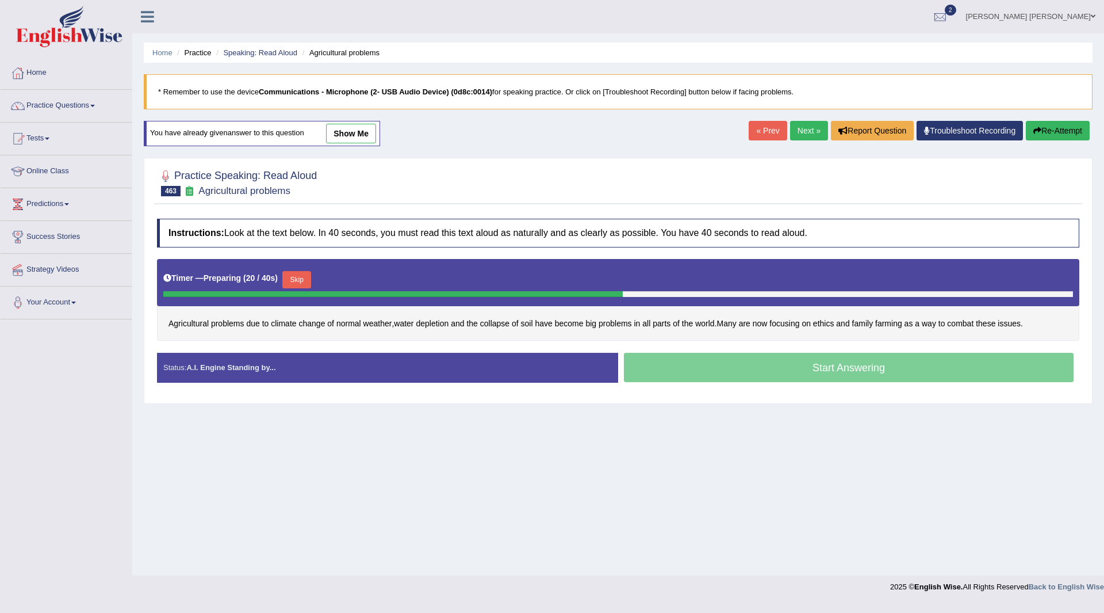
click at [296, 273] on button "Skip" at bounding box center [296, 279] width 29 height 17
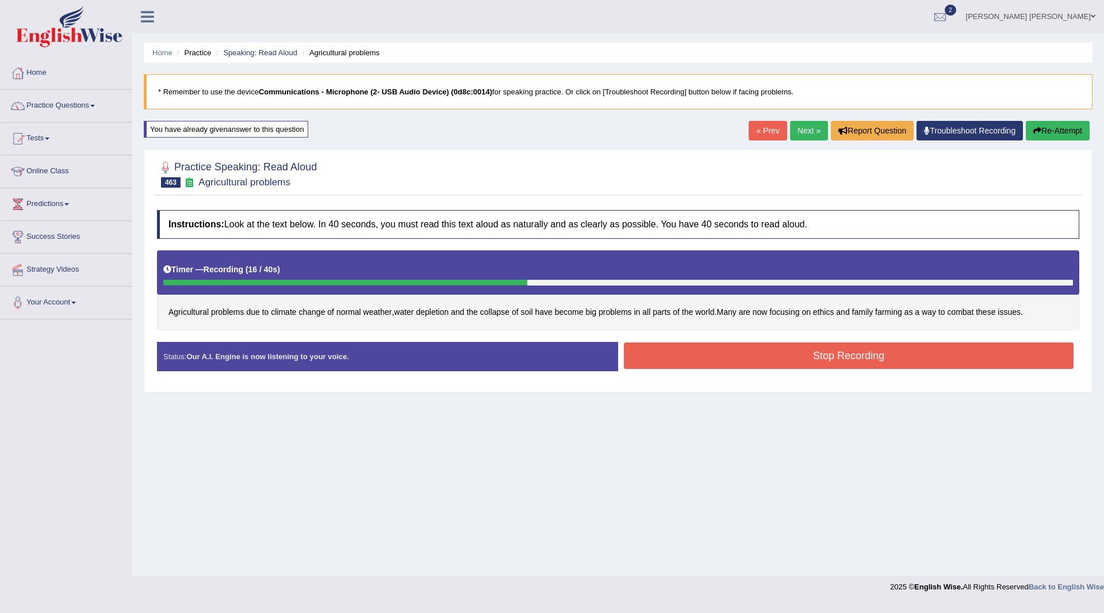
click at [702, 355] on button "Stop Recording" at bounding box center [849, 355] width 450 height 26
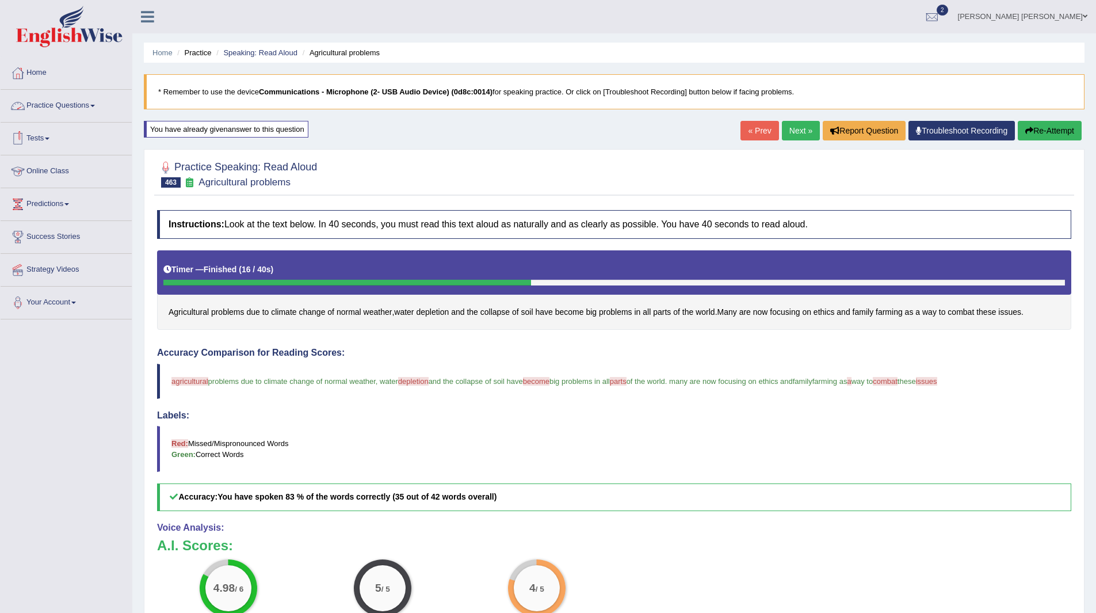
click at [49, 104] on link "Practice Questions" at bounding box center [66, 104] width 131 height 29
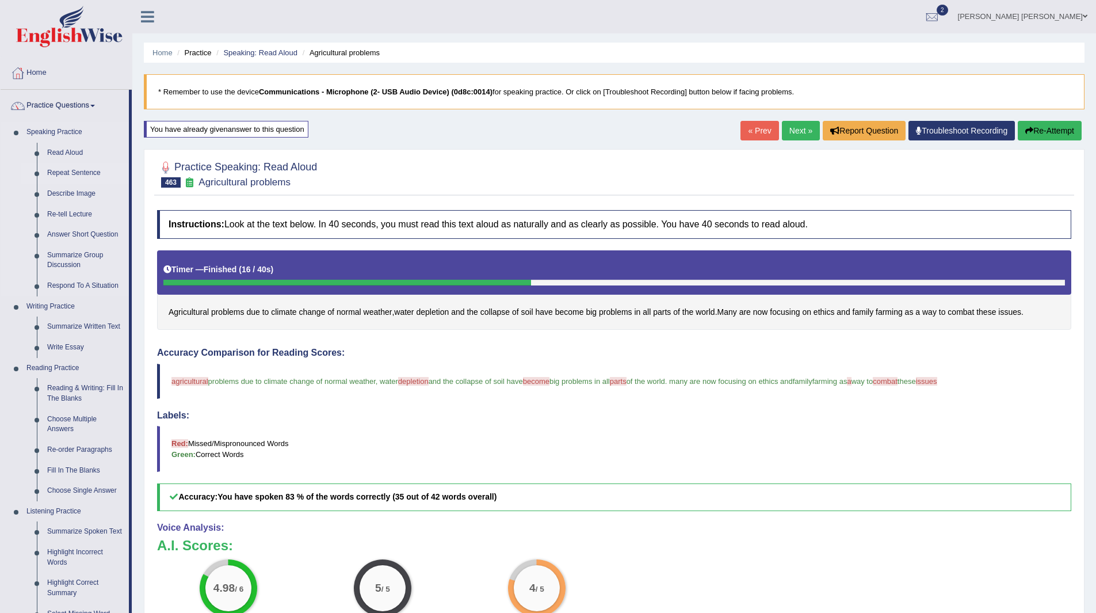
click at [74, 174] on link "Repeat Sentence" at bounding box center [85, 173] width 87 height 21
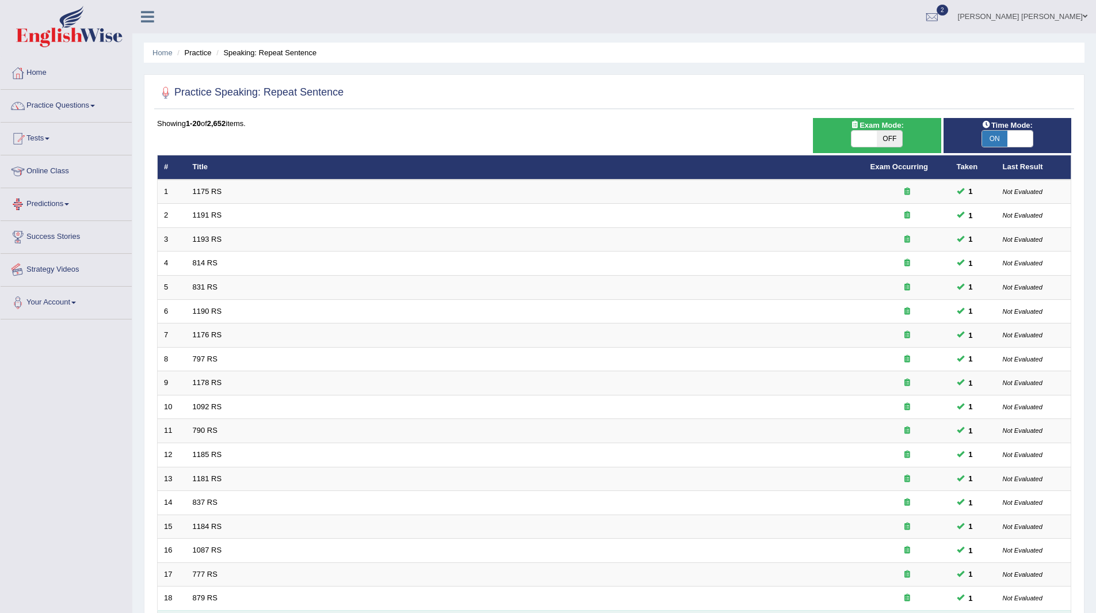
scroll to position [149, 0]
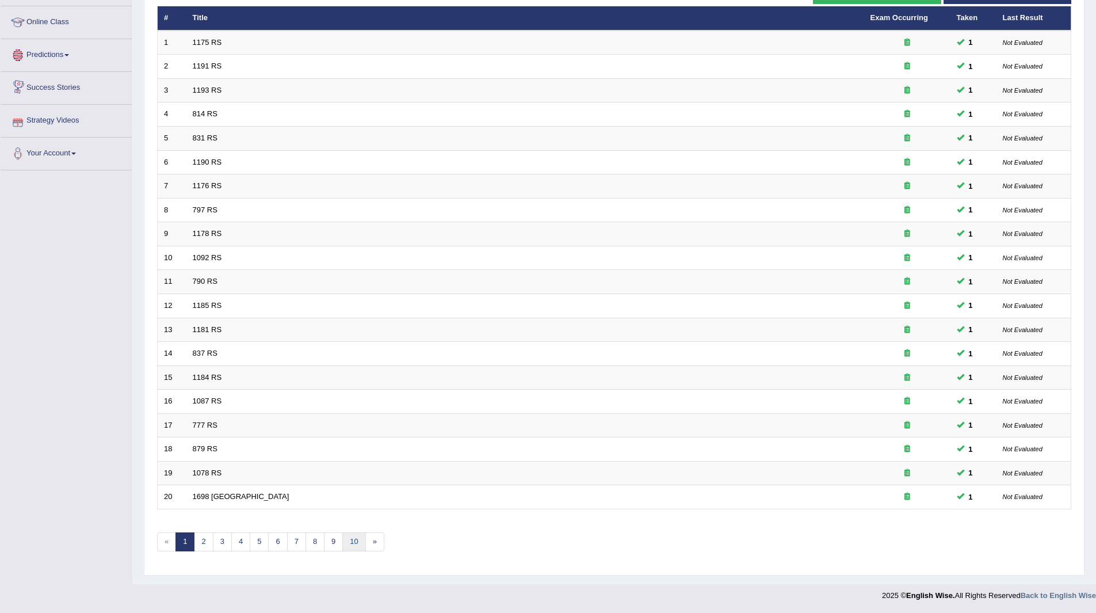
click at [357, 544] on link "10" at bounding box center [353, 541] width 23 height 19
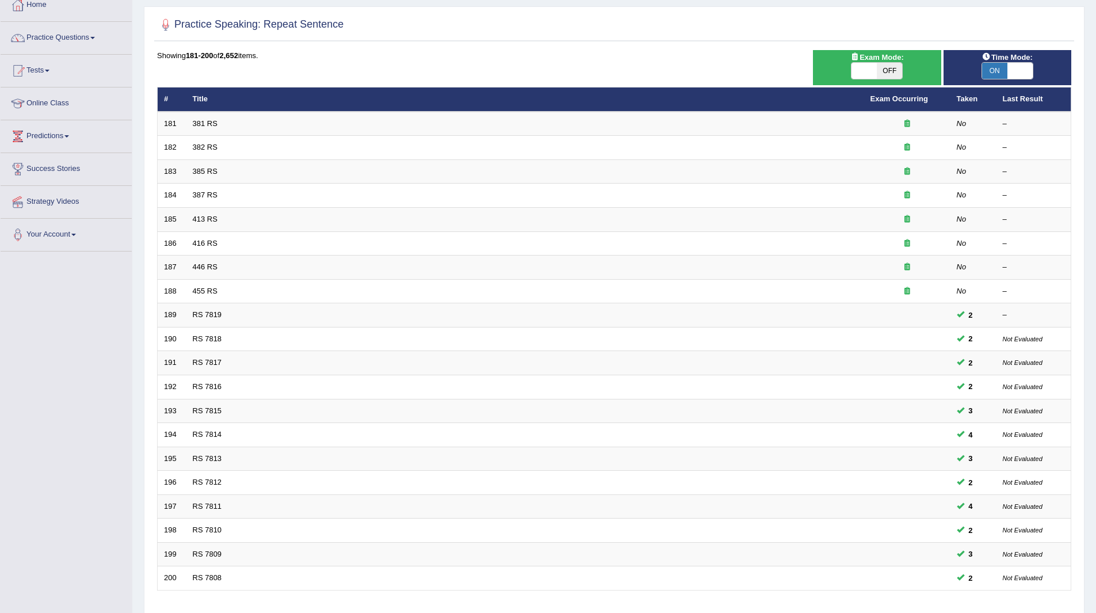
scroll to position [149, 0]
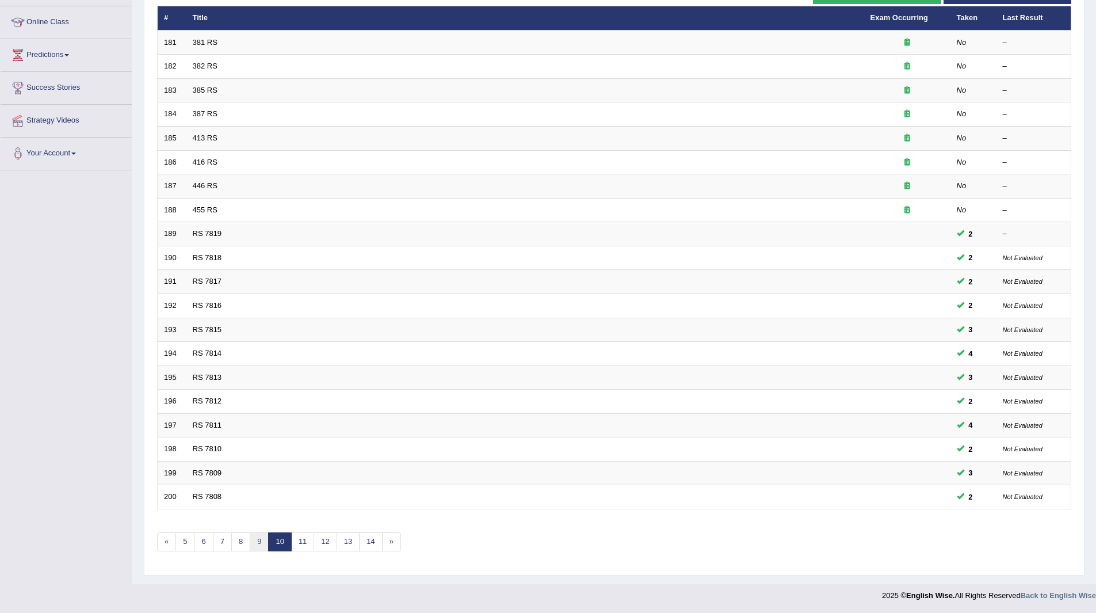
click at [262, 543] on link "9" at bounding box center [259, 541] width 19 height 19
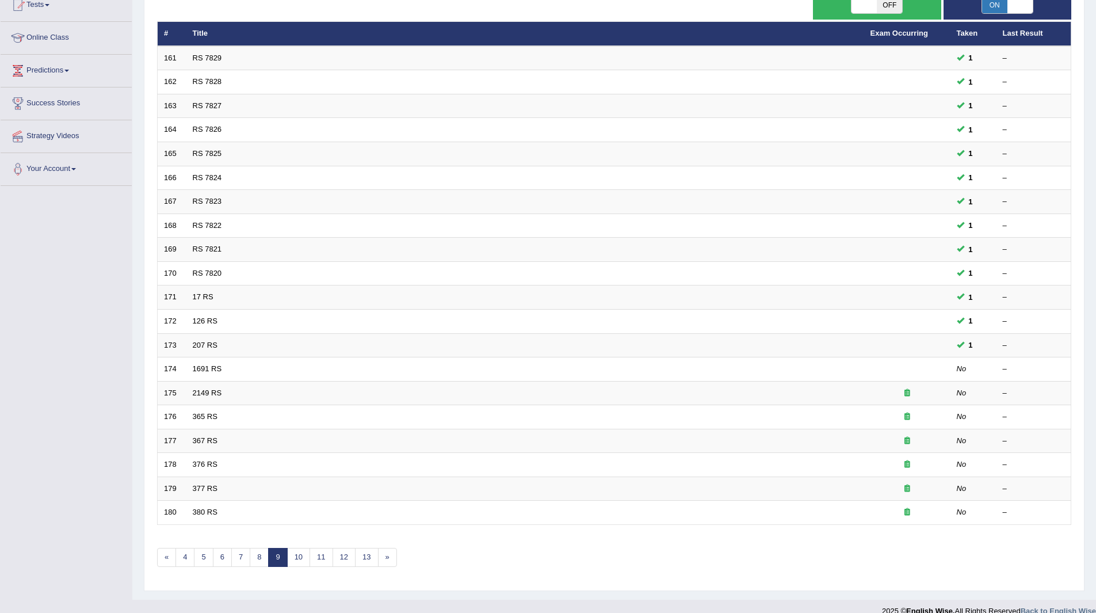
scroll to position [149, 0]
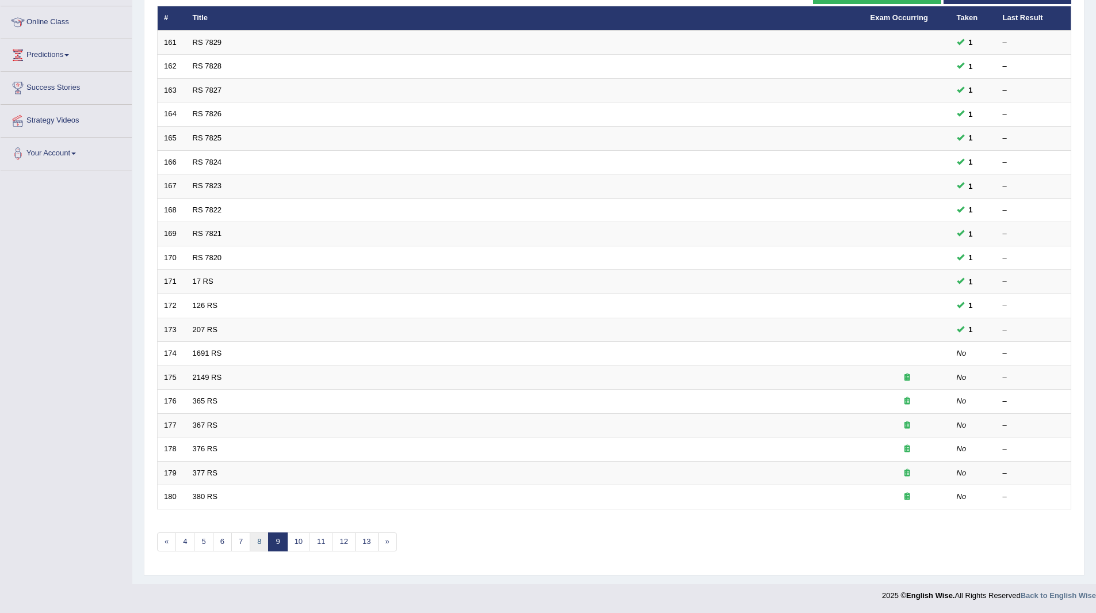
click at [256, 541] on link "8" at bounding box center [259, 541] width 19 height 19
click at [255, 541] on link "7" at bounding box center [259, 541] width 19 height 19
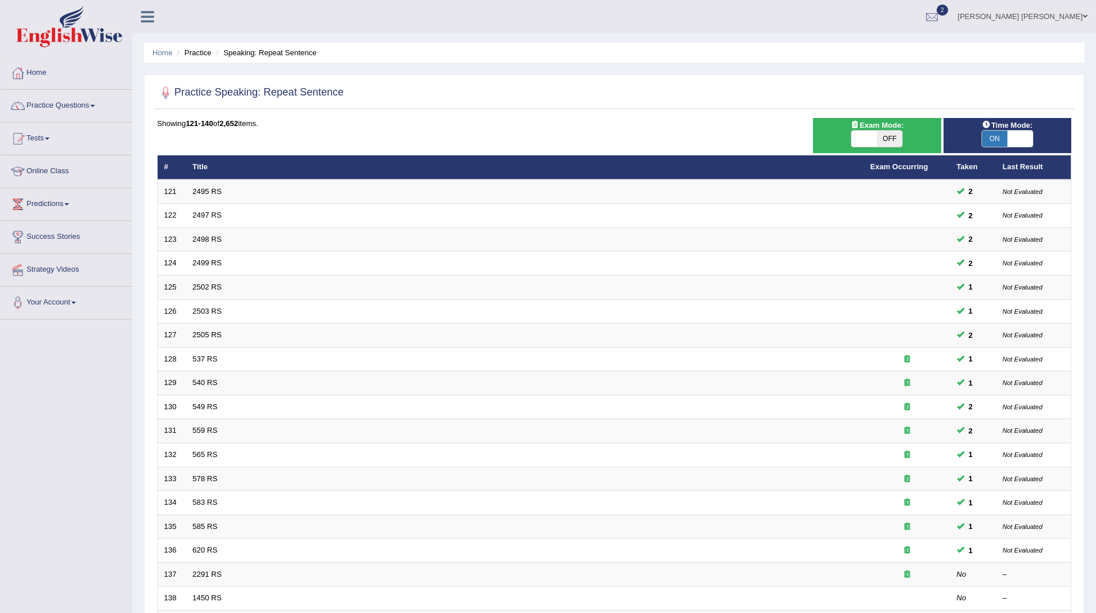
scroll to position [149, 0]
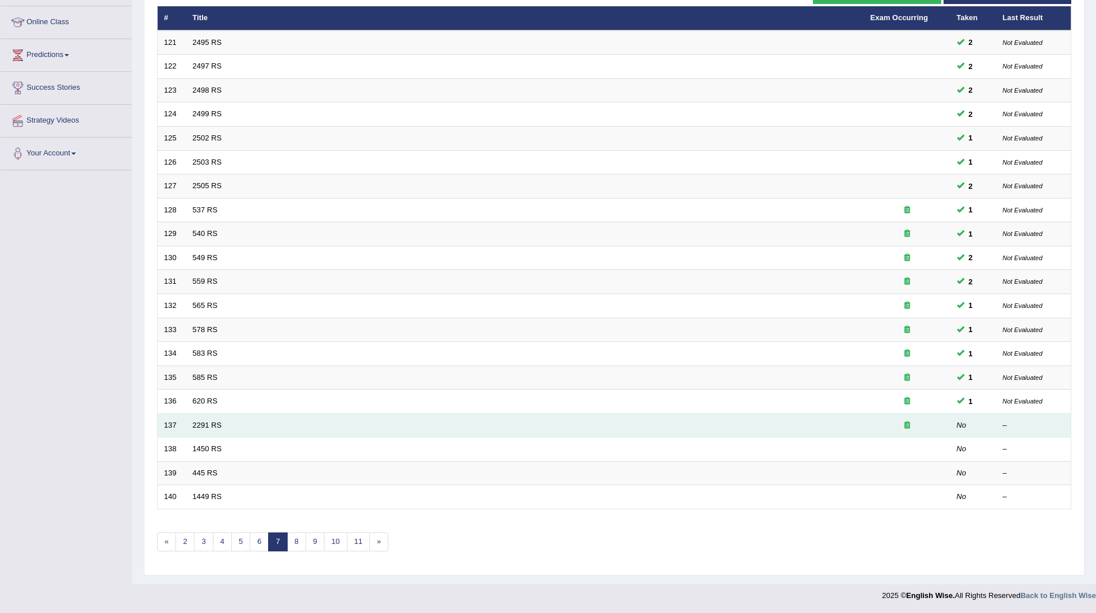
click at [228, 428] on td "2291 RS" at bounding box center [525, 425] width 678 height 24
click at [209, 426] on link "2291 RS" at bounding box center [207, 424] width 29 height 9
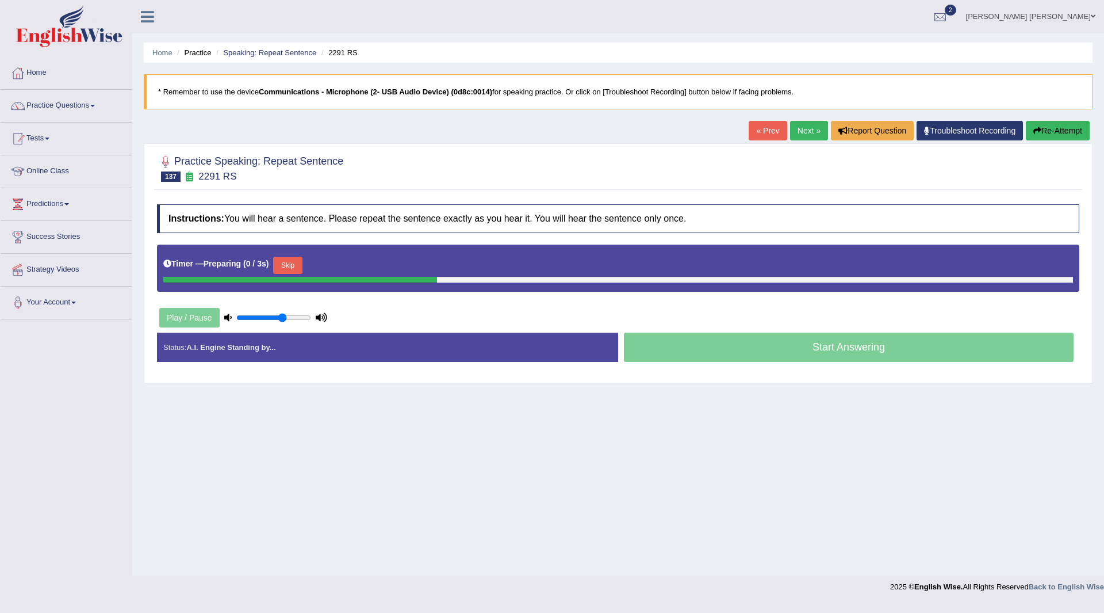
click at [300, 265] on button "Skip" at bounding box center [287, 265] width 29 height 17
click at [348, 263] on button "Skip" at bounding box center [338, 265] width 29 height 17
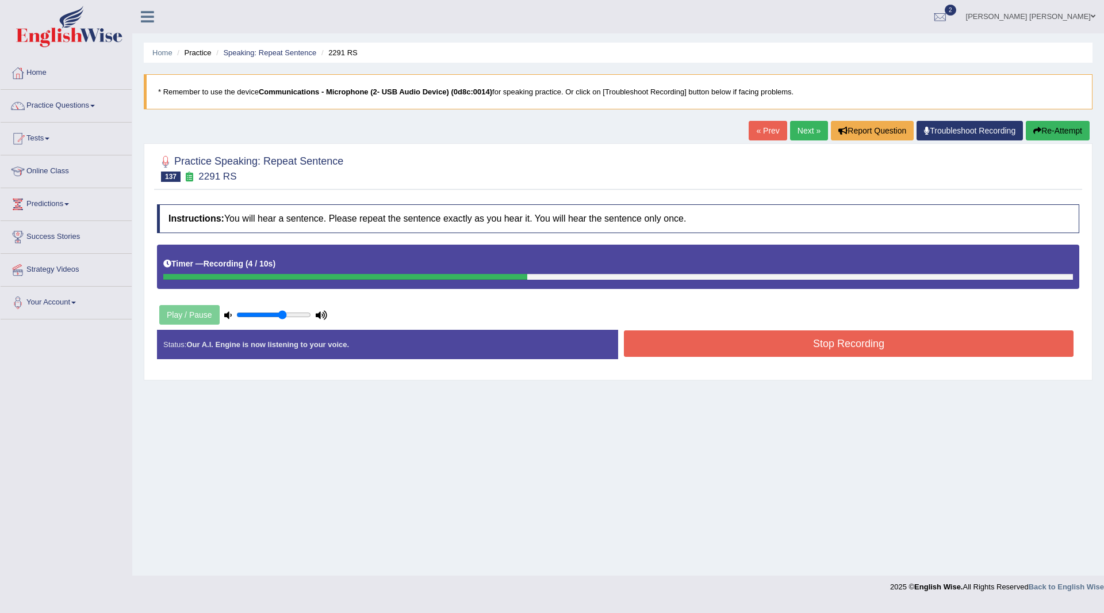
click at [641, 347] on button "Stop Recording" at bounding box center [849, 343] width 450 height 26
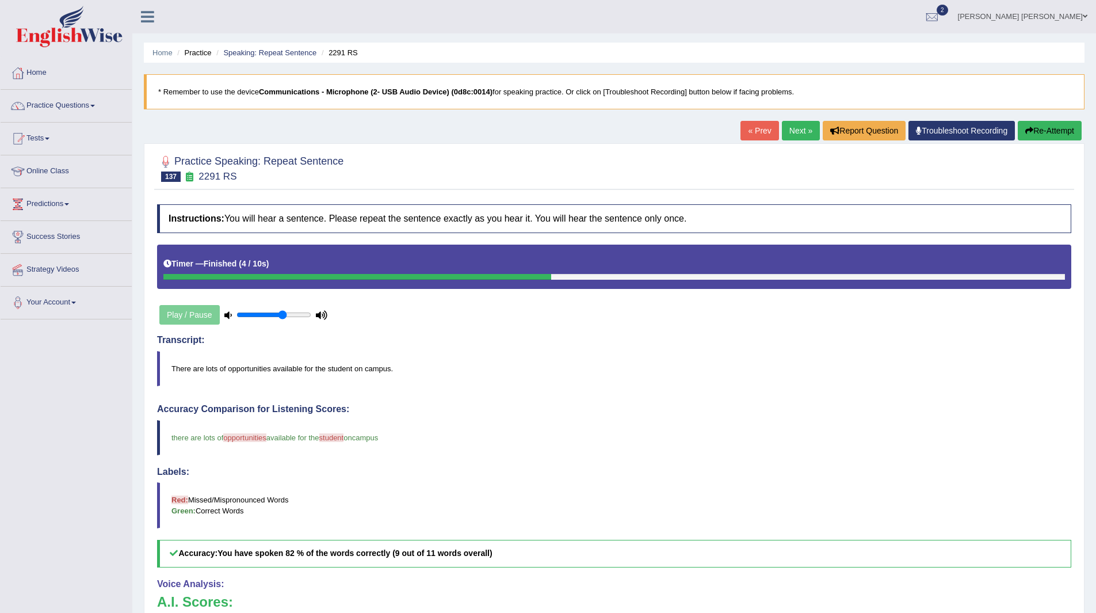
click at [787, 131] on link "Next »" at bounding box center [801, 131] width 38 height 20
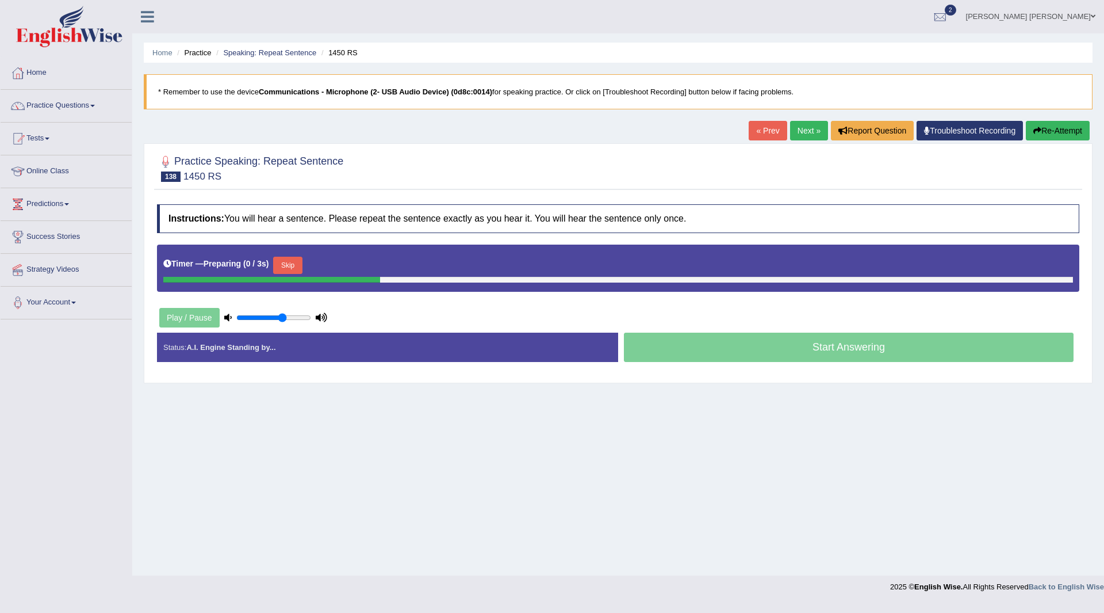
click at [288, 267] on button "Skip" at bounding box center [287, 265] width 29 height 17
click at [351, 269] on button "Skip" at bounding box center [338, 265] width 29 height 17
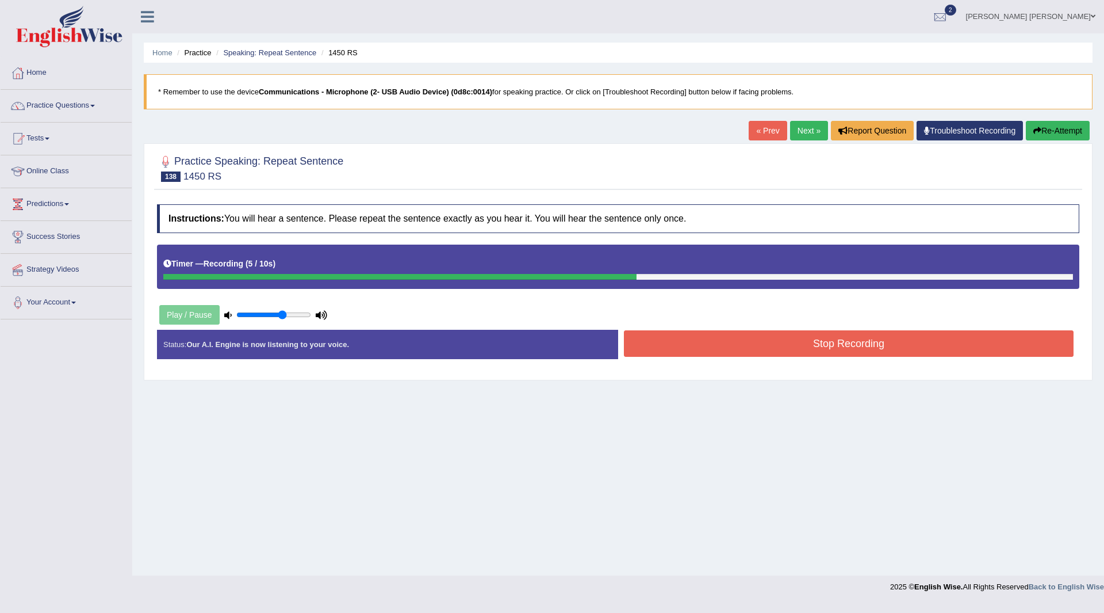
click at [690, 350] on button "Stop Recording" at bounding box center [849, 343] width 450 height 26
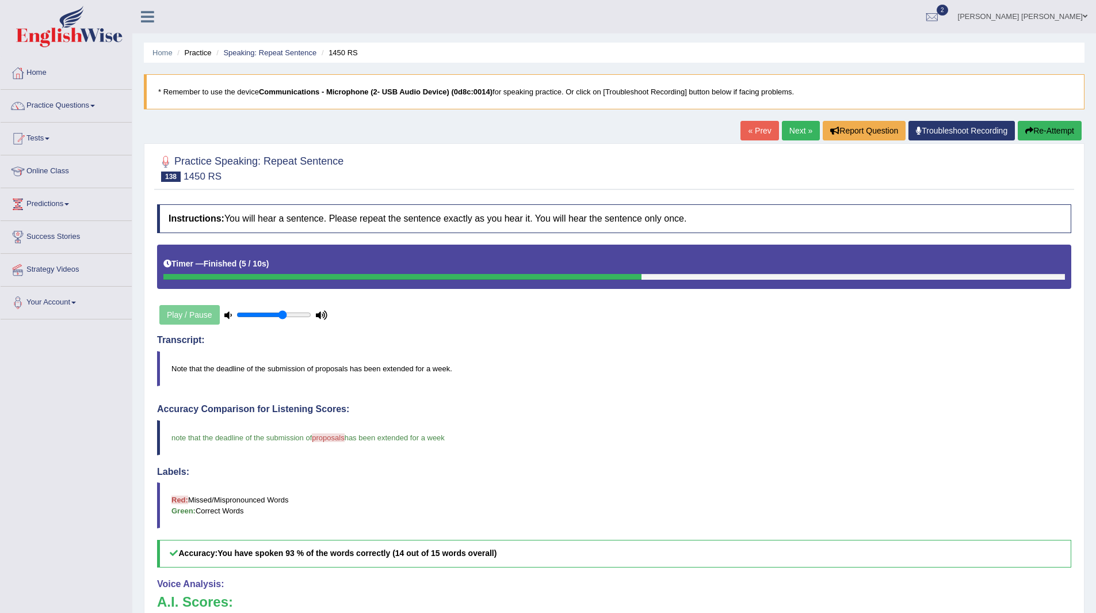
click at [794, 128] on link "Next »" at bounding box center [801, 131] width 38 height 20
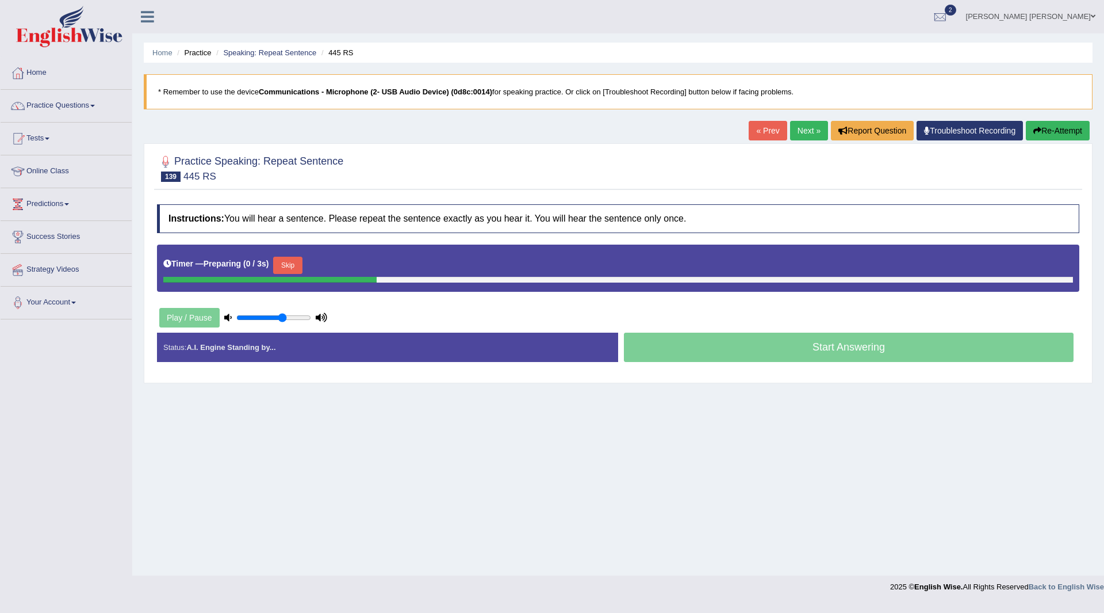
click at [288, 257] on button "Skip" at bounding box center [287, 265] width 29 height 17
click at [340, 269] on button "Skip" at bounding box center [338, 265] width 29 height 17
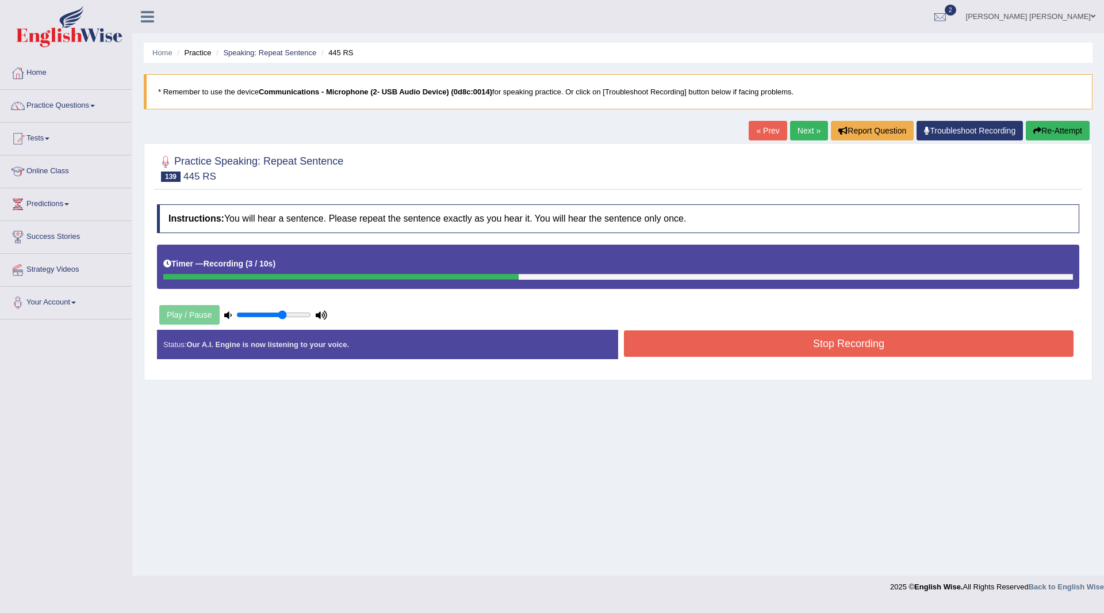
click at [680, 342] on button "Stop Recording" at bounding box center [849, 343] width 450 height 26
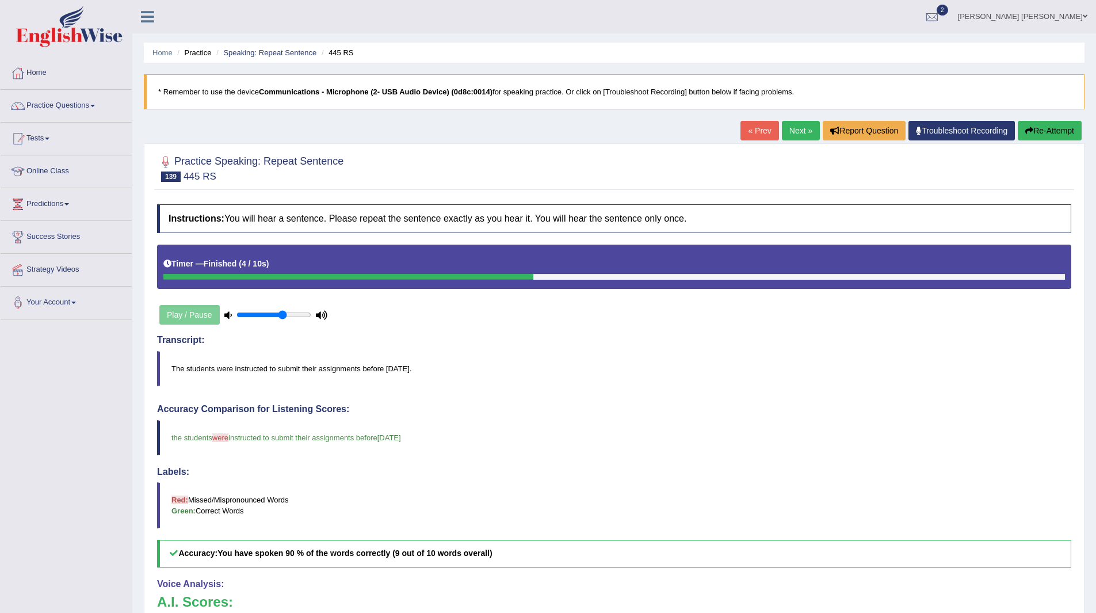
click at [783, 129] on link "Next »" at bounding box center [801, 131] width 38 height 20
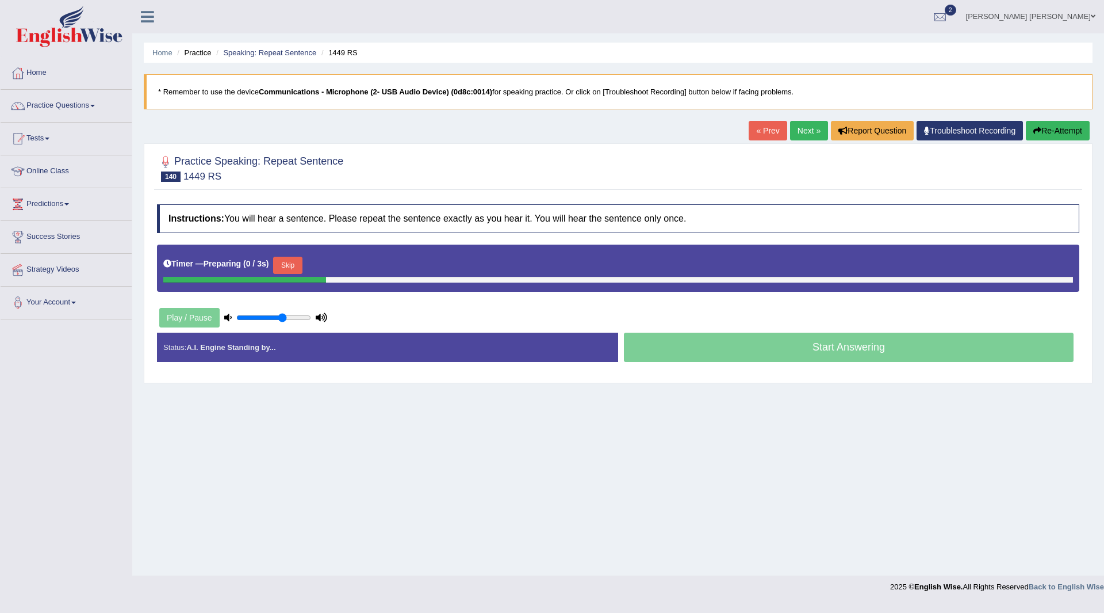
click at [299, 258] on button "Skip" at bounding box center [287, 265] width 29 height 17
click at [341, 265] on button "Skip" at bounding box center [338, 265] width 29 height 17
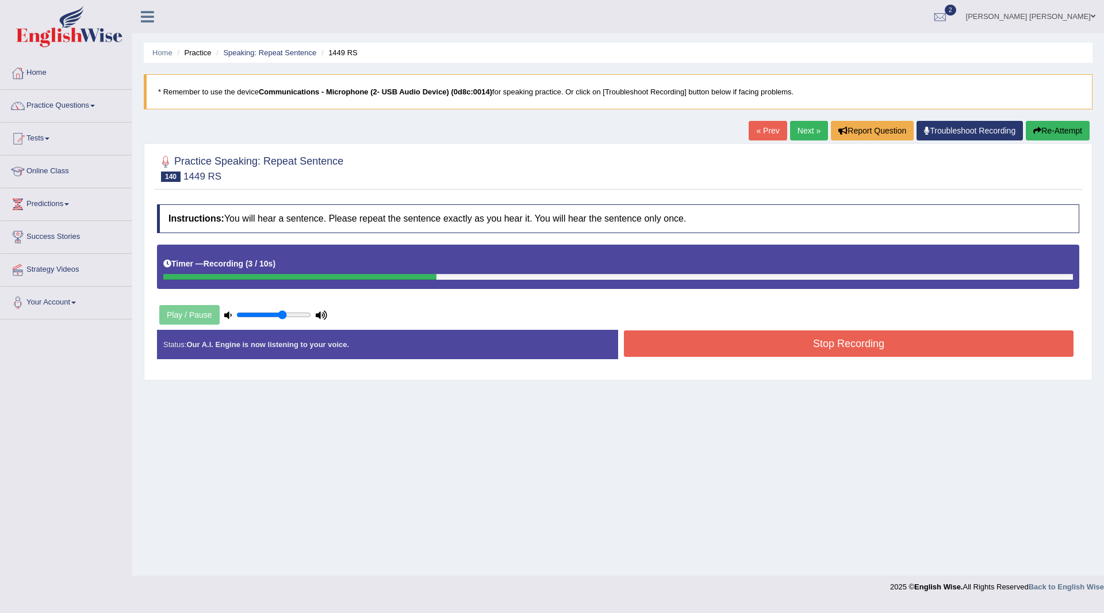
click at [701, 341] on button "Stop Recording" at bounding box center [849, 343] width 450 height 26
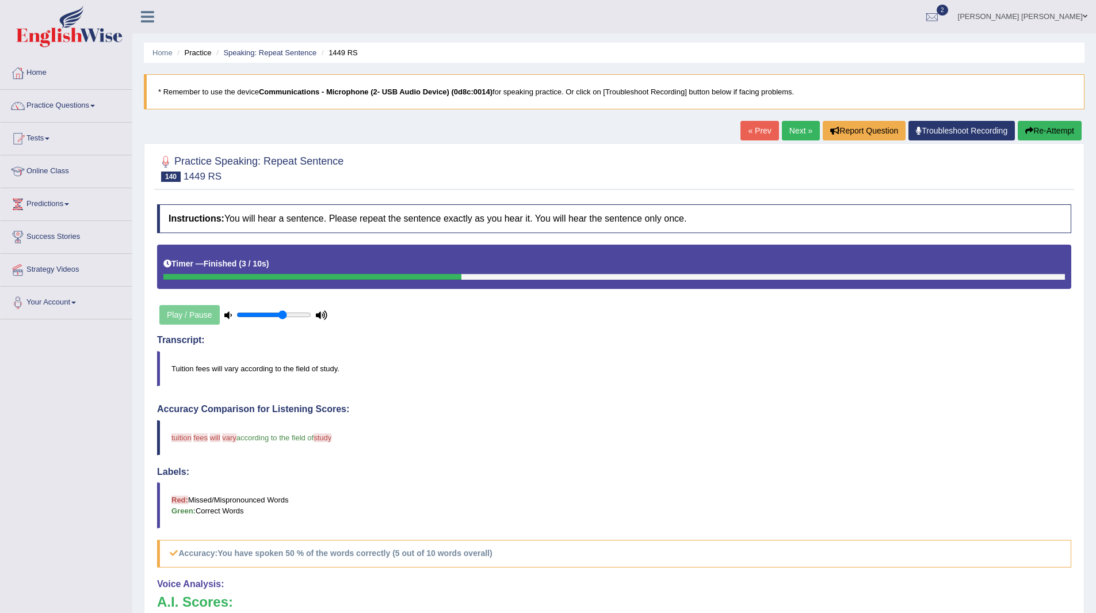
drag, startPoint x: 802, startPoint y: 135, endPoint x: 774, endPoint y: 125, distance: 29.1
click at [802, 135] on link "Next »" at bounding box center [801, 131] width 38 height 20
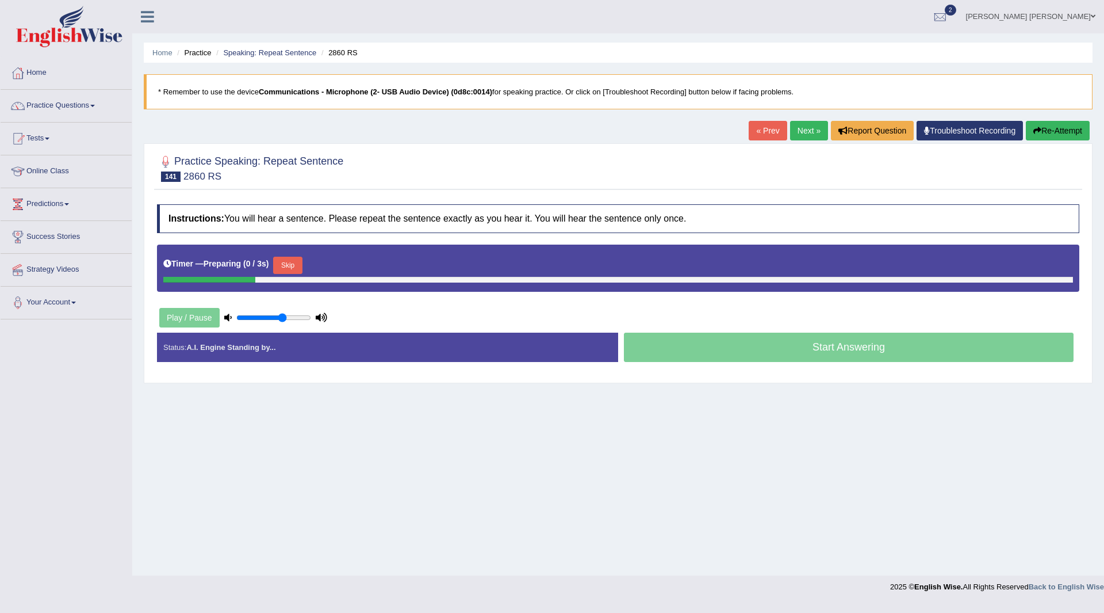
click at [289, 262] on button "Skip" at bounding box center [287, 265] width 29 height 17
click at [353, 267] on button "Skip" at bounding box center [338, 265] width 29 height 17
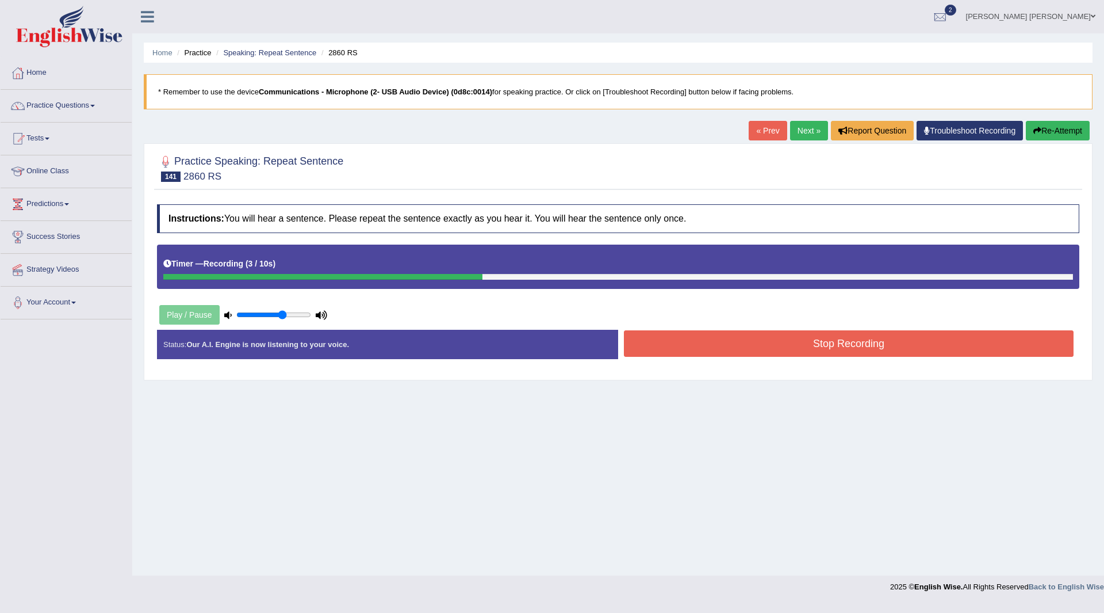
click at [674, 341] on button "Stop Recording" at bounding box center [849, 343] width 450 height 26
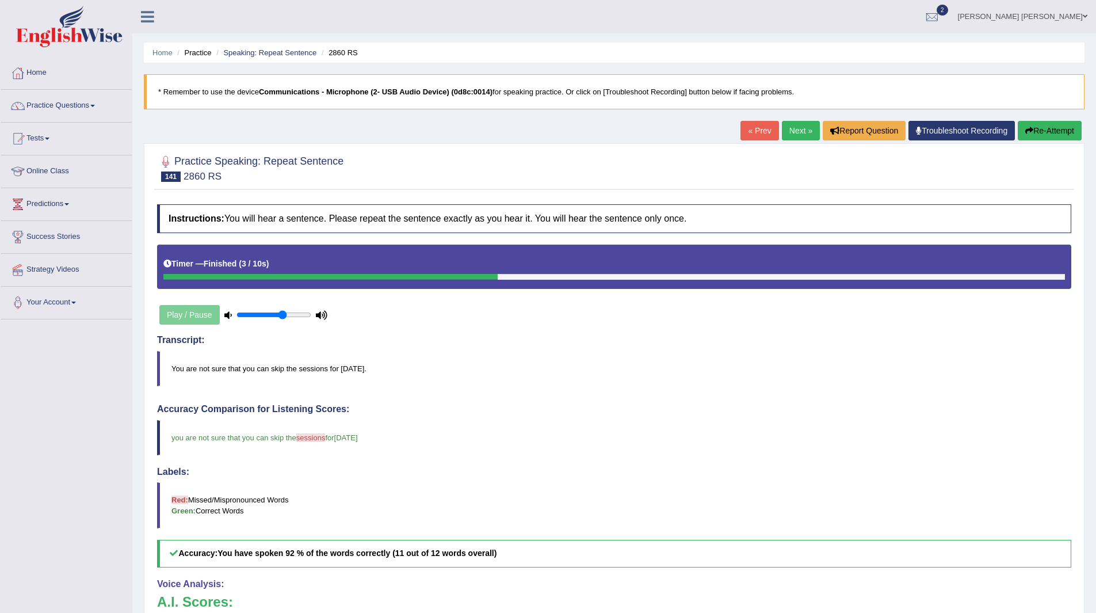
click at [804, 129] on link "Next »" at bounding box center [801, 131] width 38 height 20
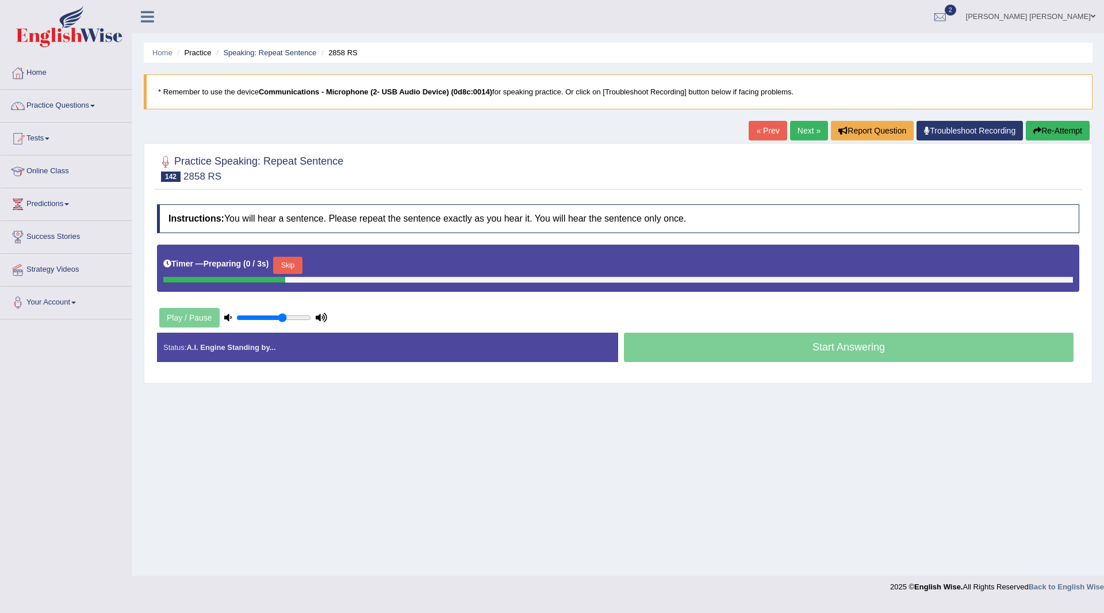
click at [292, 263] on button "Skip" at bounding box center [287, 265] width 29 height 17
click at [343, 258] on button "Skip" at bounding box center [338, 265] width 29 height 17
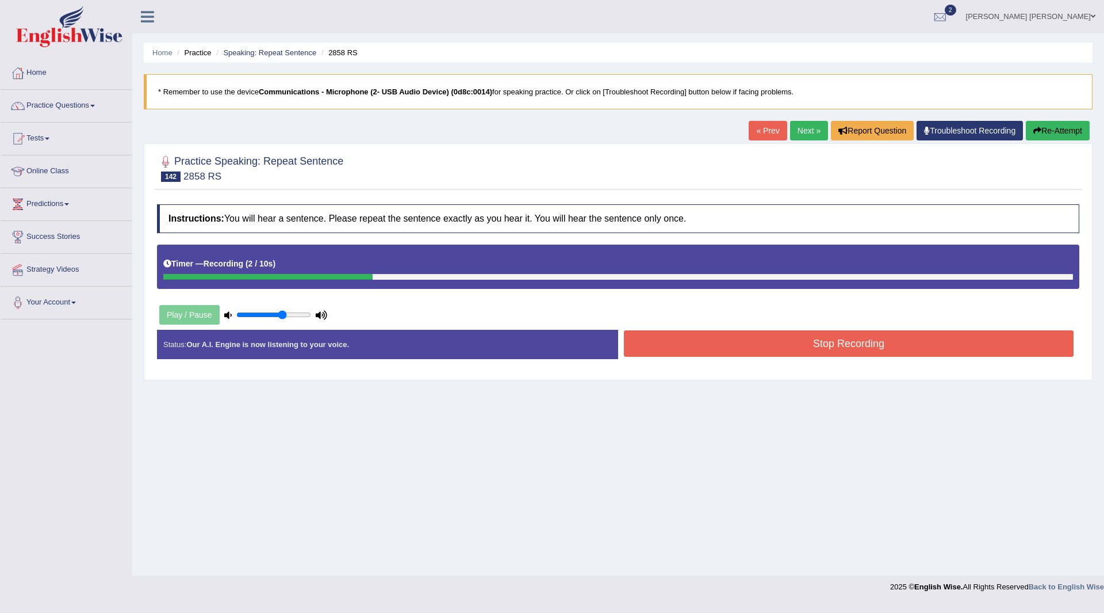
click at [701, 343] on button "Stop Recording" at bounding box center [849, 343] width 450 height 26
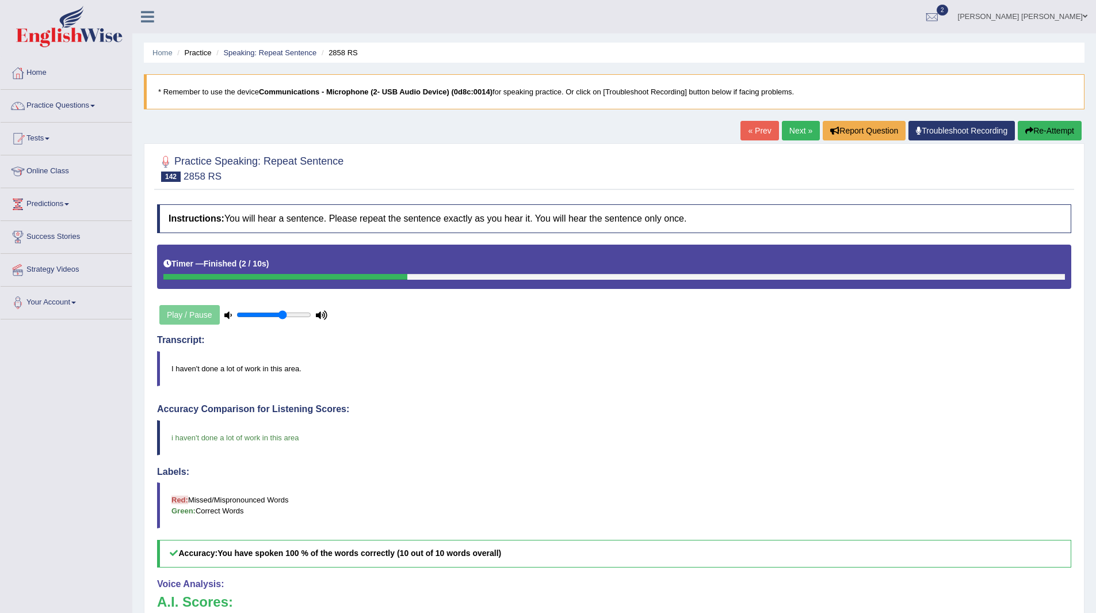
click at [791, 129] on link "Next »" at bounding box center [801, 131] width 38 height 20
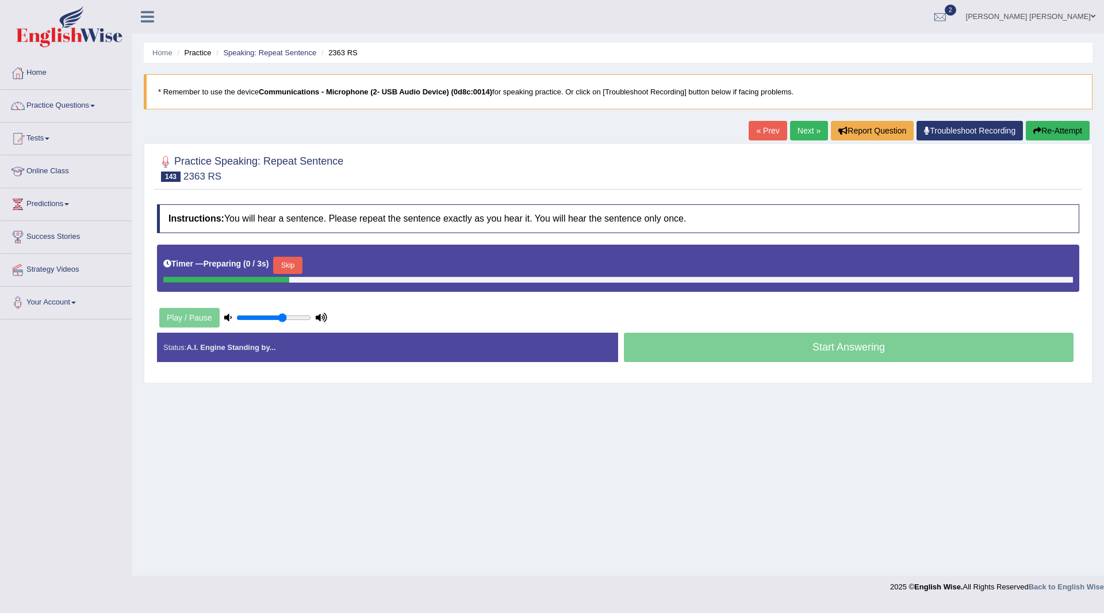
click at [296, 263] on button "Skip" at bounding box center [287, 265] width 29 height 17
click at [338, 263] on button "Skip" at bounding box center [338, 265] width 29 height 17
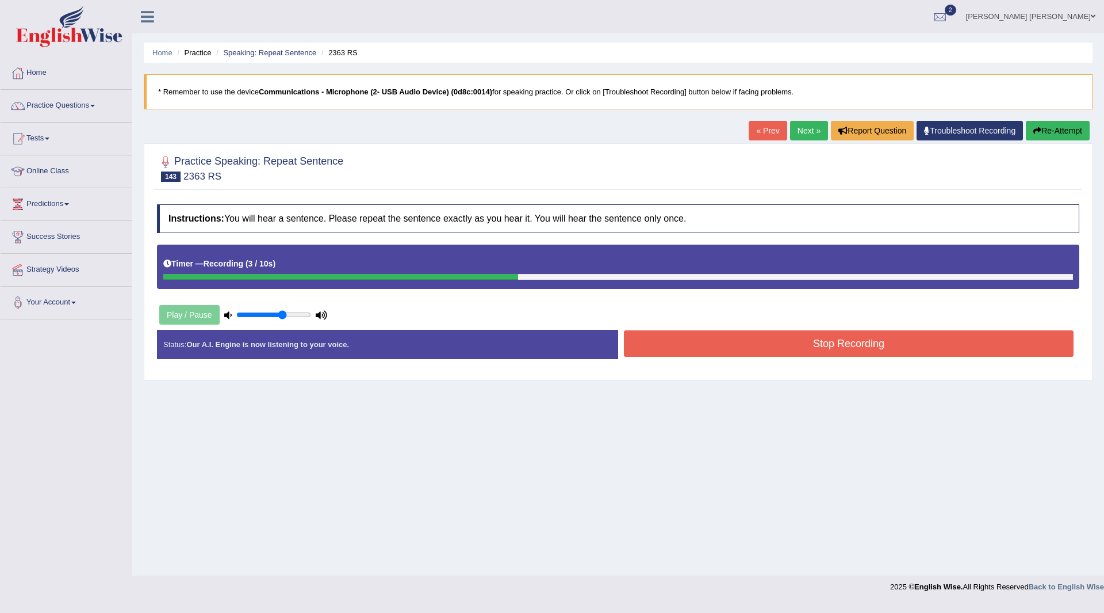
click at [671, 336] on button "Stop Recording" at bounding box center [849, 343] width 450 height 26
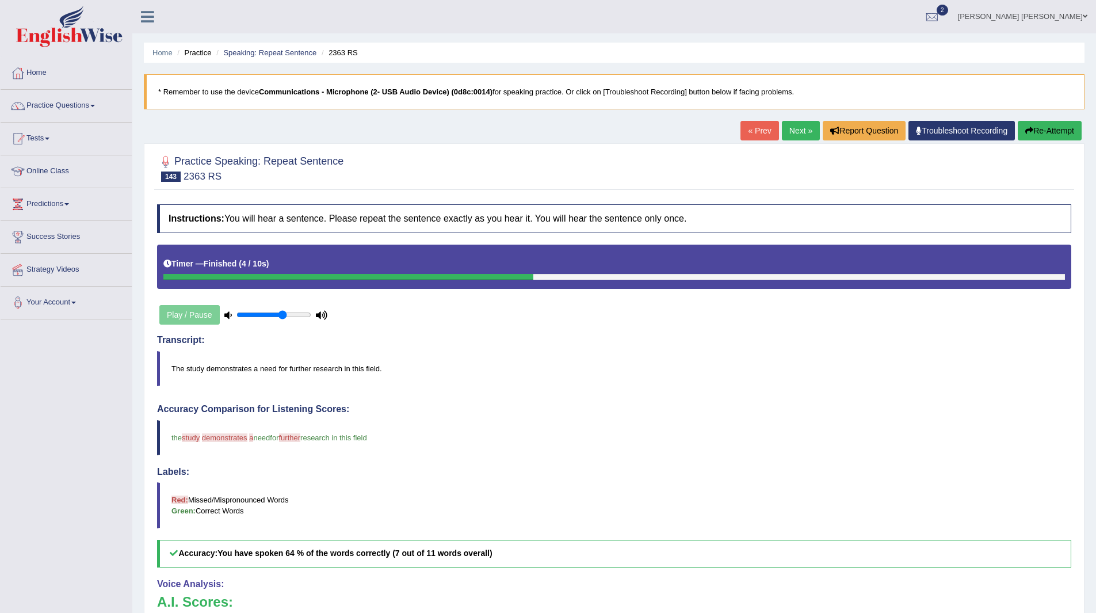
click at [782, 131] on link "Next »" at bounding box center [801, 131] width 38 height 20
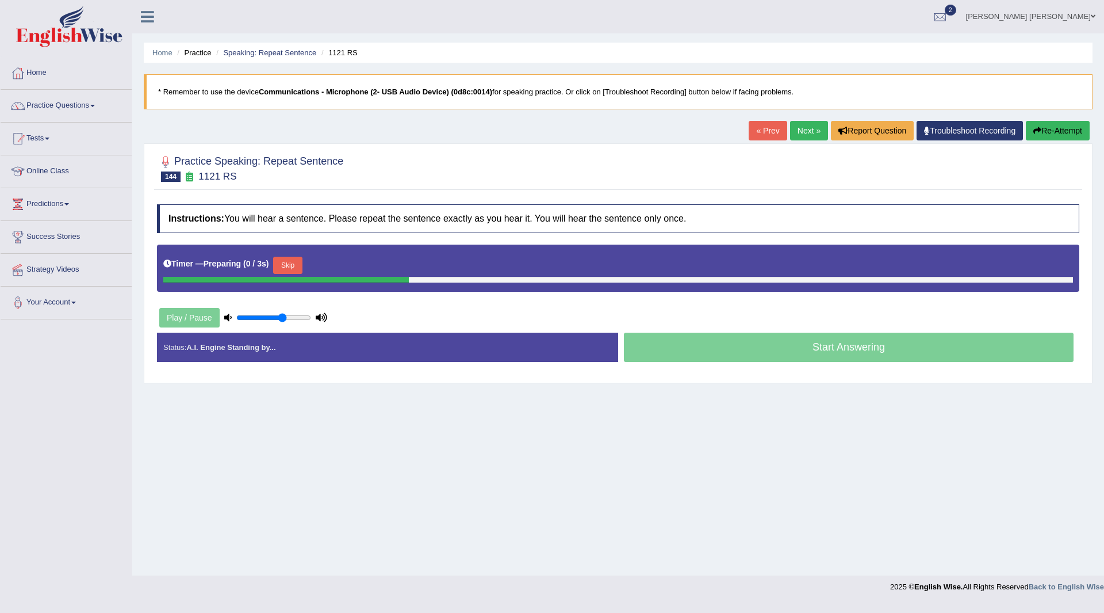
click at [289, 264] on button "Skip" at bounding box center [287, 265] width 29 height 17
click at [341, 264] on button "Skip" at bounding box center [338, 265] width 29 height 17
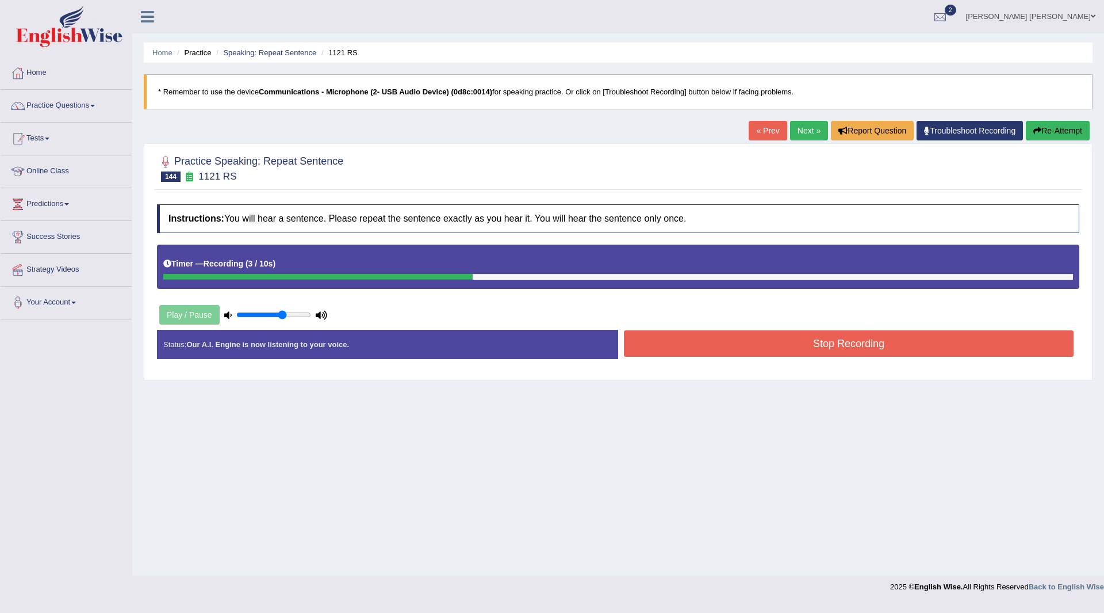
click at [679, 338] on button "Stop Recording" at bounding box center [849, 343] width 450 height 26
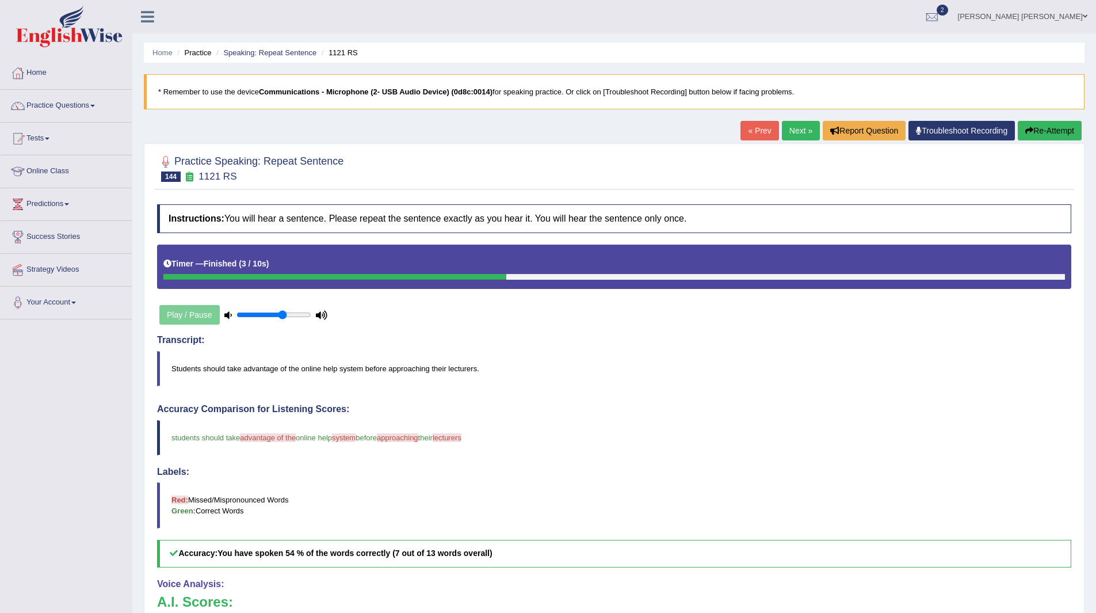
click at [793, 128] on link "Next »" at bounding box center [801, 131] width 38 height 20
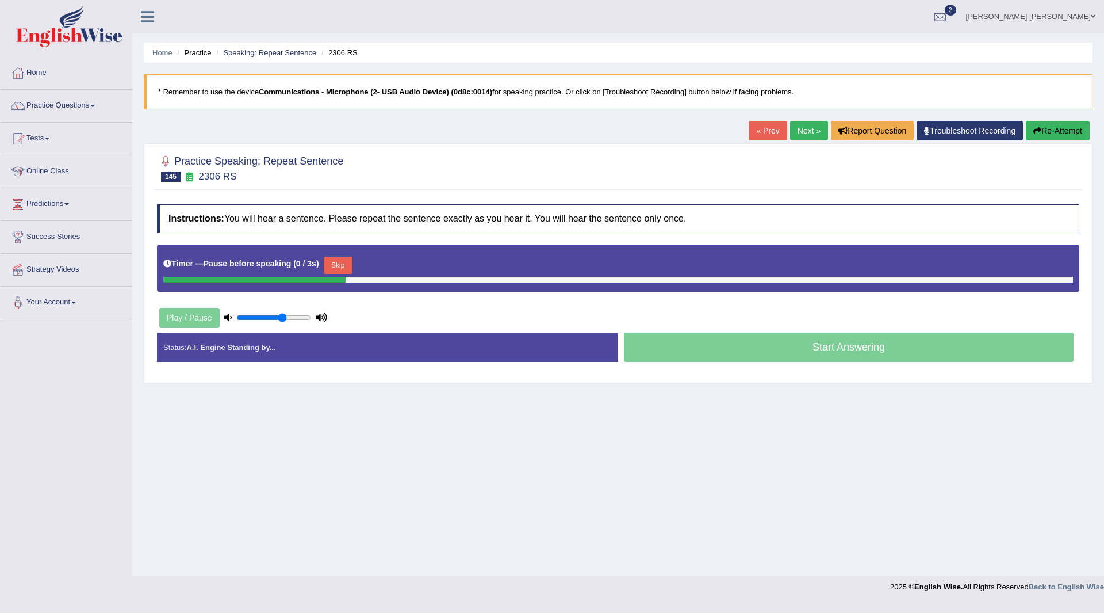
click at [332, 262] on button "Skip" at bounding box center [338, 265] width 29 height 17
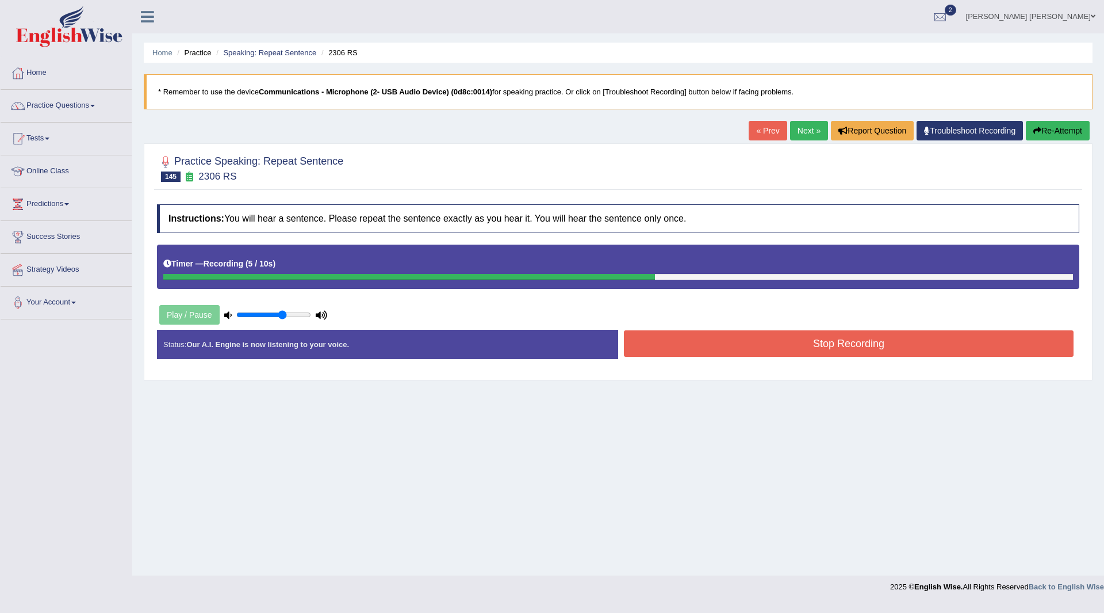
click at [718, 344] on button "Stop Recording" at bounding box center [849, 343] width 450 height 26
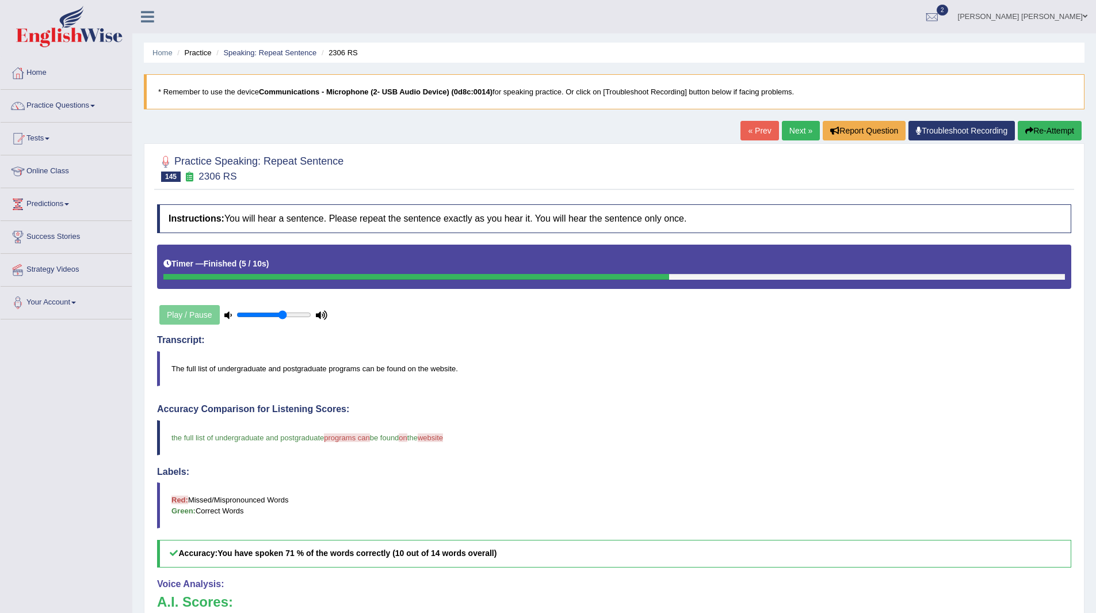
click at [797, 127] on link "Next »" at bounding box center [801, 131] width 38 height 20
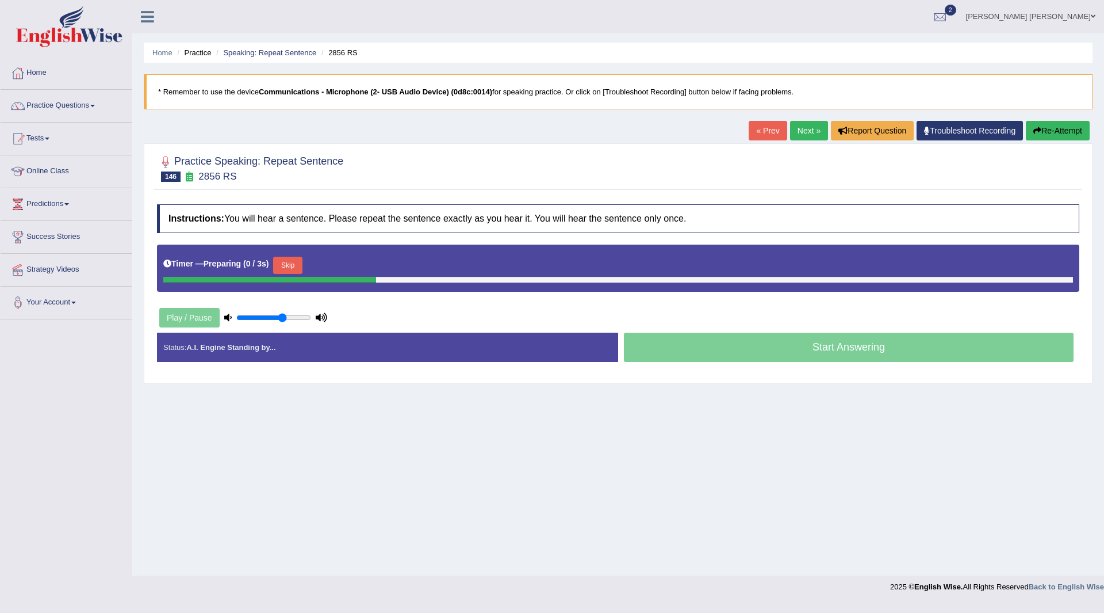
click at [297, 266] on button "Skip" at bounding box center [287, 265] width 29 height 17
click at [336, 264] on button "Skip" at bounding box center [338, 265] width 29 height 17
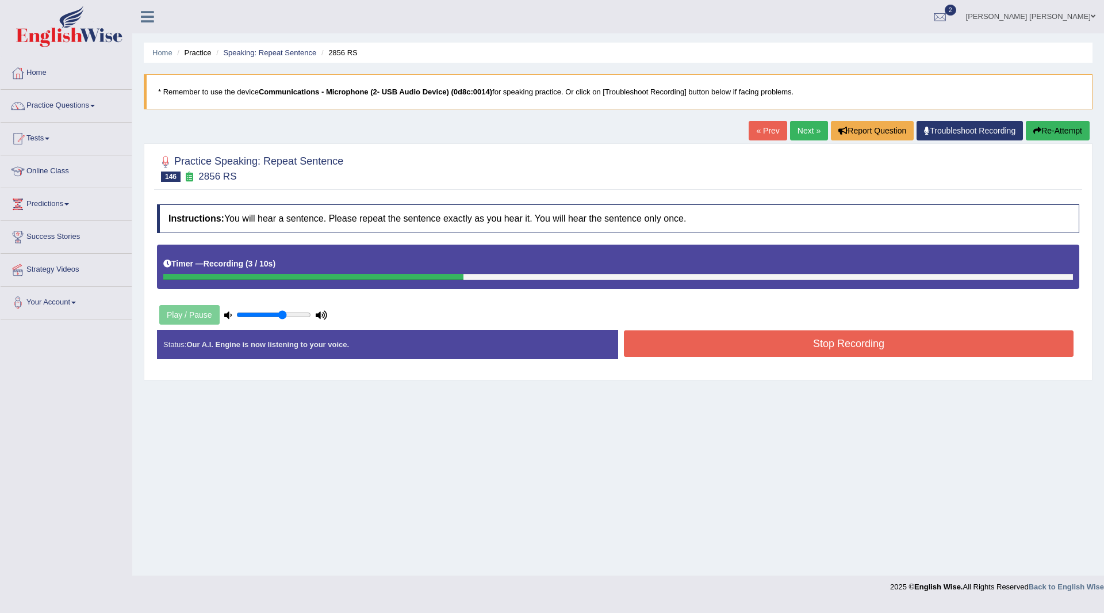
click at [671, 349] on button "Stop Recording" at bounding box center [849, 343] width 450 height 26
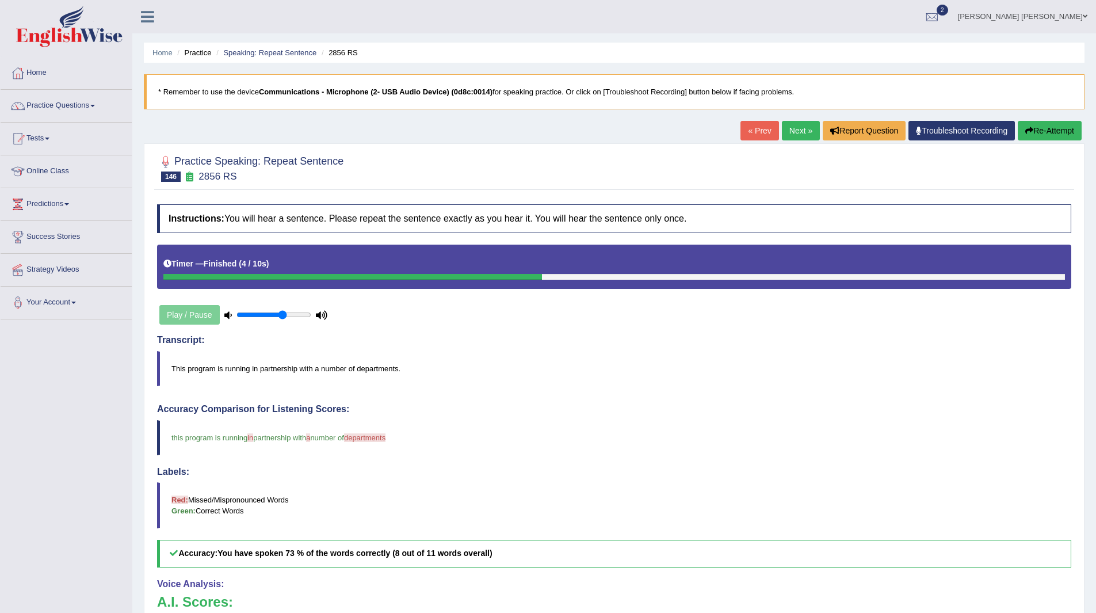
click at [800, 126] on link "Next »" at bounding box center [801, 131] width 38 height 20
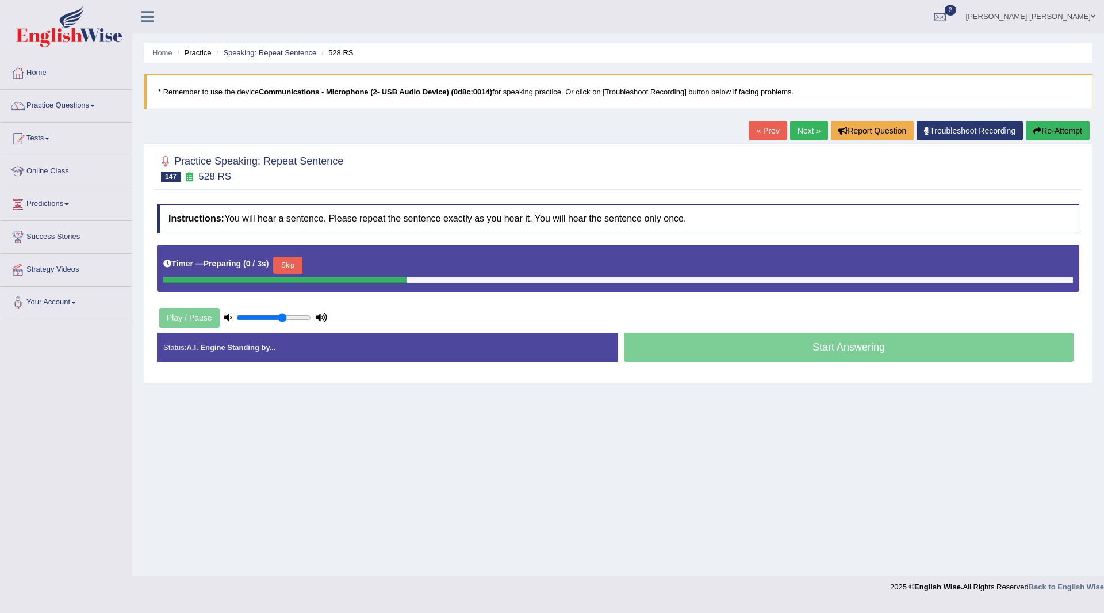
click at [299, 261] on button "Skip" at bounding box center [287, 265] width 29 height 17
click at [346, 267] on button "Skip" at bounding box center [338, 265] width 29 height 17
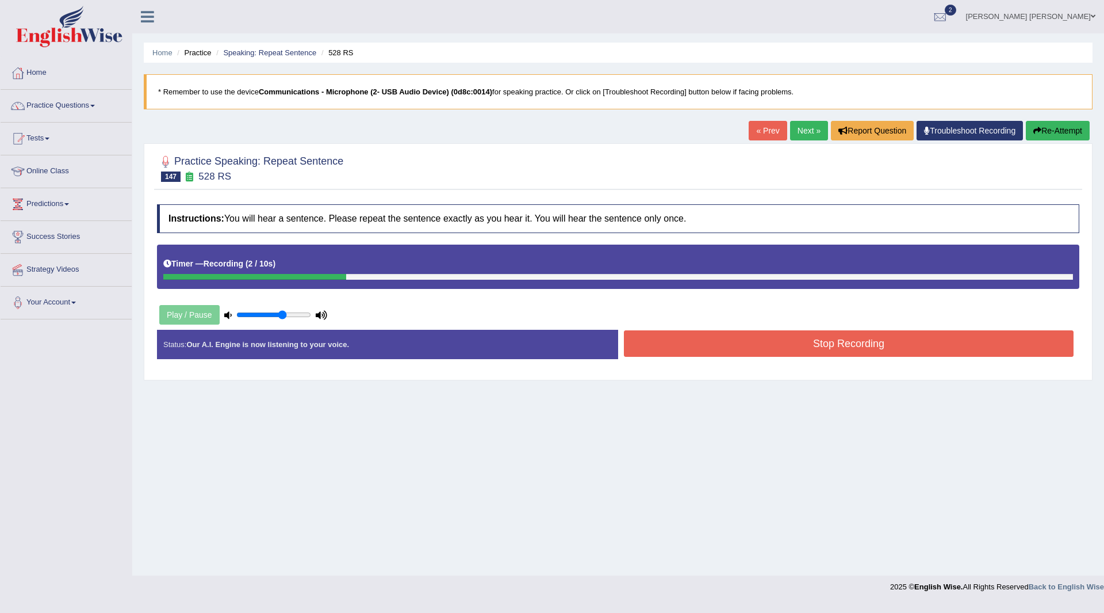
click at [743, 336] on button "Stop Recording" at bounding box center [849, 343] width 450 height 26
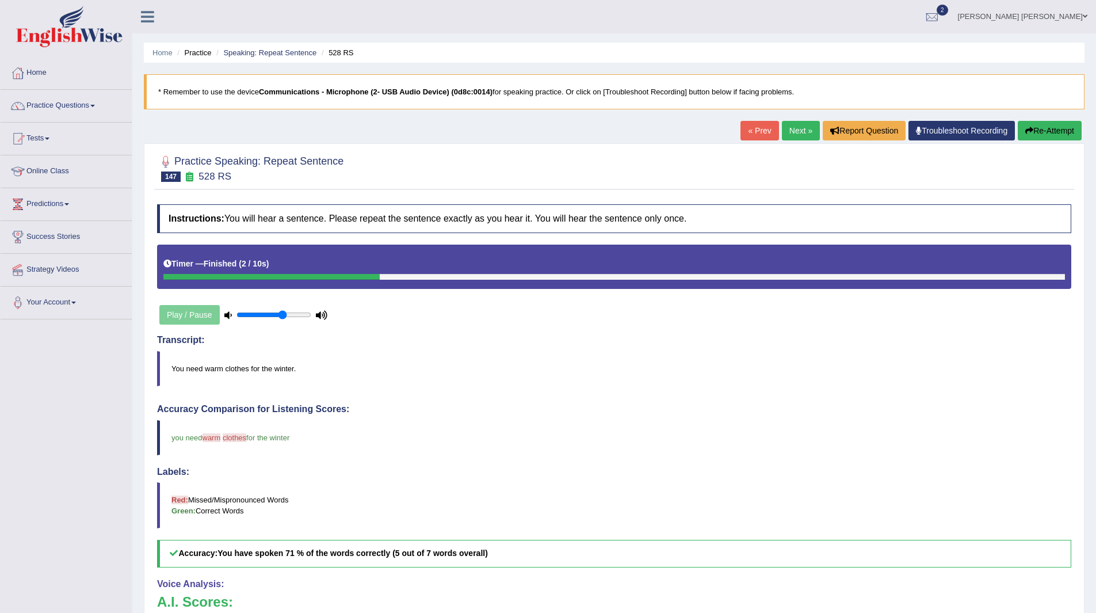
click at [797, 128] on link "Next »" at bounding box center [801, 131] width 38 height 20
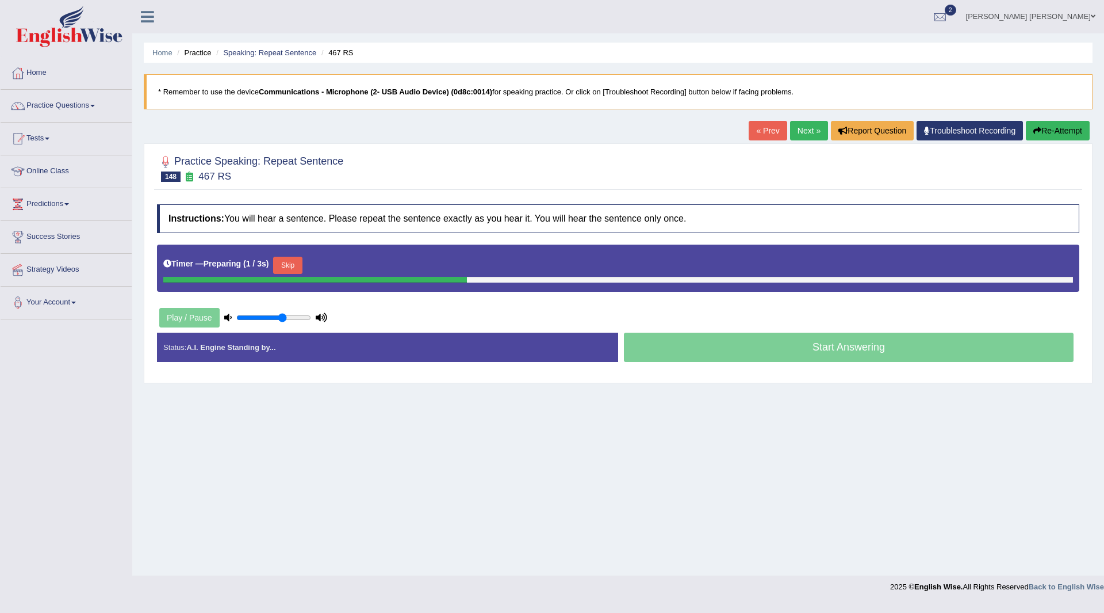
click at [299, 270] on button "Skip" at bounding box center [287, 265] width 29 height 17
click at [334, 257] on button "Skip" at bounding box center [338, 265] width 29 height 17
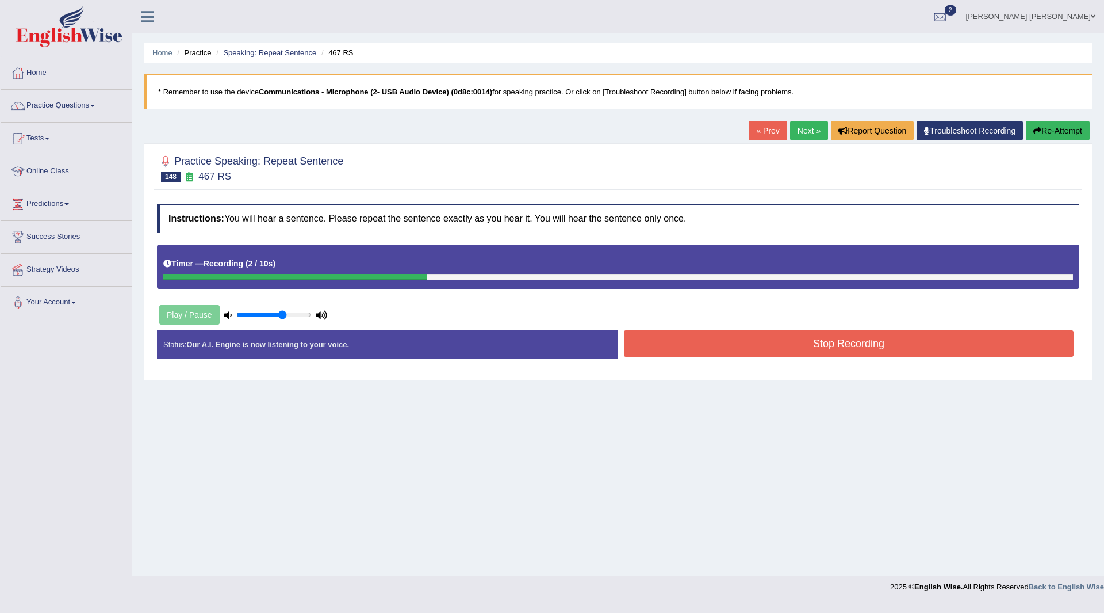
click at [706, 336] on button "Stop Recording" at bounding box center [849, 343] width 450 height 26
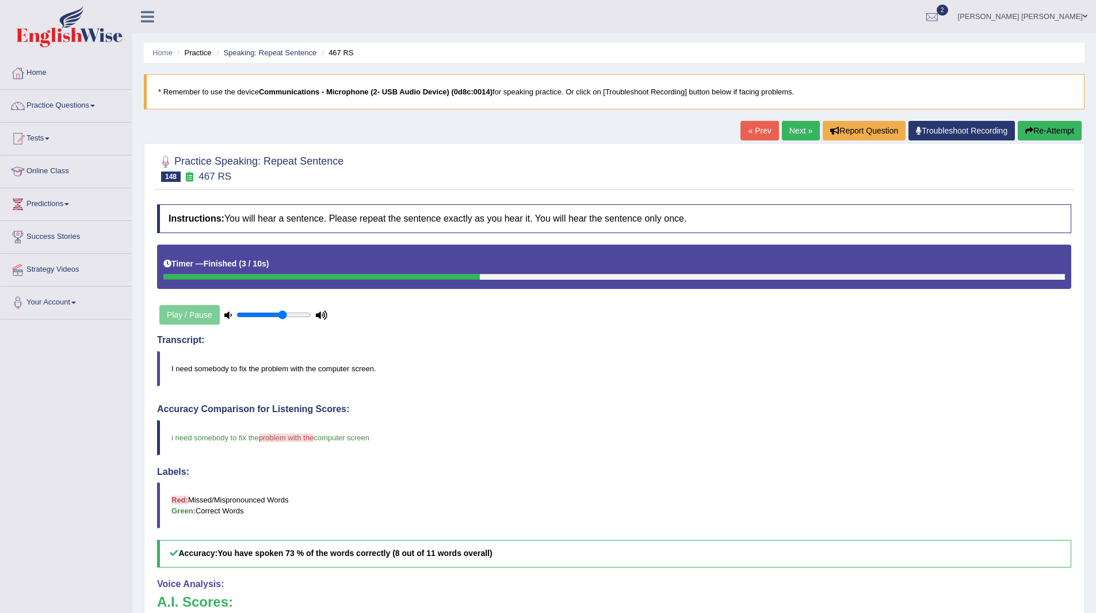
click at [806, 133] on link "Next »" at bounding box center [801, 131] width 38 height 20
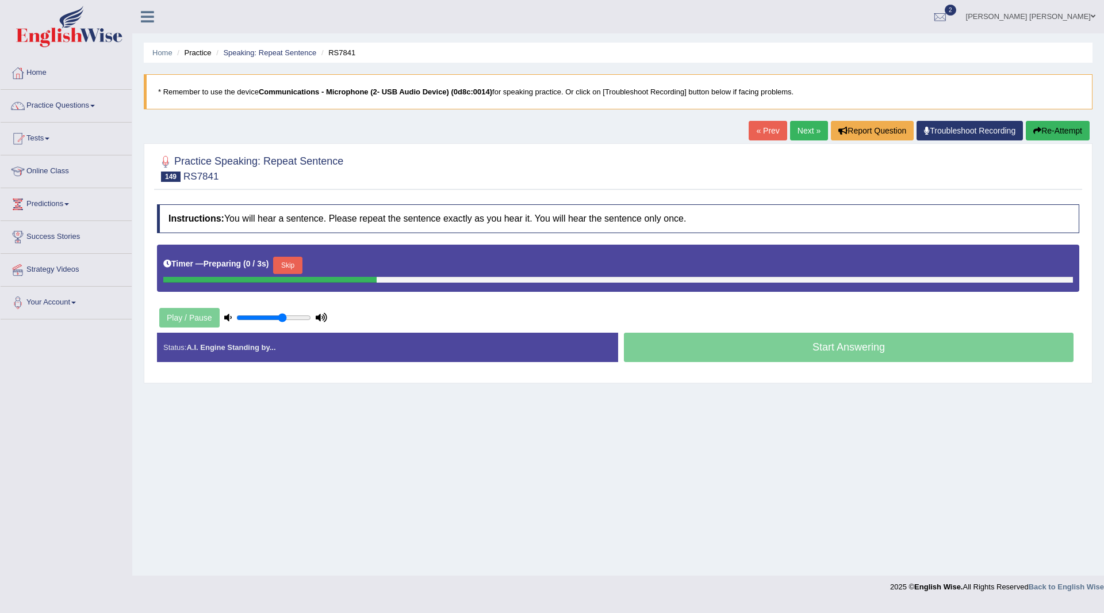
click at [301, 261] on button "Skip" at bounding box center [287, 265] width 29 height 17
click at [336, 263] on button "Skip" at bounding box center [338, 265] width 29 height 17
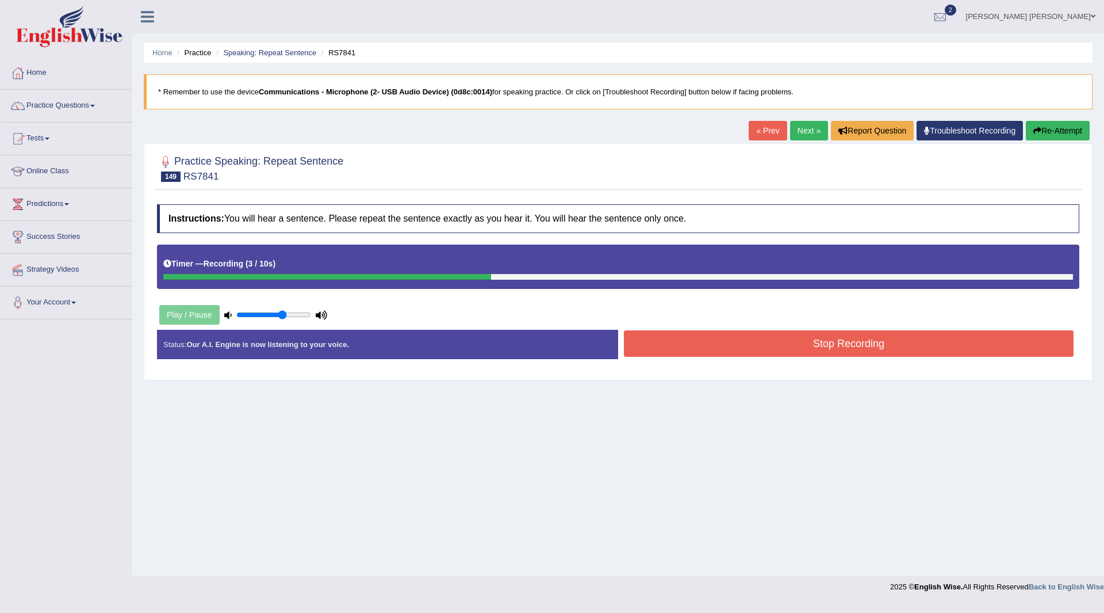
click at [676, 344] on button "Stop Recording" at bounding box center [849, 343] width 450 height 26
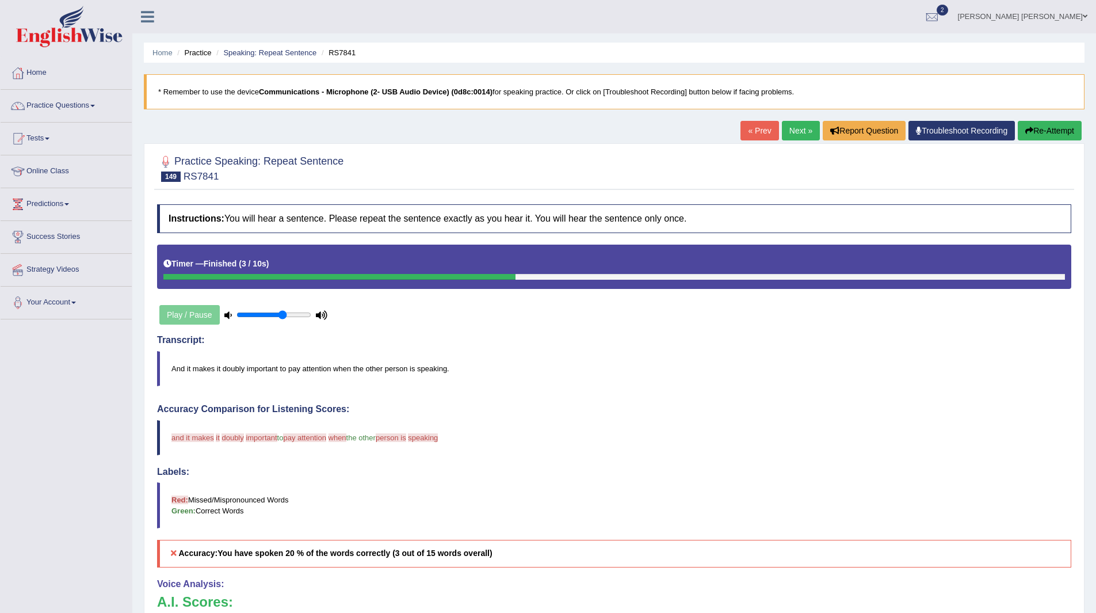
click at [791, 125] on link "Next »" at bounding box center [801, 131] width 38 height 20
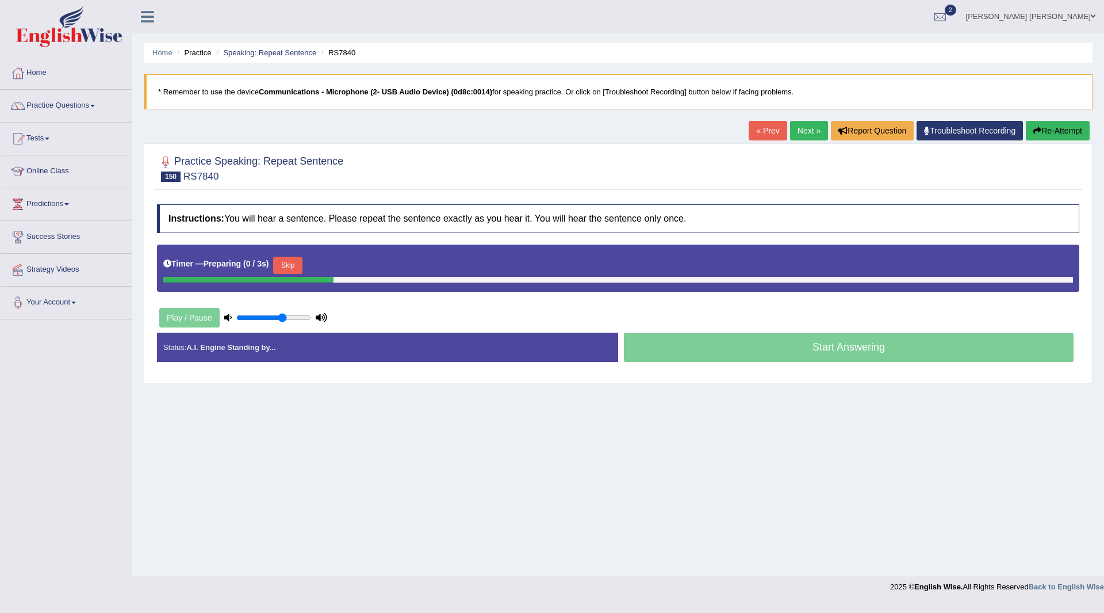
drag, startPoint x: 0, startPoint y: 0, endPoint x: 299, endPoint y: 266, distance: 400.5
click at [299, 266] on button "Skip" at bounding box center [287, 265] width 29 height 17
click at [343, 263] on button "Skip" at bounding box center [338, 265] width 29 height 17
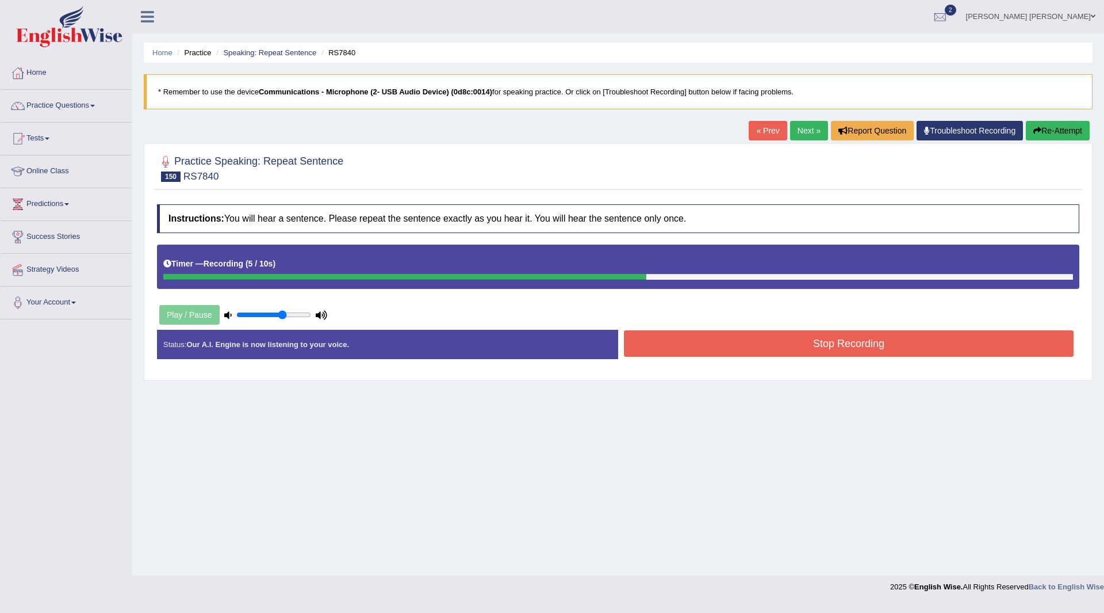
click at [673, 349] on button "Stop Recording" at bounding box center [849, 343] width 450 height 26
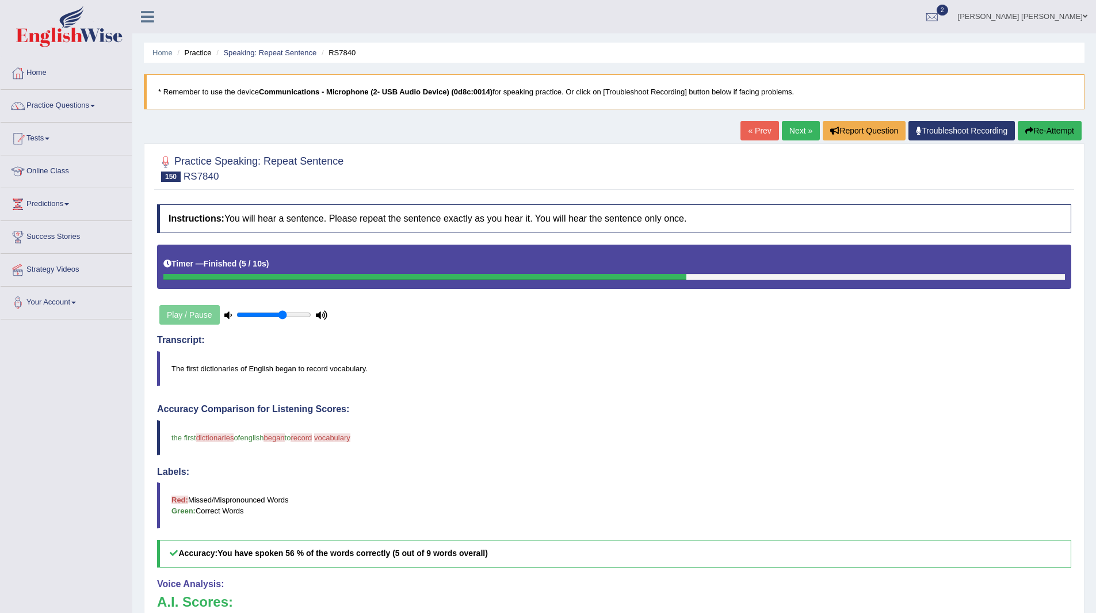
click at [797, 132] on link "Next »" at bounding box center [801, 131] width 38 height 20
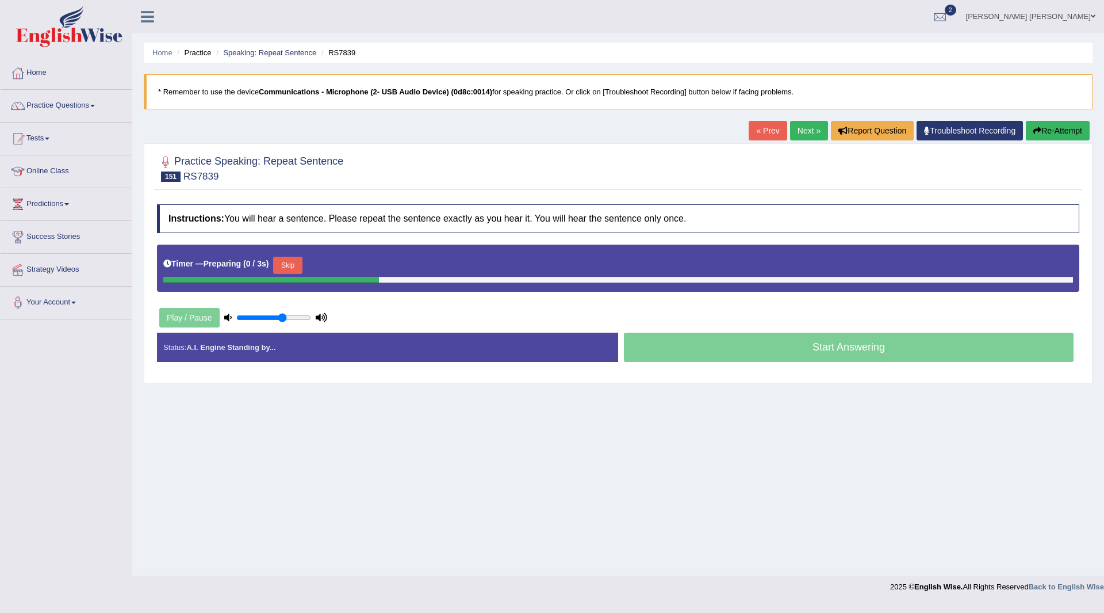
click at [296, 266] on button "Skip" at bounding box center [287, 265] width 29 height 17
click at [344, 260] on button "Skip" at bounding box center [338, 265] width 29 height 17
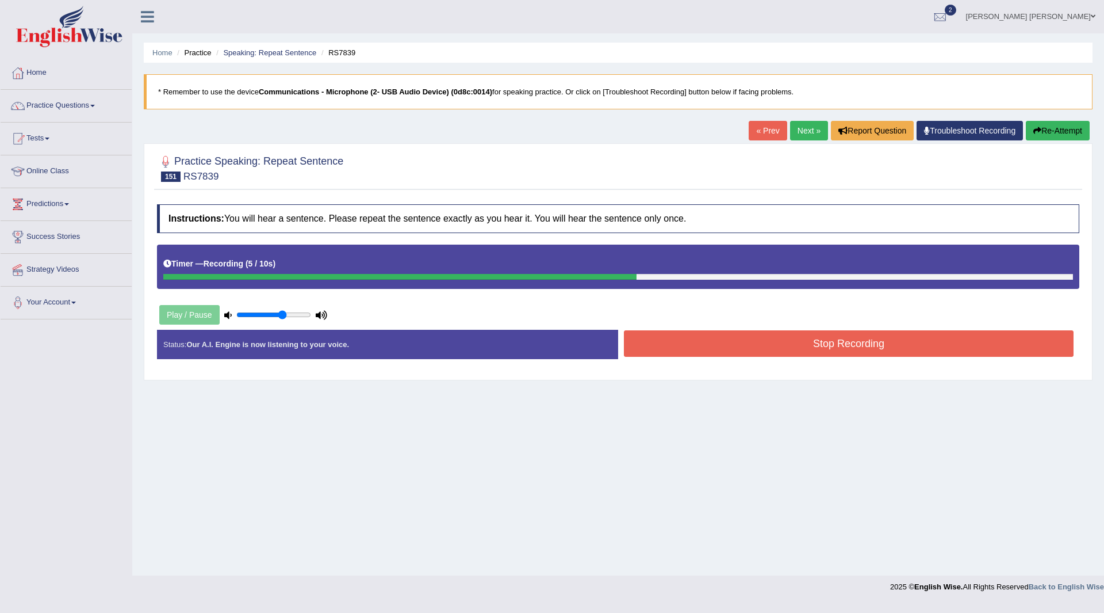
click at [659, 341] on button "Stop Recording" at bounding box center [849, 343] width 450 height 26
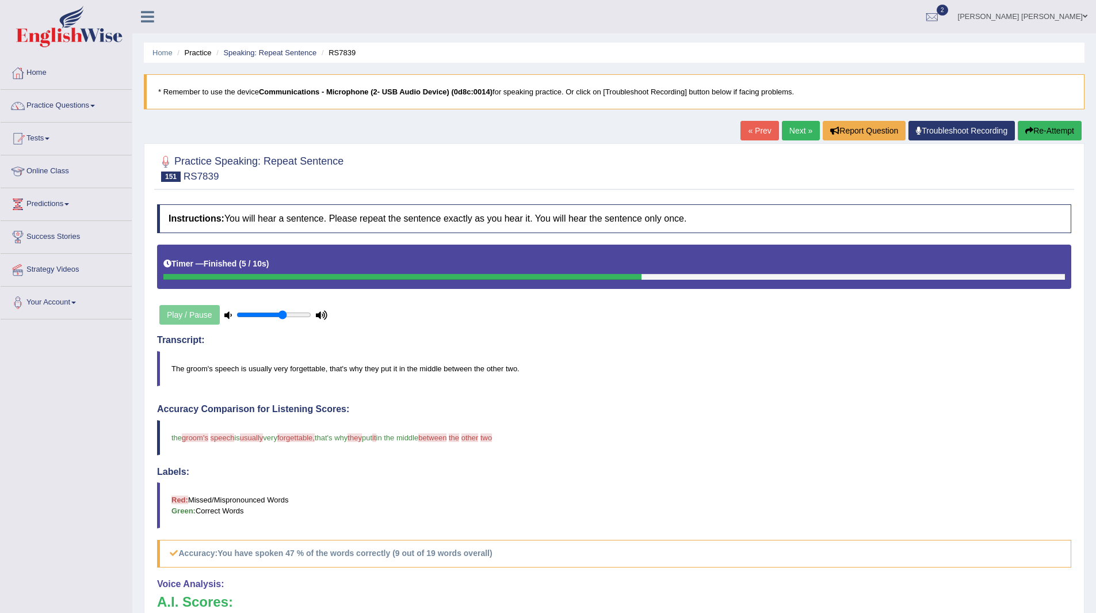
click at [790, 125] on link "Next »" at bounding box center [801, 131] width 38 height 20
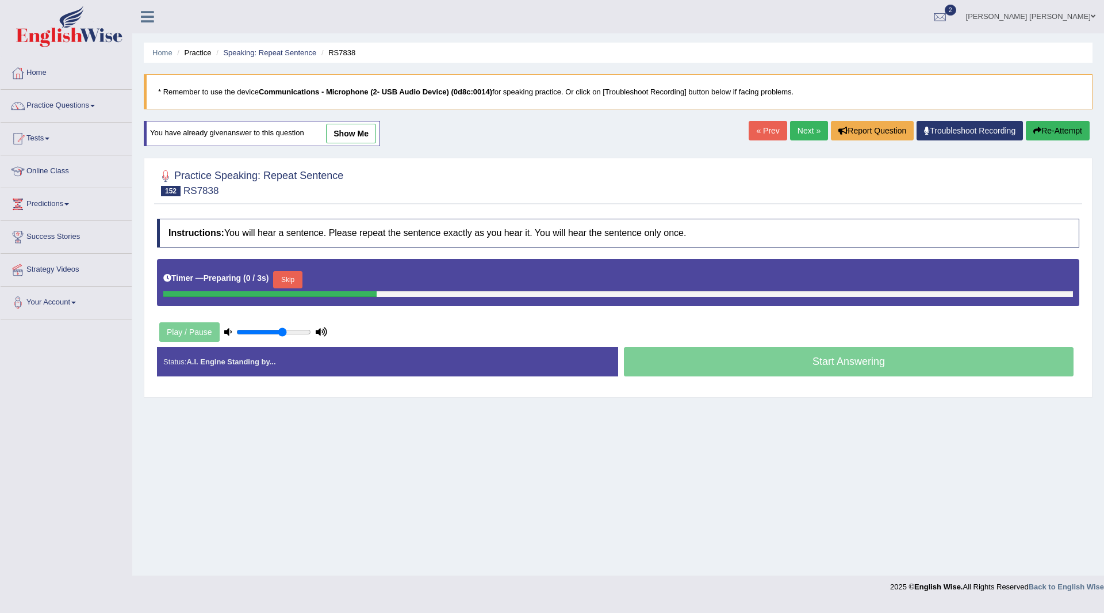
click at [284, 277] on button "Skip" at bounding box center [287, 279] width 29 height 17
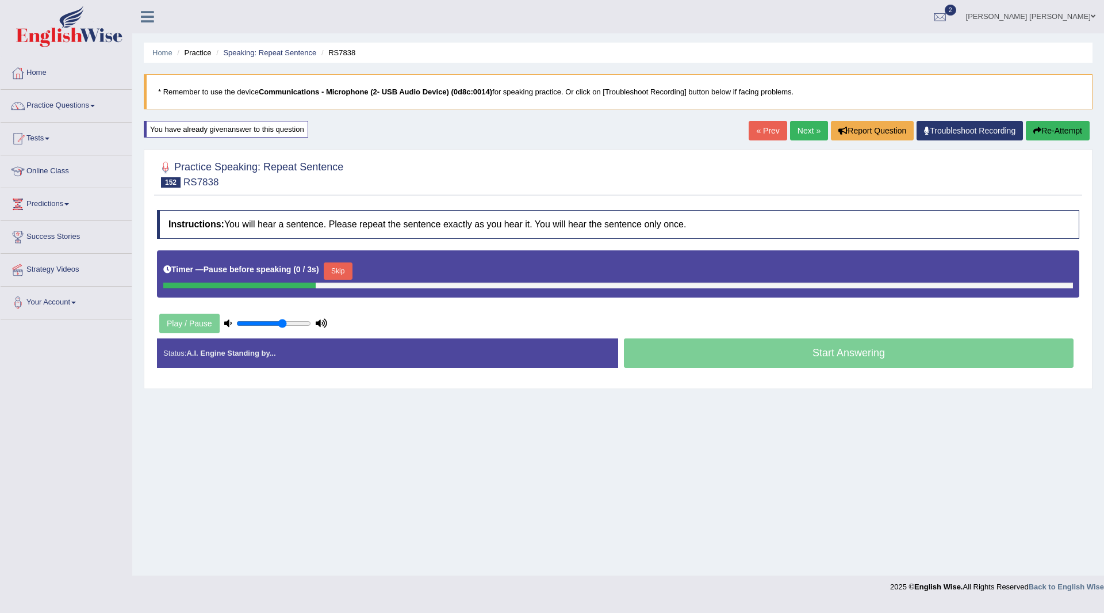
click at [336, 265] on button "Skip" at bounding box center [338, 270] width 29 height 17
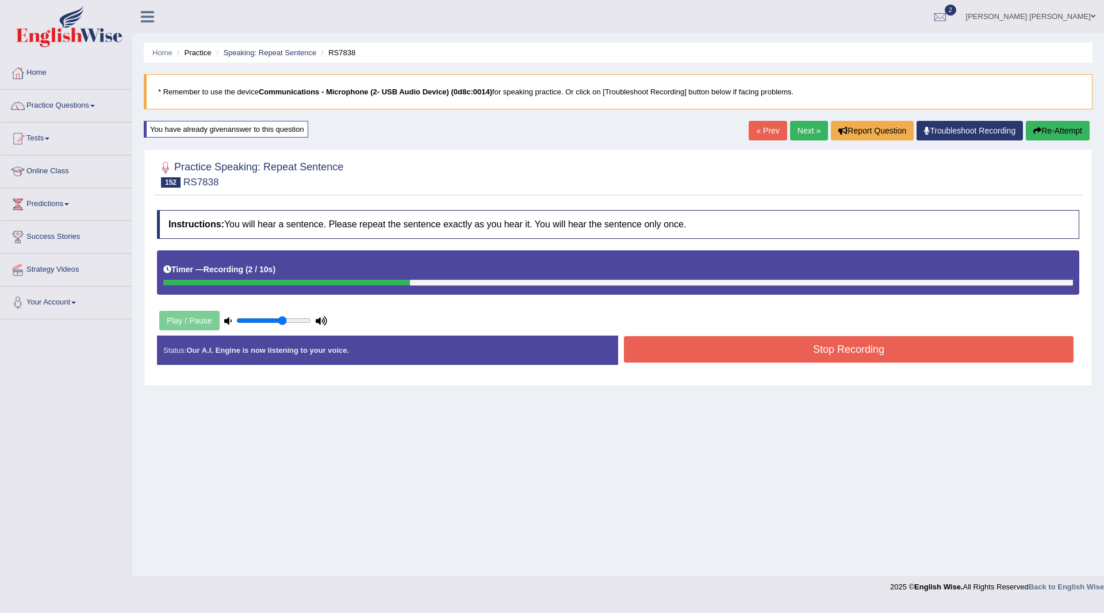
click at [730, 352] on button "Stop Recording" at bounding box center [849, 349] width 450 height 26
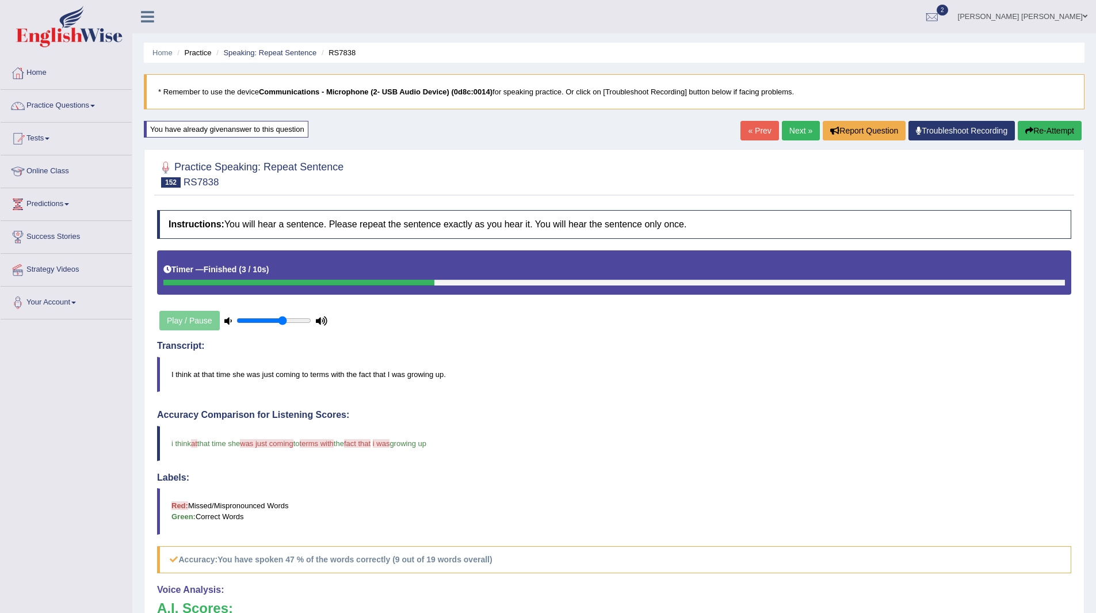
click at [802, 131] on link "Next »" at bounding box center [801, 131] width 38 height 20
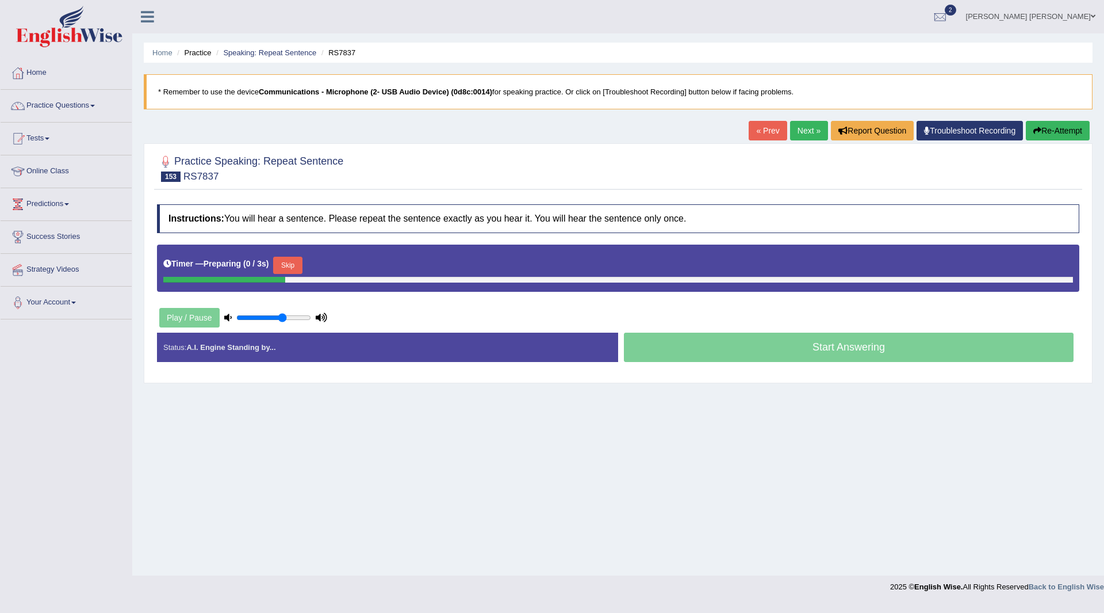
click at [290, 263] on button "Skip" at bounding box center [287, 265] width 29 height 17
click at [336, 259] on button "Skip" at bounding box center [338, 265] width 29 height 17
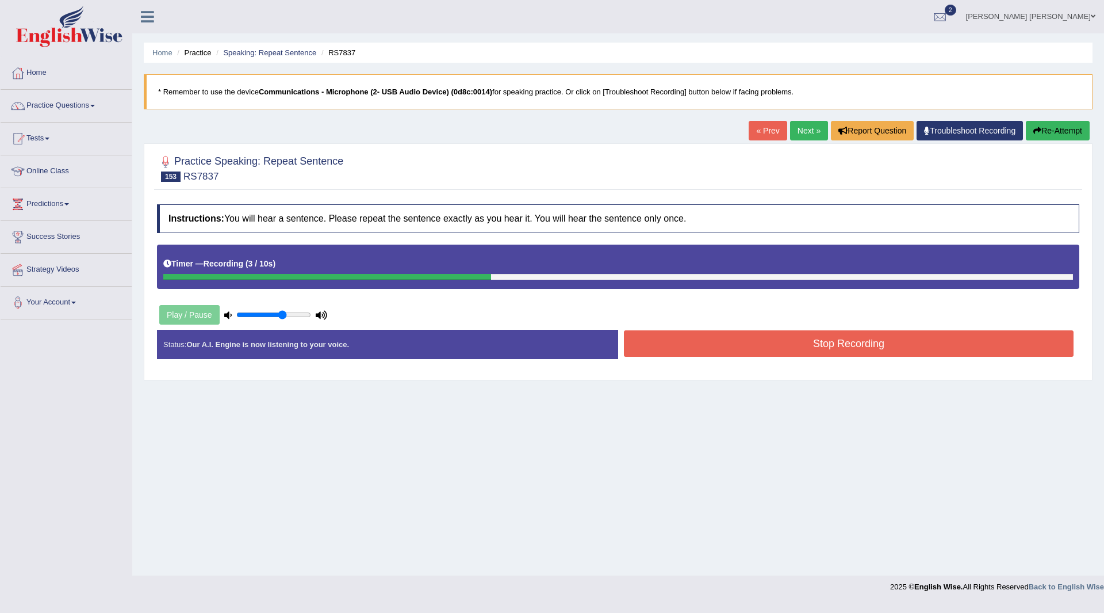
click at [724, 336] on button "Stop Recording" at bounding box center [849, 343] width 450 height 26
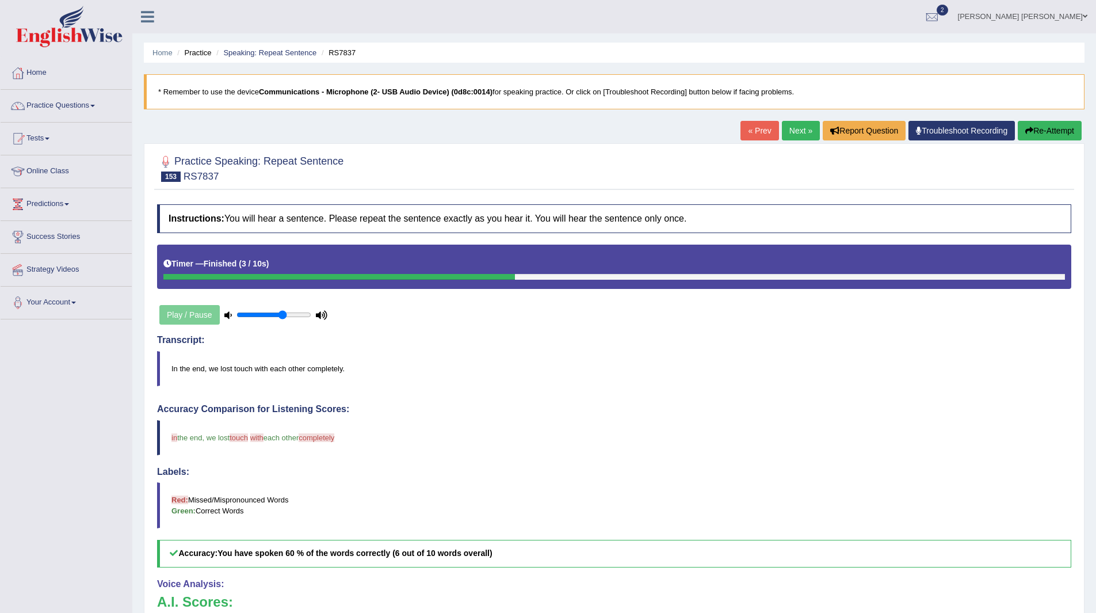
click at [785, 127] on link "Next »" at bounding box center [801, 131] width 38 height 20
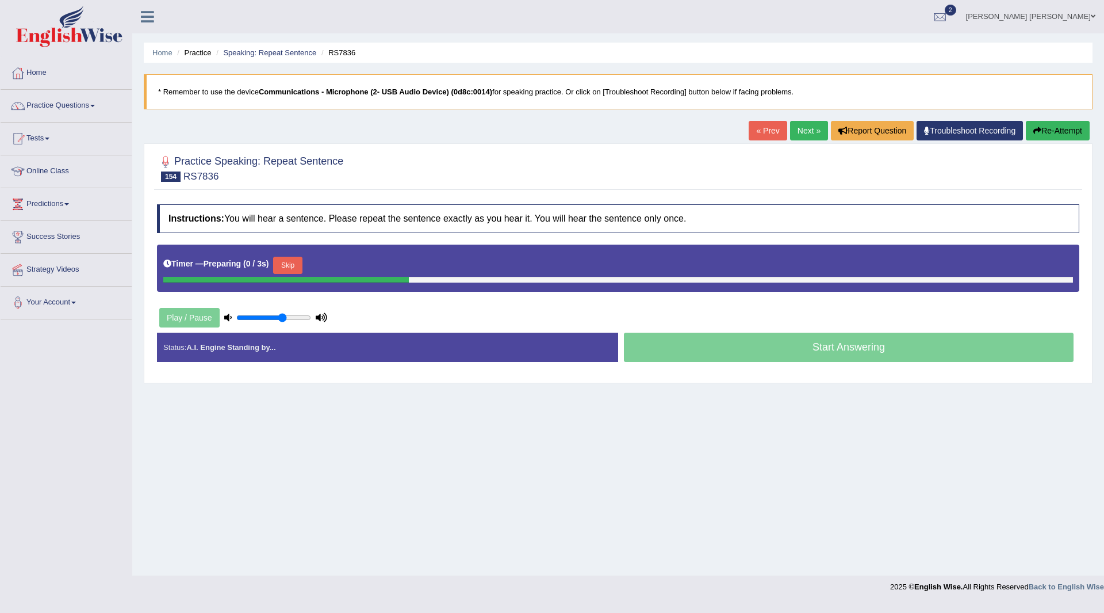
click at [289, 267] on button "Skip" at bounding box center [287, 265] width 29 height 17
click at [349, 264] on button "Skip" at bounding box center [338, 265] width 29 height 17
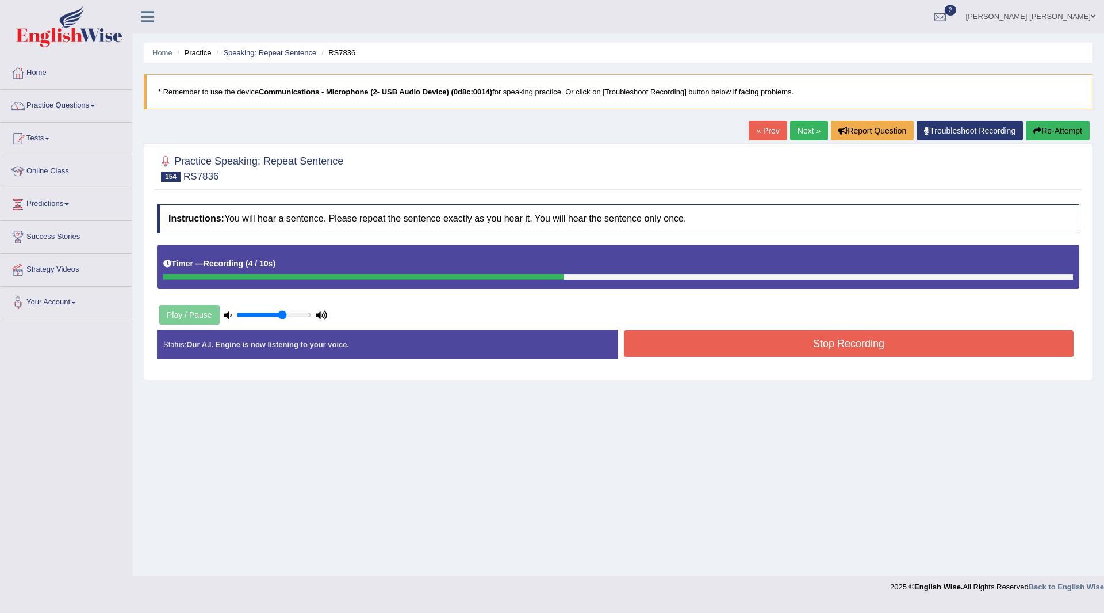
click at [720, 346] on button "Stop Recording" at bounding box center [849, 343] width 450 height 26
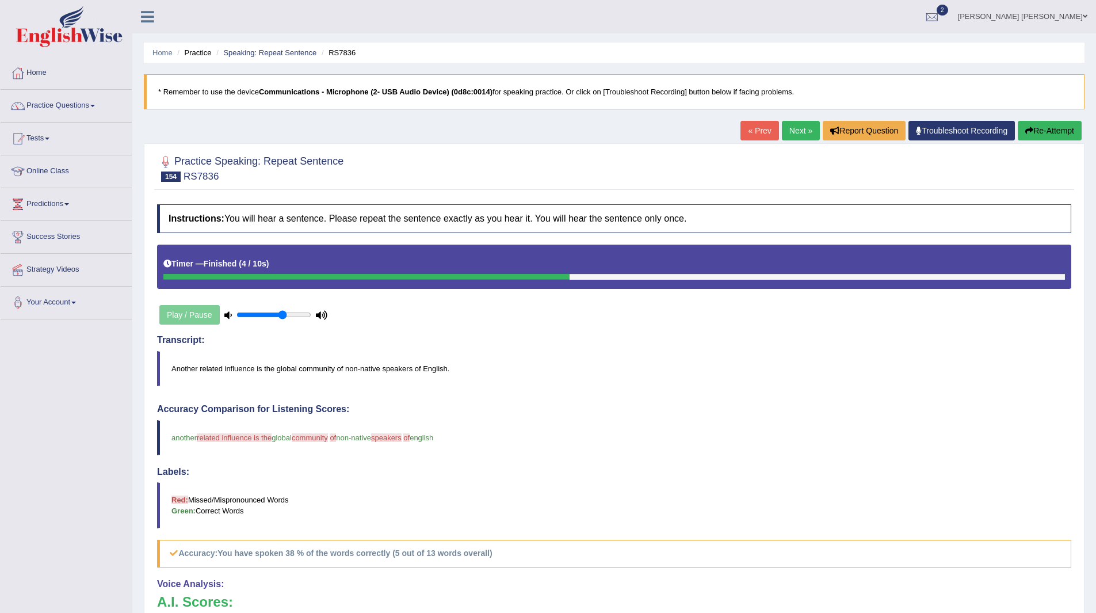
click at [794, 131] on link "Next »" at bounding box center [801, 131] width 38 height 20
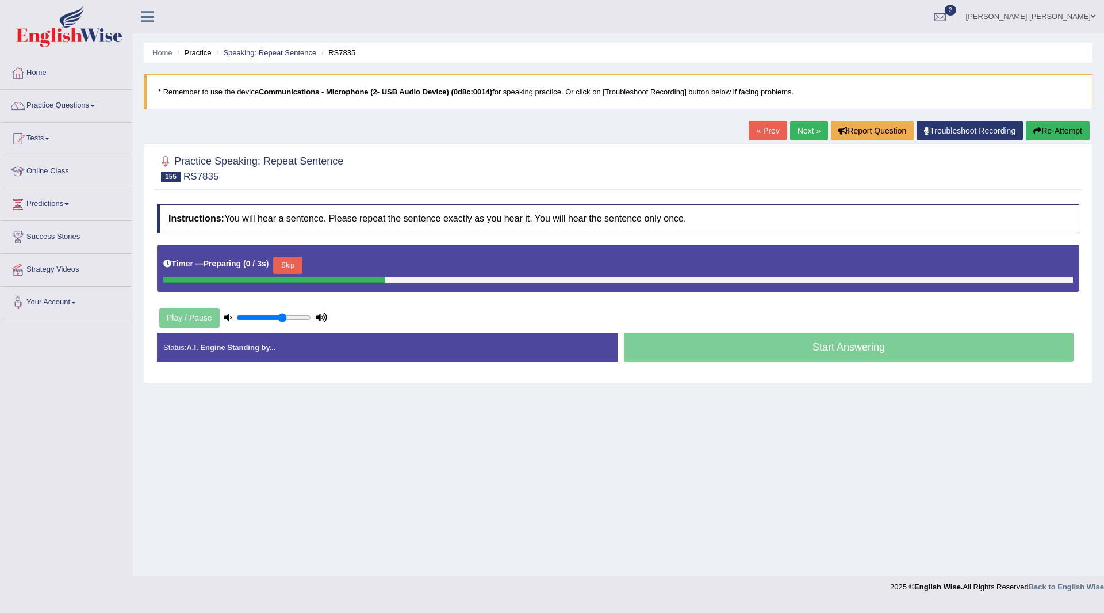
click at [291, 263] on button "Skip" at bounding box center [287, 265] width 29 height 17
click at [343, 266] on button "Skip" at bounding box center [338, 265] width 29 height 17
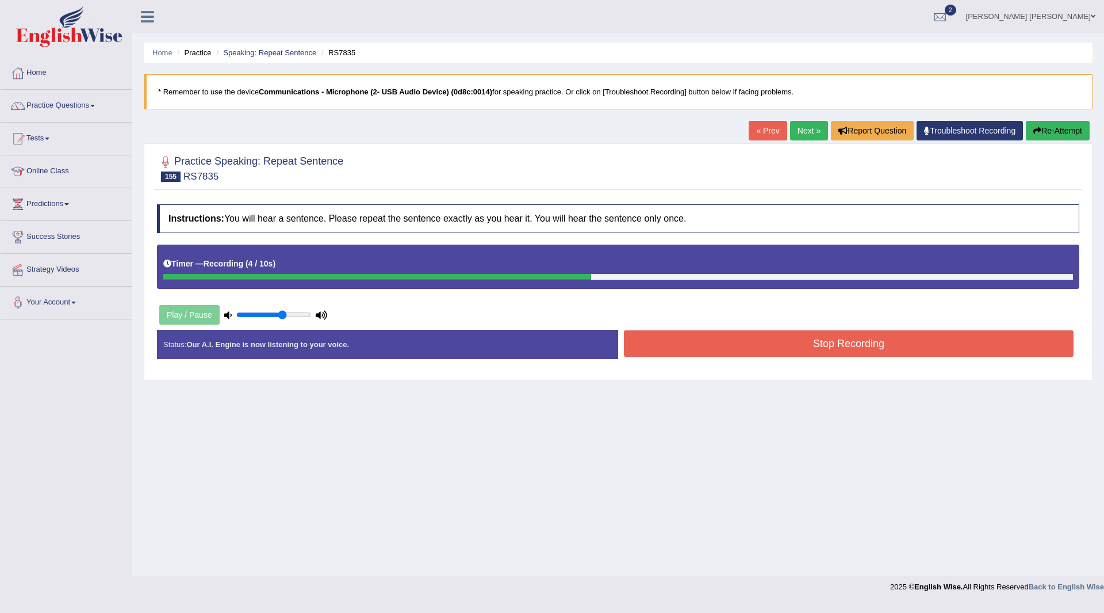
click at [683, 346] on button "Stop Recording" at bounding box center [849, 343] width 450 height 26
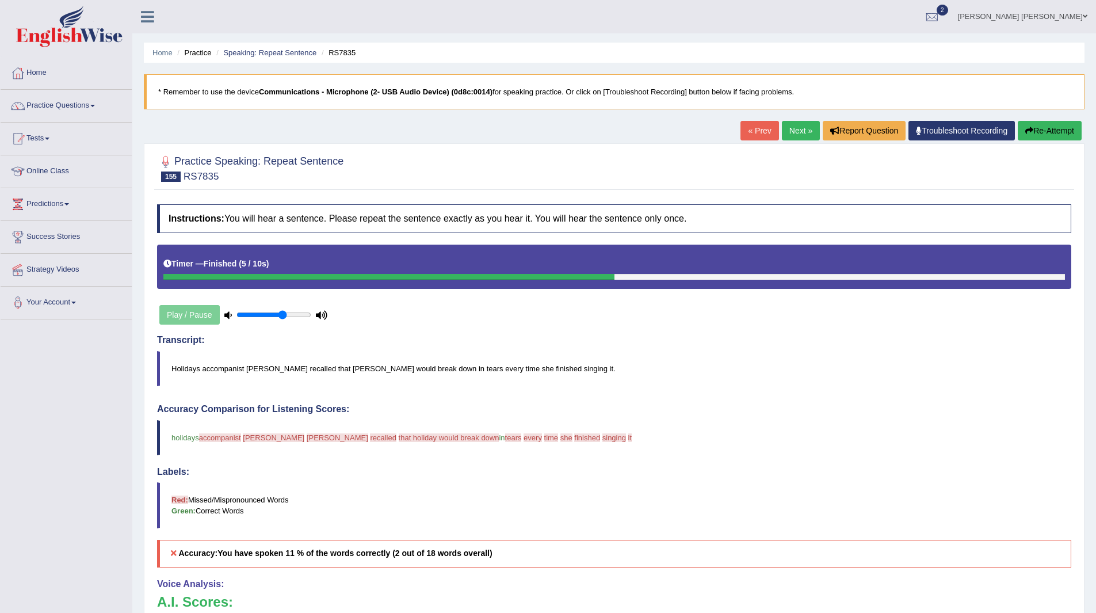
click at [790, 133] on link "Next »" at bounding box center [801, 131] width 38 height 20
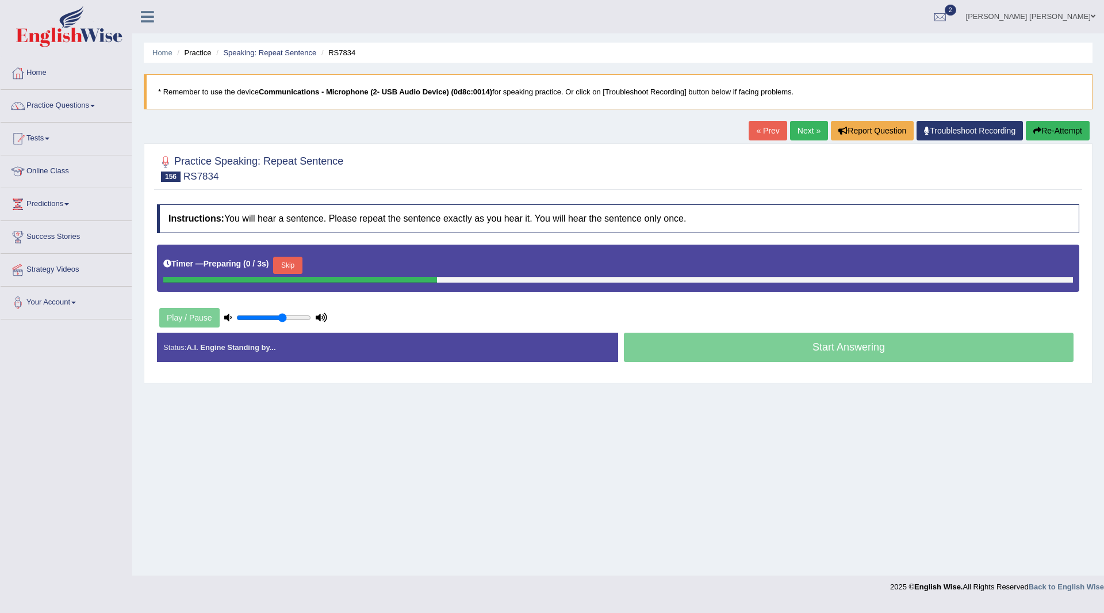
click at [293, 259] on button "Skip" at bounding box center [287, 265] width 29 height 17
click at [337, 258] on button "Skip" at bounding box center [338, 265] width 29 height 17
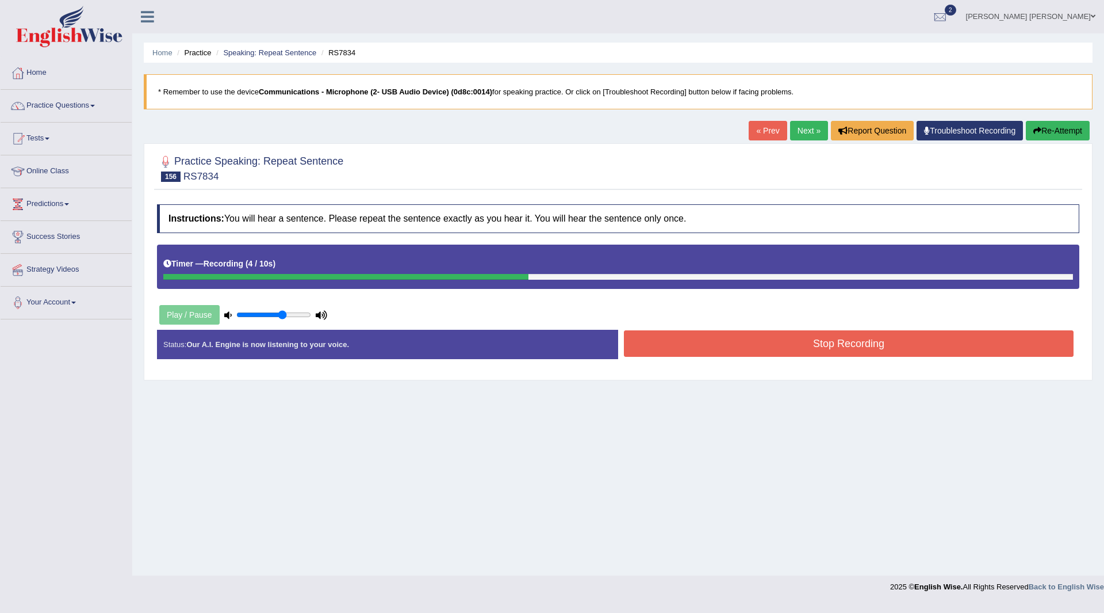
click at [671, 343] on button "Stop Recording" at bounding box center [849, 343] width 450 height 26
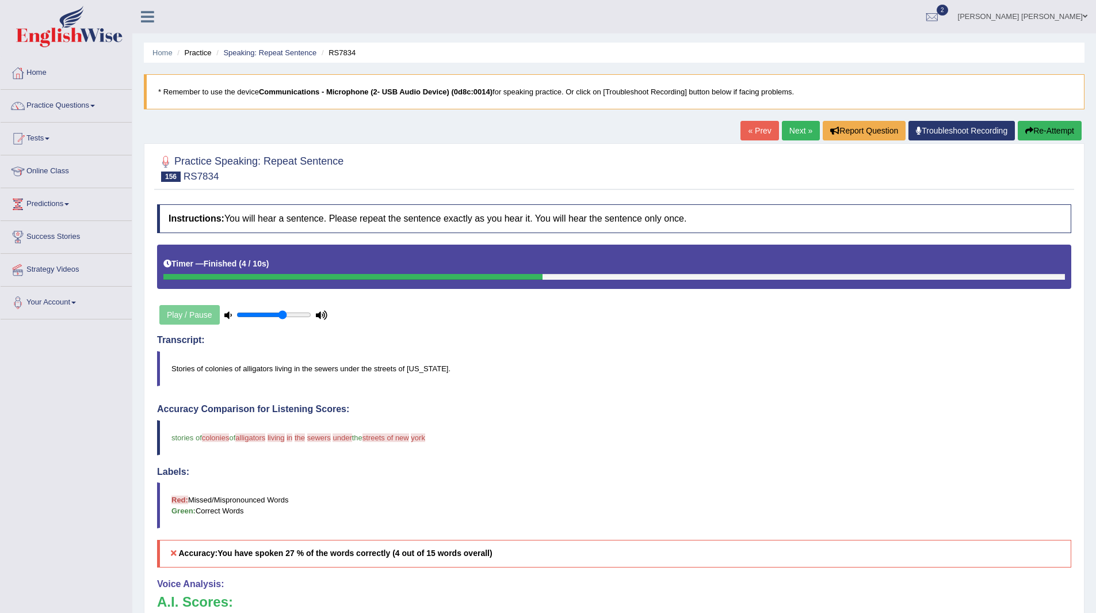
click at [795, 127] on link "Next »" at bounding box center [801, 131] width 38 height 20
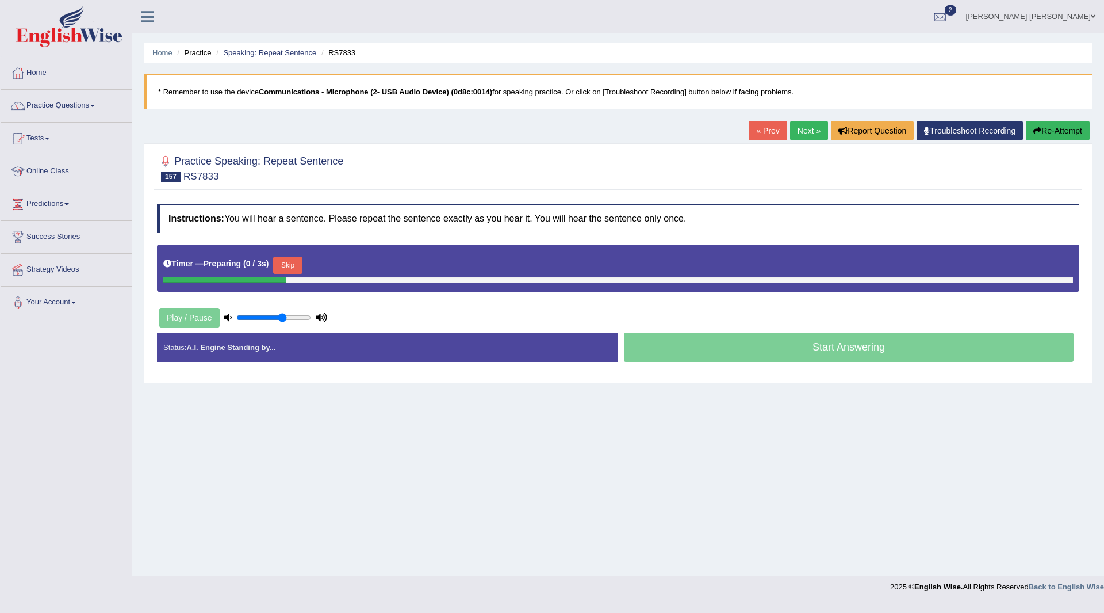
click at [296, 263] on button "Skip" at bounding box center [287, 265] width 29 height 17
click at [342, 262] on button "Skip" at bounding box center [338, 265] width 29 height 17
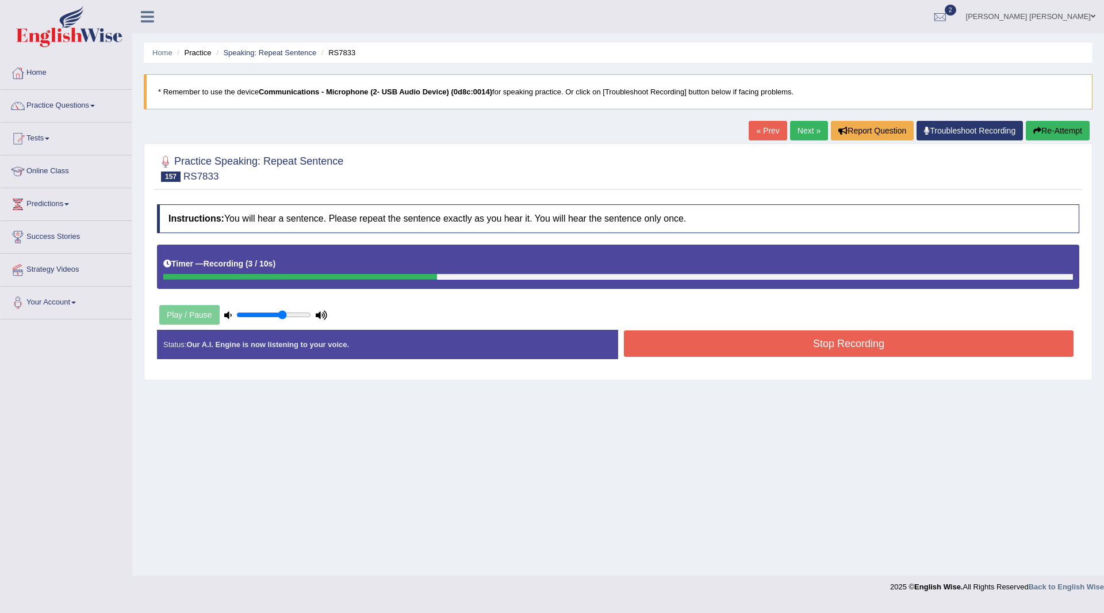
click at [707, 345] on button "Stop Recording" at bounding box center [849, 343] width 450 height 26
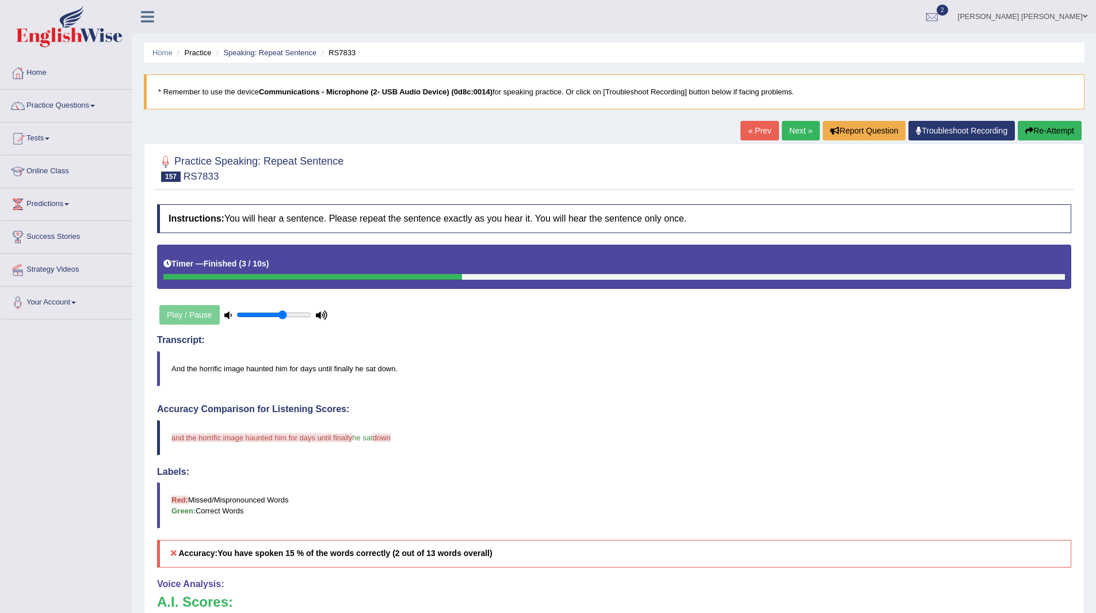
scroll to position [115, 0]
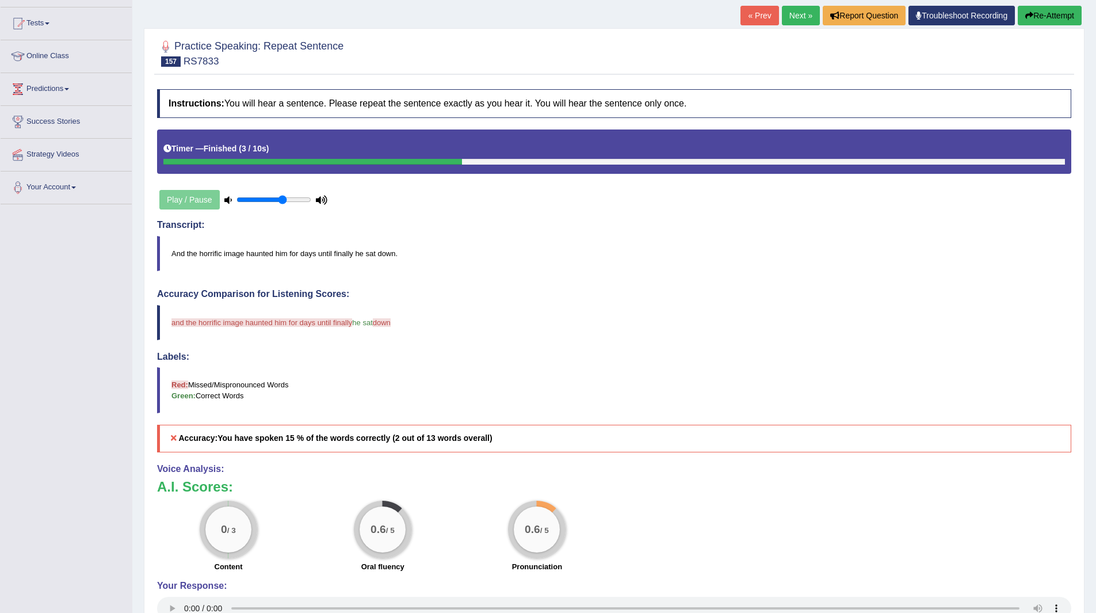
drag, startPoint x: 793, startPoint y: 15, endPoint x: 625, endPoint y: 55, distance: 172.1
click at [793, 15] on link "Next »" at bounding box center [801, 16] width 38 height 20
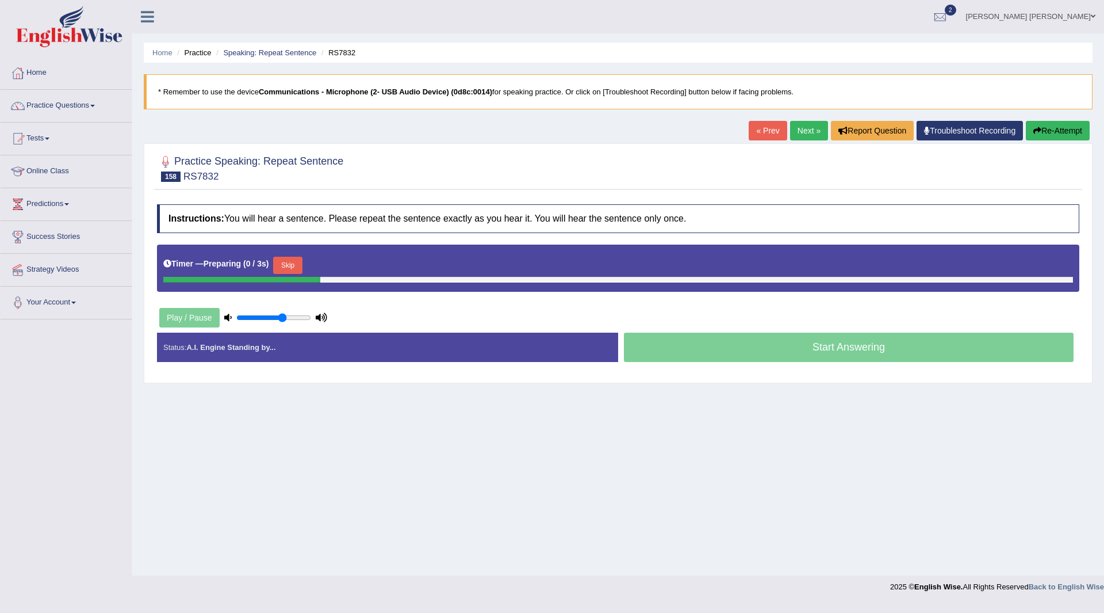
drag, startPoint x: 282, startPoint y: 254, endPoint x: 294, endPoint y: 277, distance: 25.8
click at [282, 258] on div "Timer — Preparing ( 0 / 3s ) Skip" at bounding box center [618, 265] width 910 height 23
click at [297, 265] on button "Skip" at bounding box center [287, 265] width 29 height 17
click at [341, 262] on button "Skip" at bounding box center [338, 265] width 29 height 17
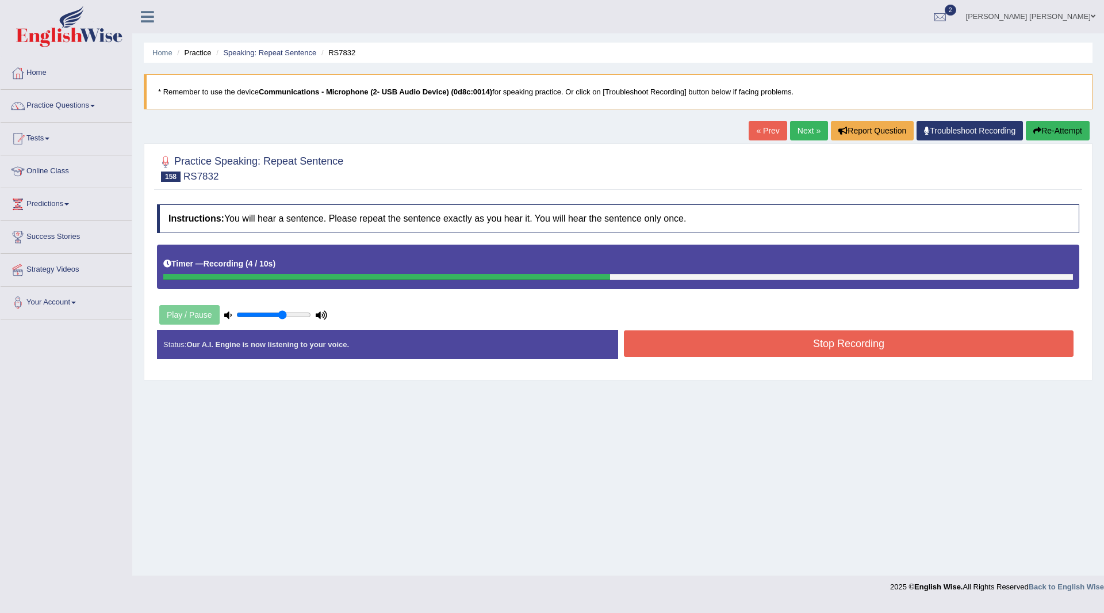
click at [697, 344] on button "Stop Recording" at bounding box center [849, 343] width 450 height 26
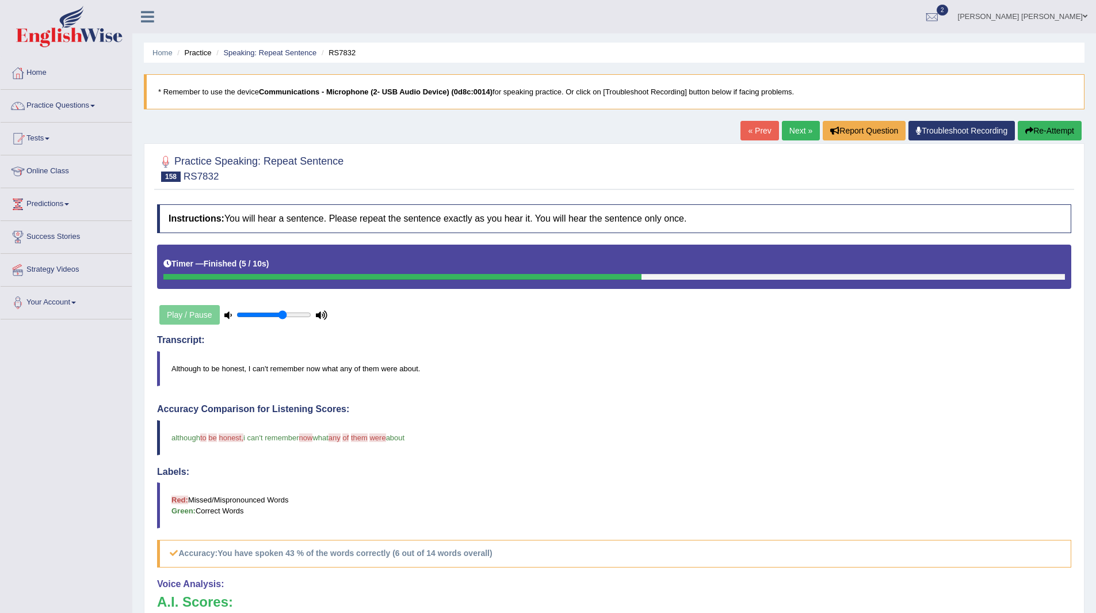
click at [802, 128] on link "Next »" at bounding box center [801, 131] width 38 height 20
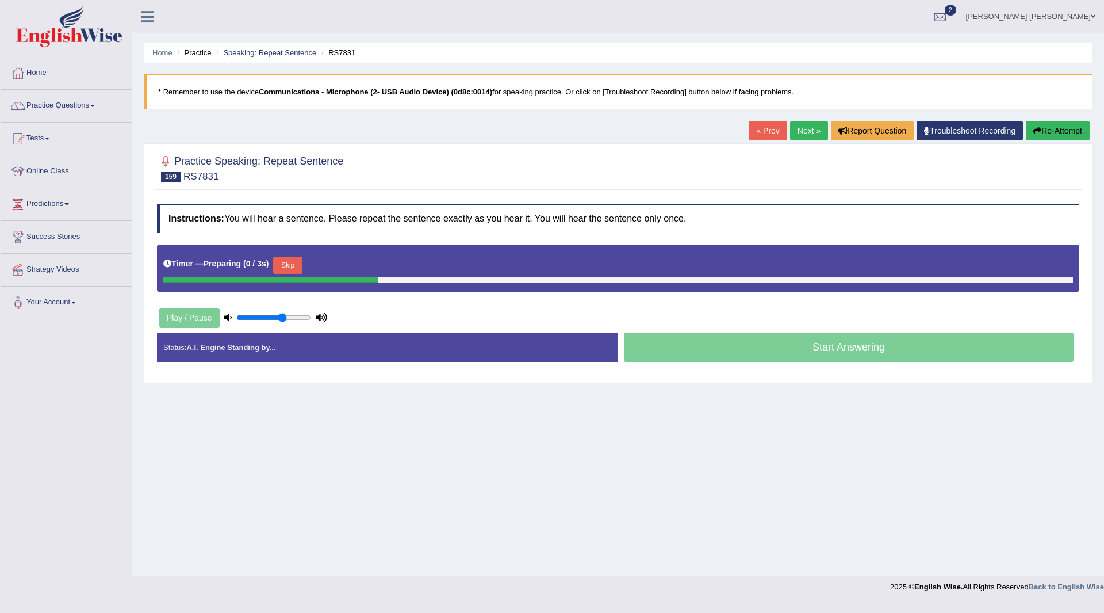
click at [289, 257] on button "Skip" at bounding box center [287, 265] width 29 height 17
click at [332, 263] on button "Skip" at bounding box center [338, 265] width 29 height 17
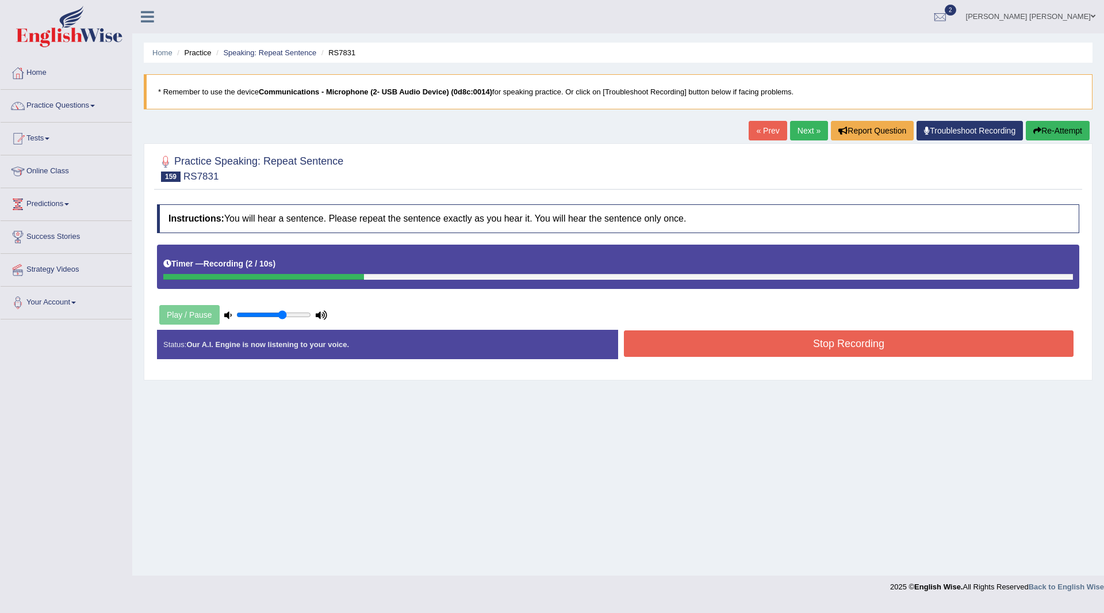
click at [690, 343] on button "Stop Recording" at bounding box center [849, 343] width 450 height 26
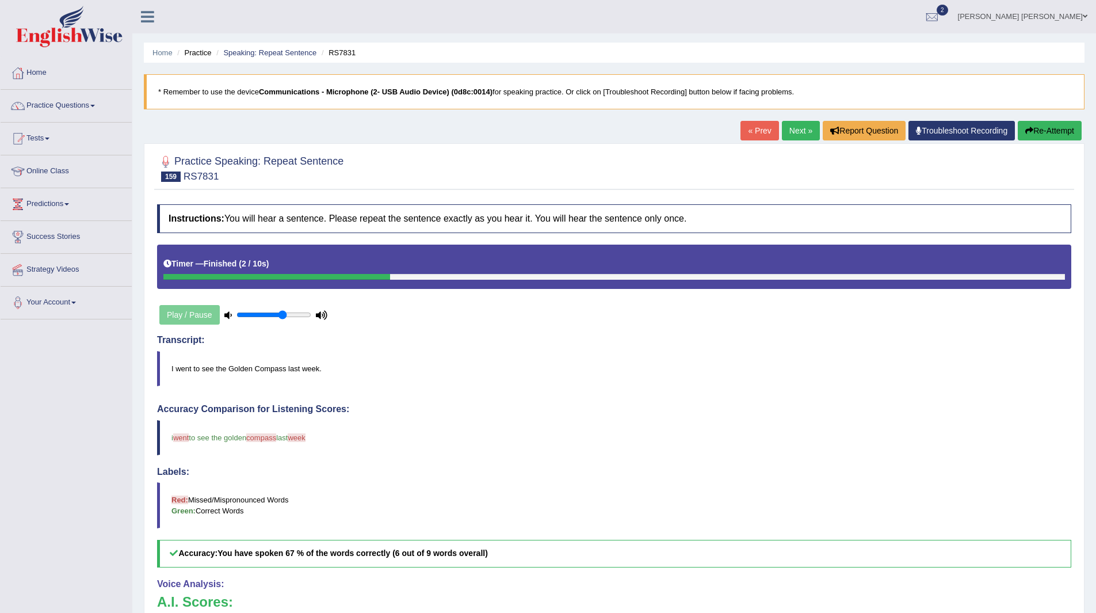
click at [797, 123] on link "Next »" at bounding box center [801, 131] width 38 height 20
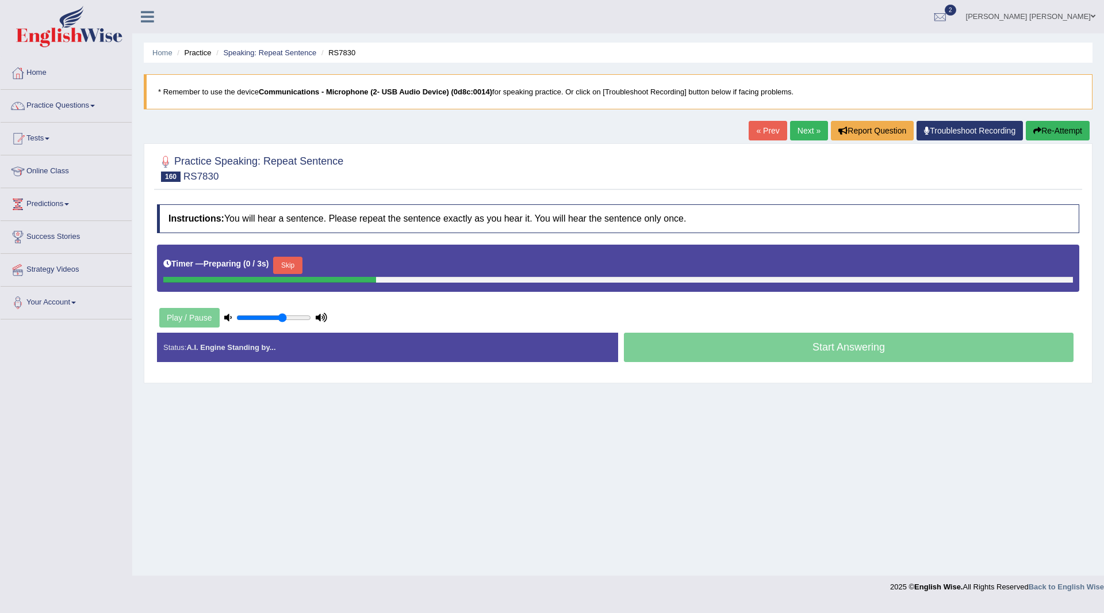
click at [291, 265] on button "Skip" at bounding box center [287, 265] width 29 height 17
click at [349, 266] on button "Skip" at bounding box center [338, 265] width 29 height 17
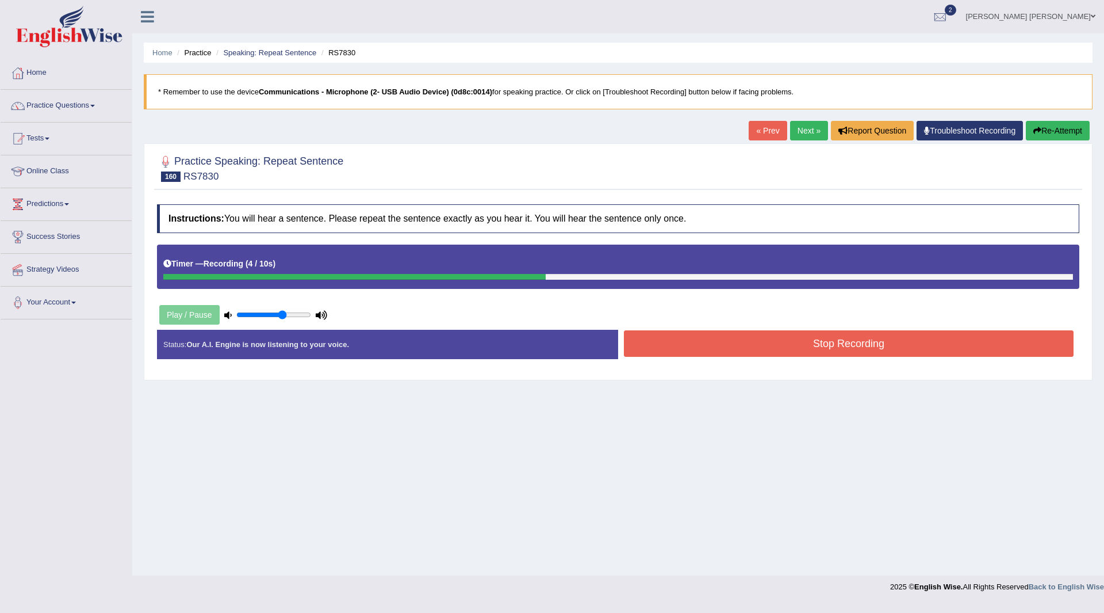
click at [649, 340] on button "Stop Recording" at bounding box center [849, 343] width 450 height 26
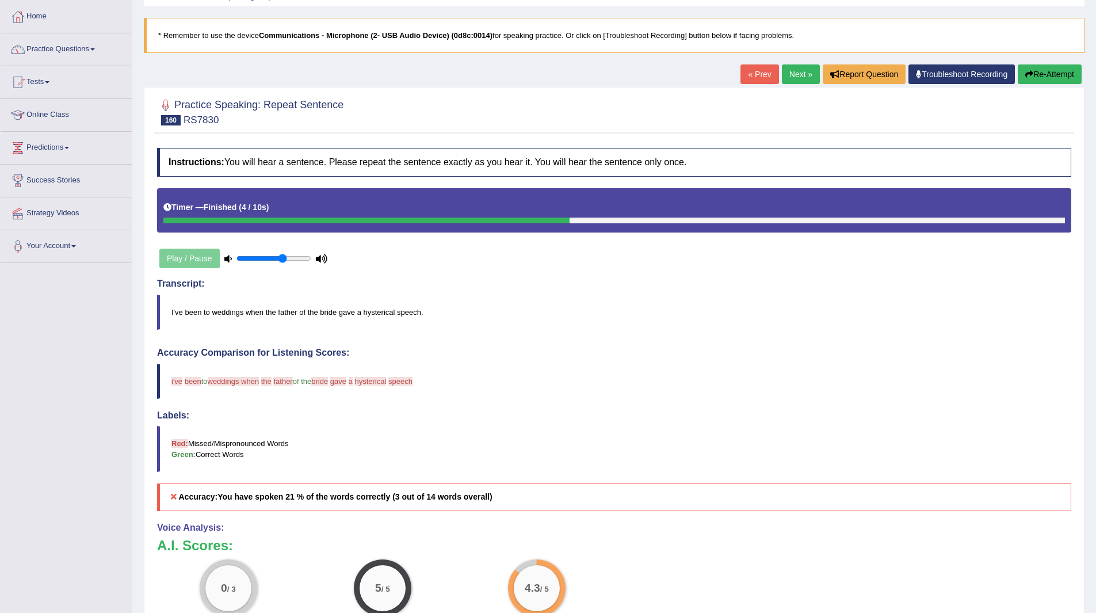
scroll to position [40, 0]
